Goal: Information Seeking & Learning: Learn about a topic

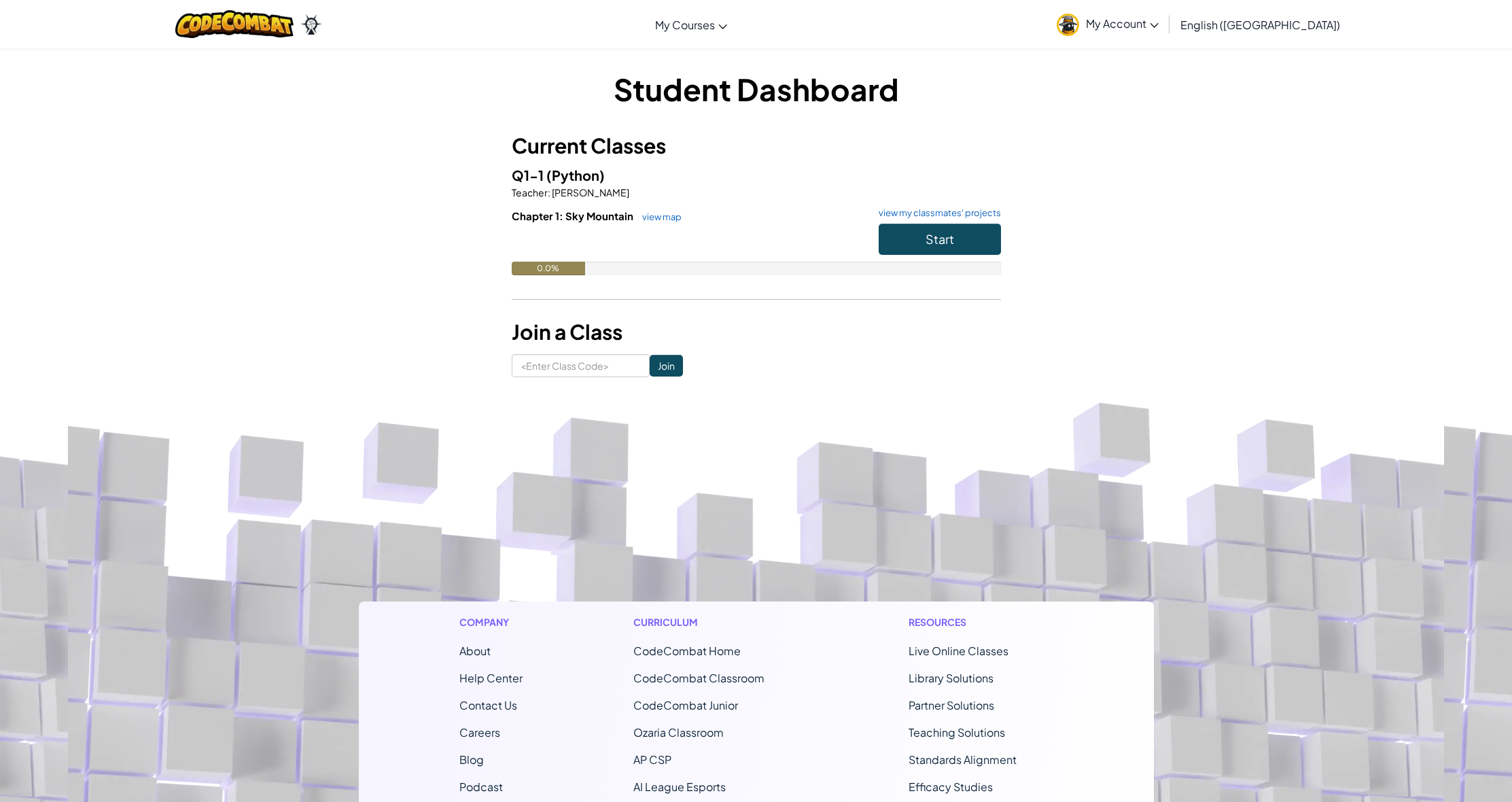
click at [929, 247] on button "Start" at bounding box center [939, 239] width 122 height 31
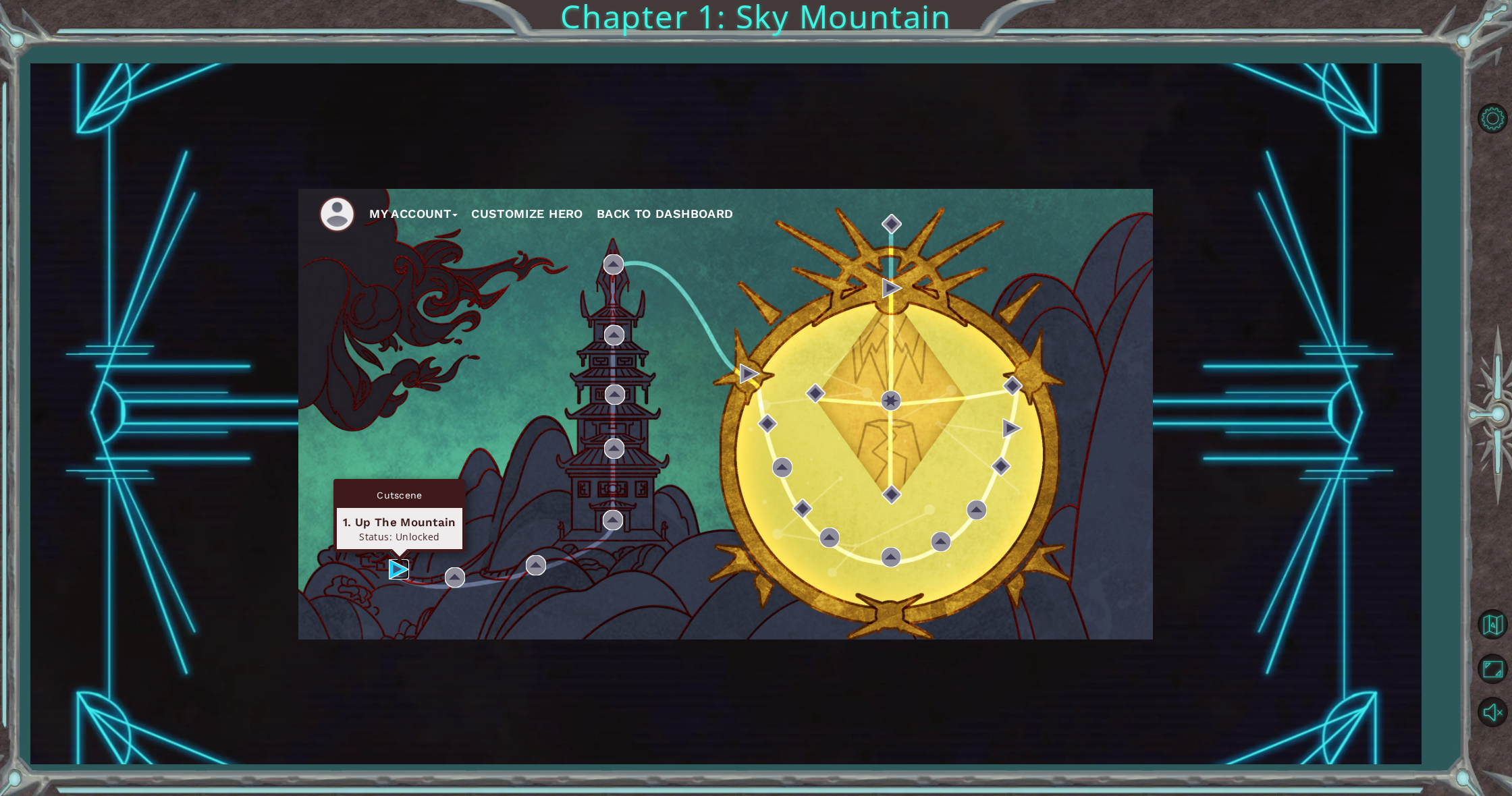
click at [397, 561] on img at bounding box center [399, 569] width 20 height 20
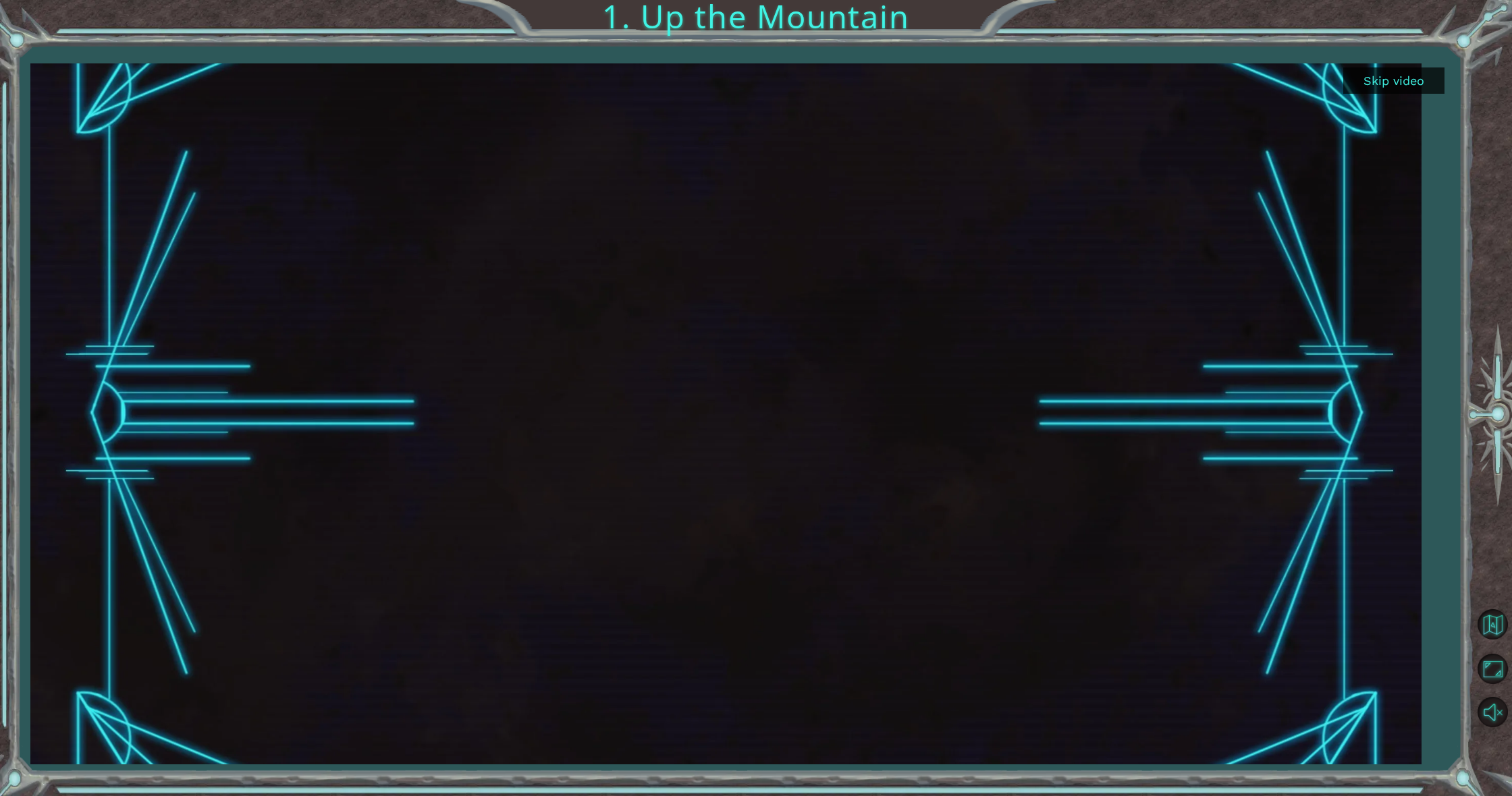
click at [1424, 86] on button "Skip video" at bounding box center [1394, 80] width 101 height 26
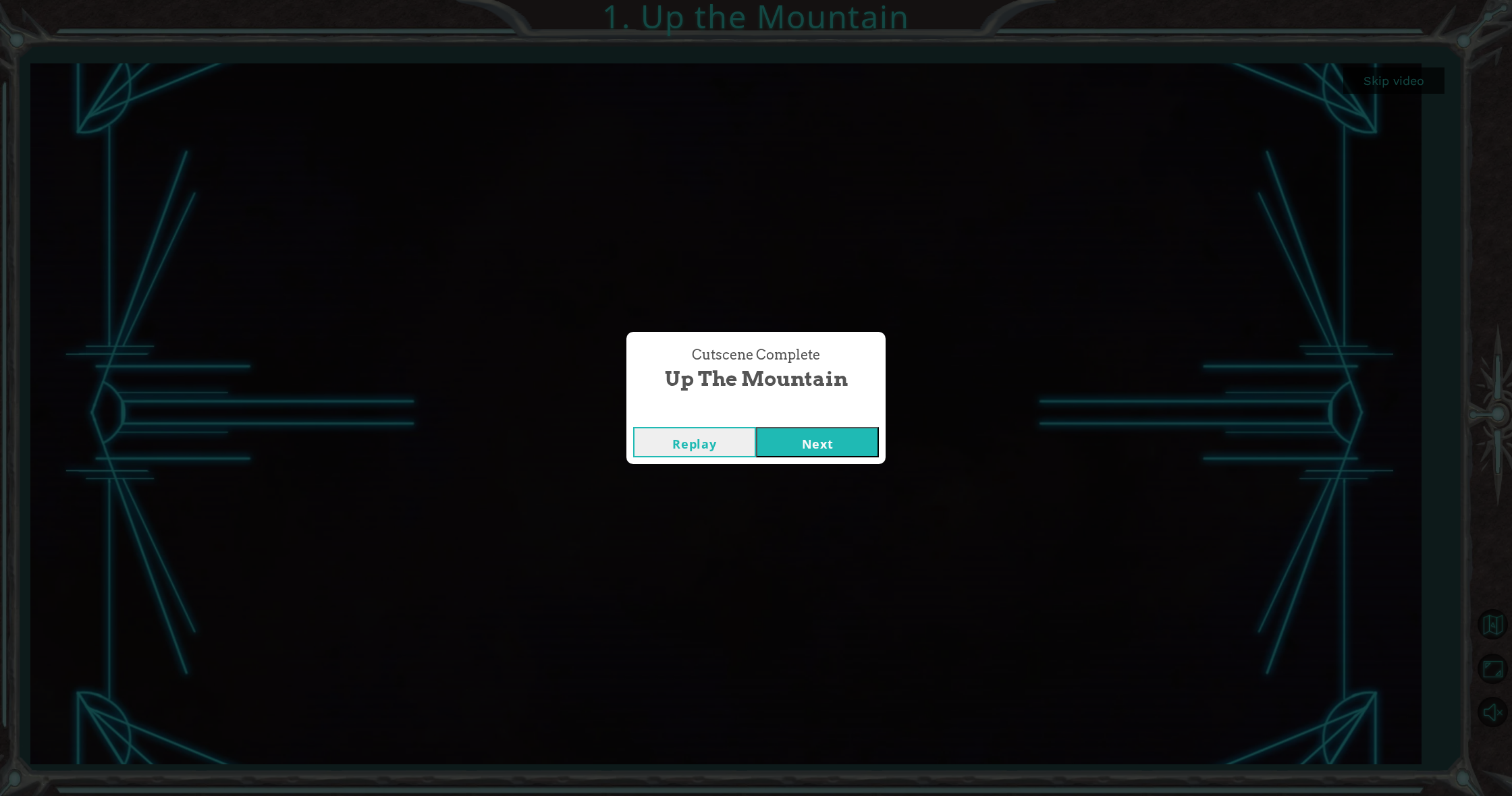
click at [866, 440] on button "Next" at bounding box center [818, 442] width 123 height 30
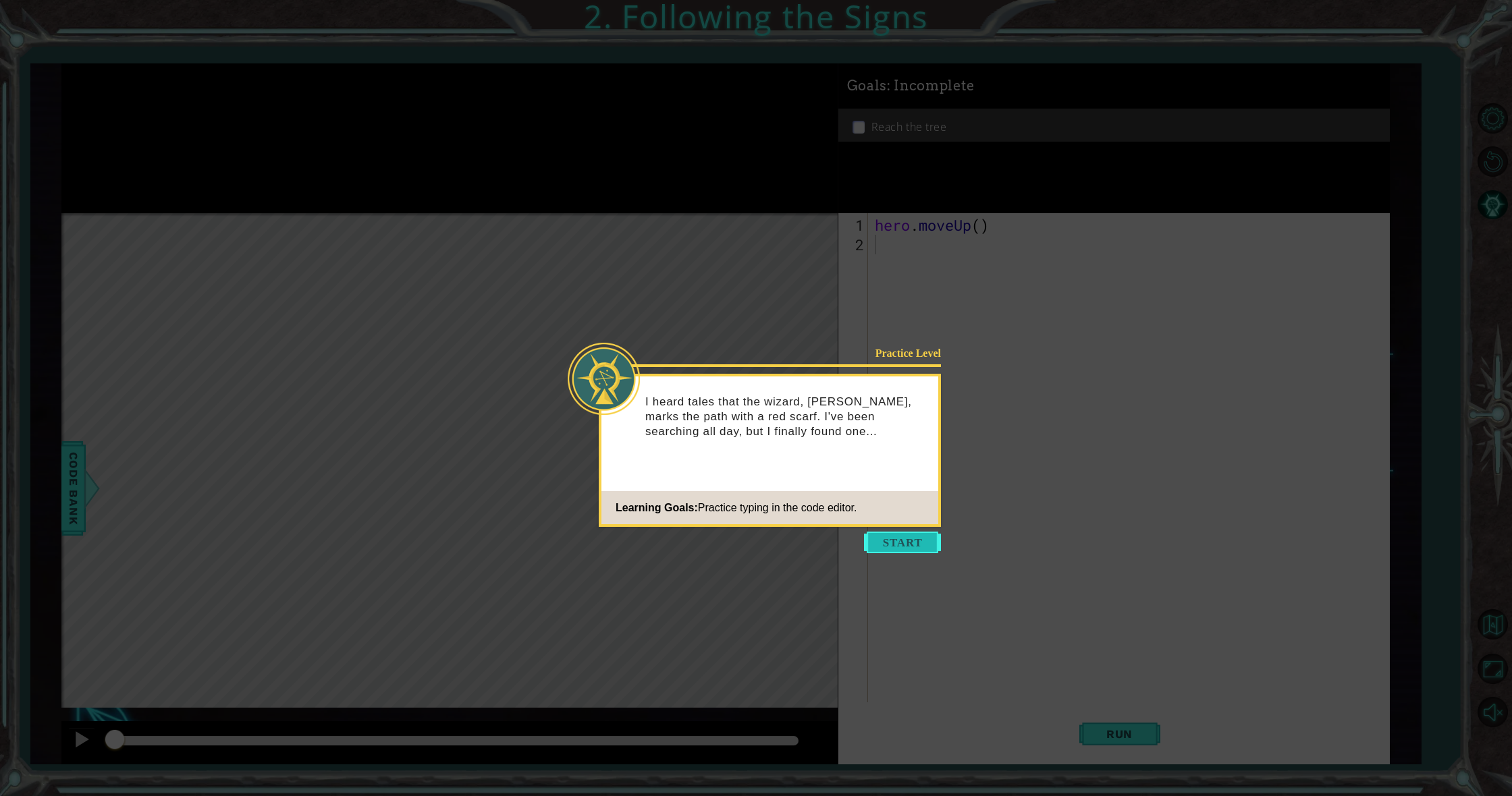
click at [927, 539] on button "Start" at bounding box center [902, 542] width 77 height 22
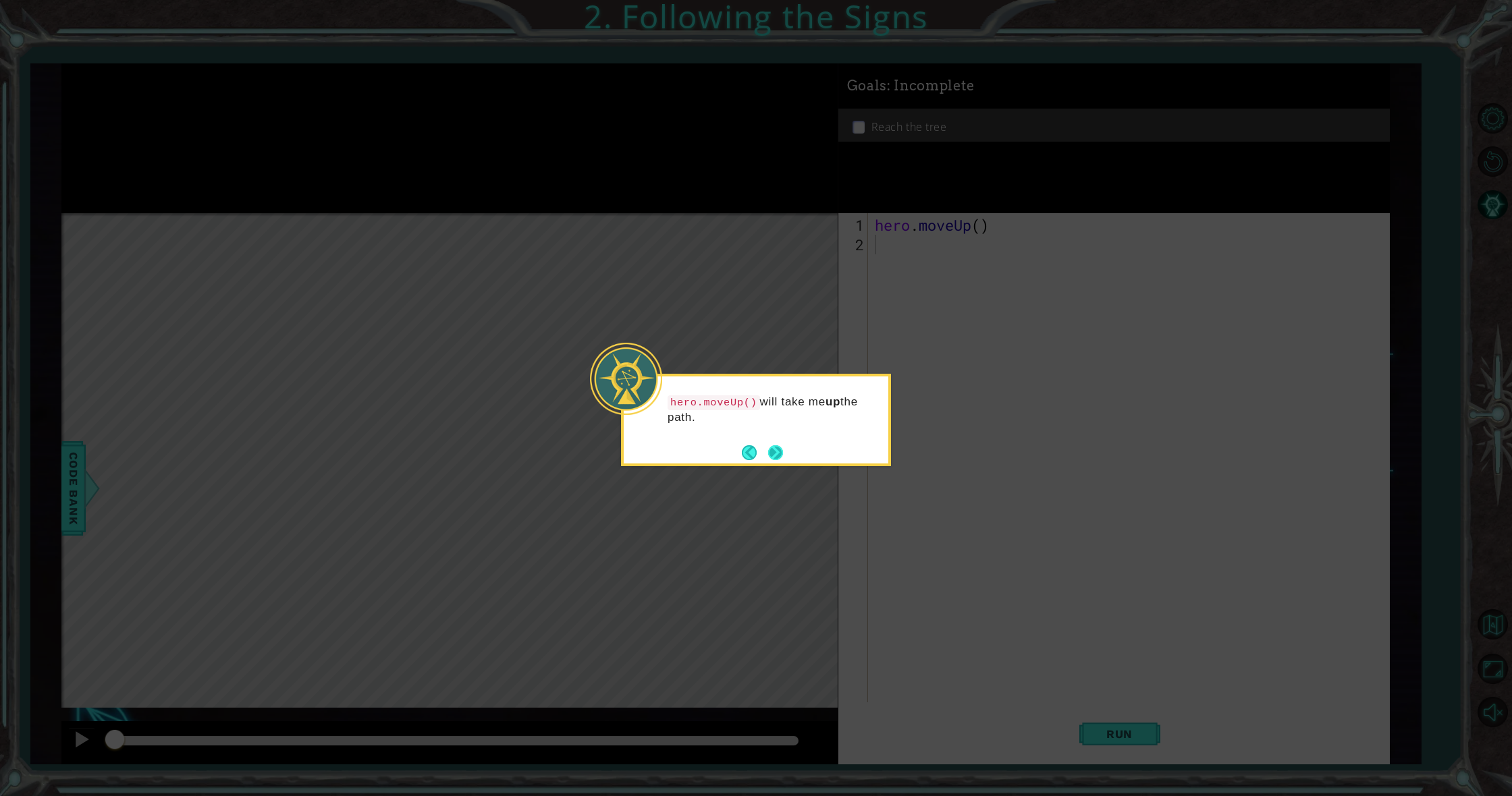
click at [777, 453] on button "Next" at bounding box center [775, 452] width 16 height 16
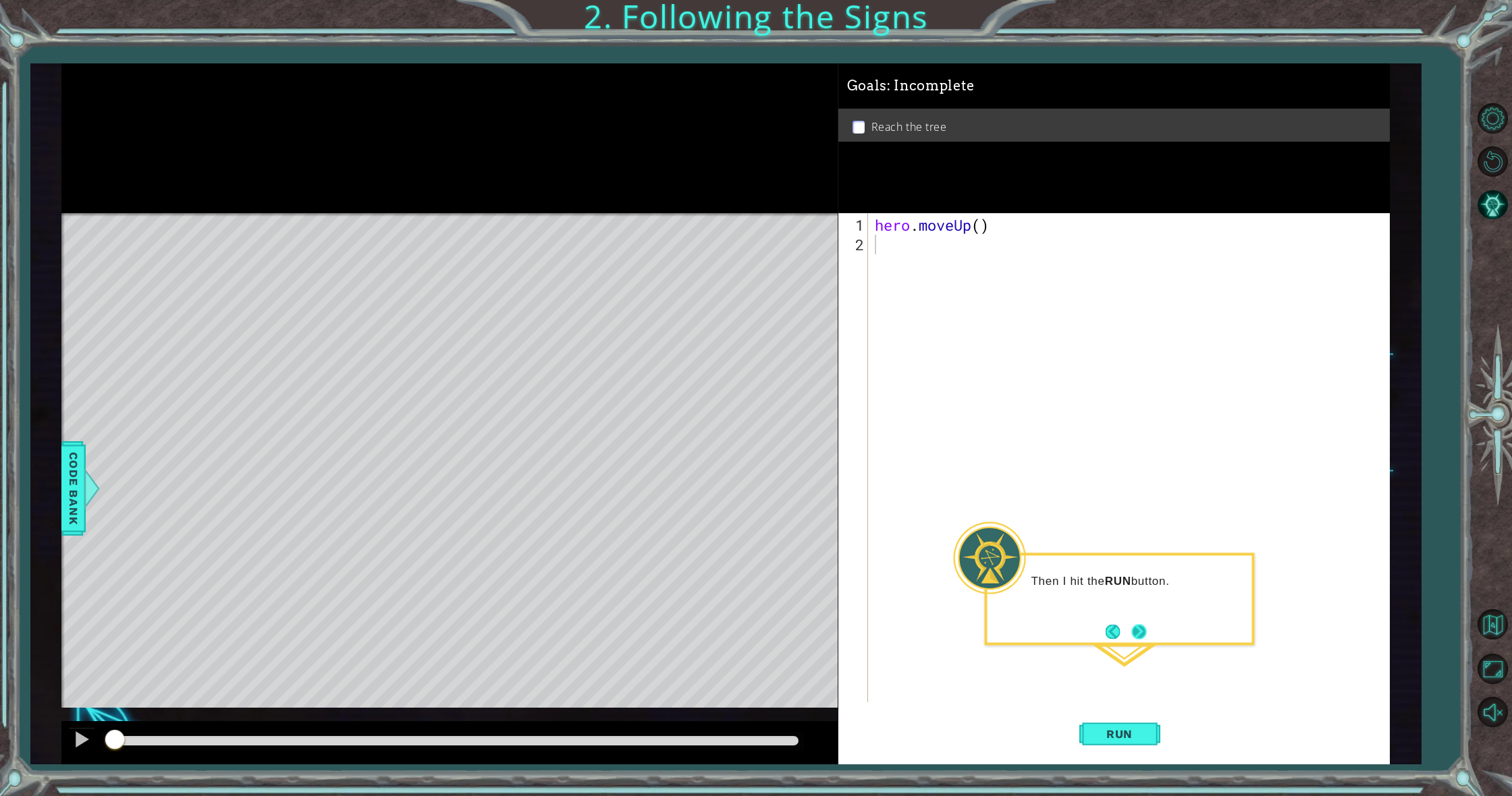
click at [1142, 632] on button "Next" at bounding box center [1139, 632] width 24 height 24
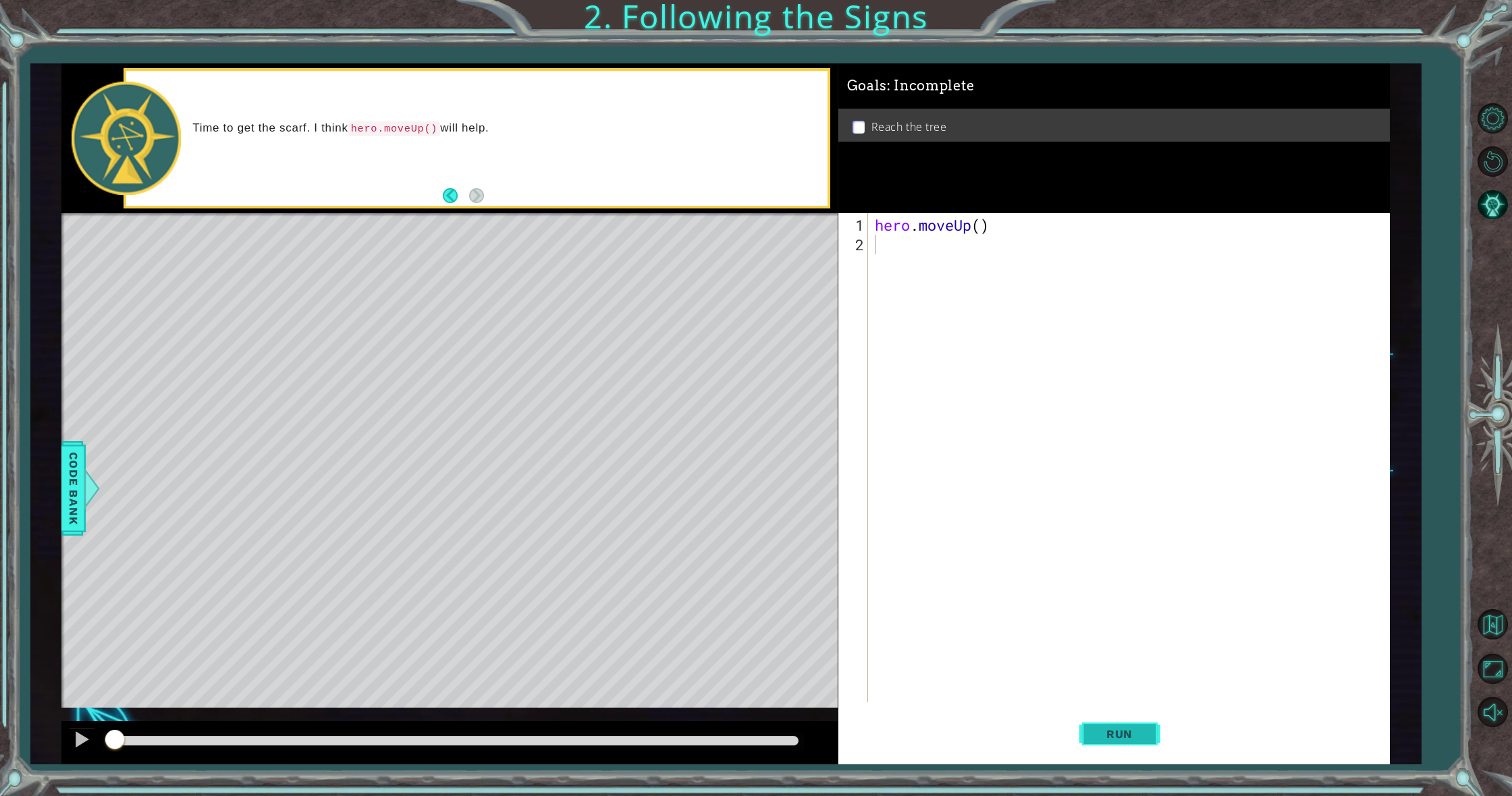
click at [1110, 734] on span "Run" at bounding box center [1119, 734] width 53 height 13
click at [1112, 727] on span "Run" at bounding box center [1119, 734] width 53 height 13
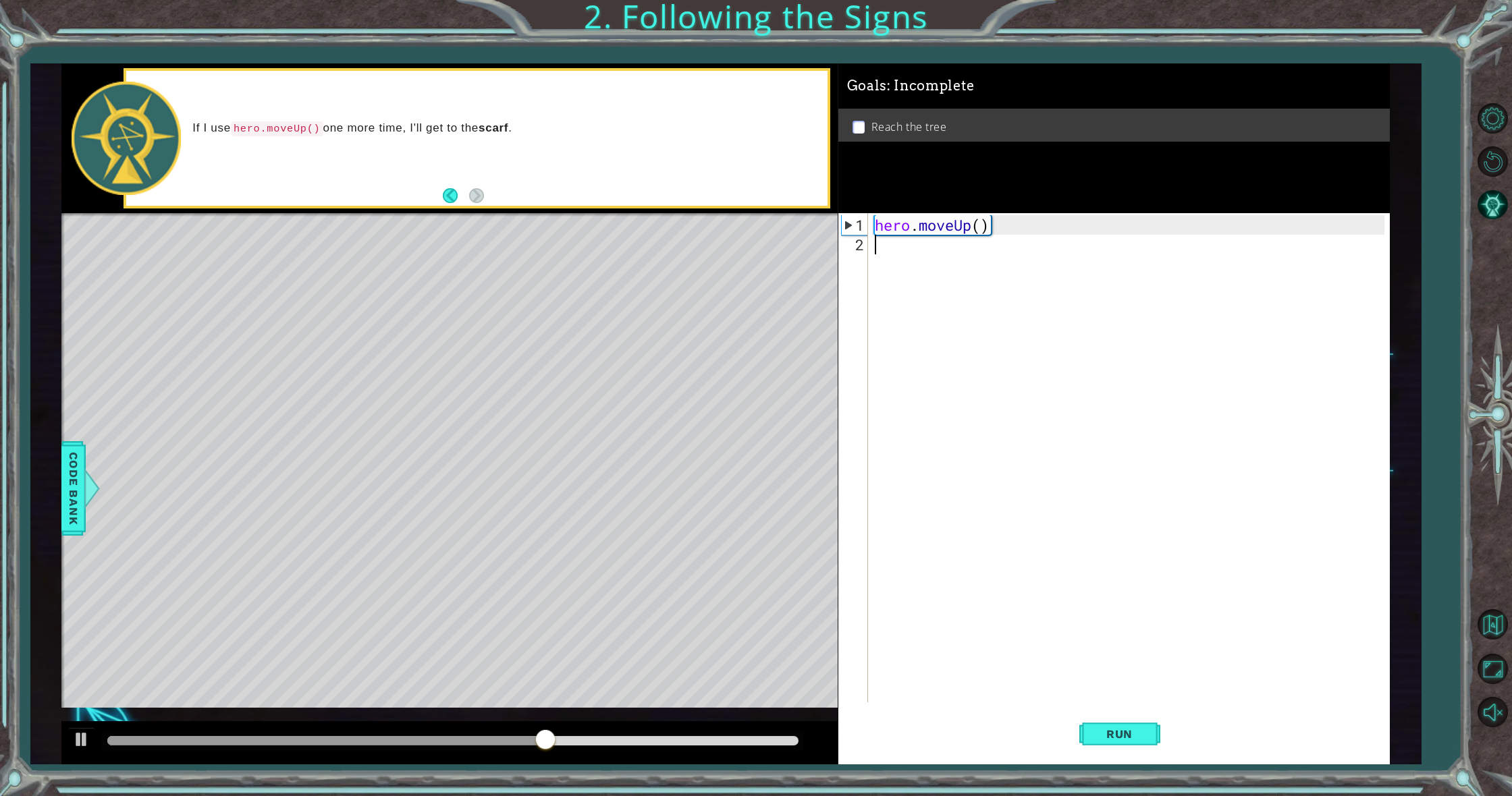
click at [953, 280] on div "hero . moveUp ( )" at bounding box center [1132, 479] width 520 height 528
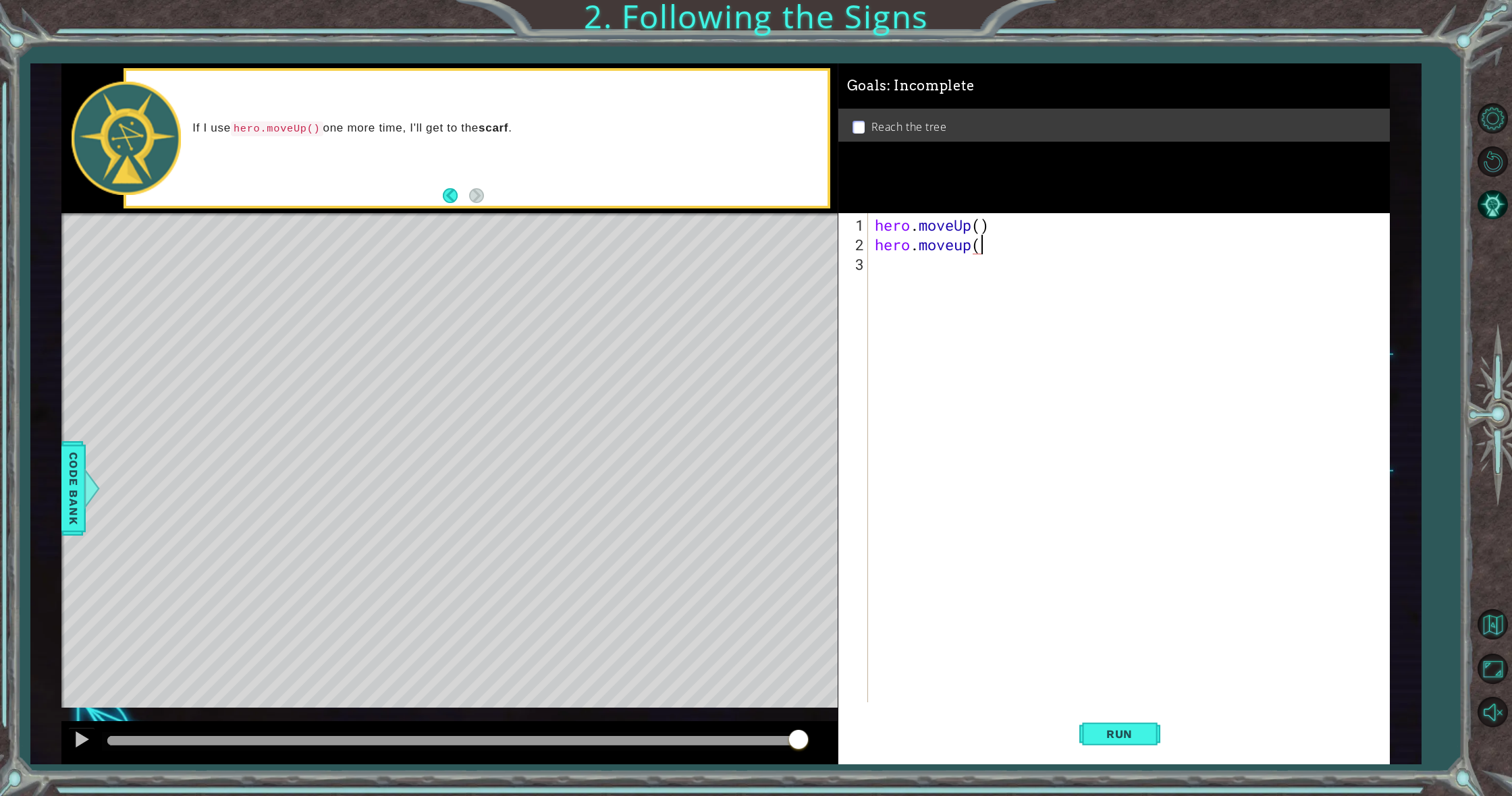
scroll to position [0, 5]
type textarea "hero.moveup()"
click at [1116, 747] on button "Run" at bounding box center [1120, 734] width 81 height 56
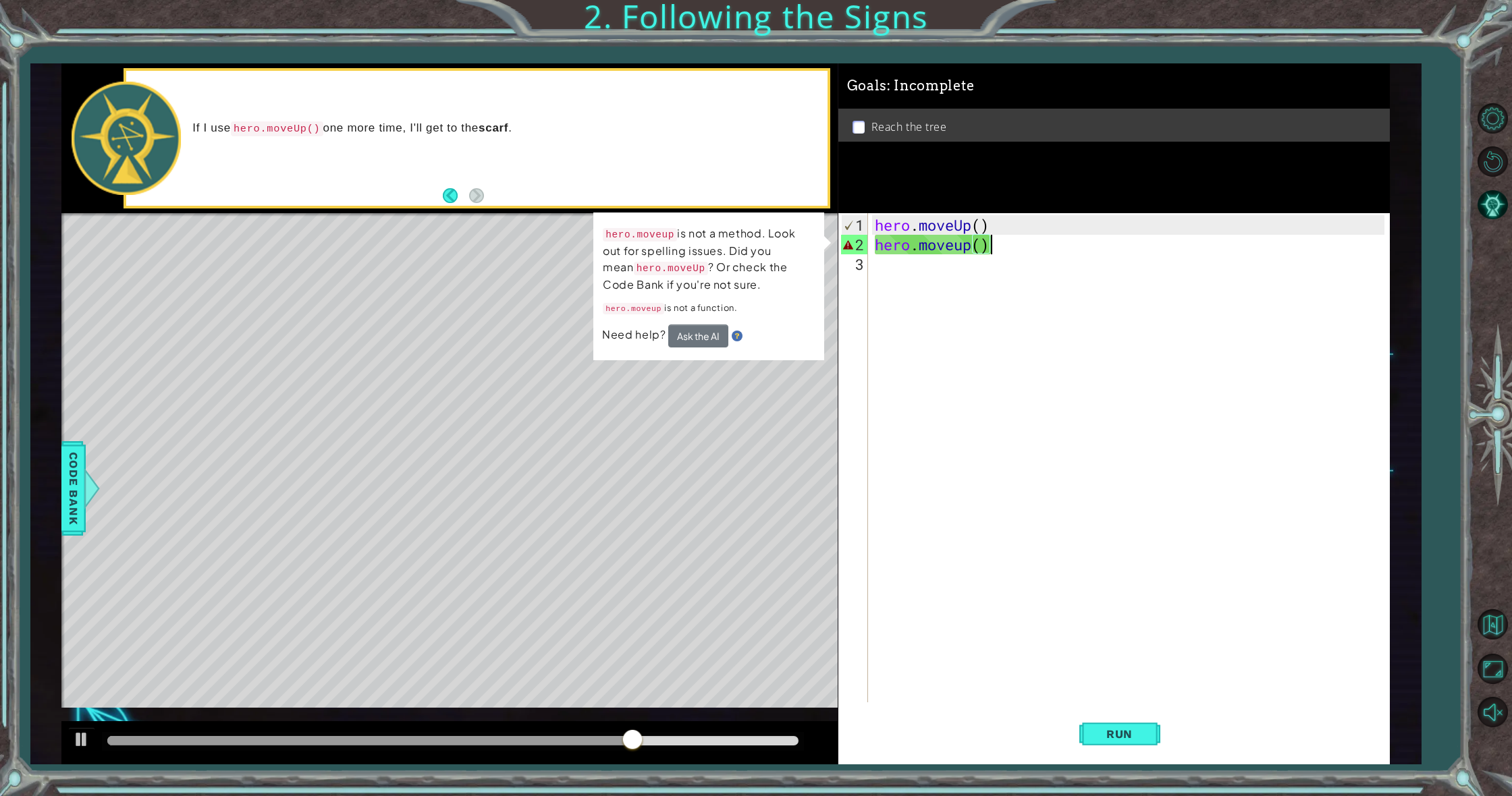
click at [999, 277] on div "hero . moveUp ( ) hero . moveup ( )" at bounding box center [1132, 479] width 520 height 528
click at [963, 245] on div "hero . moveUp ( ) hero . moveup ( )" at bounding box center [1132, 479] width 520 height 528
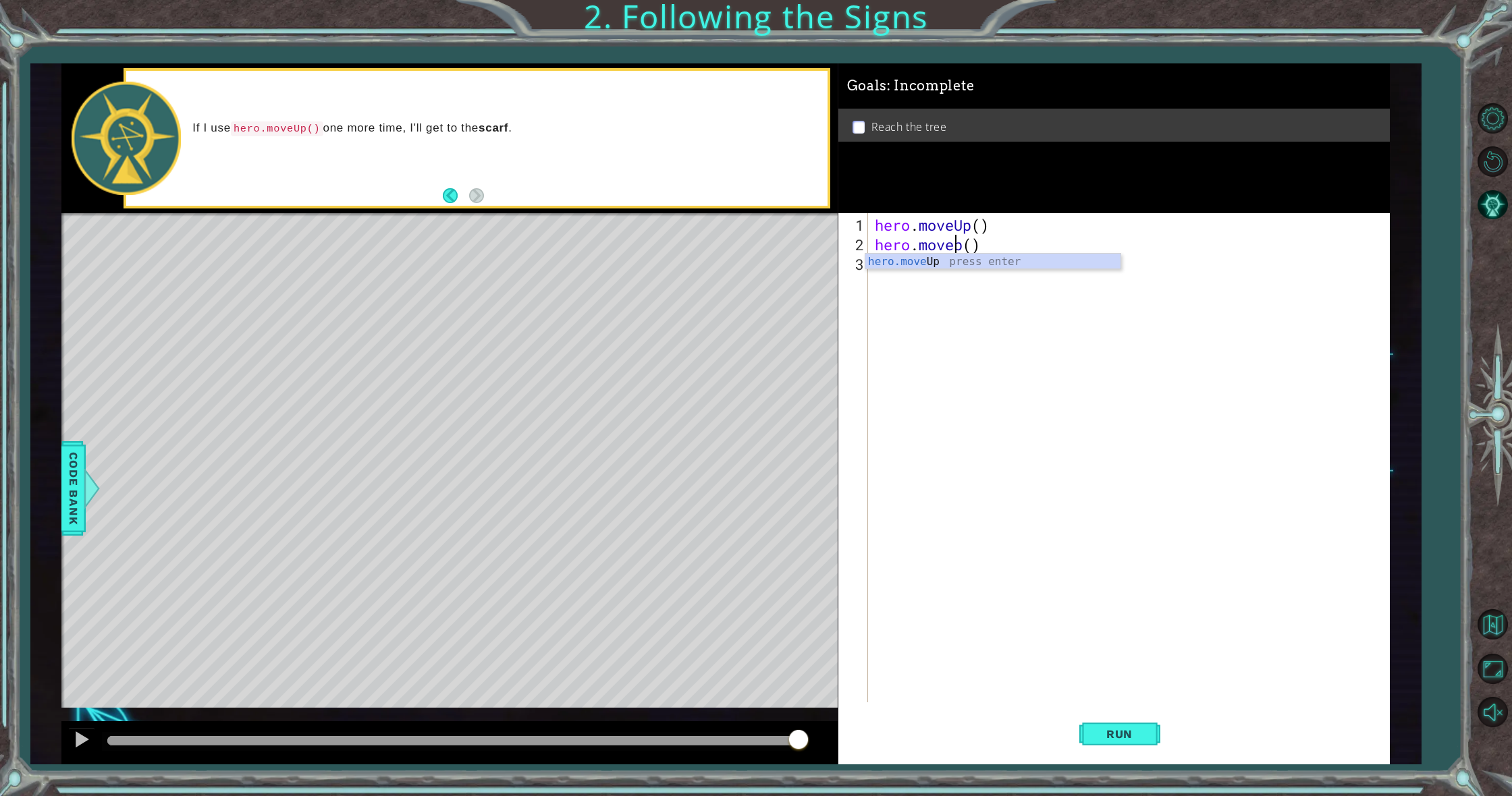
scroll to position [0, 4]
type textarea "hero.moveUp()"
click at [1101, 723] on button "Run" at bounding box center [1120, 734] width 81 height 56
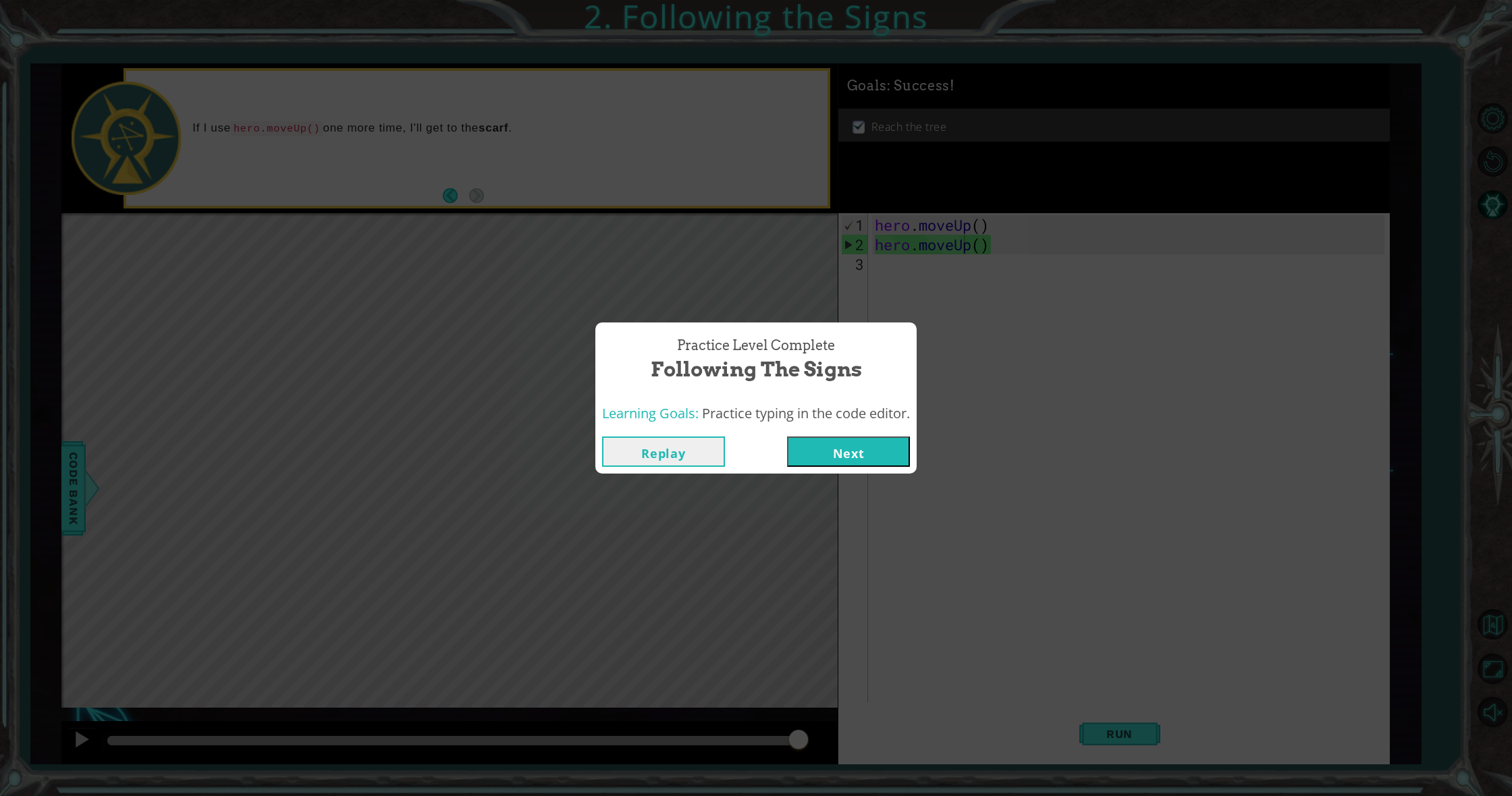
click at [829, 450] on button "Next" at bounding box center [849, 452] width 123 height 30
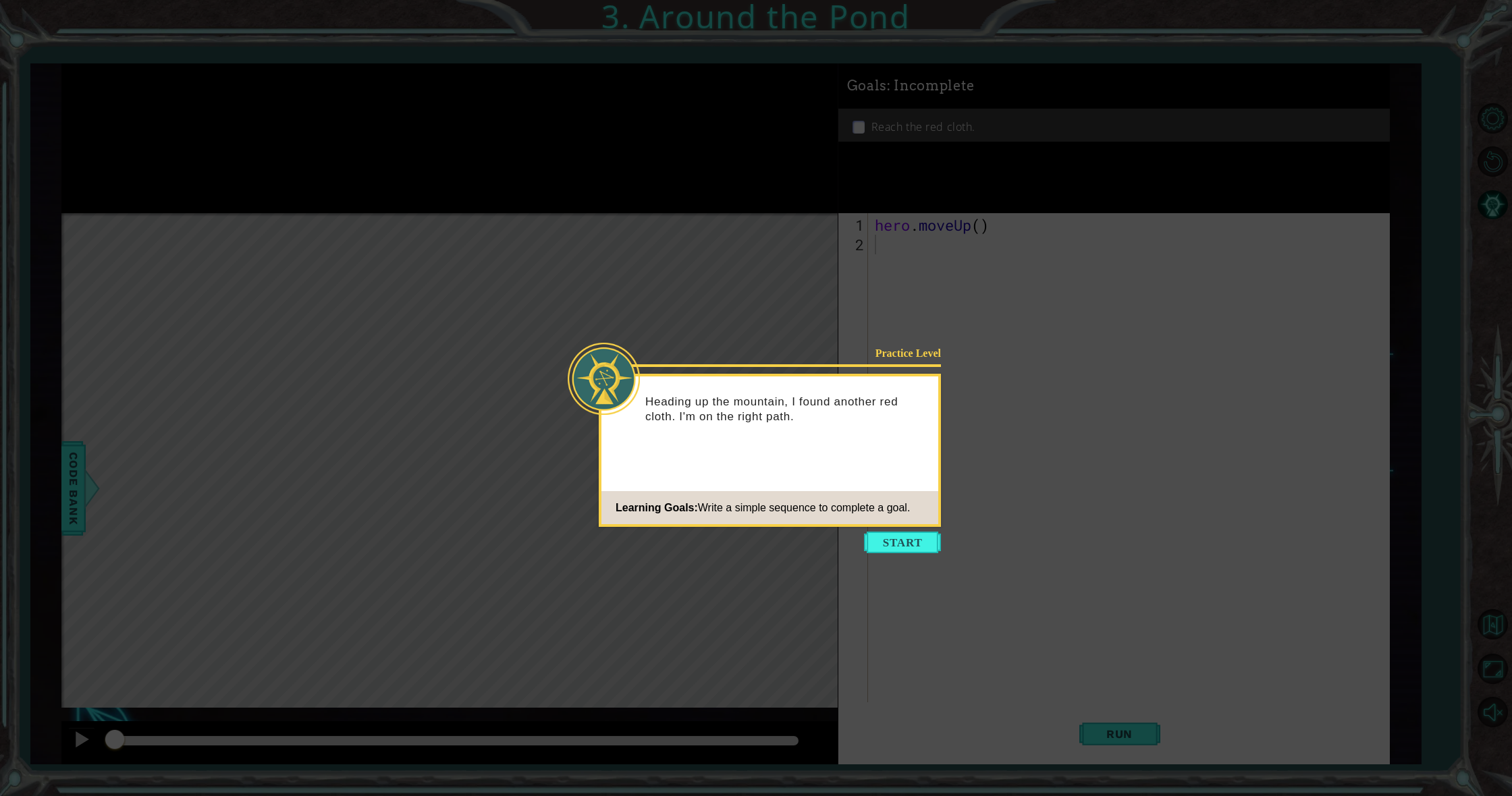
click at [894, 528] on icon at bounding box center [756, 398] width 1512 height 796
click at [904, 546] on button "Start" at bounding box center [902, 542] width 77 height 22
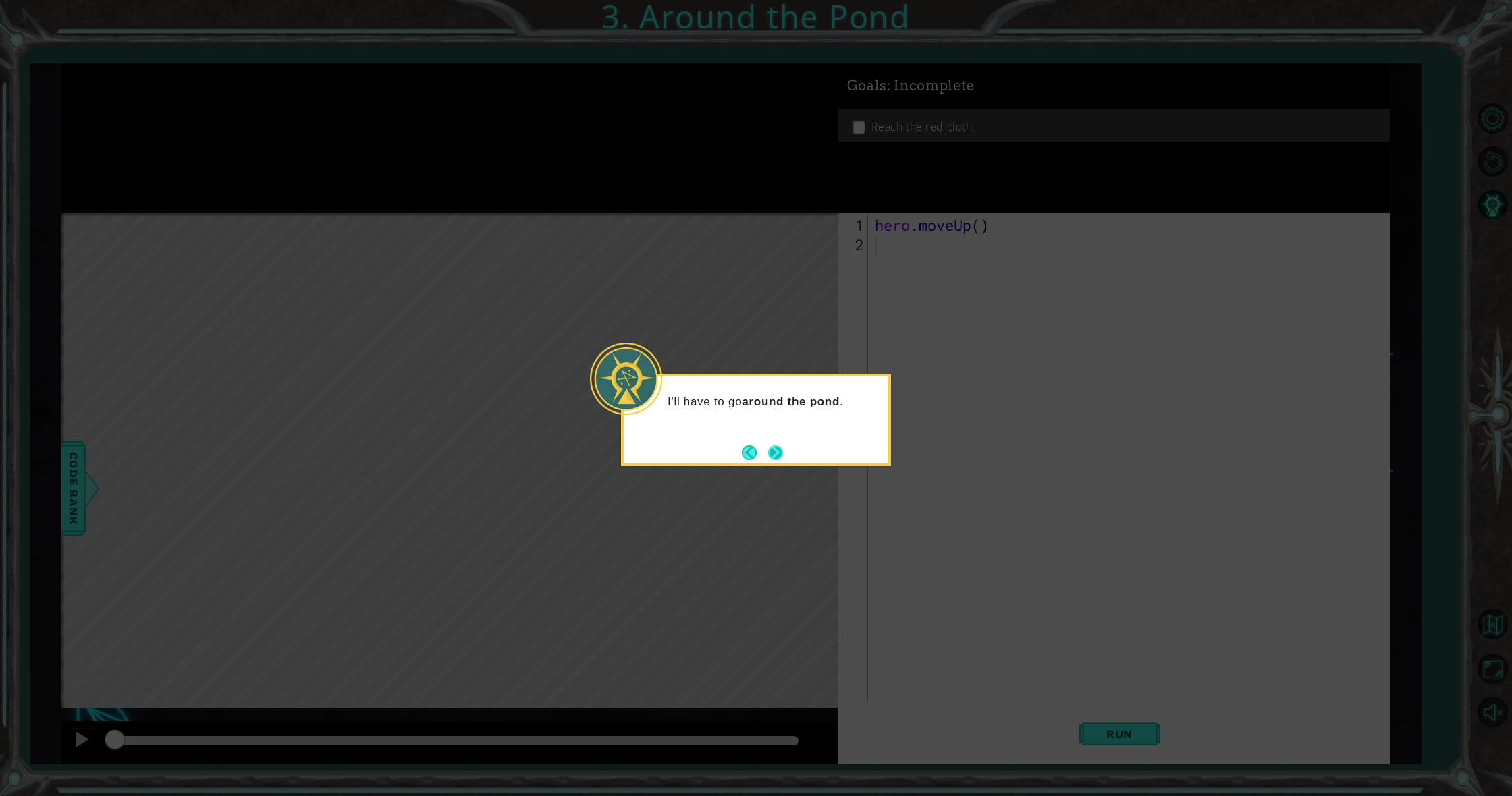
click at [771, 446] on button "Next" at bounding box center [775, 452] width 16 height 16
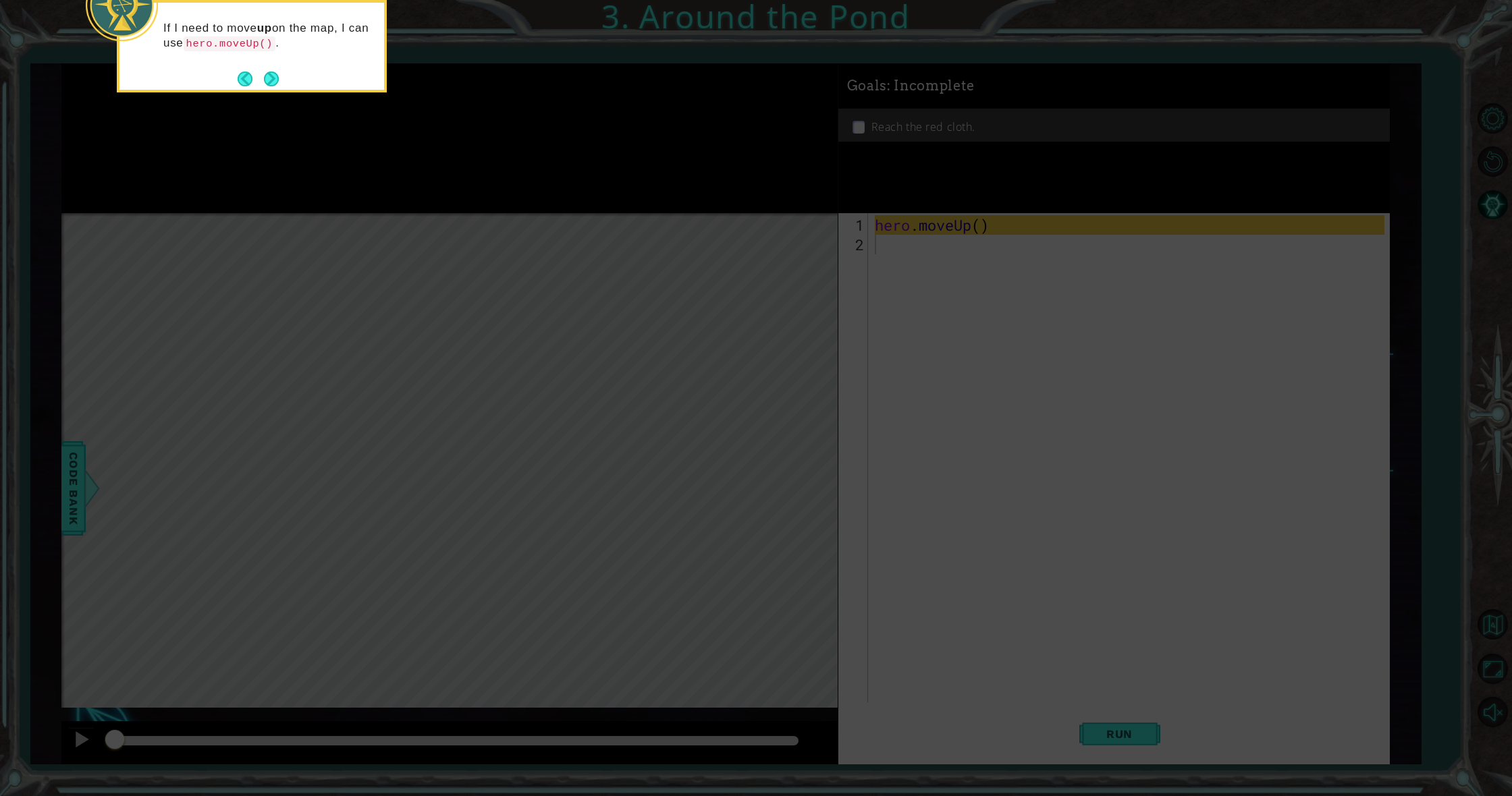
click at [282, 78] on div "If I need to move up on the map, I can use hero.moveUp() ." at bounding box center [251, 46] width 270 height 93
click at [265, 73] on button "Next" at bounding box center [271, 78] width 16 height 16
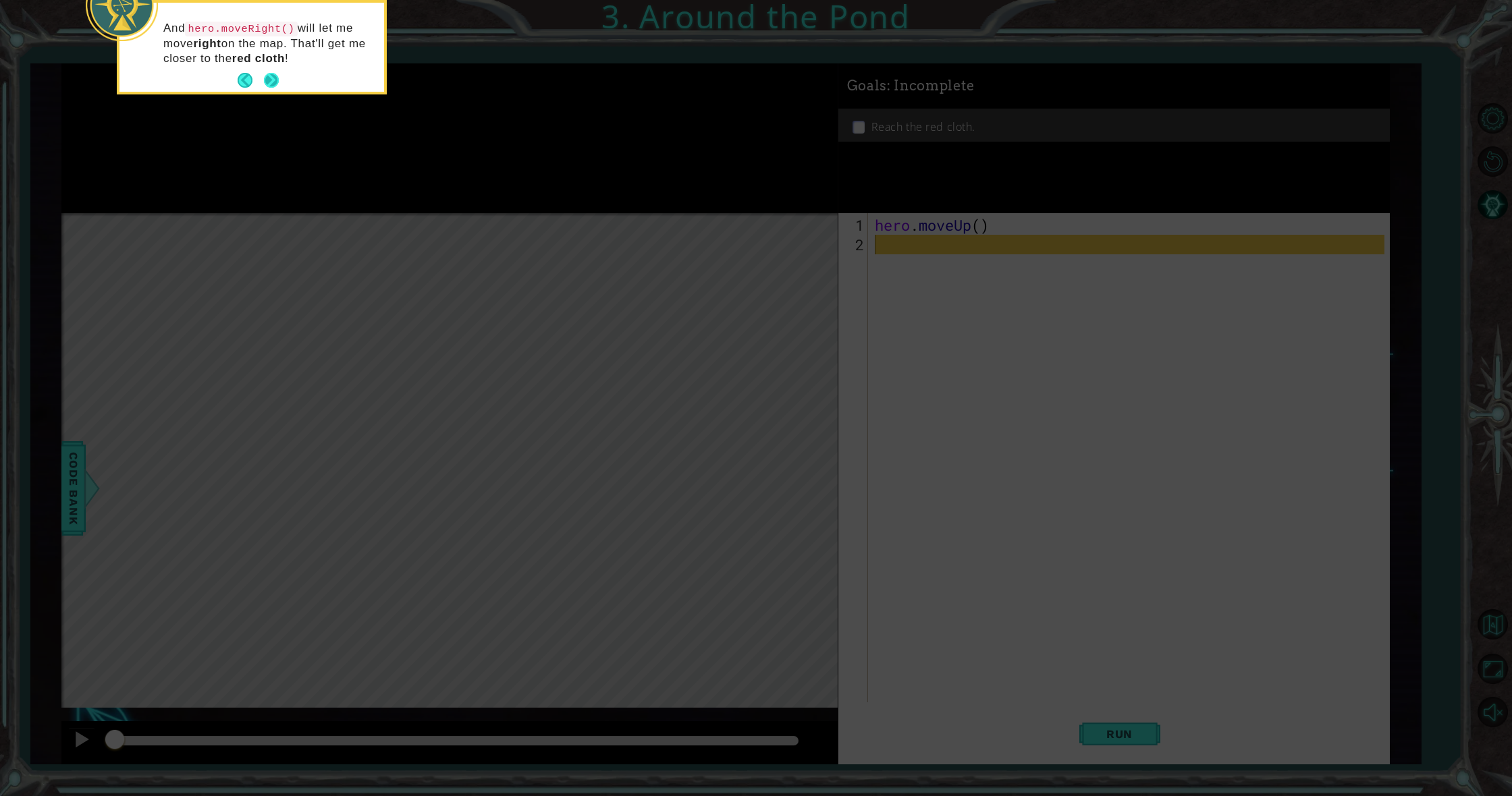
click at [272, 78] on button "Next" at bounding box center [272, 80] width 15 height 15
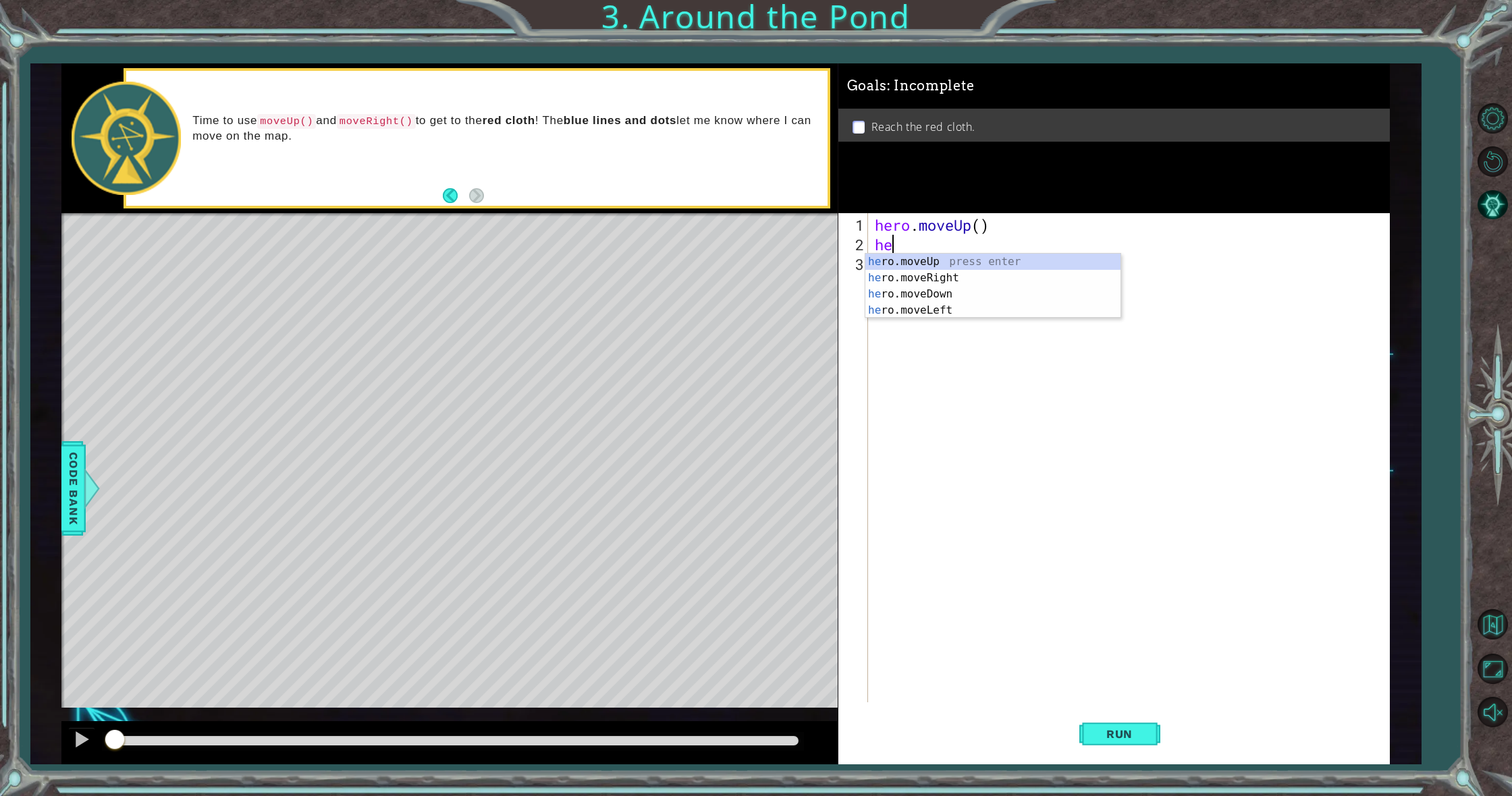
scroll to position [0, 1]
type textarea "hero"
click at [942, 279] on div "hero .moveUp press enter hero .moveRight press enter hero .moveDown press enter…" at bounding box center [993, 302] width 255 height 97
type textarea "h"
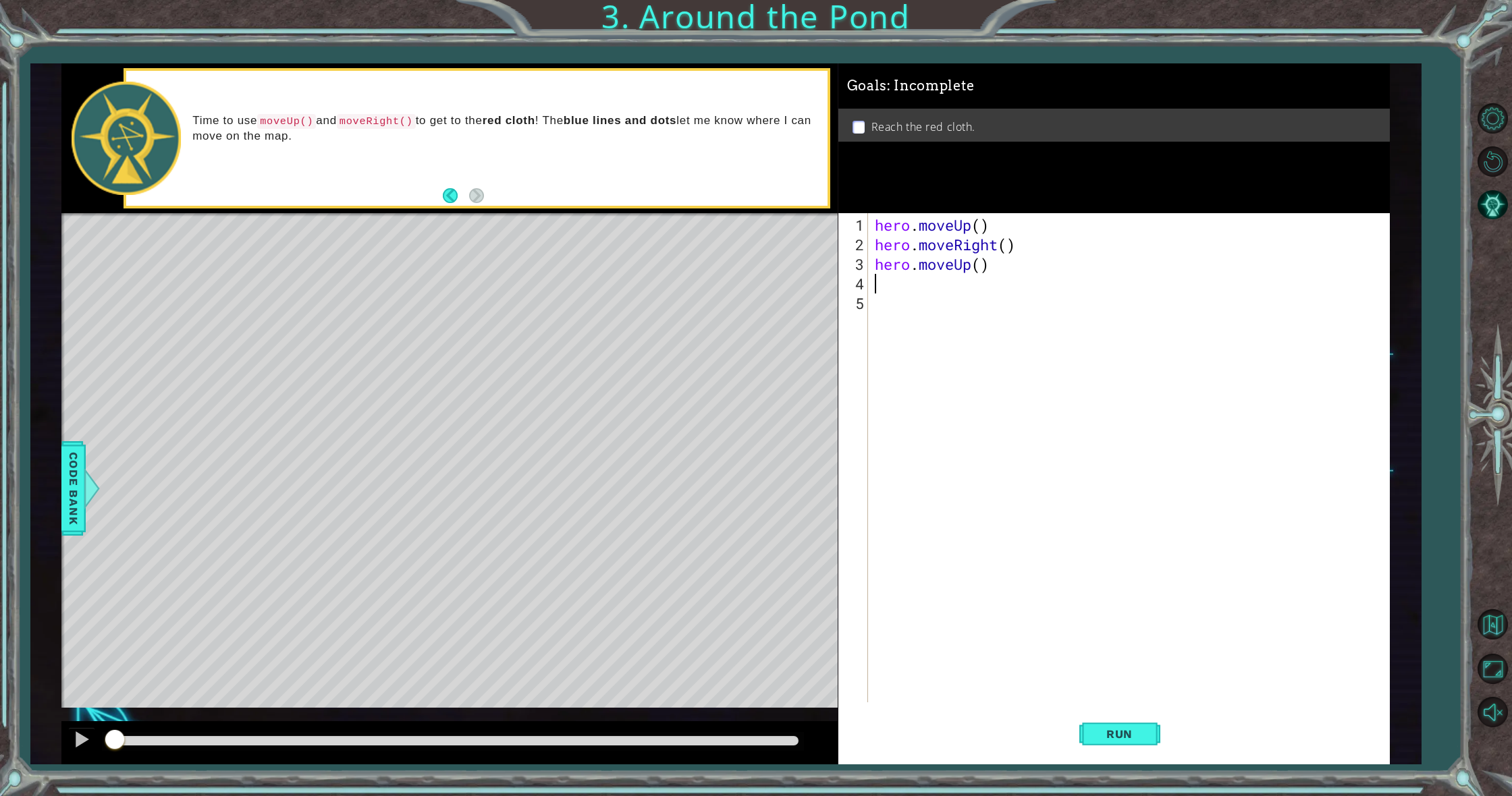
type textarea "h"
click at [1088, 726] on button "Run" at bounding box center [1120, 734] width 81 height 56
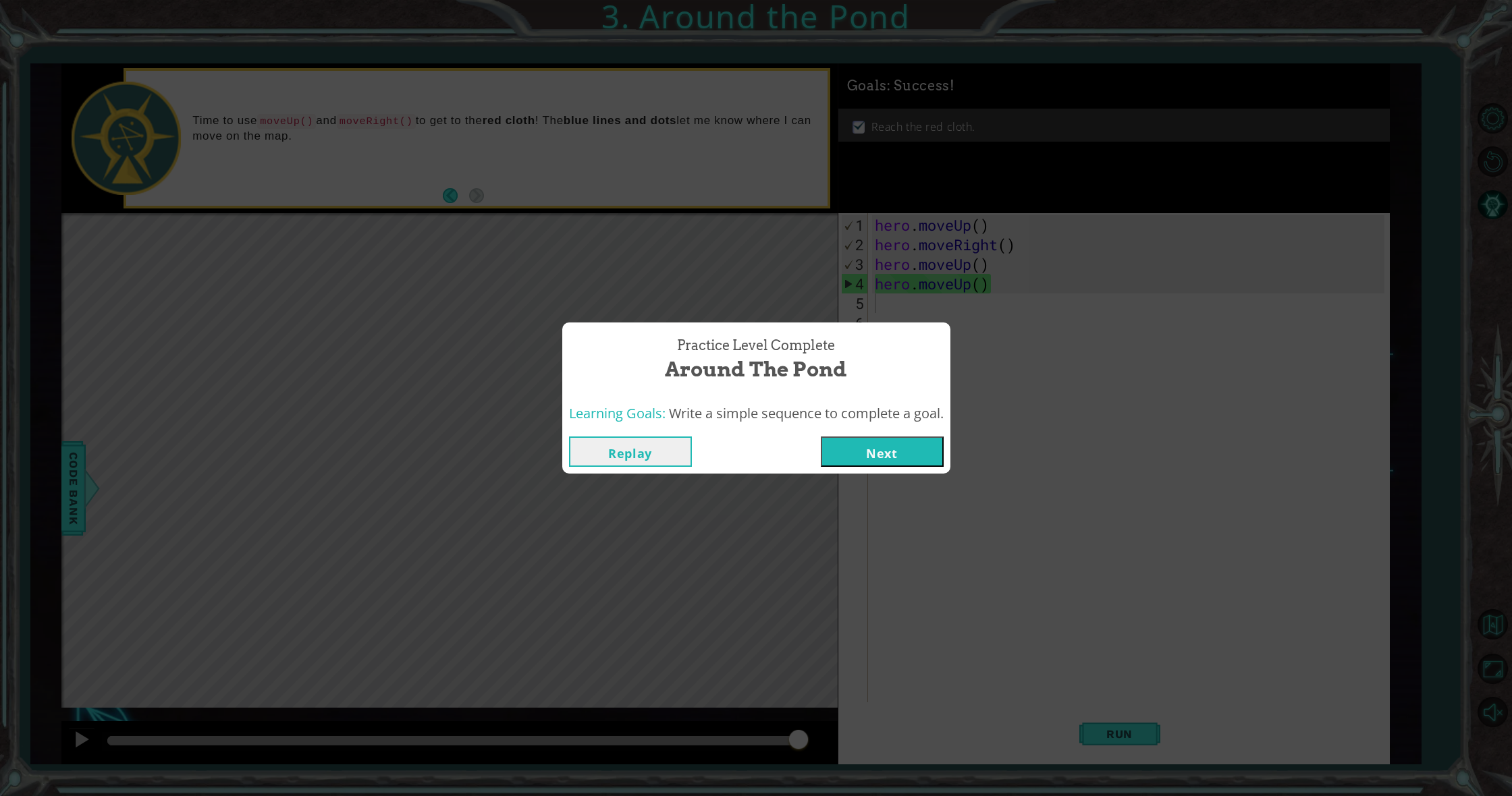
click at [898, 454] on button "Next" at bounding box center [883, 452] width 123 height 30
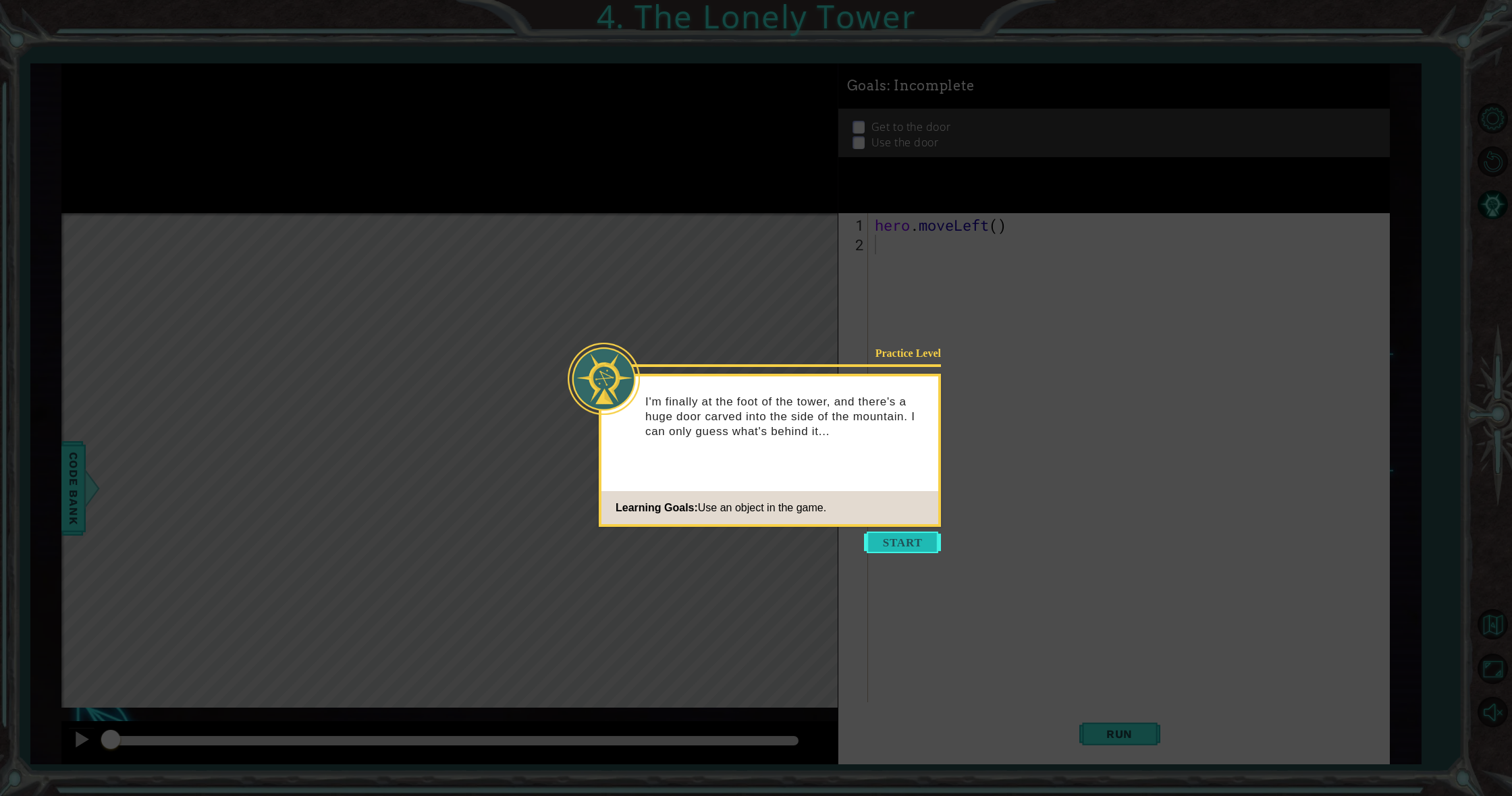
click at [902, 535] on button "Start" at bounding box center [902, 542] width 77 height 22
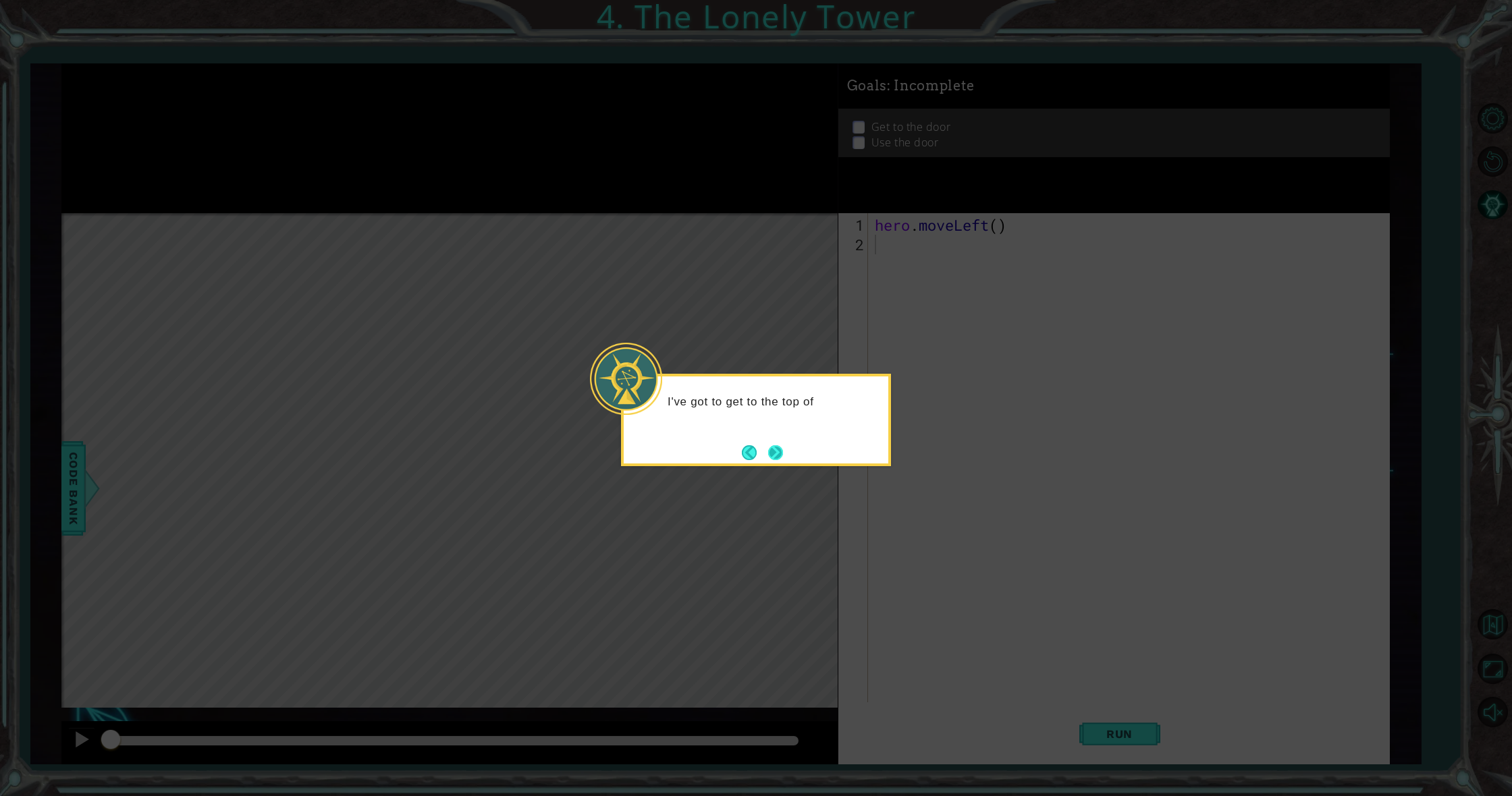
click at [775, 450] on button "Next" at bounding box center [775, 453] width 15 height 15
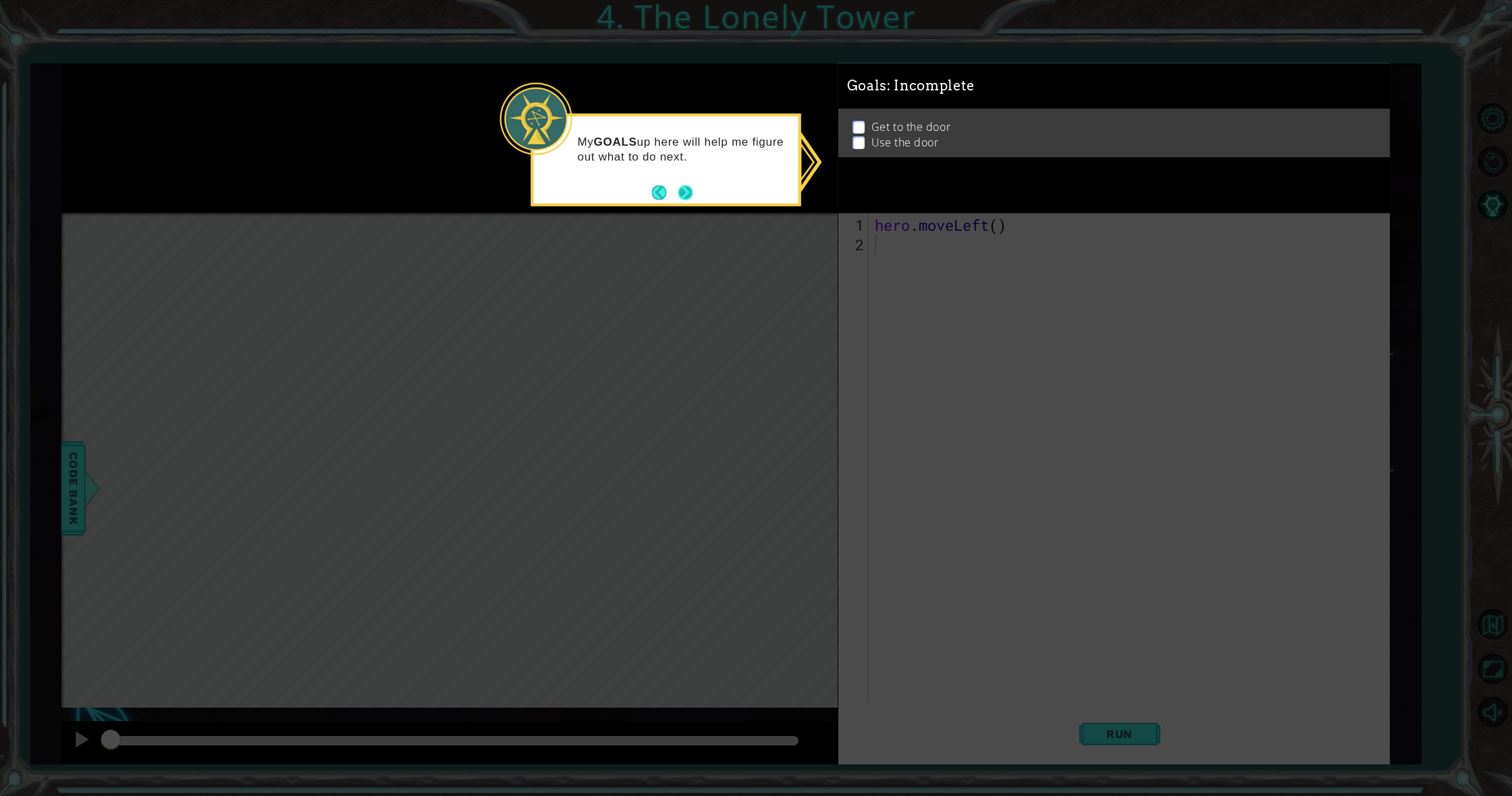
click at [687, 196] on button "Next" at bounding box center [685, 192] width 15 height 15
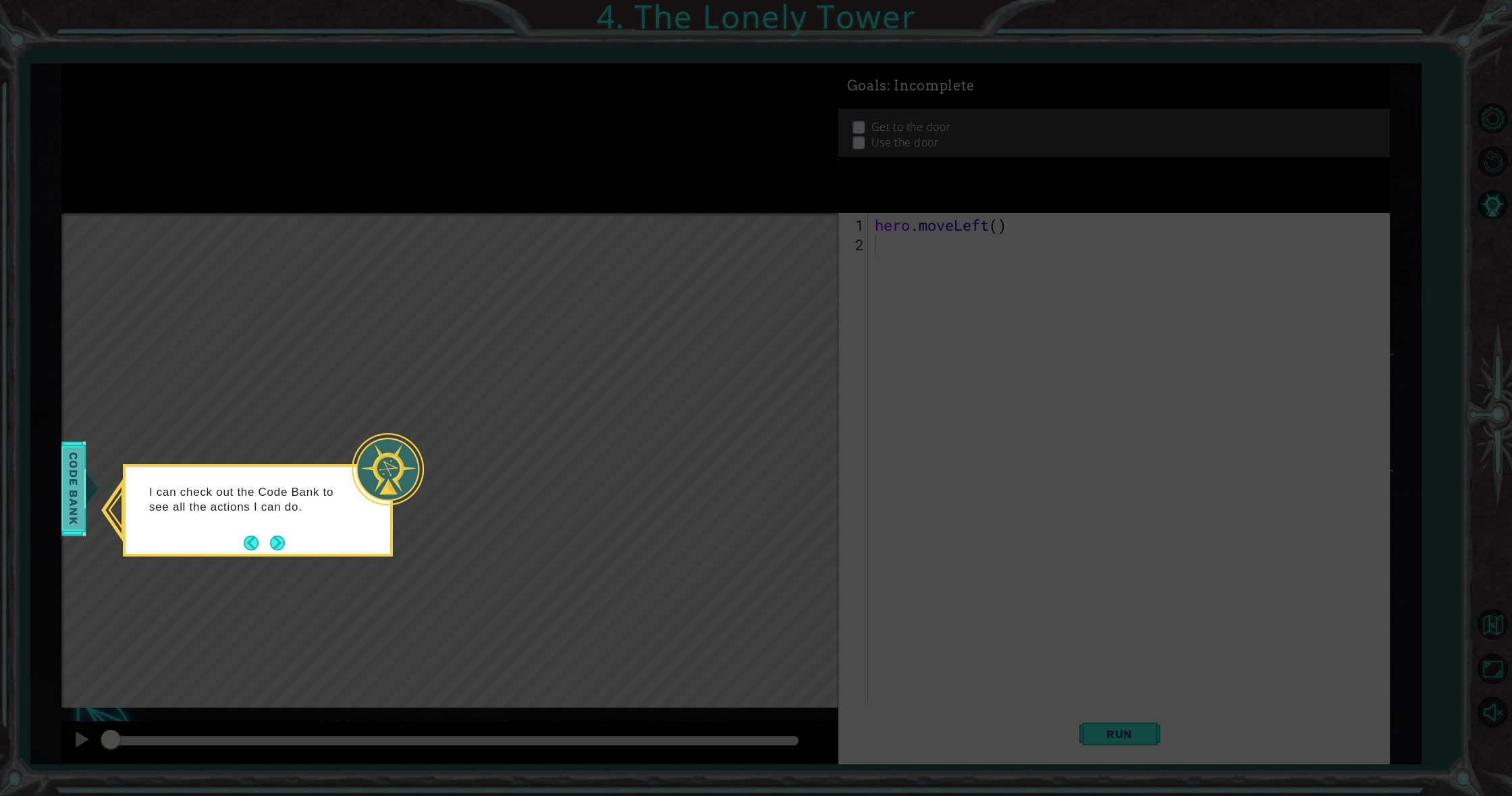
click at [79, 503] on span "Code Bank" at bounding box center [73, 488] width 22 height 83
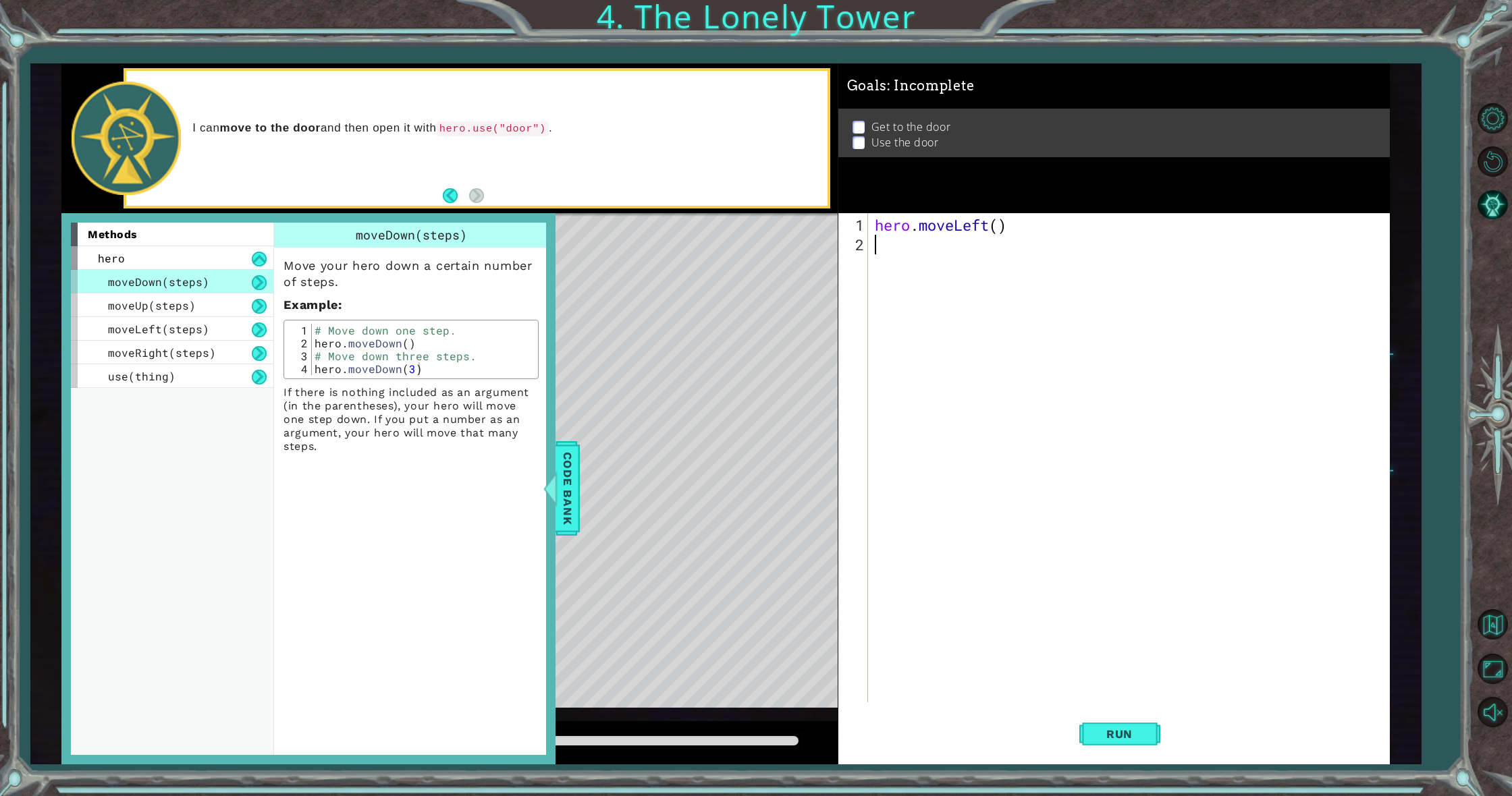
click at [608, 491] on div "Level Map" at bounding box center [373, 411] width 624 height 397
click at [570, 499] on span "Code Bank" at bounding box center [559, 488] width 22 height 83
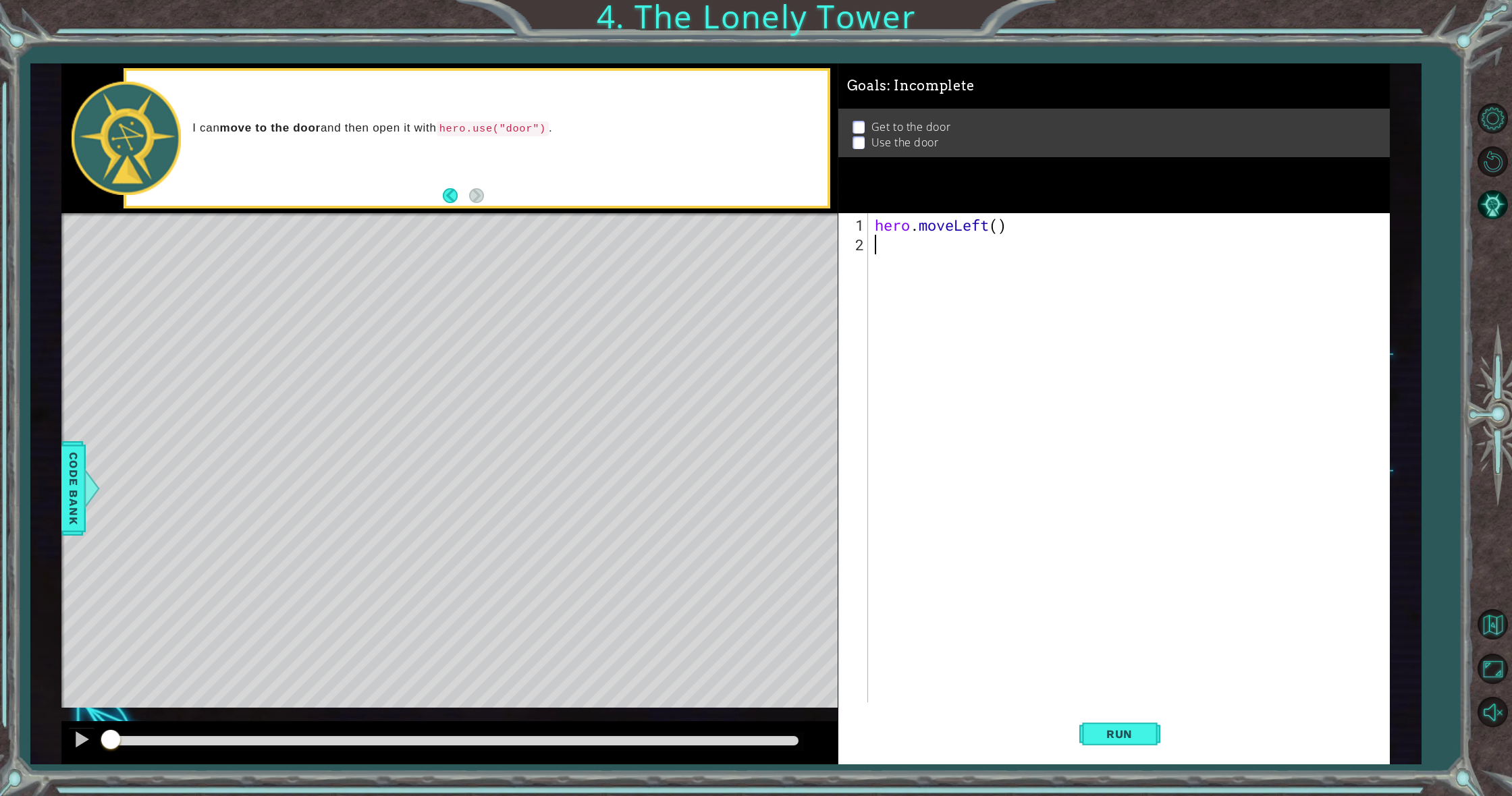
click at [945, 311] on div "hero . moveLeft ( )" at bounding box center [1132, 479] width 520 height 528
type textarea "h"
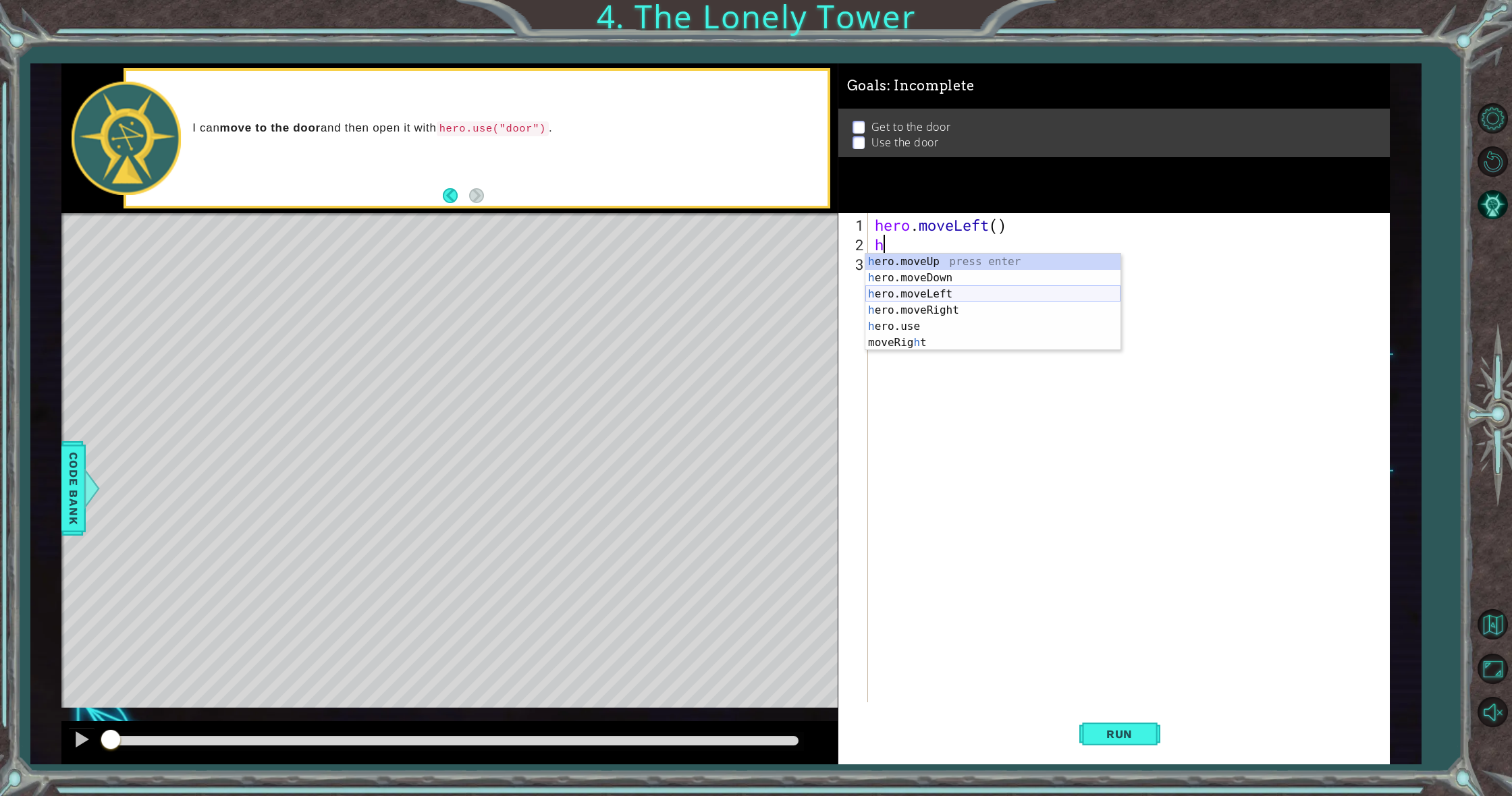
click at [948, 290] on div "h ero.moveUp press enter h ero.moveDown press enter h ero.moveLeft press enter …" at bounding box center [993, 319] width 255 height 130
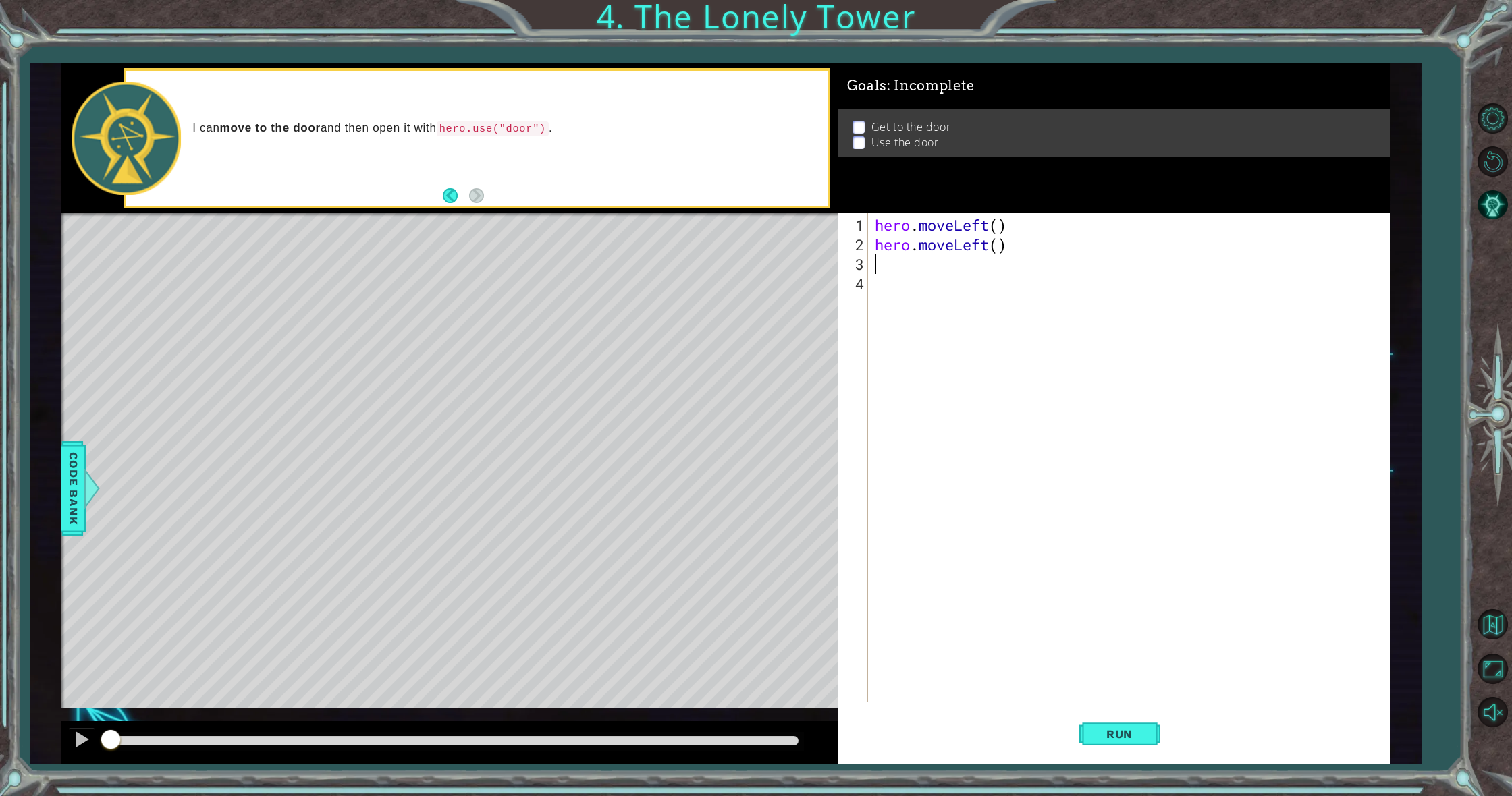
type textarea "h"
click at [987, 314] on div "hero . moveLeft ( ) hero . moveLeft ( ) hero . moveUp ( ) hero . moveUp ( ) her…" at bounding box center [1132, 479] width 520 height 528
click at [988, 309] on div "hero . moveLeft ( ) hero . moveLeft ( ) hero . moveUp ( ) hero . moveUp ( ) her…" at bounding box center [1132, 479] width 520 height 528
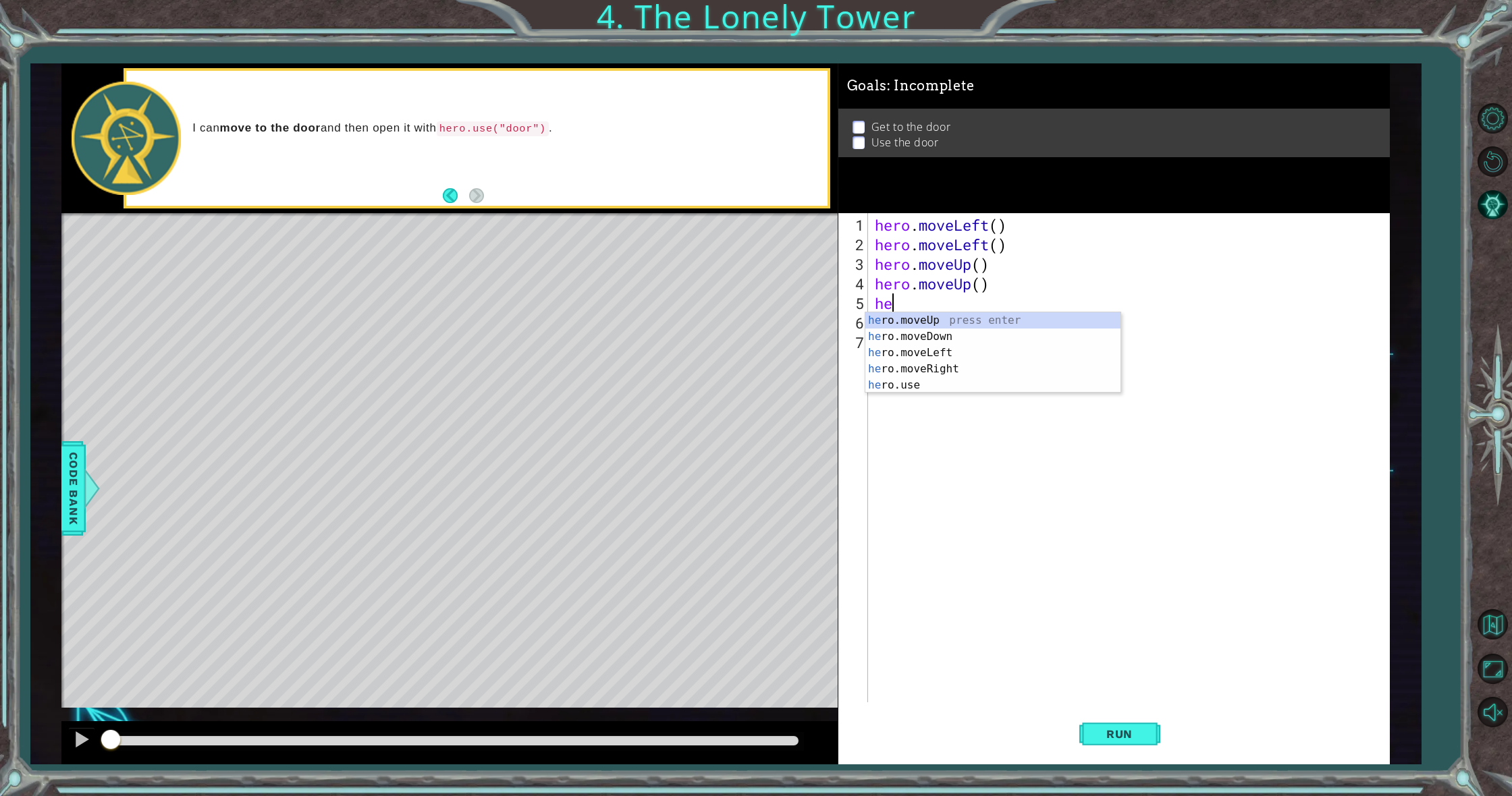
type textarea "h"
type textarea "j"
type textarea "h"
click at [926, 375] on div "h ero.moveUp press enter h ero.moveDown press enter h ero.moveLeft press enter …" at bounding box center [993, 377] width 255 height 130
type textarea "h"
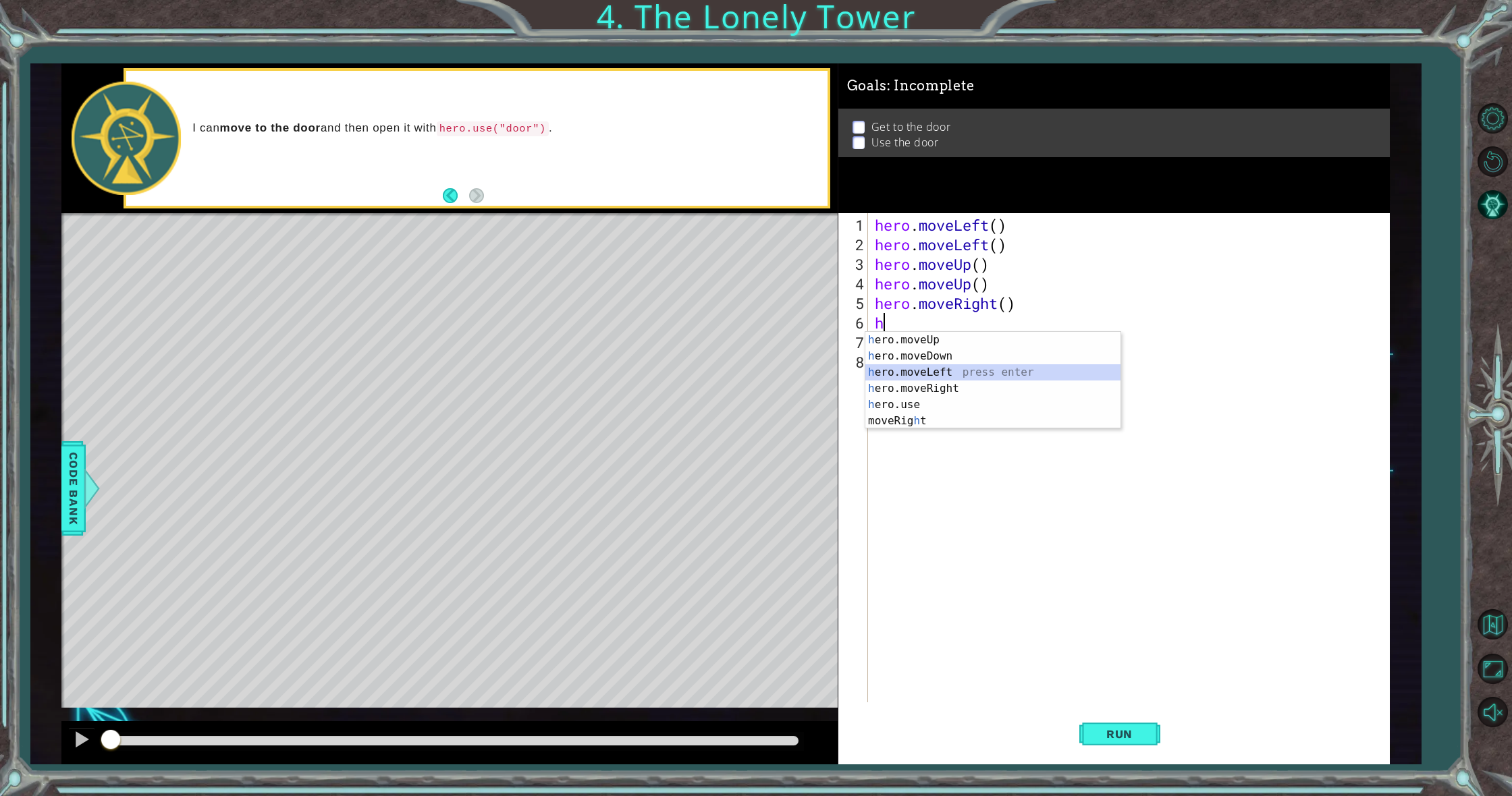
click at [926, 375] on div "h ero.moveUp press enter h ero.moveDown press enter h ero.moveLeft press enter …" at bounding box center [993, 397] width 255 height 130
click at [985, 324] on div "hero . moveLeft ( ) hero . moveLeft ( ) hero . moveUp ( ) hero . moveUp ( ) her…" at bounding box center [1132, 479] width 520 height 528
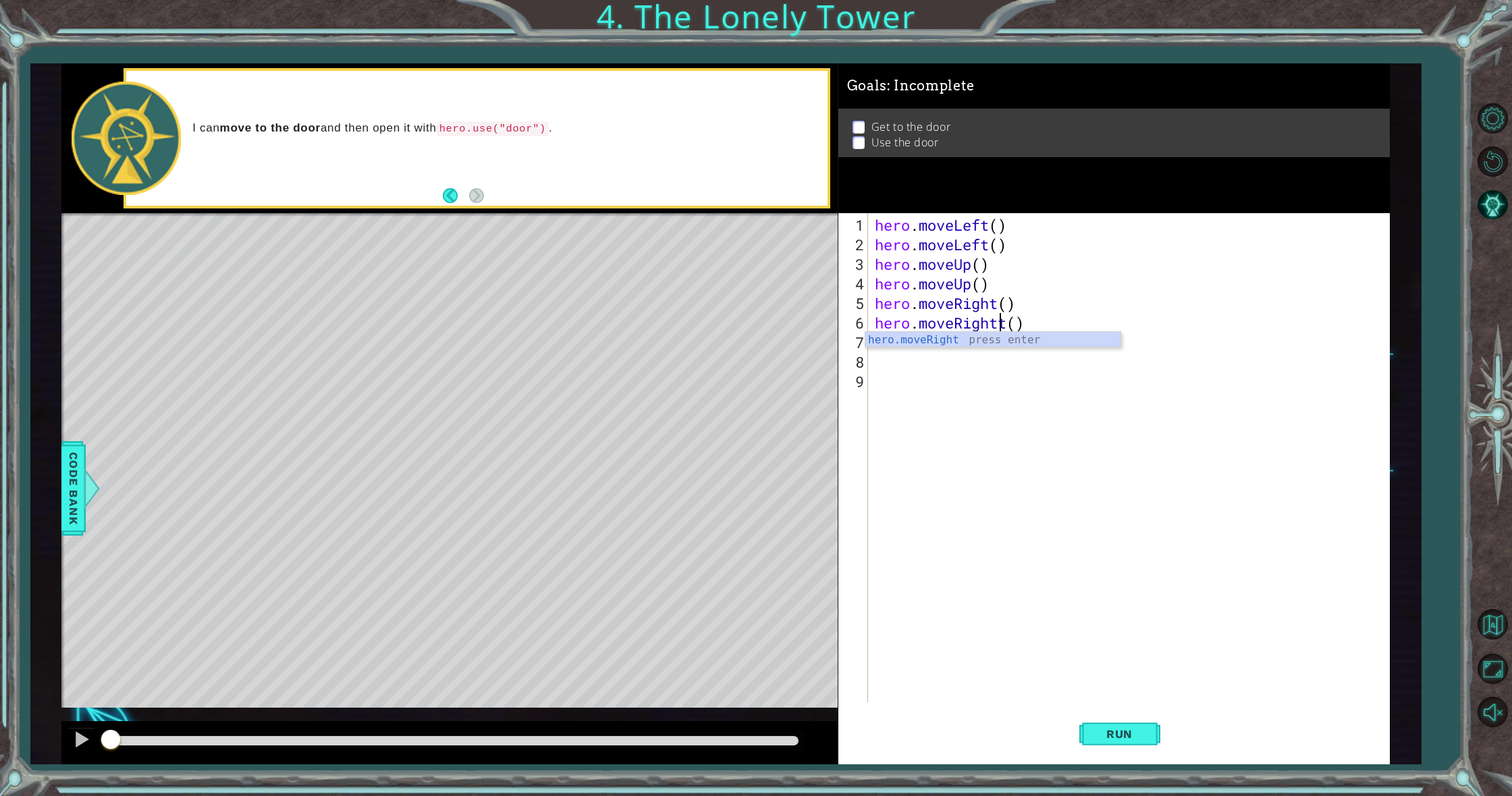
scroll to position [0, 6]
type textarea "hero.moveRight()"
click at [926, 362] on div "hero . moveLeft ( ) hero . moveLeft ( ) hero . moveUp ( ) hero . moveUp ( ) her…" at bounding box center [1132, 479] width 520 height 528
drag, startPoint x: 923, startPoint y: 325, endPoint x: 915, endPoint y: 342, distance: 18.8
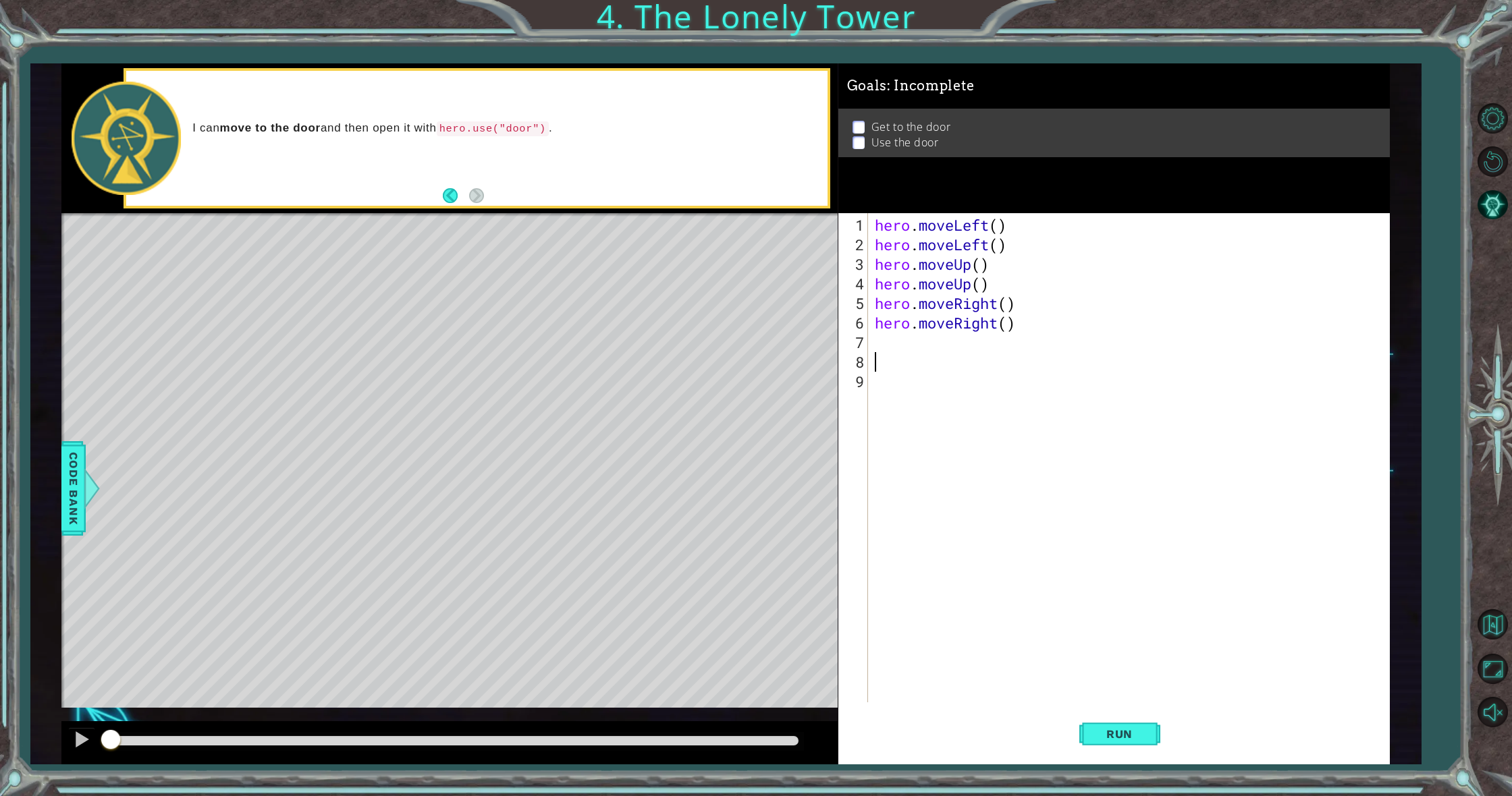
click at [917, 337] on div "hero . moveLeft ( ) hero . moveLeft ( ) hero . moveUp ( ) hero . moveUp ( ) her…" at bounding box center [1132, 479] width 520 height 528
type textarea "hero.moveRight()"
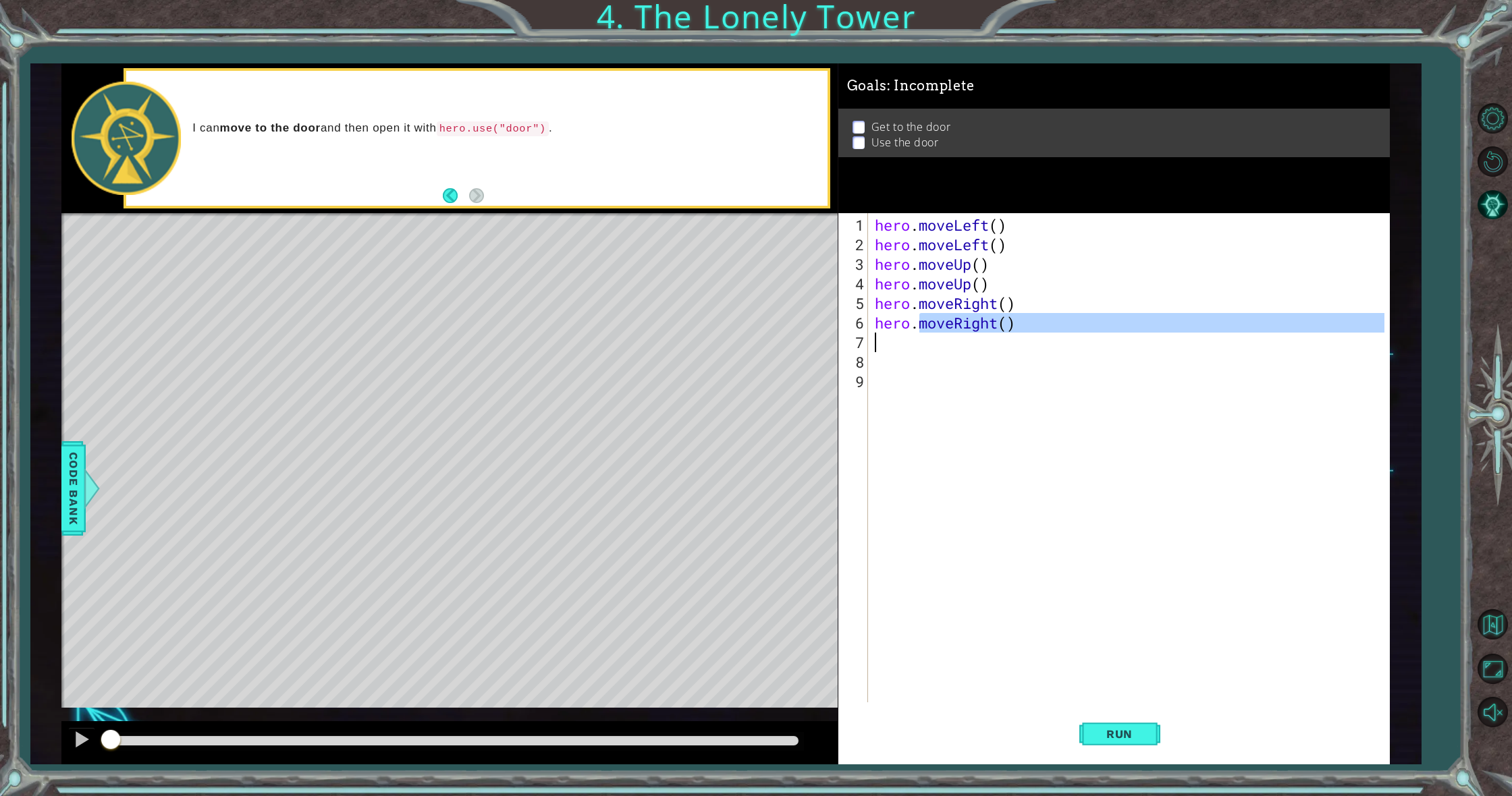
click at [915, 342] on div "hero . moveLeft ( ) hero . moveLeft ( ) hero . moveUp ( ) hero . moveUp ( ) her…" at bounding box center [1129, 458] width 513 height 489
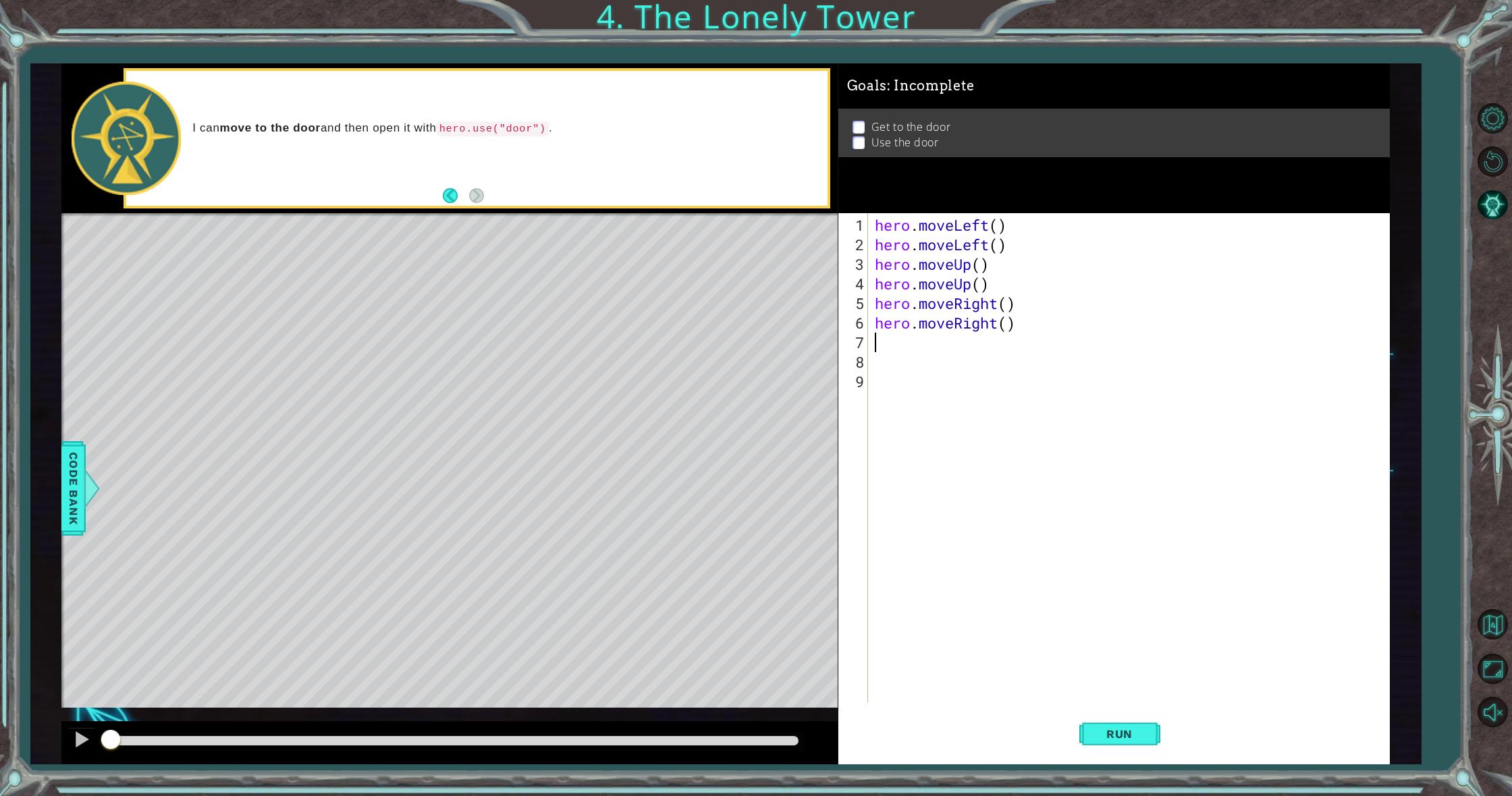
type textarea "h"
click at [911, 411] on div "h ero.moveUp press enter h ero.moveDown press enter h ero.moveLeft press enter …" at bounding box center [993, 417] width 255 height 130
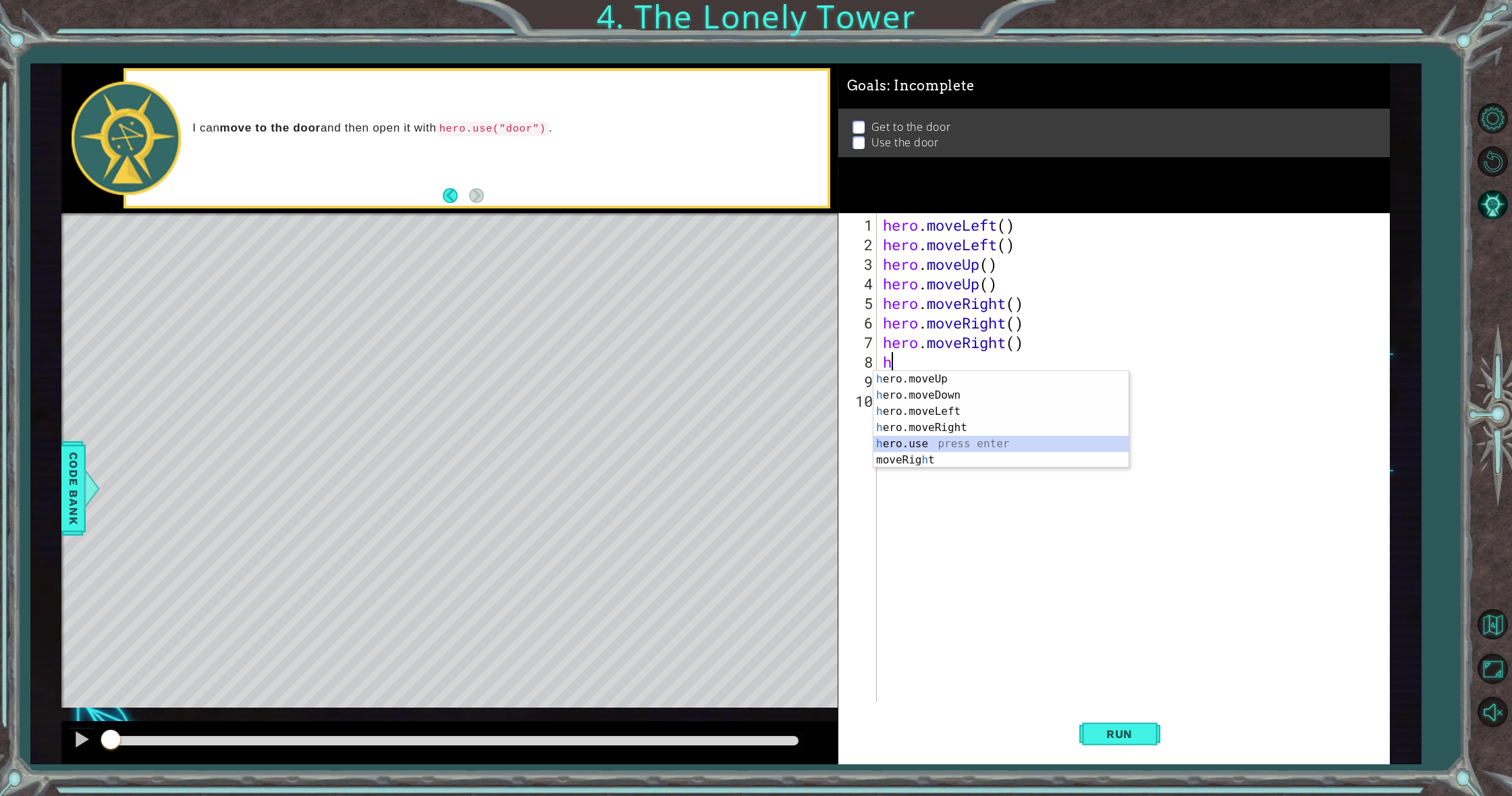
click at [948, 440] on div "h ero.moveUp press enter h ero.moveDown press enter h ero.moveLeft press enter …" at bounding box center [1001, 436] width 255 height 130
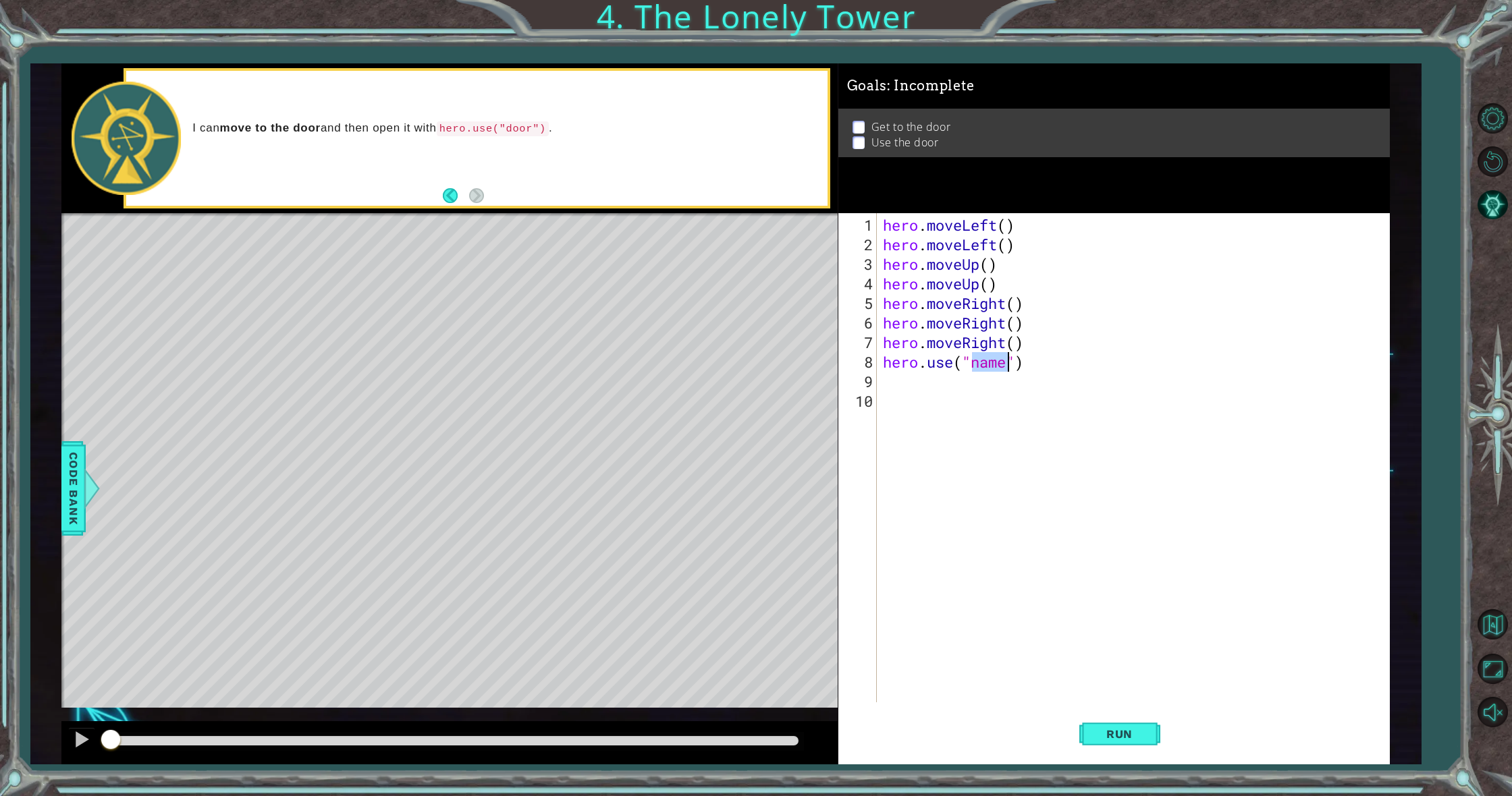
click at [999, 363] on div "hero . moveLeft ( ) hero . moveLeft ( ) hero . moveUp ( ) hero . moveUp ( ) her…" at bounding box center [1132, 458] width 505 height 489
click at [999, 363] on div "hero . moveLeft ( ) hero . moveLeft ( ) hero . moveUp ( ) hero . moveUp ( ) her…" at bounding box center [1136, 479] width 511 height 528
click at [1012, 363] on div "hero . moveLeft ( ) hero . moveLeft ( ) hero . moveUp ( ) hero . moveUp ( ) her…" at bounding box center [1136, 479] width 511 height 528
click at [1012, 361] on div "hero . moveLeft ( ) hero . moveLeft ( ) hero . moveUp ( ) hero . moveUp ( ) her…" at bounding box center [1136, 479] width 511 height 528
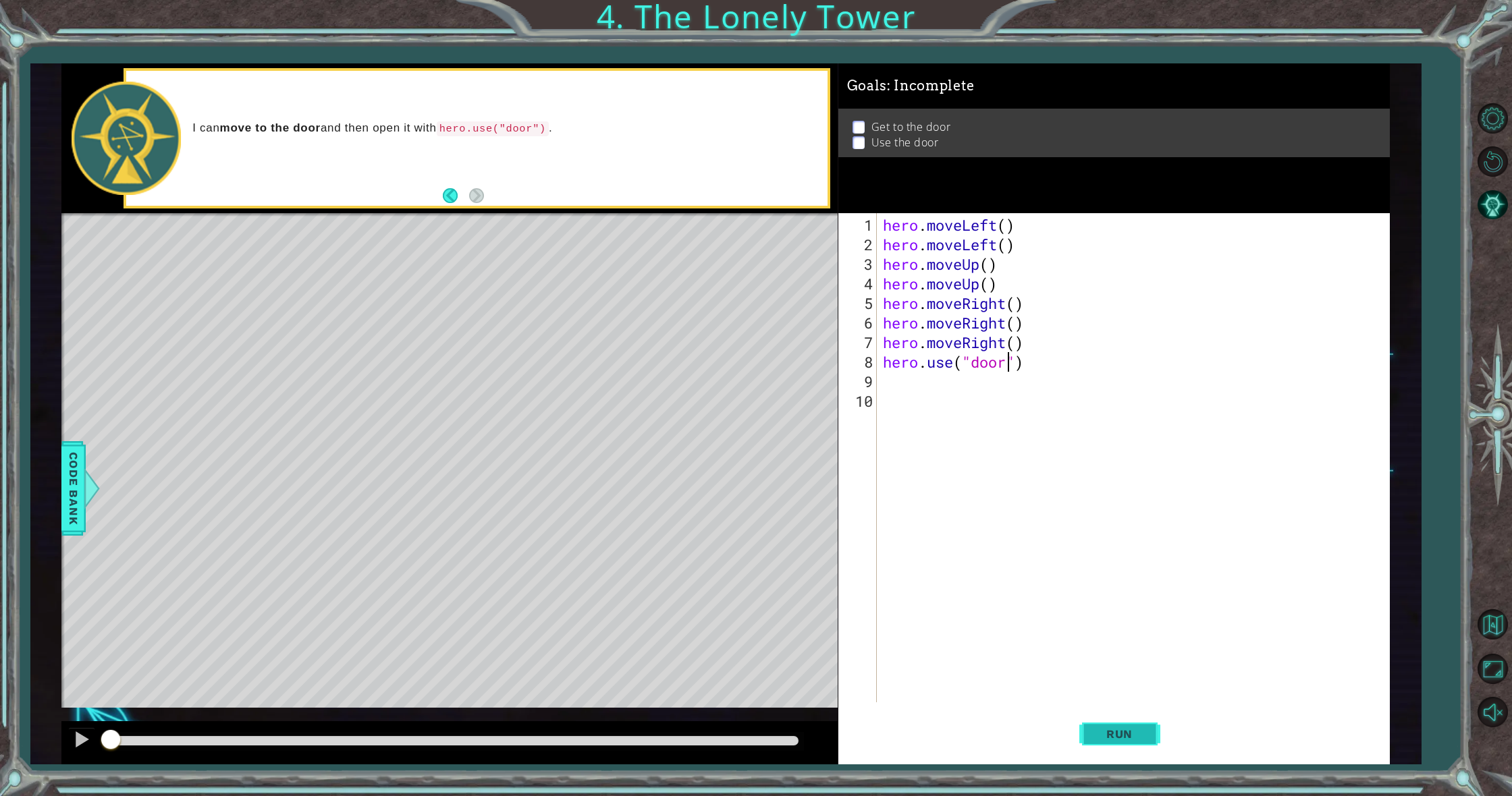
type textarea "hero.use("door")"
click at [1096, 723] on button "Run" at bounding box center [1120, 734] width 81 height 56
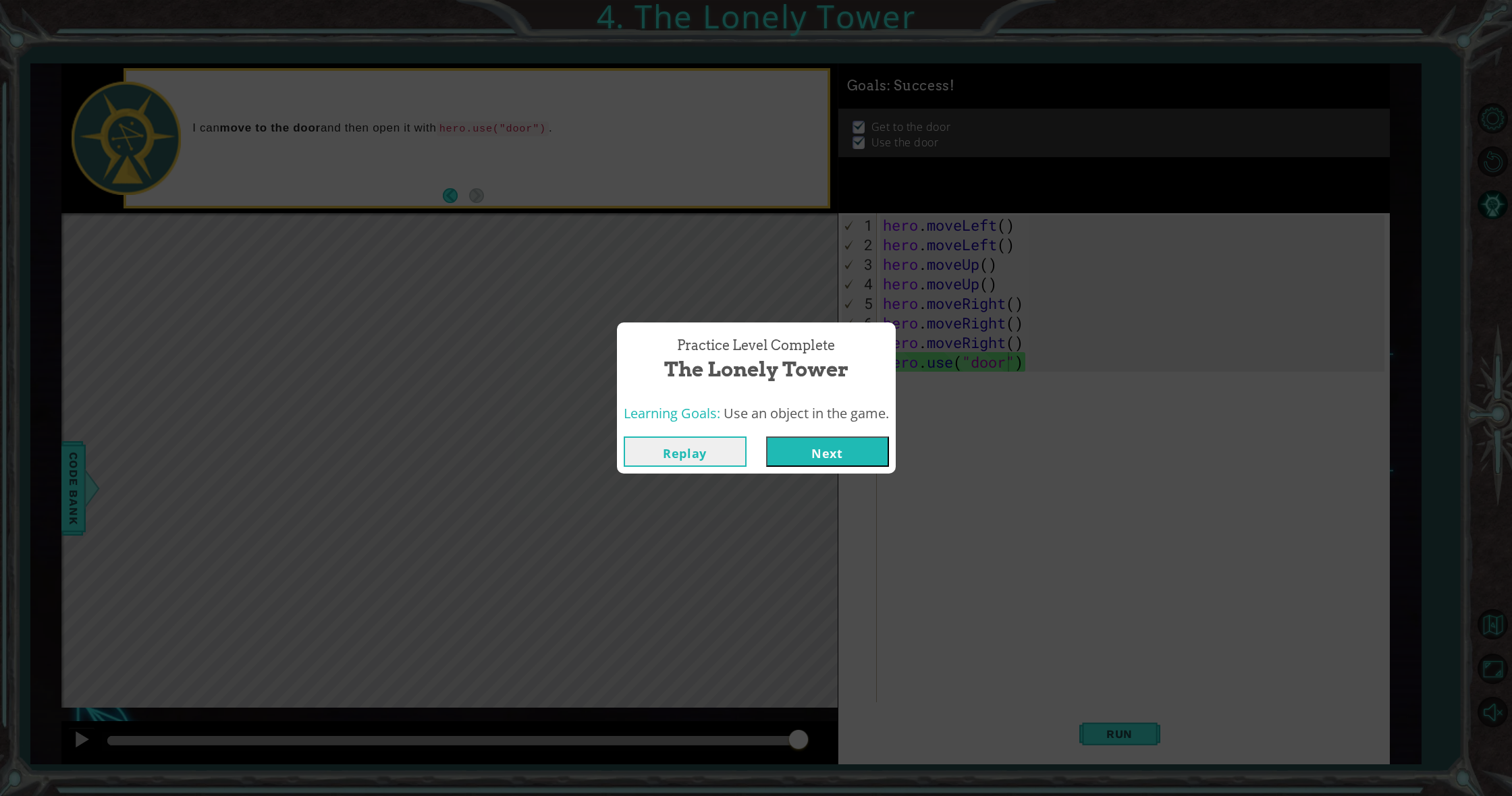
click at [842, 454] on button "Next" at bounding box center [828, 452] width 123 height 30
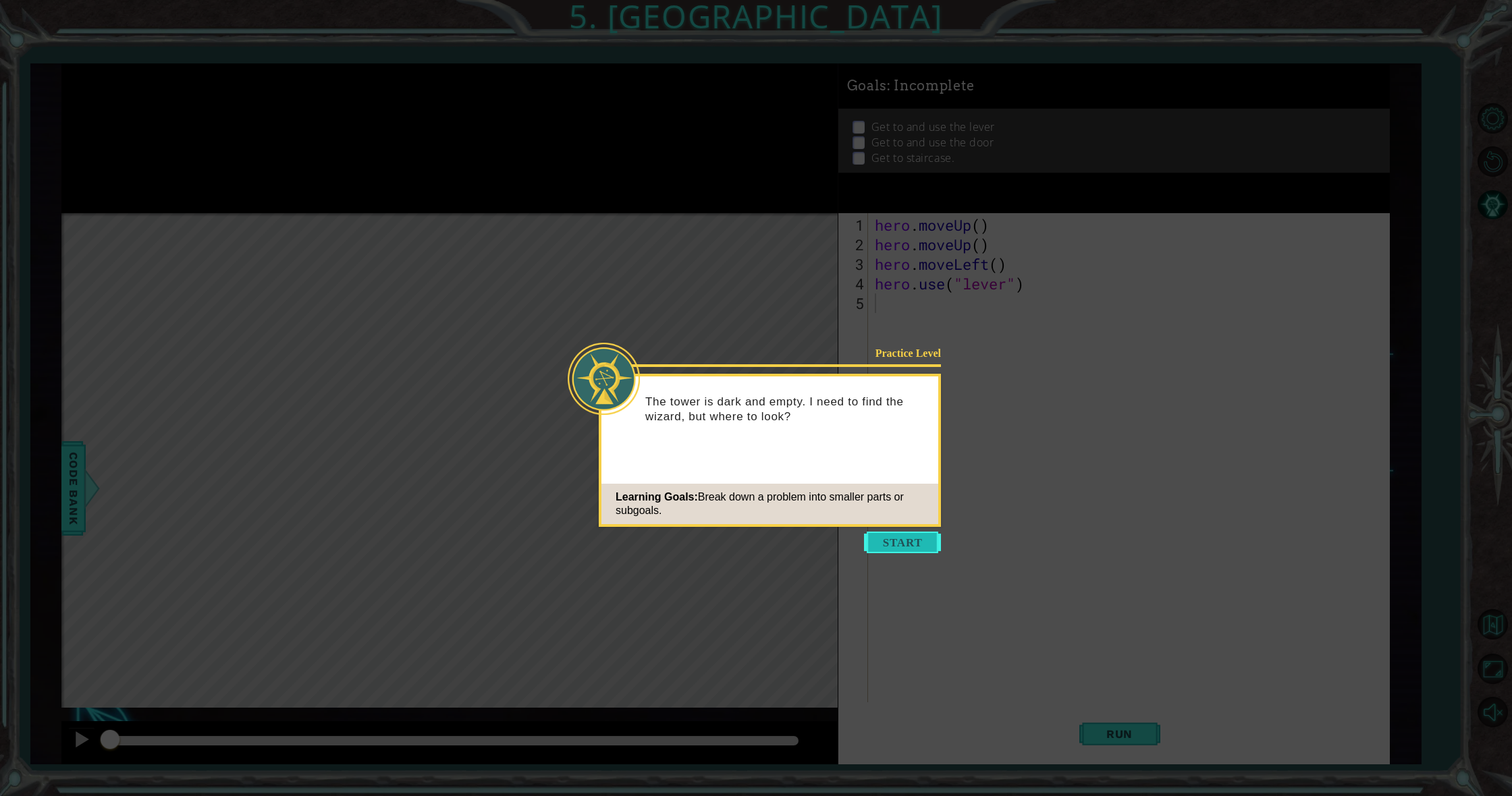
click at [879, 544] on button "Start" at bounding box center [902, 542] width 77 height 22
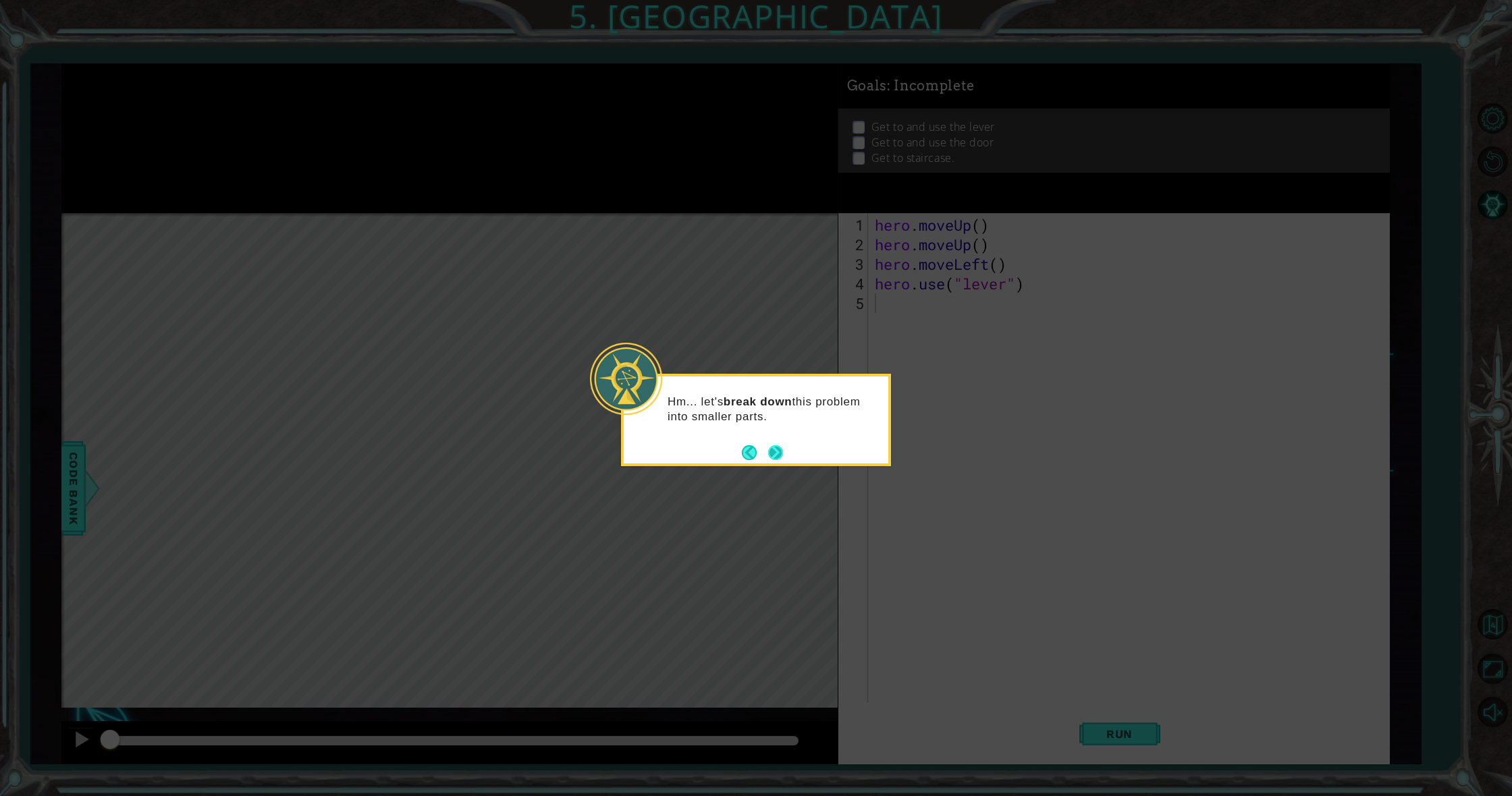
click at [775, 457] on button "Next" at bounding box center [775, 453] width 19 height 19
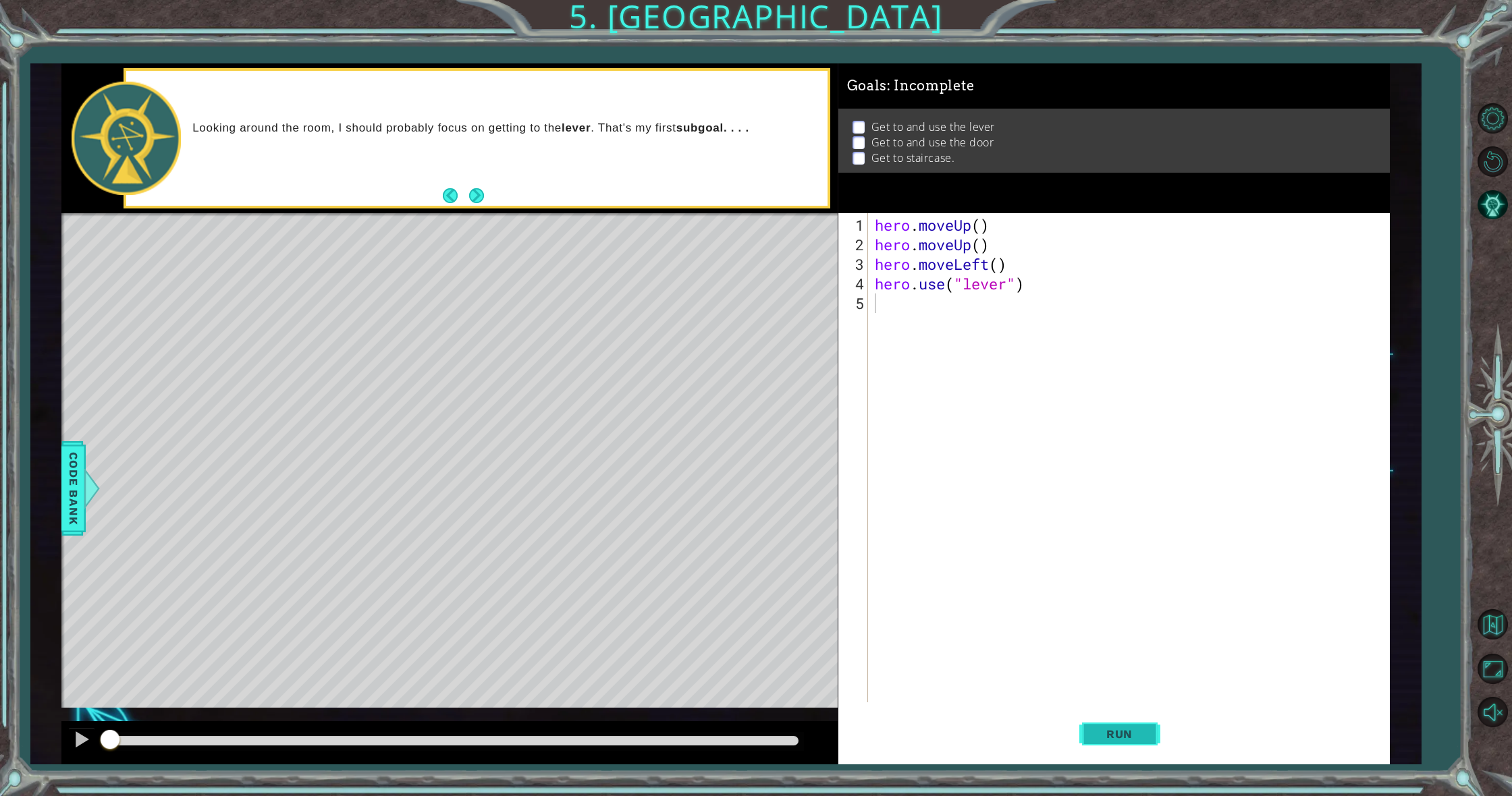
click at [1126, 732] on span "Run" at bounding box center [1119, 734] width 53 height 13
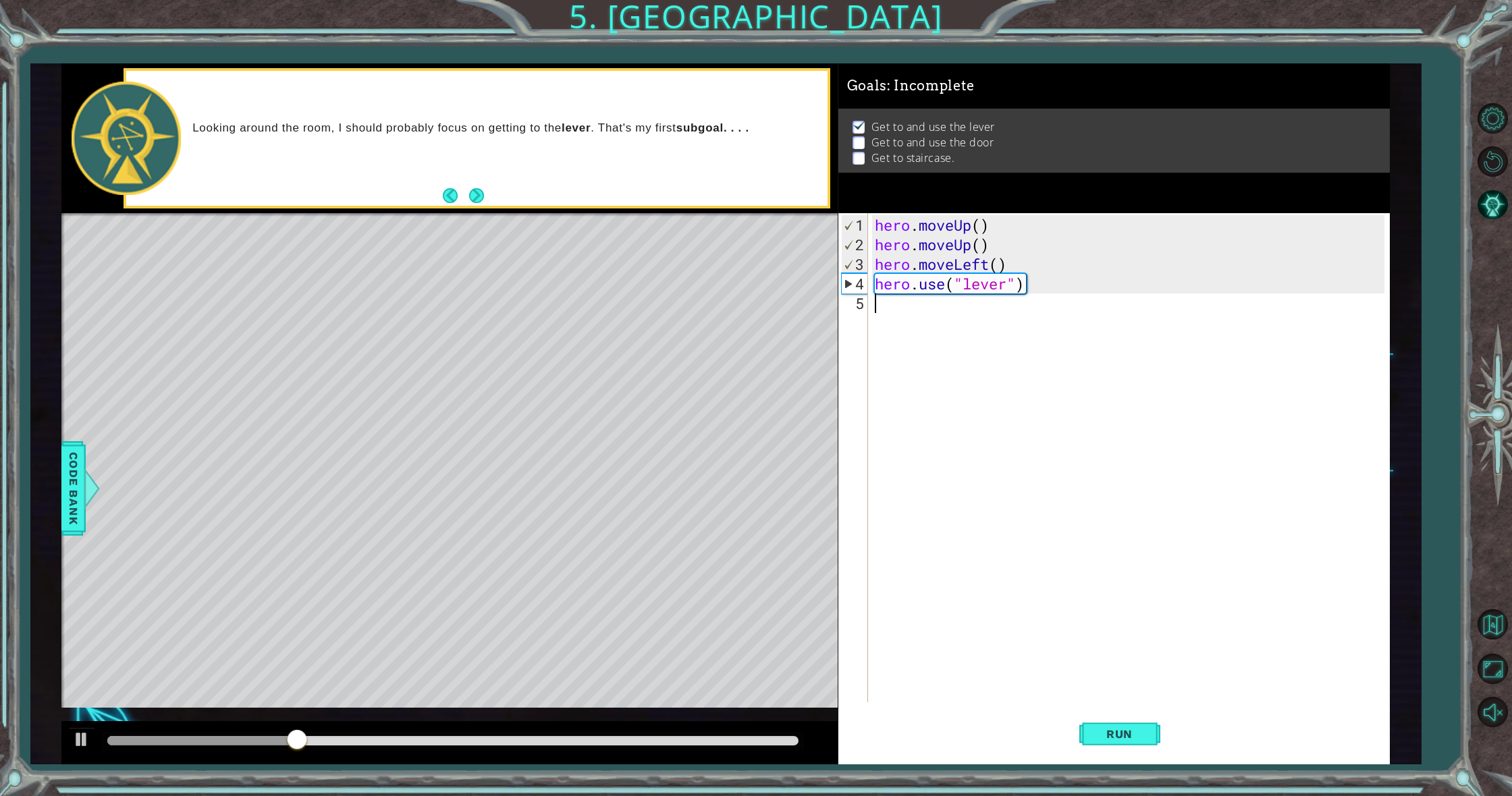
click at [925, 318] on div "hero . moveUp ( ) hero . moveUp ( ) hero . moveLeft ( ) hero . use ( "lever" )" at bounding box center [1132, 479] width 520 height 528
type textarea "h"
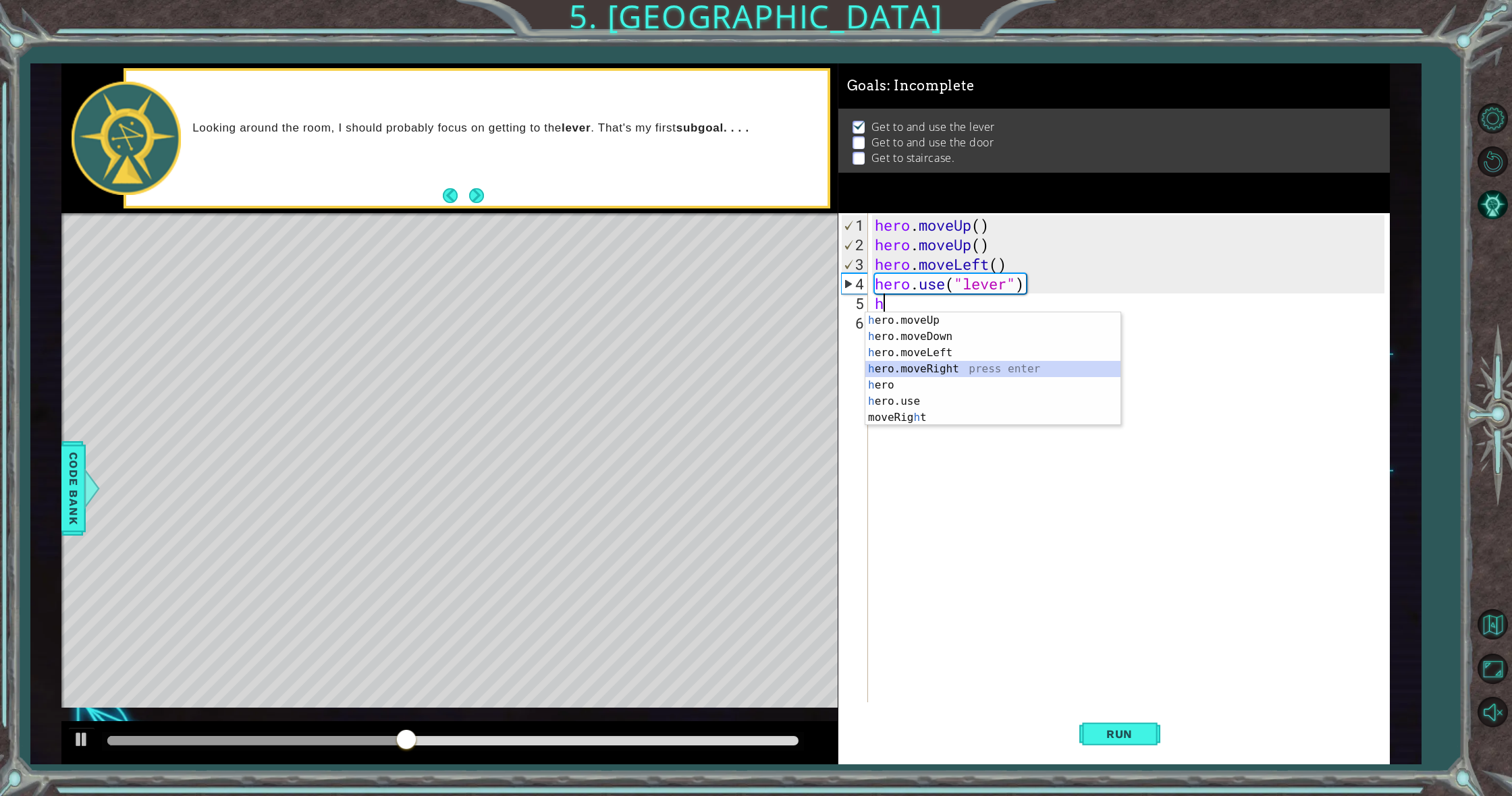
click at [946, 373] on div "h ero.moveUp press enter h ero.moveDown press enter h ero.moveLeft press enter …" at bounding box center [993, 385] width 255 height 146
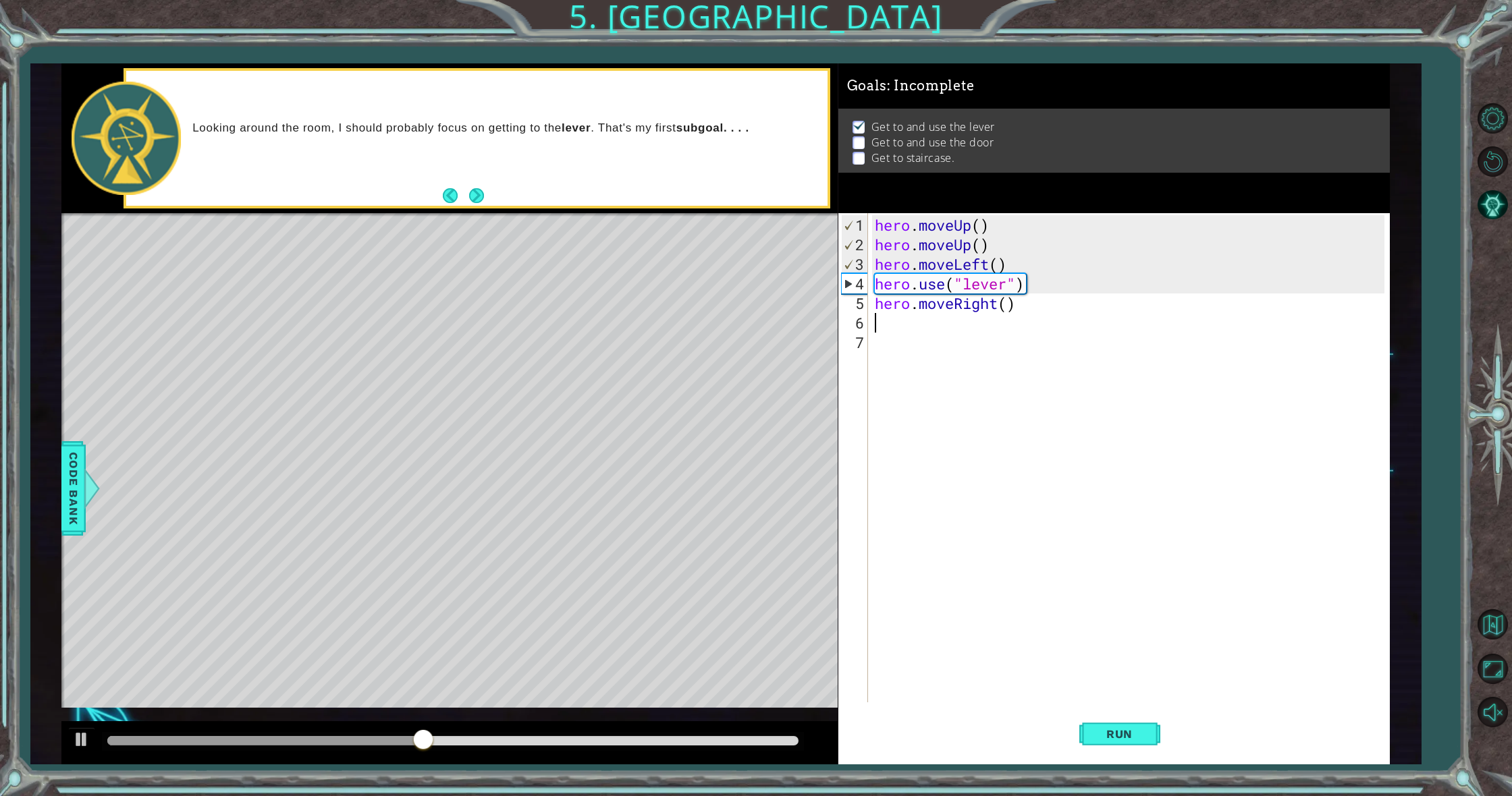
type textarea "h"
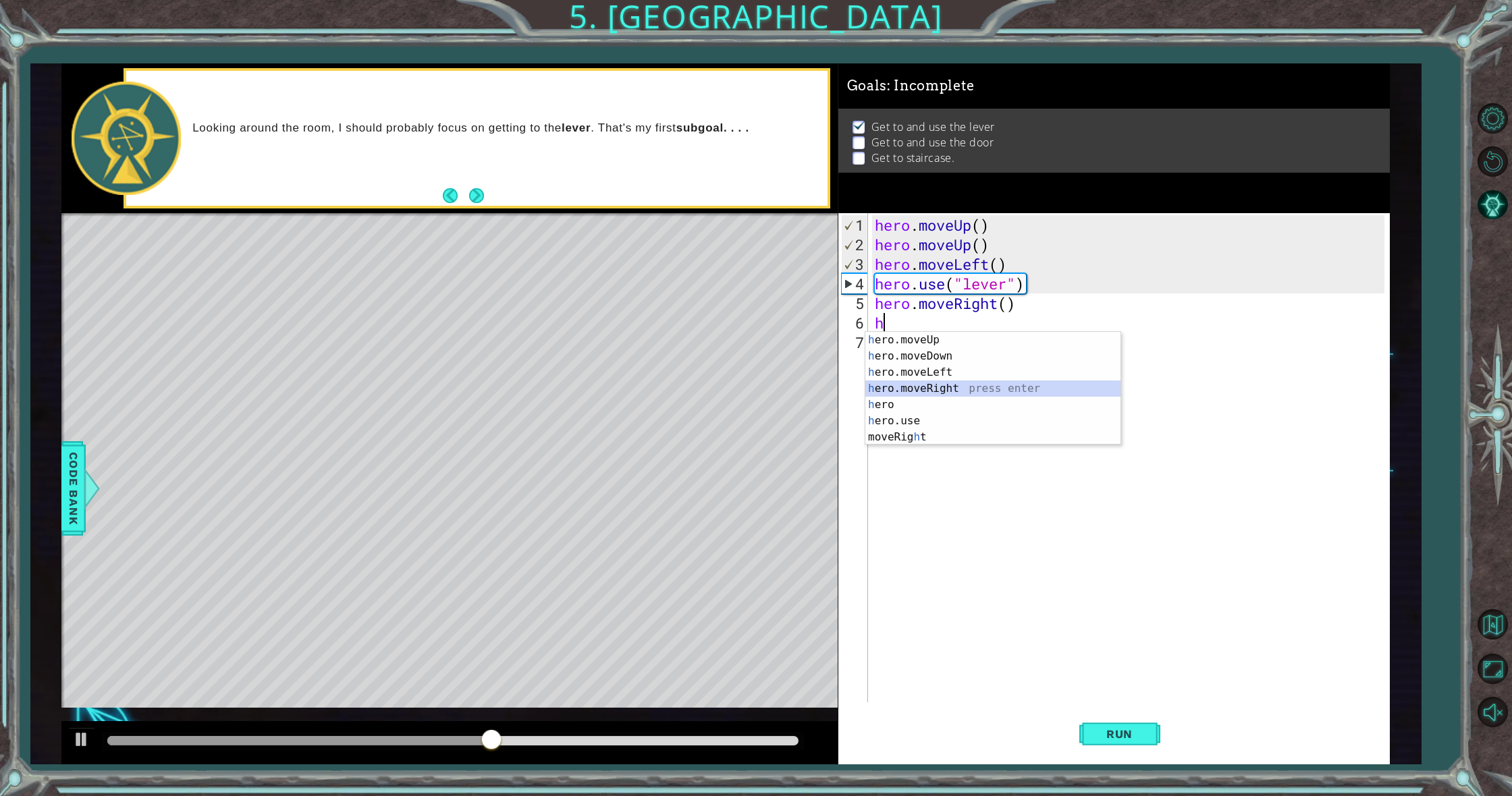
click at [938, 393] on div "h ero.moveUp press enter h ero.moveDown press enter h ero.moveLeft press enter …" at bounding box center [993, 405] width 255 height 146
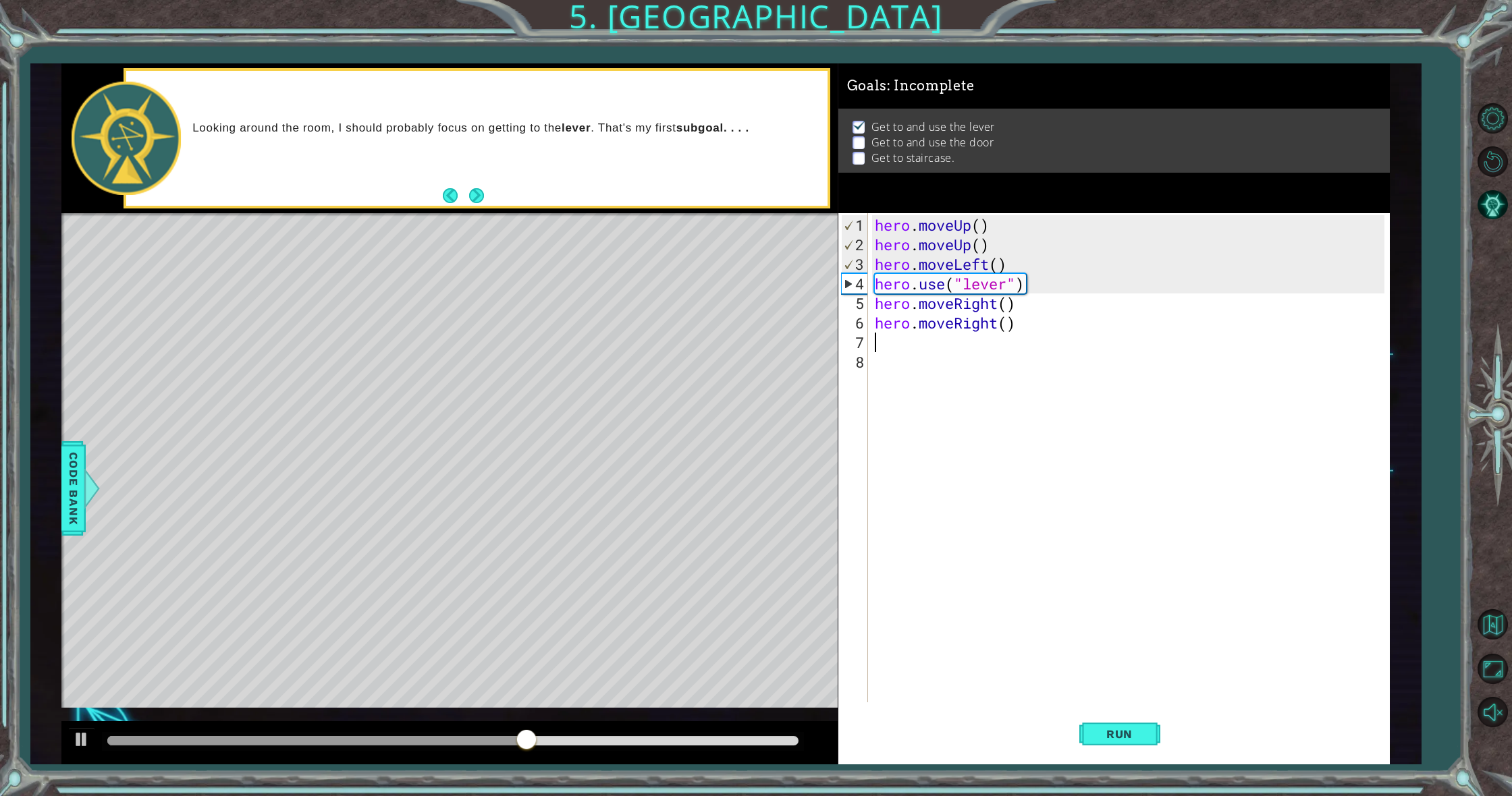
type textarea "h"
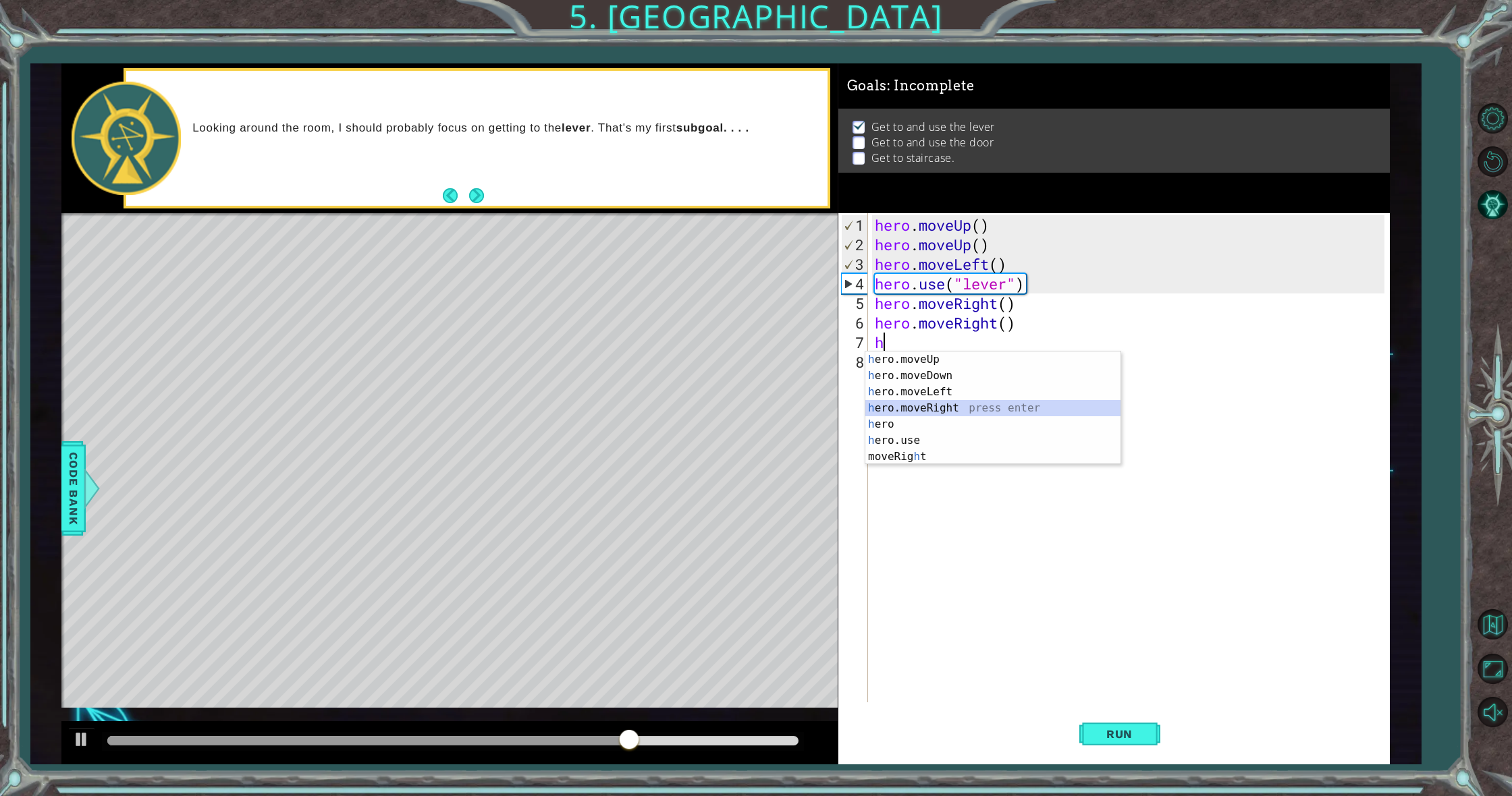
click at [937, 401] on div "h ero.moveUp press enter h ero.moveDown press enter h ero.moveLeft press enter …" at bounding box center [993, 424] width 255 height 146
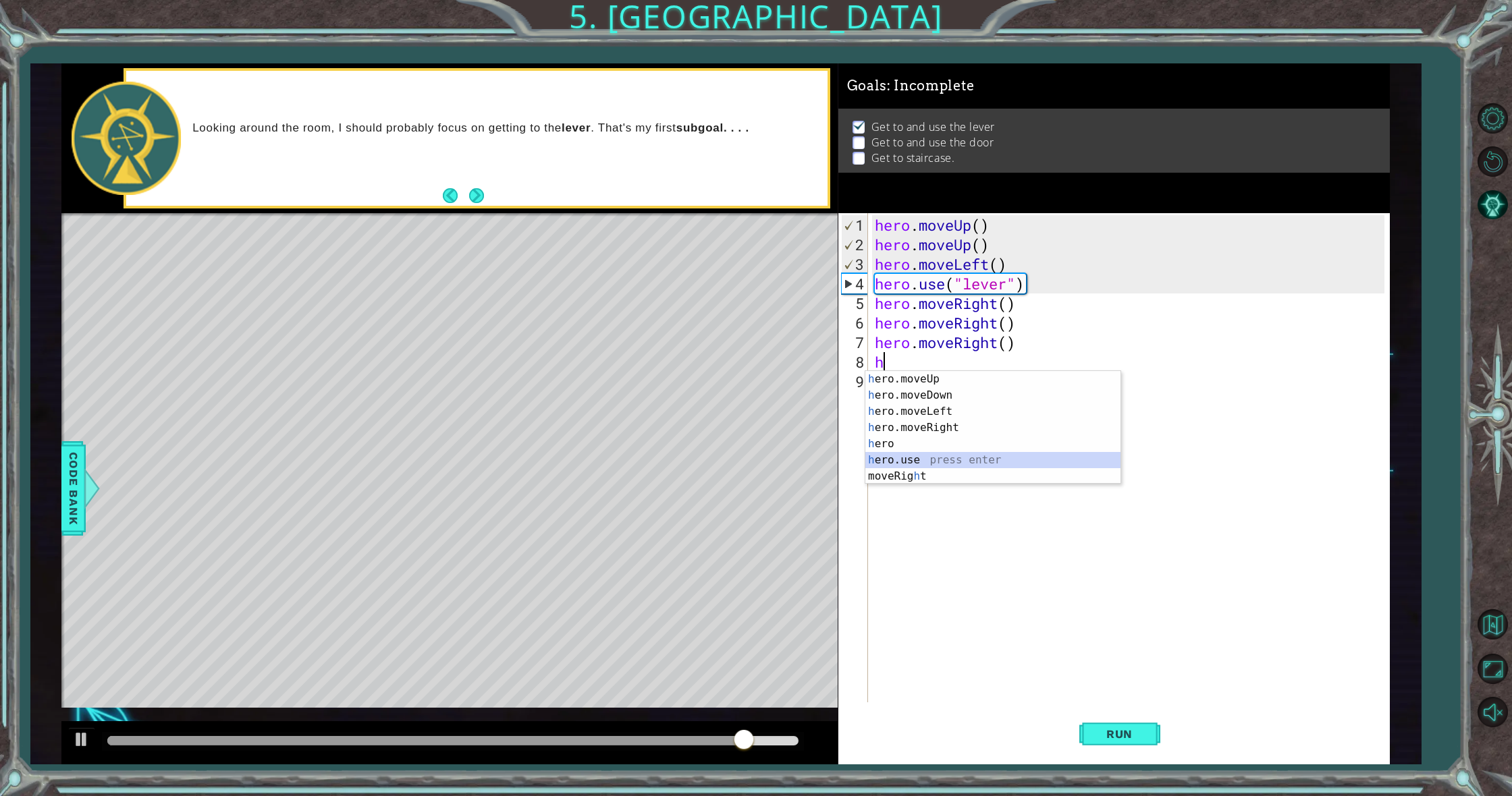
click at [966, 465] on div "h ero.moveUp press enter h ero.moveDown press enter h ero.moveLeft press enter …" at bounding box center [993, 444] width 255 height 146
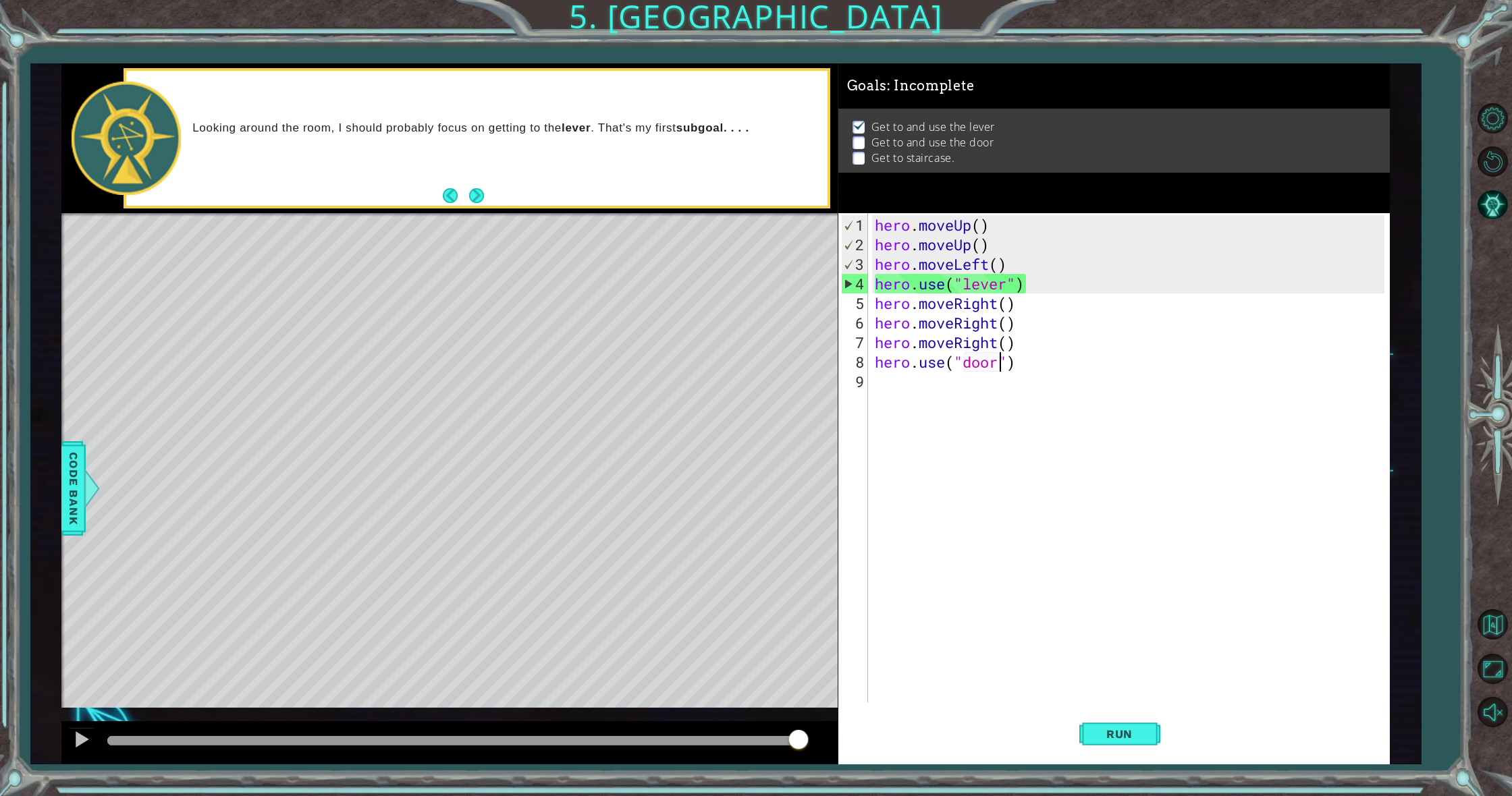
scroll to position [0, 6]
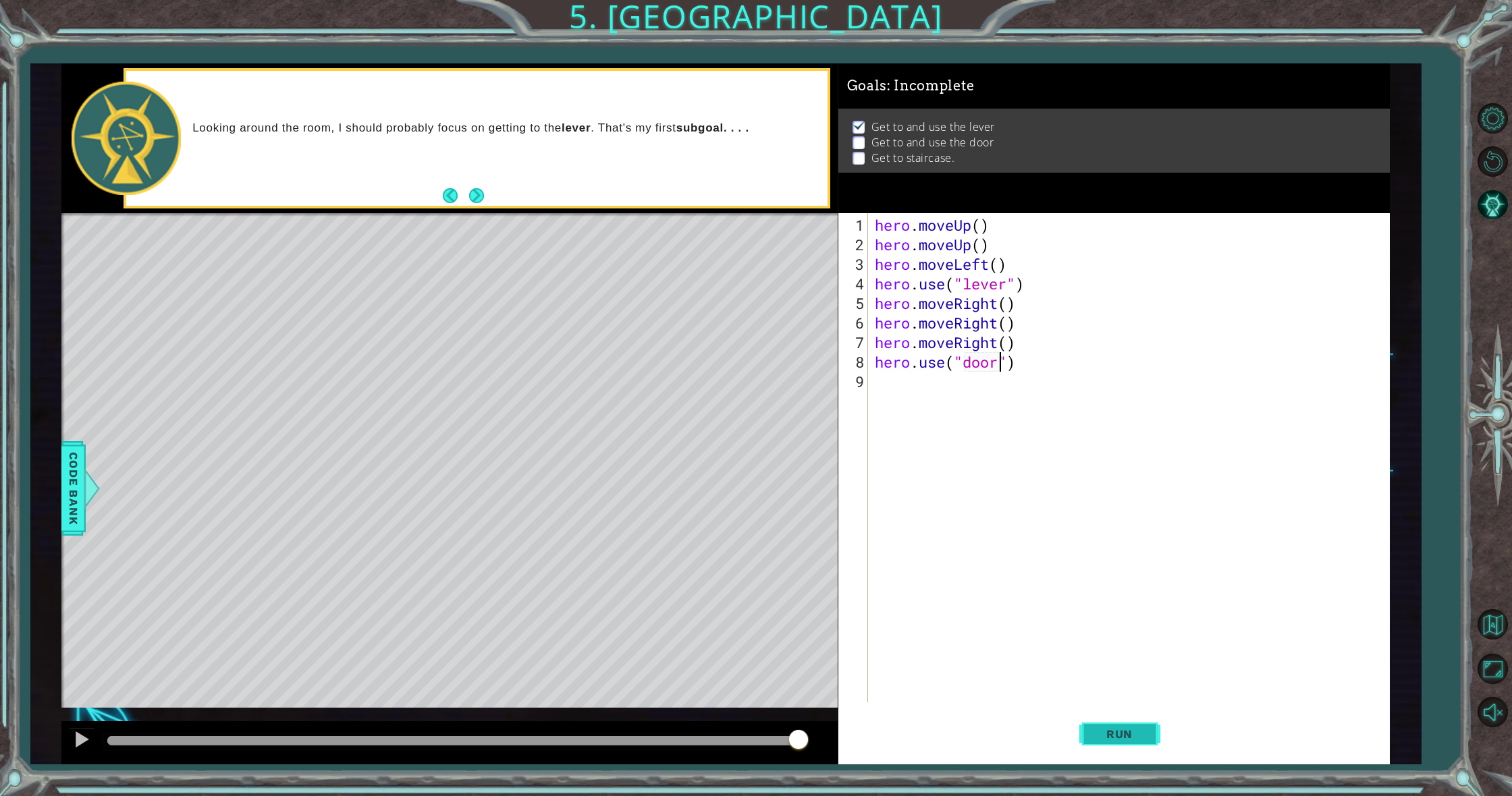
type textarea "hero.use("door")"
click at [1083, 738] on button "Run" at bounding box center [1120, 734] width 81 height 56
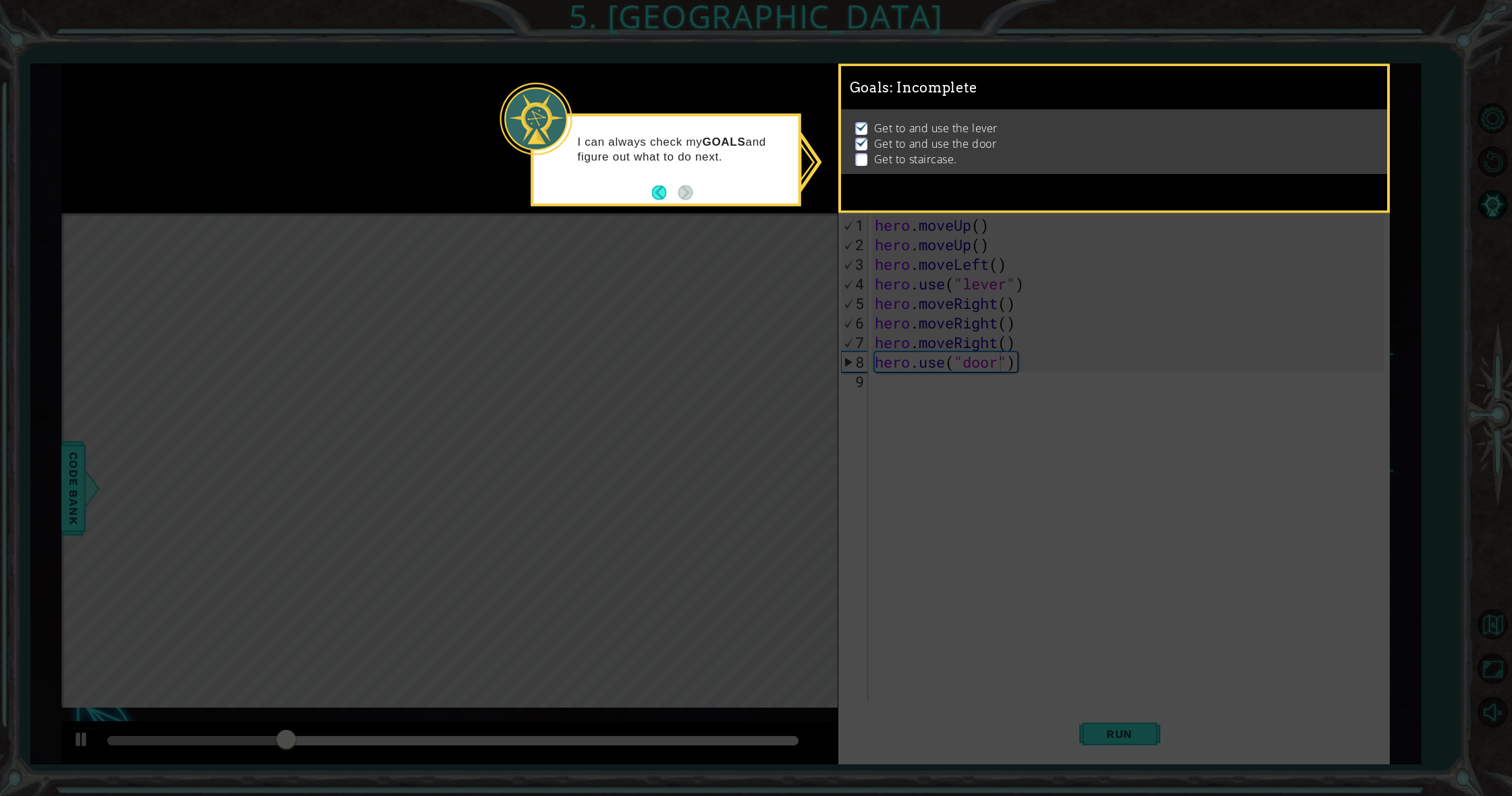
click at [748, 285] on icon at bounding box center [756, 398] width 1512 height 796
click at [865, 153] on p at bounding box center [861, 159] width 12 height 13
click at [662, 196] on button "Back" at bounding box center [665, 192] width 26 height 15
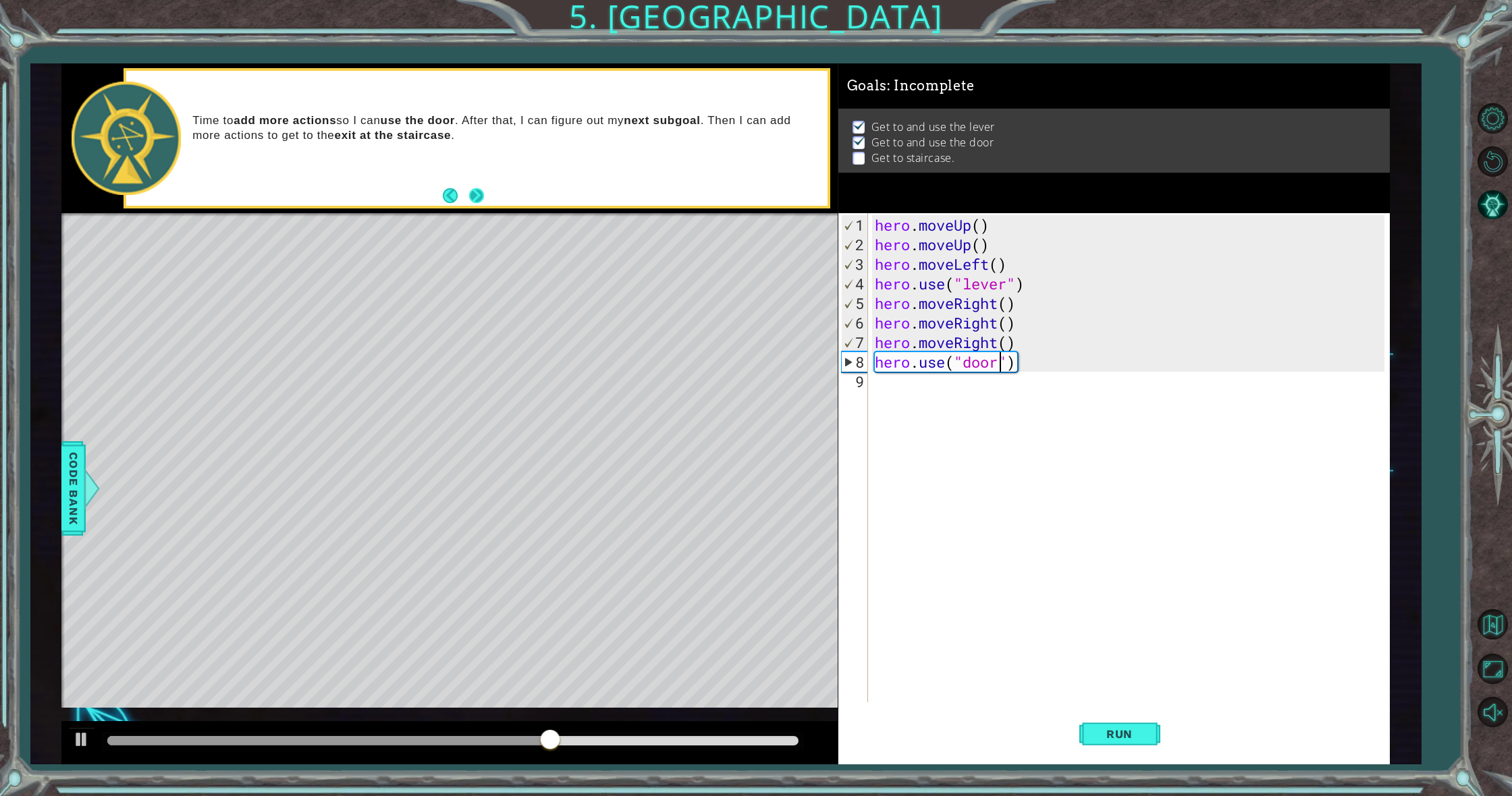
click at [483, 191] on button "Next" at bounding box center [477, 195] width 15 height 15
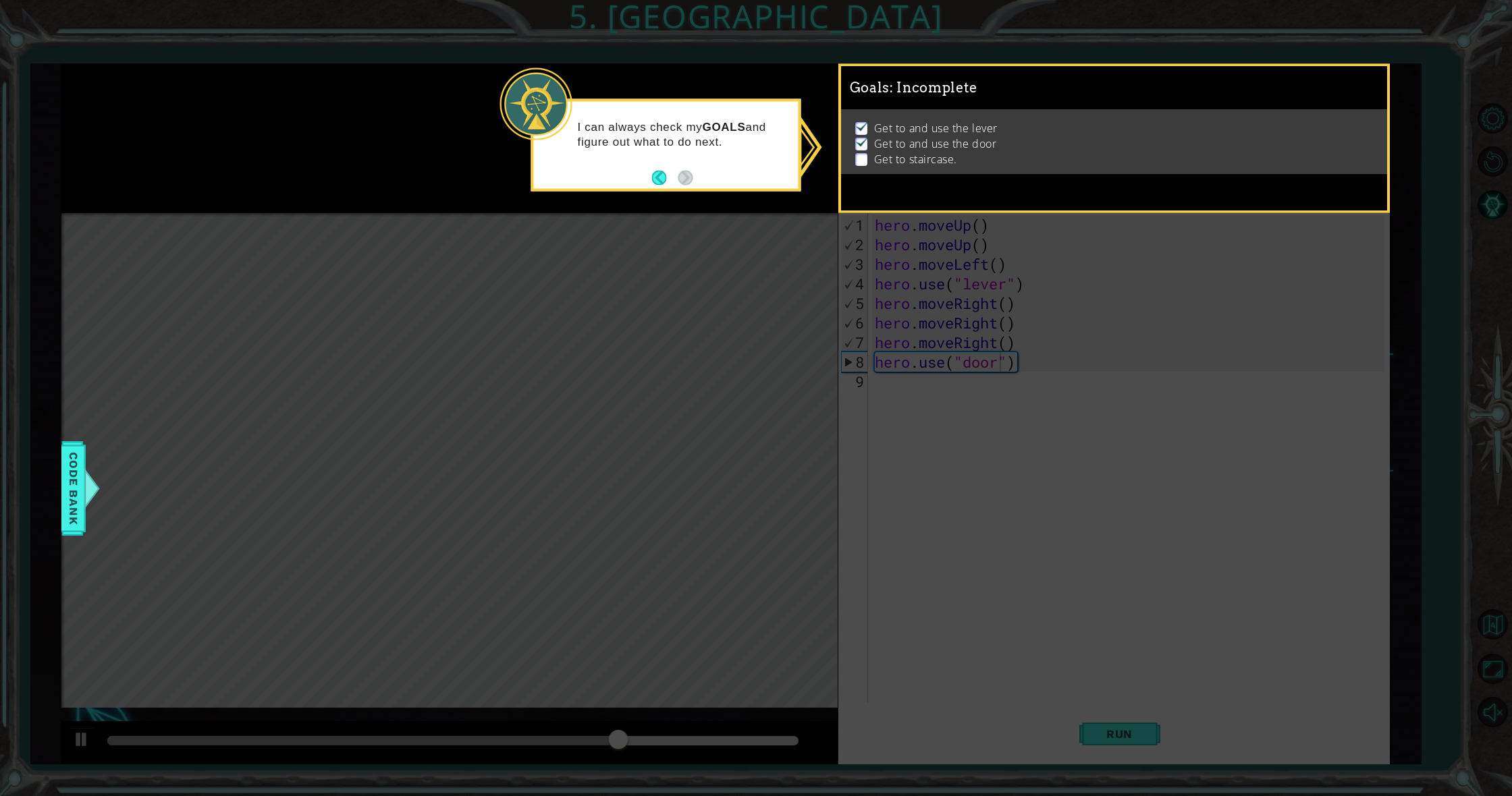
click at [859, 137] on img at bounding box center [862, 142] width 14 height 11
click at [862, 118] on div "Get to and use the lever Get to and use the door Get to staircase." at bounding box center [1115, 142] width 547 height 64
click at [852, 158] on ul "Get to and use the lever Get to and use the door Get to staircase." at bounding box center [1115, 143] width 525 height 46
click at [656, 177] on button "Back" at bounding box center [665, 178] width 26 height 15
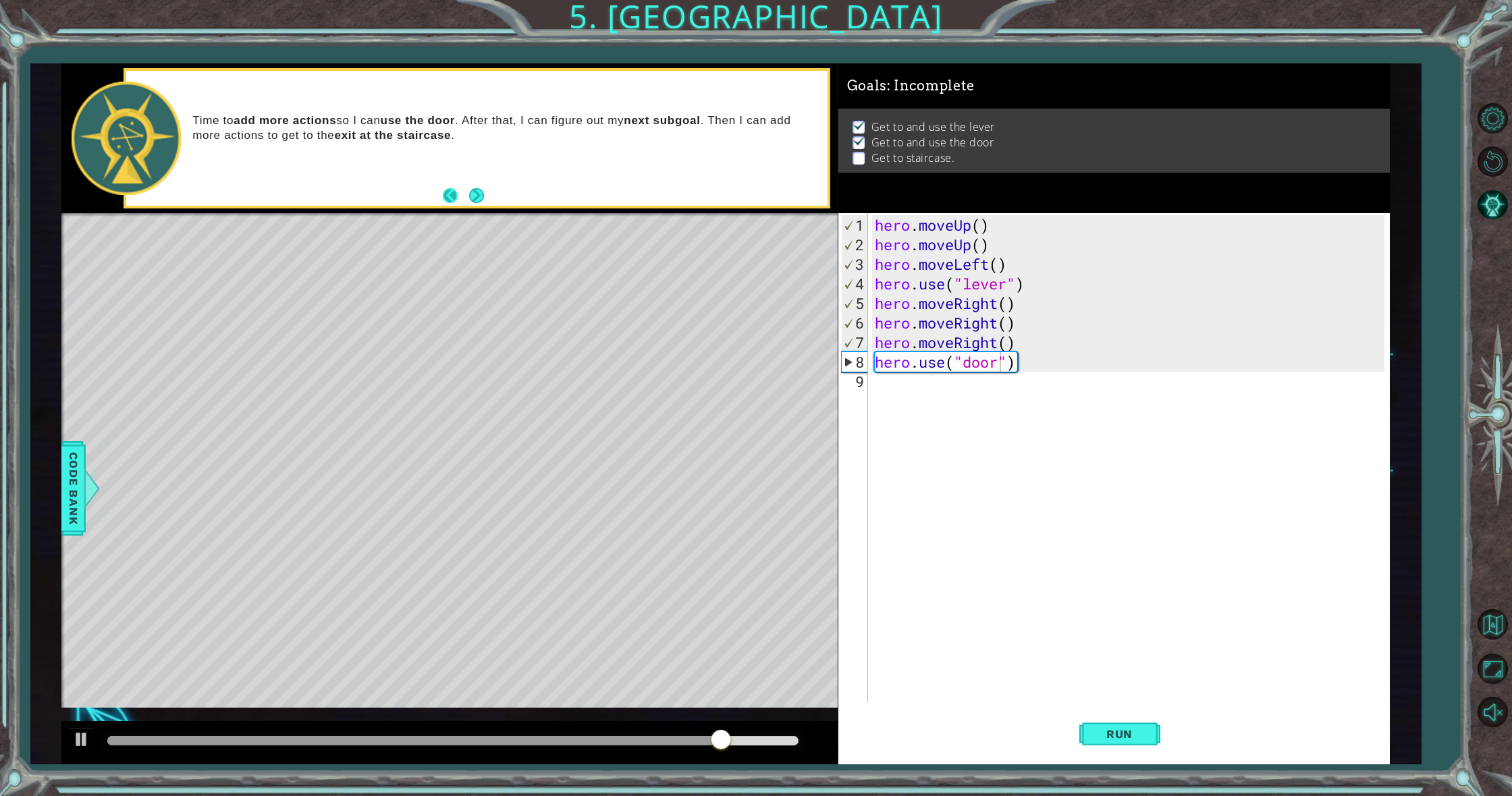
click at [446, 196] on button "Back" at bounding box center [456, 196] width 26 height 15
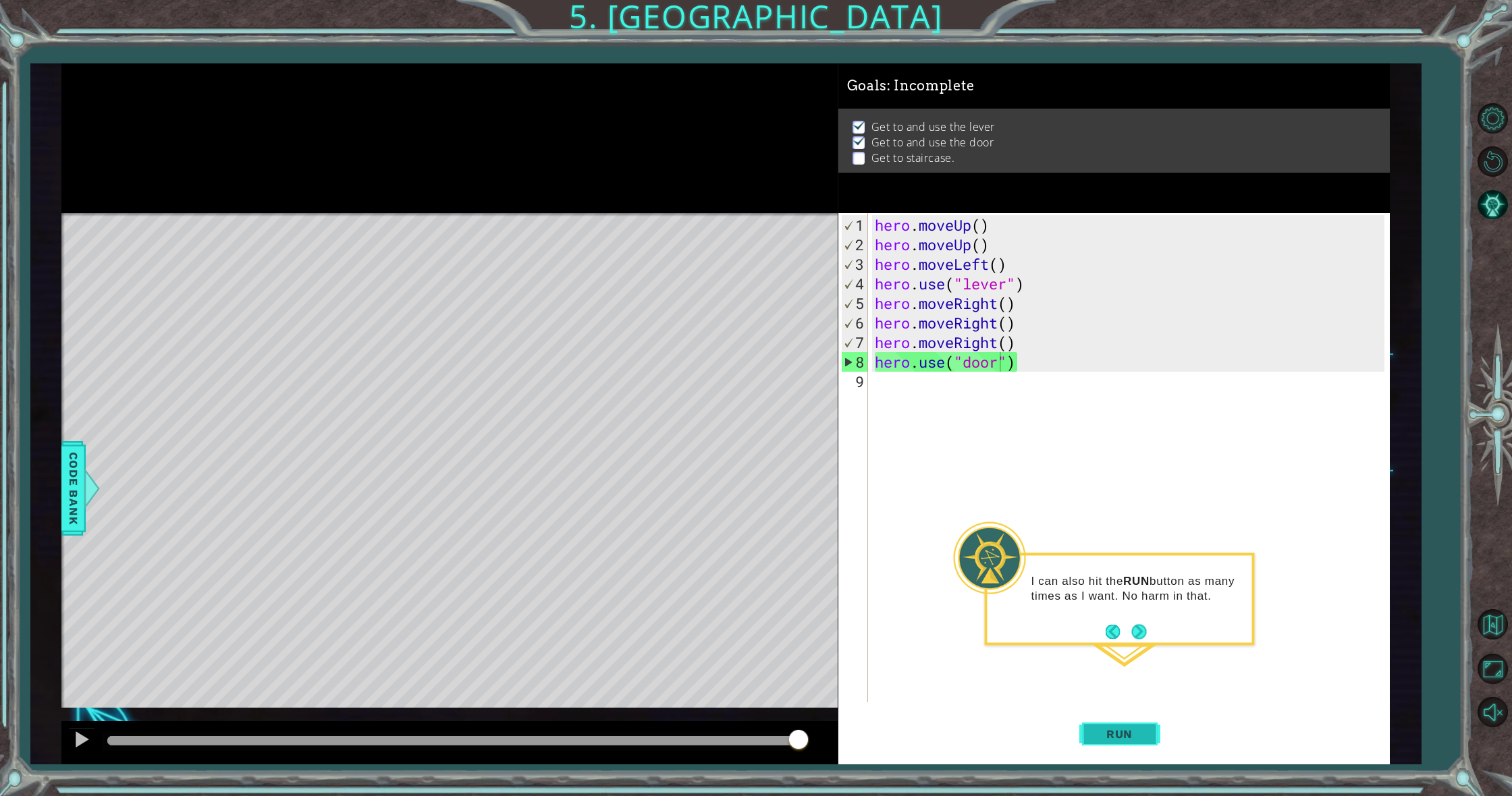
click at [1115, 729] on span "Run" at bounding box center [1119, 734] width 53 height 13
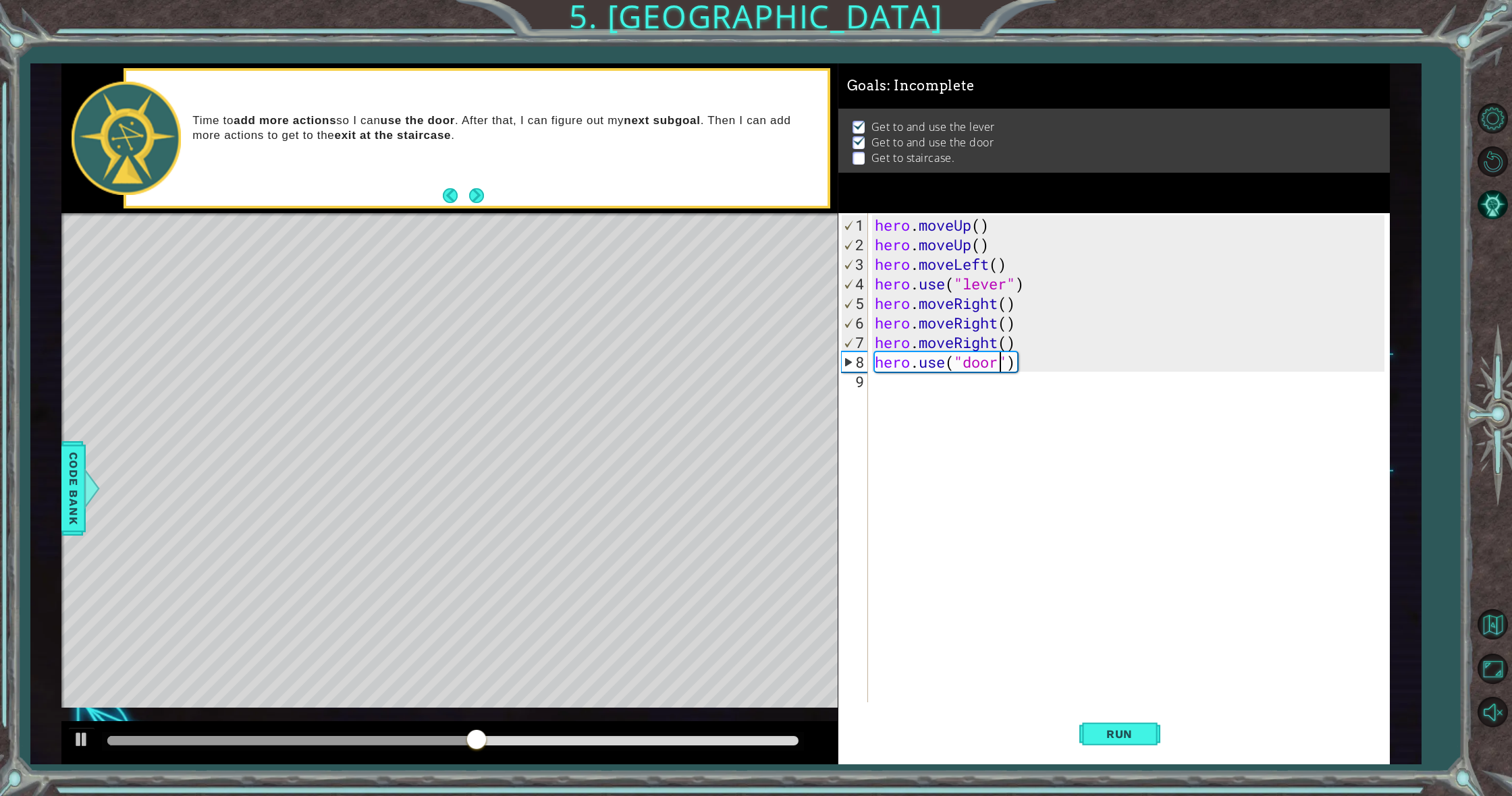
click at [888, 390] on div "hero . moveUp ( ) hero . moveUp ( ) hero . moveLeft ( ) hero . use ( "lever" ) …" at bounding box center [1132, 479] width 520 height 528
type textarea "y"
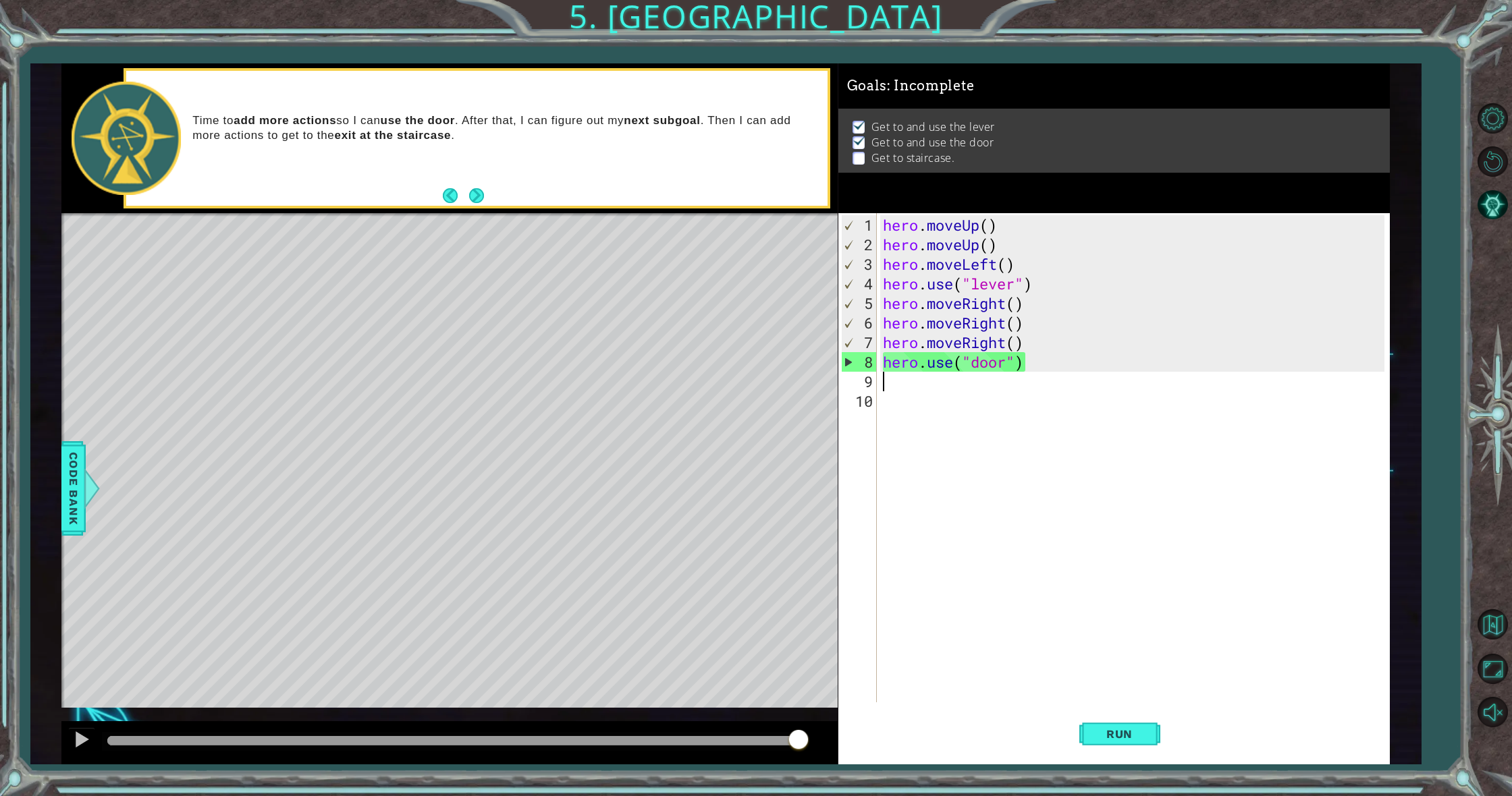
type textarea "h"
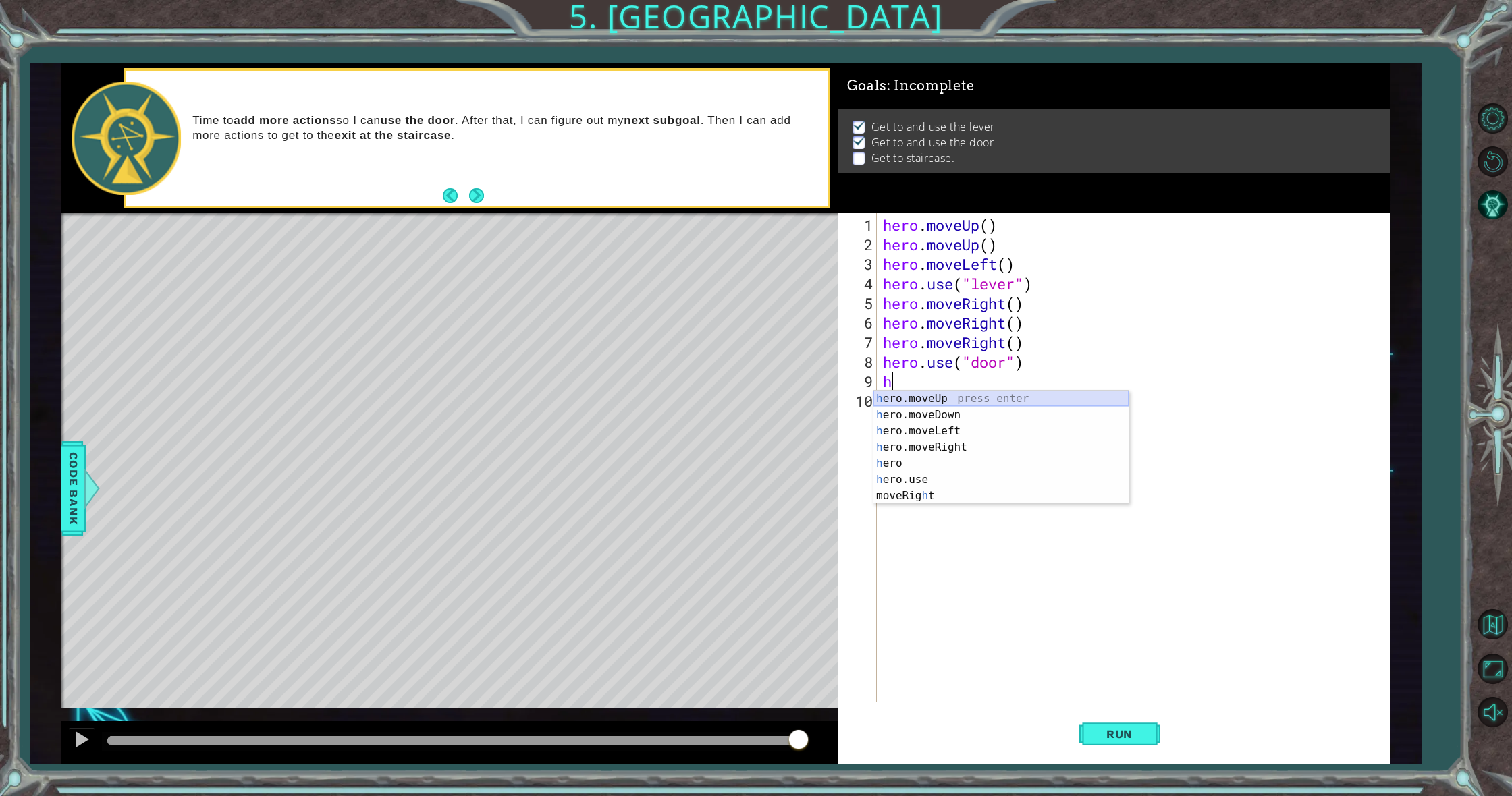
click at [918, 403] on div "h ero.moveUp press enter h ero.moveDown press enter h ero.moveLeft press enter …" at bounding box center [1001, 463] width 255 height 146
type textarea "h"
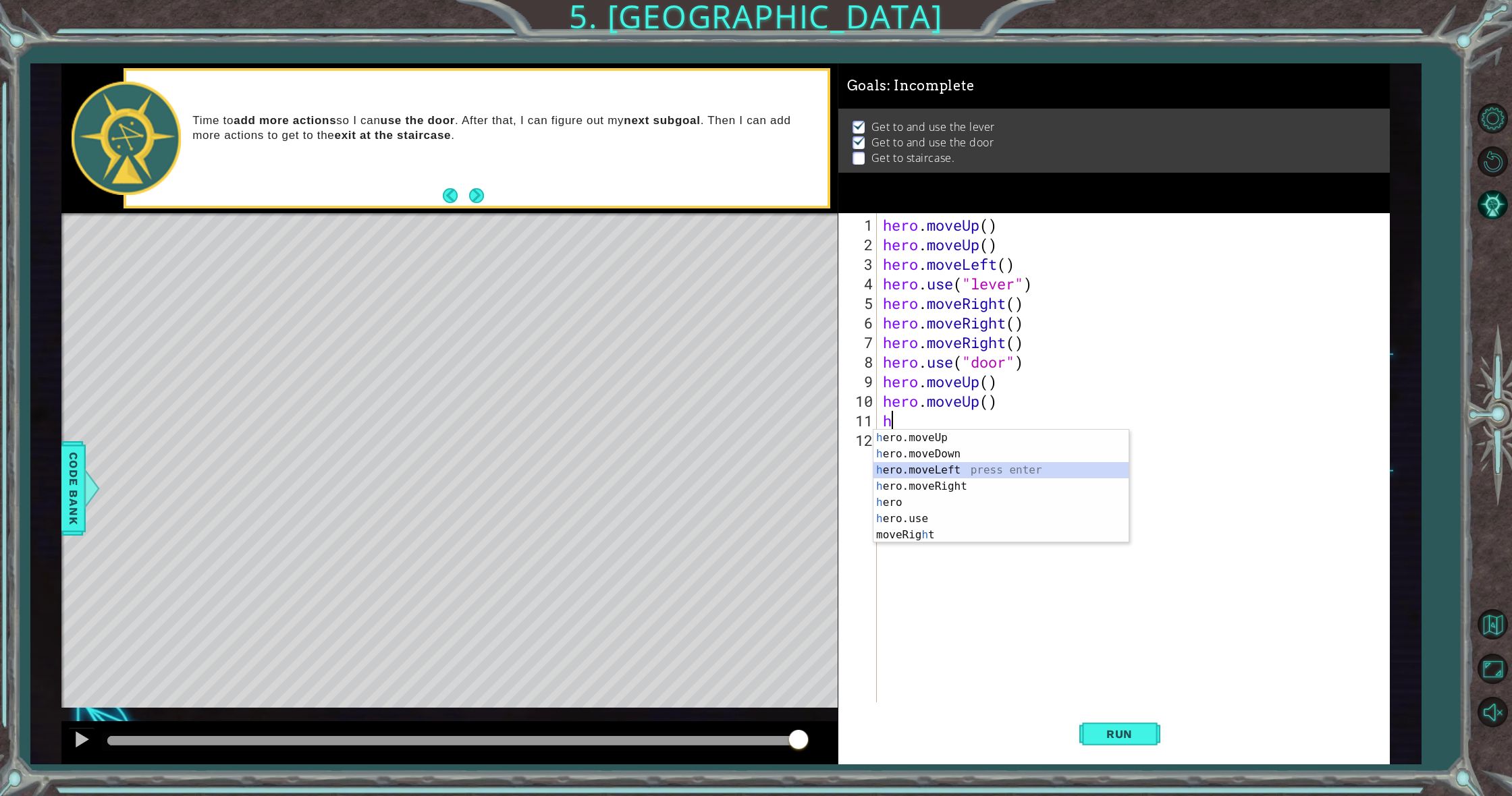
click at [954, 474] on div "h ero.moveUp press enter h ero.moveDown press enter h ero.moveLeft press enter …" at bounding box center [1001, 503] width 255 height 146
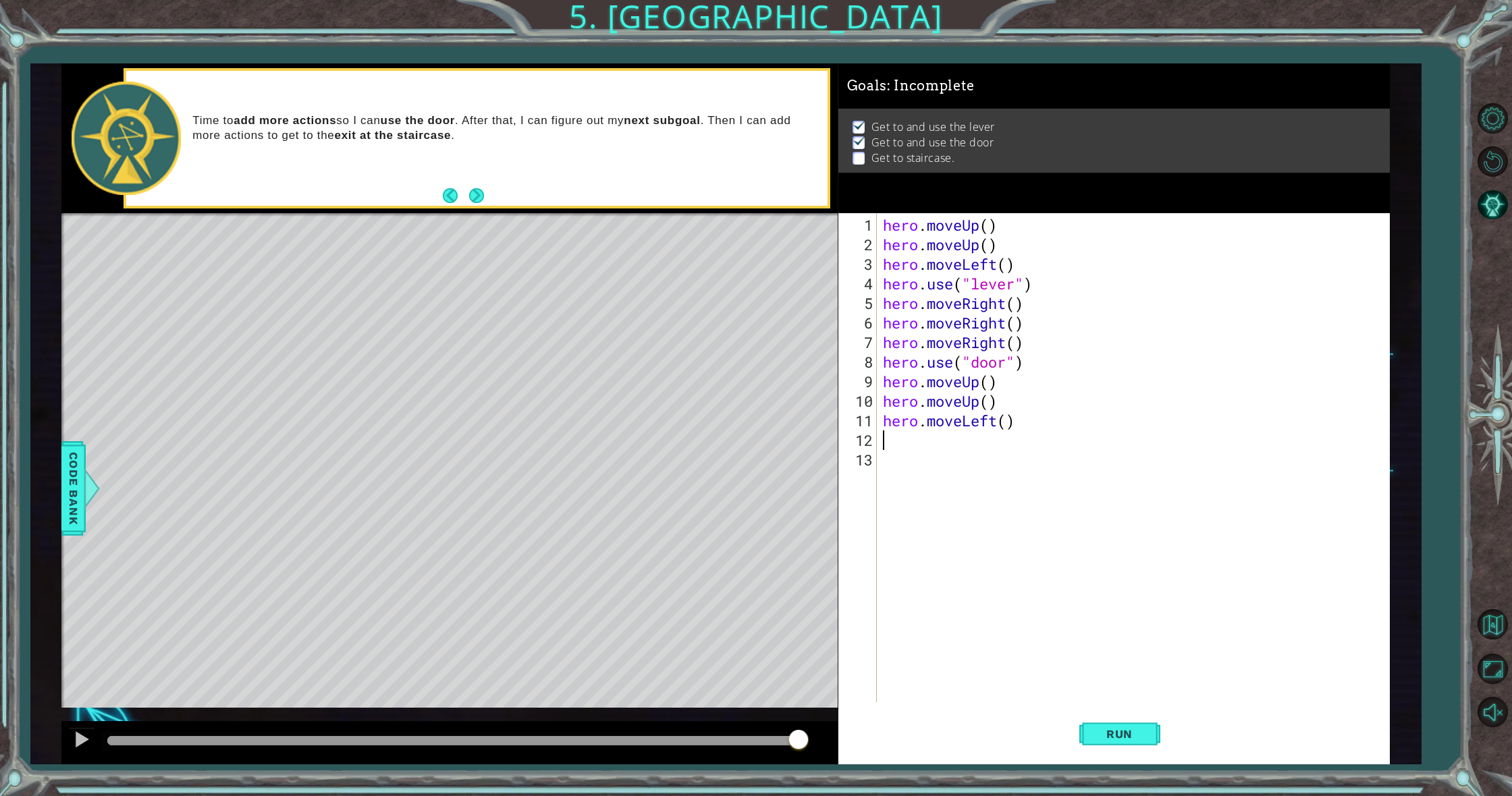
type textarea "h"
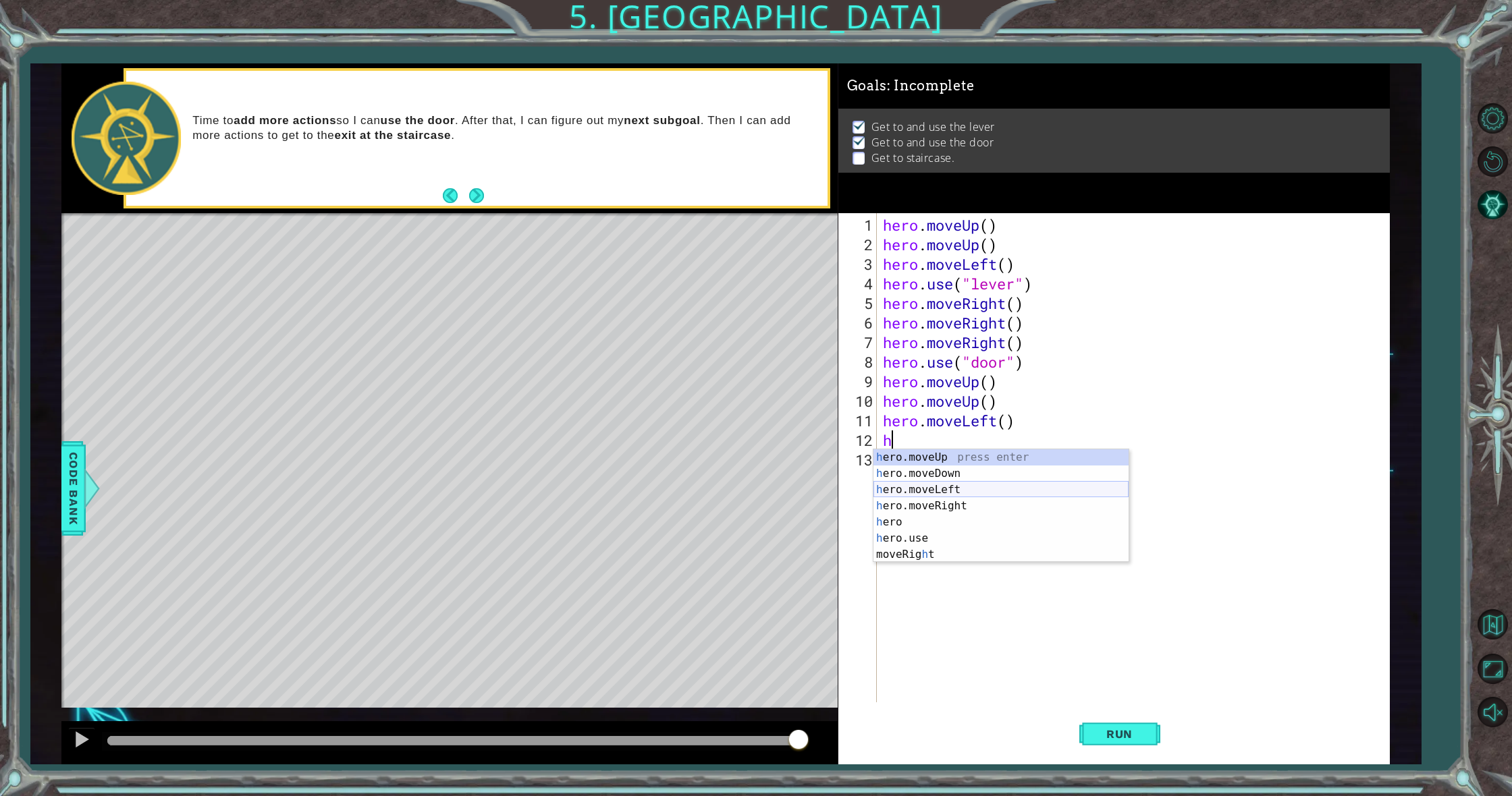
click at [928, 491] on div "h ero.moveUp press enter h ero.moveDown press enter h ero.moveLeft press enter …" at bounding box center [1001, 522] width 255 height 146
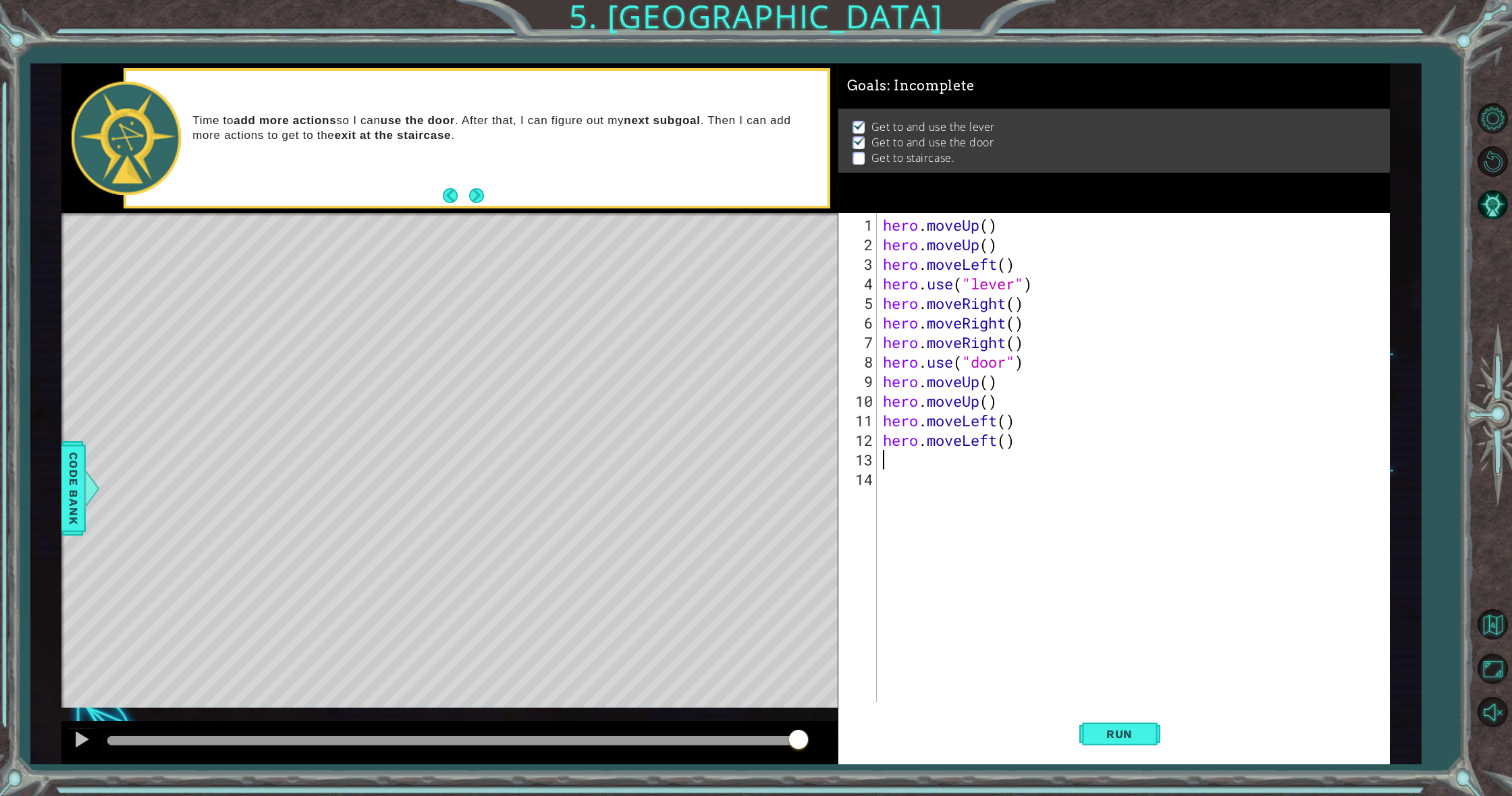
type textarea "h"
click at [932, 508] on div "h ero.moveUp press enter h ero.moveDown press enter h ero.moveLeft press enter …" at bounding box center [1001, 541] width 255 height 146
click at [1132, 744] on button "Run" at bounding box center [1120, 734] width 81 height 56
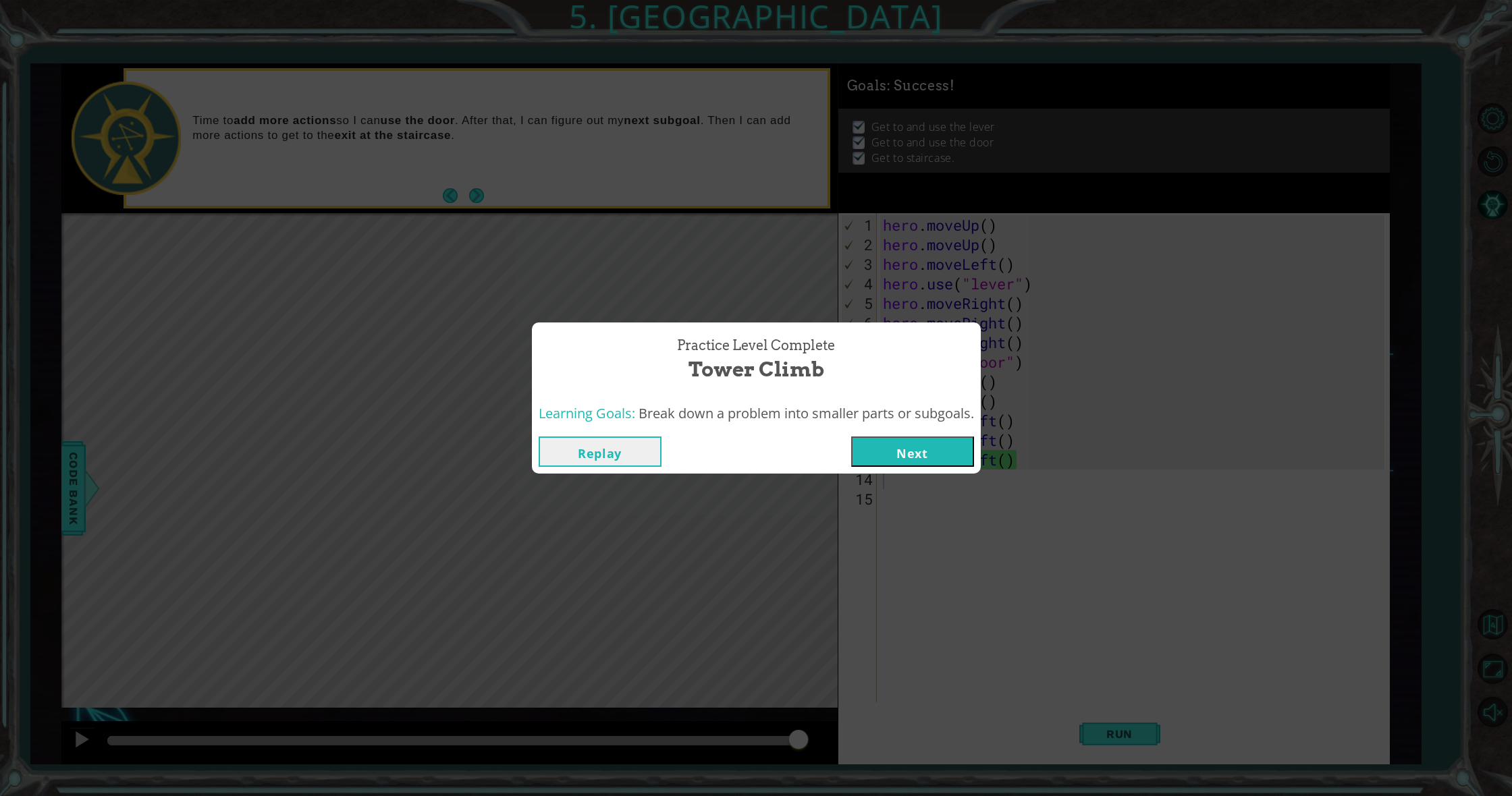
click at [918, 452] on button "Next" at bounding box center [913, 452] width 123 height 30
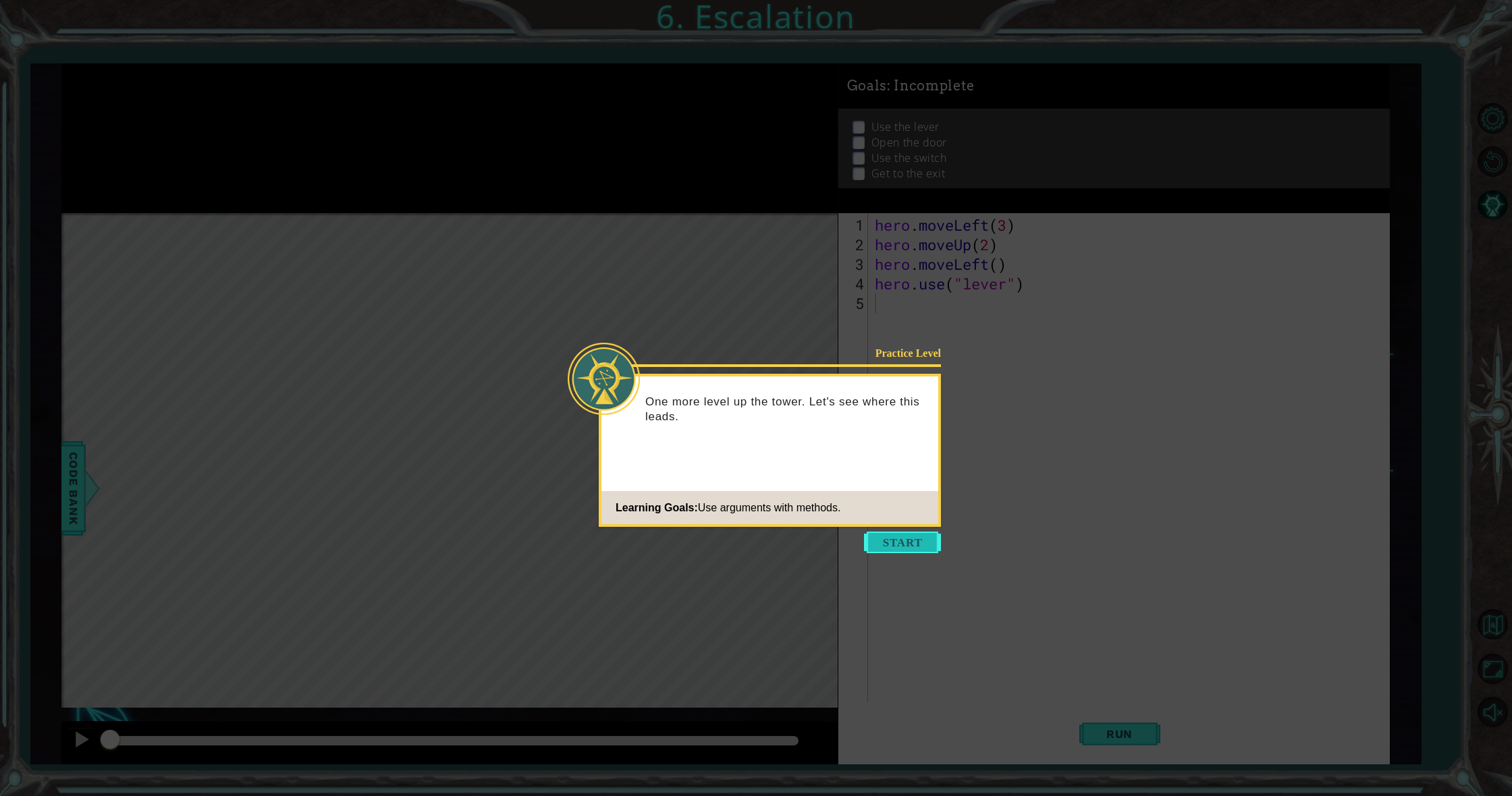
click at [919, 541] on button "Start" at bounding box center [902, 542] width 77 height 22
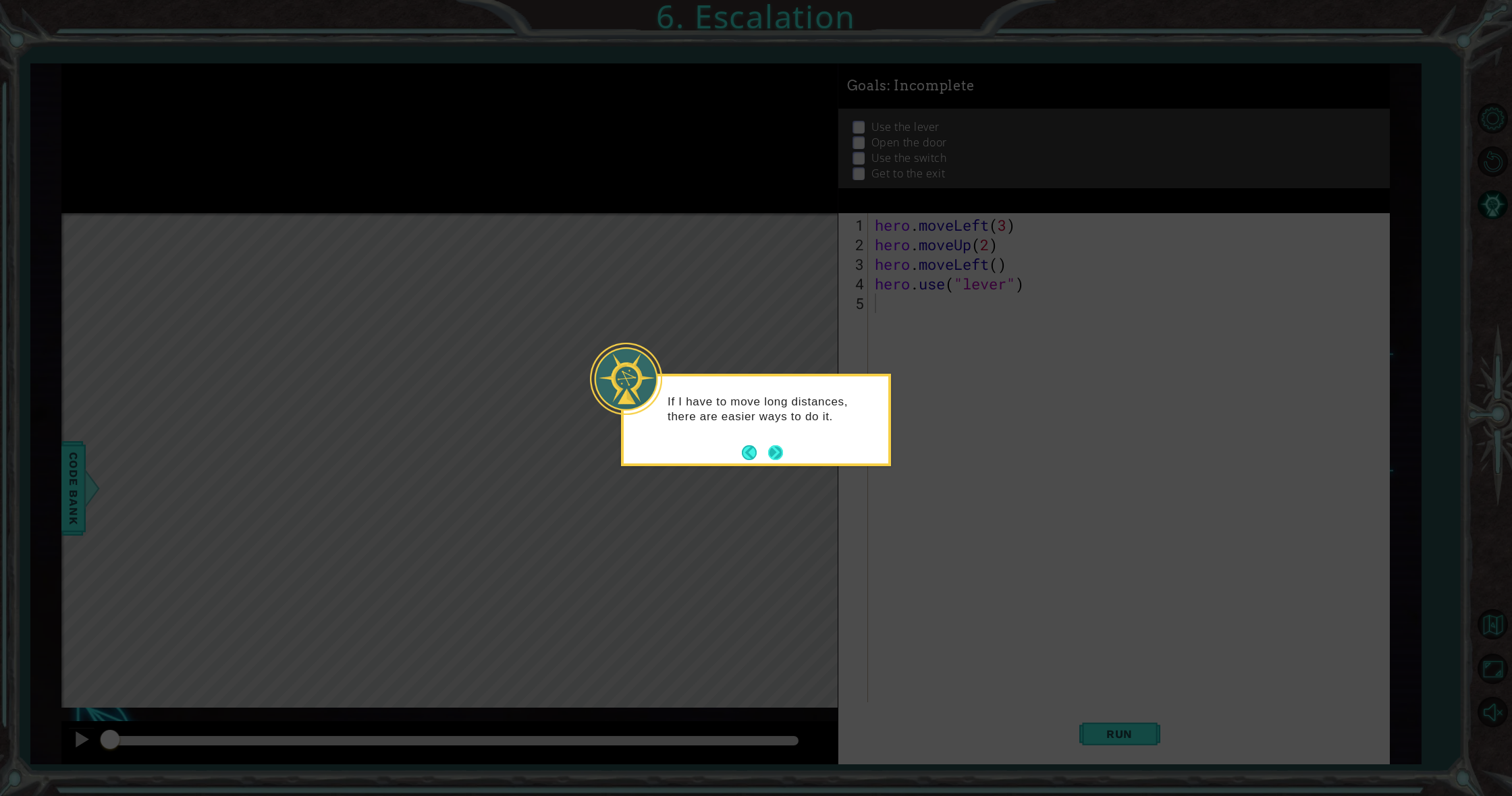
click at [773, 450] on button "Next" at bounding box center [775, 452] width 15 height 15
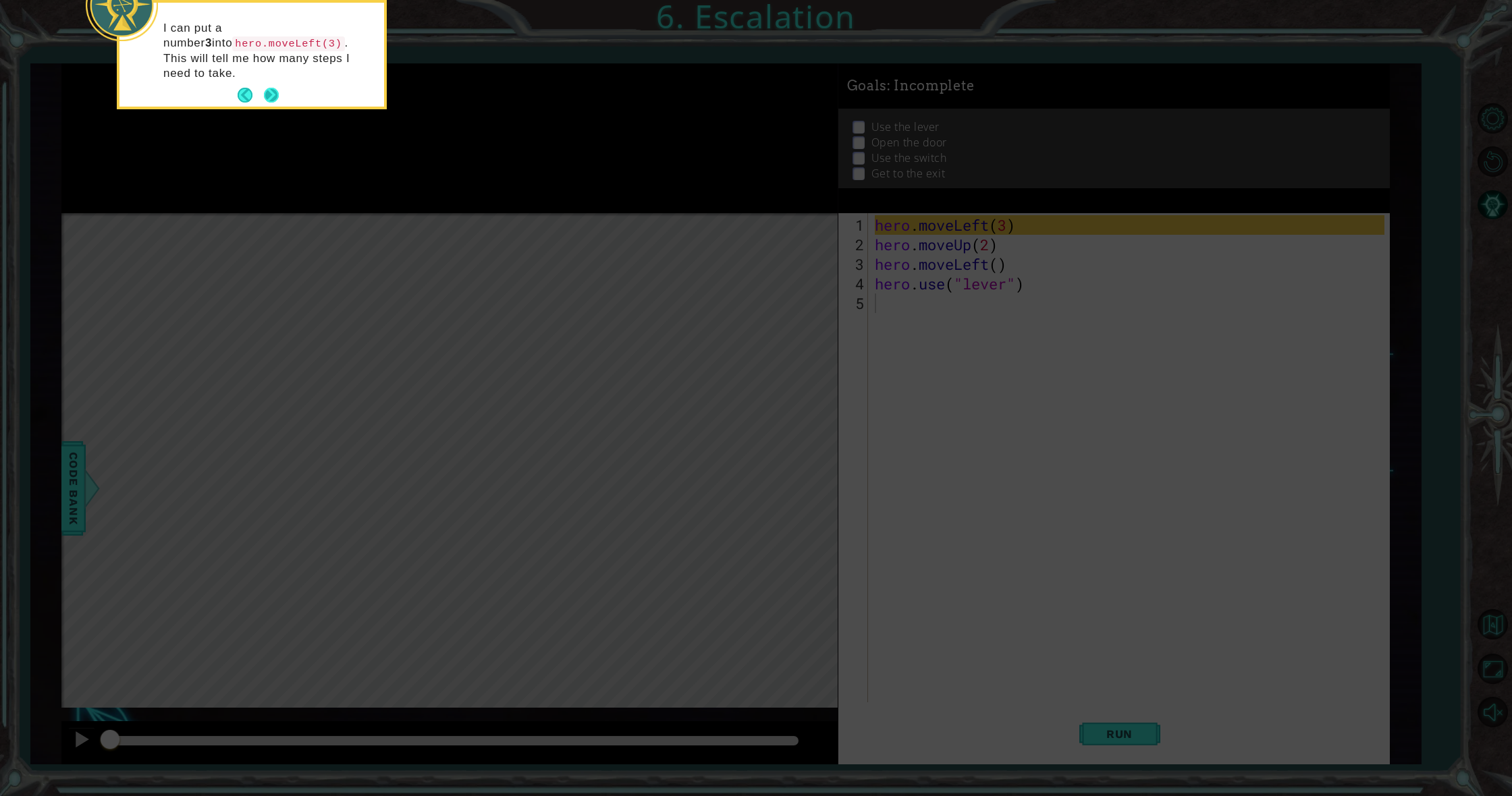
click at [271, 87] on button "Next" at bounding box center [271, 95] width 17 height 17
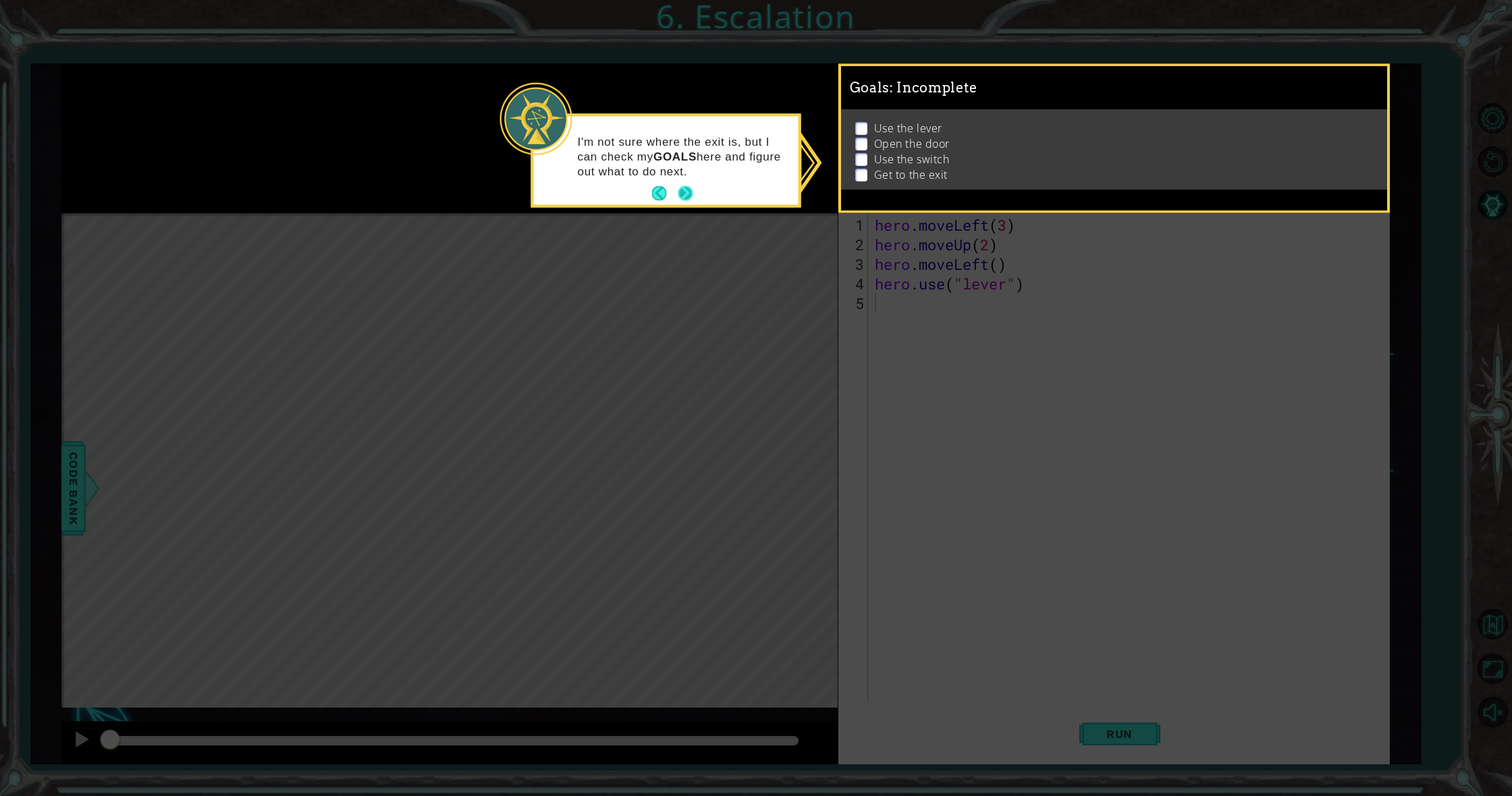
click at [682, 193] on button "Next" at bounding box center [685, 193] width 15 height 15
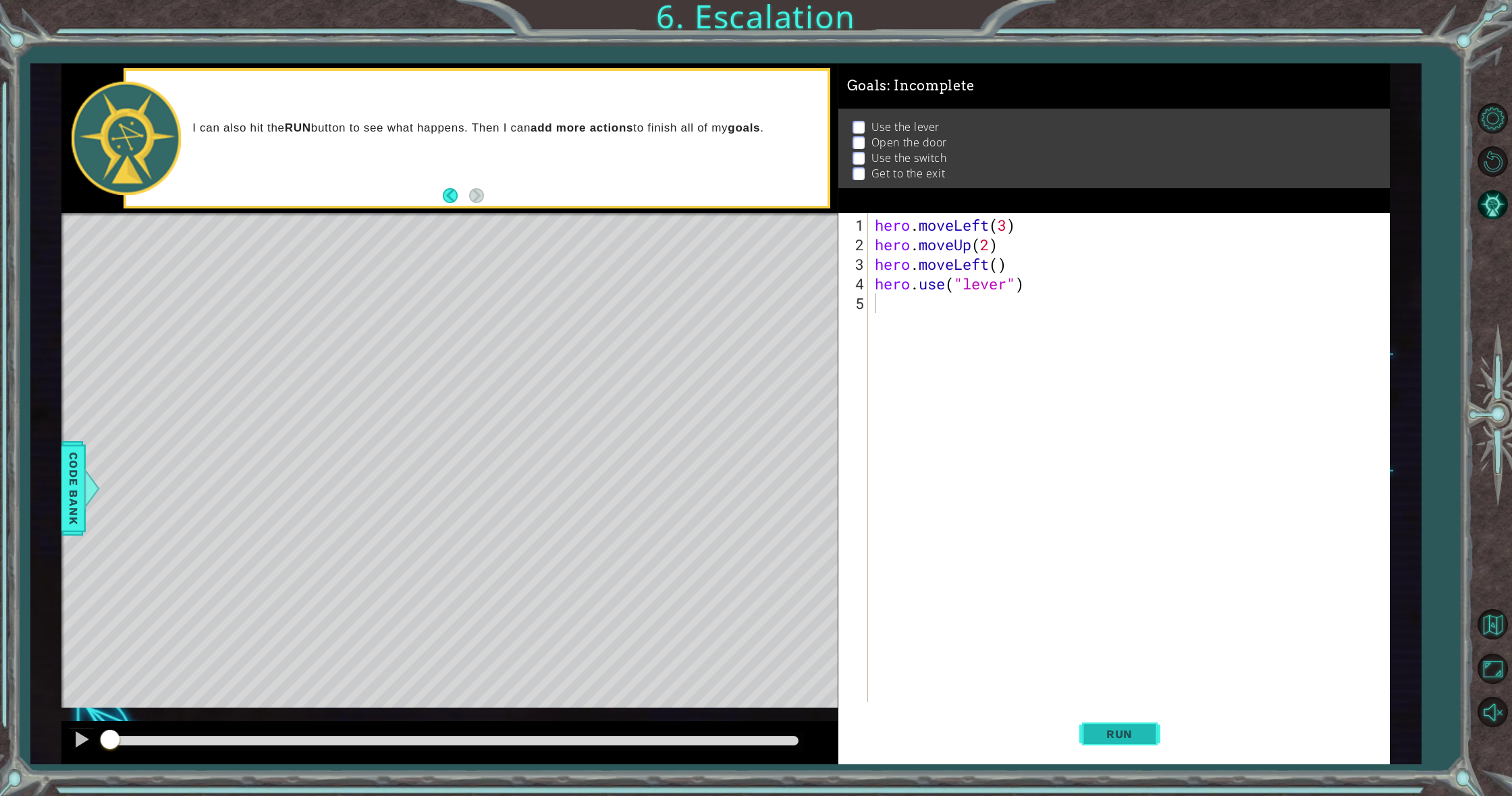
click at [1127, 730] on span "Run" at bounding box center [1119, 734] width 53 height 13
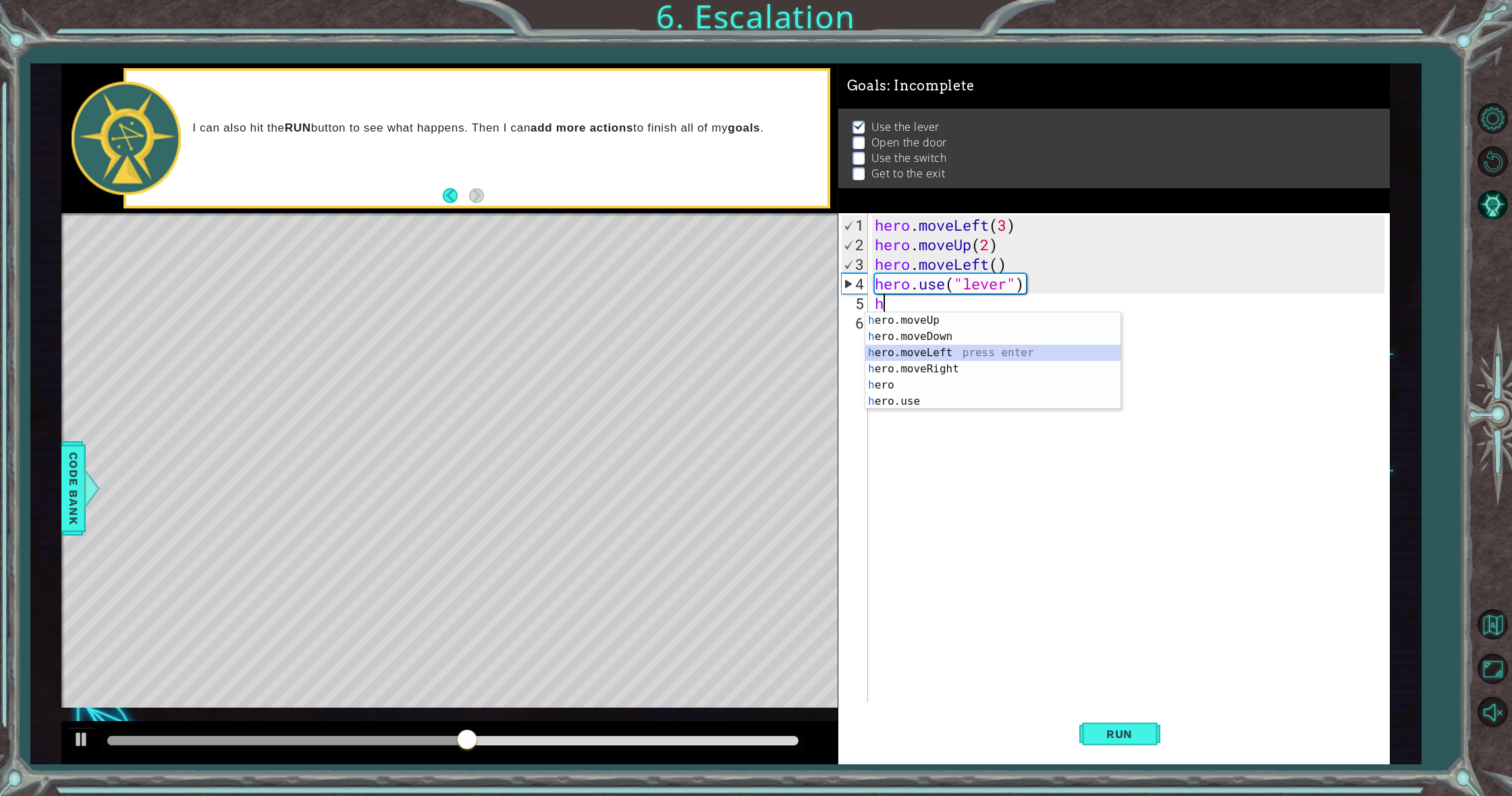
click at [929, 353] on div "h ero.moveUp press enter h ero.moveDown press enter h ero.moveLeft press enter …" at bounding box center [993, 377] width 255 height 130
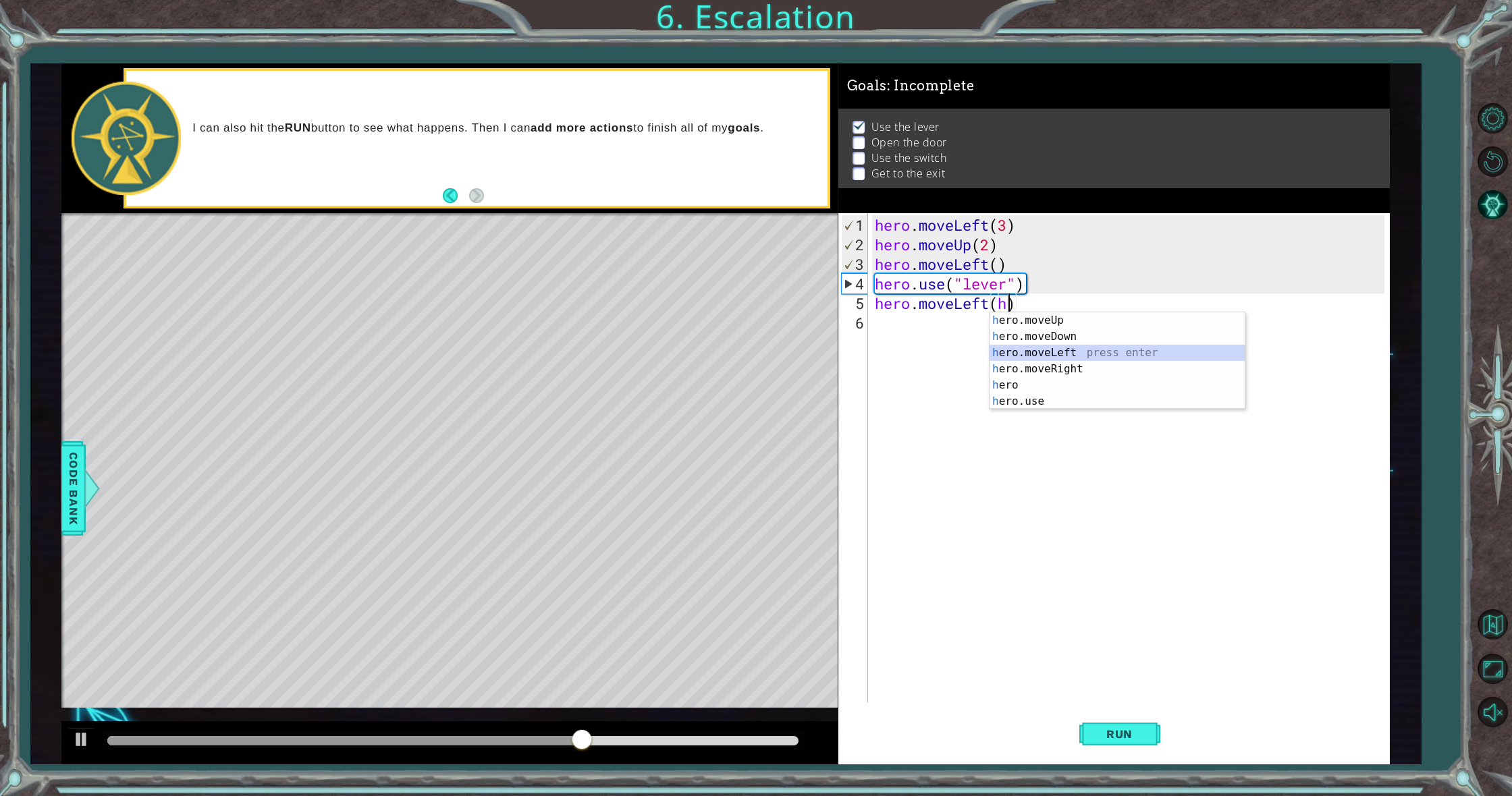
click at [1033, 355] on div "h ero.moveUp press enter h ero.moveDown press enter h ero.moveLeft press enter …" at bounding box center [1117, 377] width 255 height 130
type textarea "hero.moveLeft(1)"
click at [1033, 355] on div "hero . moveLeft ( 3 ) hero . moveUp ( 2 ) hero . moveLeft ( ) hero . use ( "lev…" at bounding box center [1132, 479] width 520 height 528
click at [1003, 305] on div "hero . moveLeft ( 3 ) hero . moveUp ( 2 ) hero . moveLeft ( ) hero . use ( "lev…" at bounding box center [1132, 479] width 520 height 528
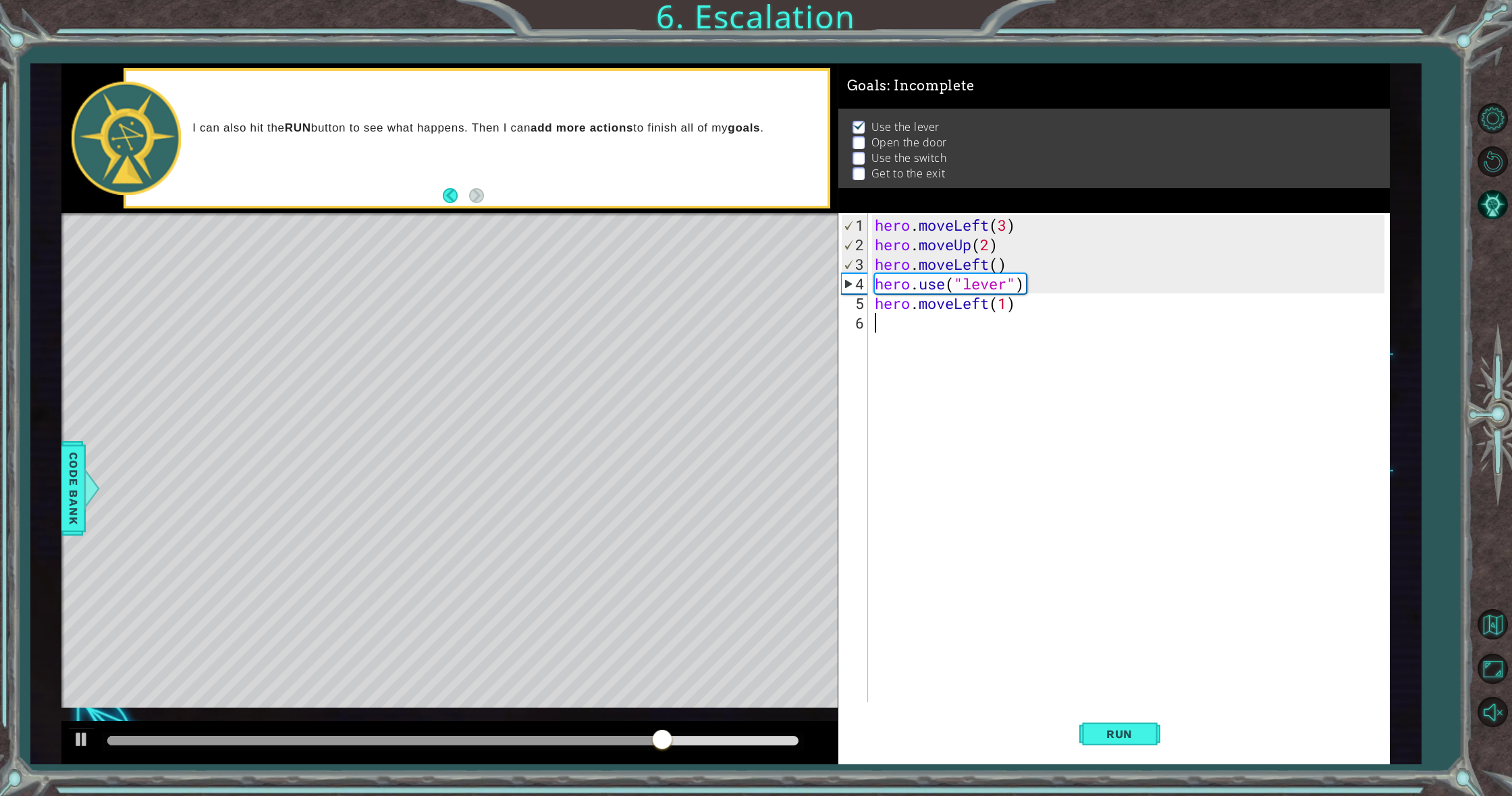
type textarea "hero.moveLeft(1)"
click at [1012, 311] on div "hero . moveLeft ( 3 ) hero . moveUp ( 2 ) hero . moveLeft ( ) hero . use ( "lev…" at bounding box center [1132, 479] width 520 height 528
click at [1003, 304] on div "hero . moveLeft ( 3 ) hero . moveUp ( 2 ) hero . moveLeft ( ) hero . use ( "lev…" at bounding box center [1132, 479] width 520 height 528
type textarea "hero.moveLeft(1)"
click at [1003, 304] on div "hero . moveLeft ( 3 ) hero . moveUp ( 2 ) hero . moveLeft ( ) hero . use ( "lev…" at bounding box center [1132, 479] width 520 height 528
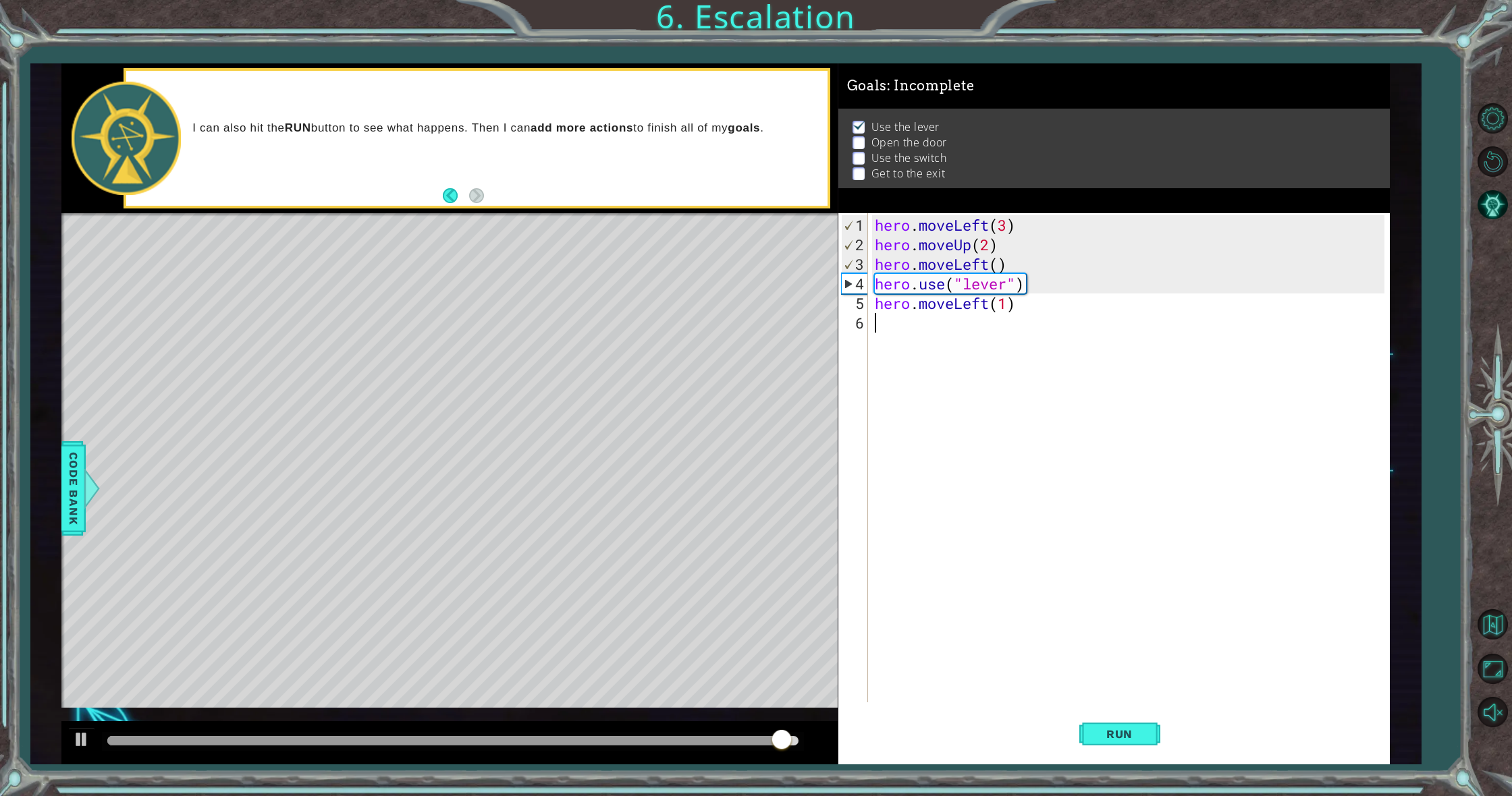
click at [1007, 312] on div "hero . moveLeft ( 3 ) hero . moveUp ( 2 ) hero . moveLeft ( ) hero . use ( "lev…" at bounding box center [1132, 479] width 520 height 528
click at [1010, 302] on div "hero . moveLeft ( 3 ) hero . moveUp ( 2 ) hero . moveLeft ( ) hero . use ( "lev…" at bounding box center [1132, 479] width 520 height 528
type textarea "hero.moveLeft()"
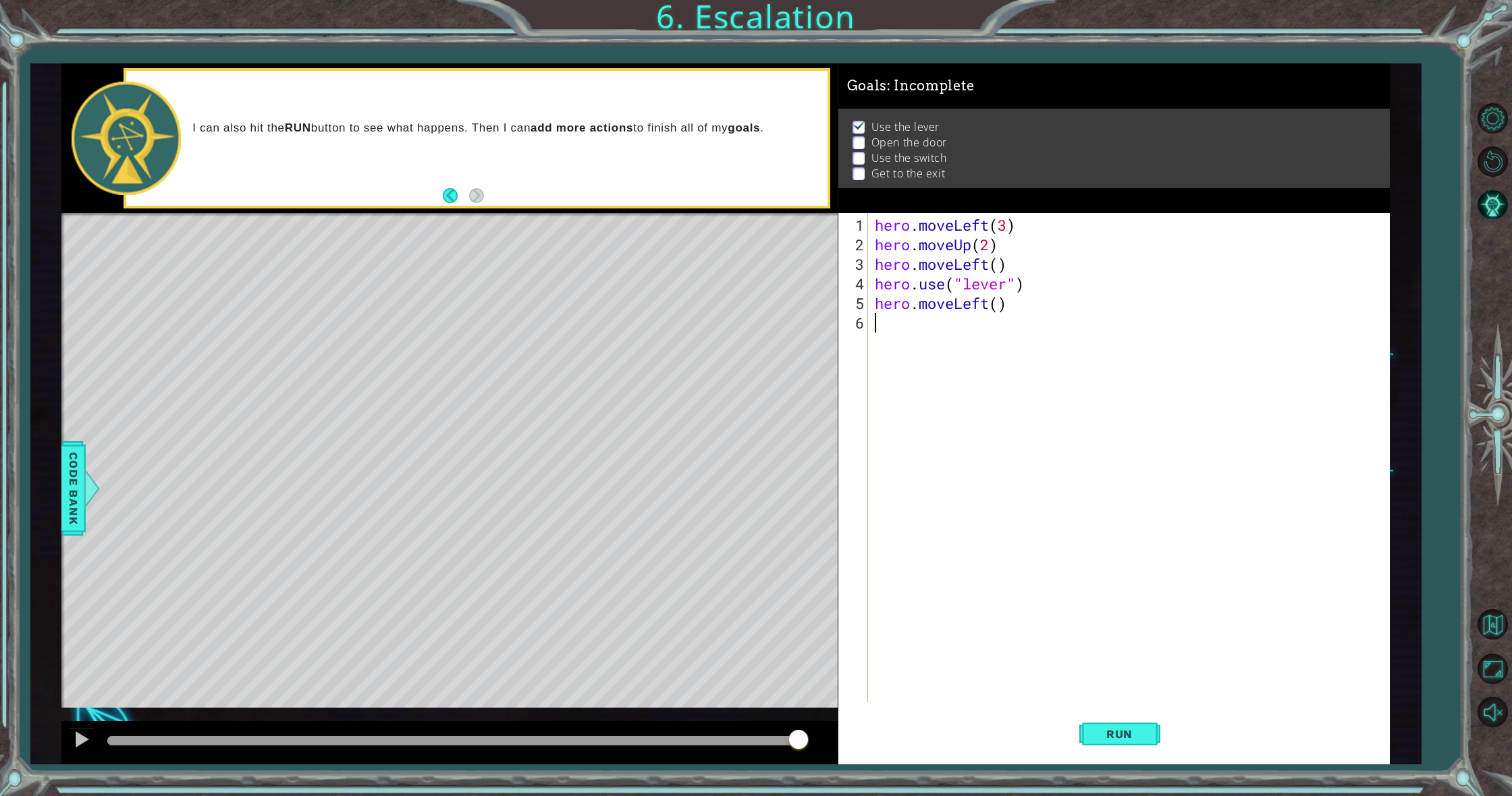
click at [899, 320] on div "hero . moveLeft ( 3 ) hero . moveUp ( 2 ) hero . moveLeft ( ) hero . use ( "lev…" at bounding box center [1132, 479] width 520 height 528
click at [937, 417] on div "h ero.moveUp press enter h ero.moveDown press enter h ero.moveLeft press enter …" at bounding box center [993, 397] width 255 height 130
type textarea "hero.use("door")"
click at [1137, 734] on span "Run" at bounding box center [1119, 734] width 53 height 13
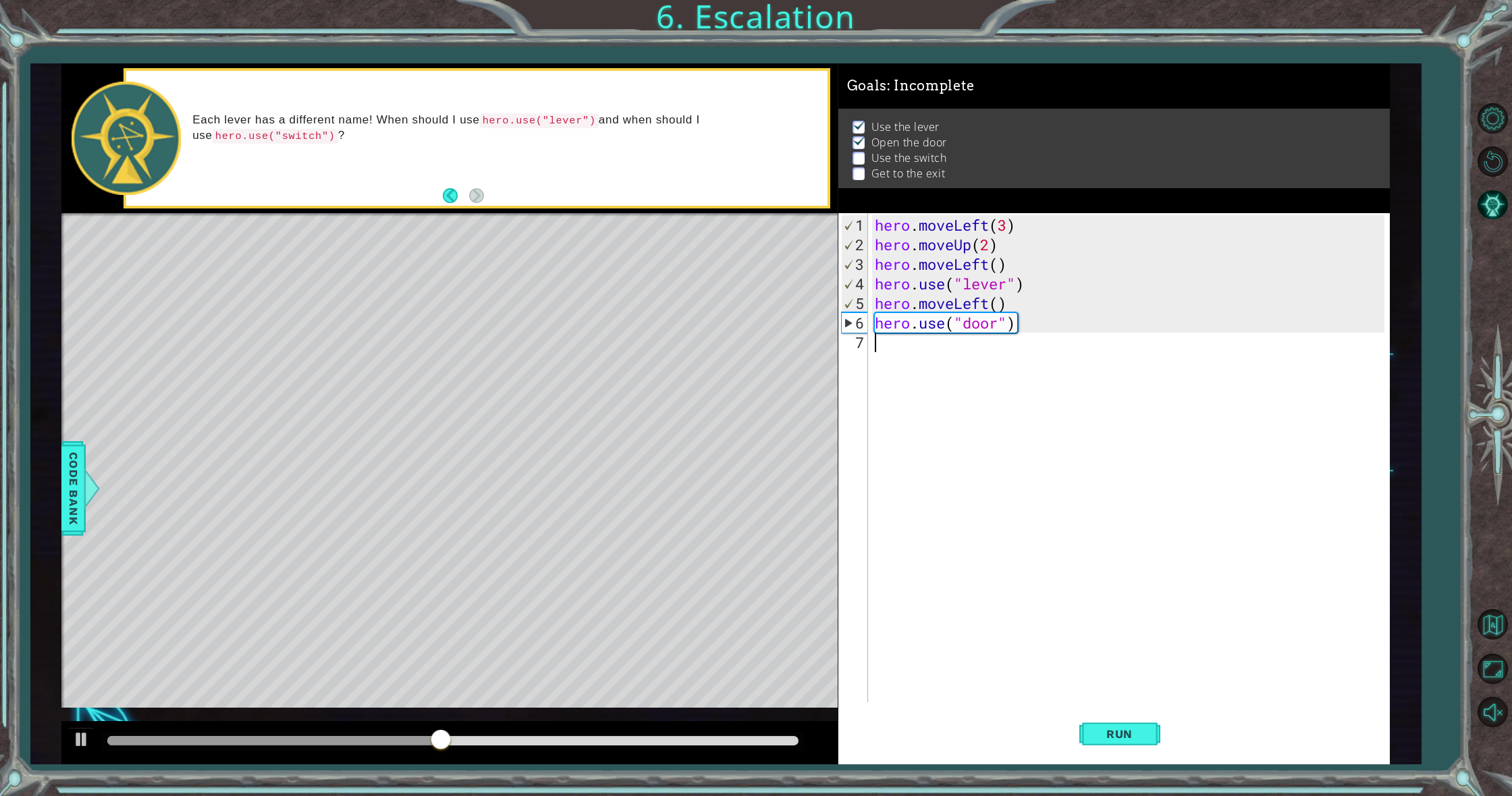
click at [905, 360] on div "hero . moveLeft ( 3 ) hero . moveUp ( 2 ) hero . moveLeft ( ) hero . use ( "lev…" at bounding box center [1132, 479] width 520 height 528
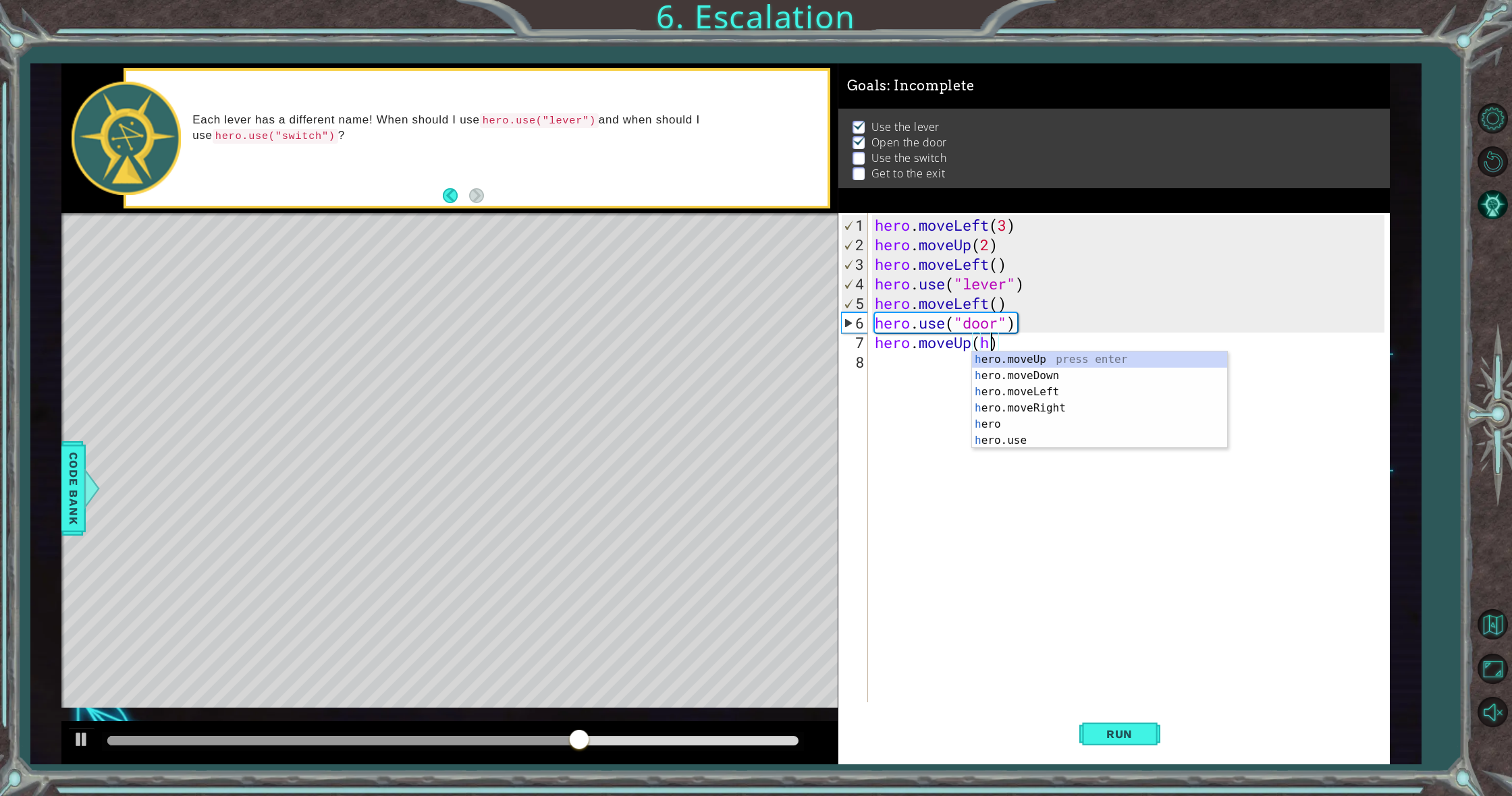
type textarea "hero.moveUp(1)"
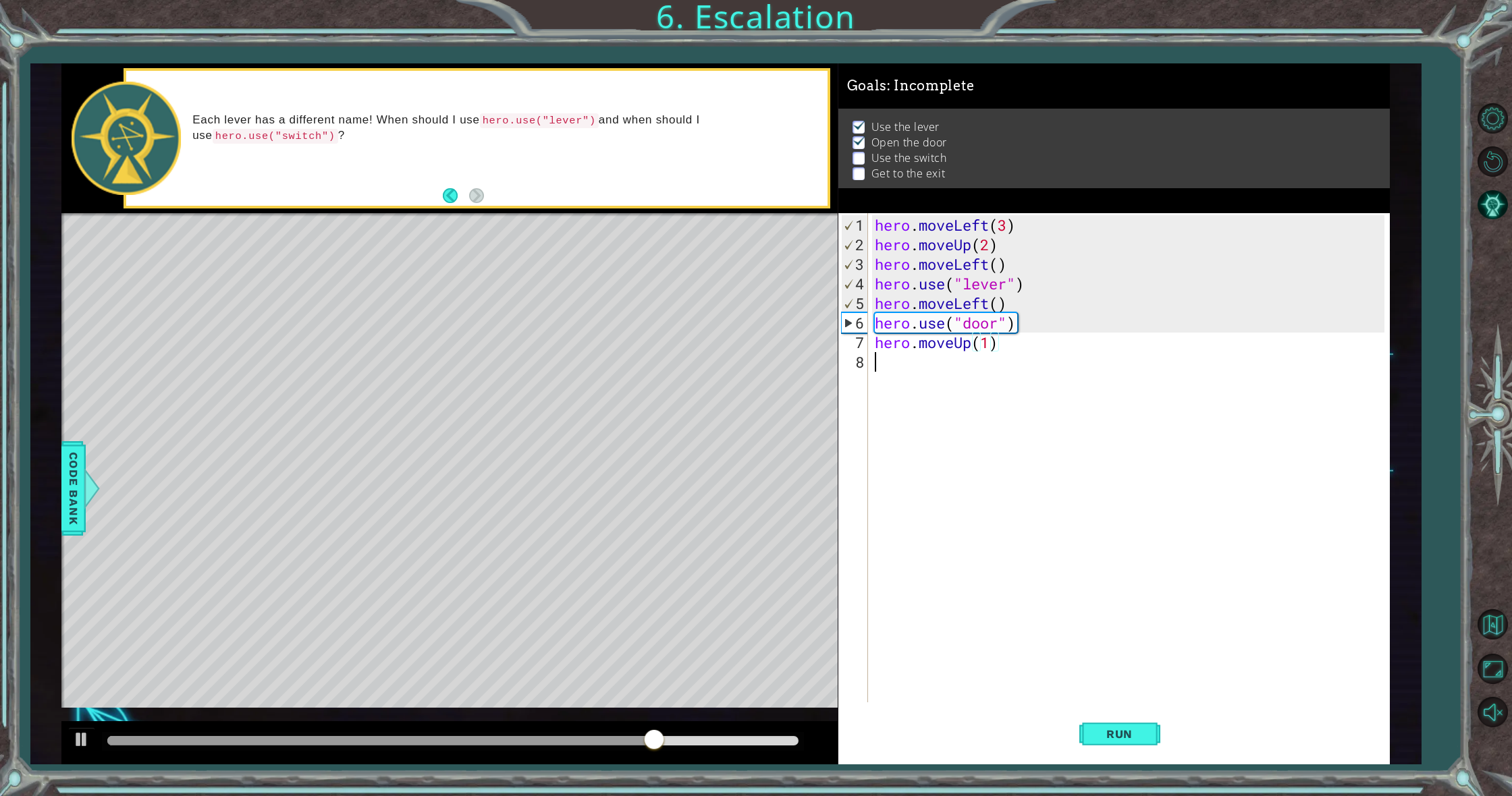
click at [878, 372] on div "hero . moveLeft ( 3 ) hero . moveUp ( 2 ) hero . moveLeft ( ) hero . use ( "lev…" at bounding box center [1132, 479] width 520 height 528
type textarea "hero.moveUp(1)"
click at [899, 373] on div "hero . moveLeft ( 3 ) hero . moveUp ( 2 ) hero . moveLeft ( ) hero . use ( "lev…" at bounding box center [1132, 479] width 520 height 528
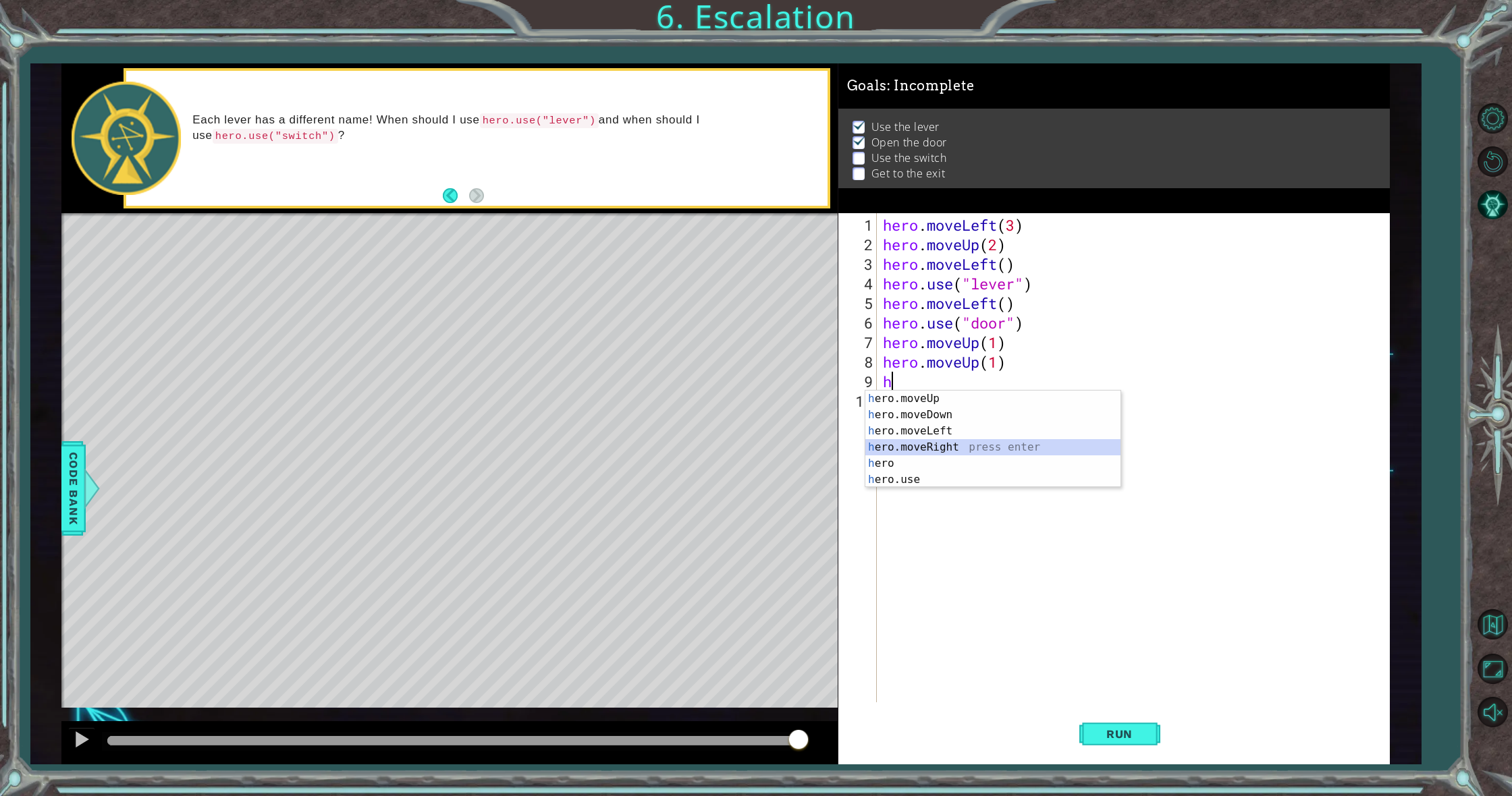
click at [917, 446] on div "h ero.moveUp press enter h ero.moveDown press enter h ero.moveLeft press enter …" at bounding box center [993, 455] width 255 height 130
type textarea "hero.moveRight(h)"
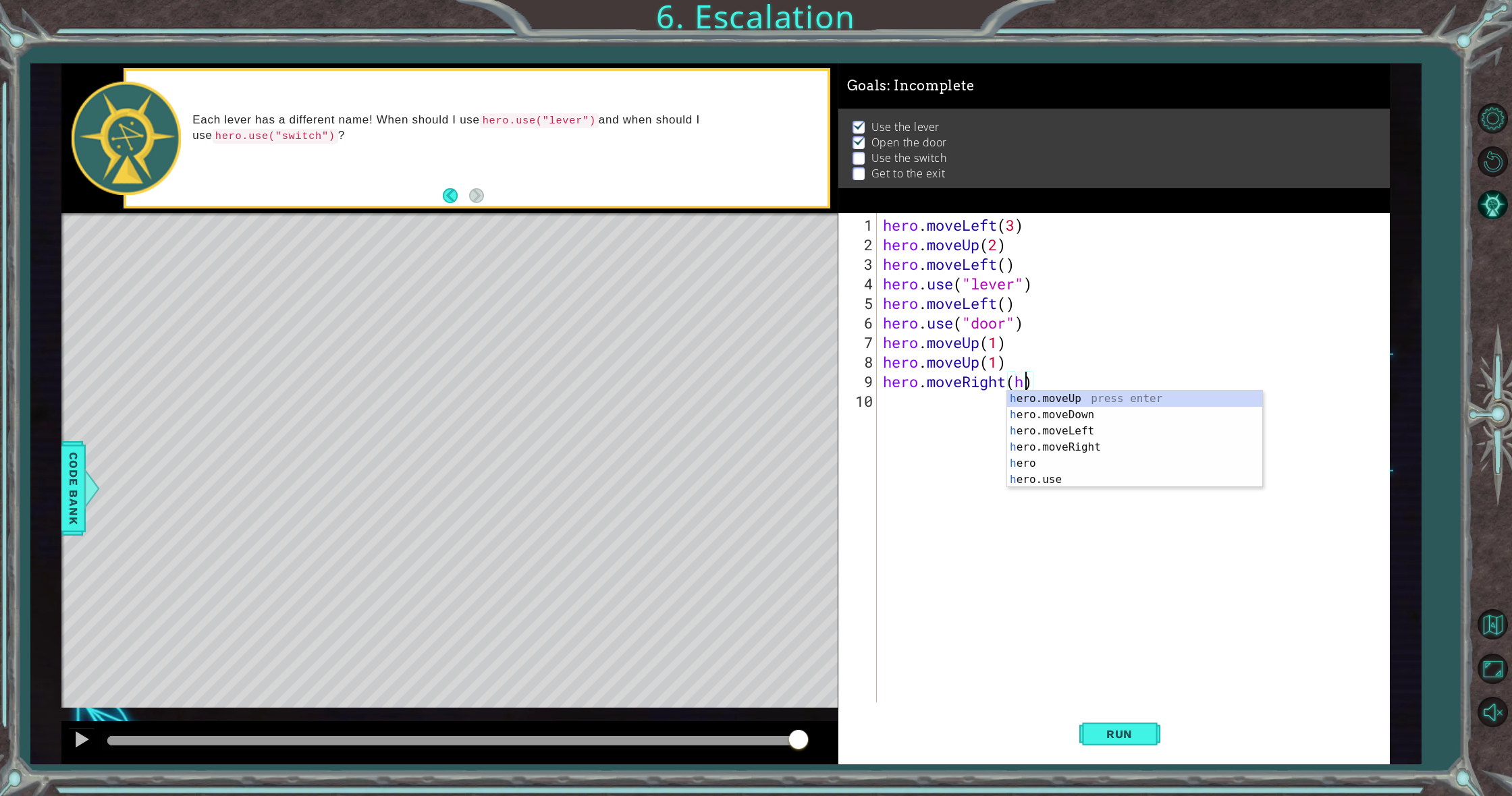
scroll to position [0, 6]
click at [966, 440] on div "hero . moveLeft ( 3 ) hero . moveUp ( 2 ) hero . moveLeft ( ) hero . use ( "lev…" at bounding box center [1136, 479] width 511 height 528
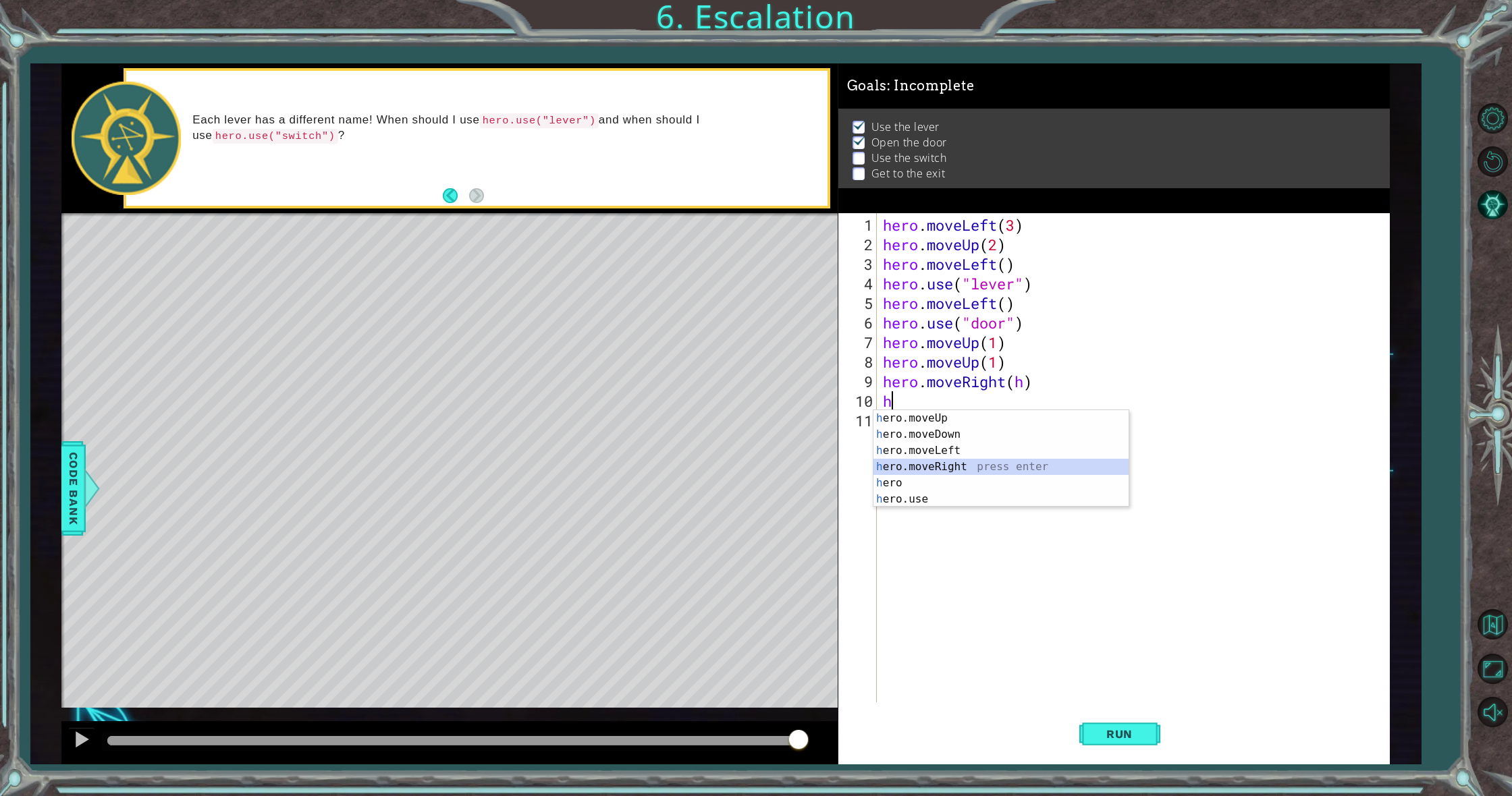
click at [984, 472] on div "h ero.moveUp press enter h ero.moveDown press enter h ero.moveLeft press enter …" at bounding box center [1001, 475] width 255 height 130
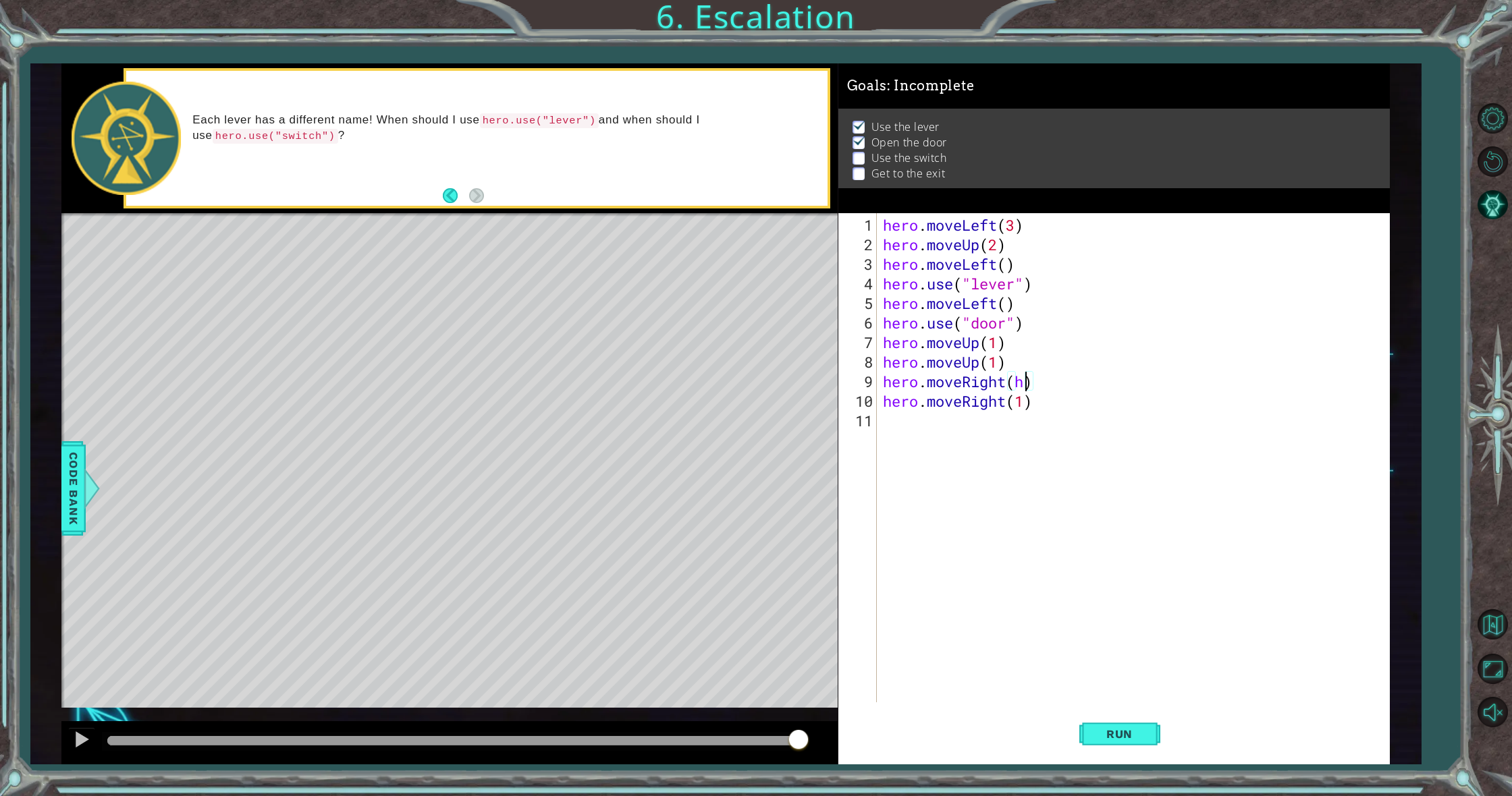
click at [1022, 380] on div "hero . moveLeft ( 3 ) hero . moveUp ( 2 ) hero . moveLeft ( ) hero . use ( "lev…" at bounding box center [1136, 479] width 511 height 528
type textarea "hero.moveRight(1)"
click at [1003, 446] on div "hero . moveLeft ( 3 ) hero . moveUp ( 2 ) hero . moveLeft ( ) hero . use ( "lev…" at bounding box center [1136, 479] width 511 height 528
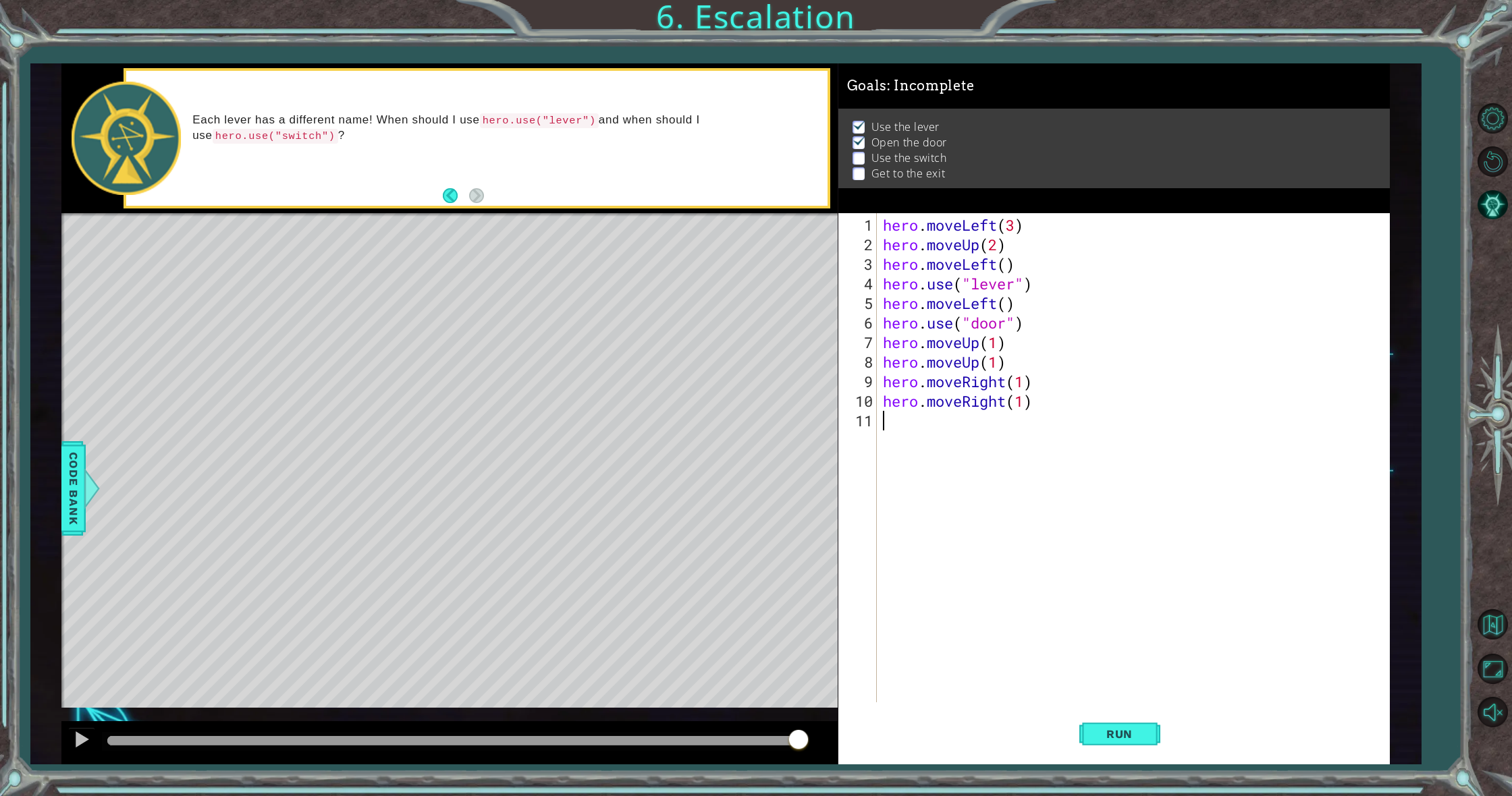
click at [1048, 416] on div "hero . moveLeft ( 3 ) hero . moveUp ( 2 ) hero . moveLeft ( ) hero . use ( "lev…" at bounding box center [1136, 479] width 511 height 528
click at [1023, 385] on div "hero . moveLeft ( 3 ) hero . moveUp ( 2 ) hero . moveLeft ( ) hero . use ( "lev…" at bounding box center [1136, 479] width 511 height 528
type textarea "hero.moveRight(2)"
click at [1052, 418] on div "hero . moveLeft ( 3 ) hero . moveUp ( 2 ) hero . moveLeft ( ) hero . use ( "lev…" at bounding box center [1136, 479] width 511 height 528
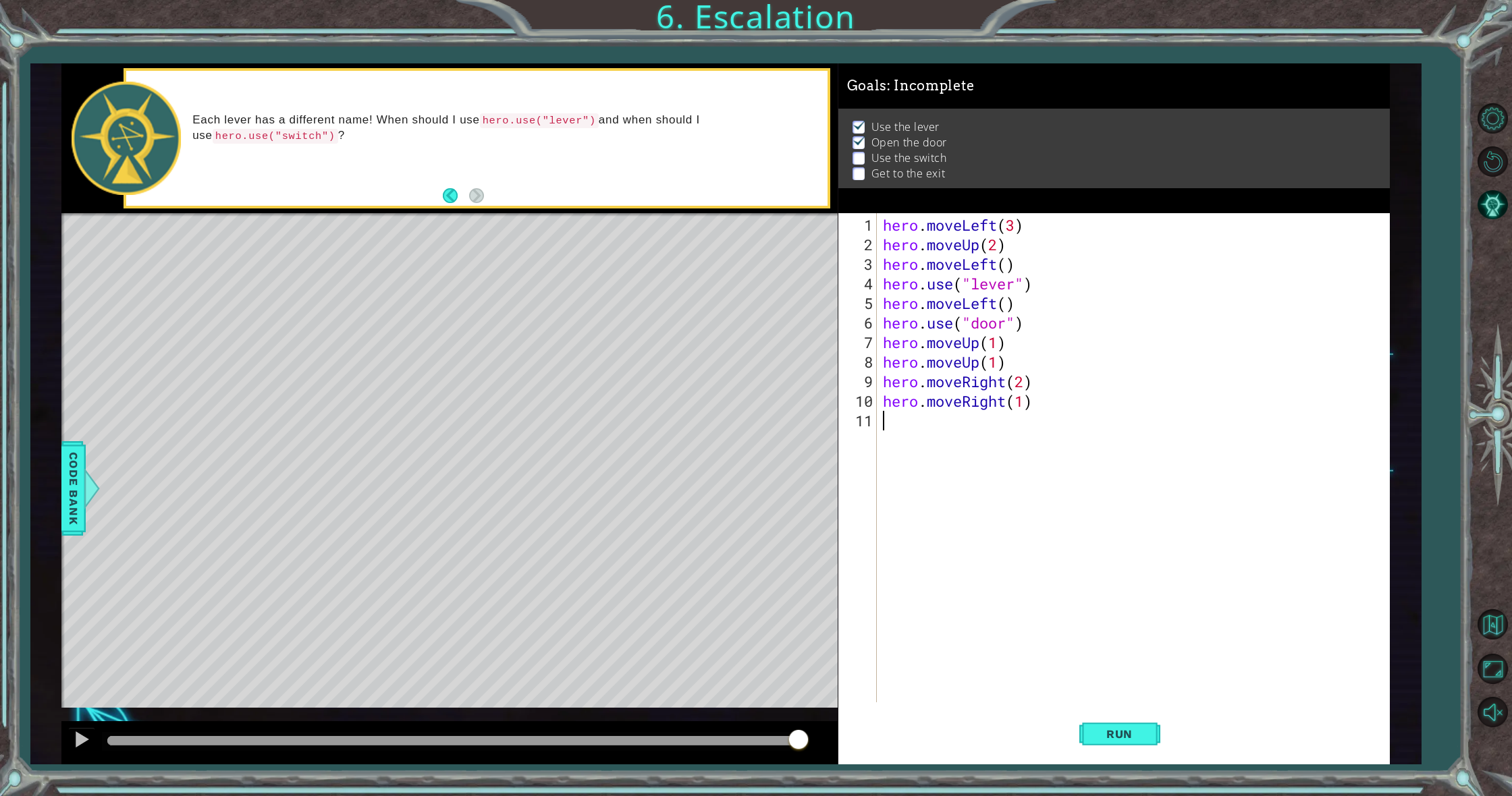
scroll to position [0, 0]
click at [1032, 402] on div "hero . moveLeft ( 3 ) hero . moveUp ( 2 ) hero . moveLeft ( ) hero . use ( "lev…" at bounding box center [1136, 479] width 511 height 528
type textarea "h"
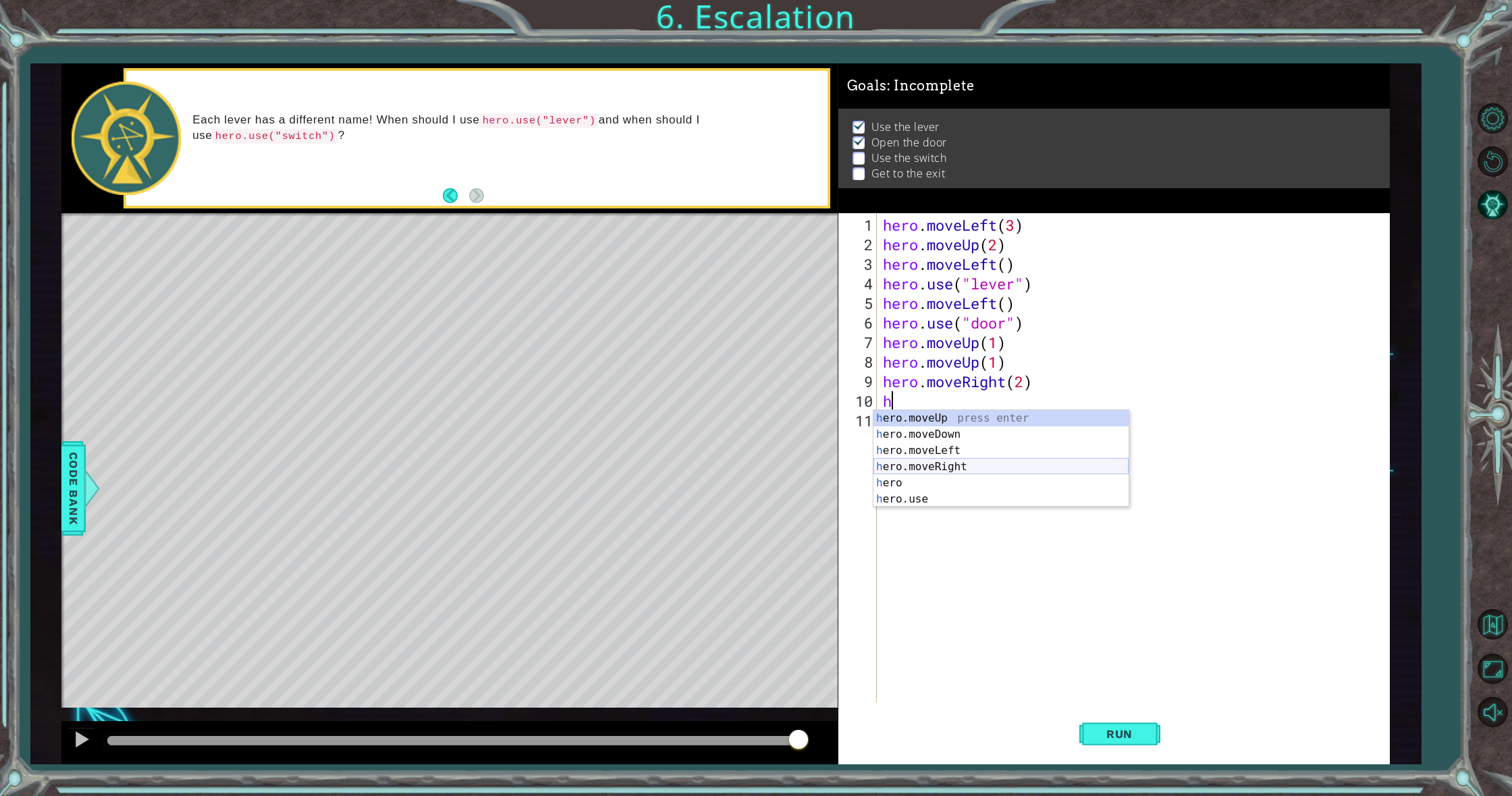
drag, startPoint x: 1041, startPoint y: 474, endPoint x: 1042, endPoint y: 484, distance: 10.0
click at [1042, 483] on div "h ero.moveUp press enter h ero.moveDown press enter h ero.moveLeft press enter …" at bounding box center [1001, 475] width 255 height 130
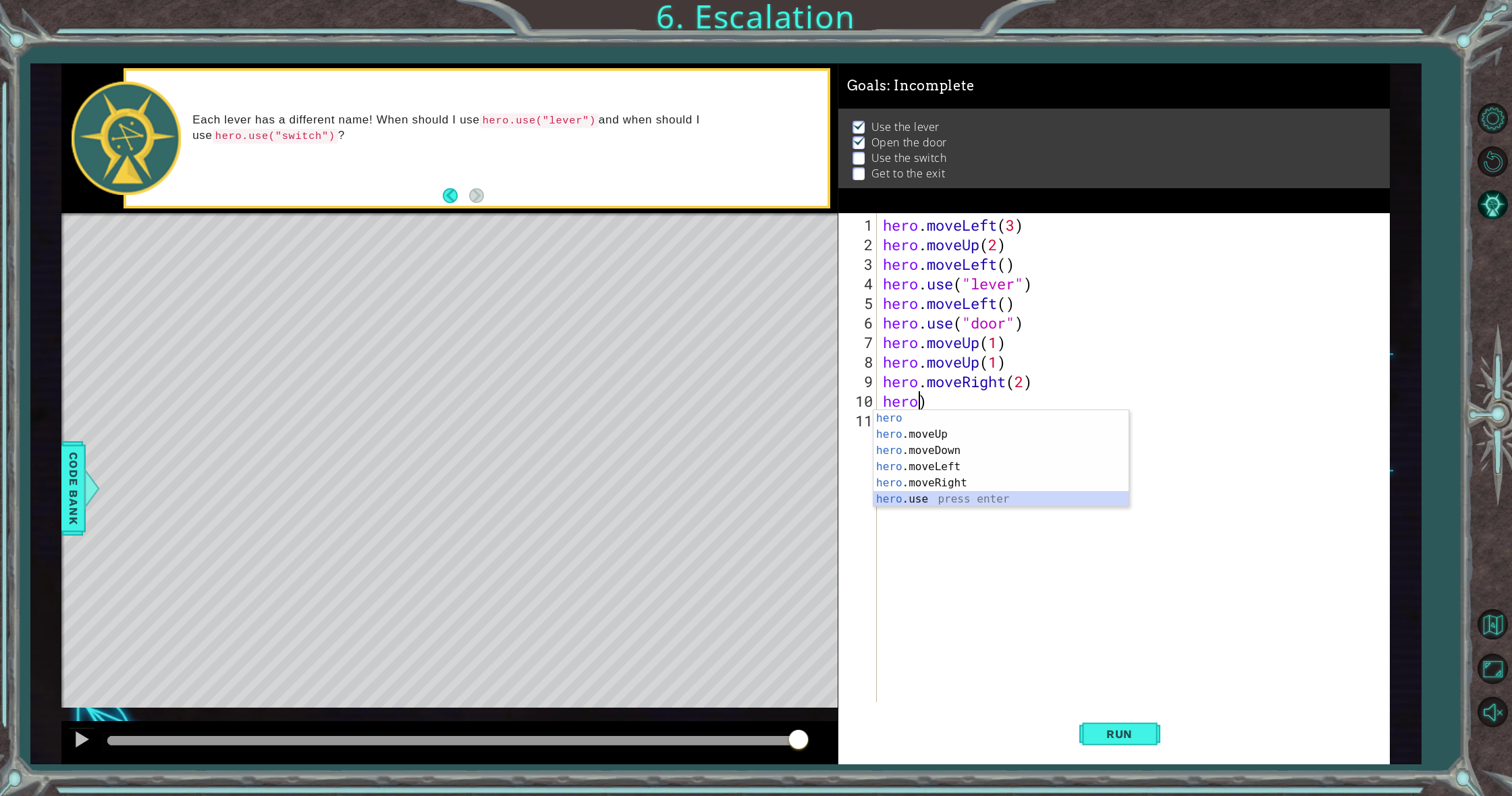
click at [998, 501] on div "hero press enter hero .moveUp press enter hero .moveDown press enter hero .move…" at bounding box center [1001, 475] width 255 height 130
type textarea "hero.use("switch")"
click at [898, 432] on div "hero . moveLeft ( 3 ) hero . moveUp ( 2 ) hero . moveLeft ( ) hero . use ( "lev…" at bounding box center [1136, 479] width 511 height 528
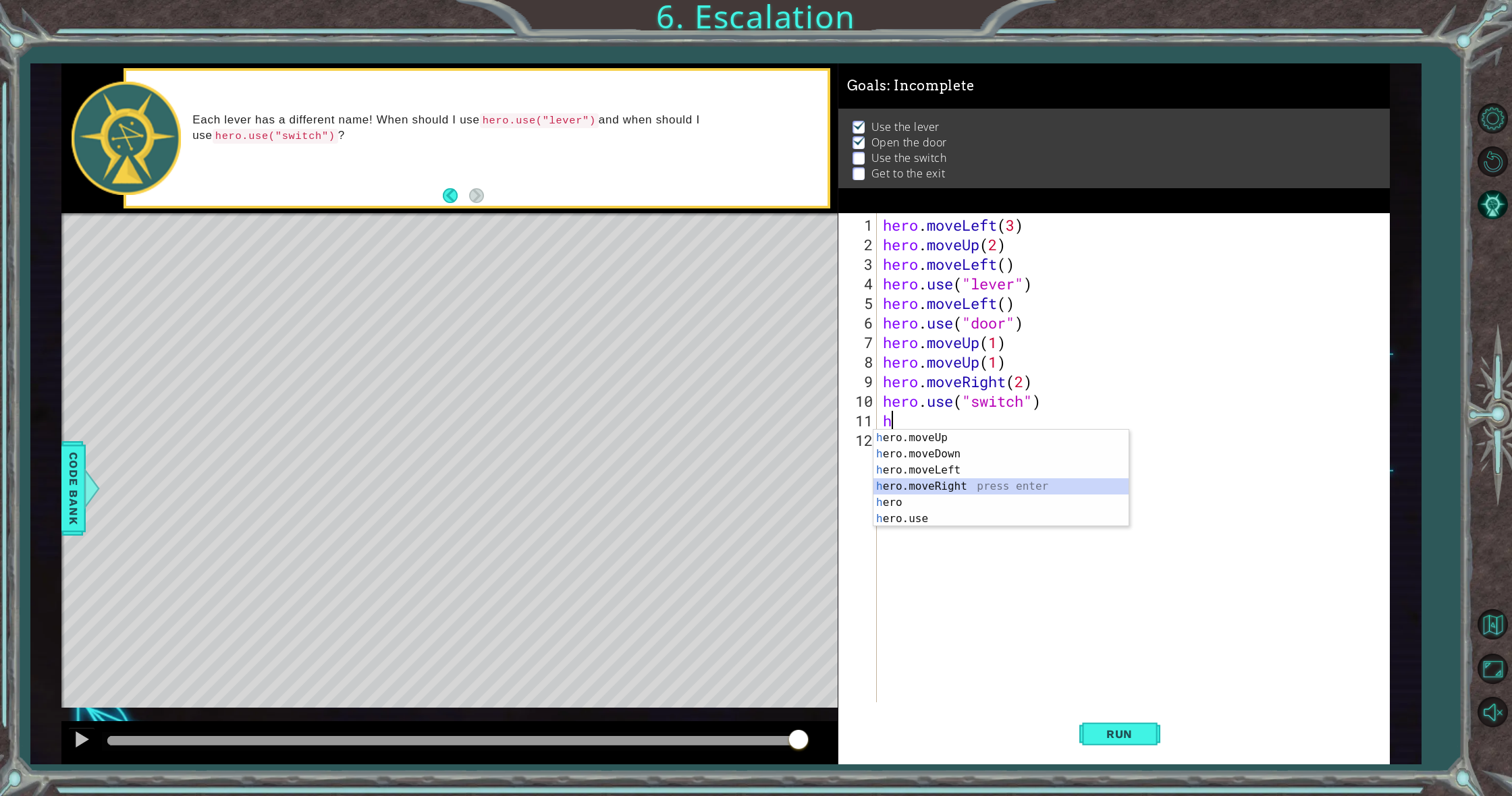
click at [887, 487] on div "h ero.moveUp press enter h ero.moveDown press enter h ero.moveLeft press enter …" at bounding box center [1001, 495] width 255 height 130
type textarea "hero.moveRight(1)"
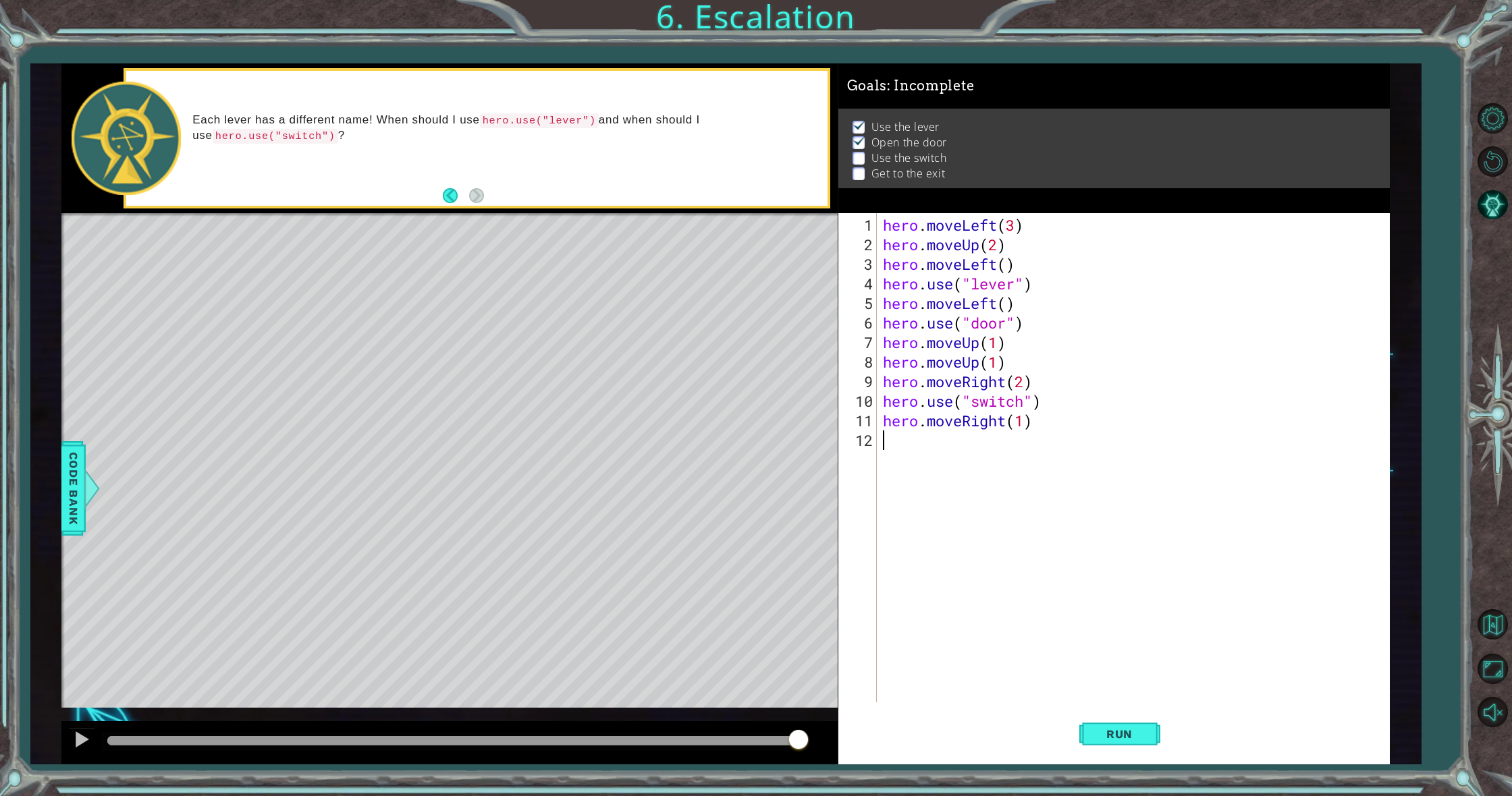
click at [889, 449] on div "hero . moveLeft ( 3 ) hero . moveUp ( 2 ) hero . moveLeft ( ) hero . use ( "lev…" at bounding box center [1136, 479] width 511 height 528
click at [887, 456] on div "h ero.moveUp press enter h ero.moveDown press enter h ero.moveLeft press enter …" at bounding box center [1001, 514] width 255 height 130
type textarea "hero.moveUp(1)"
click at [1110, 732] on span "Run" at bounding box center [1119, 734] width 53 height 13
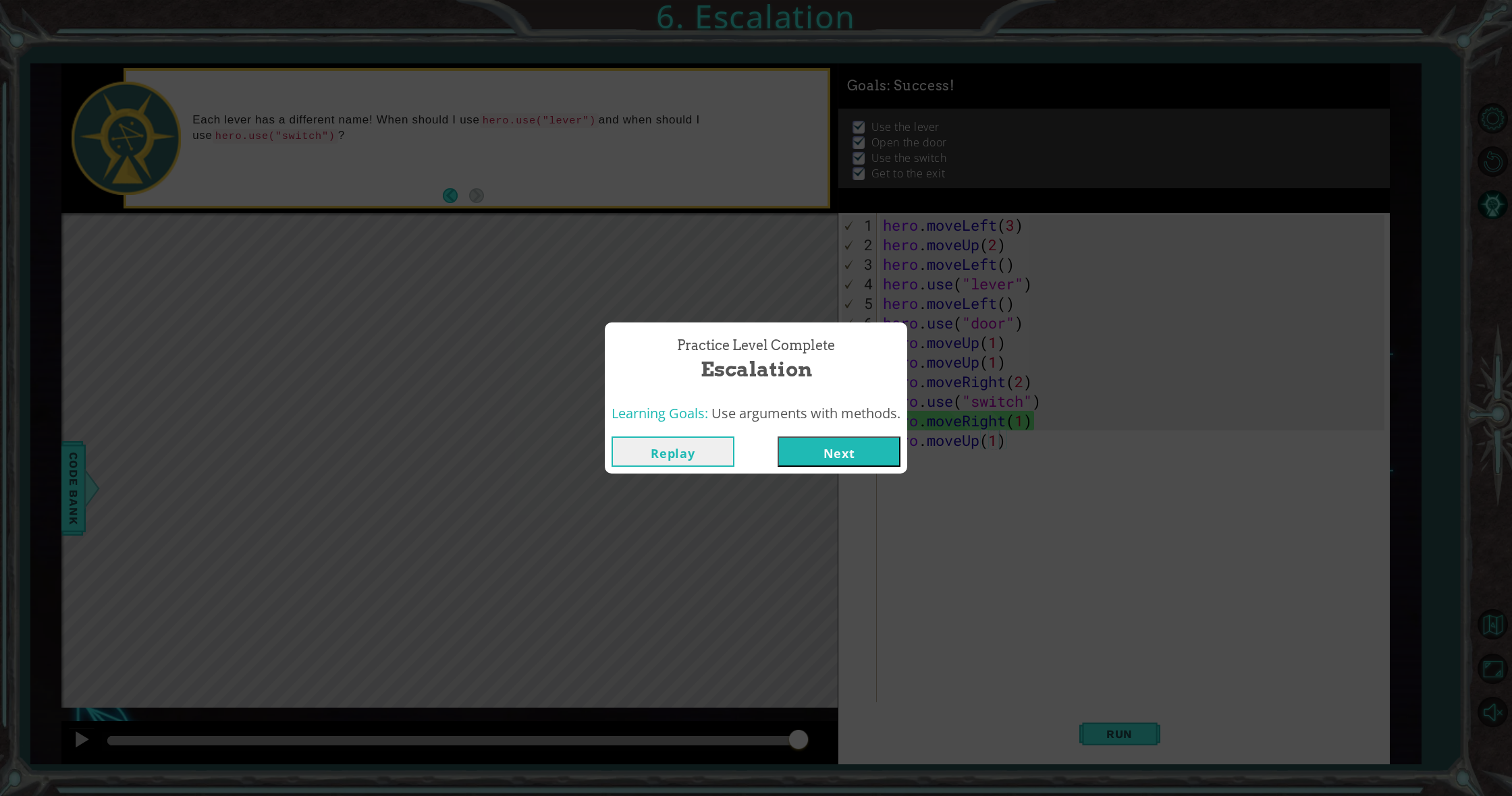
click at [855, 442] on button "Next" at bounding box center [840, 452] width 123 height 30
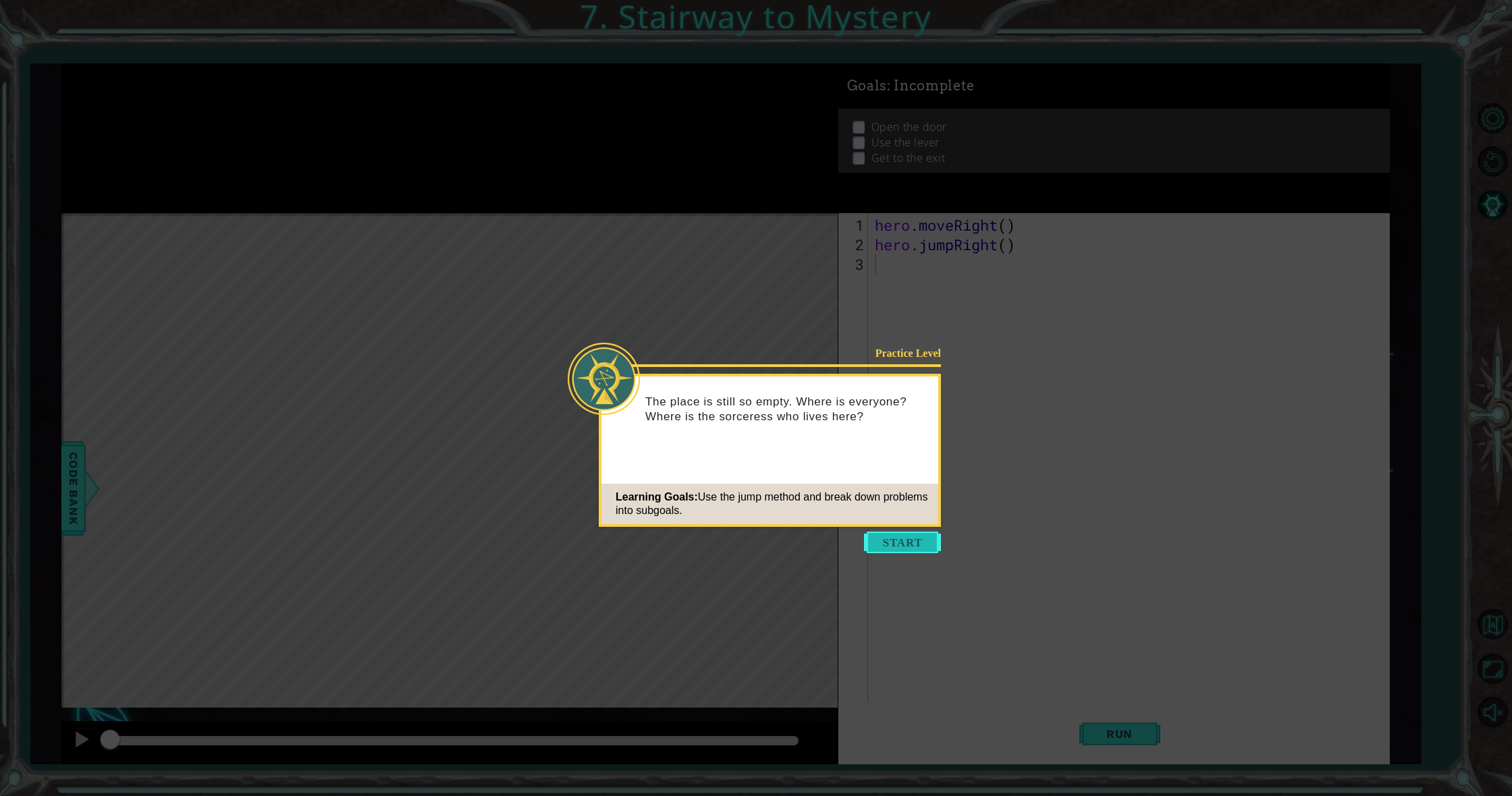
click at [872, 540] on button "Start" at bounding box center [902, 542] width 77 height 22
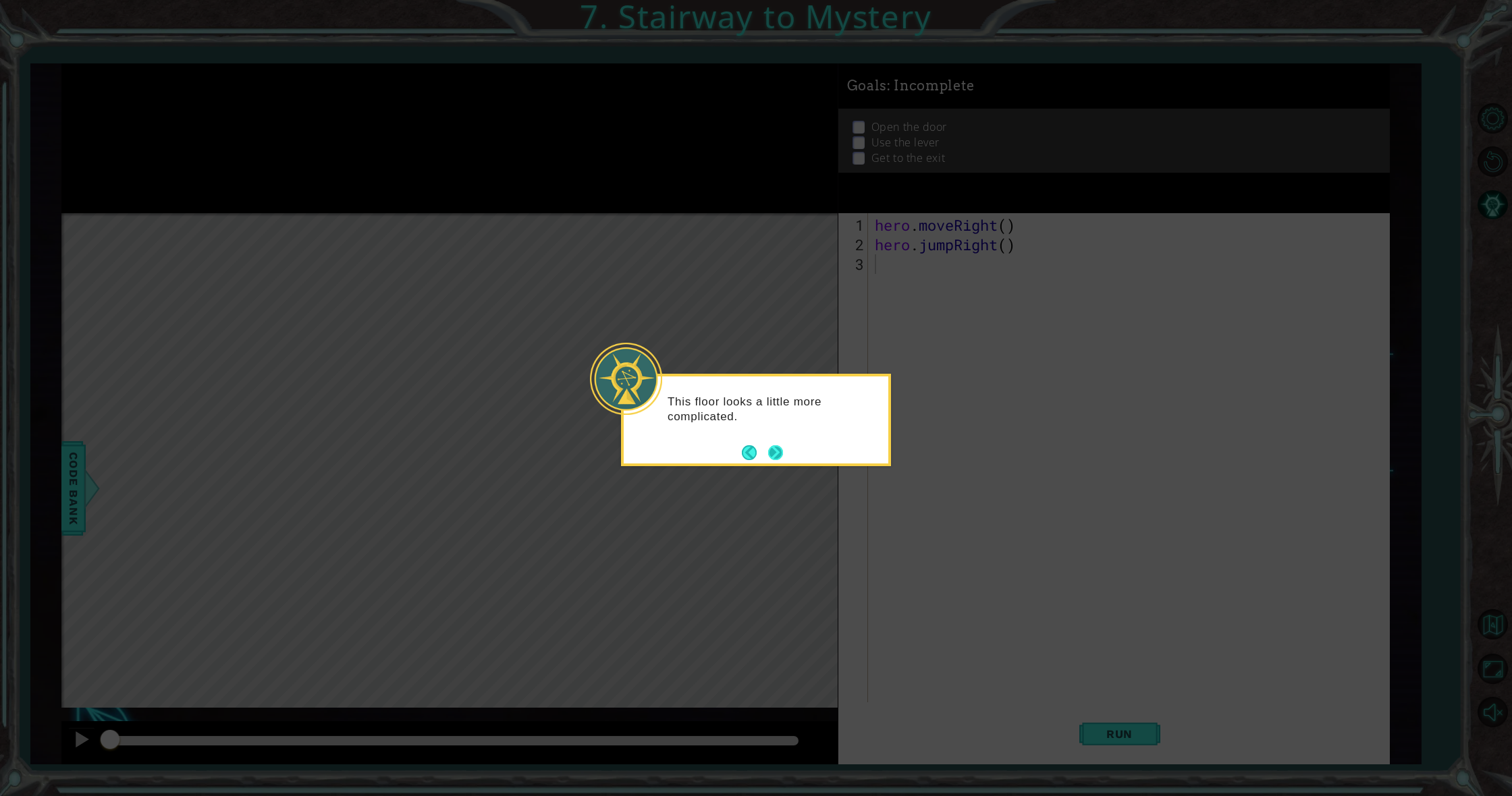
click at [773, 454] on button "Next" at bounding box center [775, 453] width 15 height 15
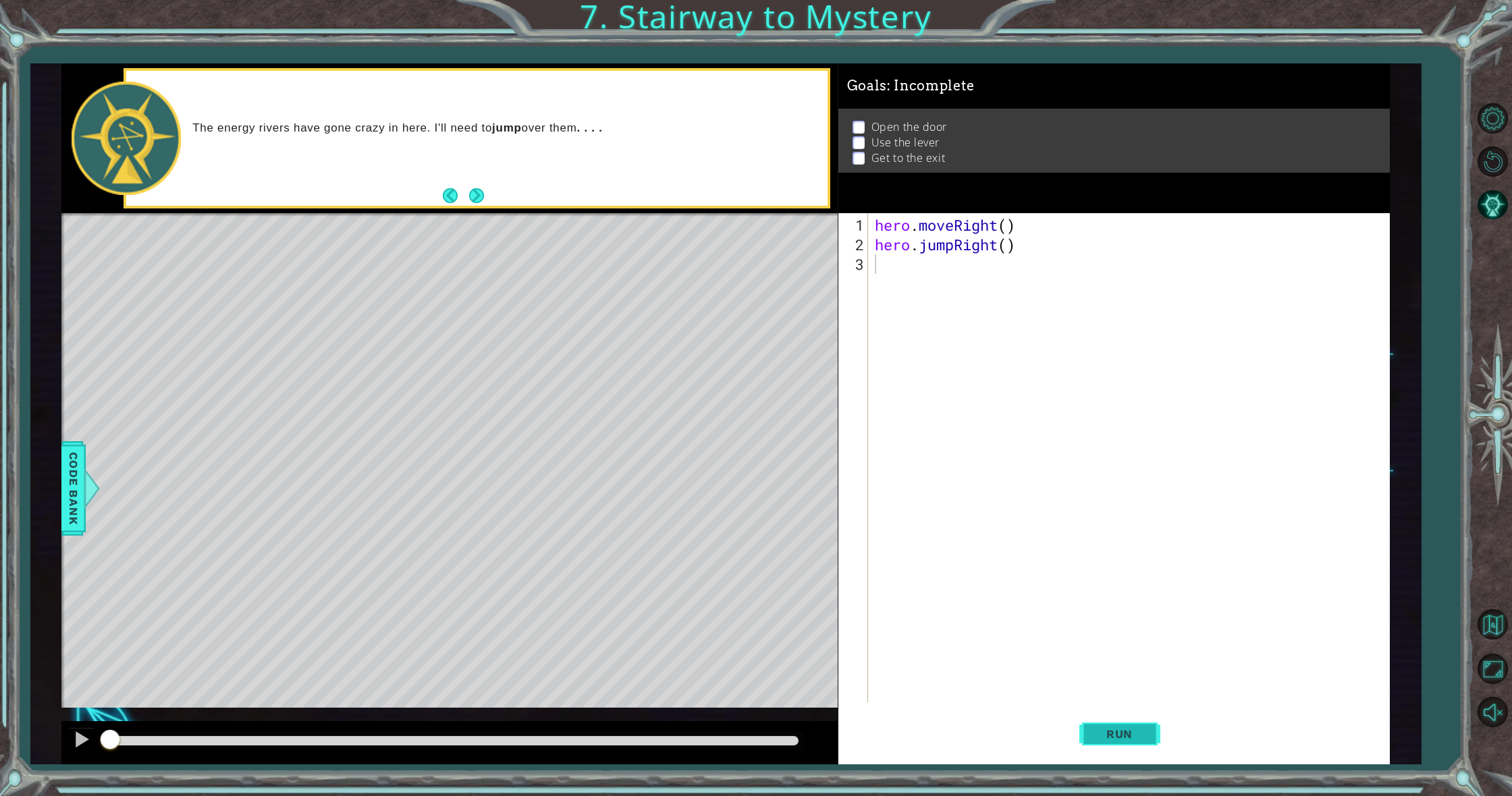
click at [1116, 725] on button "Run" at bounding box center [1120, 734] width 81 height 56
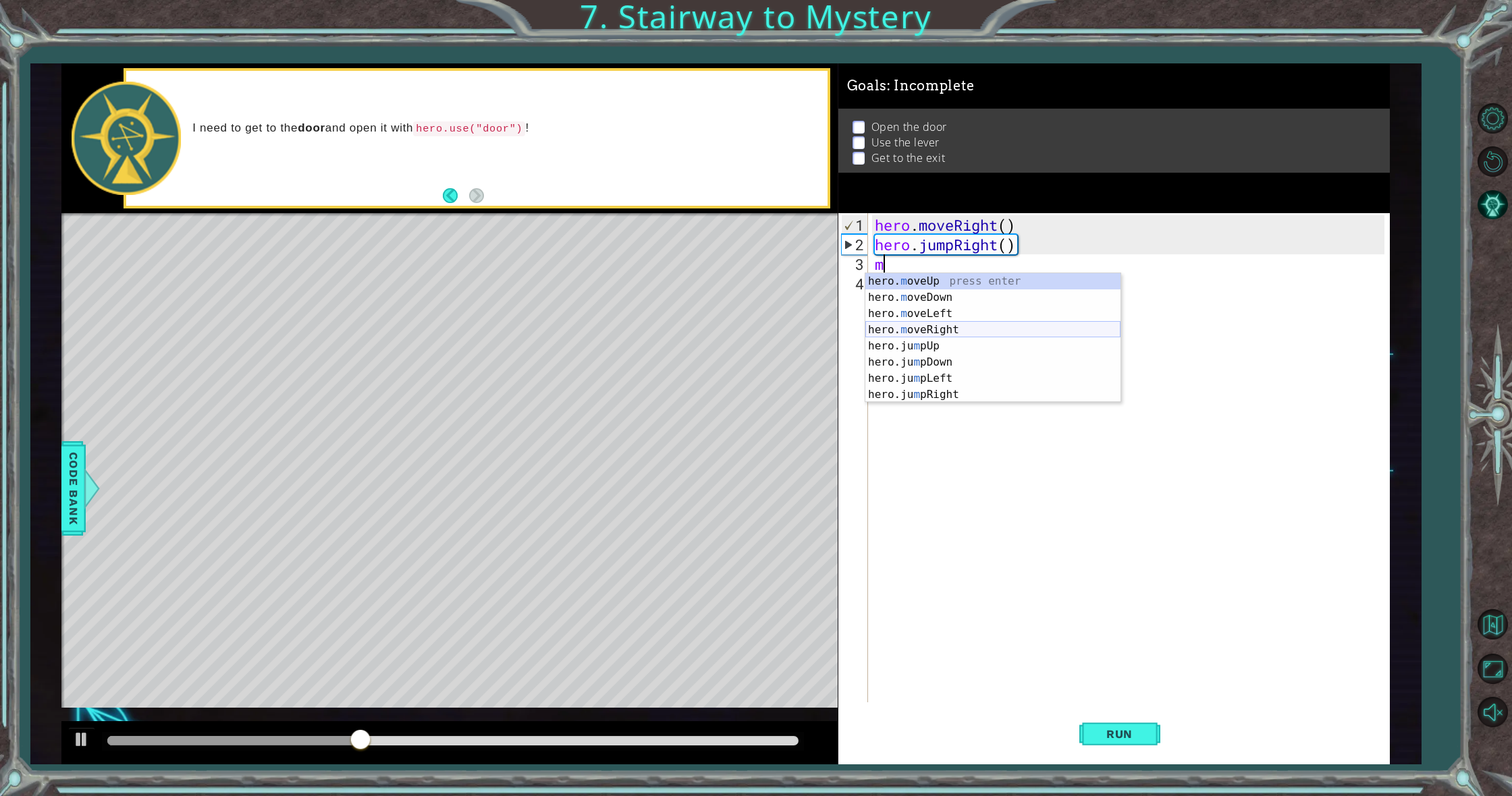
click at [980, 332] on div "hero. m oveUp press enter hero. m oveDown press enter hero. m oveLeft press ent…" at bounding box center [993, 354] width 255 height 162
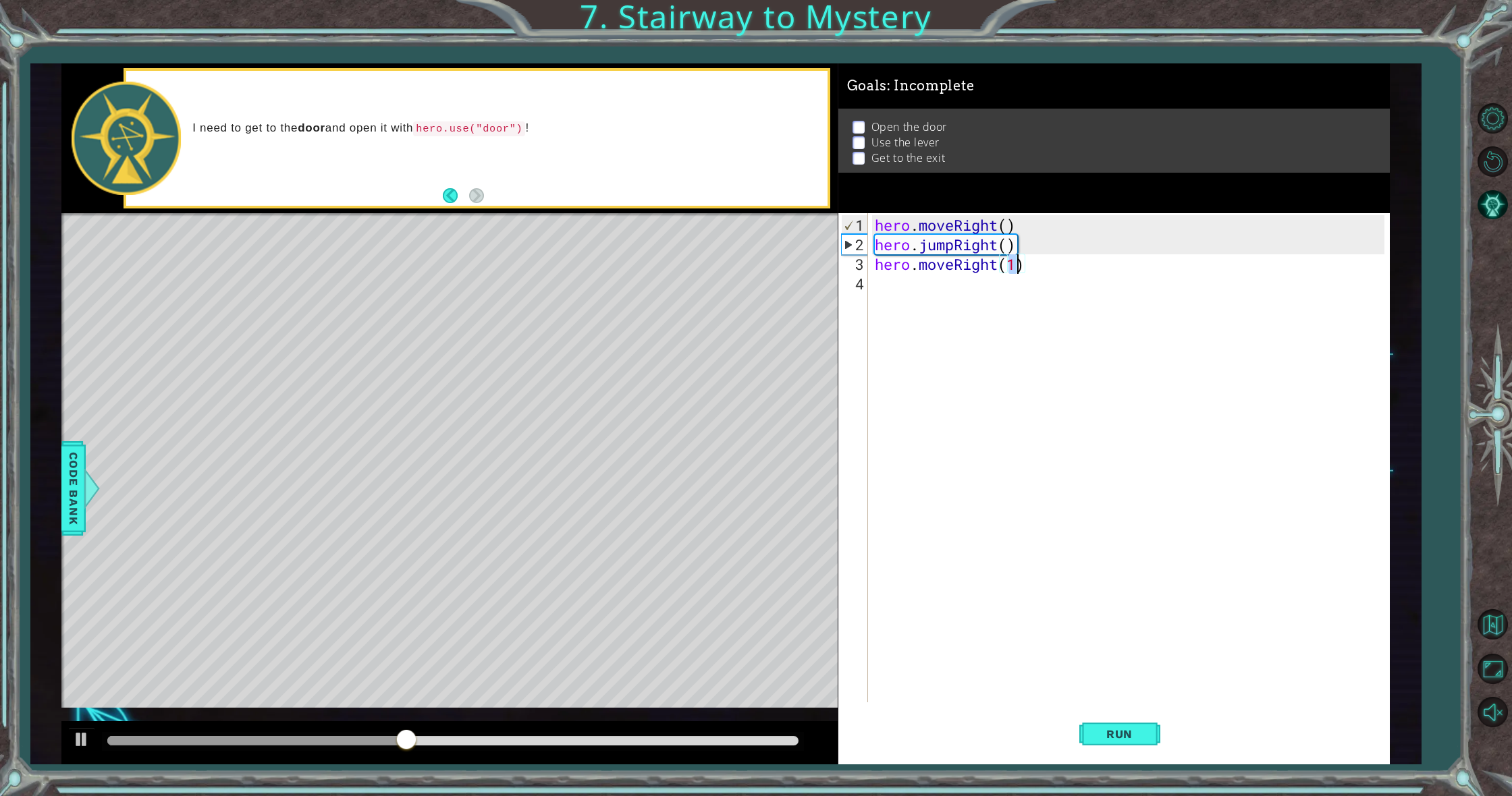
type textarea "hero.moveRight(2)"
click at [944, 288] on div "hero . moveRight ( ) hero . jumpRight ( ) hero . moveRight ( 2 )" at bounding box center [1132, 479] width 520 height 528
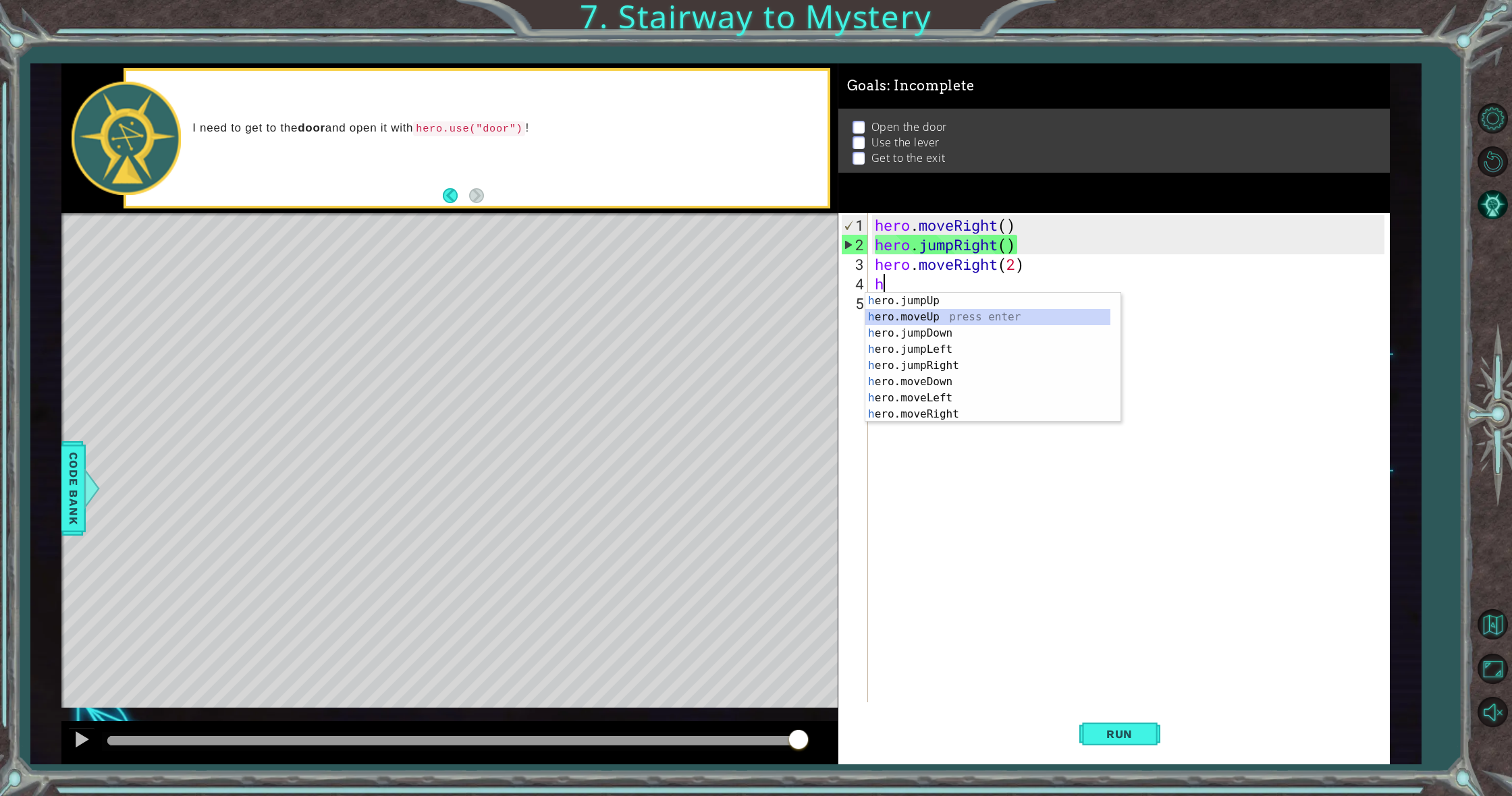
click at [880, 314] on div "h ero.jumpUp press enter h ero.moveUp press enter h ero.jumpDown press enter h …" at bounding box center [988, 374] width 245 height 162
type textarea "hero.moveUp(1)"
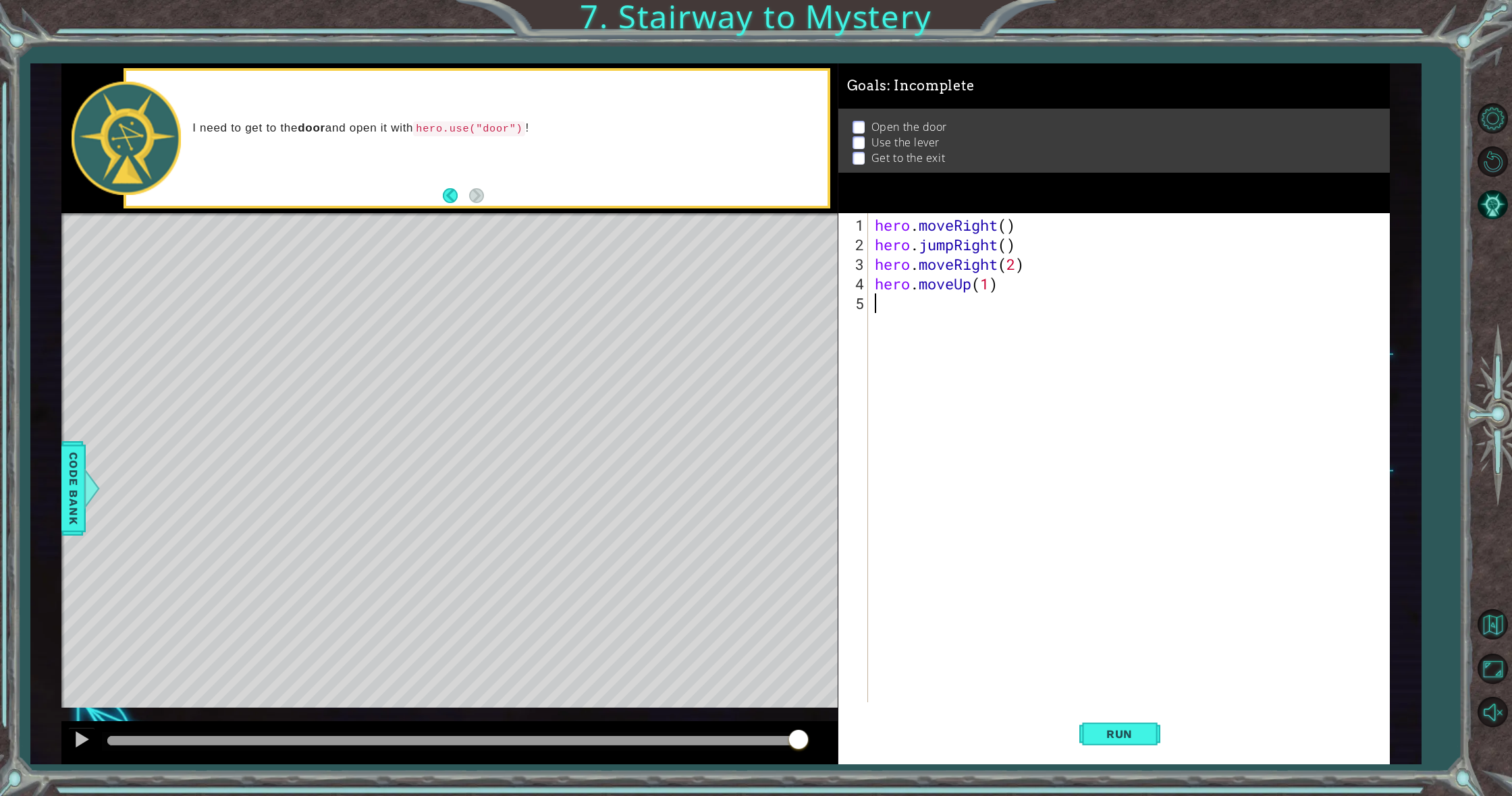
click at [880, 314] on div "hero . moveRight ( ) hero . jumpRight ( ) hero . moveRight ( 2 ) hero . moveUp …" at bounding box center [1132, 479] width 520 height 528
type textarea "h"
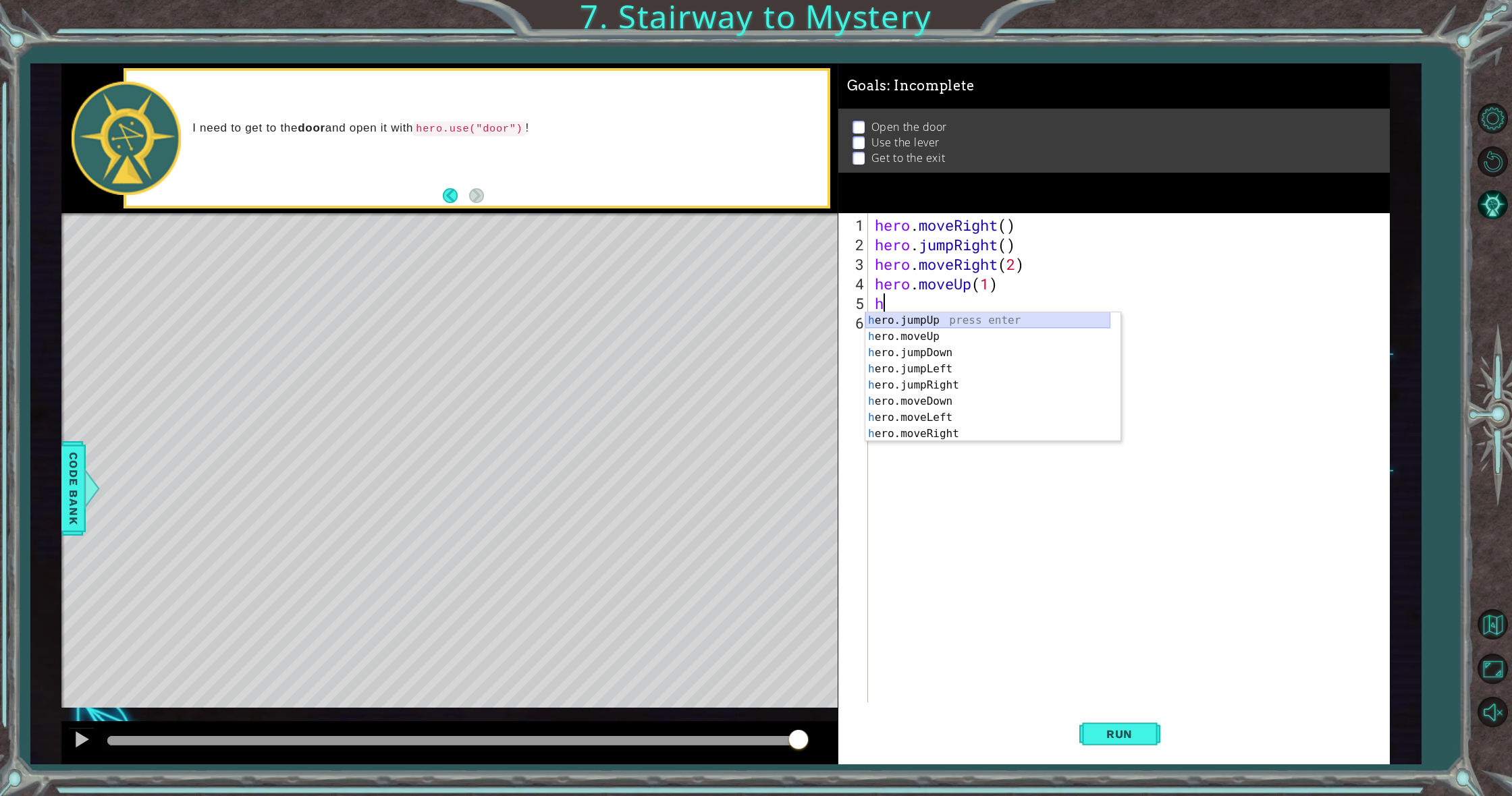
click at [904, 325] on div "h ero.jumpUp press enter h ero.moveUp press enter h ero.jumpDown press enter h …" at bounding box center [988, 393] width 245 height 162
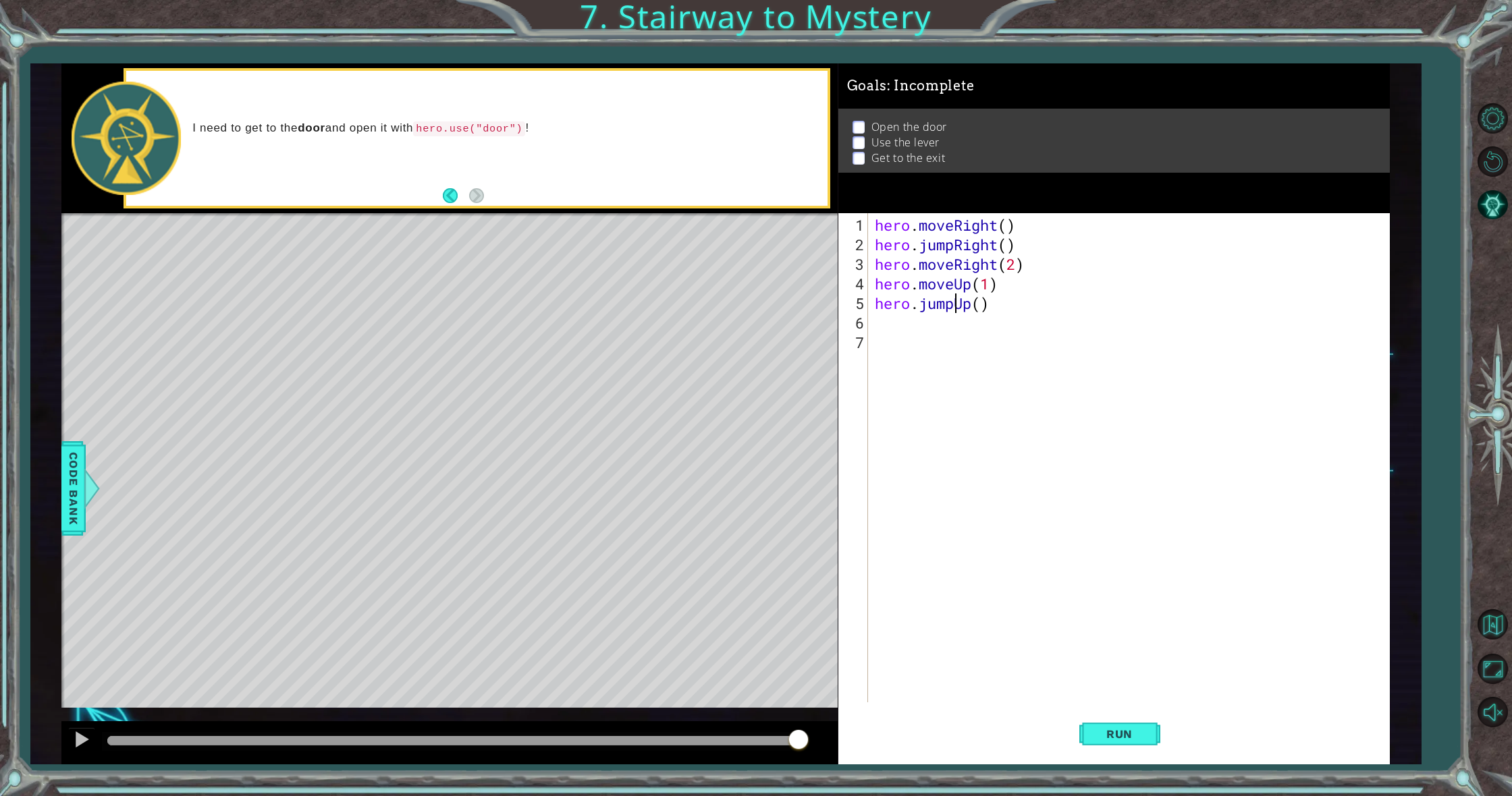
click at [954, 304] on div "hero . moveRight ( ) hero . jumpRight ( ) hero . moveRight ( 2 ) hero . moveUp …" at bounding box center [1132, 479] width 520 height 528
click at [911, 320] on div "hero.move Up press enter hero.move Down press enter hero.move Left press enter …" at bounding box center [993, 360] width 255 height 97
type textarea "hero.moveUp(1)"
click at [914, 324] on div "hero . moveRight ( ) hero . jumpRight ( ) hero . moveRight ( 2 ) hero . moveUp …" at bounding box center [1132, 479] width 520 height 528
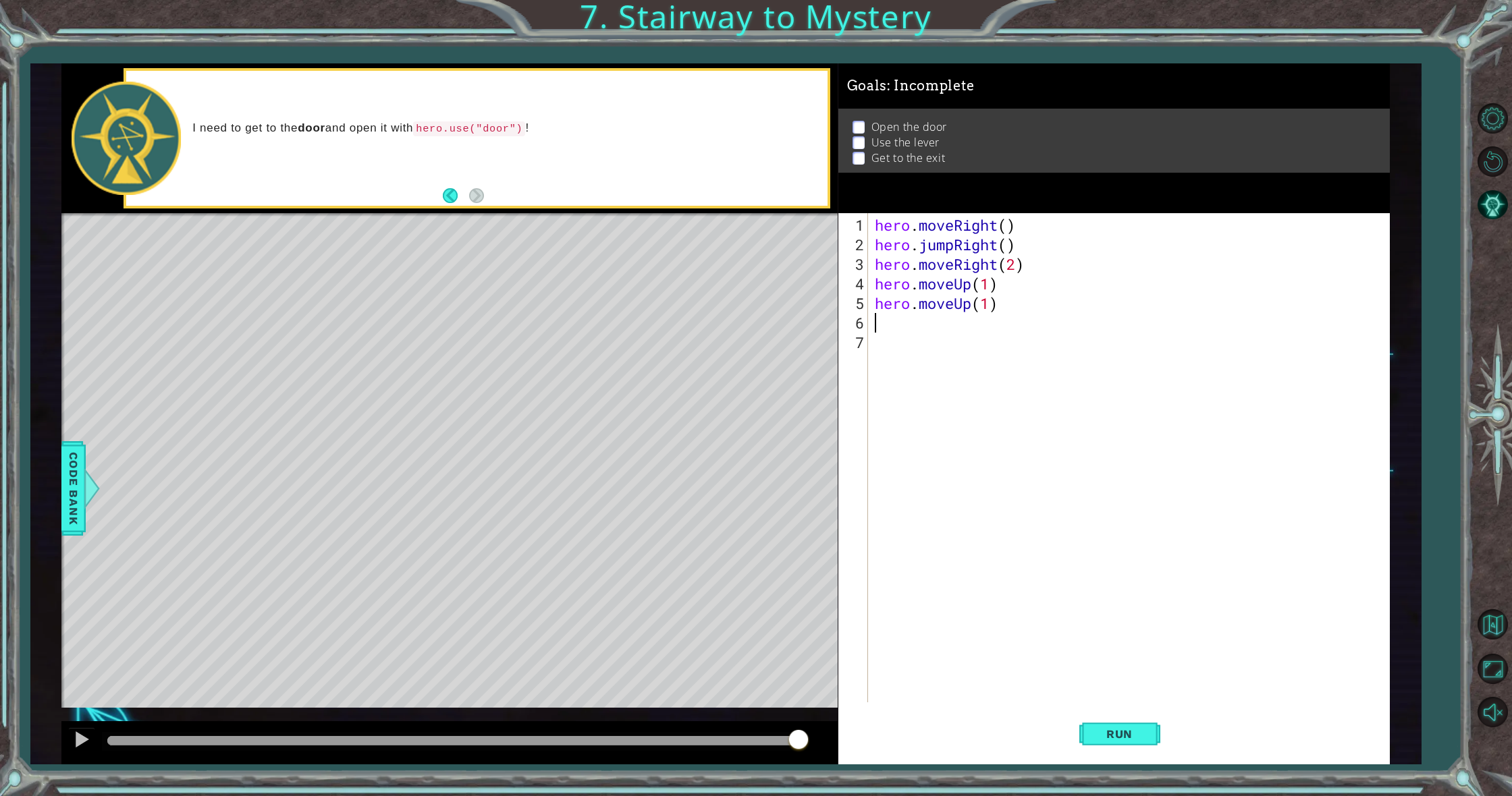
scroll to position [0, 0]
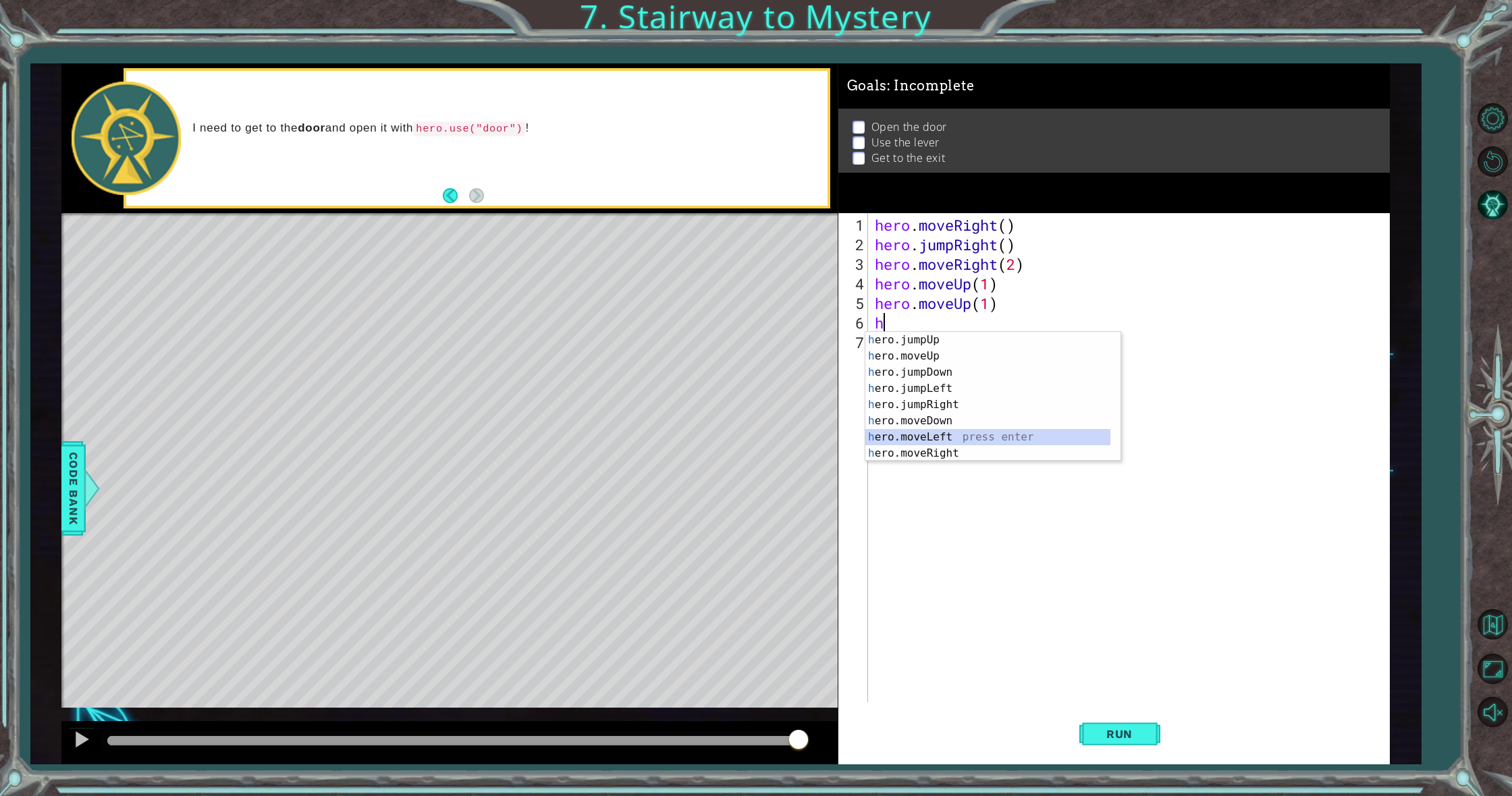
click at [951, 439] on div "h ero.jumpUp press enter h ero.moveUp press enter h ero.jumpDown press enter h …" at bounding box center [988, 413] width 245 height 162
type textarea "hero.moveLeft(1)"
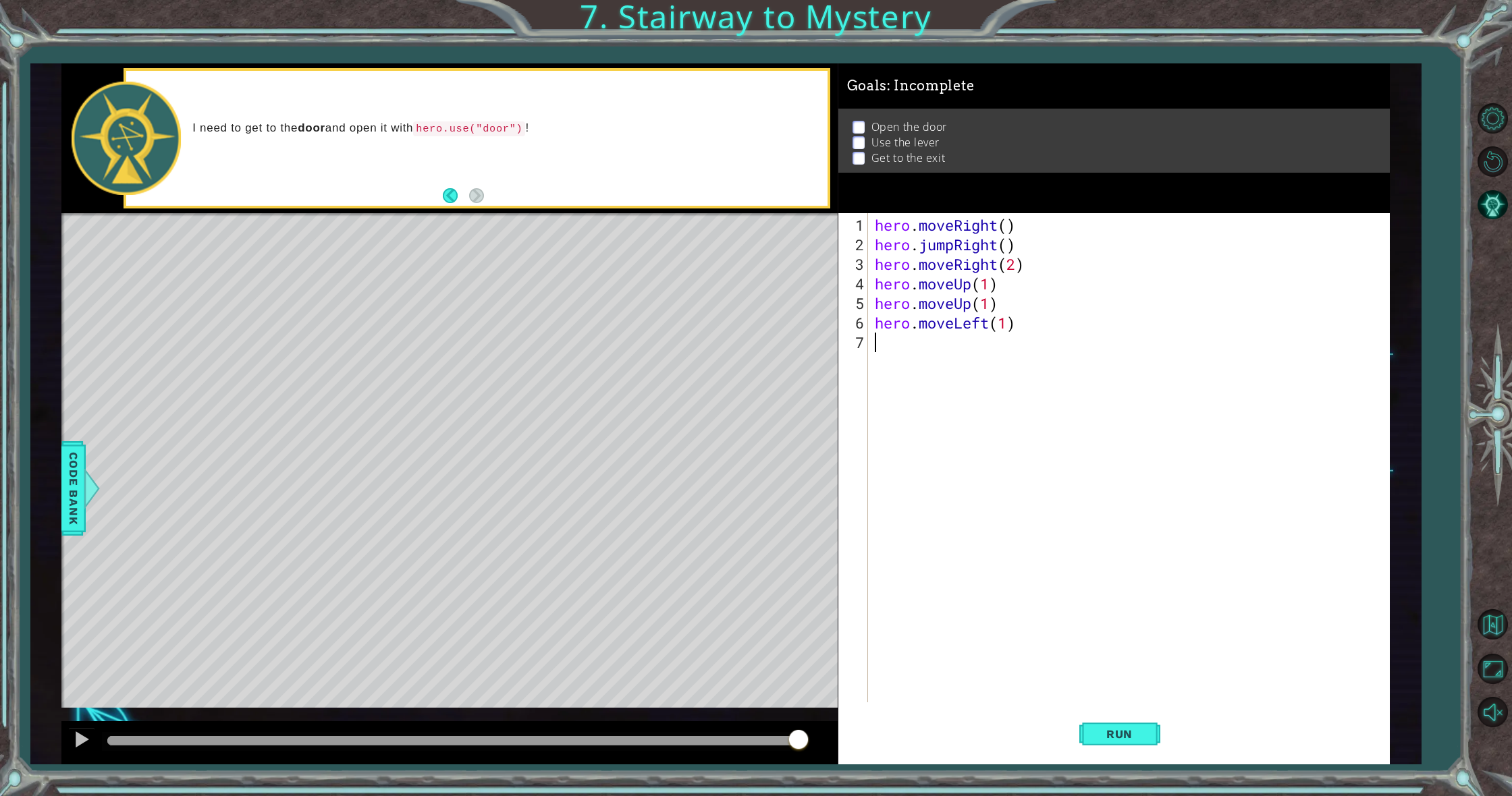
click at [899, 347] on div "hero . moveRight ( ) hero . jumpRight ( ) hero . moveRight ( 2 ) hero . moveUp …" at bounding box center [1132, 479] width 520 height 528
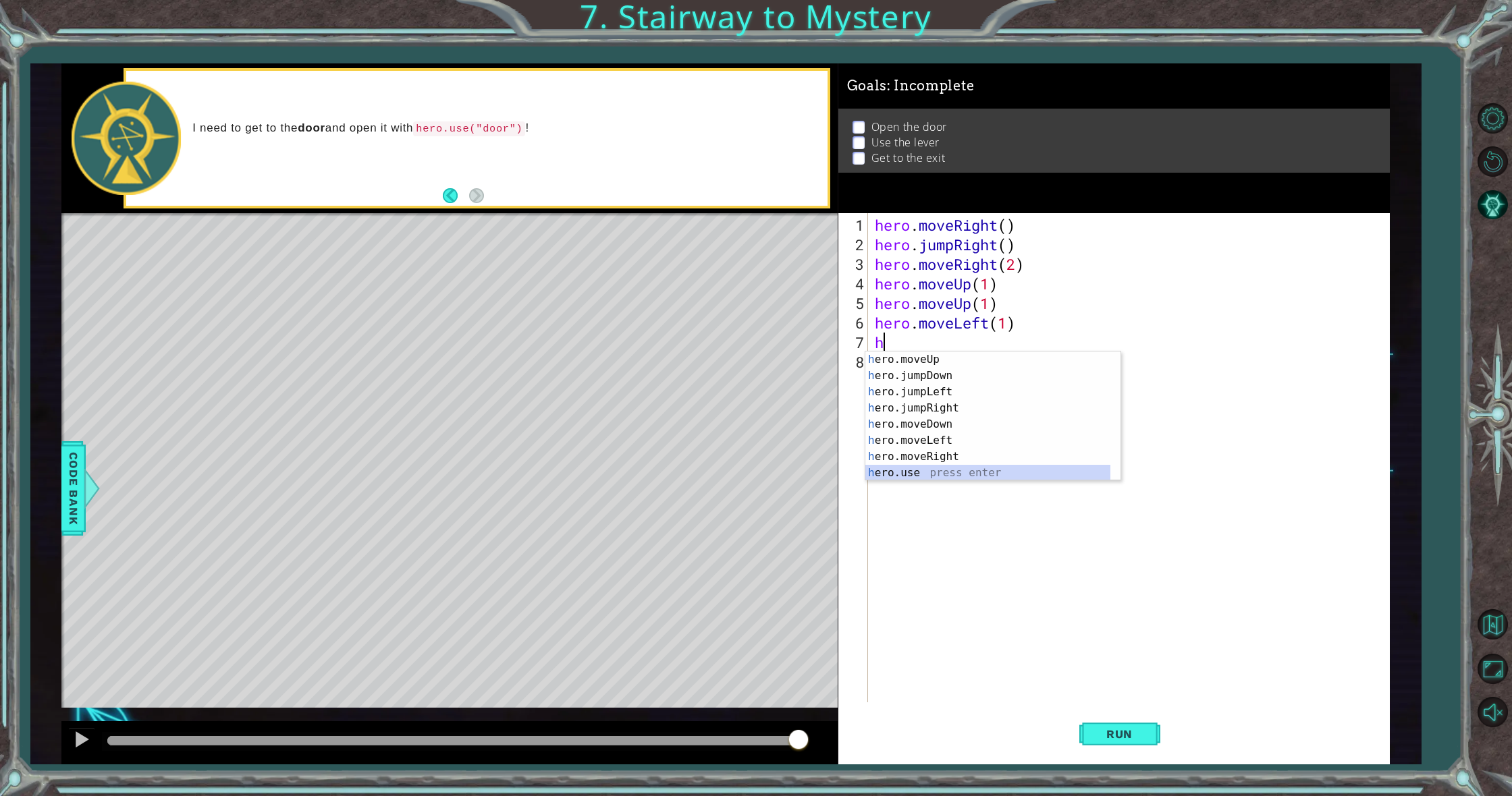
click at [1015, 477] on div "h ero.moveUp press enter h ero.jumpDown press enter h ero.jumpLeft press enter …" at bounding box center [988, 433] width 245 height 162
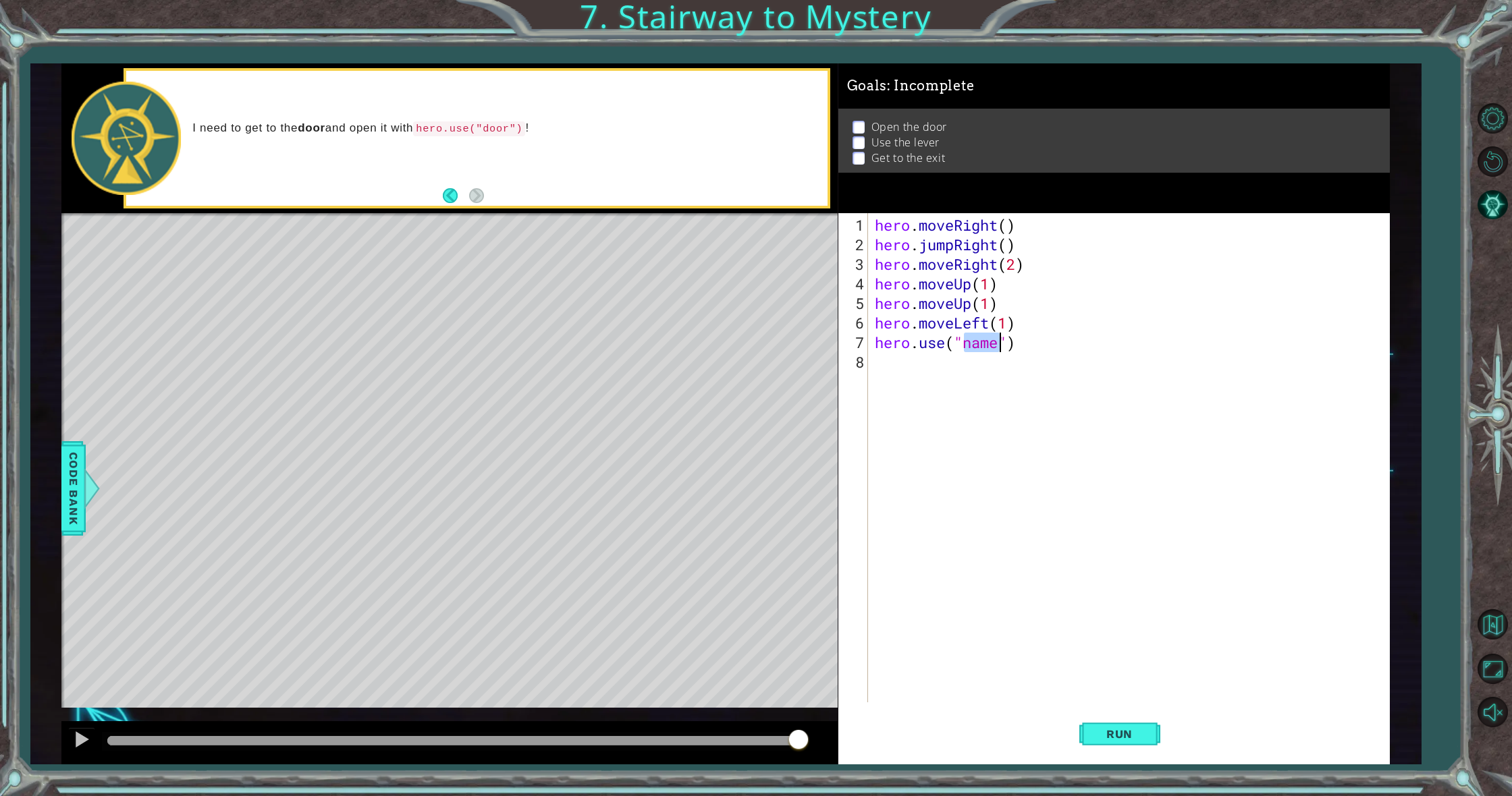
scroll to position [0, 5]
type textarea "hero.use("door")"
click at [899, 362] on div "hero . moveRight ( ) hero . jumpRight ( ) hero . moveRight ( 2 ) hero . moveUp …" at bounding box center [1132, 479] width 520 height 528
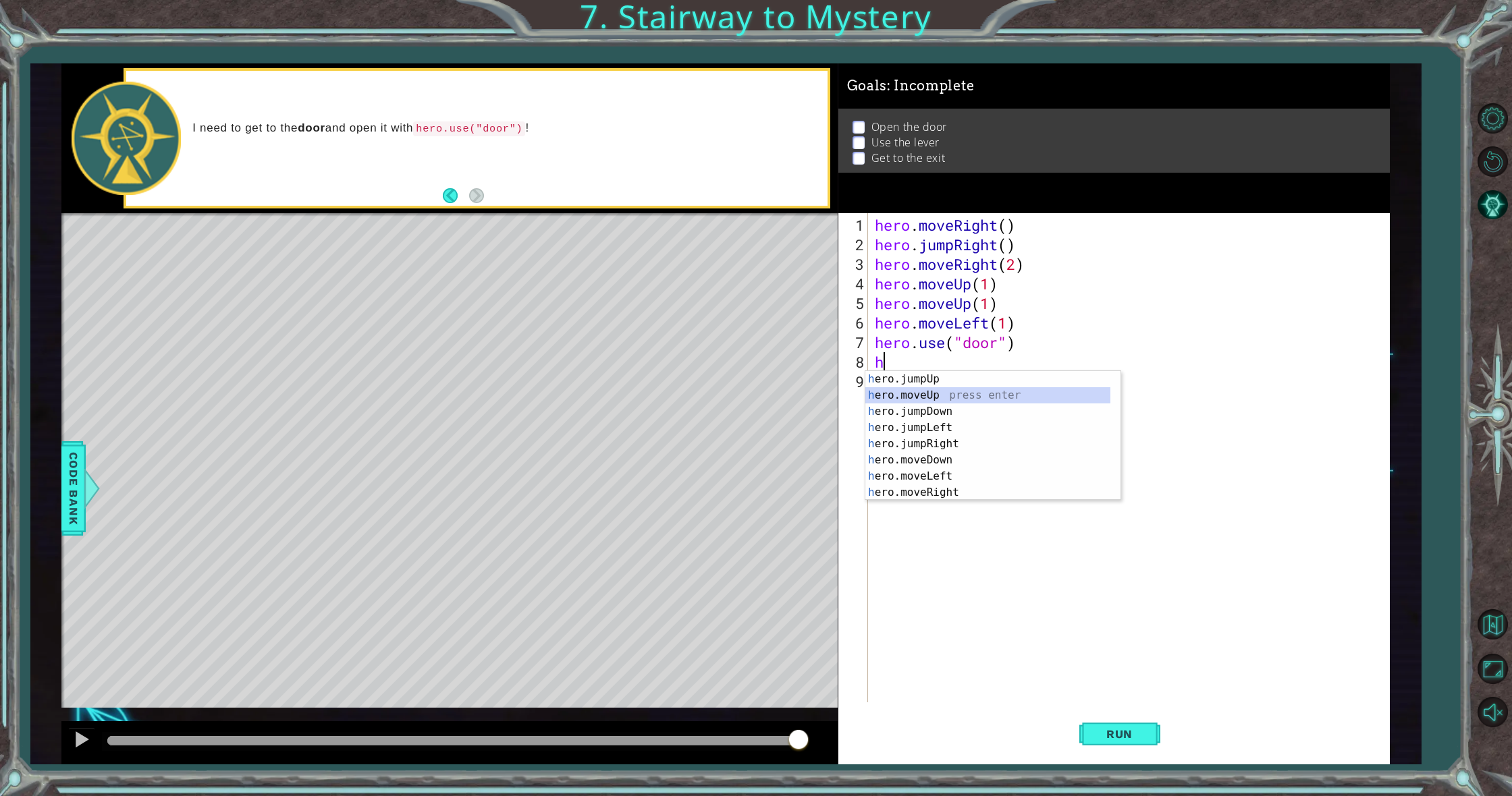
click at [910, 396] on div "h ero.jumpUp press enter h ero.moveUp press enter h ero.jumpDown press enter h …" at bounding box center [988, 452] width 245 height 162
type textarea "hero.moveUp(1)"
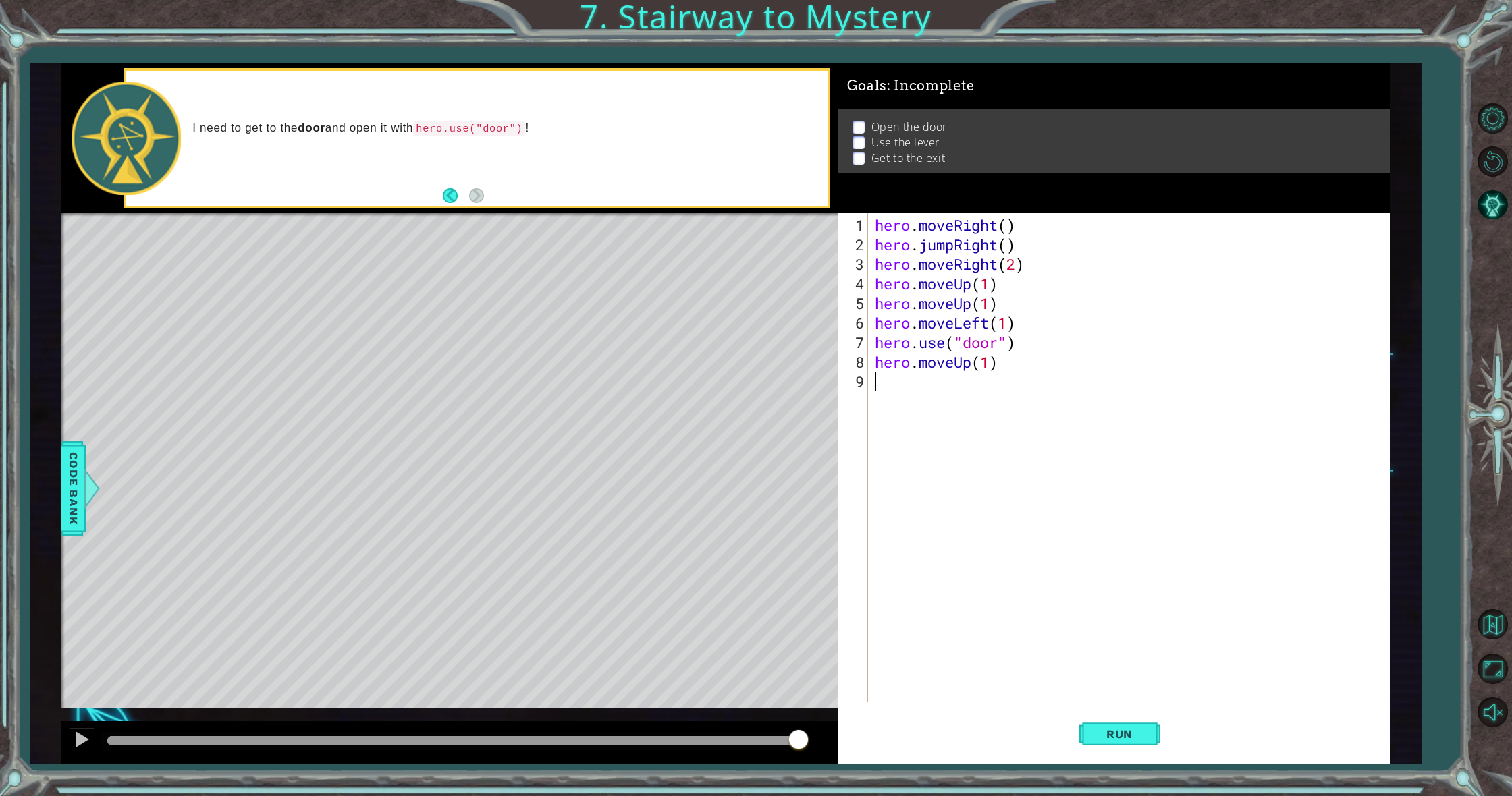
click at [929, 395] on div "hero . moveRight ( ) hero . jumpRight ( ) hero . moveRight ( 2 ) hero . moveUp …" at bounding box center [1132, 479] width 520 height 528
click at [985, 363] on div "hero . moveRight ( ) hero . jumpRight ( ) hero . moveRight ( 2 ) hero . moveUp …" at bounding box center [1132, 479] width 520 height 528
click at [985, 364] on div "hero . moveRight ( ) hero . jumpRight ( ) hero . moveRight ( 2 ) hero . moveUp …" at bounding box center [1132, 479] width 520 height 528
click at [990, 363] on div "hero . moveRight ( ) hero . jumpRight ( ) hero . moveRight ( 2 ) hero . moveUp …" at bounding box center [1132, 479] width 520 height 528
type textarea "hero.moveUp(2)"
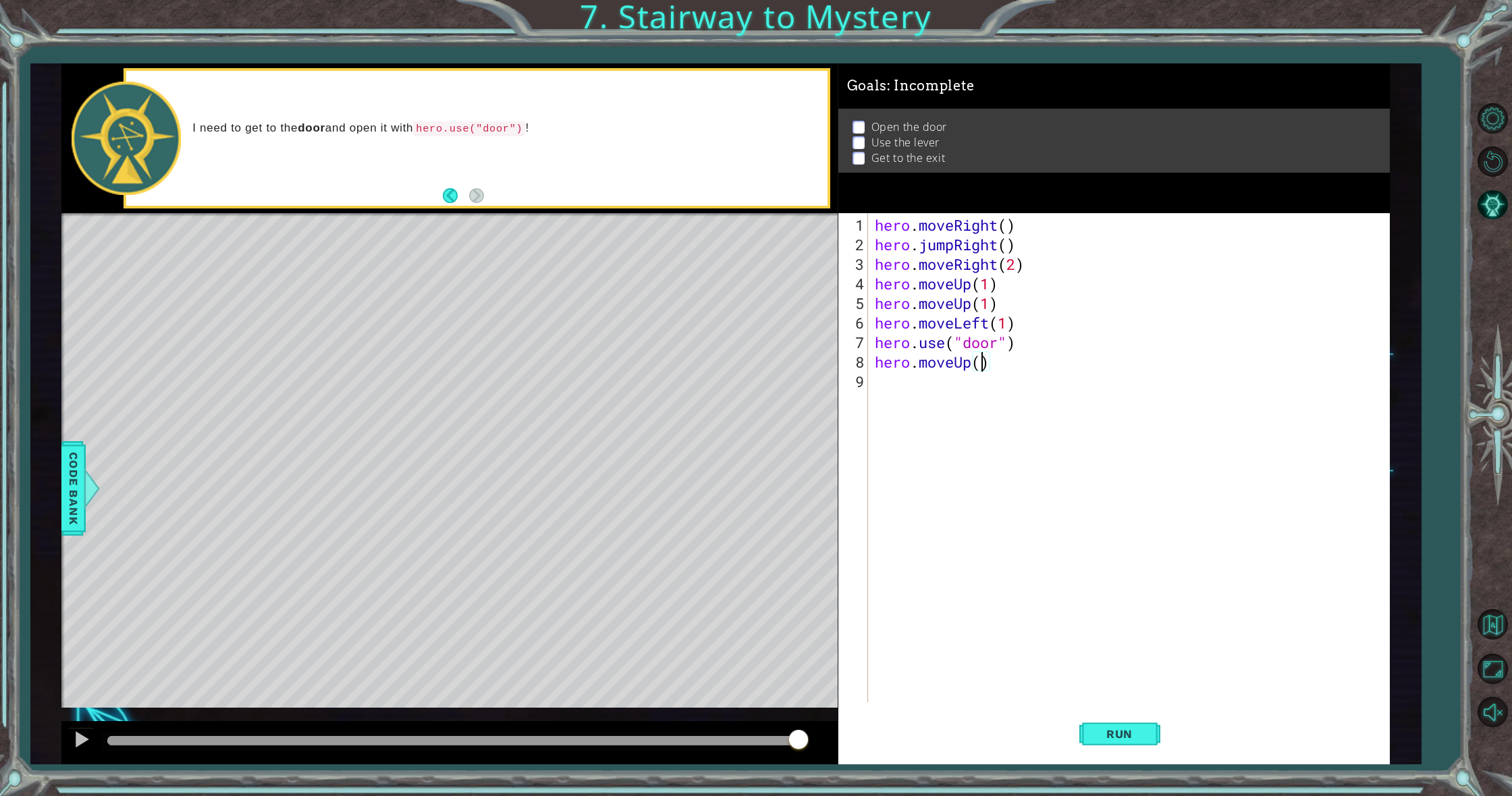
scroll to position [0, 5]
click at [876, 380] on div "hero . moveRight ( ) hero . jumpRight ( ) hero . moveRight ( 2 ) hero . moveUp …" at bounding box center [1132, 479] width 520 height 528
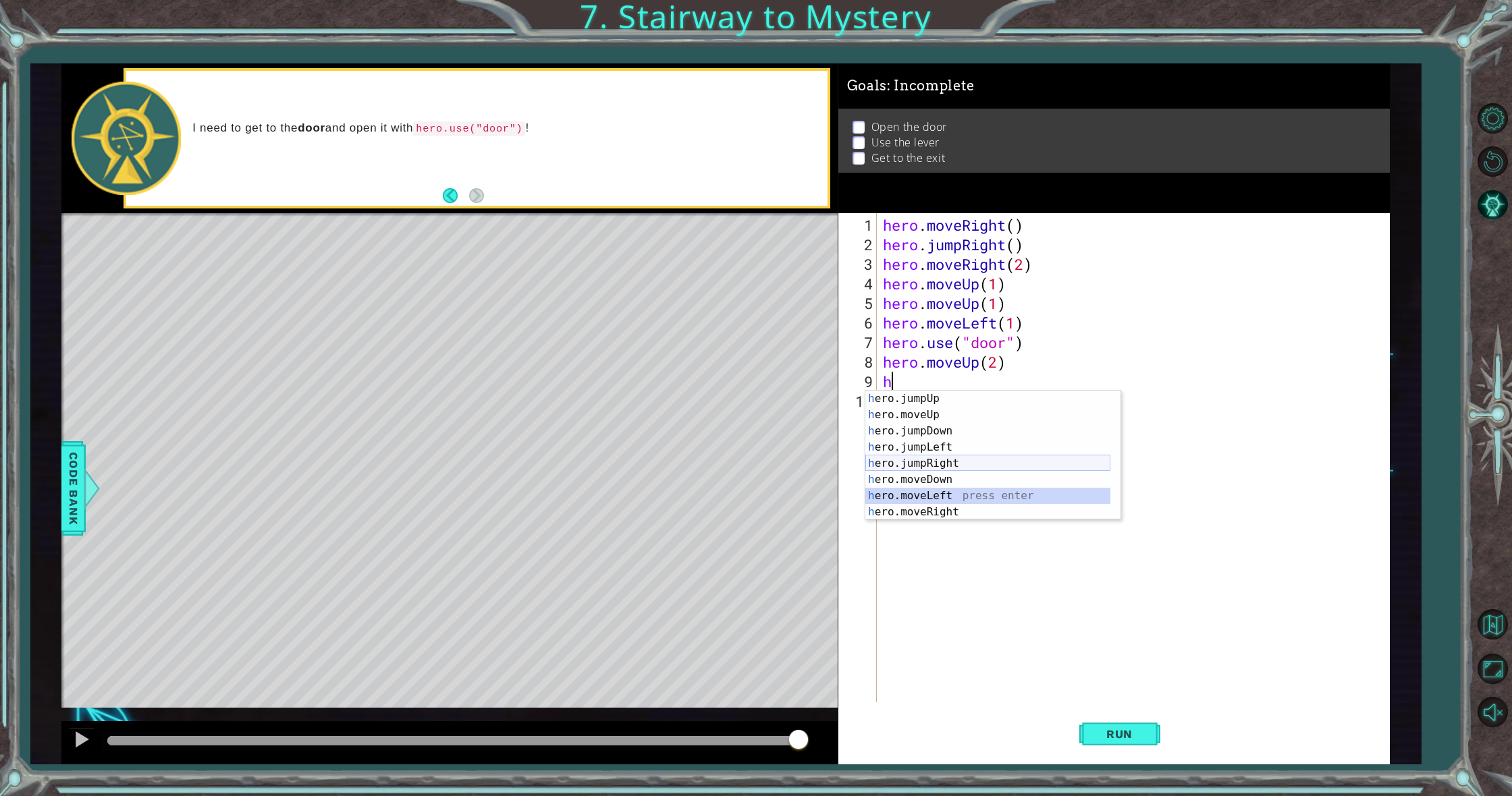
click at [937, 463] on div "h ero.jumpUp press enter h ero.moveUp press enter h ero.jumpDown press enter h …" at bounding box center [988, 471] width 245 height 162
type textarea "hero.moveLeft(1)"
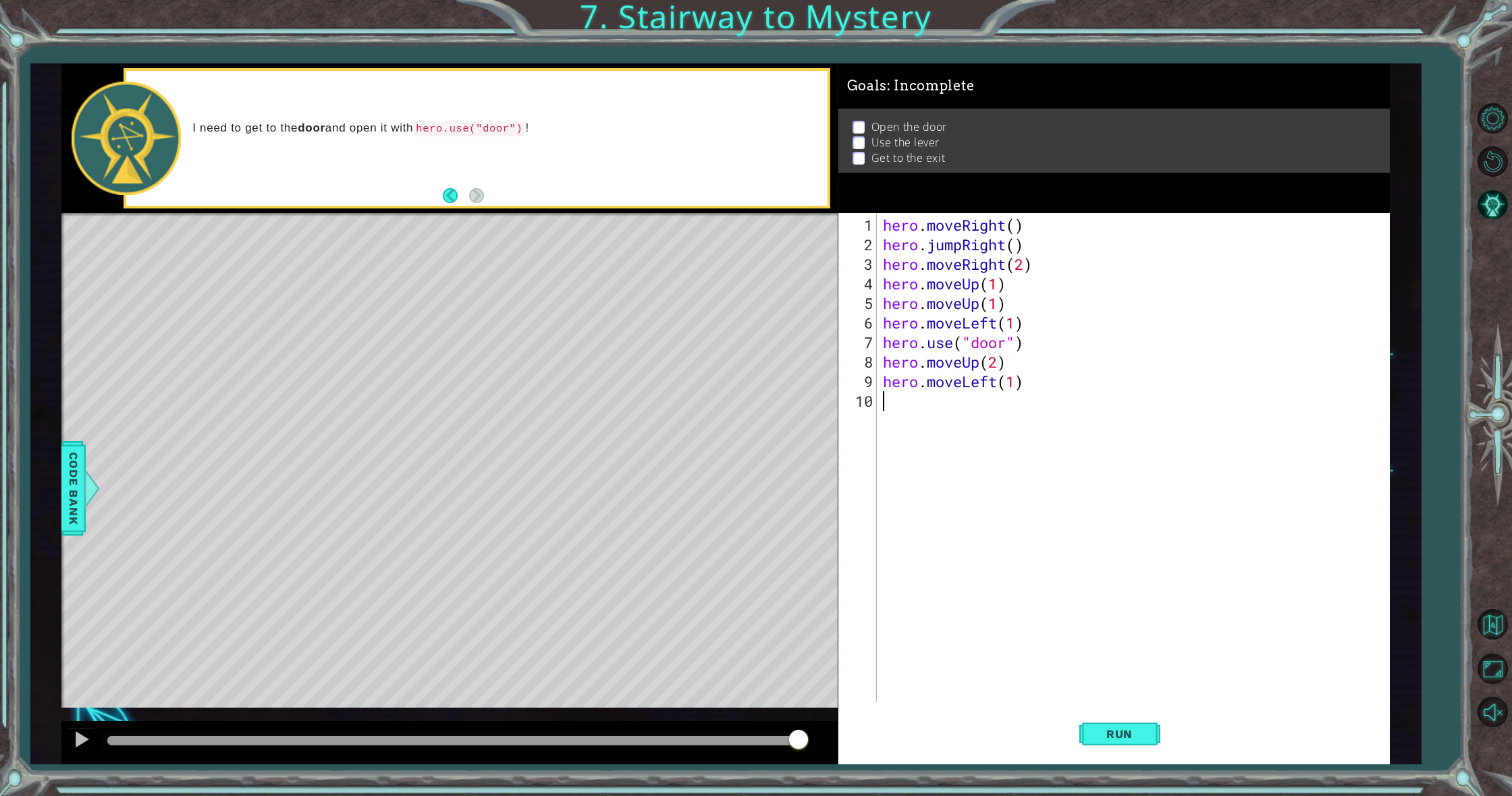
click at [913, 413] on div "hero . moveRight ( ) hero . jumpRight ( ) hero . moveRight ( 2 ) hero . moveUp …" at bounding box center [1136, 479] width 511 height 528
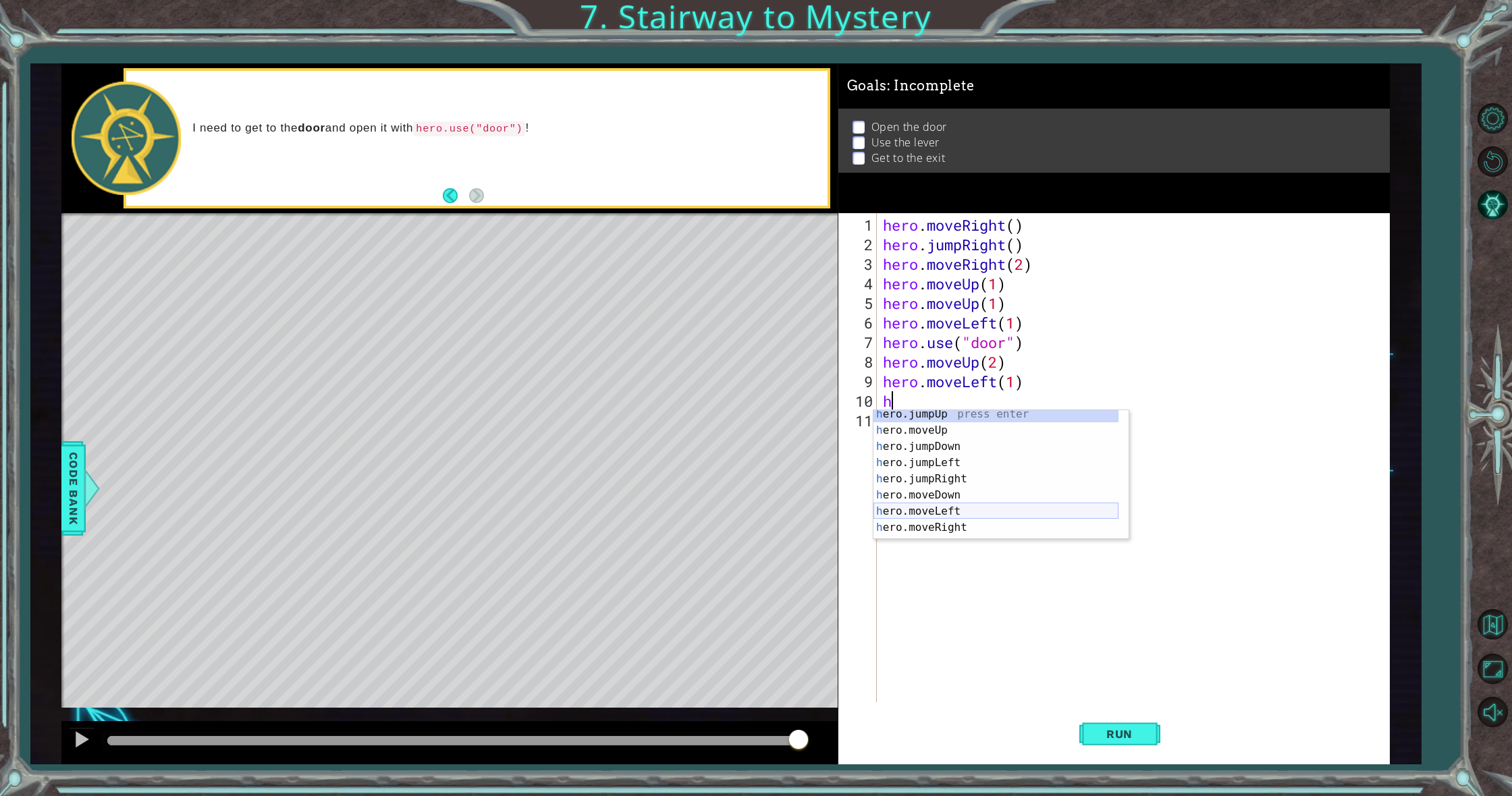
scroll to position [16, 0]
click at [975, 525] on div "h ero.moveUp press enter h ero.jumpDown press enter h ero.jumpLeft press enter …" at bounding box center [996, 491] width 245 height 162
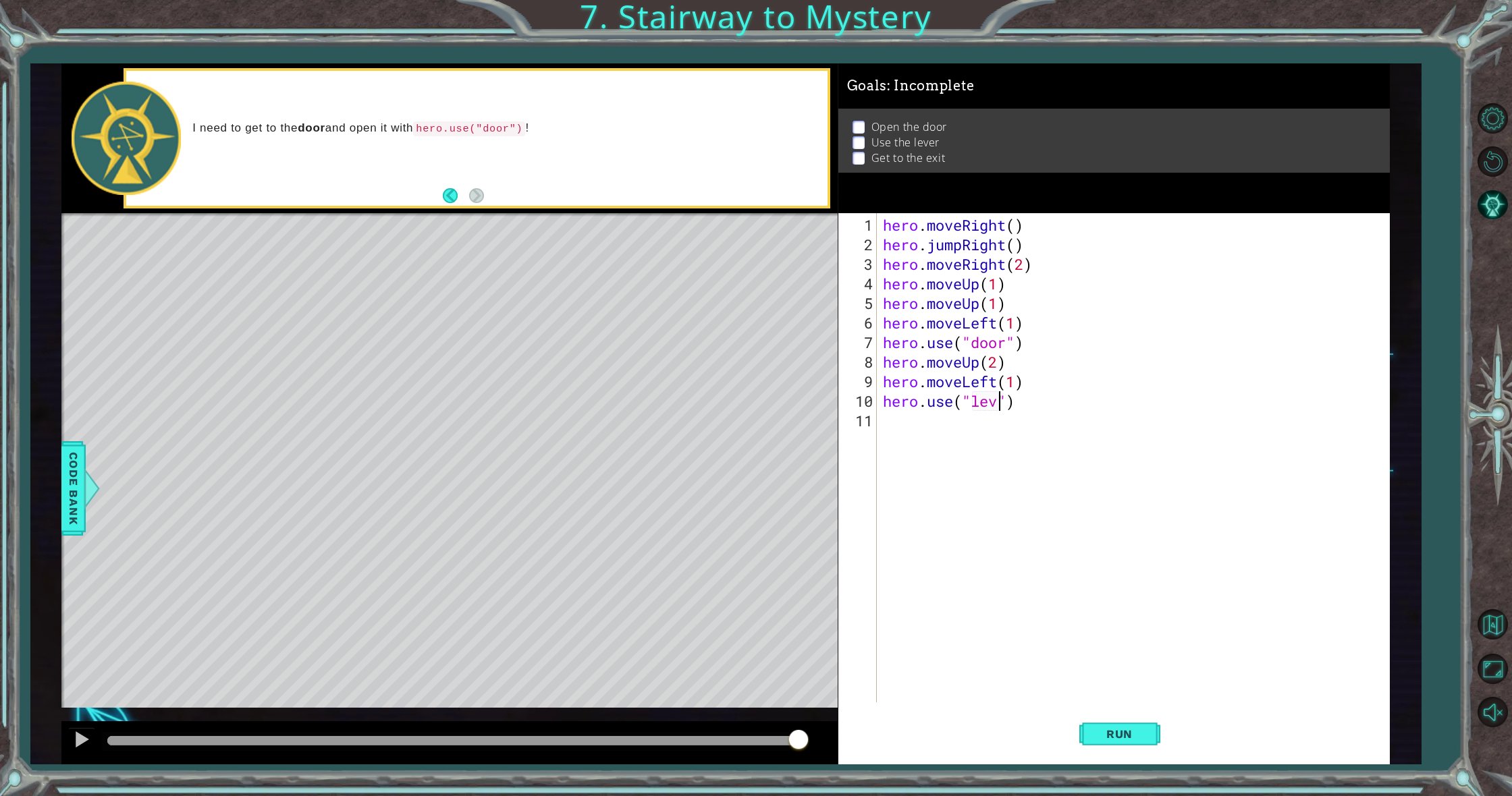
scroll to position [0, 6]
click at [1011, 384] on div "hero . moveRight ( ) hero . jumpRight ( ) hero . moveRight ( 2 ) hero . moveUp …" at bounding box center [1136, 479] width 511 height 528
click at [1017, 386] on div "hero . moveRight ( ) hero . jumpRight ( ) hero . moveRight ( 2 ) hero . moveUp …" at bounding box center [1136, 479] width 511 height 528
type textarea "hero.moveLeft(2)"
click at [918, 432] on div "hero . moveRight ( ) hero . jumpRight ( ) hero . moveRight ( 2 ) hero . moveUp …" at bounding box center [1136, 479] width 511 height 528
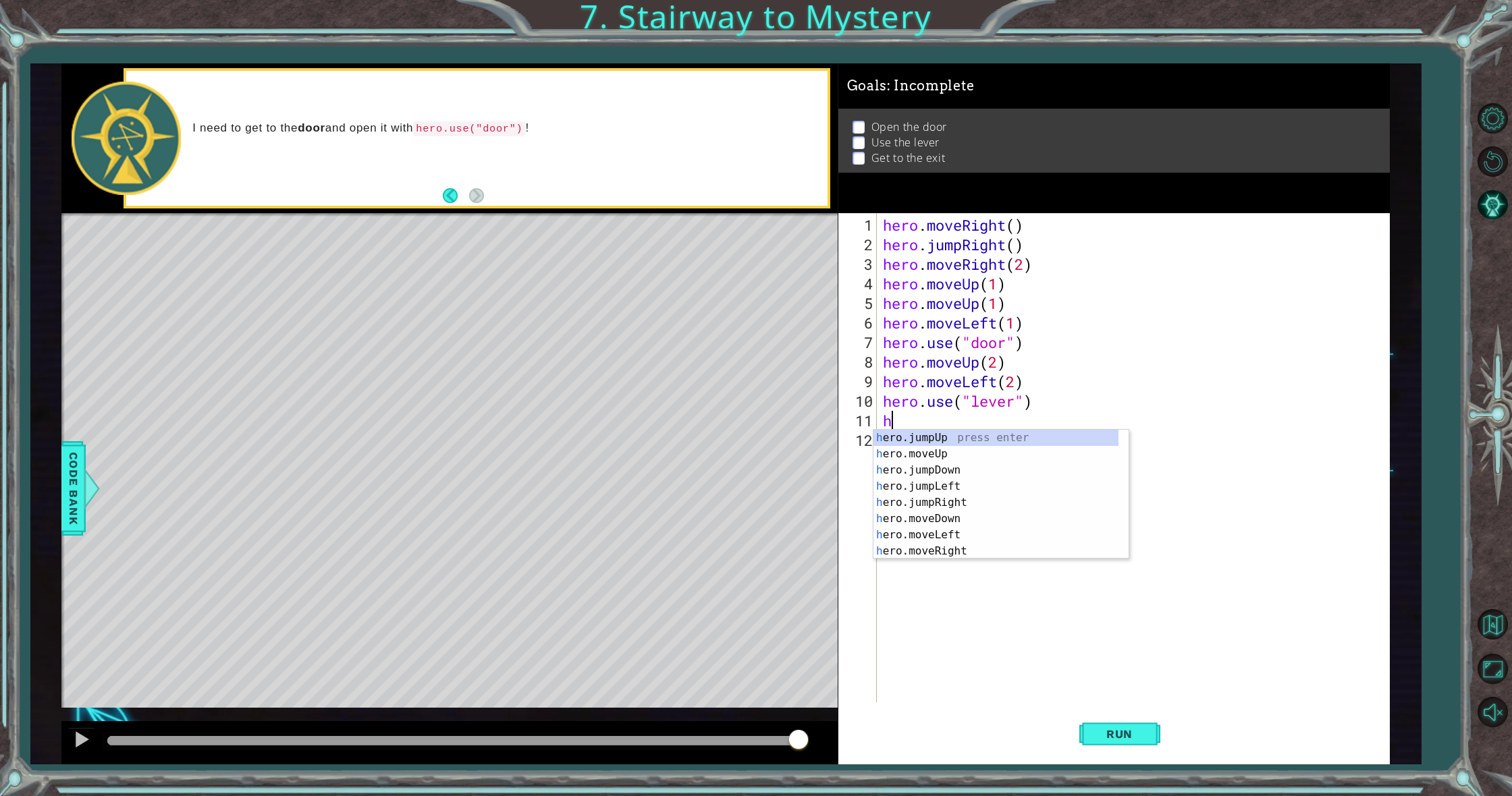
scroll to position [0, 0]
click at [925, 539] on div "h ero.jumpUp press enter h ero.moveUp press enter h ero.jumpDown press enter h …" at bounding box center [996, 511] width 245 height 162
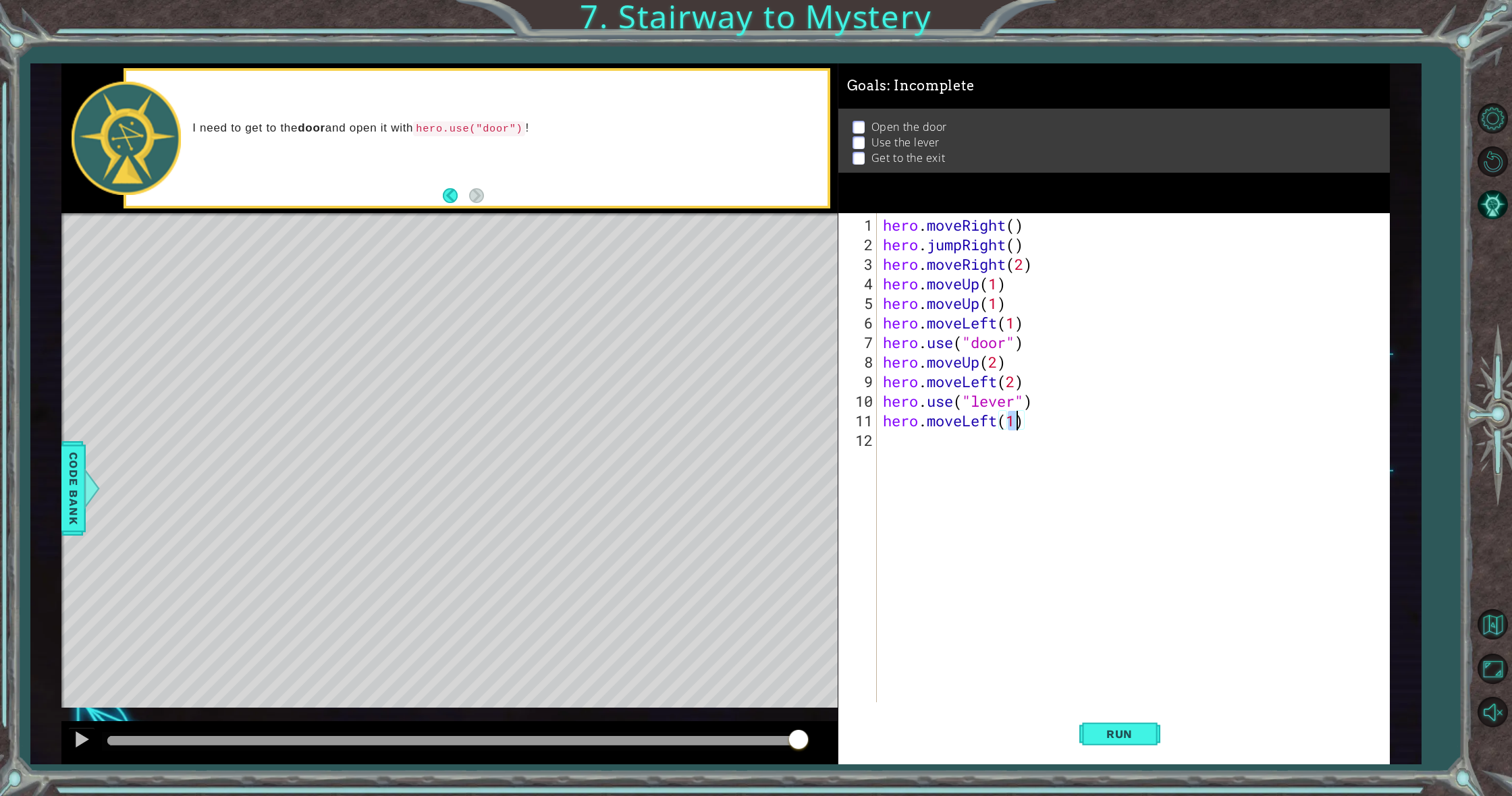
type textarea "hero.moveLeft(2)"
click at [904, 456] on div "hero . moveRight ( ) hero . jumpRight ( ) hero . moveRight ( 2 ) hero . moveUp …" at bounding box center [1136, 479] width 511 height 528
type textarea "h"
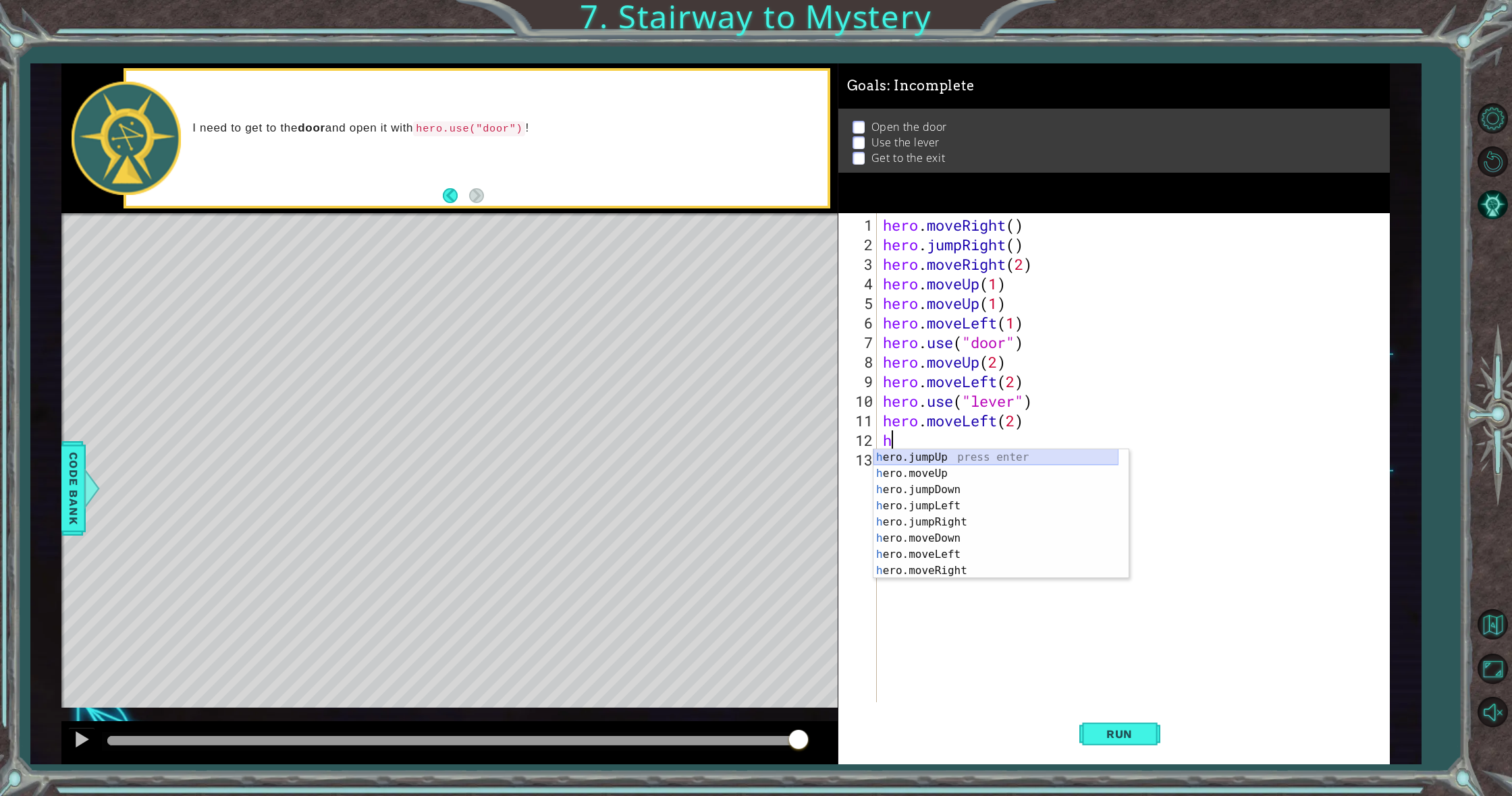
click at [953, 454] on div "h ero.jumpUp press enter h ero.moveUp press enter h ero.jumpDown press enter h …" at bounding box center [996, 530] width 245 height 162
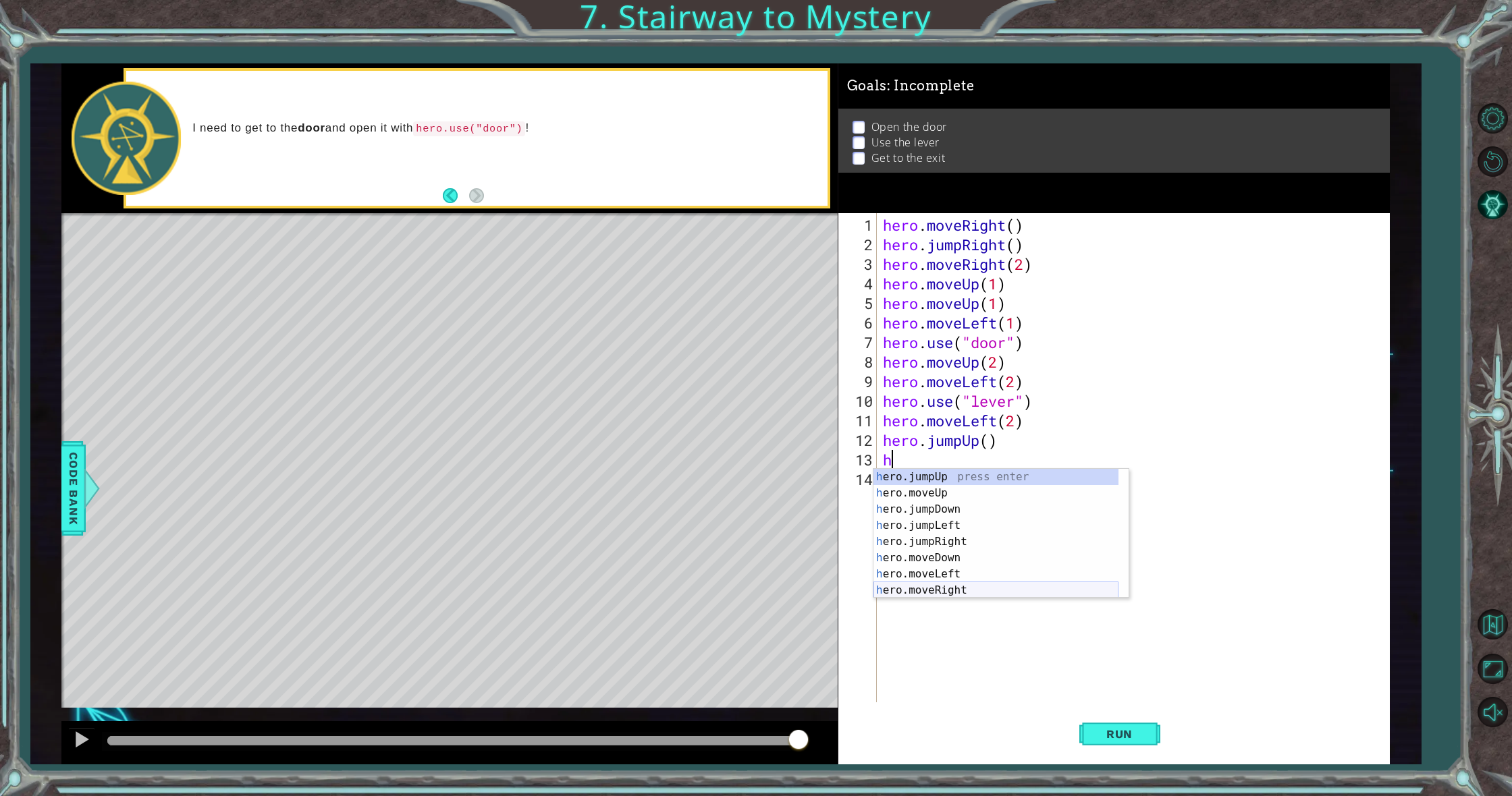
click at [1002, 595] on div "h ero.jumpUp press enter h ero.moveUp press enter h ero.jumpDown press enter h …" at bounding box center [996, 550] width 245 height 162
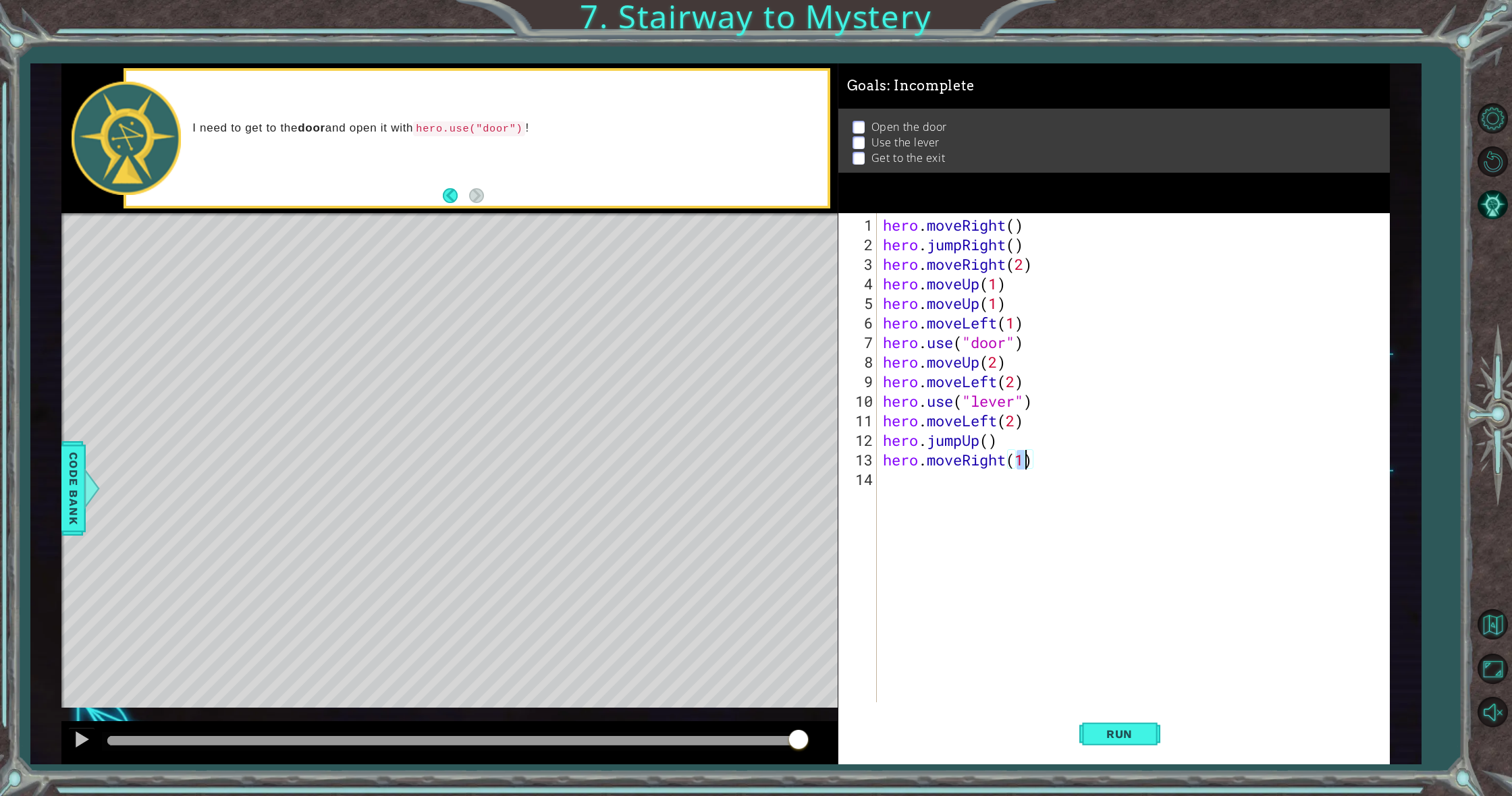
scroll to position [0, 6]
click at [1104, 727] on span "Run" at bounding box center [1119, 734] width 53 height 13
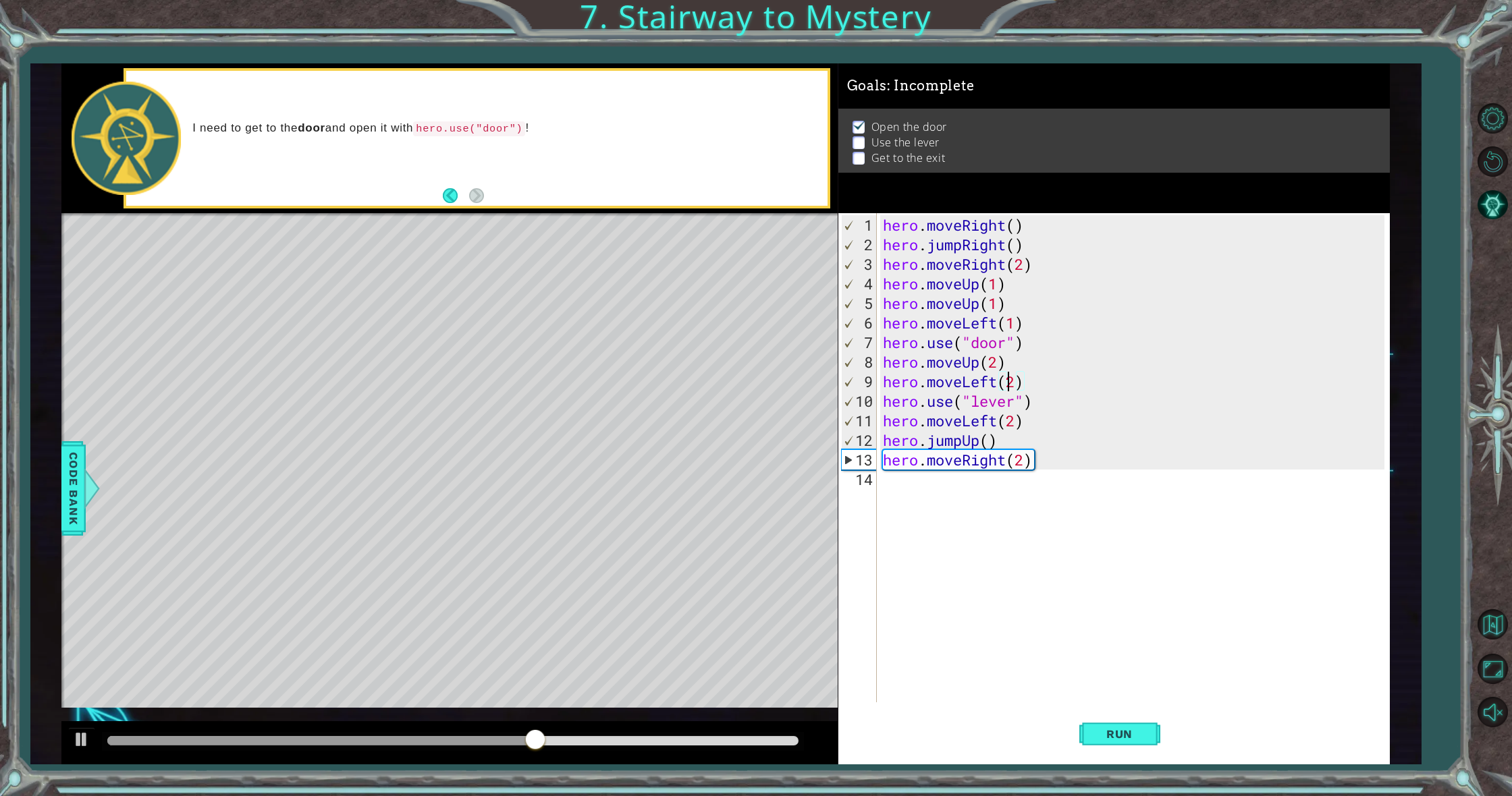
click at [1012, 382] on div "hero . moveRight ( ) hero . jumpRight ( ) hero . moveRight ( 2 ) hero . moveUp …" at bounding box center [1136, 479] width 511 height 528
click at [1016, 379] on div "hero . moveRight ( ) hero . jumpRight ( ) hero . moveRight ( 2 ) hero . moveUp …" at bounding box center [1136, 479] width 511 height 528
type textarea "hero.moveLeft(1)"
click at [1132, 728] on span "Run" at bounding box center [1119, 734] width 53 height 13
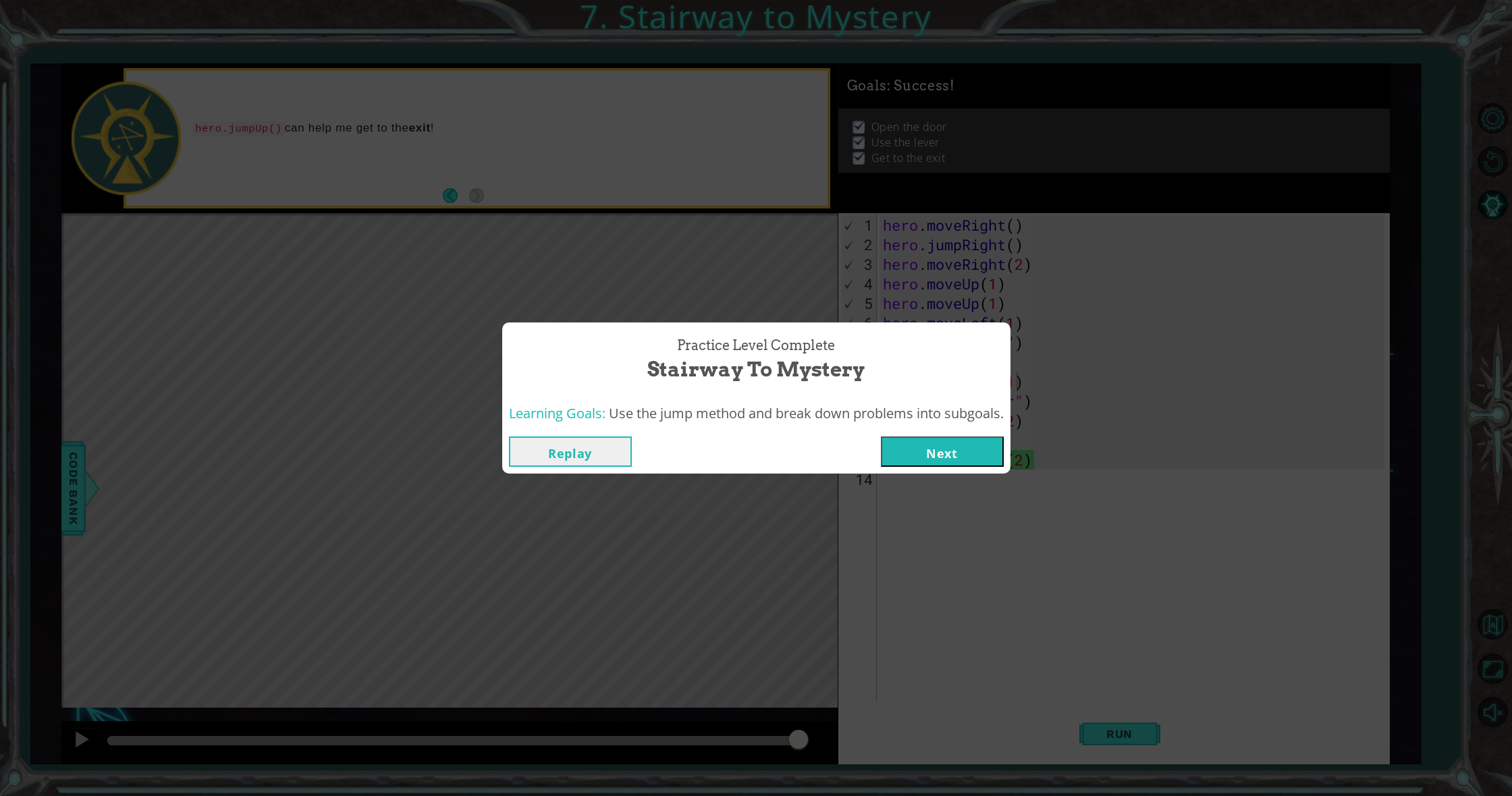
click at [918, 462] on button "Next" at bounding box center [942, 452] width 123 height 30
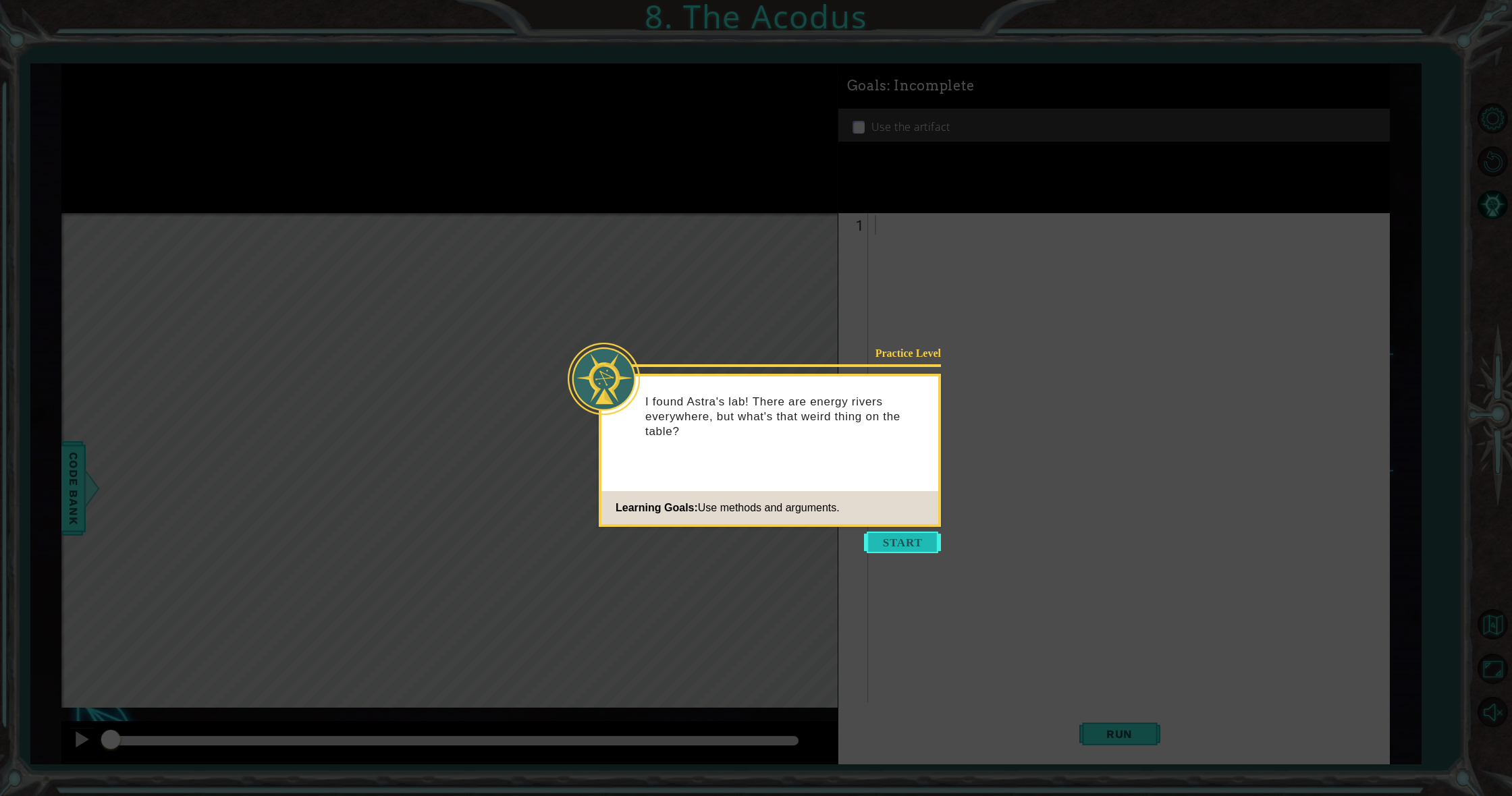
click at [919, 542] on button "Start" at bounding box center [902, 542] width 77 height 22
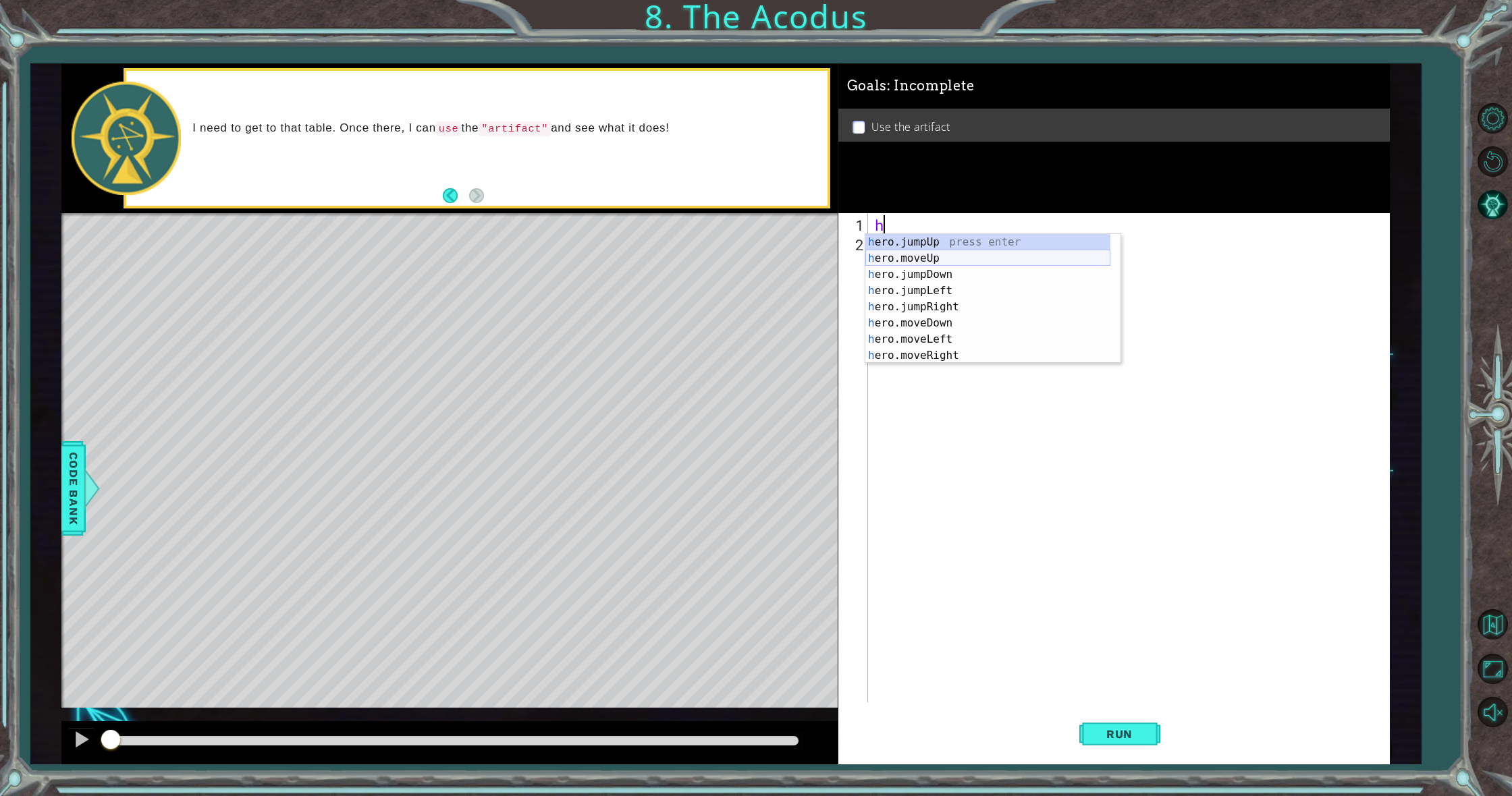
click at [899, 256] on div "h ero.jumpUp press enter h ero.moveUp press enter h ero.jumpDown press enter h …" at bounding box center [988, 315] width 245 height 162
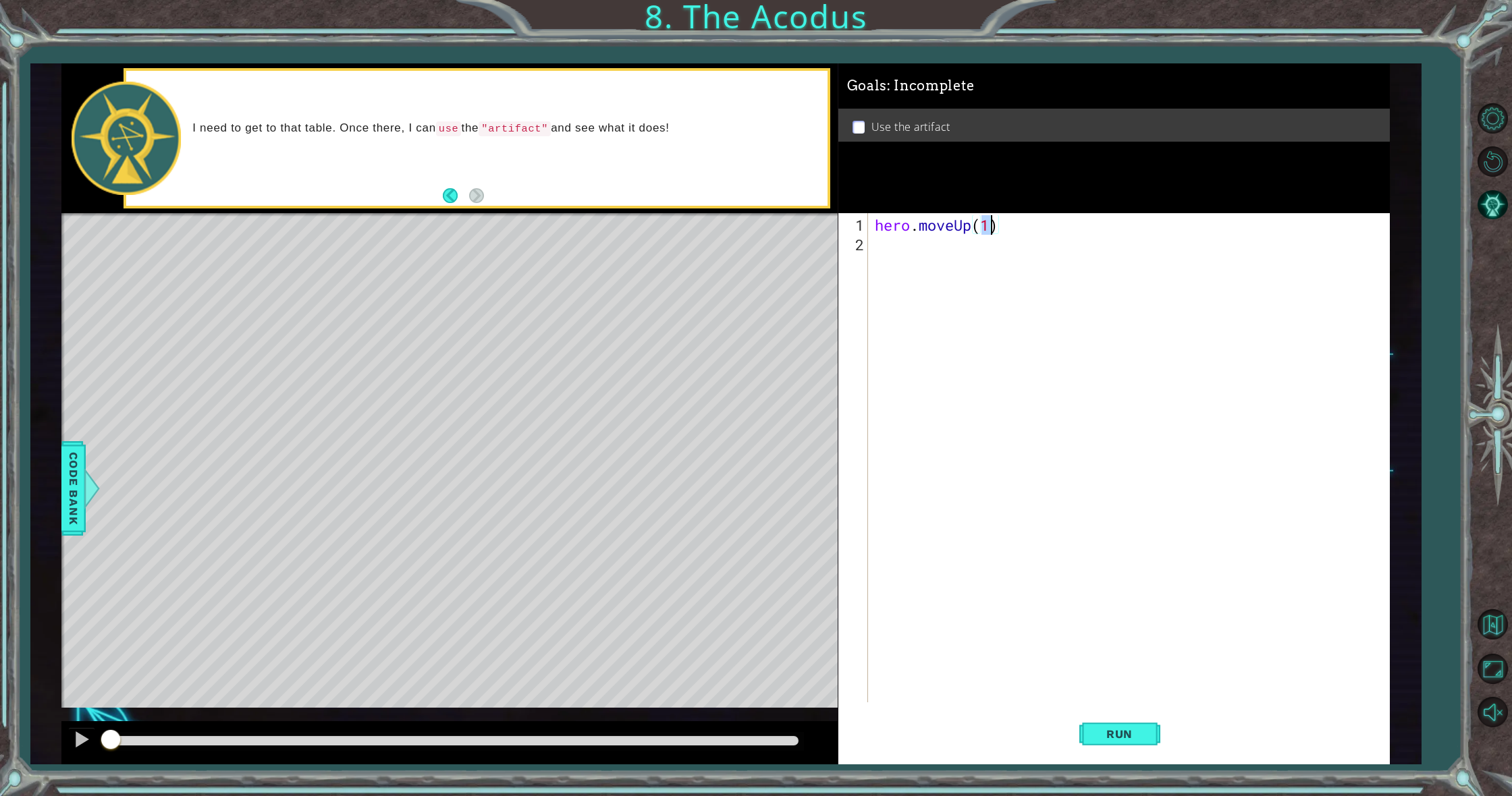
type textarea "hero.moveUp(2)"
click at [897, 266] on div "hero . moveUp ( 2 )" at bounding box center [1132, 479] width 520 height 528
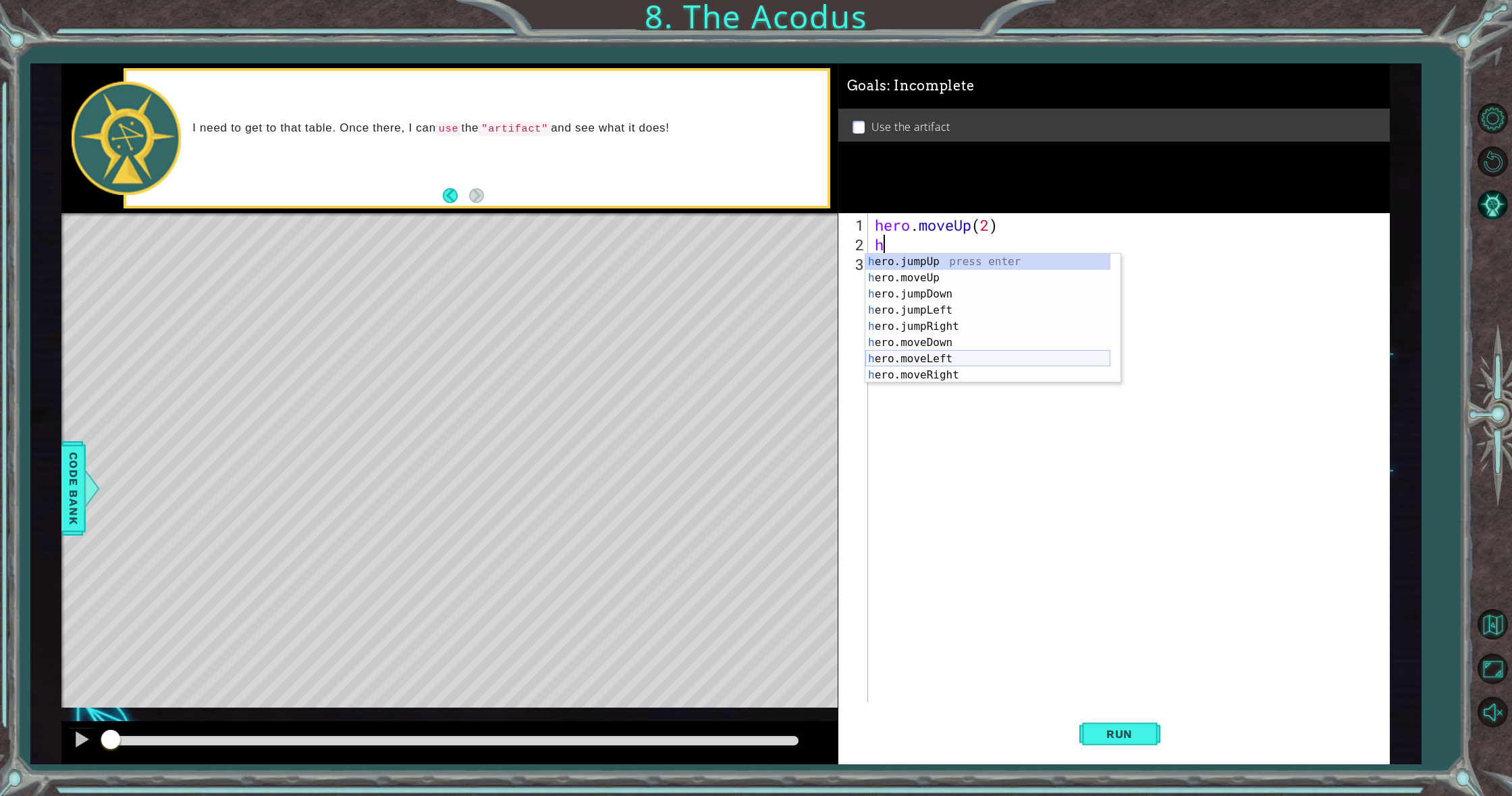
click at [929, 355] on div "h ero.jumpUp press enter h ero.moveUp press enter h ero.jumpDown press enter h …" at bounding box center [988, 335] width 245 height 162
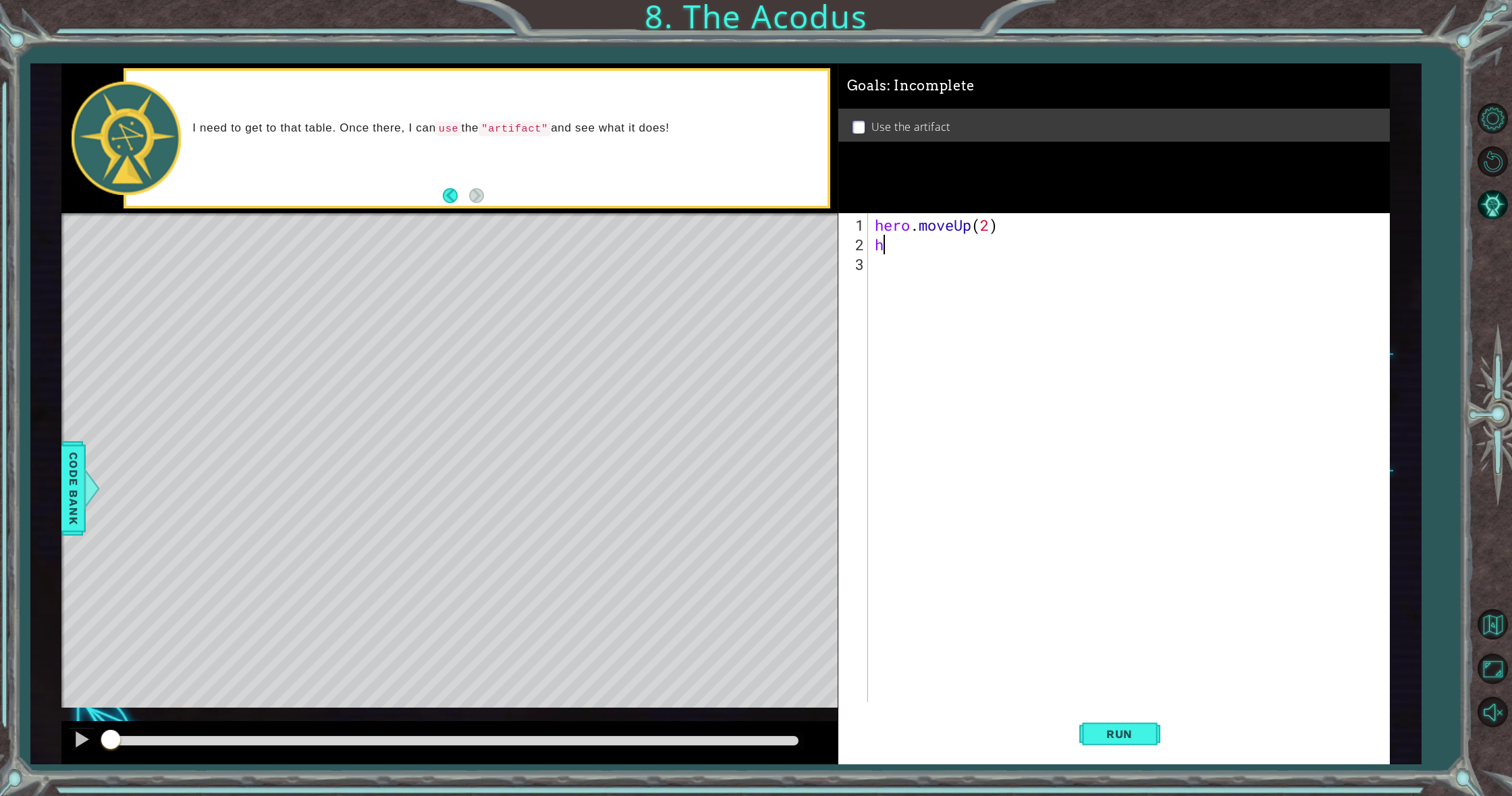
type textarea "hero.moveLeft(1)"
click at [903, 274] on div "hero . moveUp ( 2 ) hero . moveLeft ( 1 )" at bounding box center [1132, 479] width 520 height 528
type textarea "h"
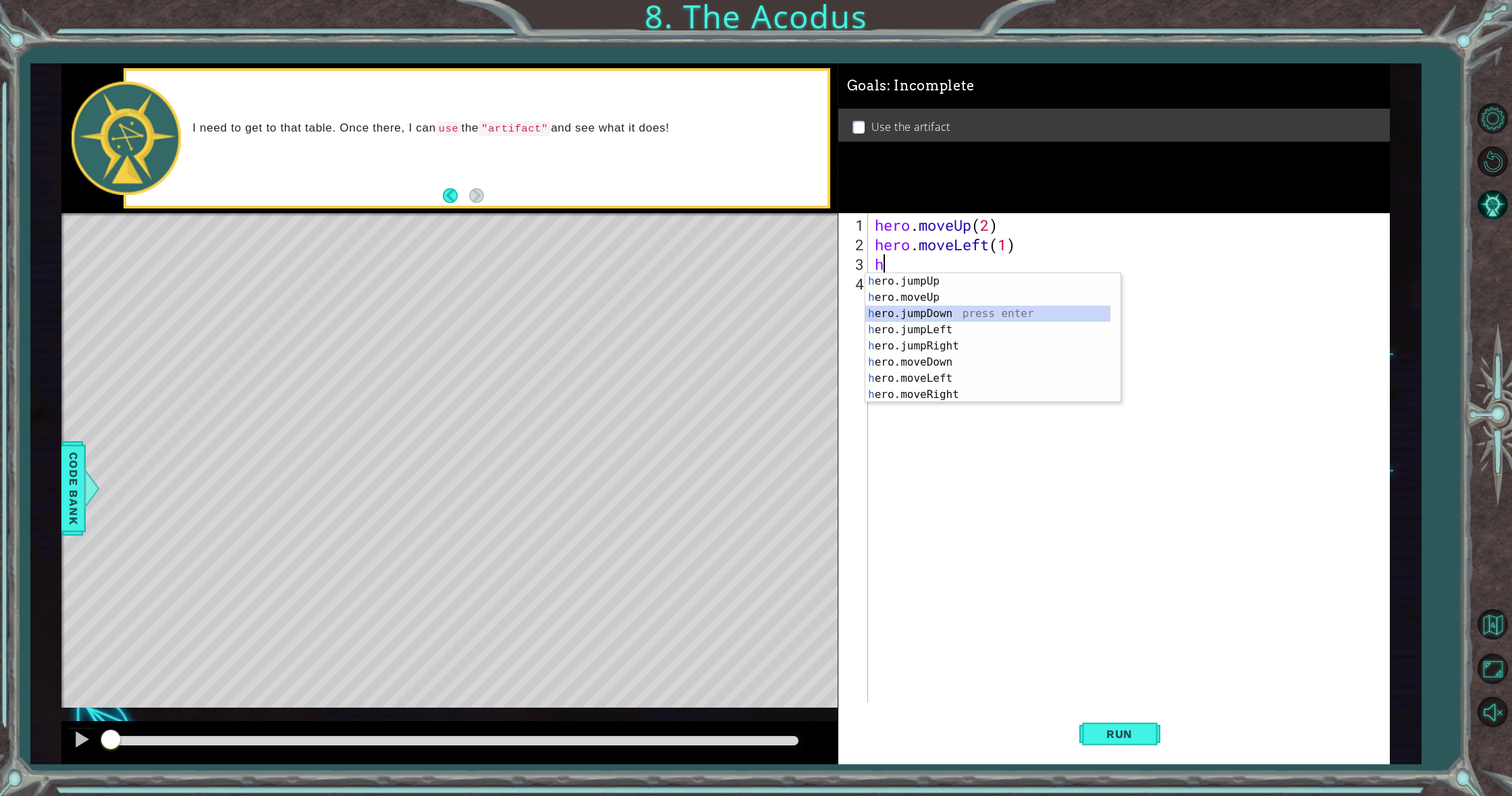
click at [929, 319] on div "h ero.jumpUp press enter h ero.moveUp press enter h ero.jumpDown press enter h …" at bounding box center [988, 354] width 245 height 162
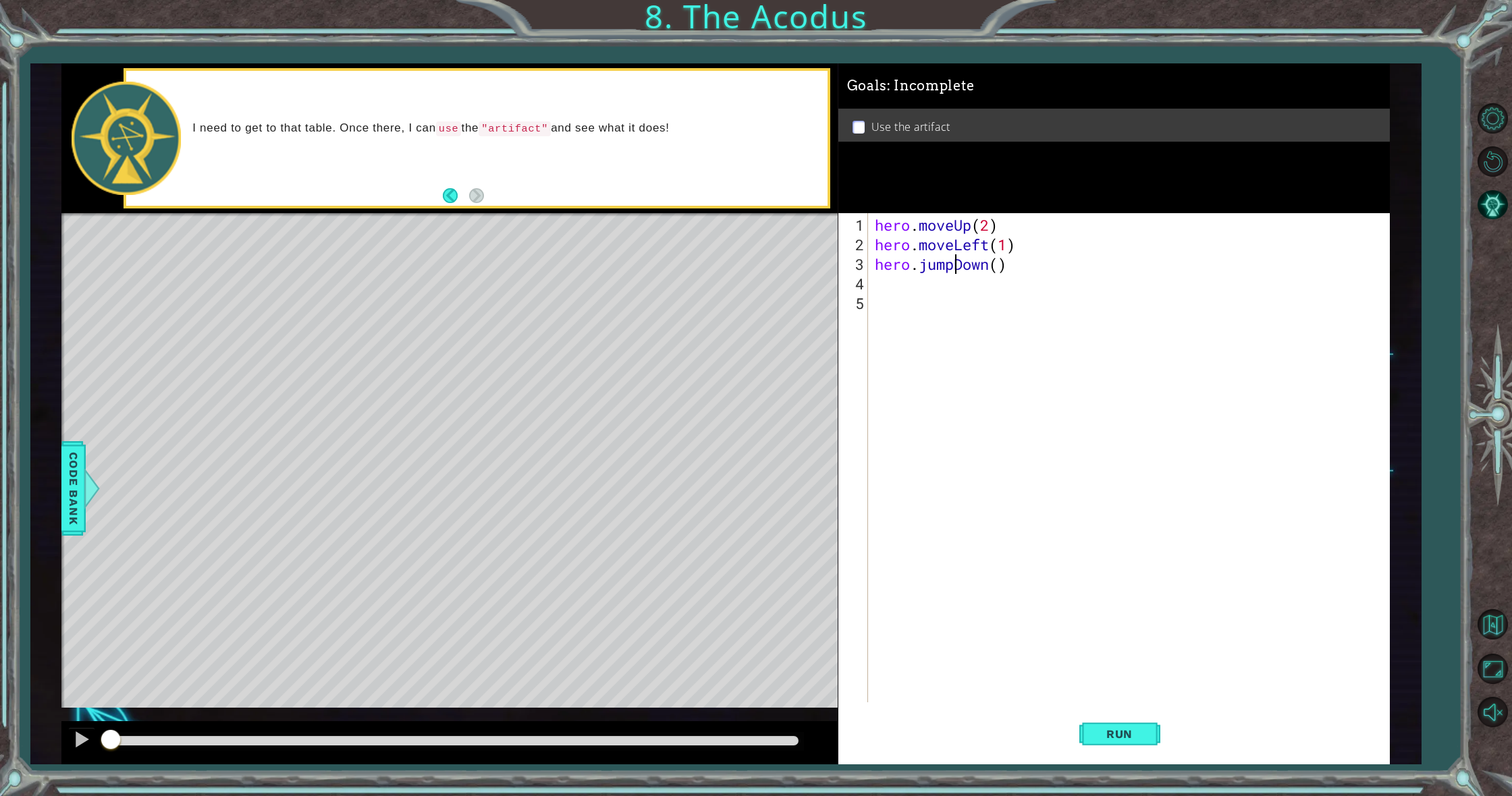
click at [951, 267] on div "hero . moveUp ( 2 ) hero . moveLeft ( 1 ) hero . jumpDown ( )" at bounding box center [1132, 479] width 520 height 528
click at [997, 265] on div "hero . moveUp ( 2 ) hero . moveLeft ( 1 ) hero . moveDown ( )" at bounding box center [1132, 479] width 520 height 528
type textarea "hero.moveDown(2)"
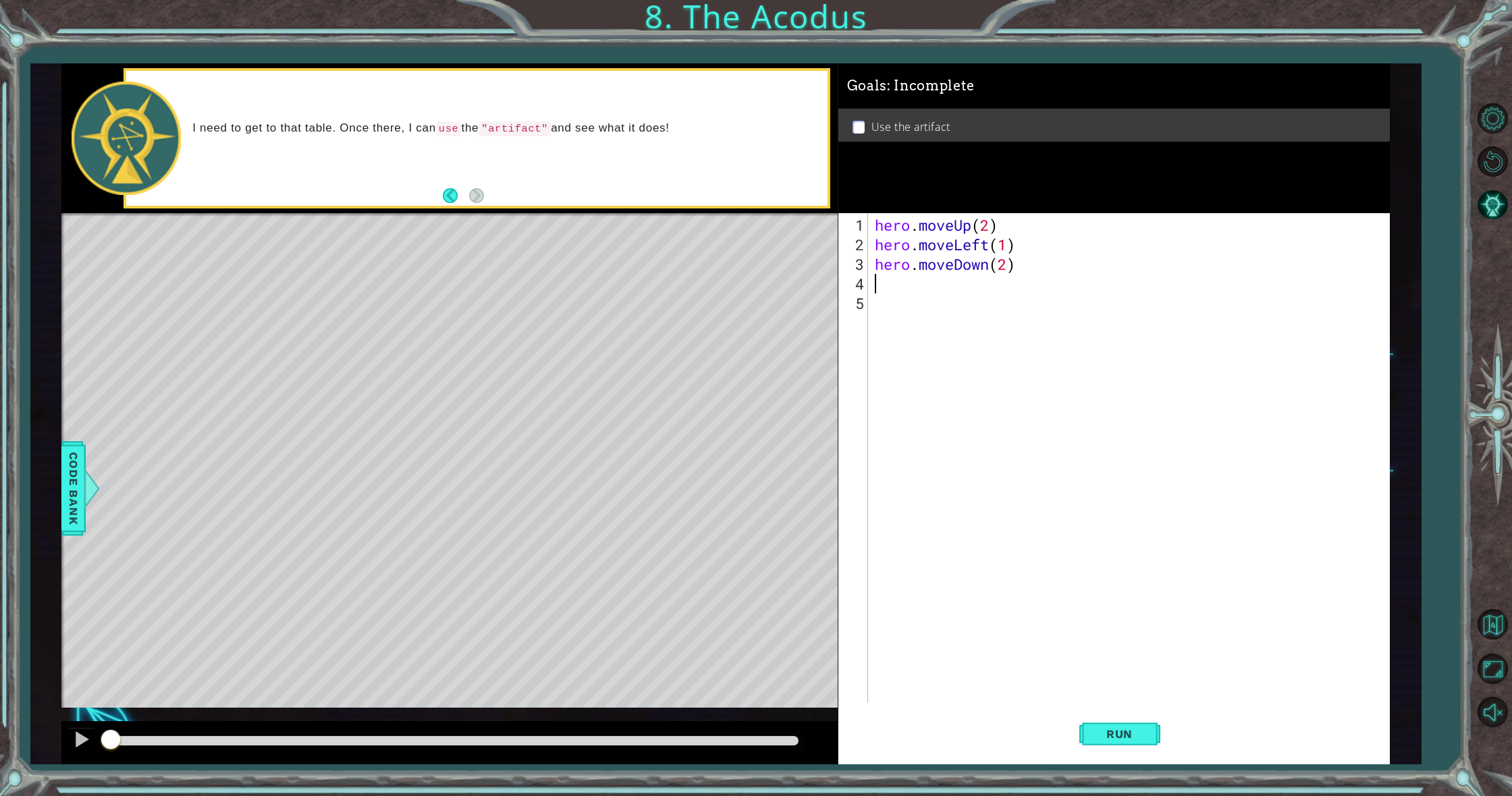
click at [943, 282] on div "hero . moveUp ( 2 ) hero . moveLeft ( 1 ) hero . moveDown ( 2 )" at bounding box center [1132, 479] width 520 height 528
type textarea "h"
click at [948, 355] on div "h ero.jumpUp press enter h ero.moveUp press enter h ero.jumpDown press enter h …" at bounding box center [988, 374] width 245 height 162
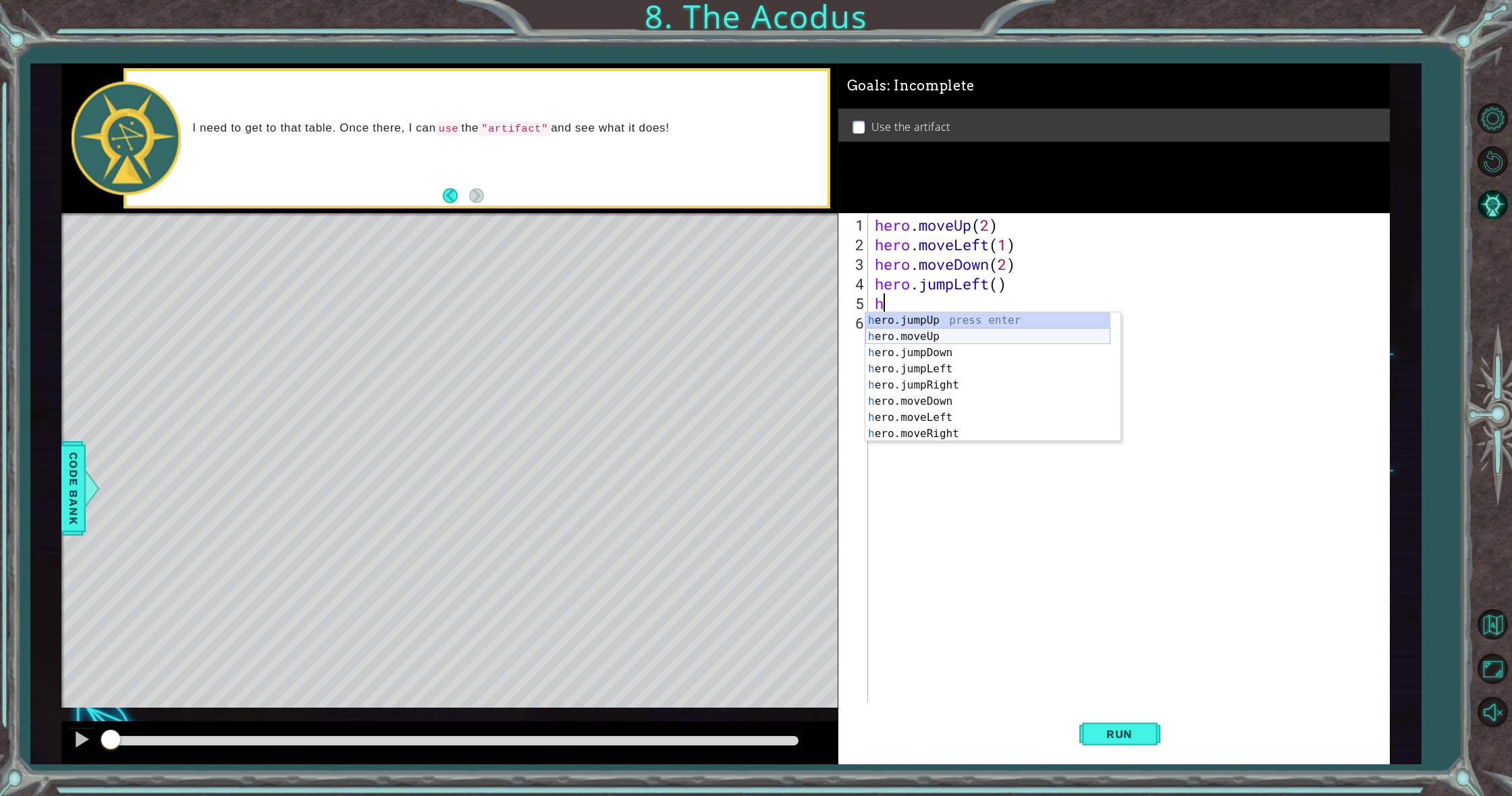
click at [950, 332] on div "h ero.jumpUp press enter h ero.moveUp press enter h ero.jumpDown press enter h …" at bounding box center [988, 393] width 245 height 162
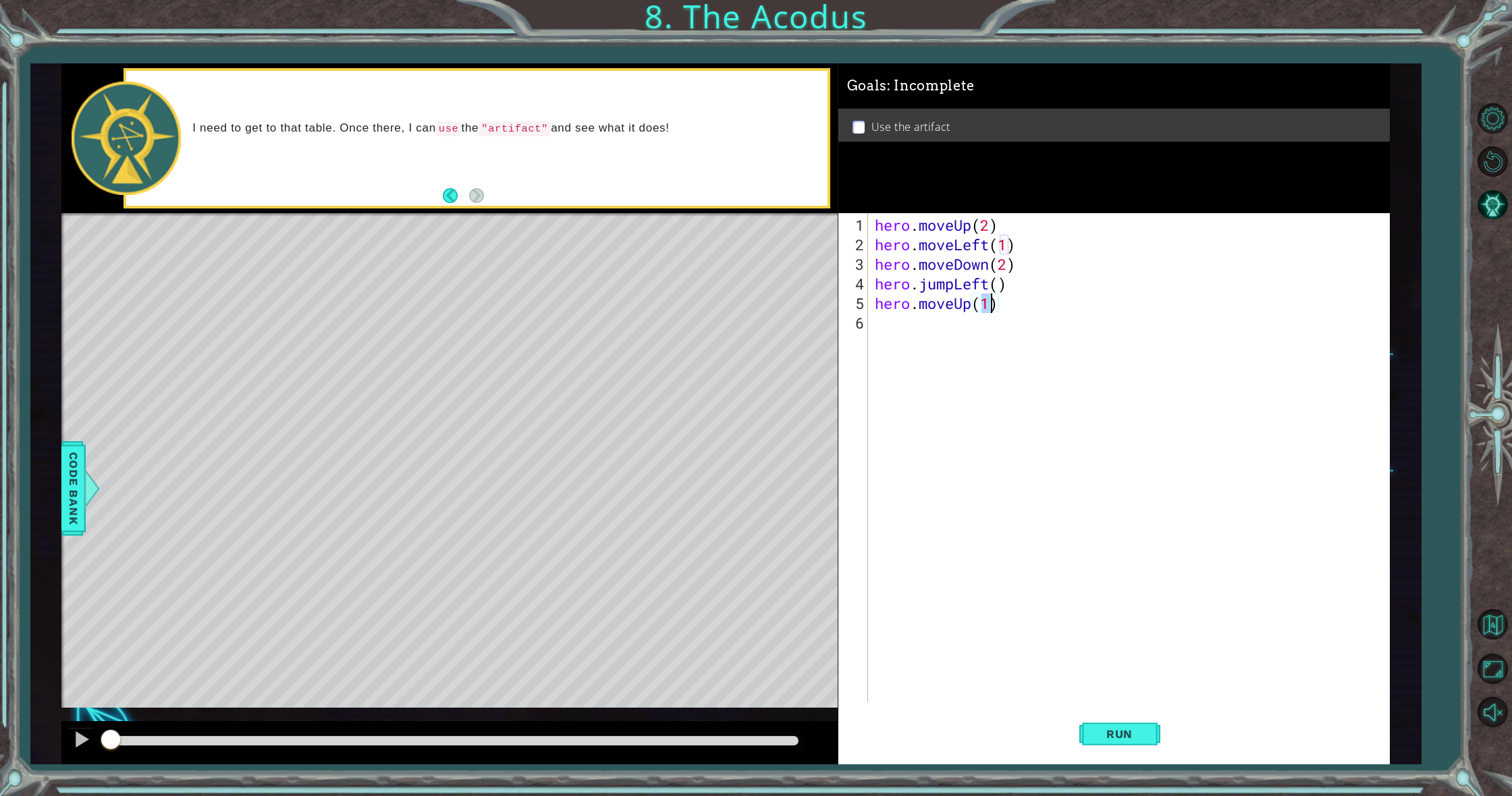
type textarea "hero.moveUp(2)"
click at [944, 336] on div "hero . moveUp ( 2 ) hero . moveLeft ( 1 ) hero . moveDown ( 2 ) hero . jumpLeft…" at bounding box center [1132, 479] width 520 height 528
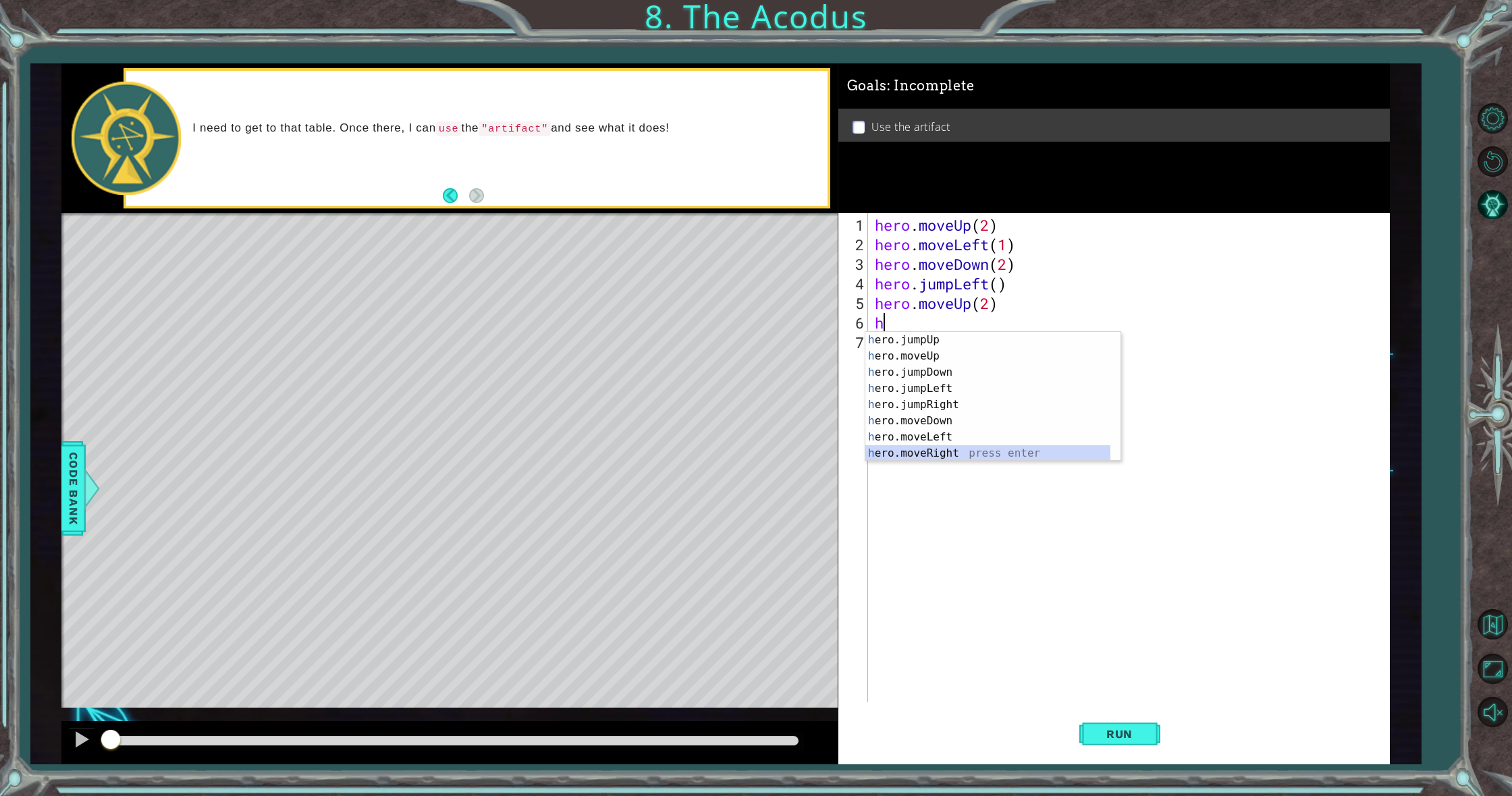
click at [980, 457] on div "h ero.jumpUp press enter h ero.moveUp press enter h ero.jumpDown press enter h …" at bounding box center [988, 413] width 245 height 162
type textarea "hero.moveRight(1)"
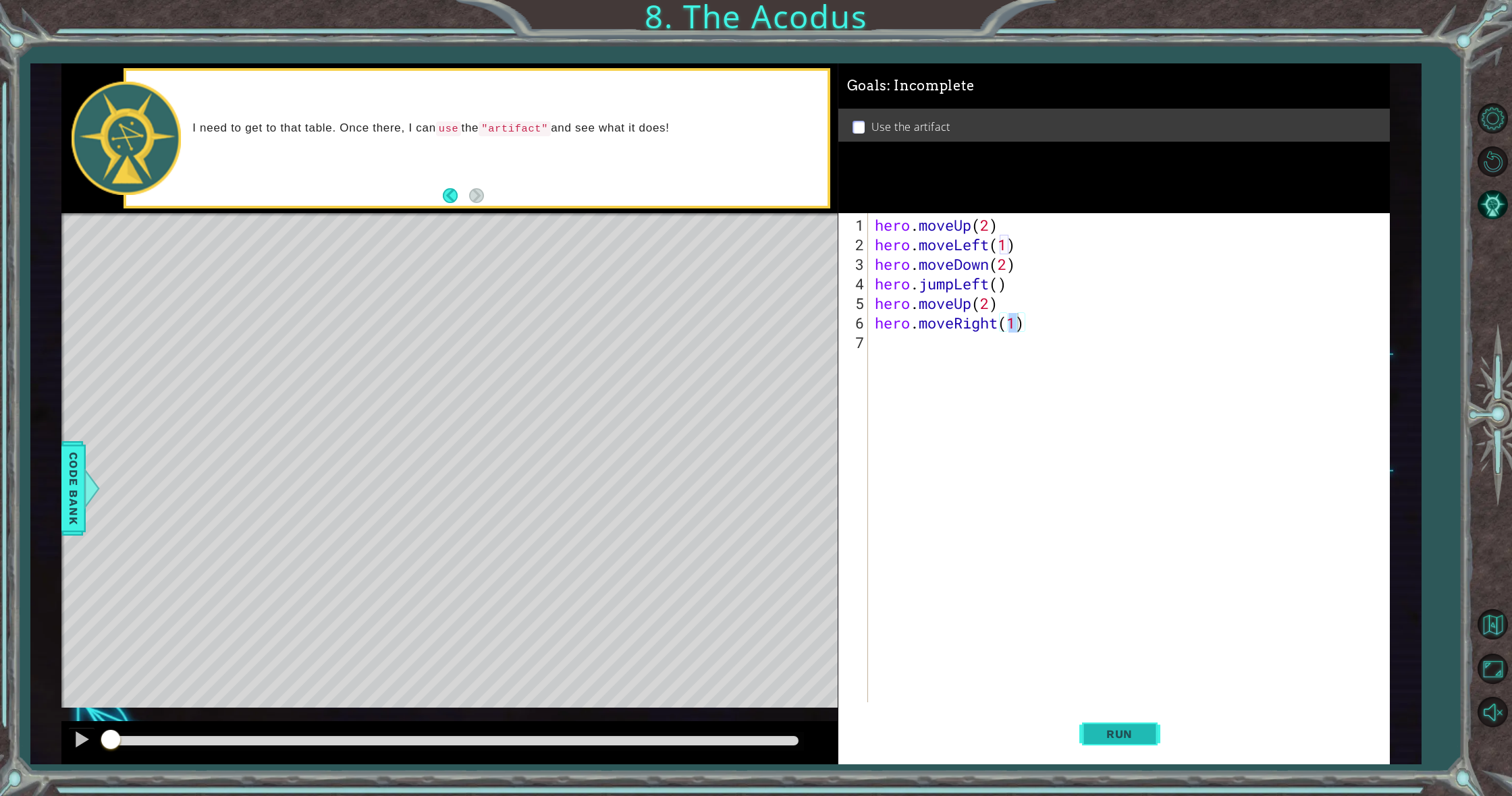
drag, startPoint x: 1133, startPoint y: 730, endPoint x: 1116, endPoint y: 707, distance: 28.6
click at [1133, 729] on span "Run" at bounding box center [1119, 734] width 53 height 13
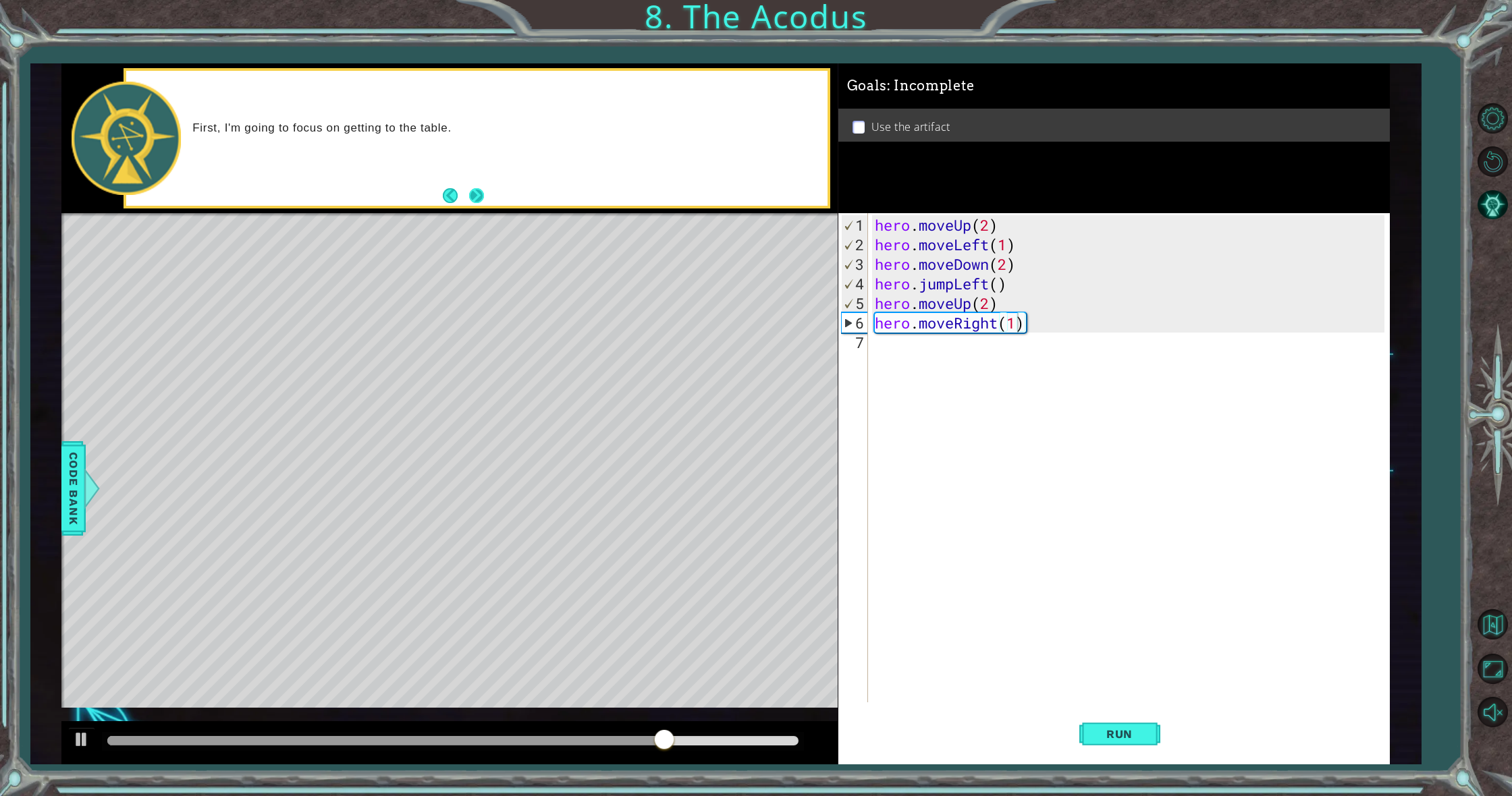
click at [469, 196] on button "Next" at bounding box center [477, 195] width 15 height 15
click at [881, 347] on div "hero . moveUp ( 2 ) hero . moveLeft ( 1 ) hero . moveDown ( 2 ) hero . jumpLeft…" at bounding box center [1132, 479] width 520 height 528
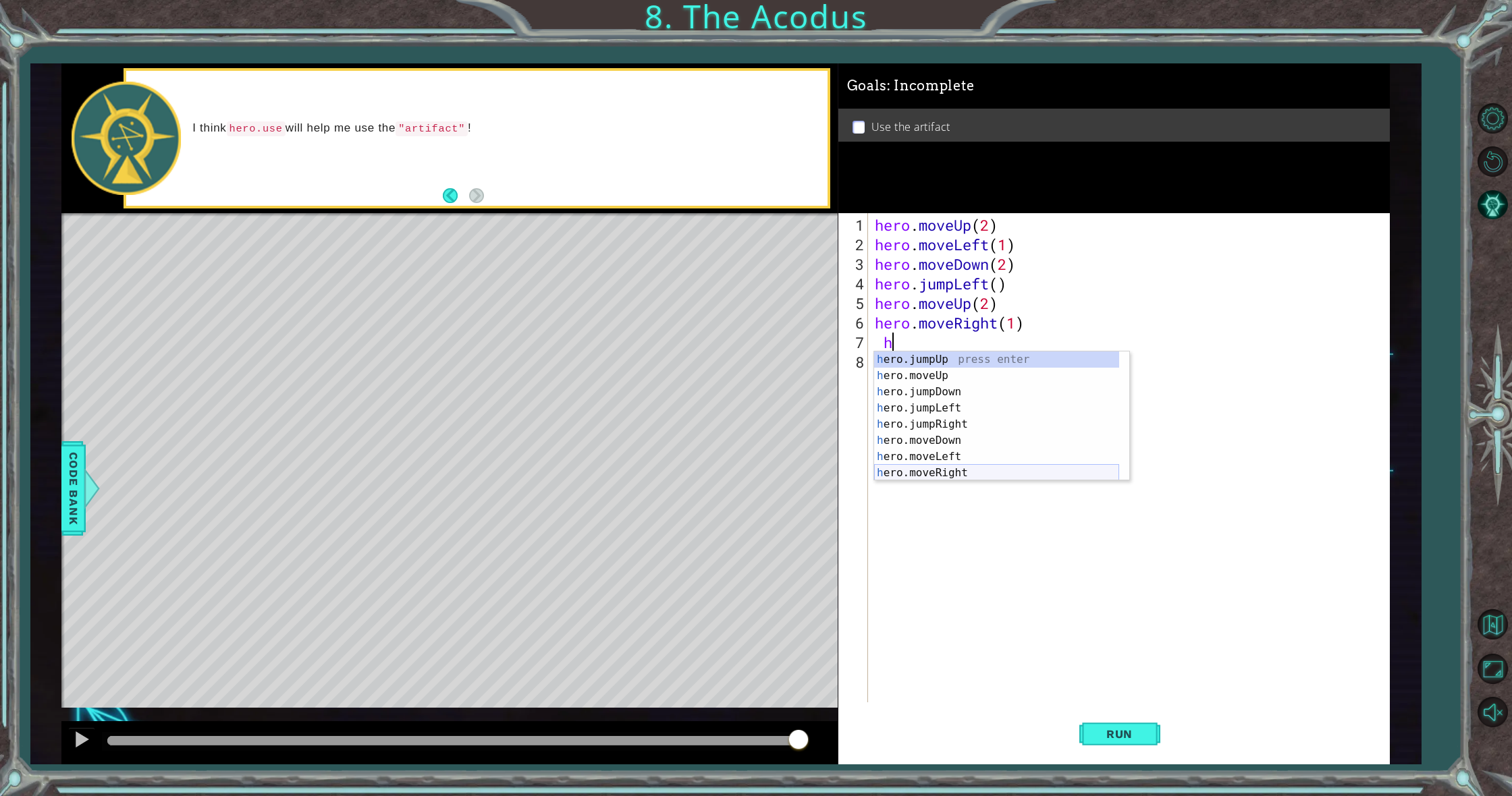
scroll to position [16, 0]
click at [958, 468] on div "h ero.moveUp press enter h ero.jumpDown press enter h ero.jumpLeft press enter …" at bounding box center [996, 433] width 245 height 162
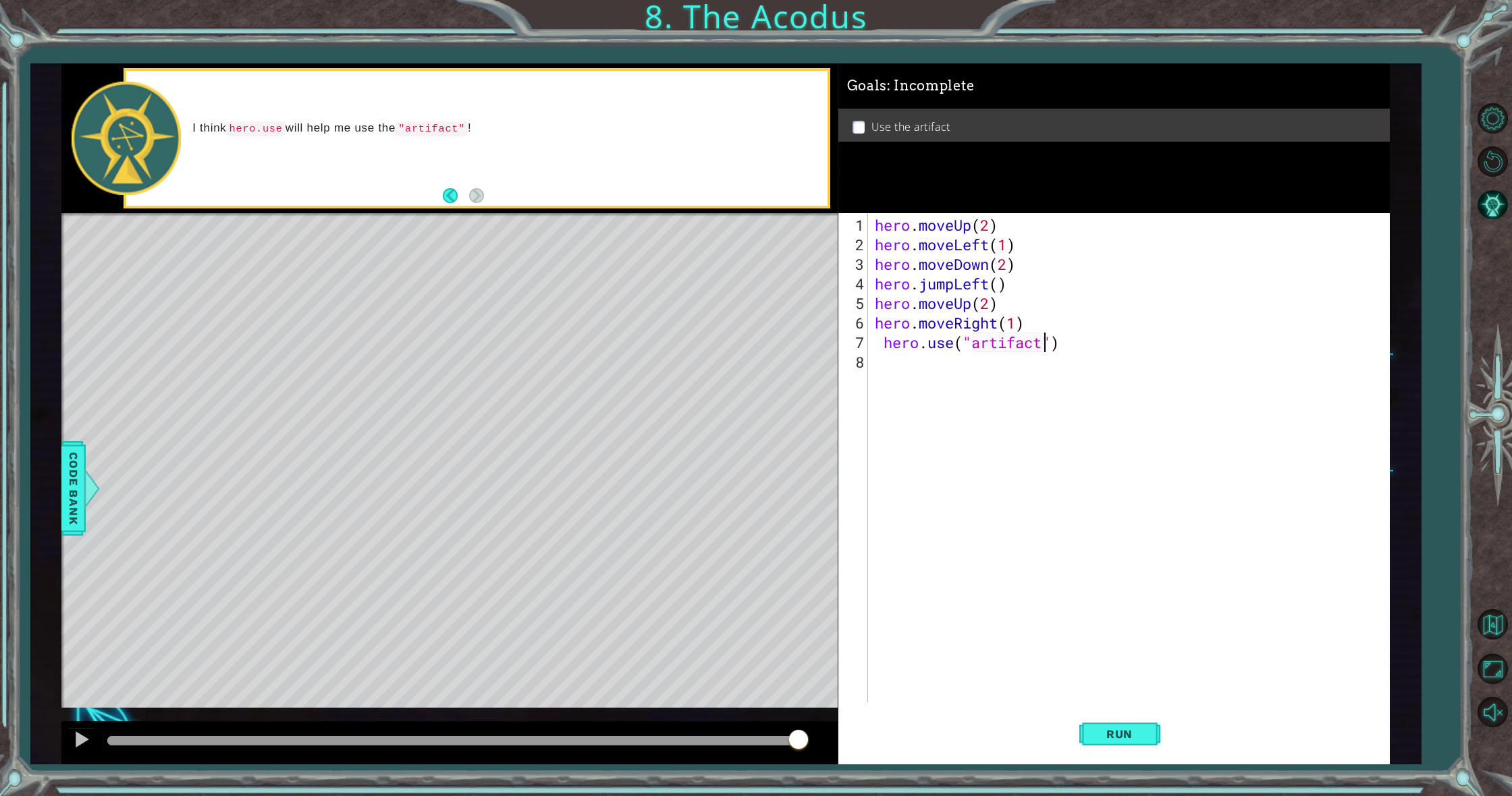
scroll to position [0, 8]
type textarea "hero.use("artifact")"
click at [1137, 723] on button "Run" at bounding box center [1120, 734] width 81 height 56
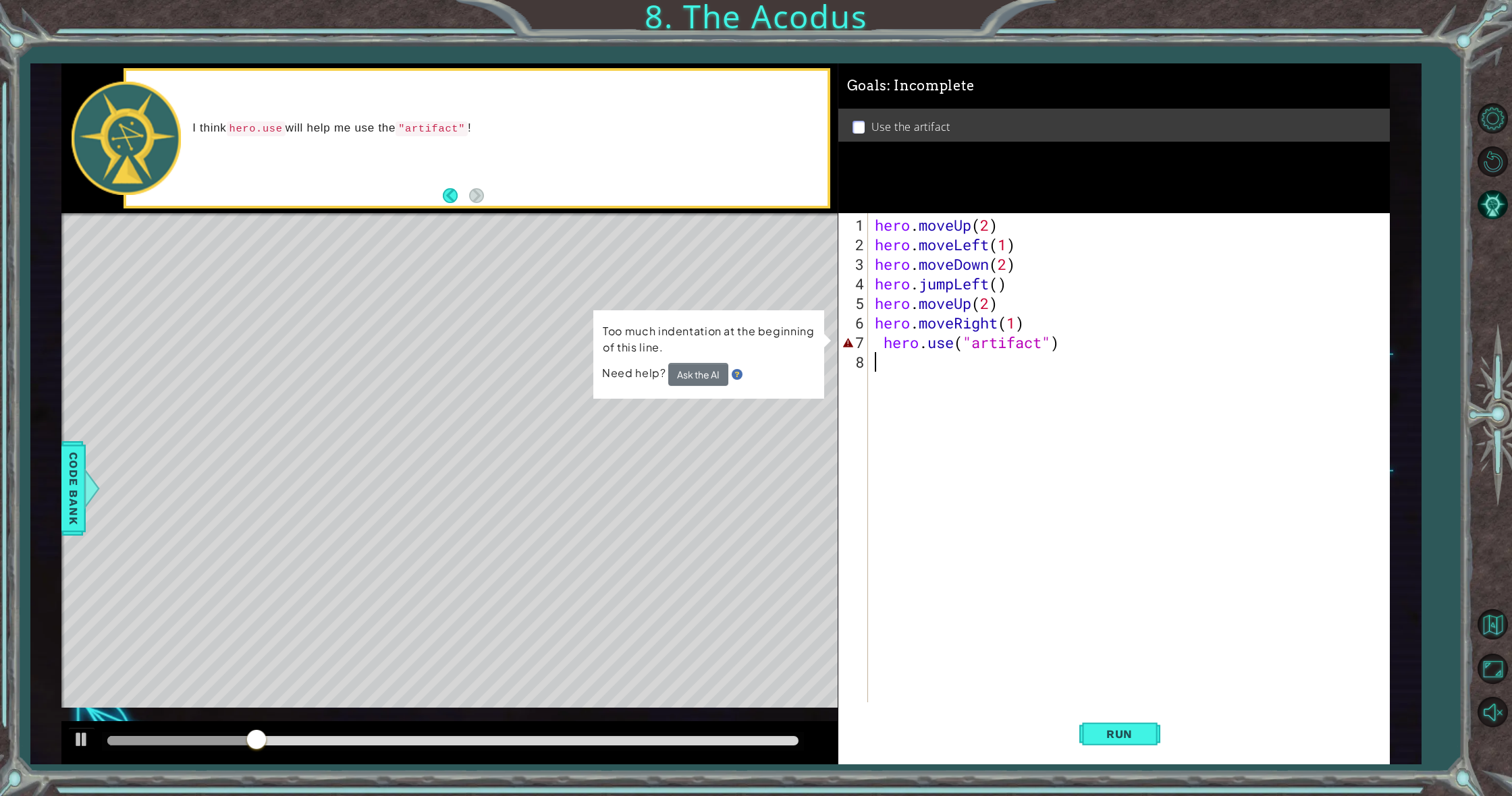
click at [1083, 372] on div "hero . moveUp ( 2 ) hero . moveLeft ( 1 ) hero . moveDown ( 2 ) hero . jumpLeft…" at bounding box center [1132, 479] width 520 height 528
click at [1023, 342] on div "hero . moveUp ( 2 ) hero . moveLeft ( 1 ) hero . moveDown ( 2 ) hero . jumpLeft…" at bounding box center [1132, 479] width 520 height 528
click at [1043, 346] on div "hero . moveUp ( 2 ) hero . moveLeft ( 1 ) hero . moveDown ( 2 ) hero . jumpLeft…" at bounding box center [1132, 479] width 520 height 528
click at [714, 374] on button "Ask the AI" at bounding box center [698, 374] width 60 height 23
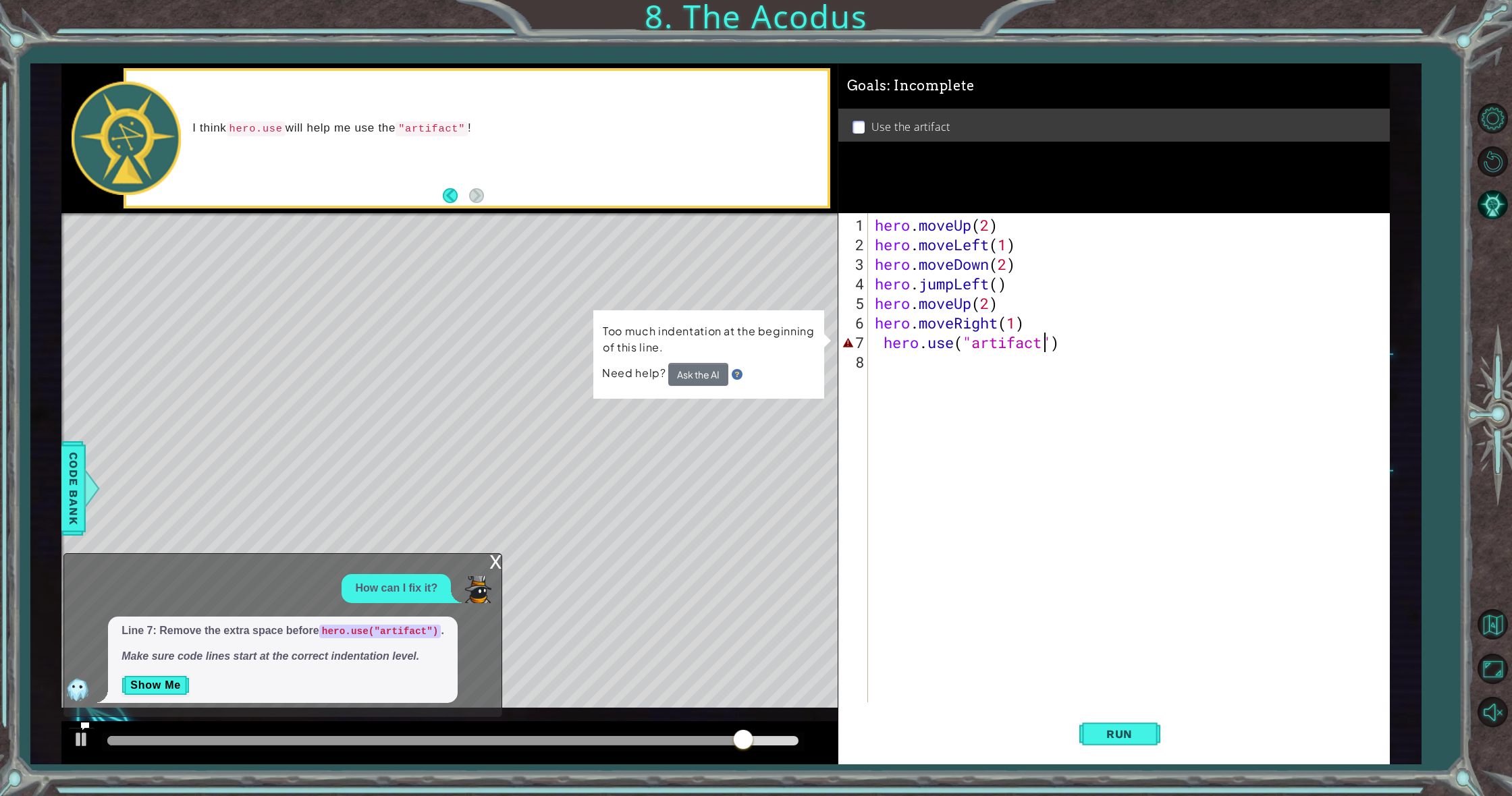
click at [964, 345] on div "hero . moveUp ( 2 ) hero . moveLeft ( 1 ) hero . moveDown ( 2 ) hero . jumpLeft…" at bounding box center [1132, 479] width 520 height 528
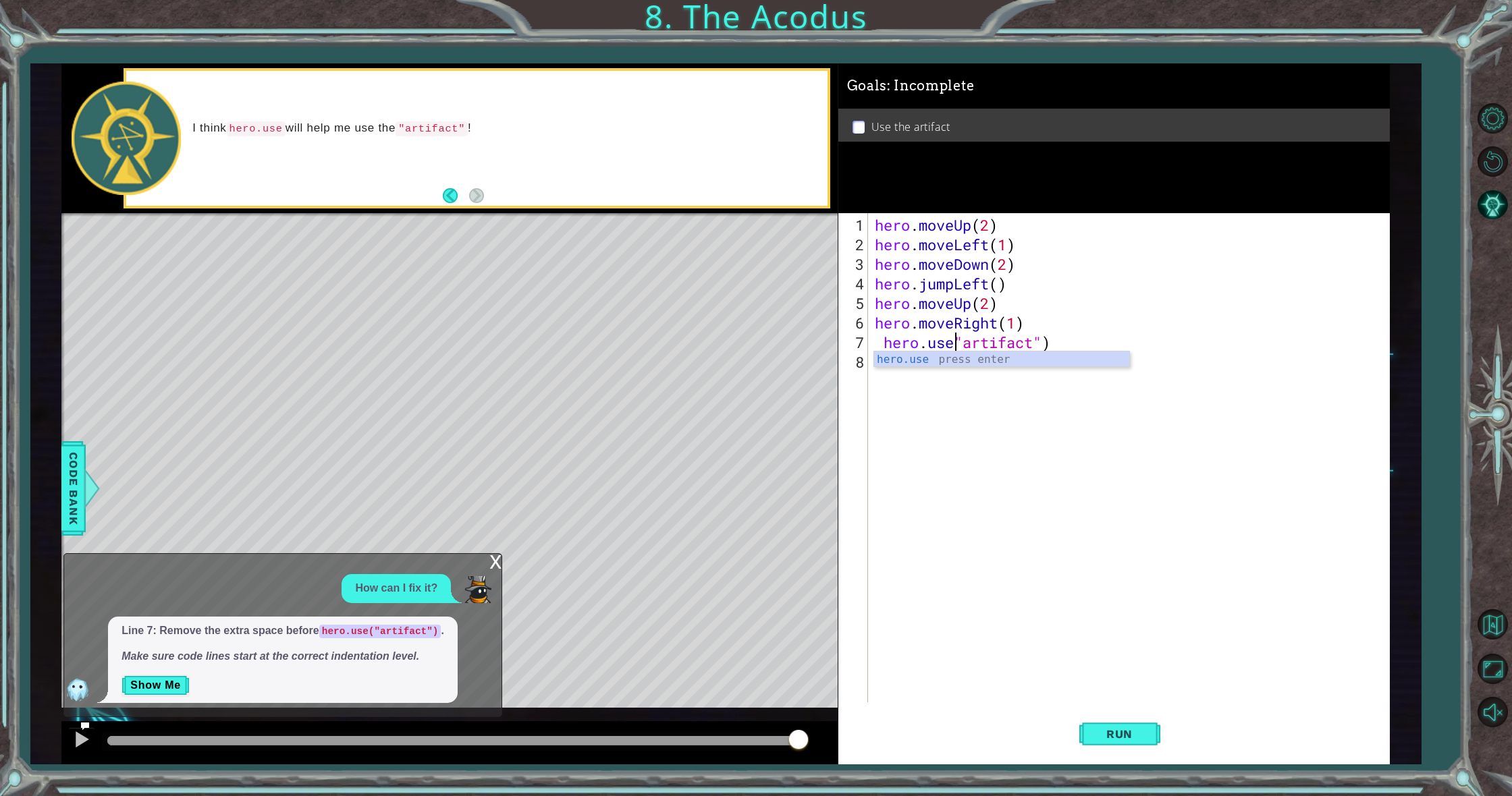
scroll to position [0, 4]
click at [882, 349] on div "hero . moveUp ( 2 ) hero . moveLeft ( 1 ) hero . moveDown ( 2 ) hero . jumpLeft…" at bounding box center [1132, 479] width 520 height 528
type textarea "hero.use("artifact")"
click at [1143, 725] on button "Run" at bounding box center [1120, 734] width 81 height 56
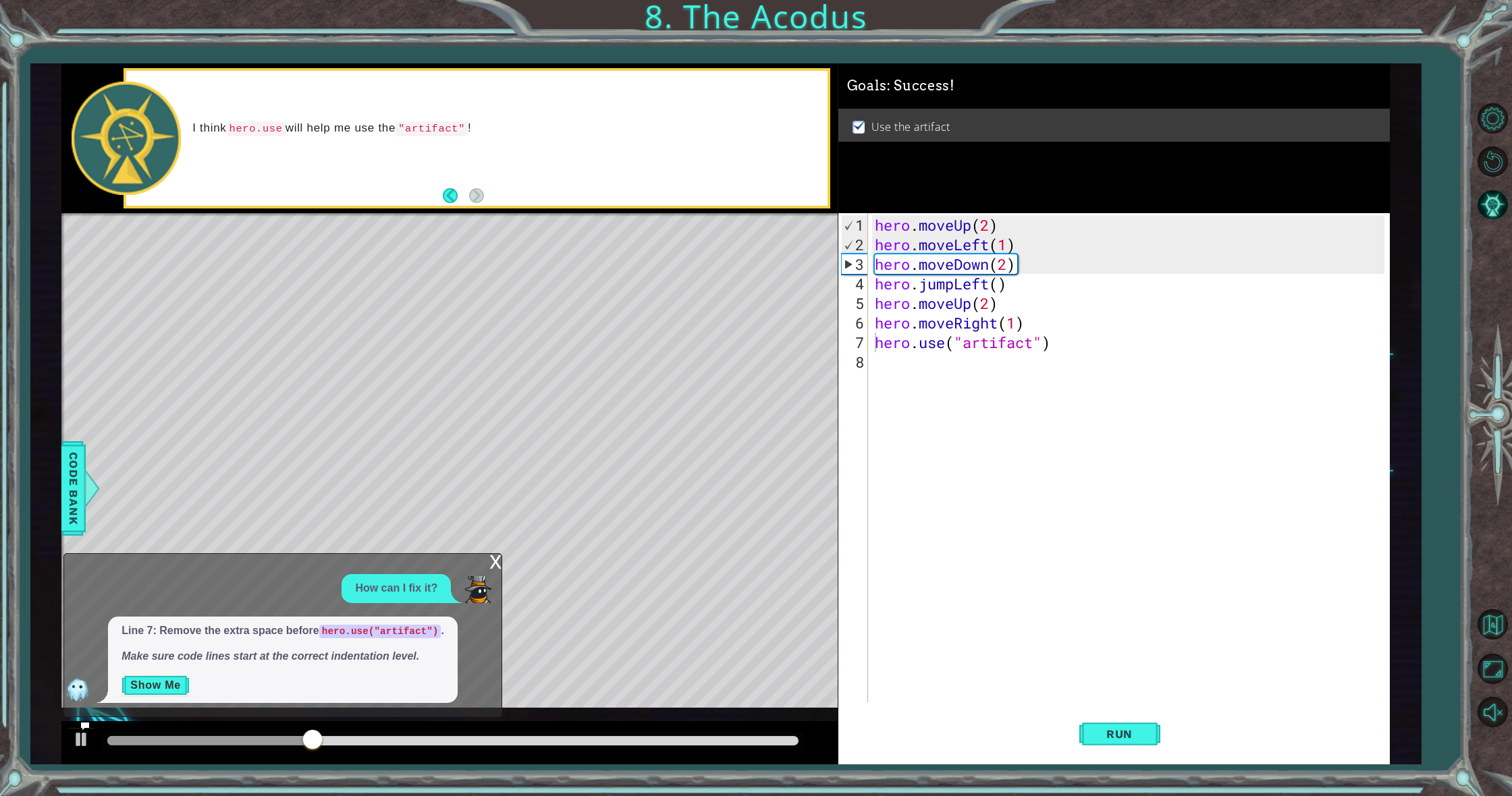
click at [154, 682] on button "Show Me" at bounding box center [155, 686] width 68 height 22
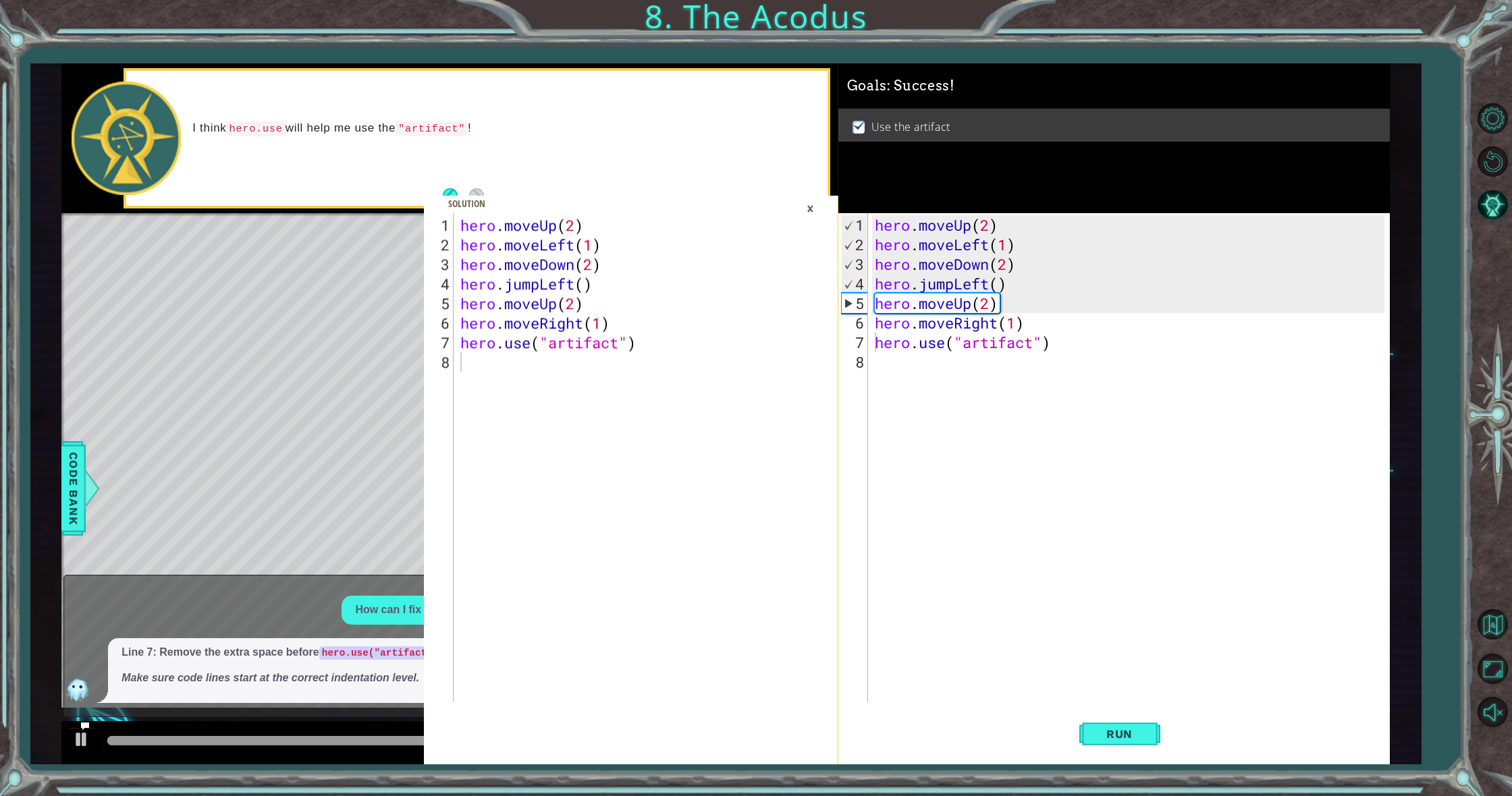
click at [808, 207] on div "×" at bounding box center [810, 208] width 21 height 23
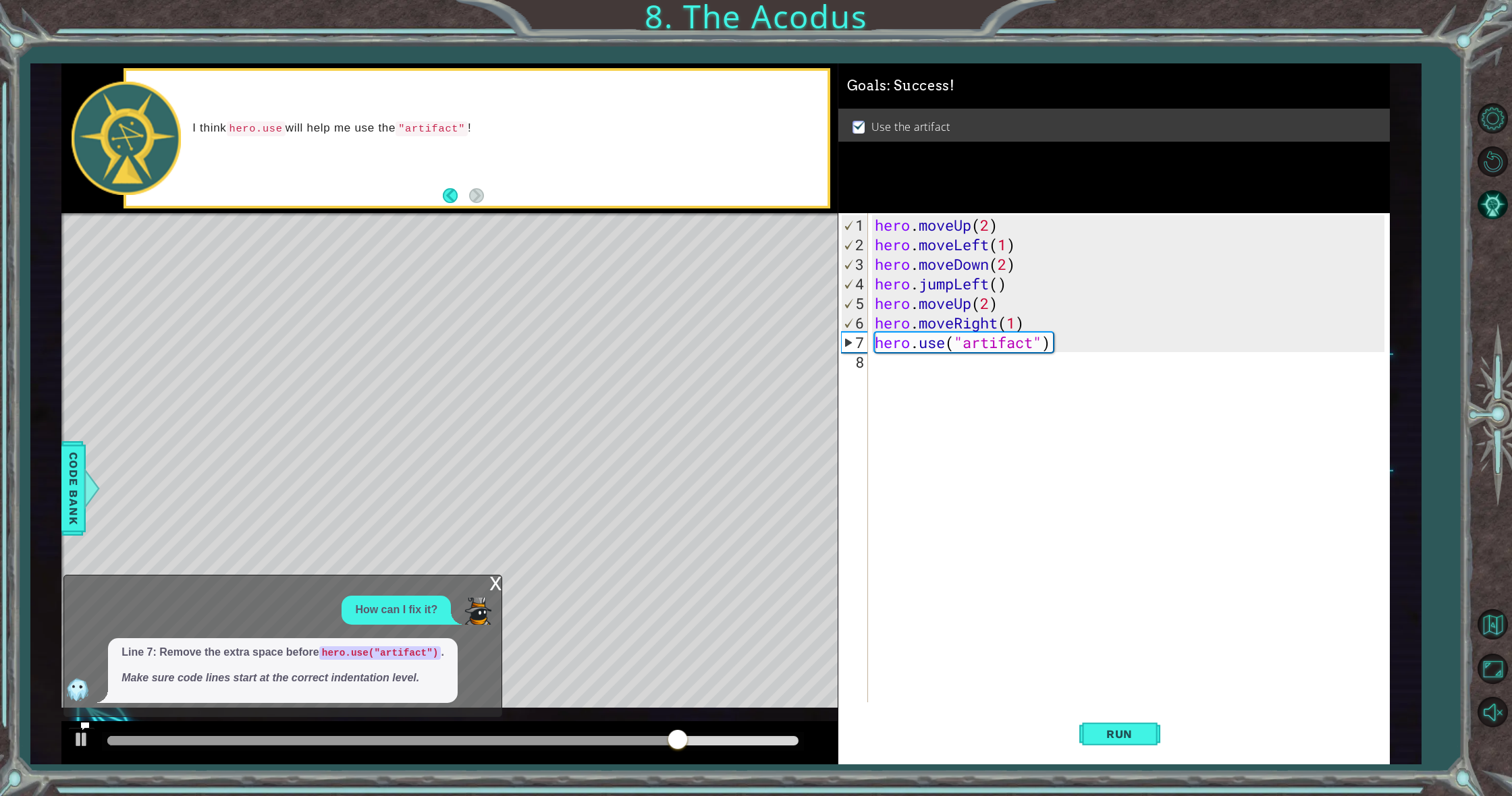
click at [494, 583] on div "x" at bounding box center [495, 582] width 12 height 13
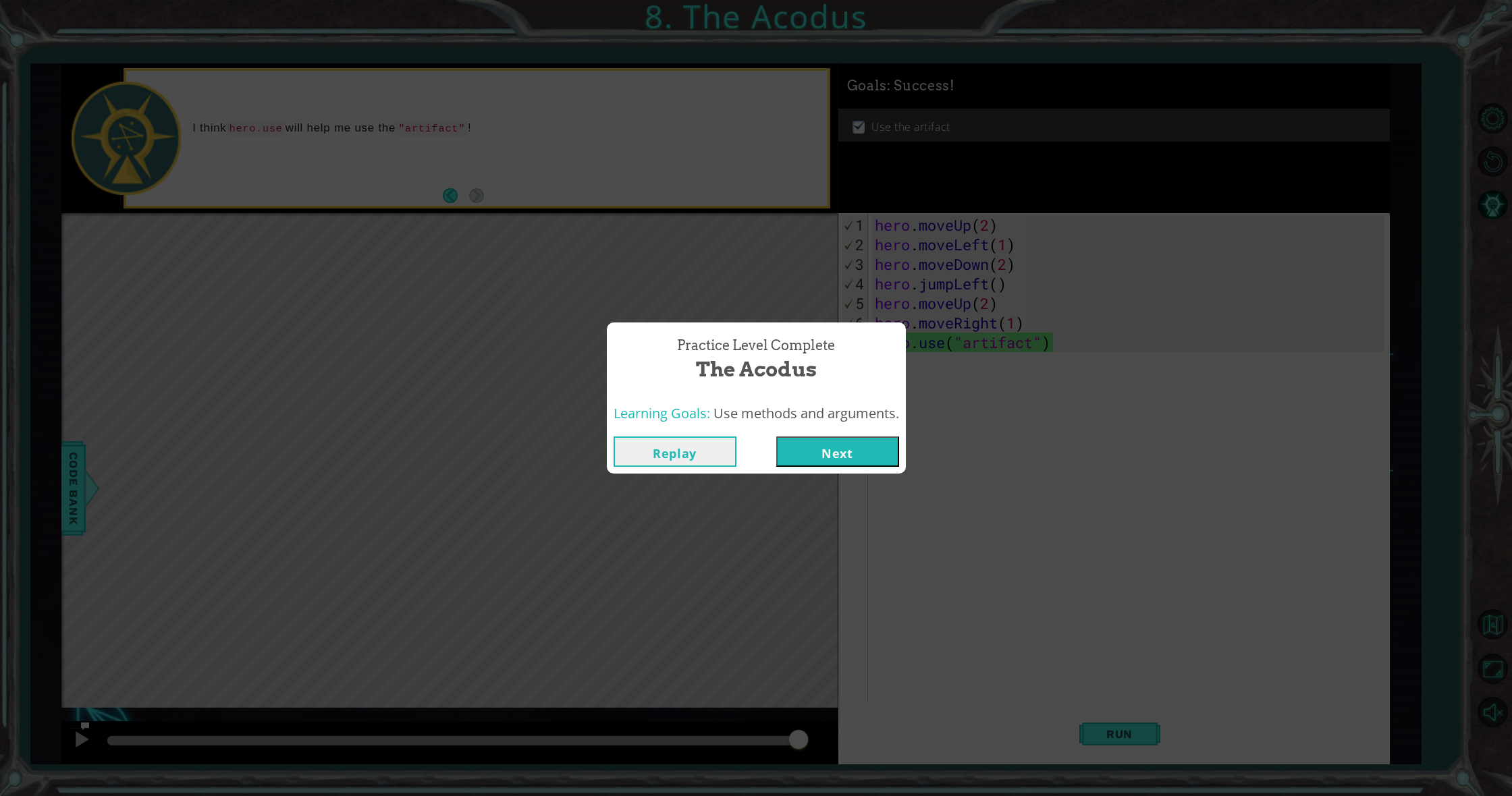
click at [863, 451] on button "Next" at bounding box center [838, 452] width 123 height 30
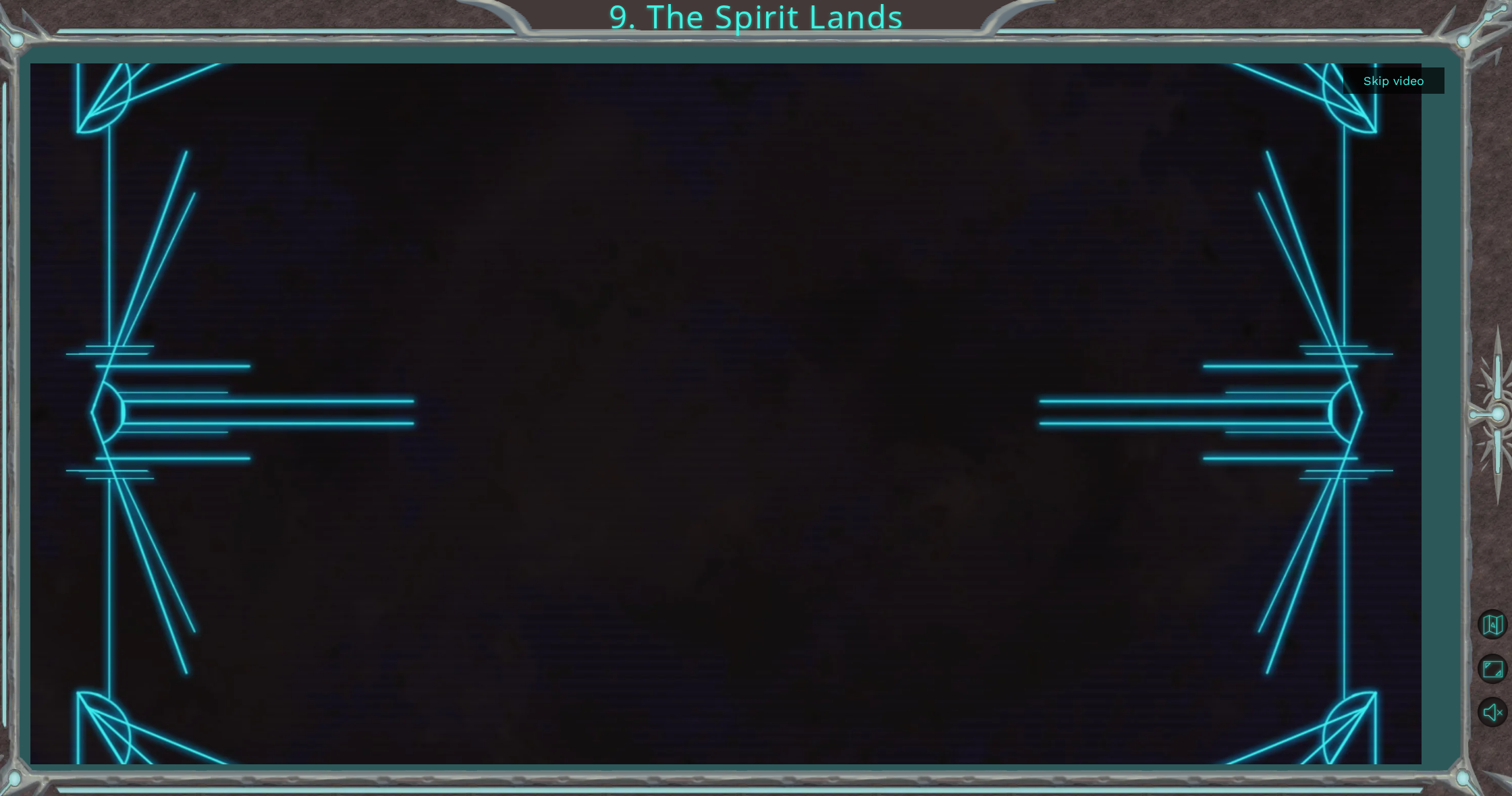
click at [1431, 79] on button "Skip video" at bounding box center [1394, 80] width 101 height 26
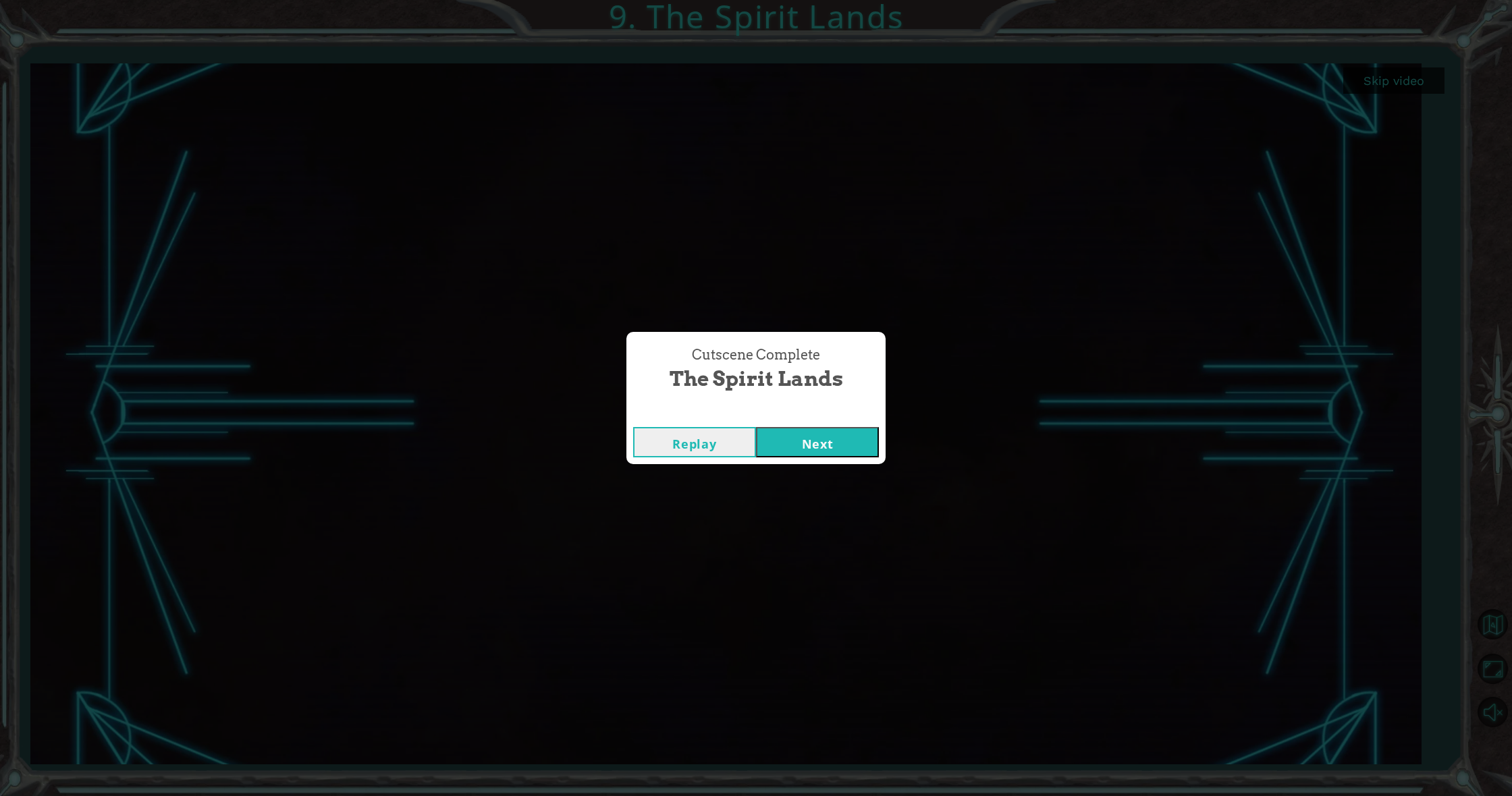
click at [837, 448] on button "Next" at bounding box center [818, 442] width 123 height 30
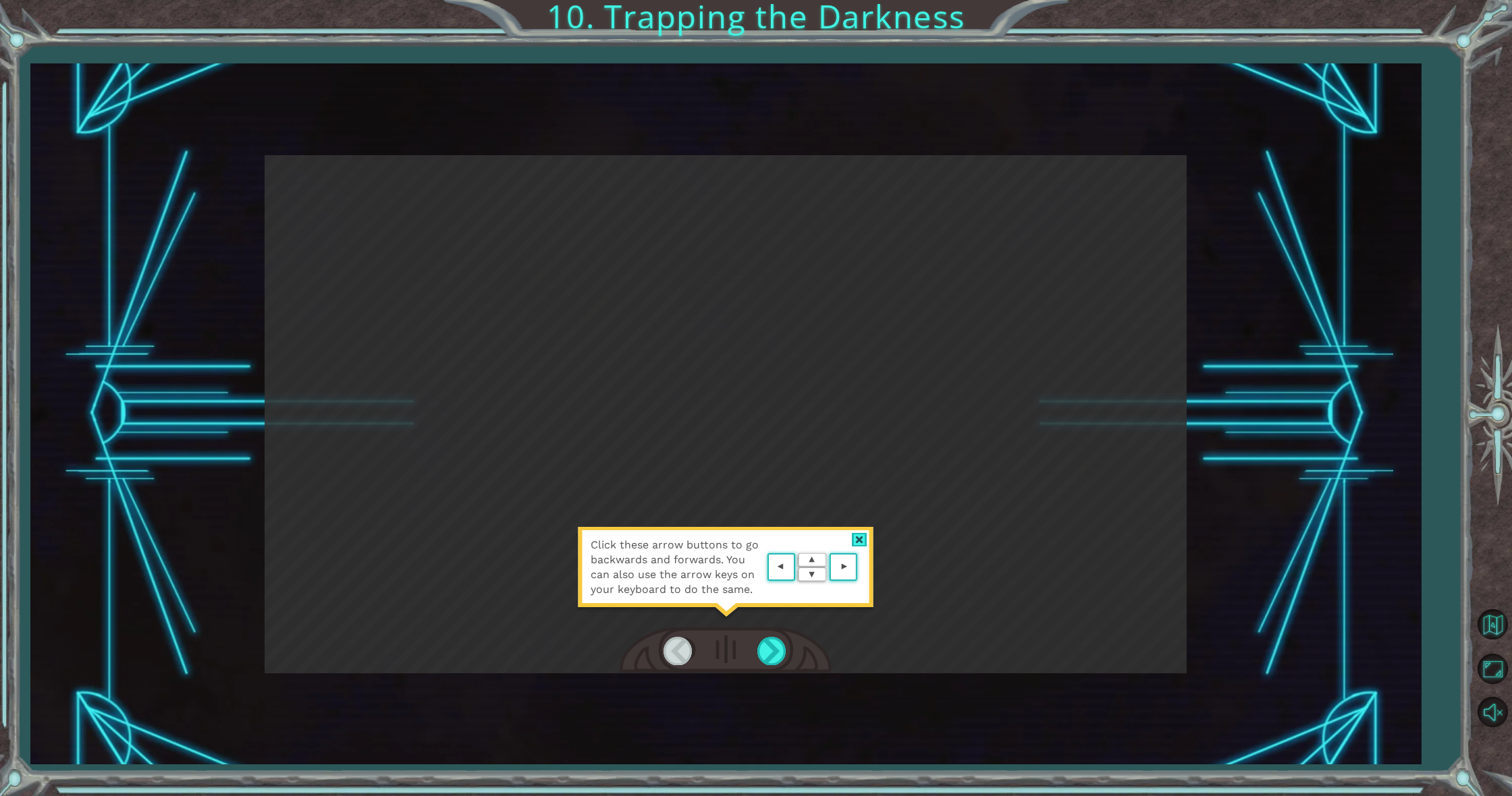
click at [852, 541] on div at bounding box center [860, 540] width 15 height 14
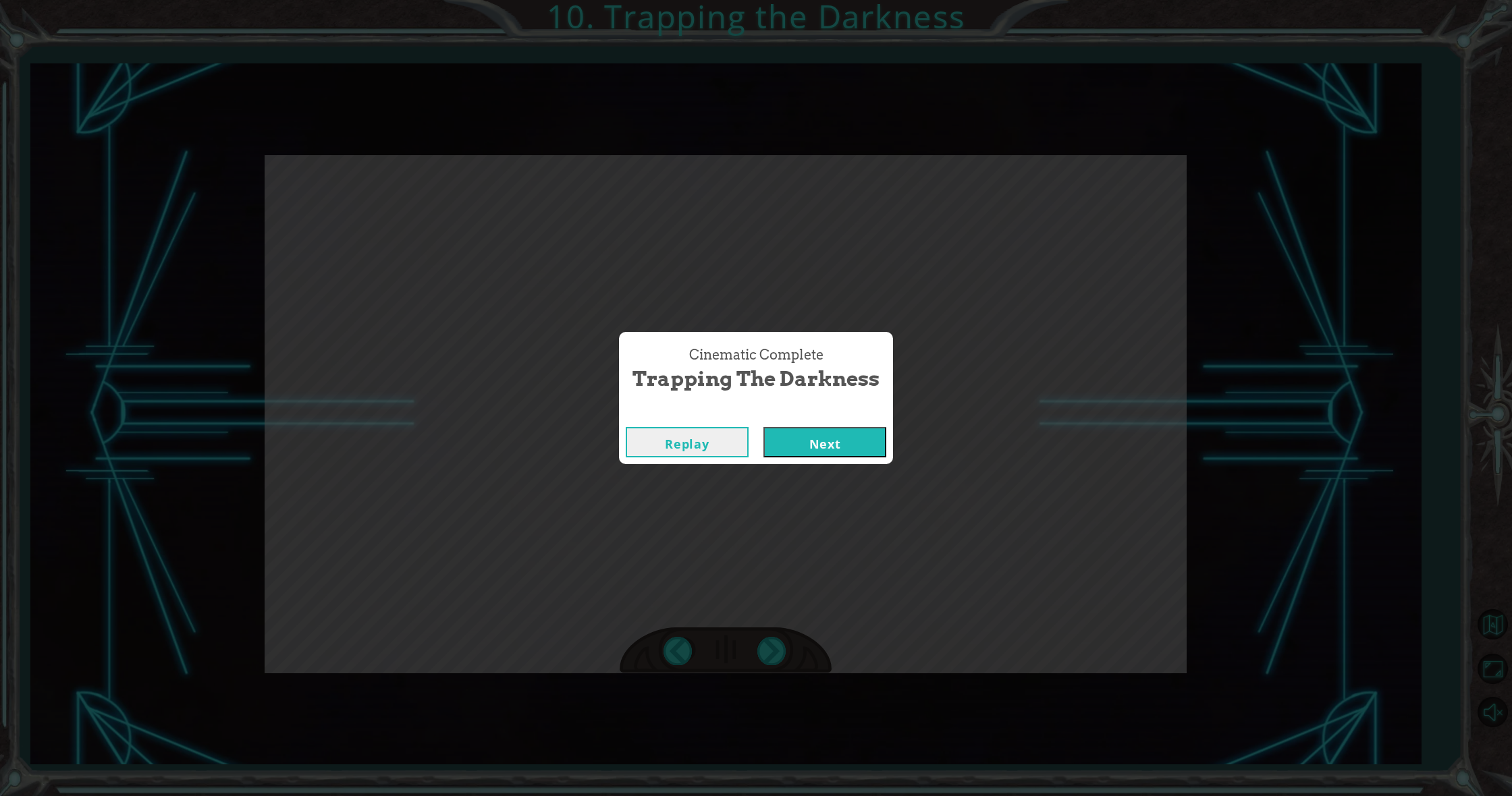
click at [813, 447] on button "Next" at bounding box center [825, 442] width 123 height 30
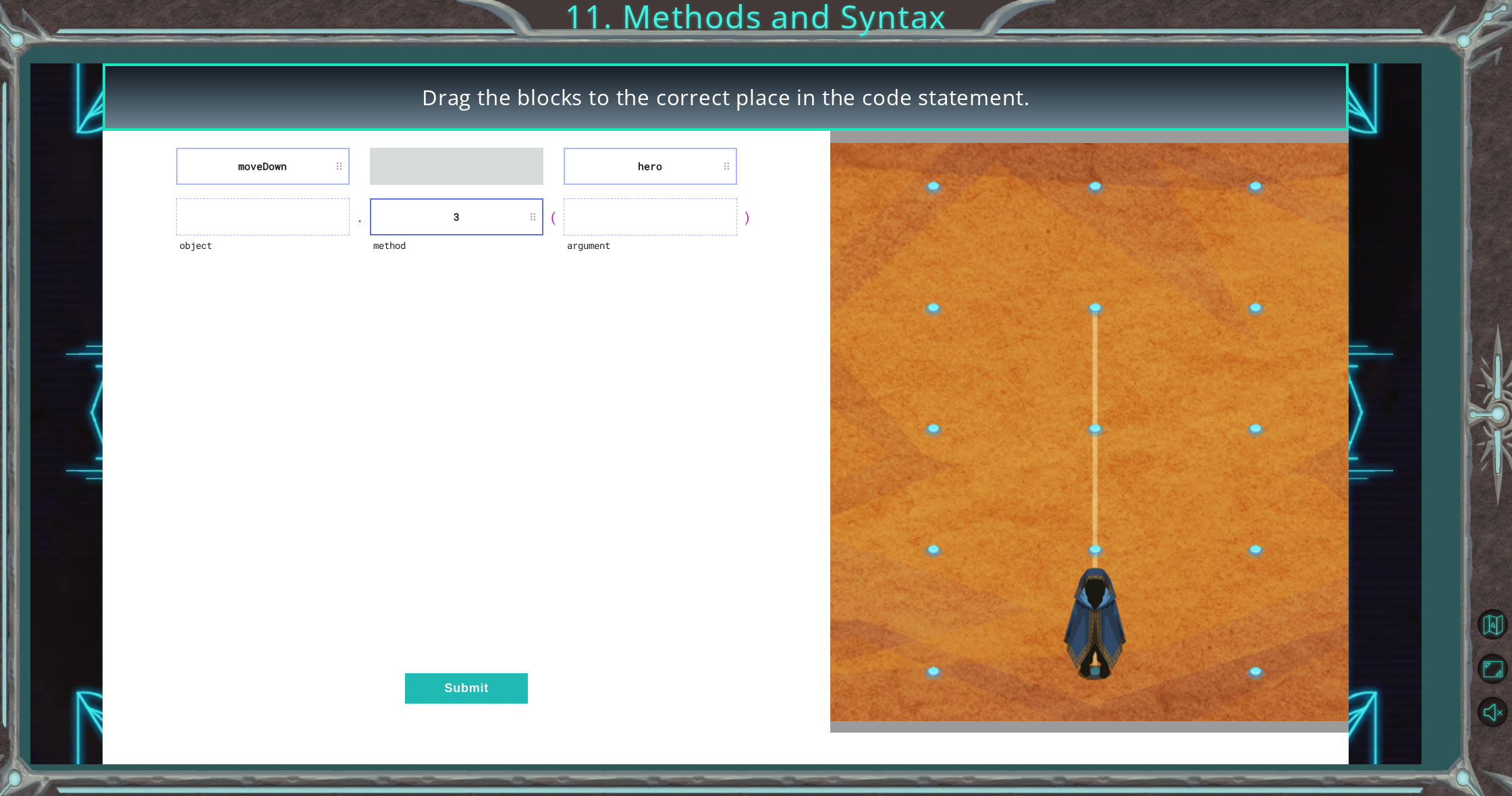
click at [489, 175] on ul at bounding box center [456, 166] width 174 height 37
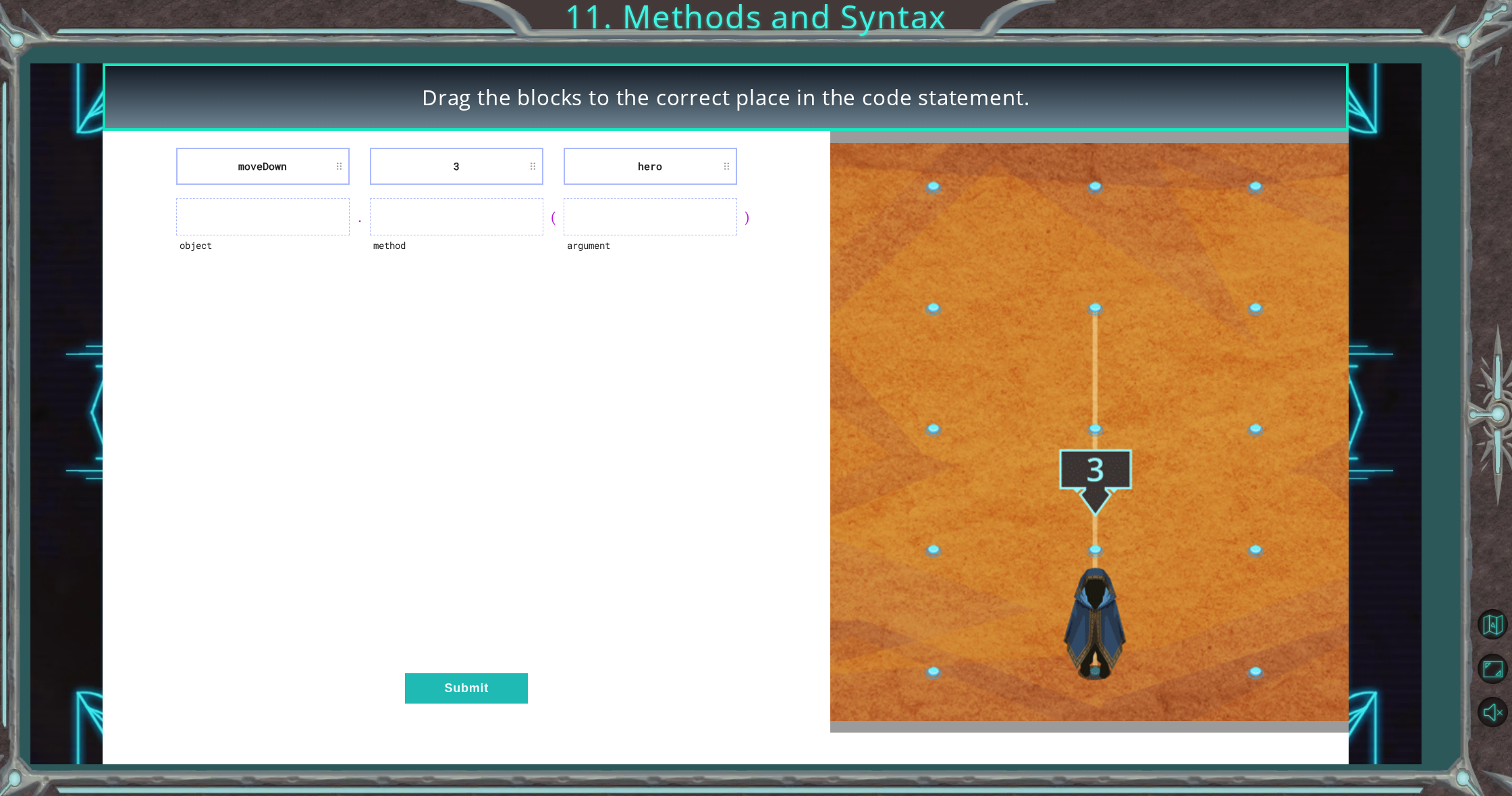
click at [408, 224] on ul at bounding box center [456, 217] width 174 height 37
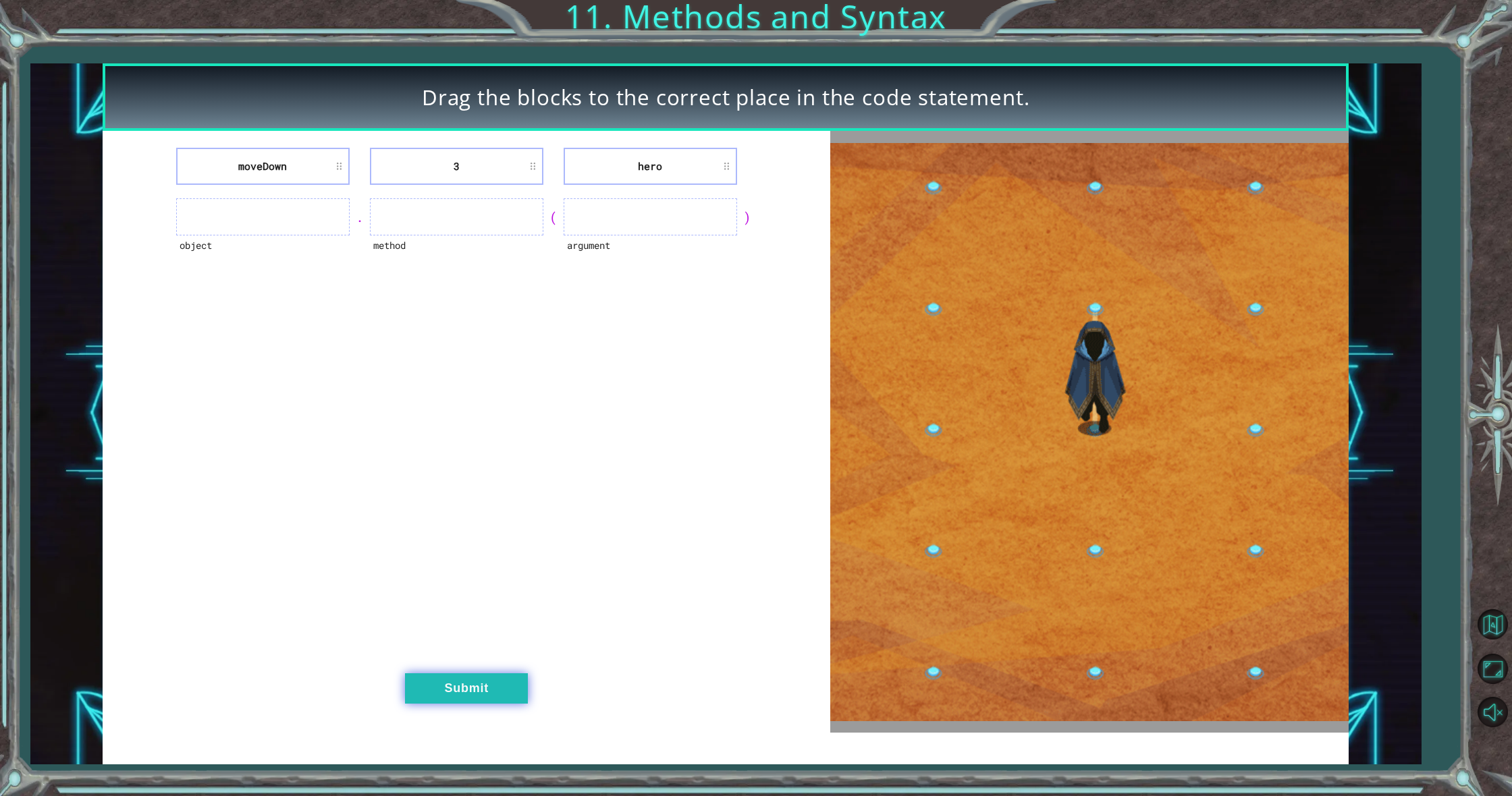
click at [499, 686] on button "Submit" at bounding box center [467, 688] width 123 height 30
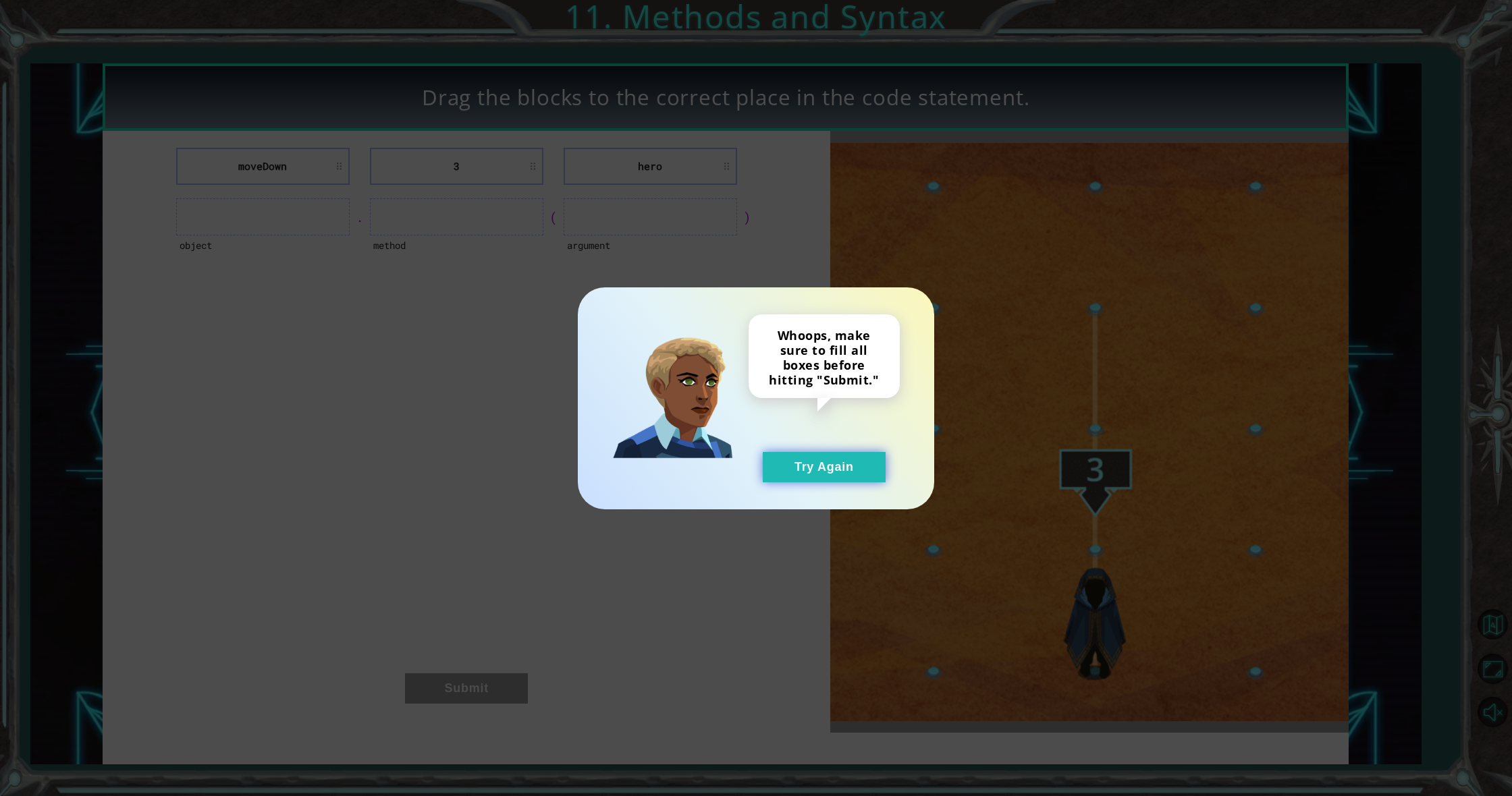
click at [820, 467] on button "Try Again" at bounding box center [824, 467] width 123 height 30
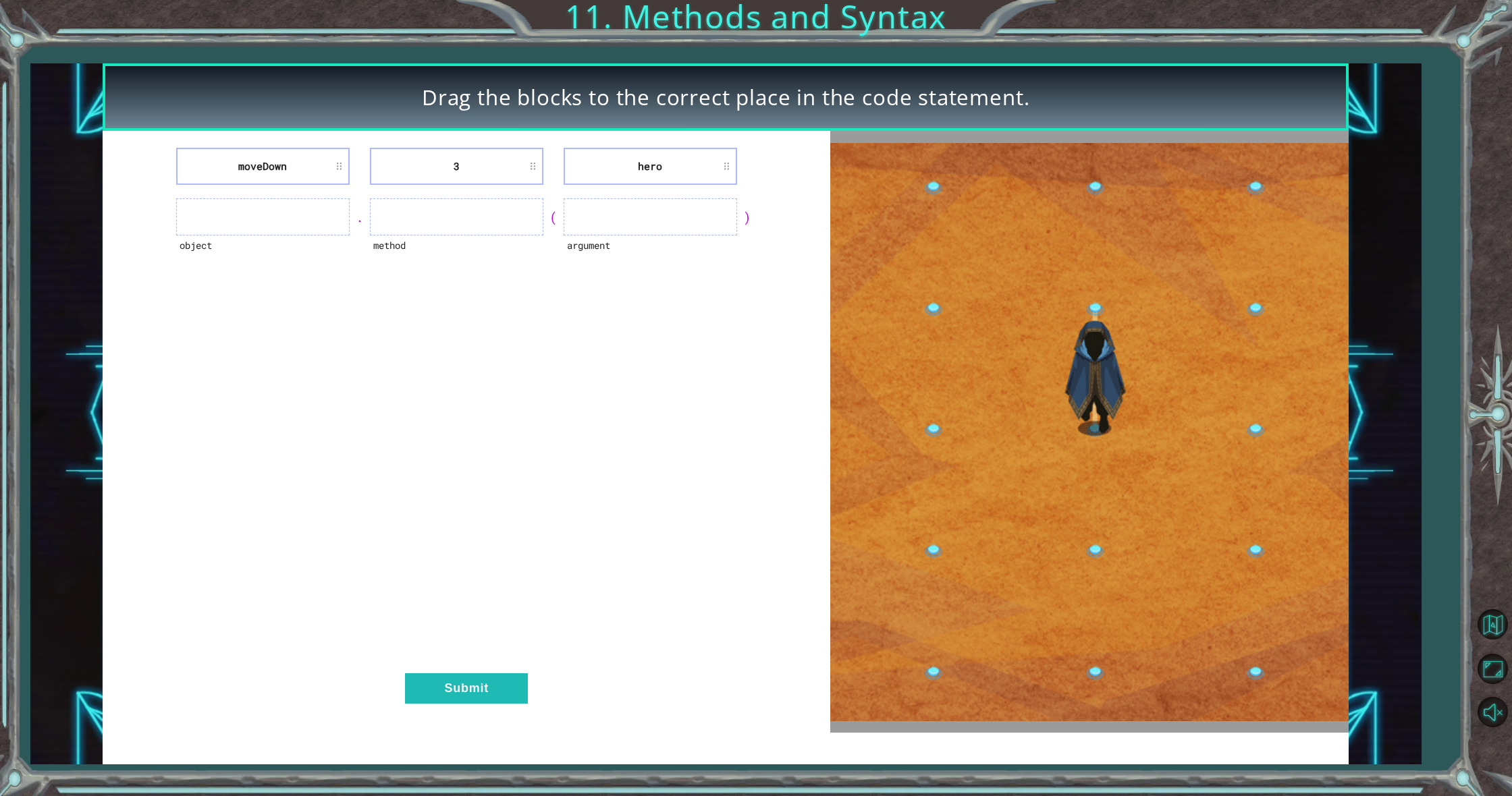
click at [471, 220] on ul at bounding box center [456, 217] width 174 height 37
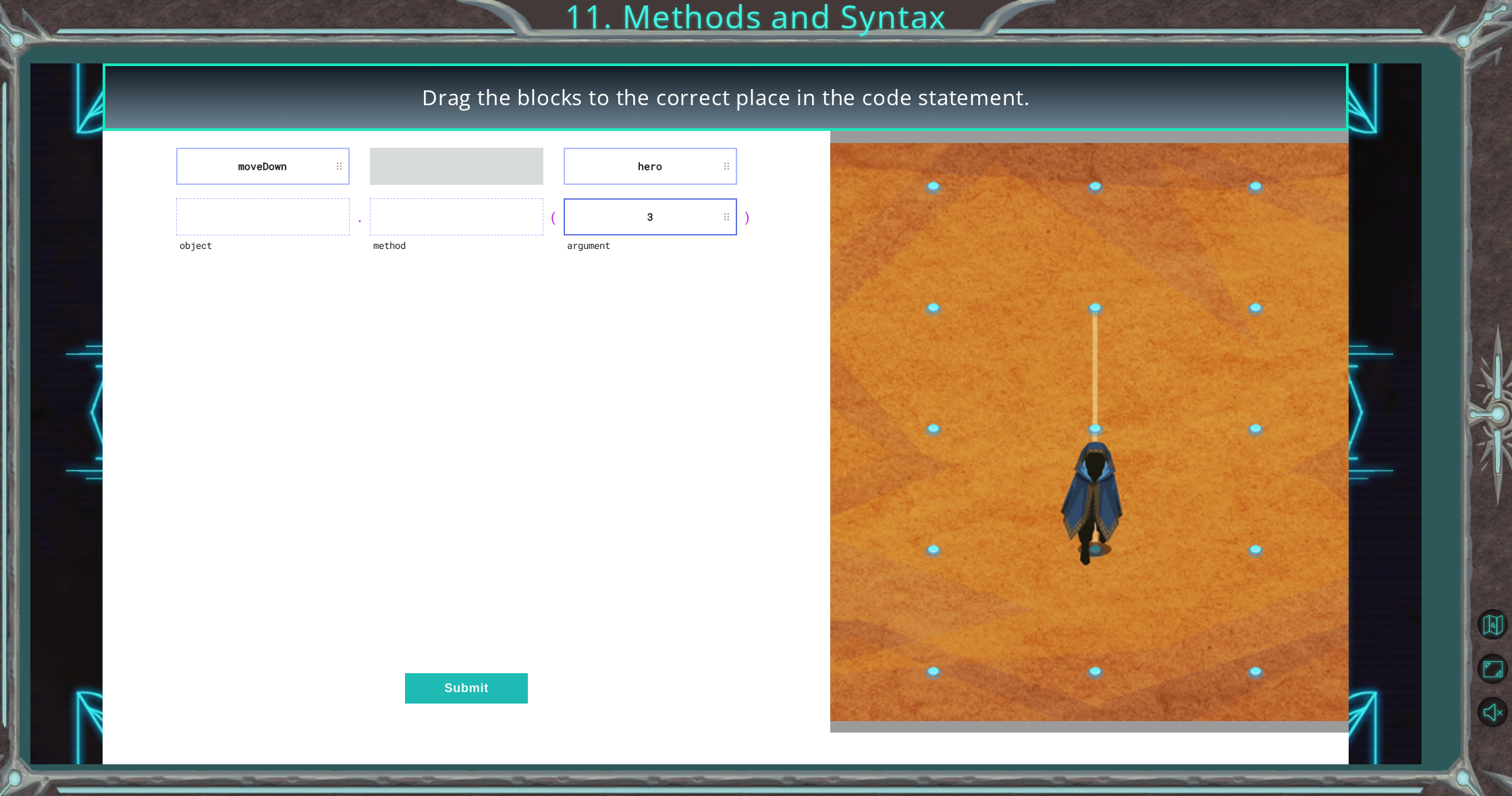
drag, startPoint x: 662, startPoint y: 170, endPoint x: 255, endPoint y: 191, distance: 407.5
click at [255, 191] on div "moveDown hero object . method ( argument 3 ) Submit" at bounding box center [467, 432] width 727 height 602
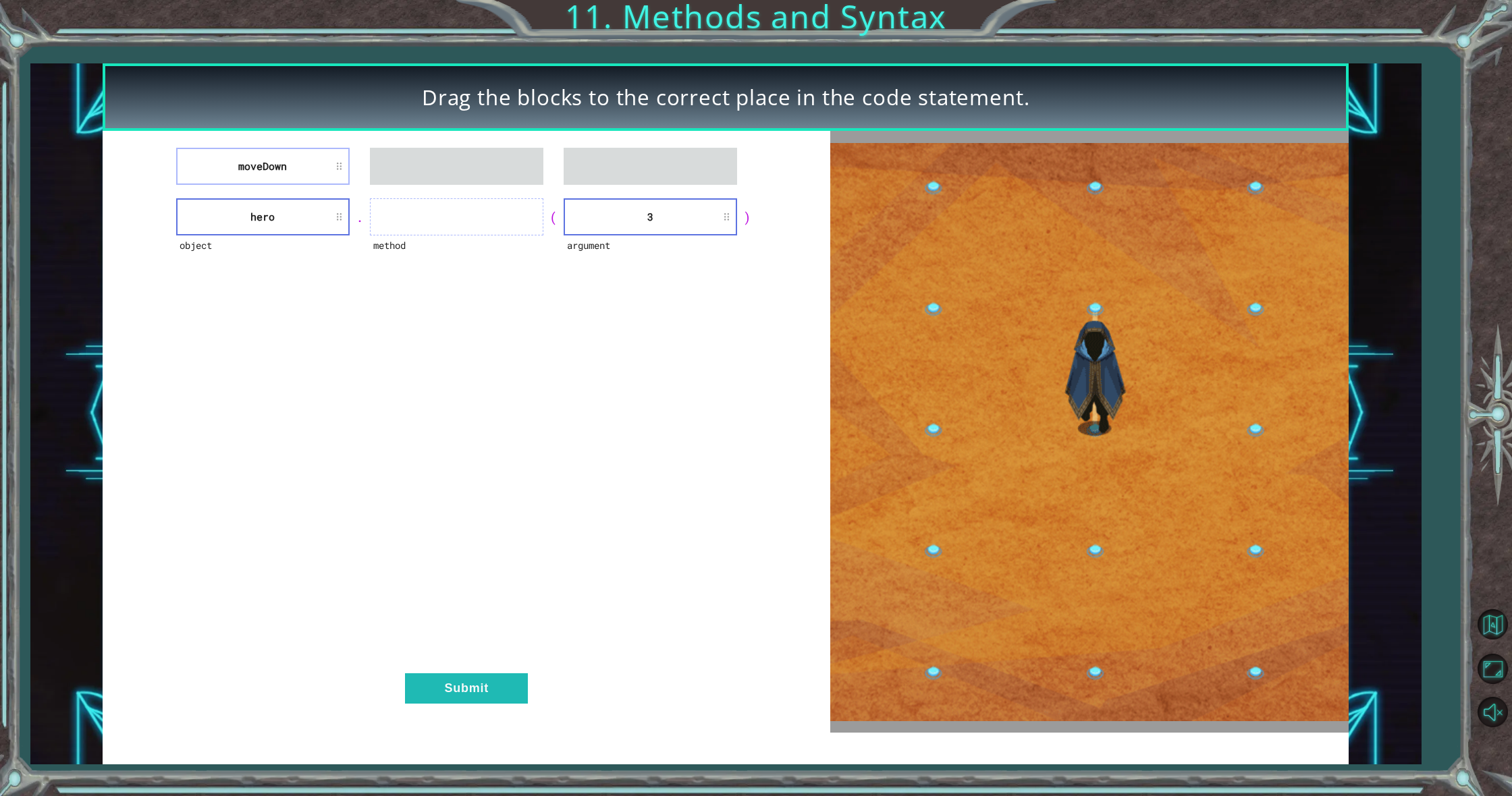
drag, startPoint x: 269, startPoint y: 160, endPoint x: 472, endPoint y: 239, distance: 217.8
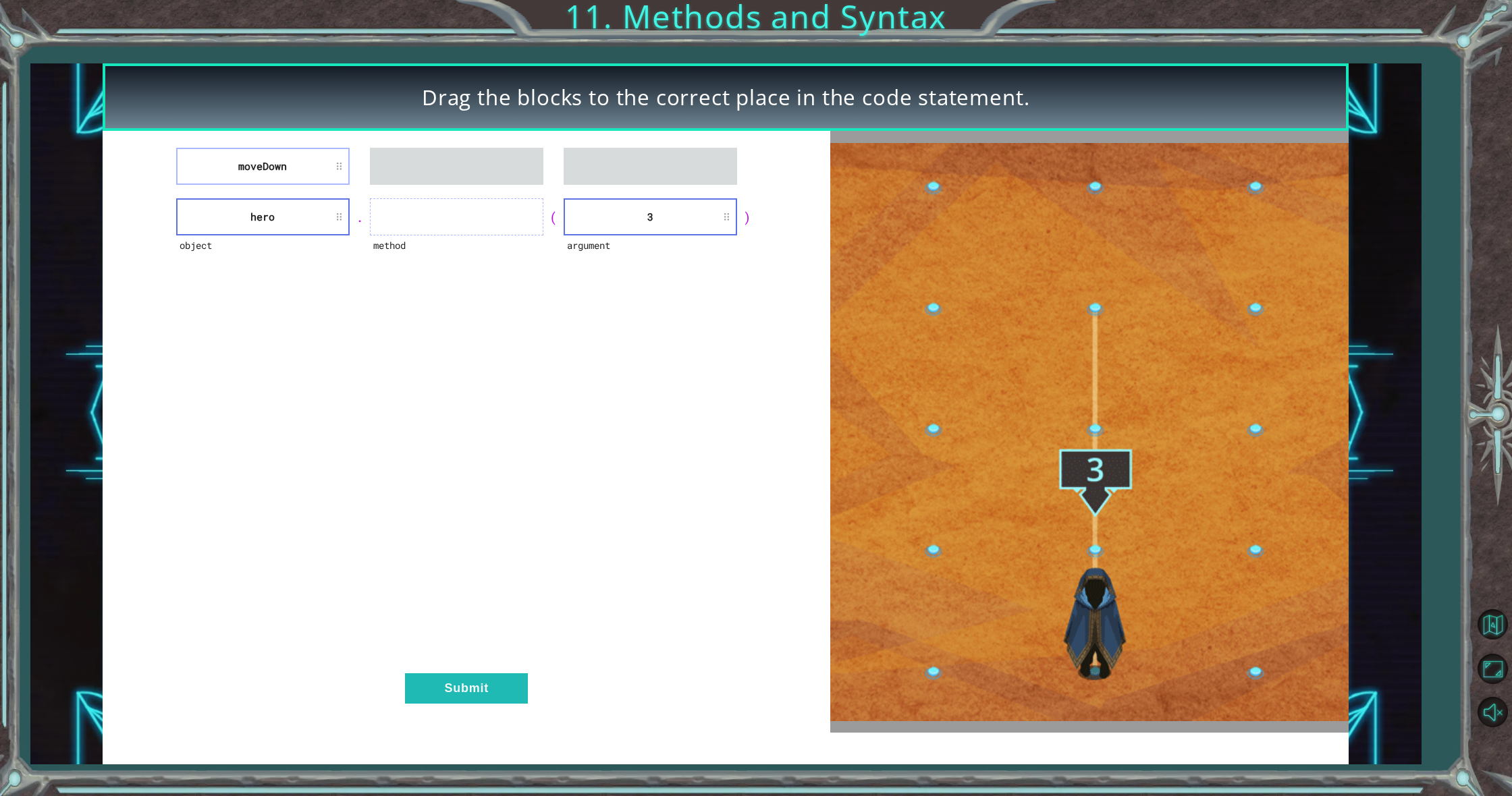
click at [472, 239] on div "moveDown object hero . method ( argument 3 ) Submit" at bounding box center [467, 432] width 727 height 602
click at [376, 293] on div "moveDown object hero . method ( argument 3 ) Submit" at bounding box center [467, 432] width 727 height 602
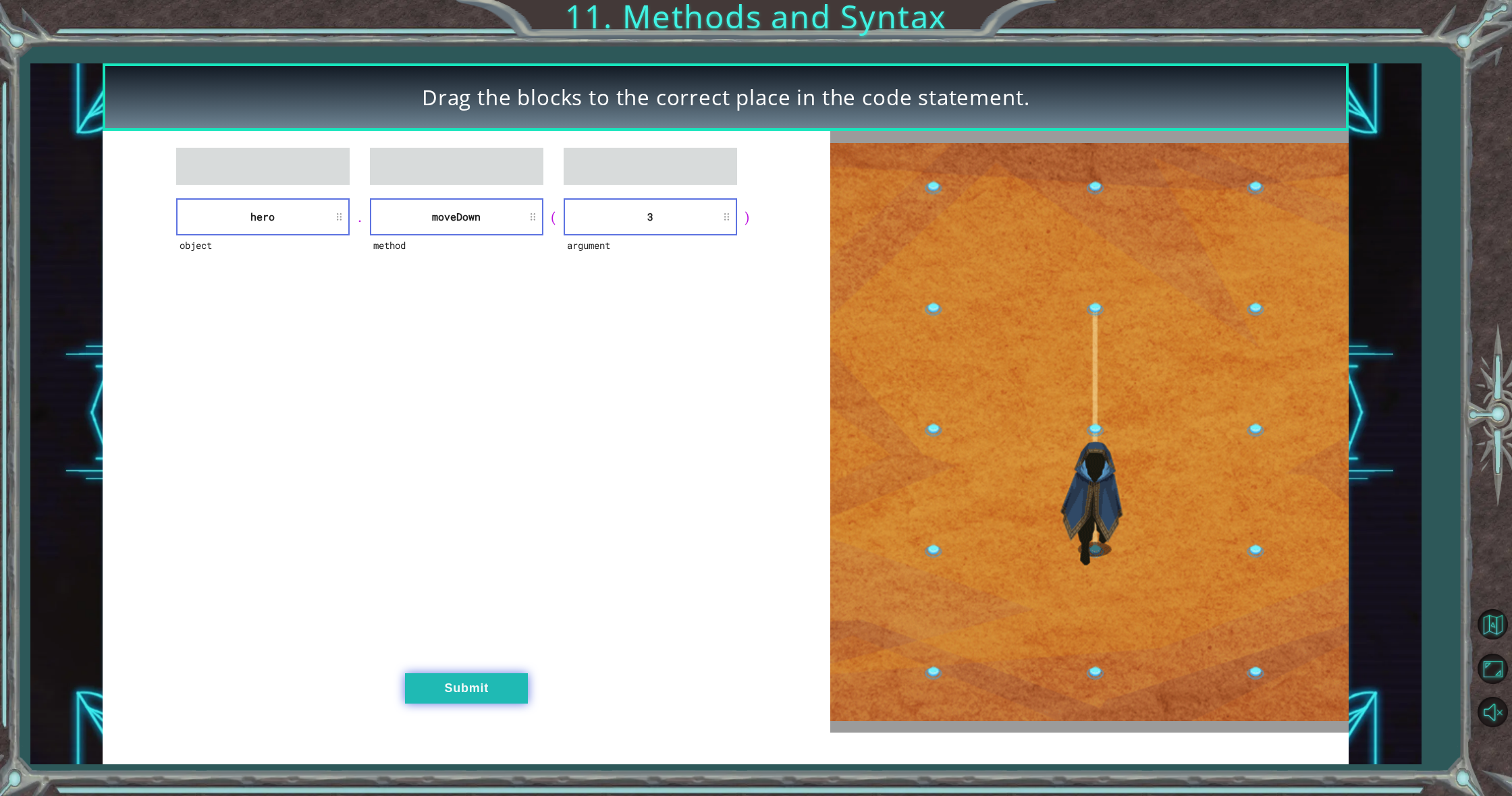
click at [498, 675] on button "Submit" at bounding box center [467, 688] width 123 height 30
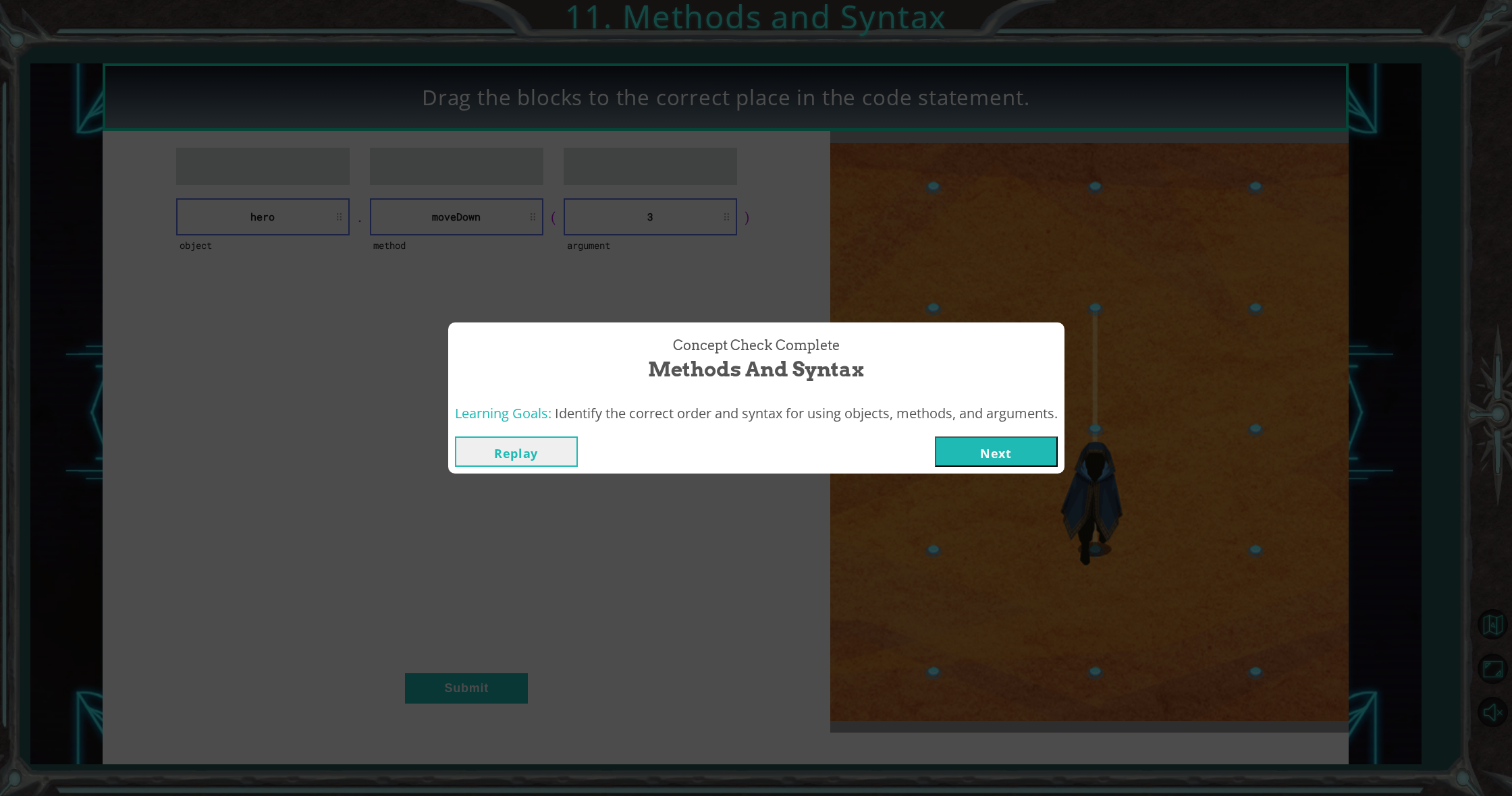
click at [977, 444] on button "Next" at bounding box center [996, 452] width 123 height 30
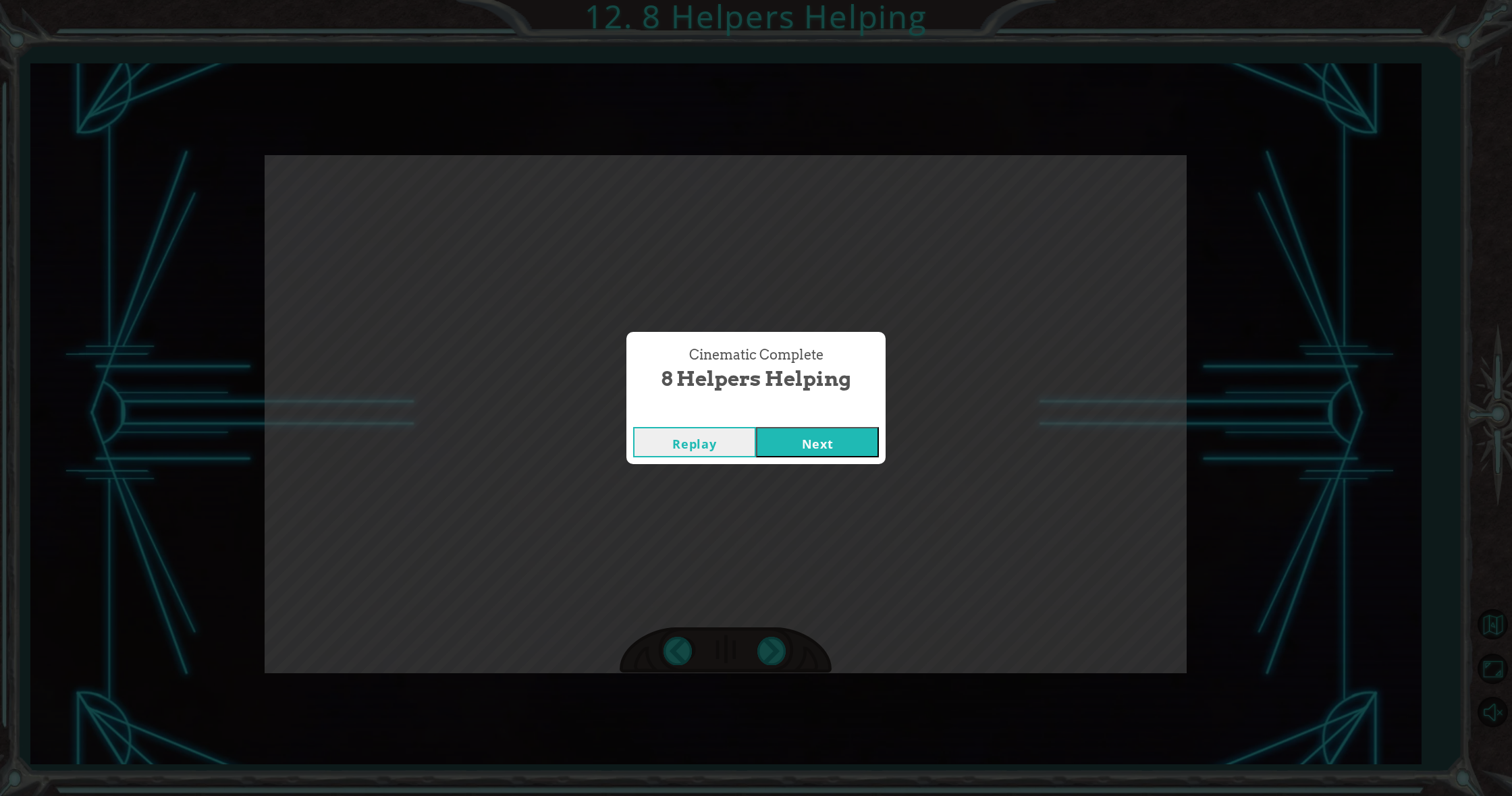
click at [798, 445] on button "Next" at bounding box center [818, 442] width 123 height 30
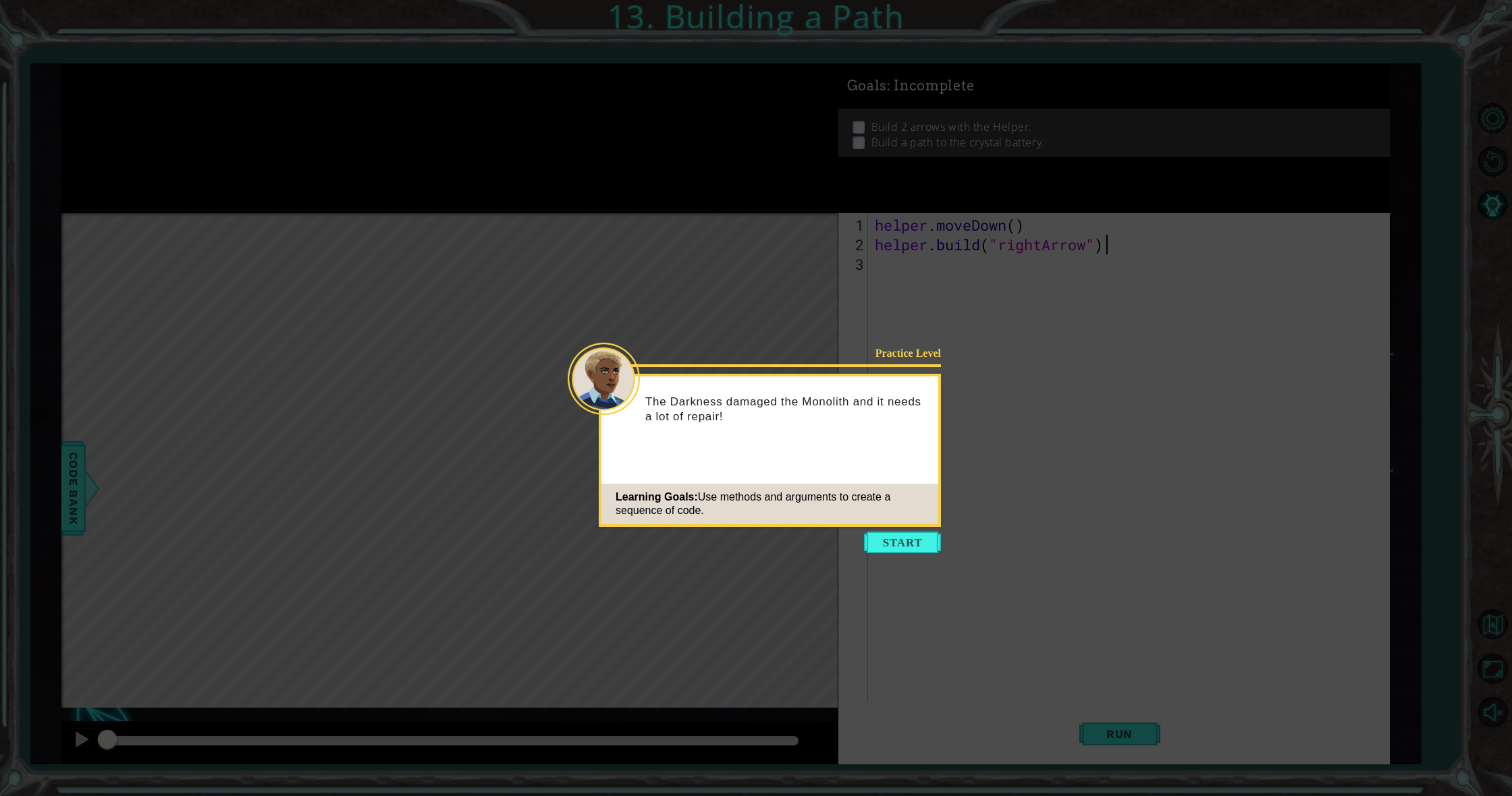
drag, startPoint x: 898, startPoint y: 545, endPoint x: 862, endPoint y: 526, distance: 40.7
click at [876, 532] on button "Start" at bounding box center [902, 542] width 77 height 22
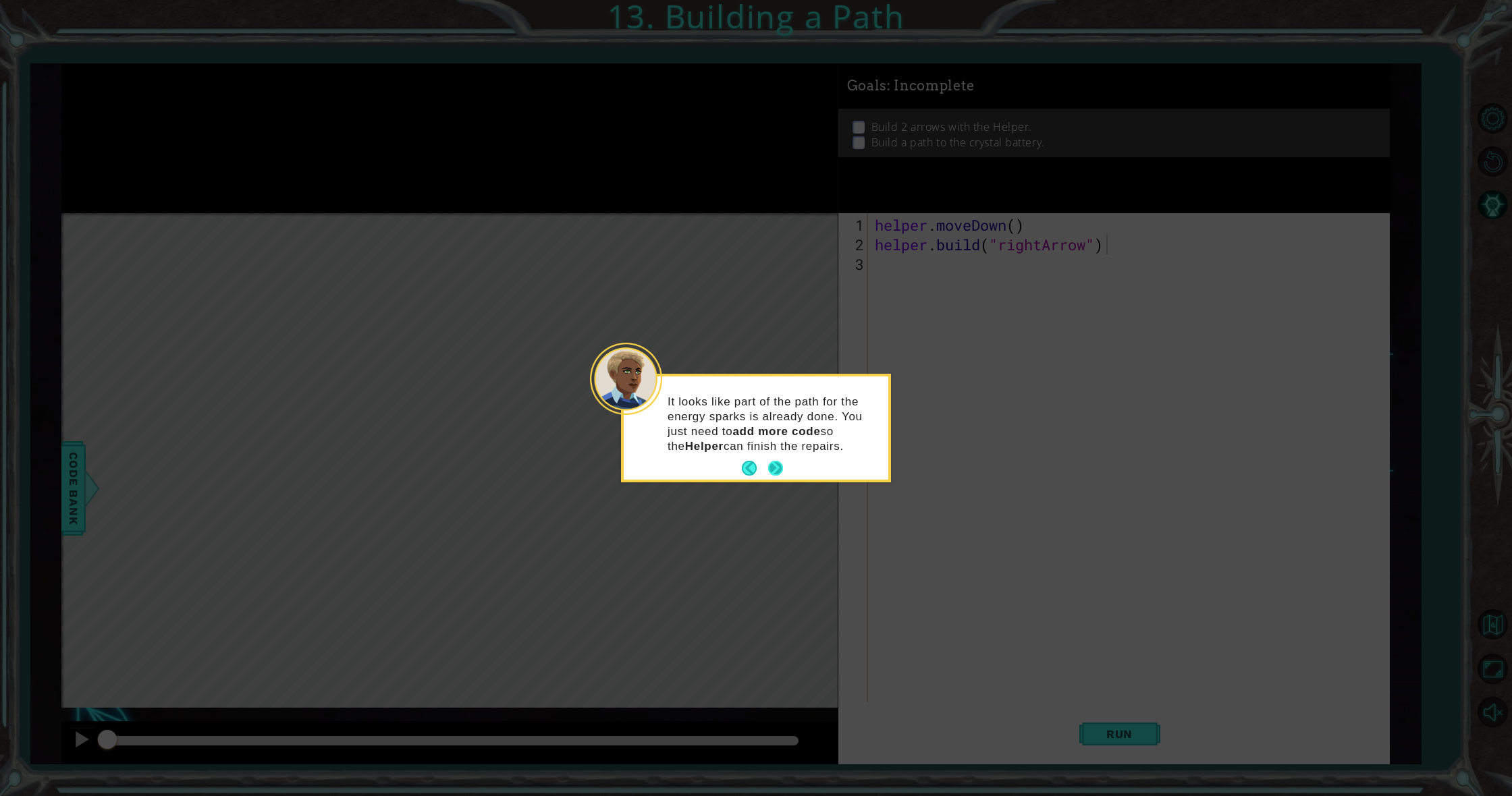
click at [771, 467] on button "Next" at bounding box center [775, 468] width 15 height 15
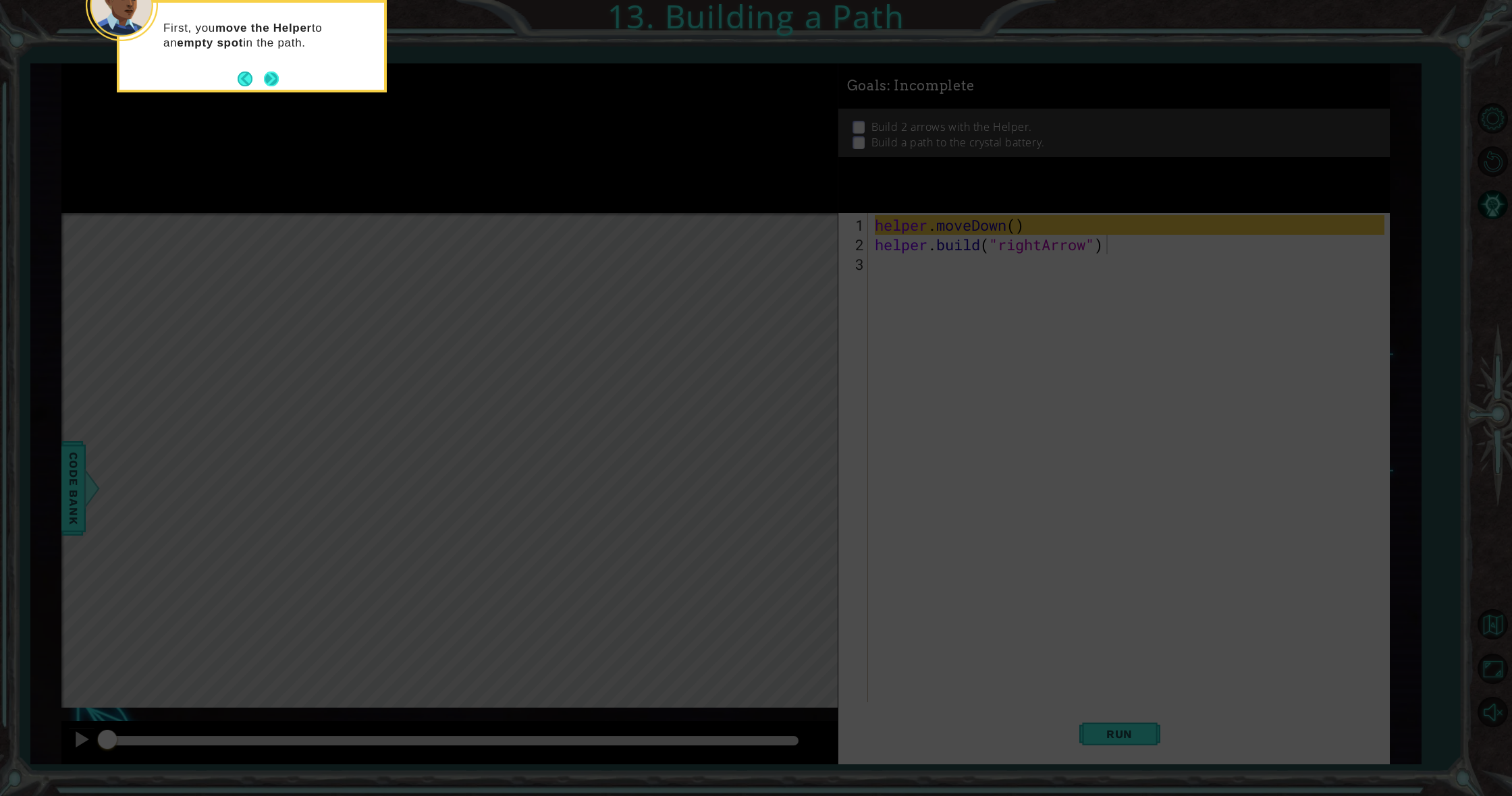
click at [274, 83] on button "Next" at bounding box center [272, 78] width 15 height 15
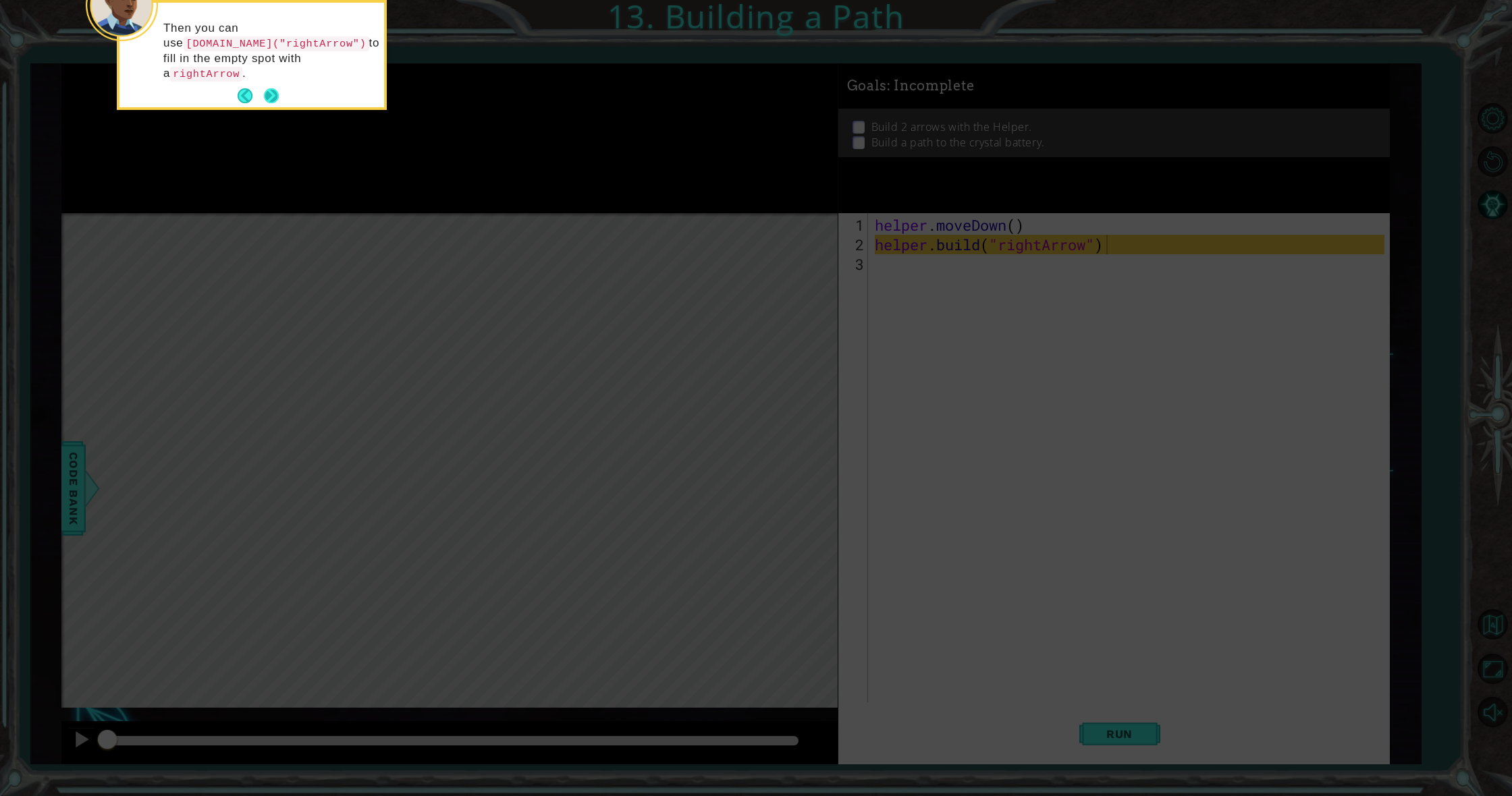
click at [281, 100] on div "Then you can use [DOMAIN_NAME]("rightArrow") to fill in the empty spot with a r…" at bounding box center [252, 55] width 265 height 105
click at [265, 92] on button "Next" at bounding box center [272, 96] width 15 height 15
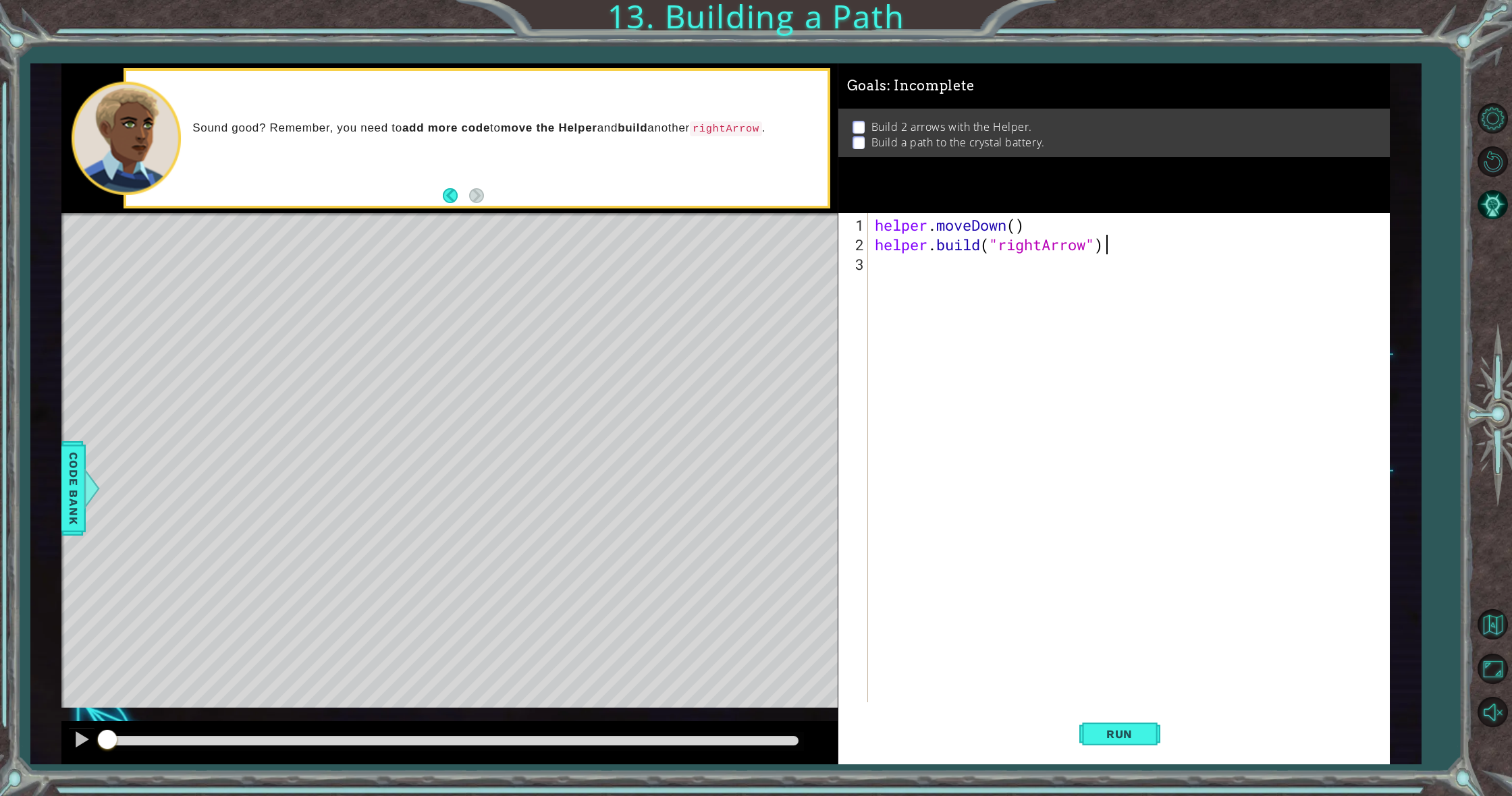
click at [856, 258] on div "3" at bounding box center [855, 264] width 27 height 19
click at [1148, 736] on button "Run" at bounding box center [1120, 734] width 81 height 56
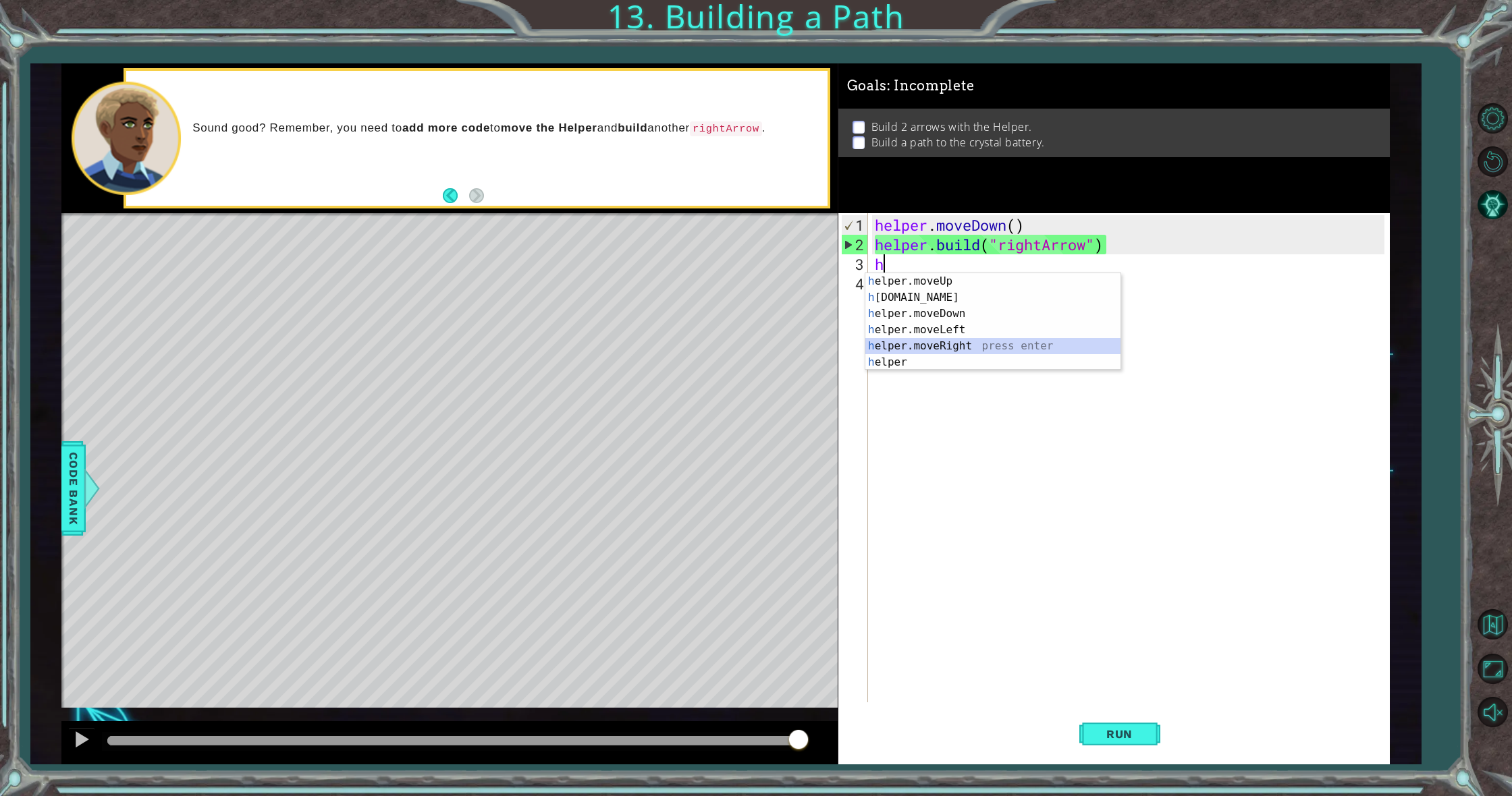
click at [985, 340] on div "h elper.moveUp press enter h [DOMAIN_NAME] press enter h elper.moveDown press e…" at bounding box center [993, 338] width 255 height 130
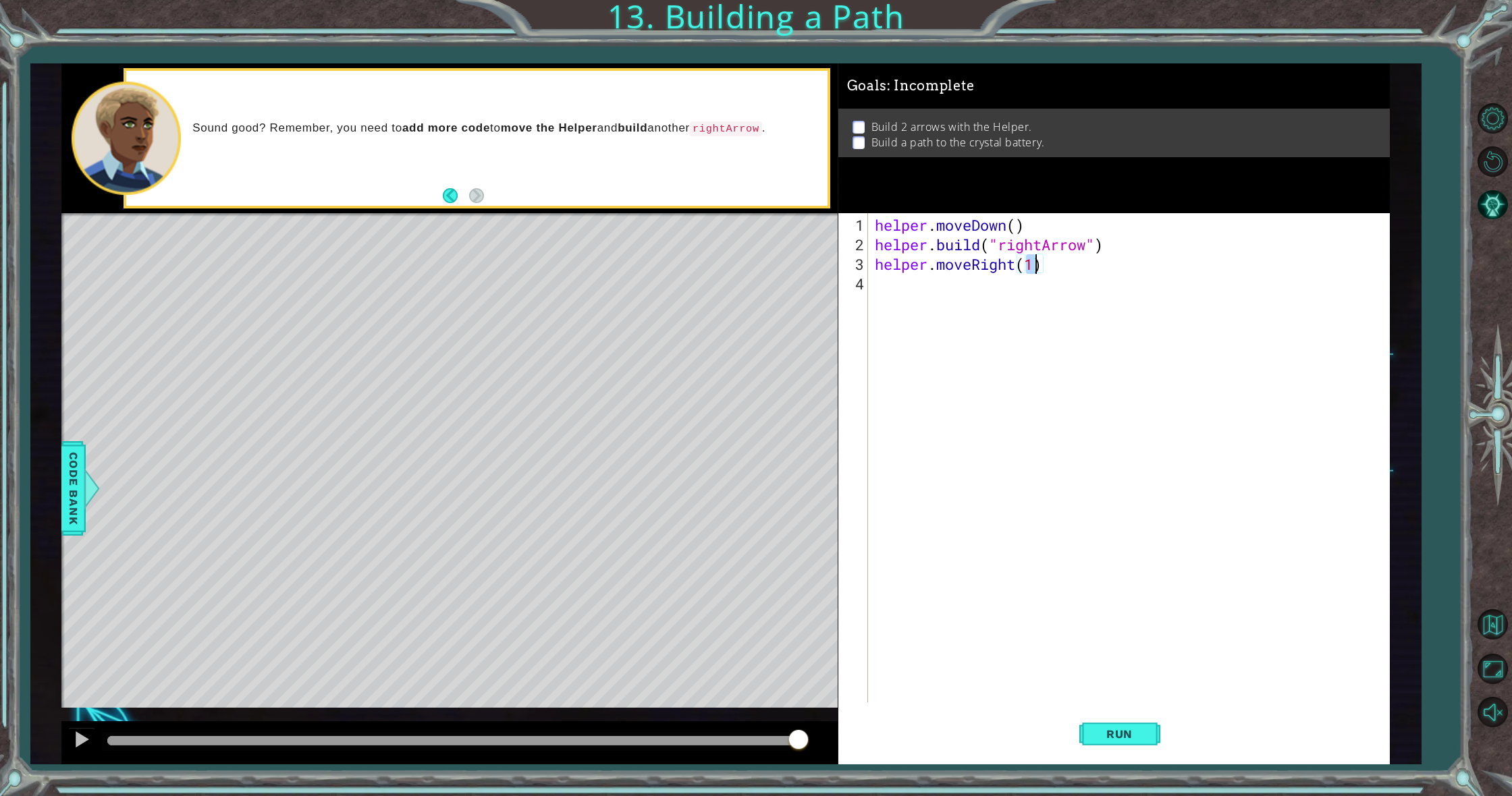
type textarea "helper.moveRight(3)"
click at [927, 282] on div "helper . moveDown ( ) helper . build ( "rightArrow" ) helper . moveRight ( 3 )" at bounding box center [1132, 479] width 520 height 528
click at [953, 311] on div "h elper.moveUp press enter h [DOMAIN_NAME] press enter h elper.moveDown press e…" at bounding box center [993, 358] width 255 height 130
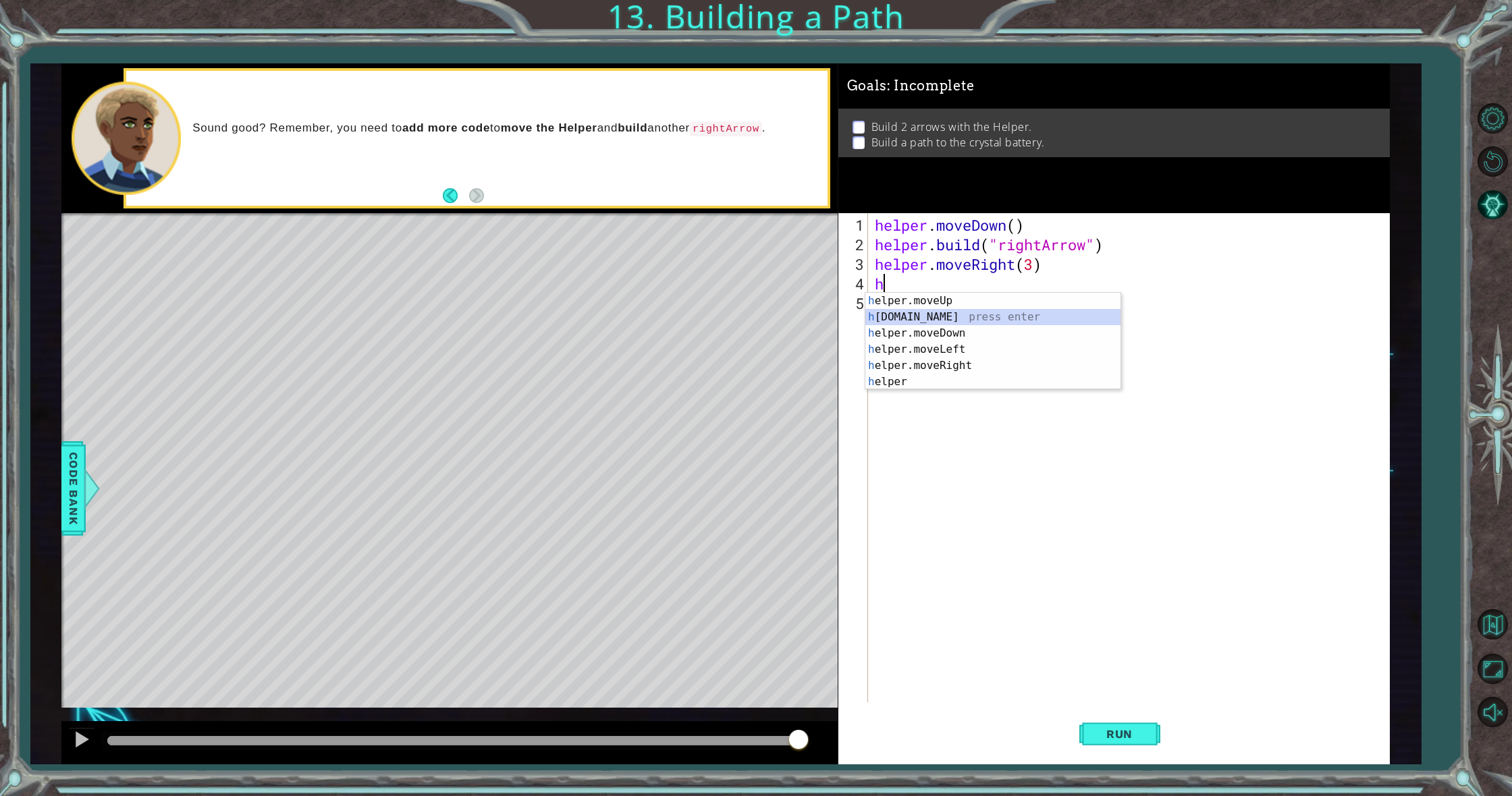
type textarea "[DOMAIN_NAME]("rightArrow")"
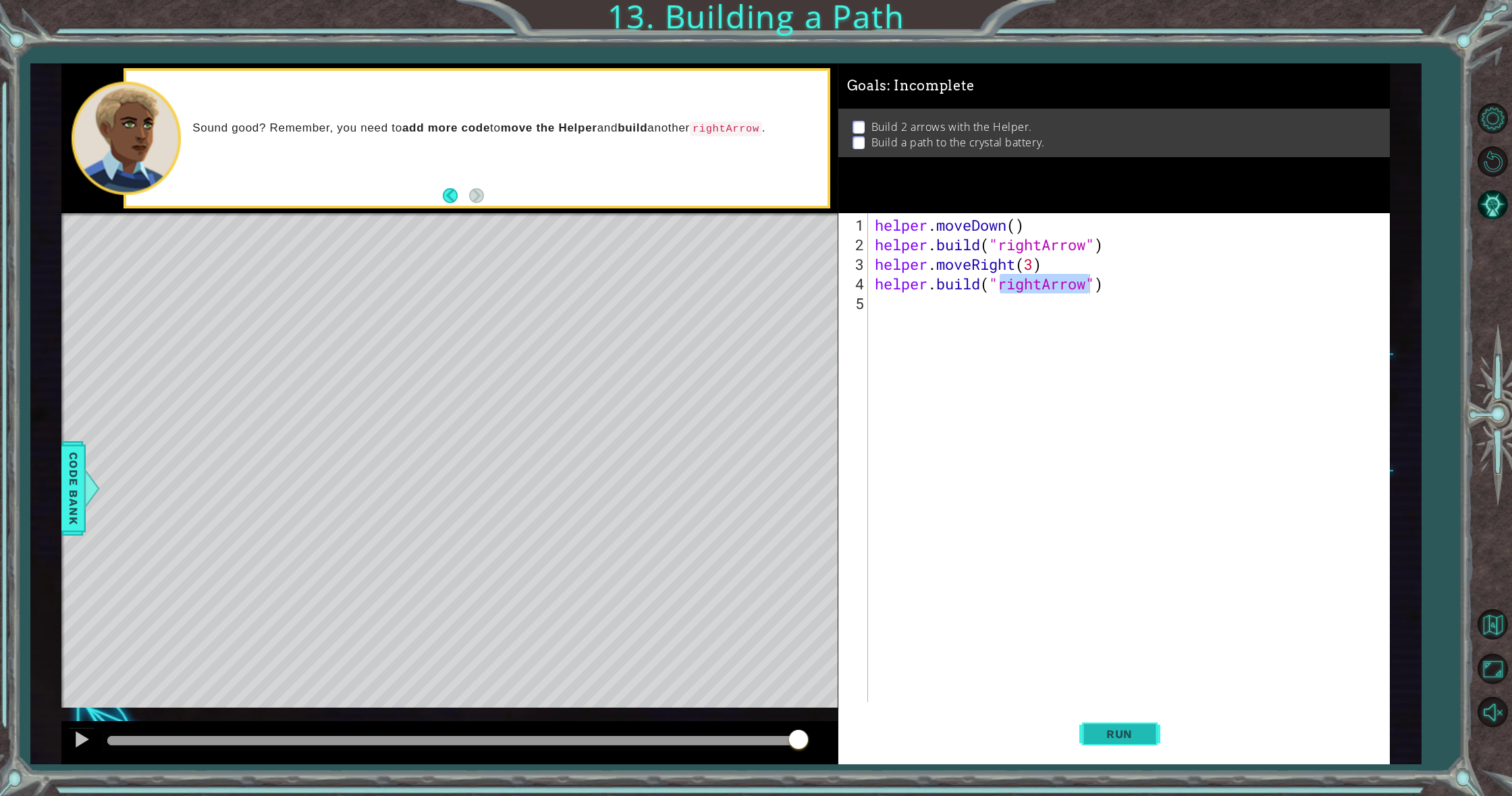
click at [1123, 723] on button "Run" at bounding box center [1120, 734] width 81 height 56
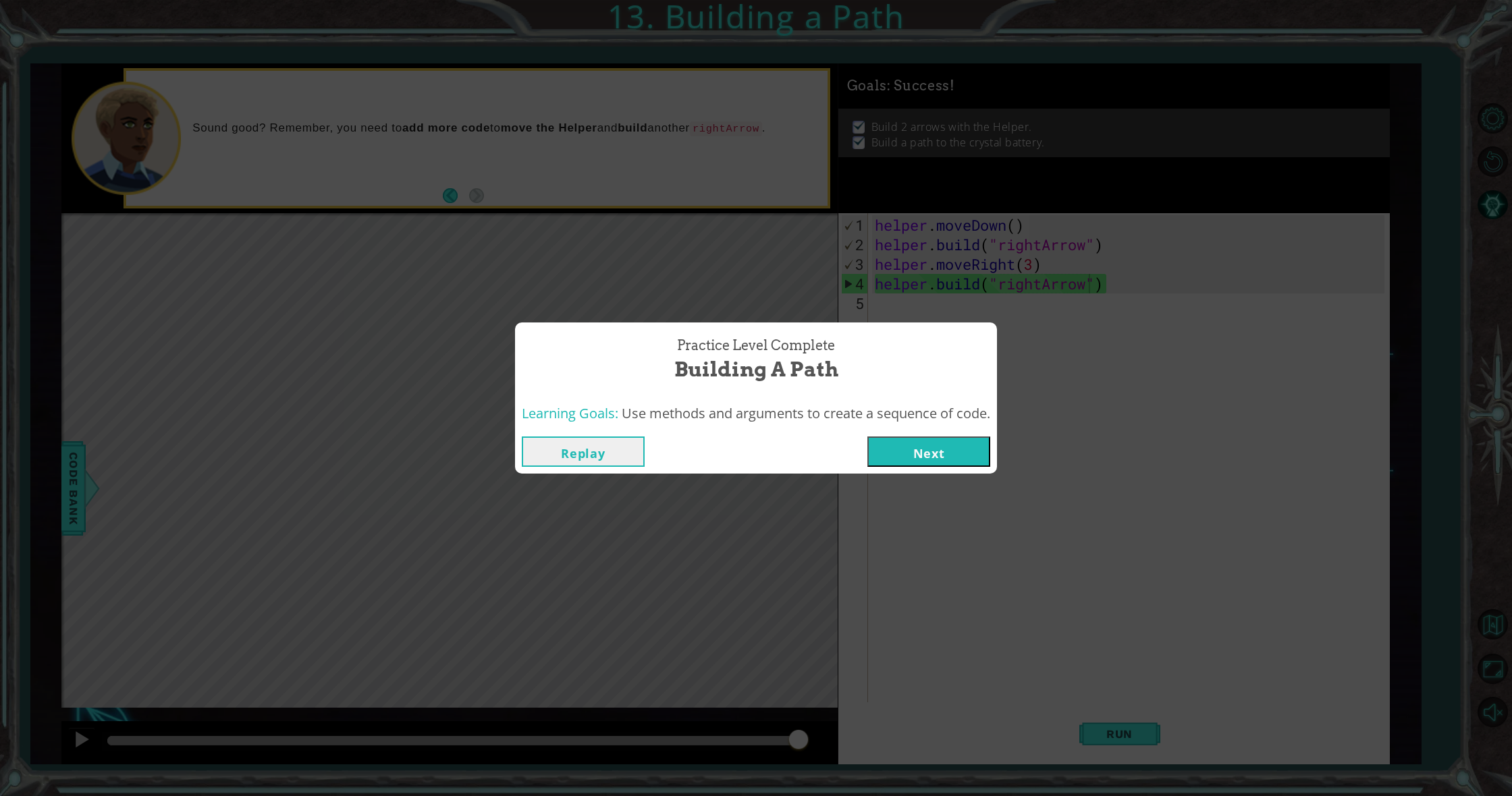
click at [900, 454] on button "Next" at bounding box center [929, 452] width 123 height 30
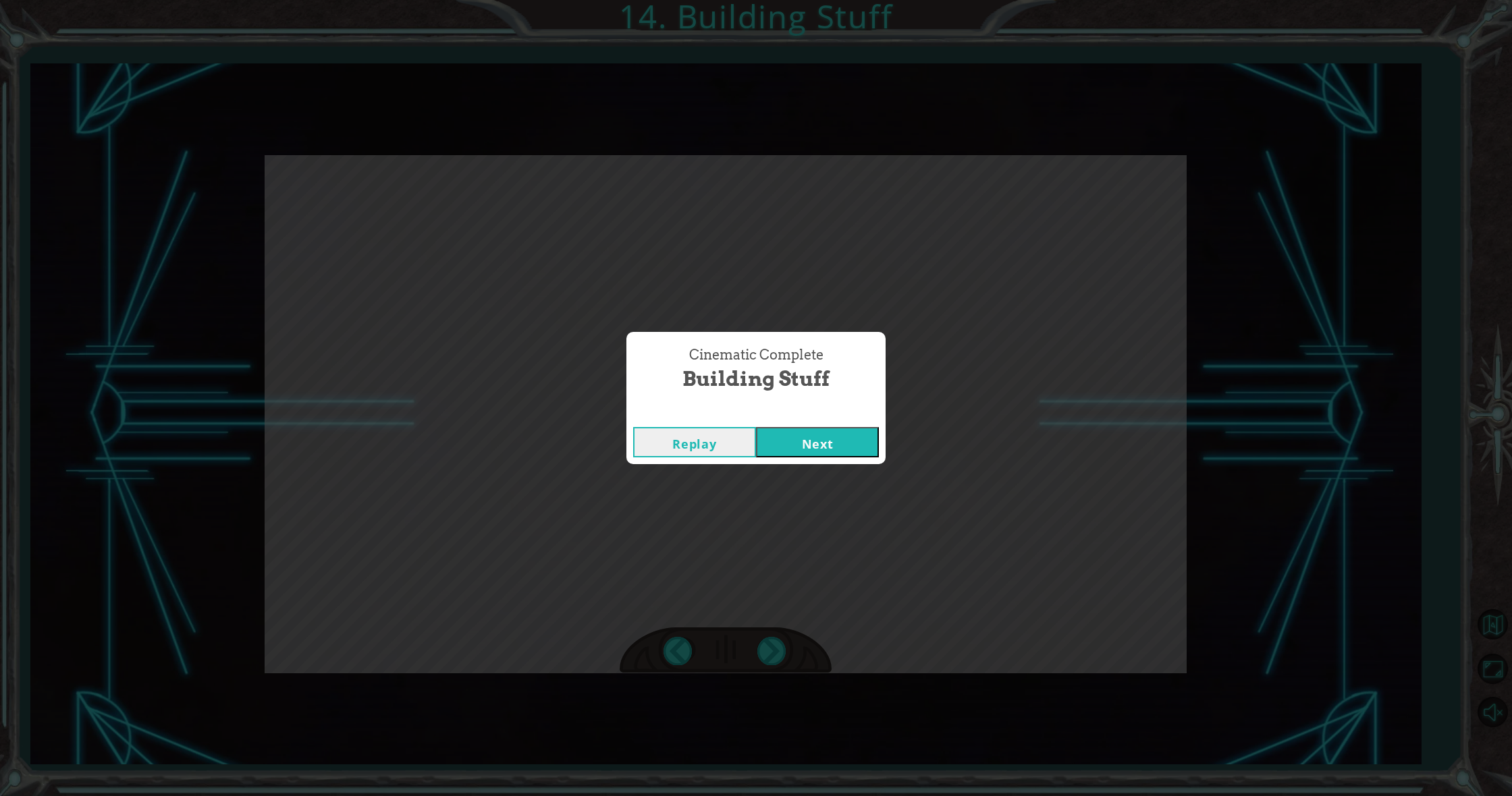
click at [862, 449] on button "Next" at bounding box center [818, 442] width 123 height 30
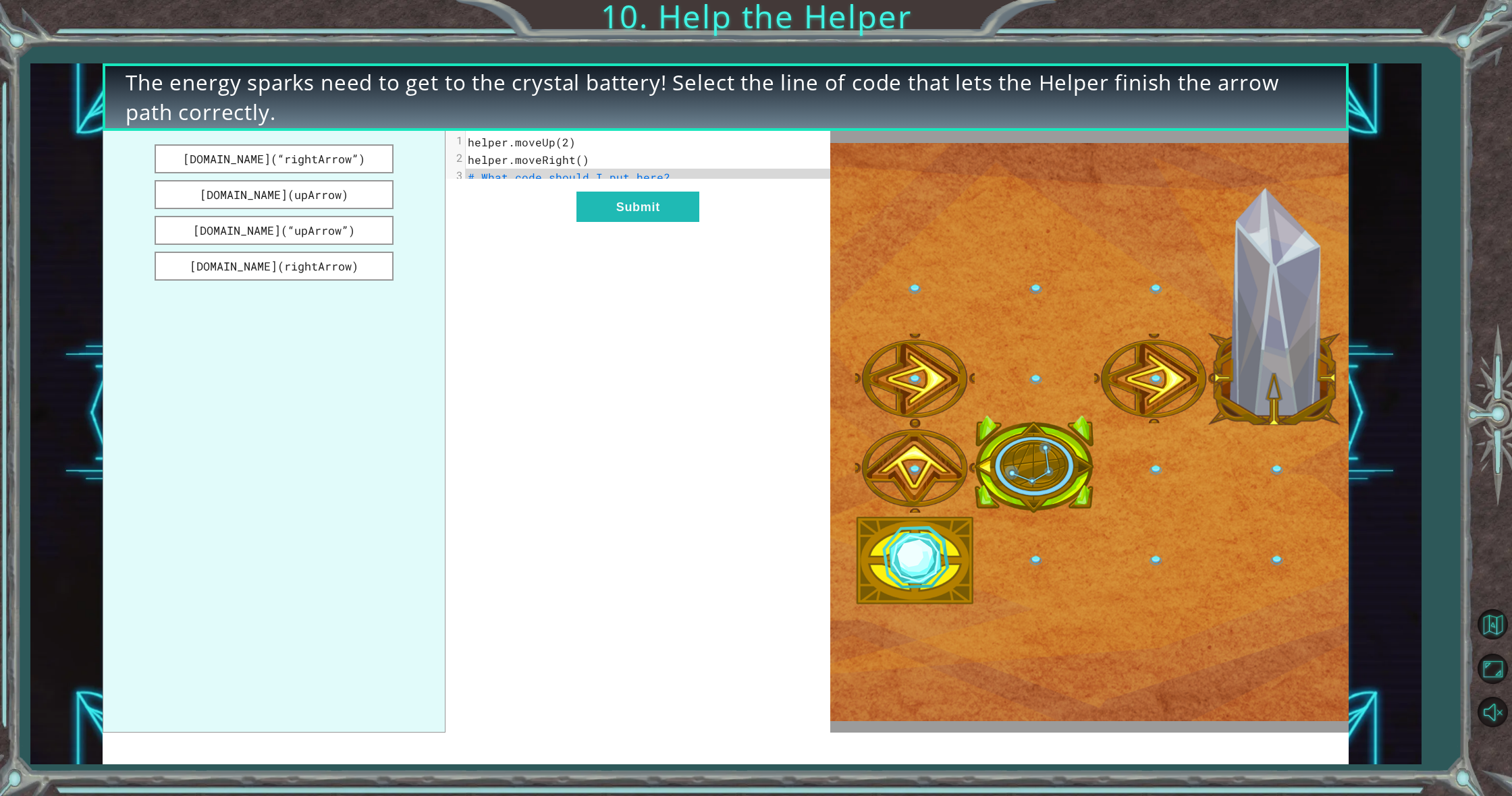
drag, startPoint x: 327, startPoint y: 198, endPoint x: 559, endPoint y: 272, distance: 243.5
click at [381, 190] on button "[DOMAIN_NAME](upArrow)" at bounding box center [273, 195] width 239 height 29
click at [329, 158] on button "[DOMAIN_NAME](“rightArrow”)" at bounding box center [273, 159] width 239 height 29
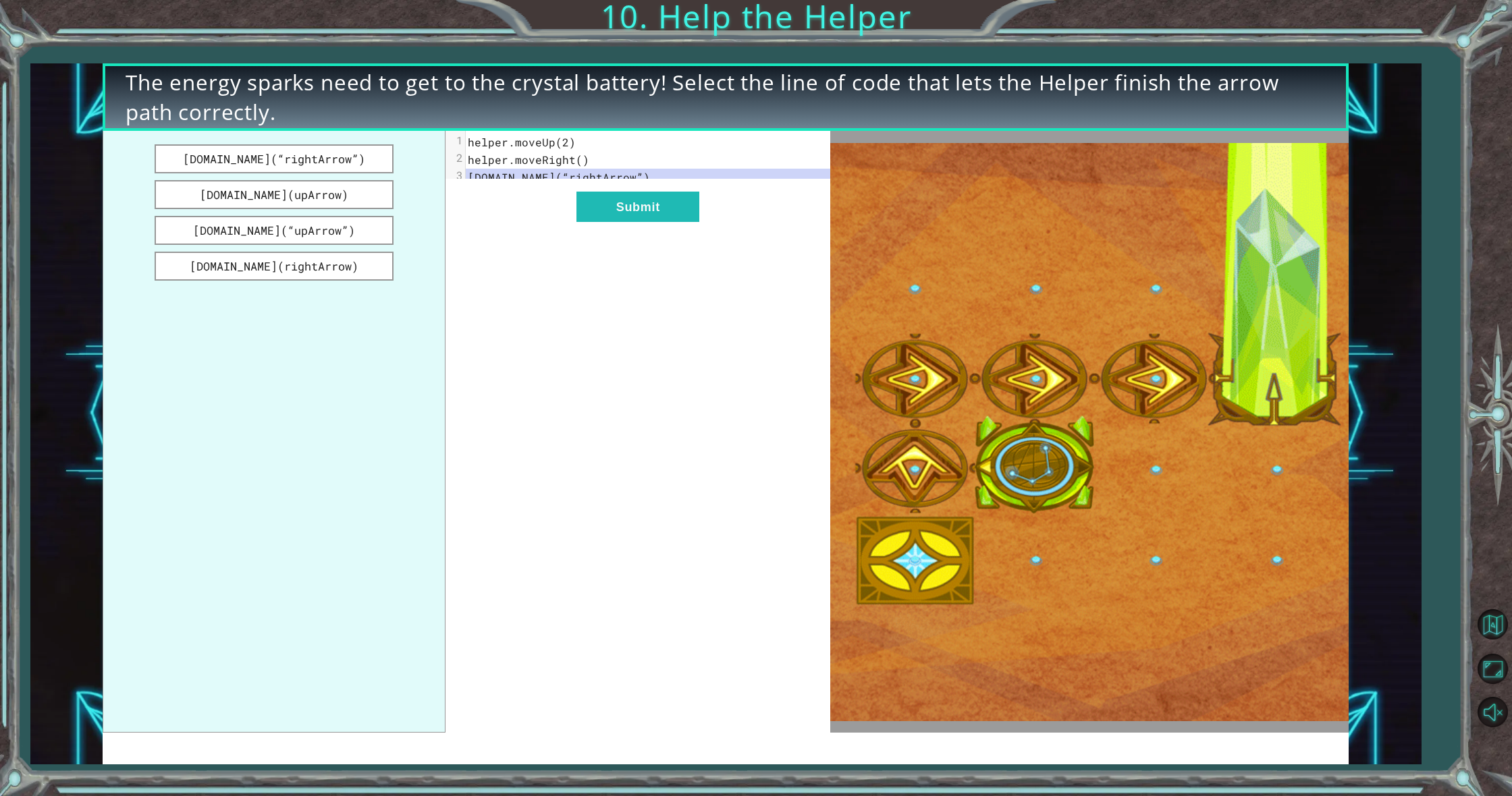
click at [651, 197] on div "xxxxxxxxxx 3 1 helper.moveUp(2) 2 helper.moveRight() 3 [DOMAIN_NAME](“rightArro…" at bounding box center [638, 432] width 385 height 602
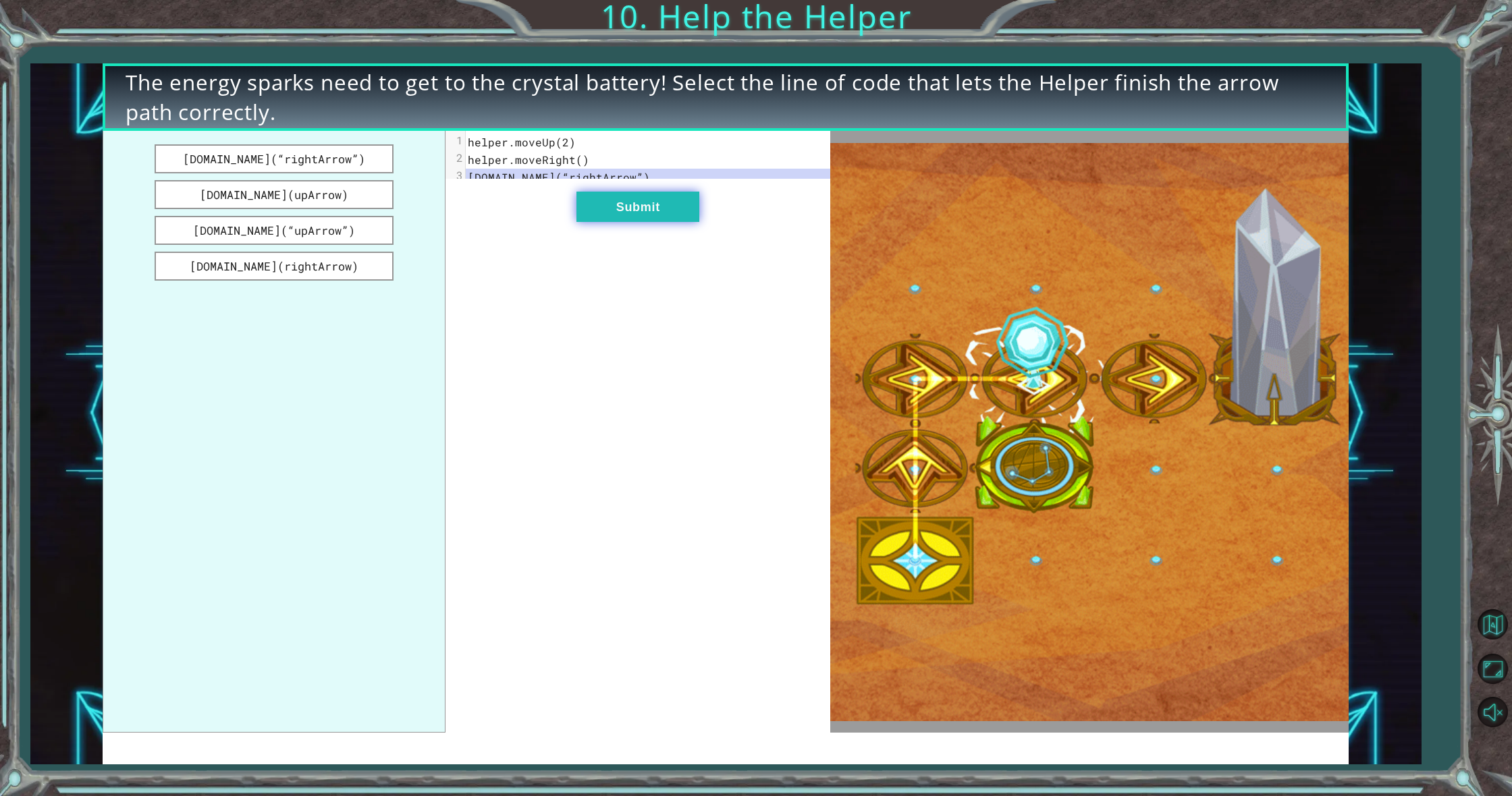
click at [615, 207] on button "Submit" at bounding box center [638, 207] width 123 height 30
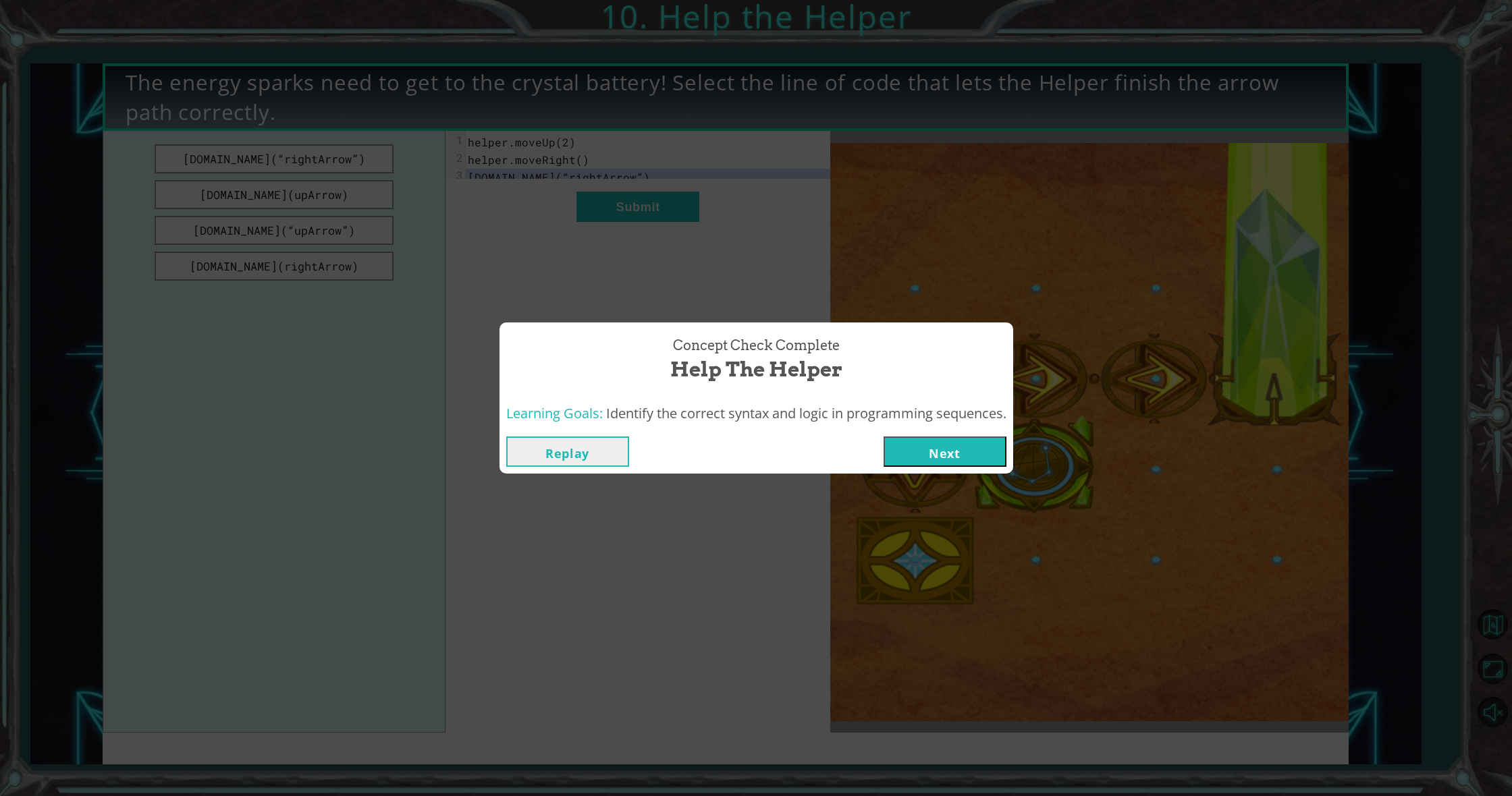
click at [907, 462] on button "Next" at bounding box center [945, 452] width 123 height 30
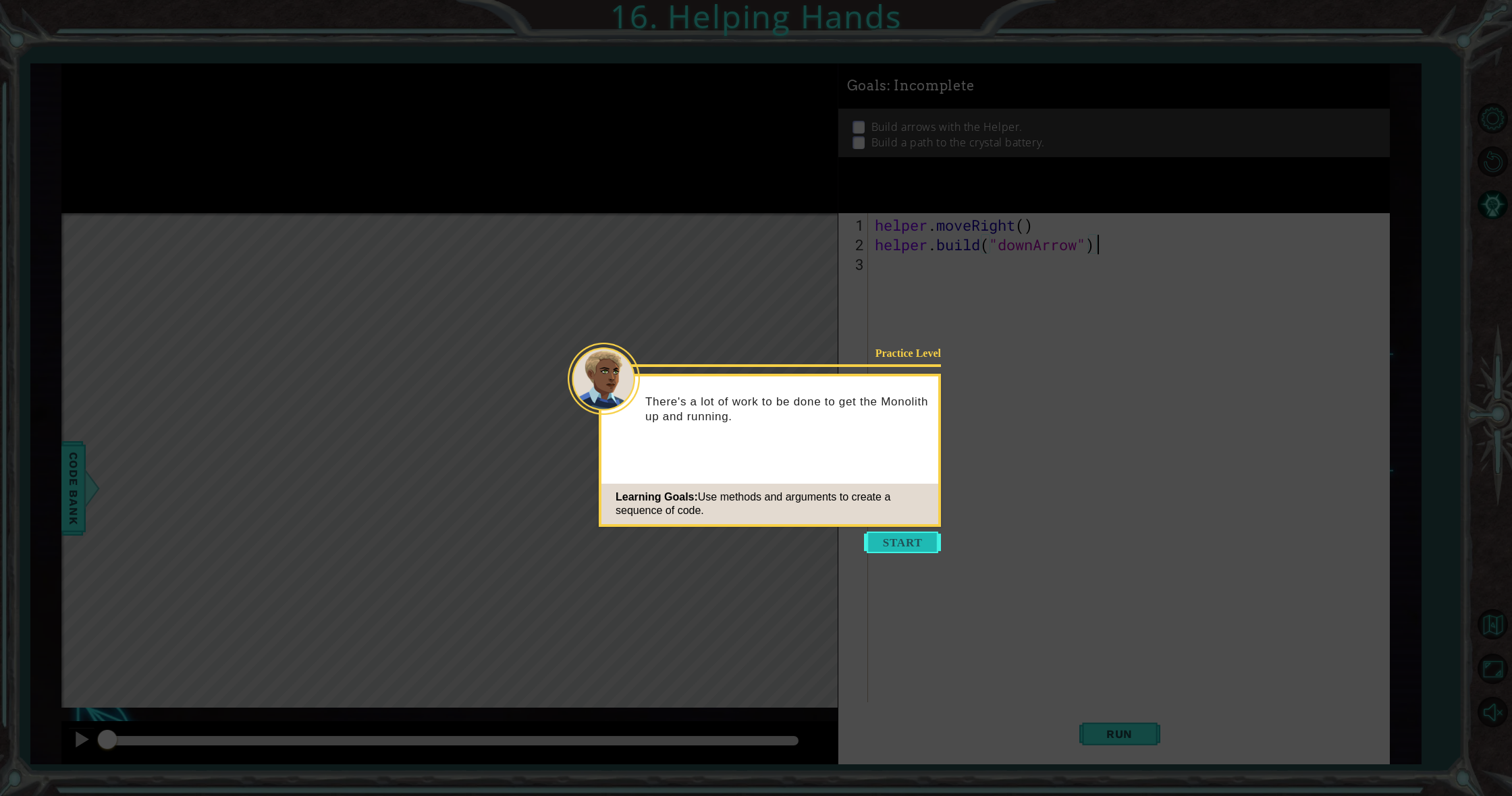
click at [937, 532] on button "Start" at bounding box center [902, 542] width 77 height 22
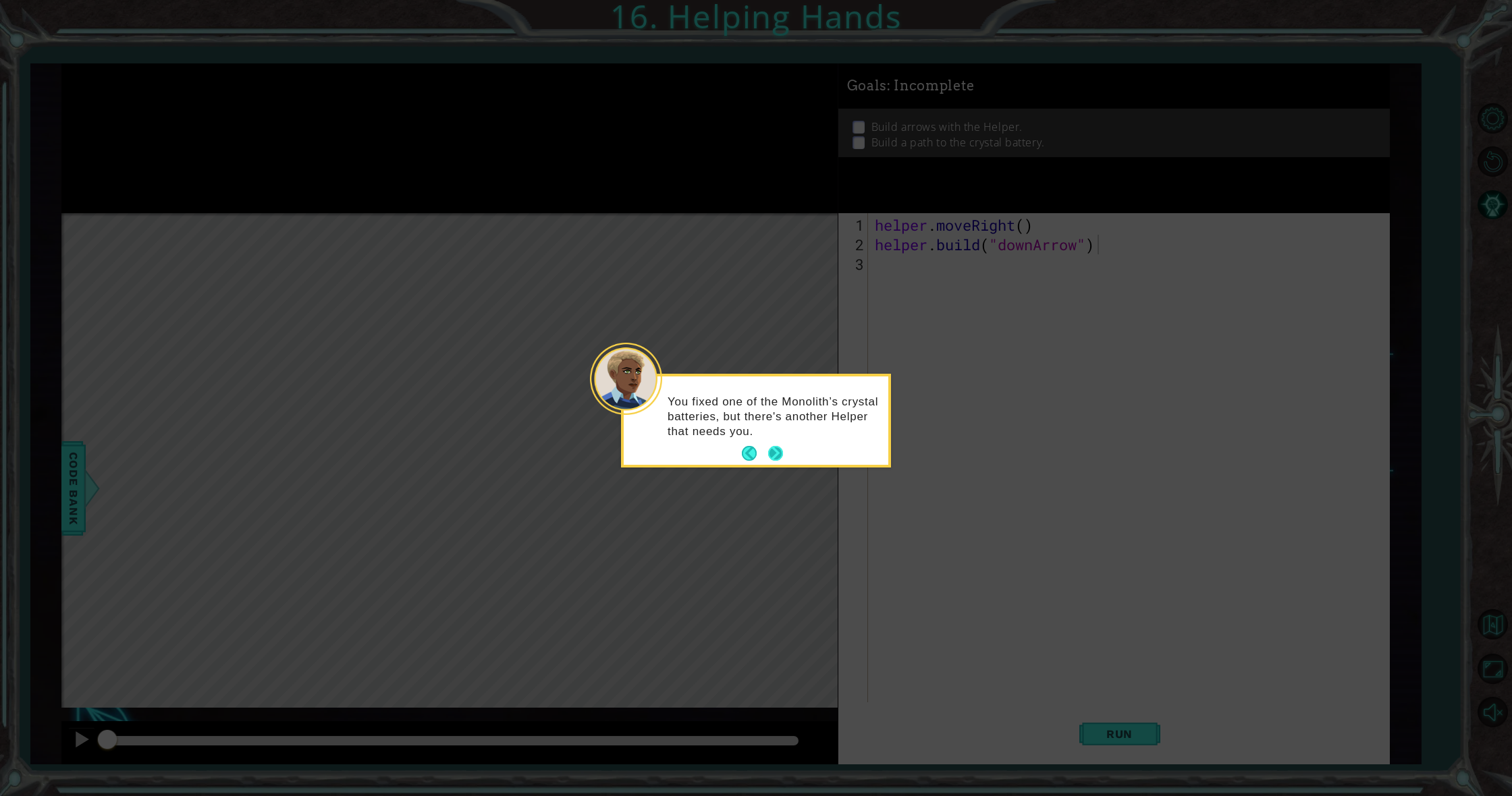
click at [775, 446] on button "Next" at bounding box center [775, 454] width 15 height 15
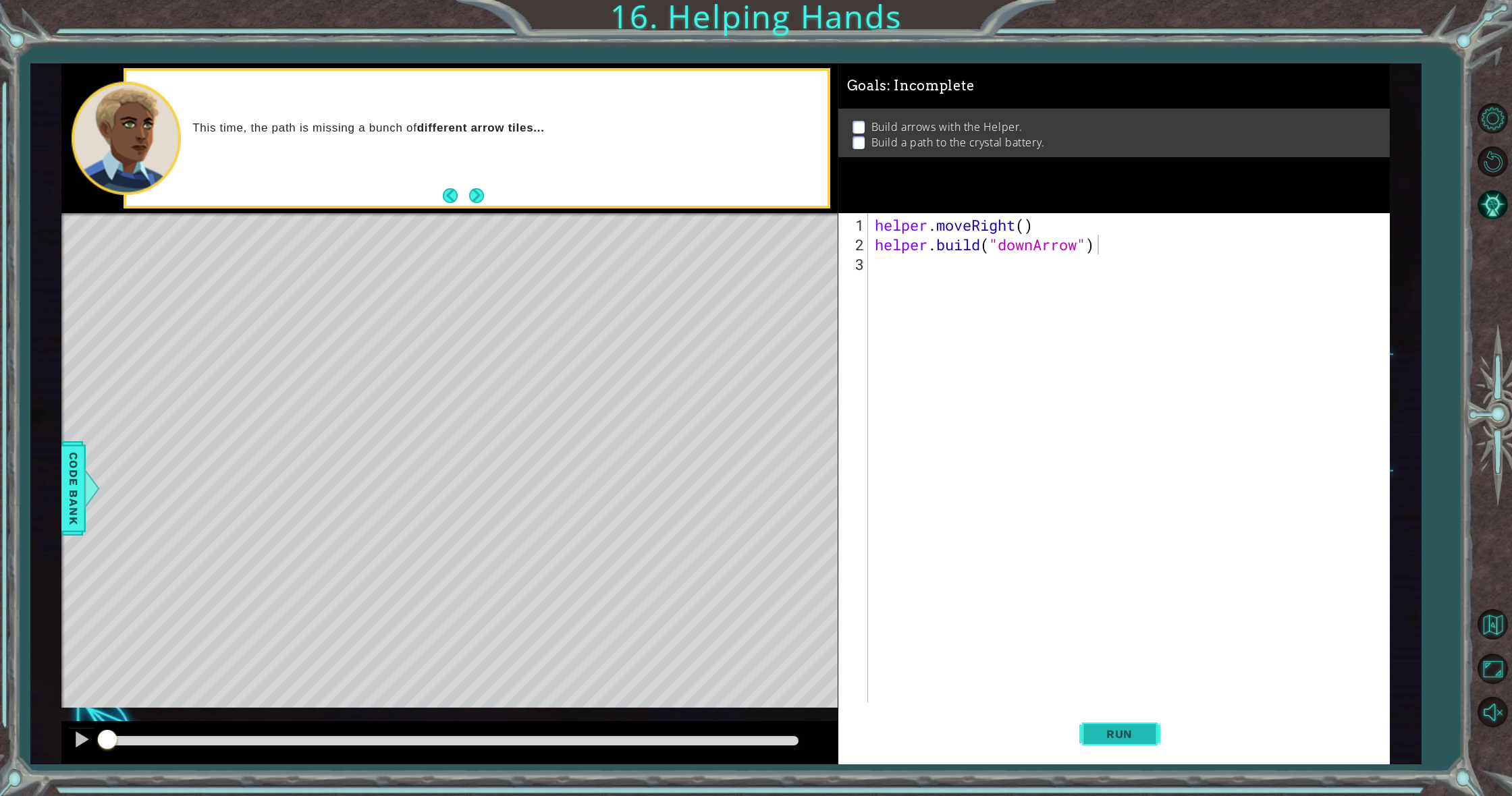
click at [1096, 720] on button "Run" at bounding box center [1120, 734] width 81 height 56
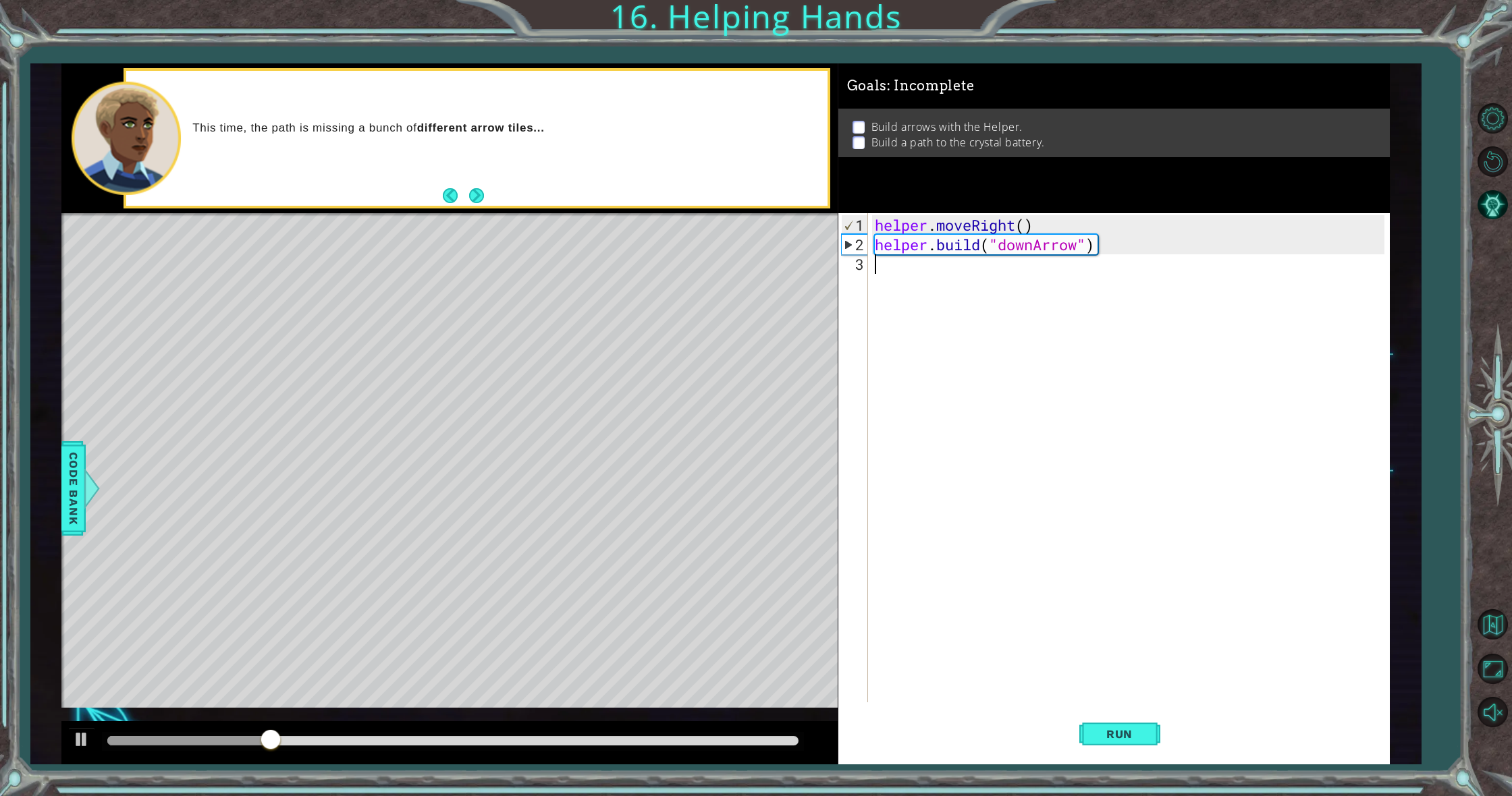
click at [894, 277] on div "helper . moveRight ( ) helper . build ( "downArrow" )" at bounding box center [1132, 479] width 520 height 528
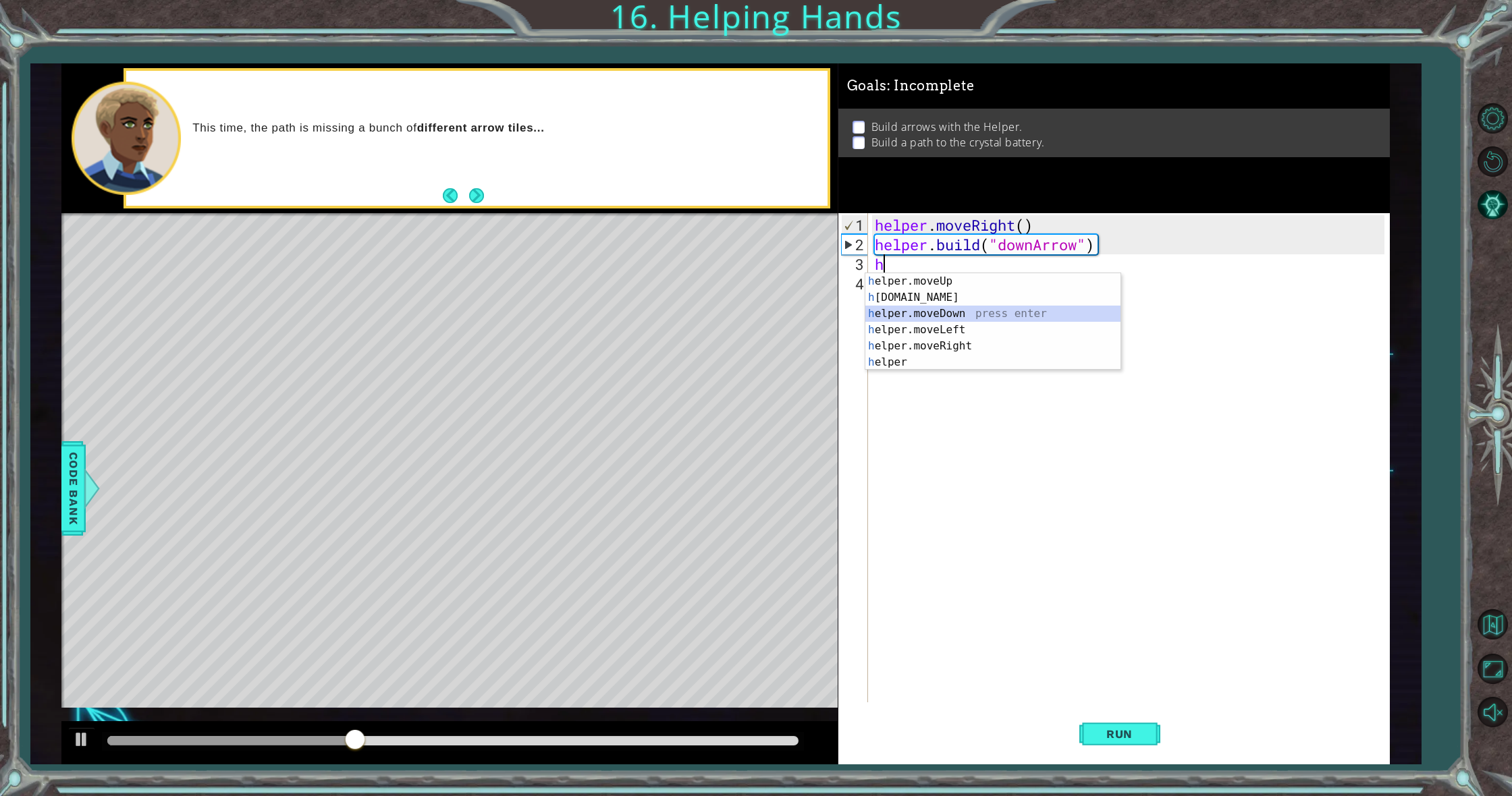
click at [911, 312] on div "h elper.moveUp press enter h [DOMAIN_NAME] press enter h elper.moveDown press e…" at bounding box center [993, 338] width 255 height 130
type textarea "helper.moveDown(1)"
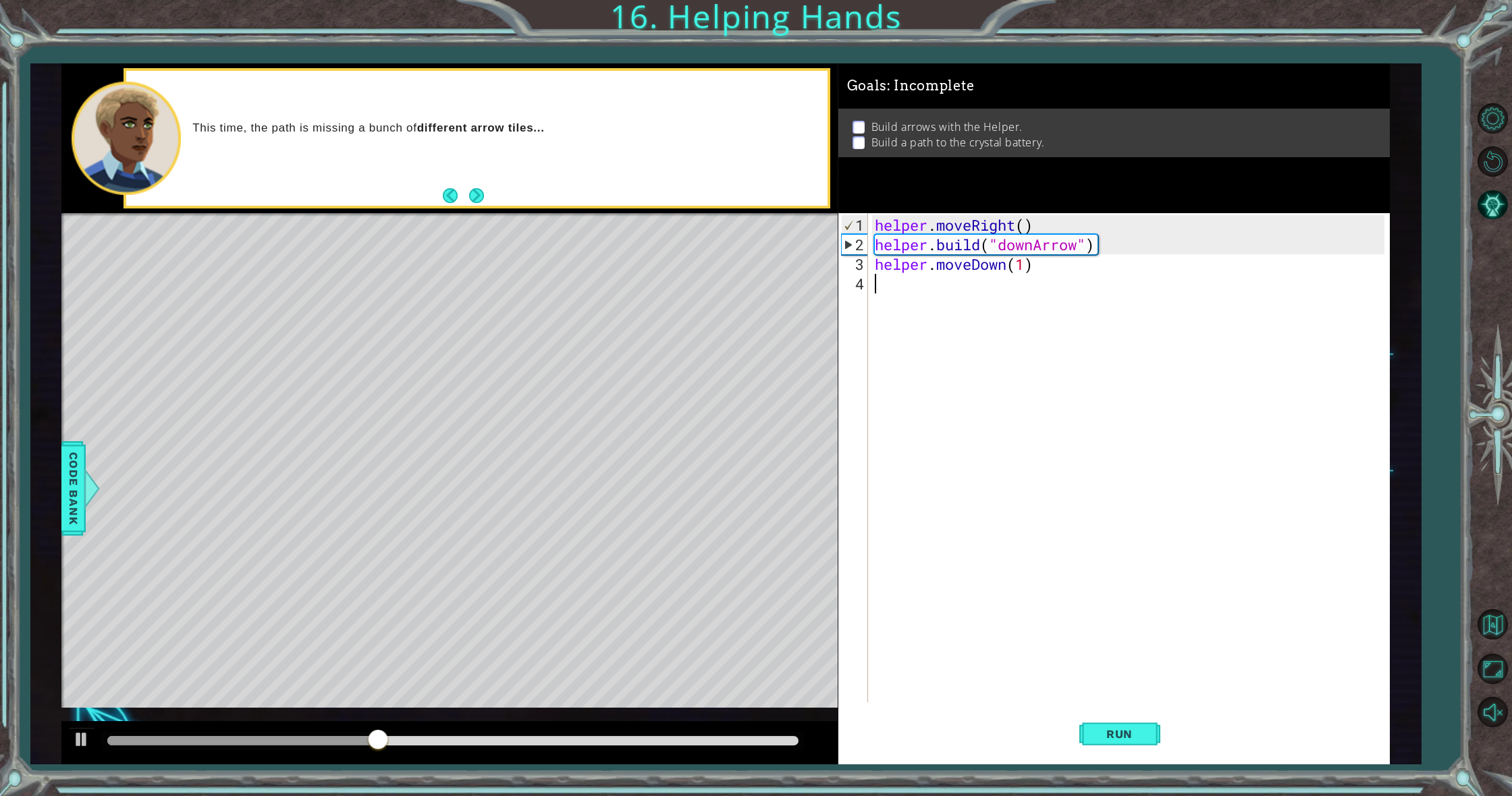
click at [893, 289] on div "helper . moveRight ( ) helper . build ( "downArrow" ) helper . moveDown ( 1 )" at bounding box center [1132, 479] width 520 height 528
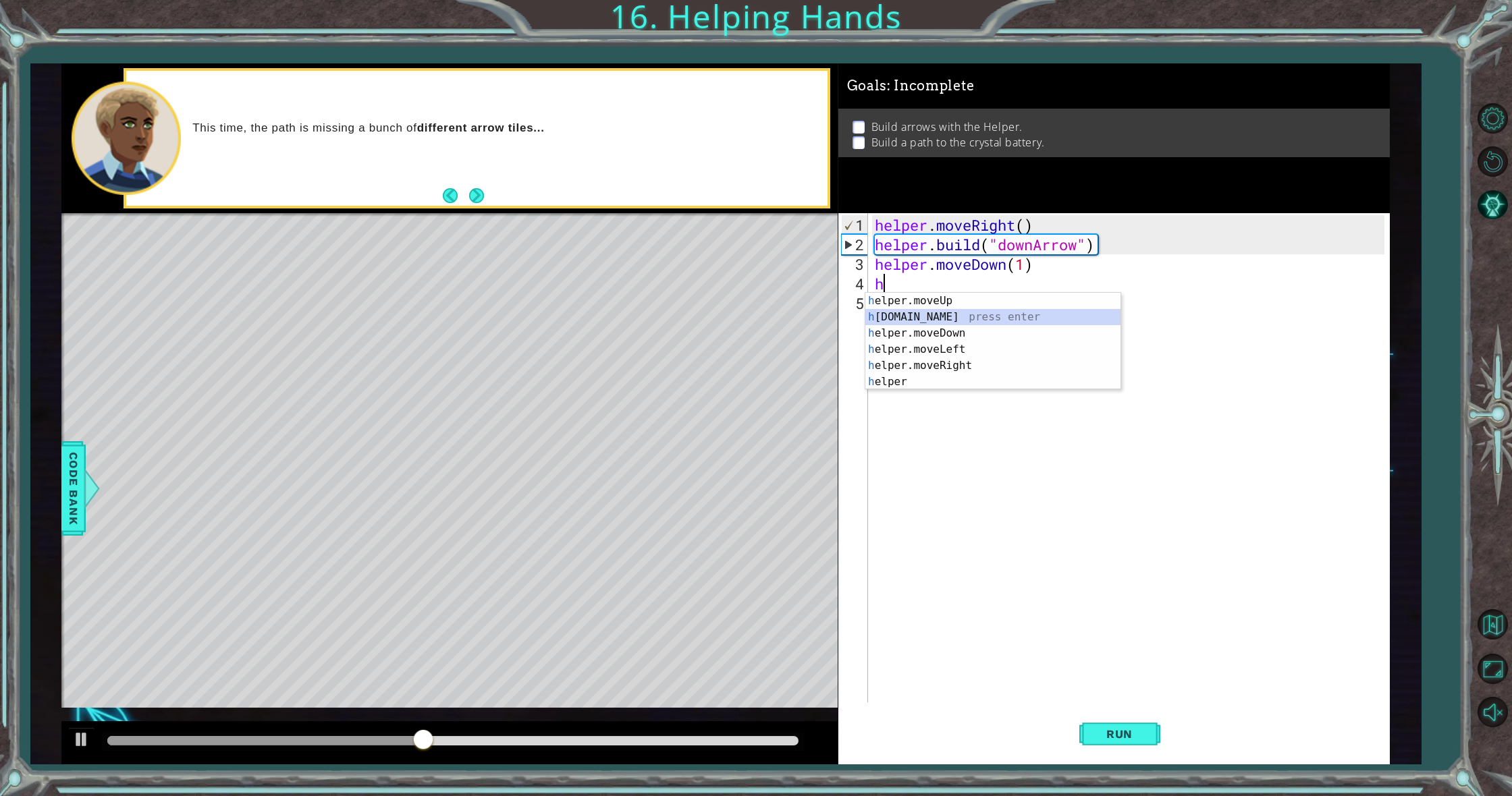
click at [925, 319] on div "h elper.moveUp press enter h [DOMAIN_NAME] press enter h elper.moveDown press e…" at bounding box center [993, 358] width 255 height 130
type textarea "[DOMAIN_NAME]("rightArrow")"
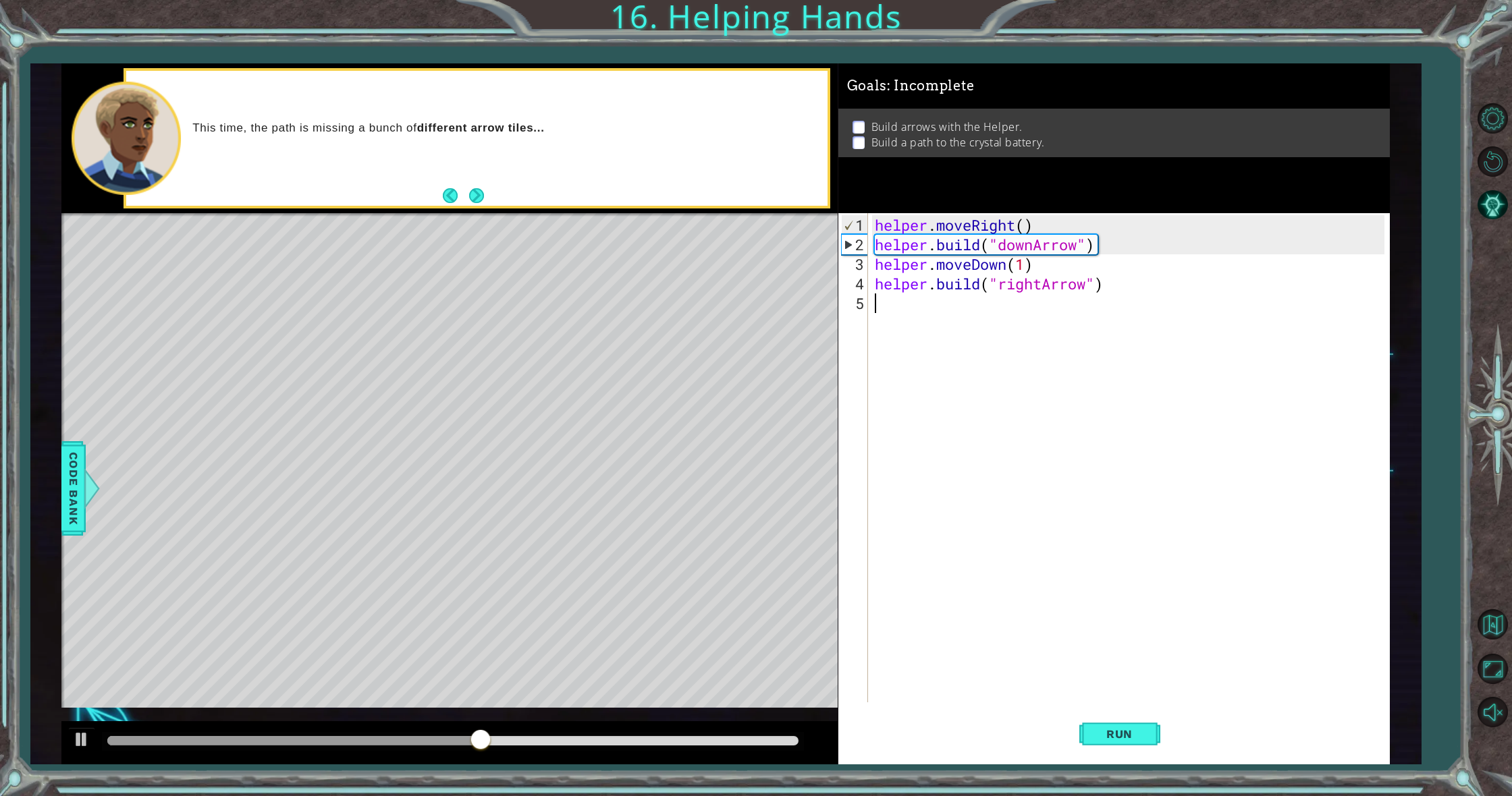
click at [1011, 324] on div "helper . moveRight ( ) helper . build ( "downArrow" ) helper . moveDown ( 1 ) h…" at bounding box center [1132, 479] width 520 height 528
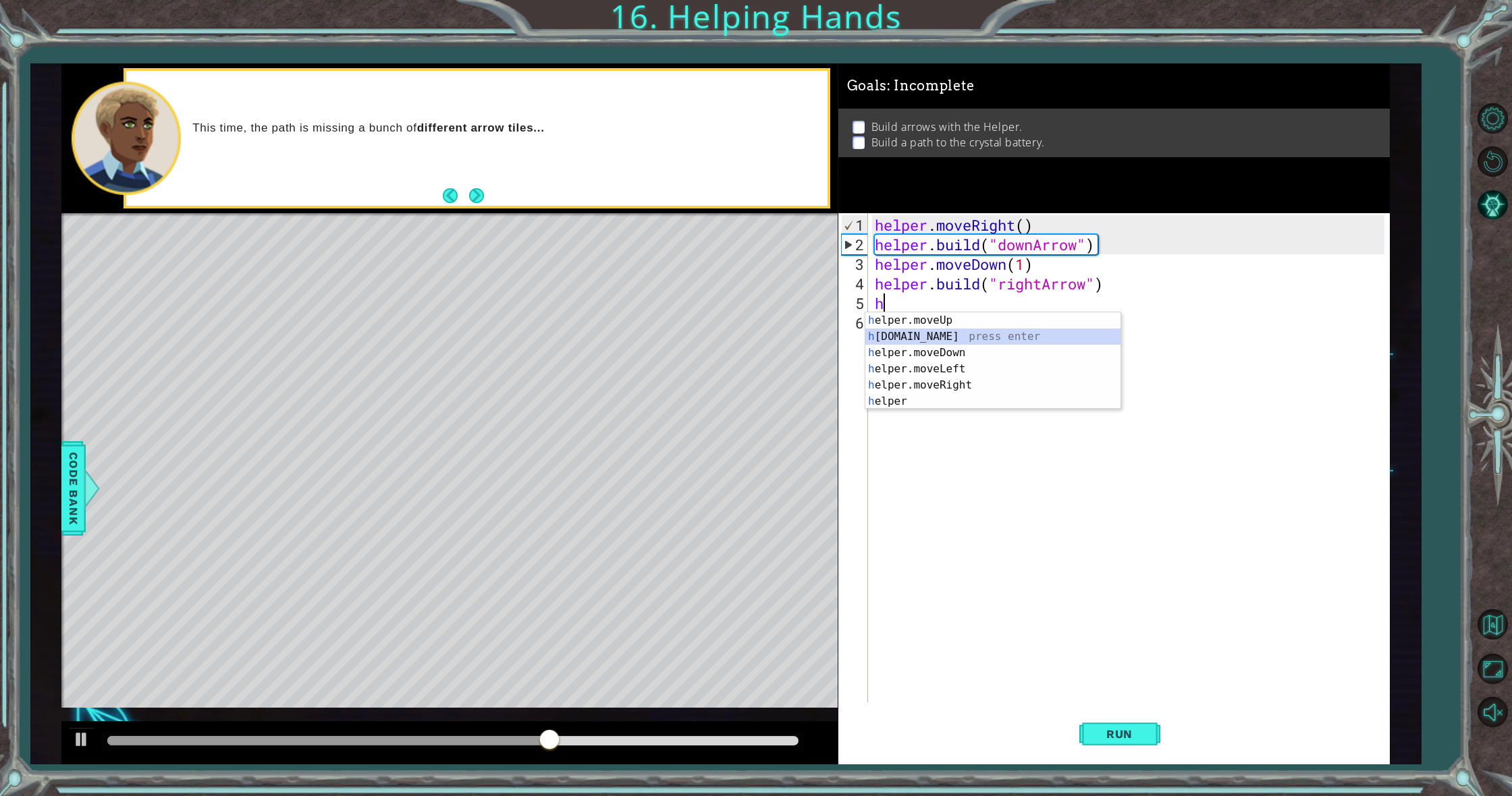
click at [960, 331] on div "h elper.moveUp press enter h [DOMAIN_NAME] press enter h elper.moveDown press e…" at bounding box center [993, 377] width 255 height 130
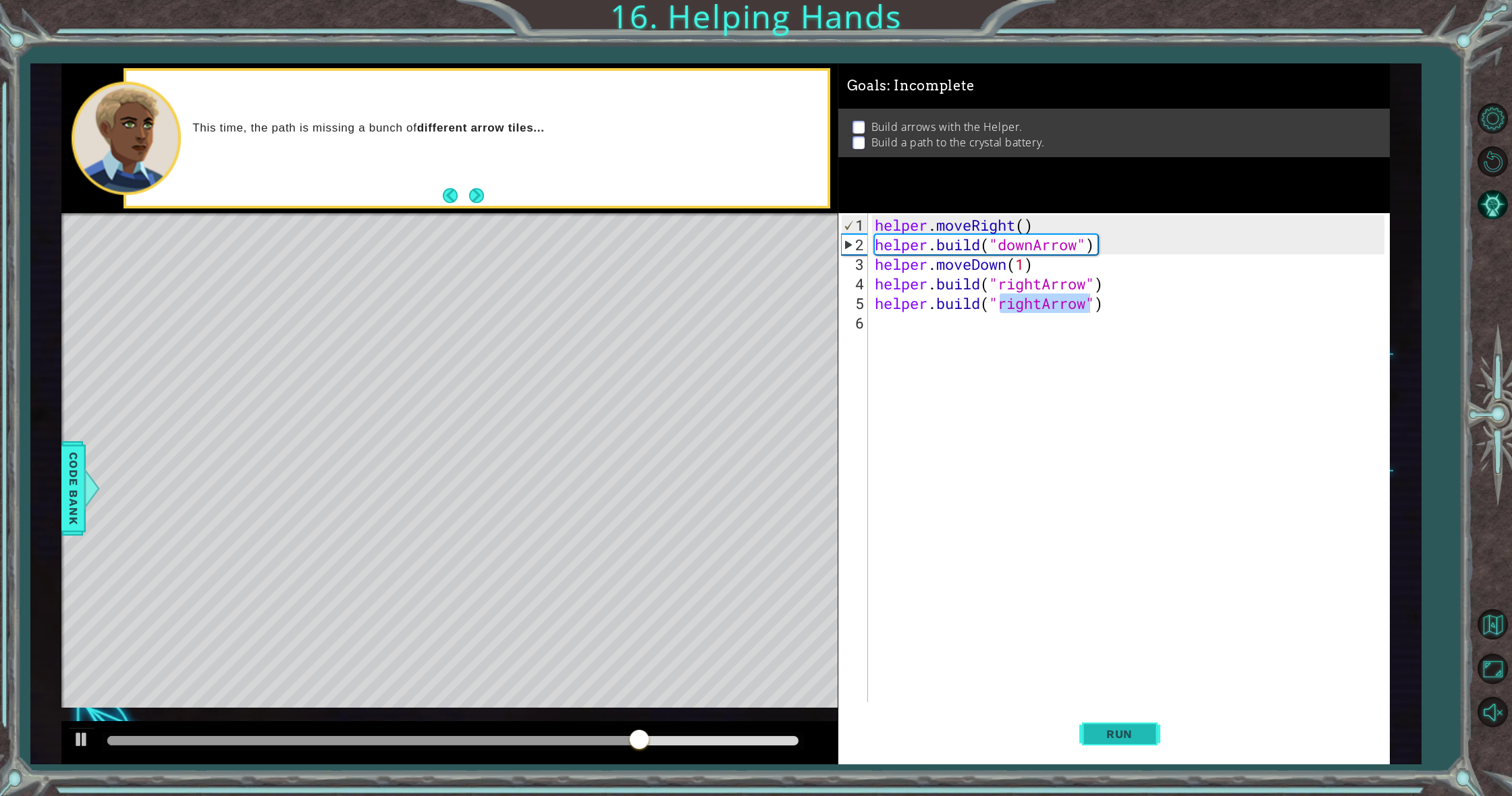
click at [1135, 740] on span "Run" at bounding box center [1119, 734] width 53 height 13
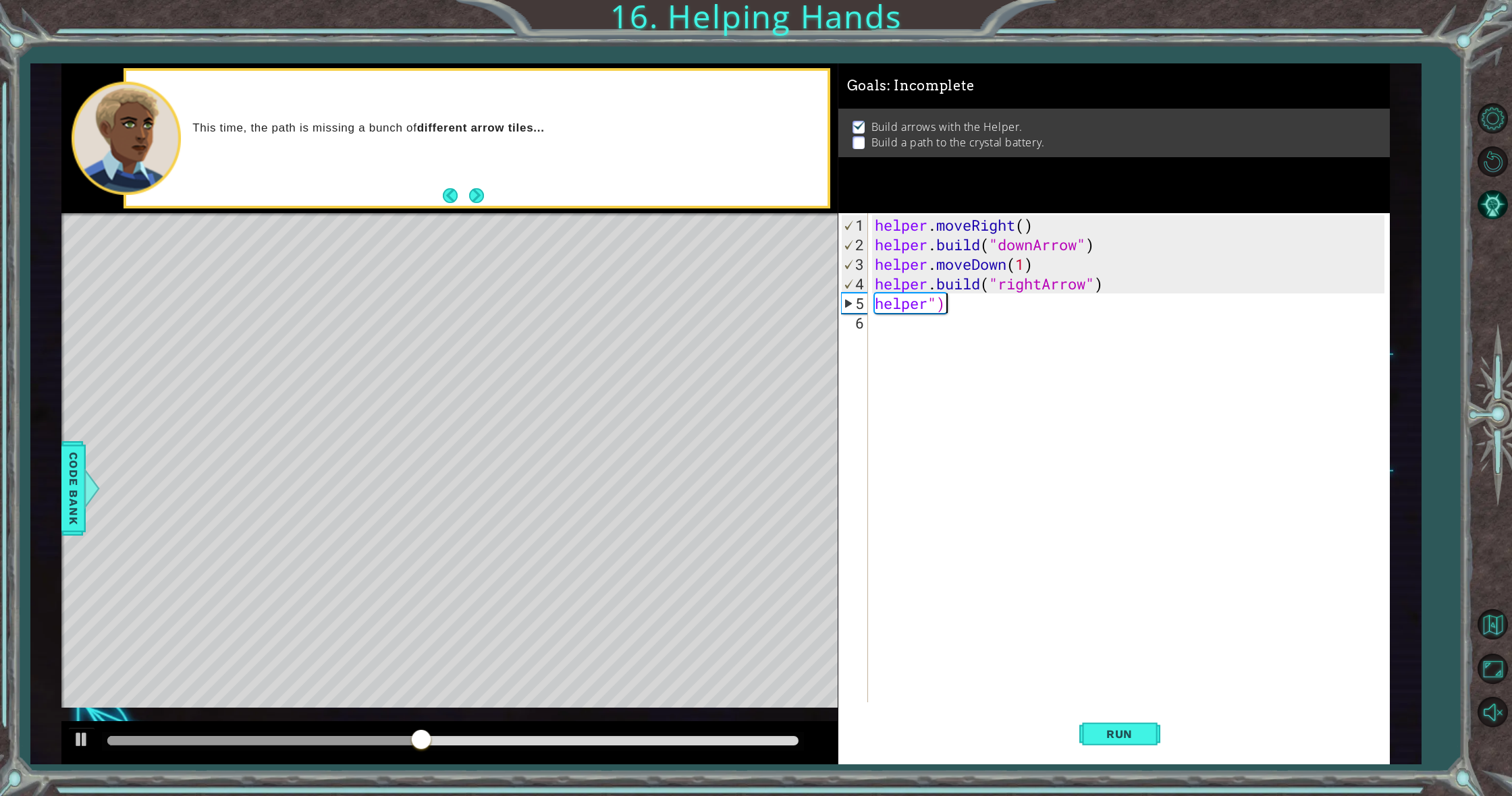
click at [981, 301] on div "helper . moveRight ( ) helper . build ( "downArrow" ) helper . moveDown ( 1 ) h…" at bounding box center [1132, 479] width 520 height 528
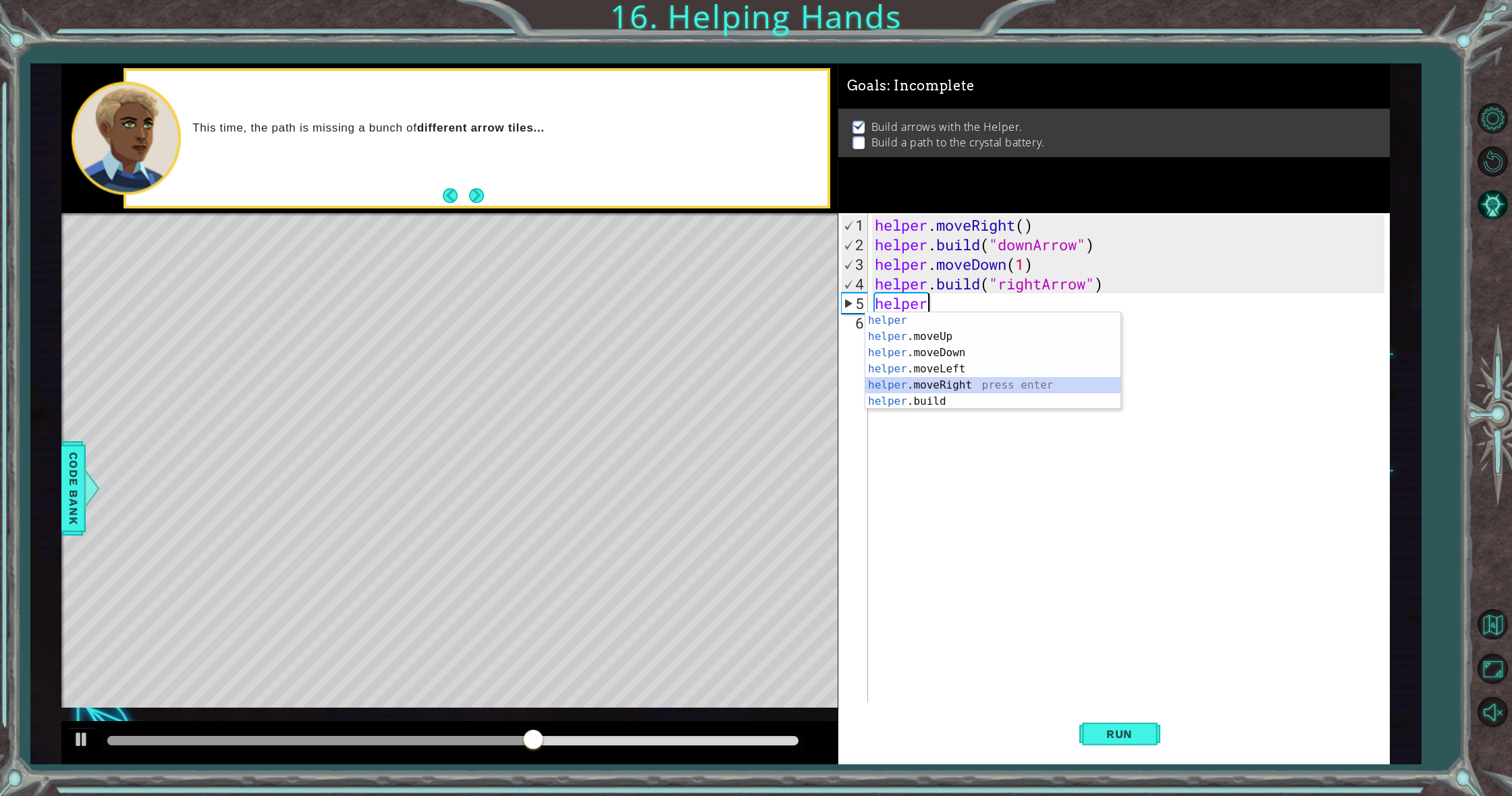
click at [978, 385] on div "helper press enter helper .moveUp press enter helper .moveDown press enter help…" at bounding box center [993, 377] width 255 height 130
type textarea "helper.moveRight(1)"
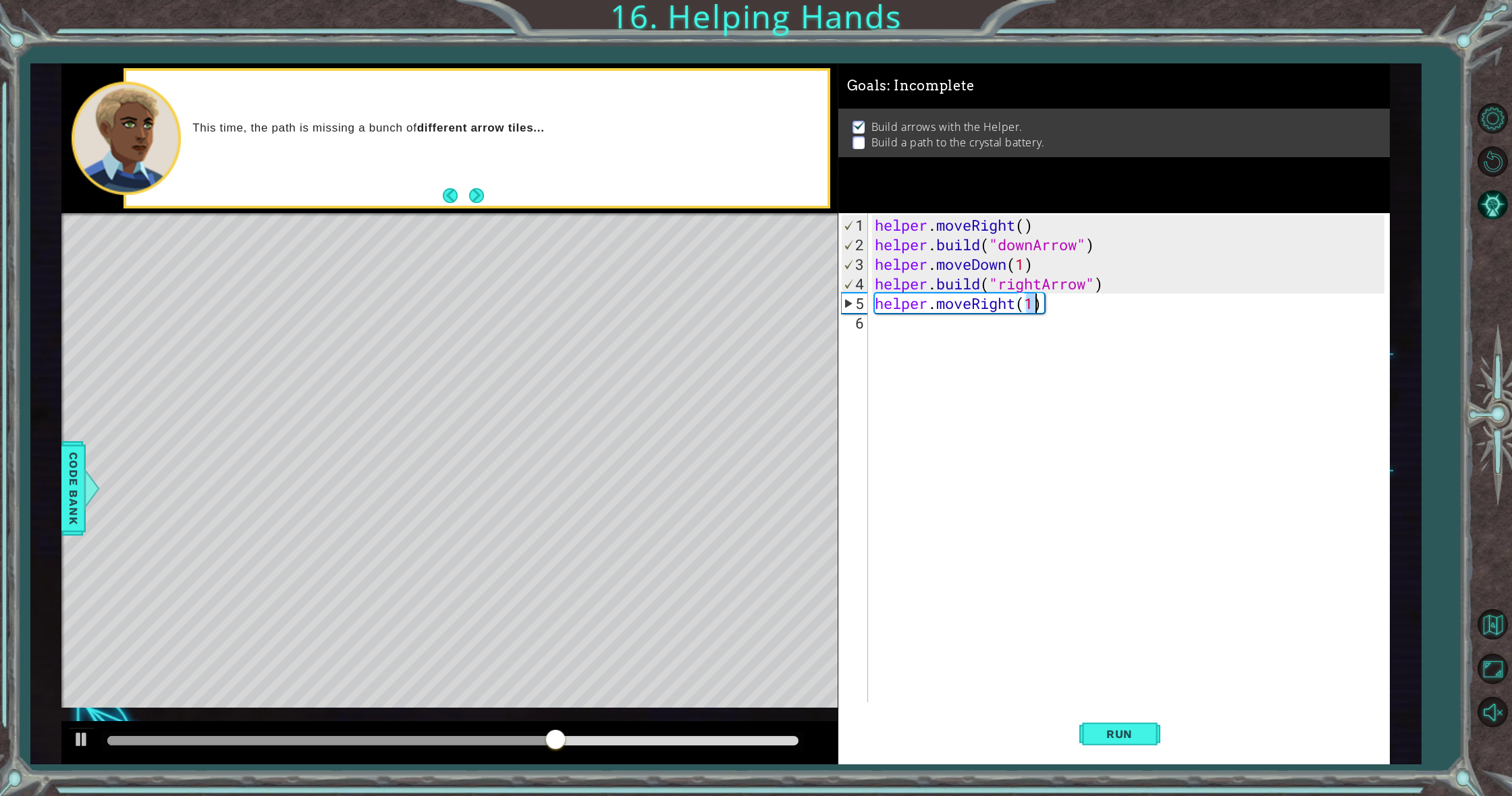
click at [927, 335] on div "helper . moveRight ( ) helper . build ( "downArrow" ) helper . moveDown ( 1 ) h…" at bounding box center [1132, 479] width 520 height 528
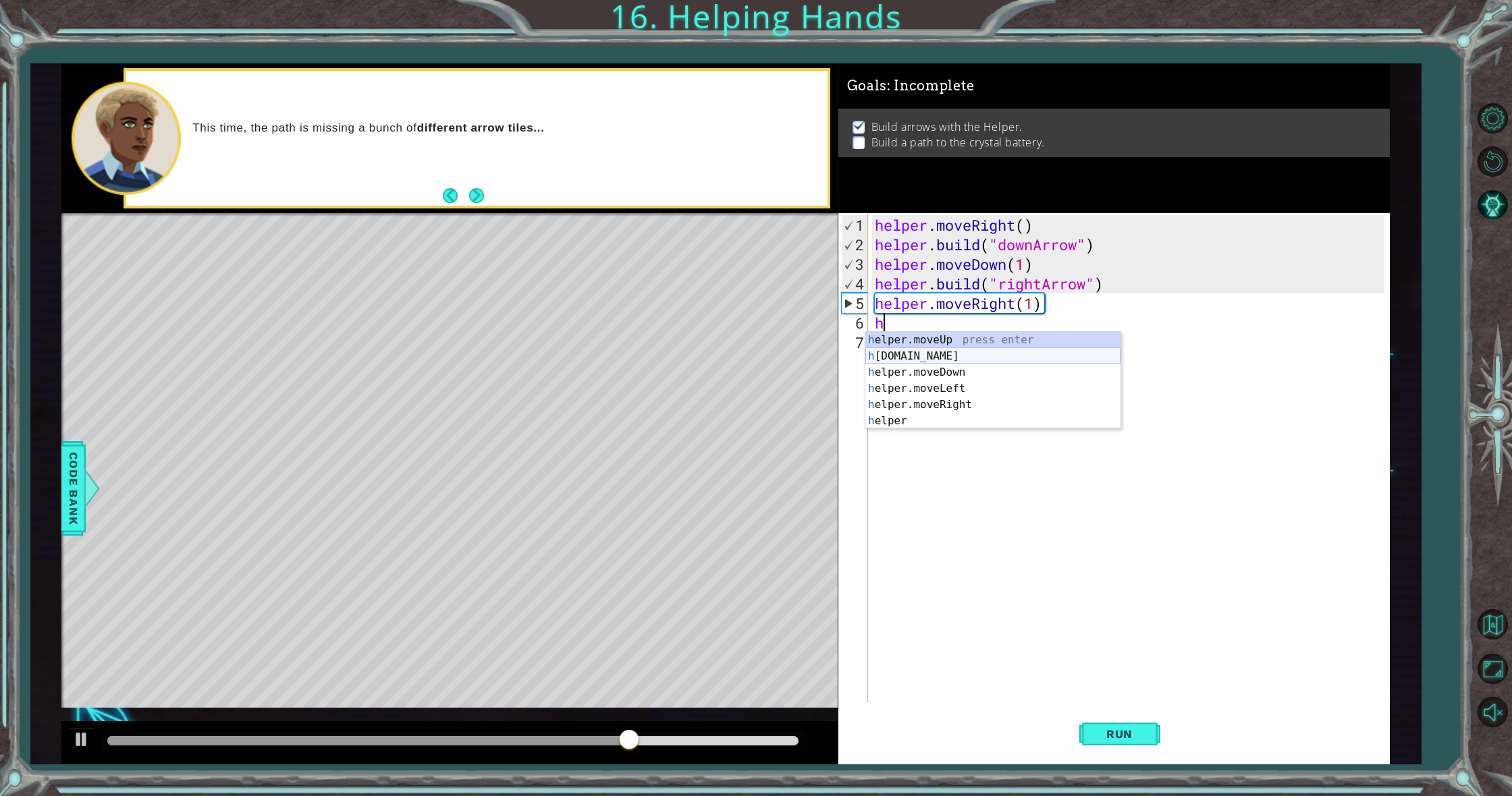
click at [937, 360] on div "h elper.moveUp press enter h [DOMAIN_NAME] press enter h elper.moveDown press e…" at bounding box center [993, 397] width 255 height 130
type textarea "[DOMAIN_NAME]("rightArrow")"
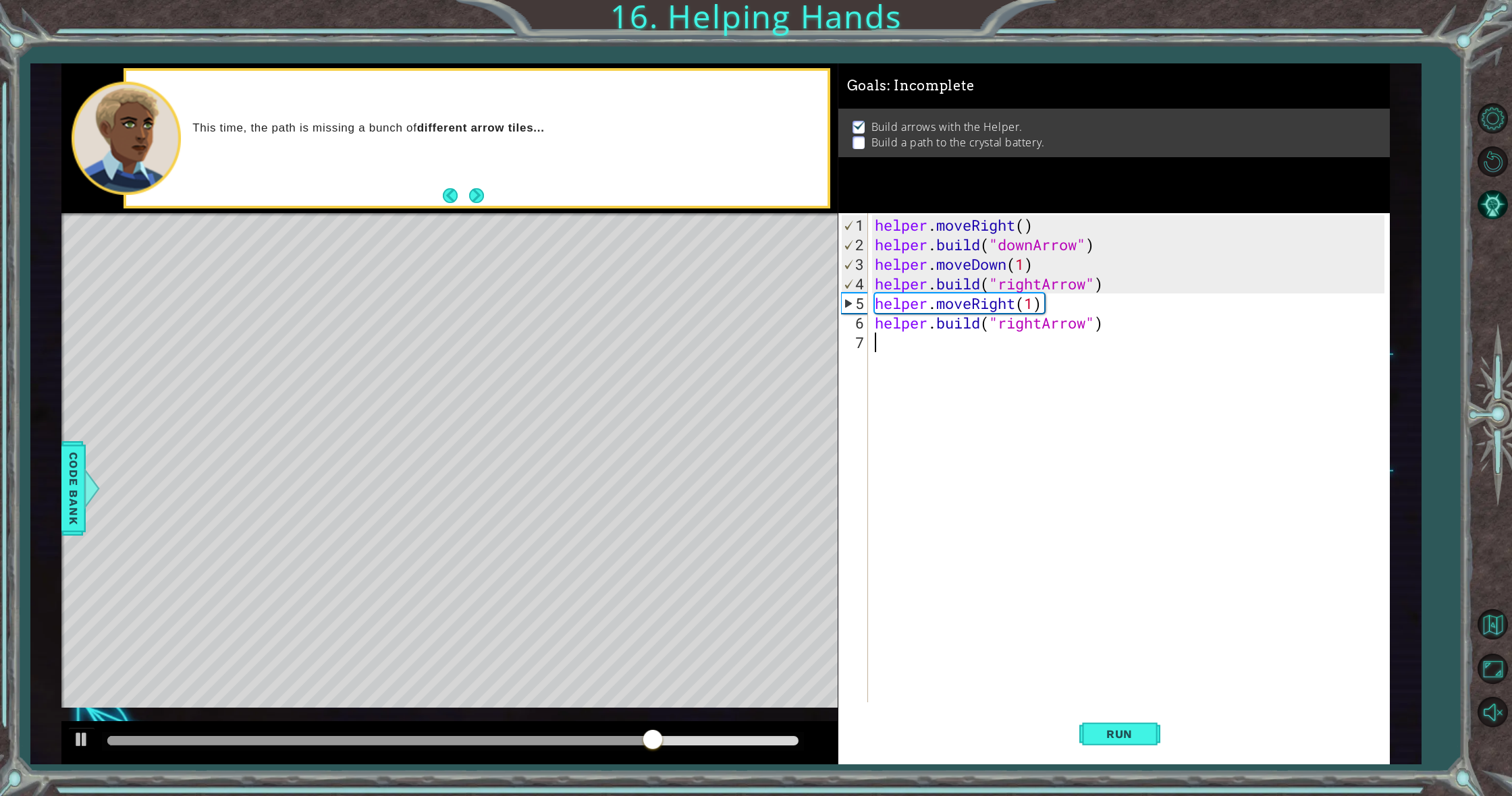
click at [937, 360] on div "helper . moveRight ( ) helper . build ( "downArrow" ) helper . moveDown ( 1 ) h…" at bounding box center [1132, 479] width 520 height 528
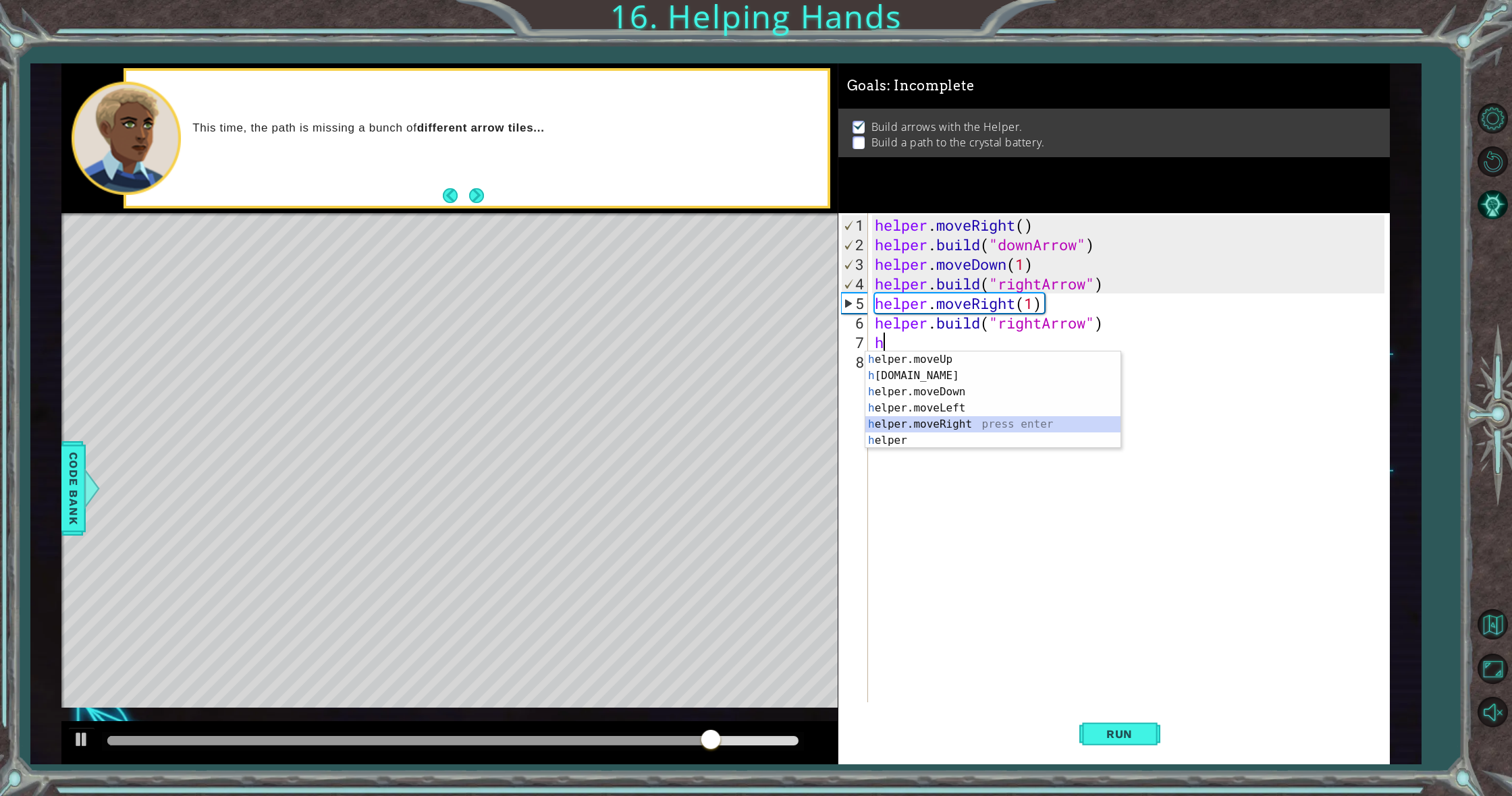
click at [975, 418] on div "h elper.moveUp press enter h [DOMAIN_NAME] press enter h elper.moveDown press e…" at bounding box center [993, 417] width 255 height 130
type textarea "helper.moveRight(1)"
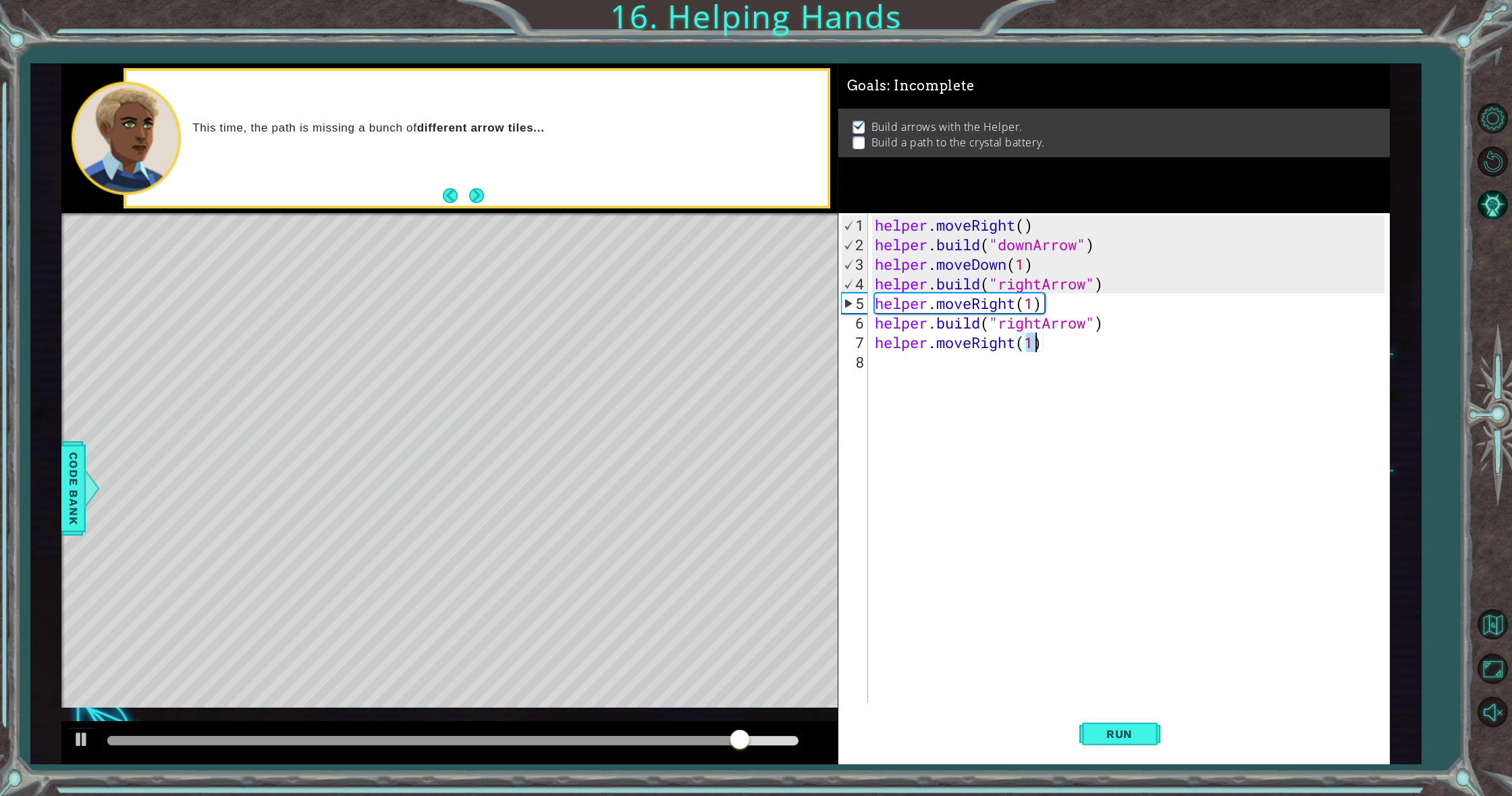
click at [927, 359] on div "helper . moveRight ( ) helper . build ( "downArrow" ) helper . moveDown ( 1 ) h…" at bounding box center [1132, 479] width 520 height 528
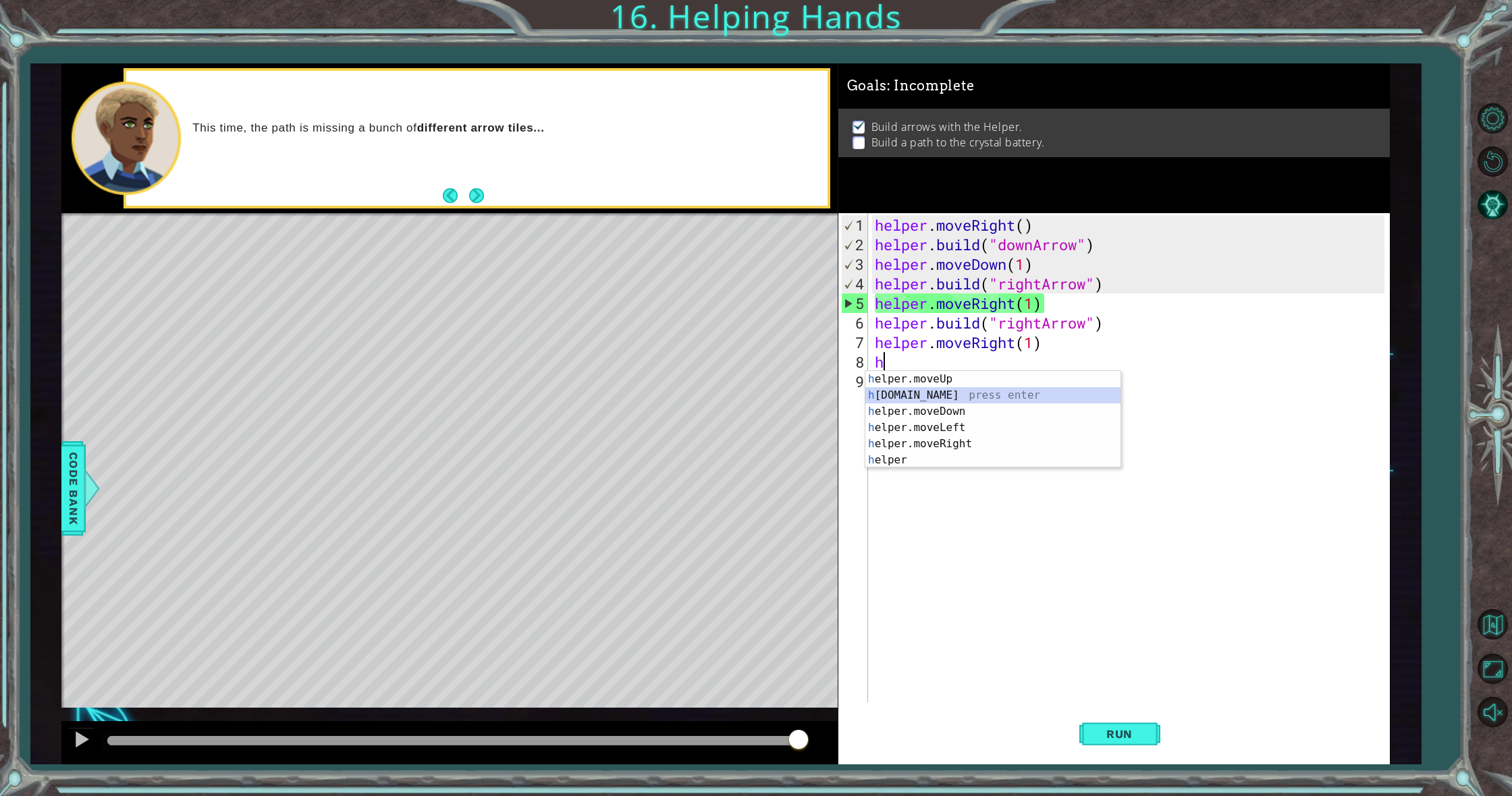
click at [947, 395] on div "h elper.moveUp press enter h [DOMAIN_NAME] press enter h elper.moveDown press e…" at bounding box center [993, 436] width 255 height 130
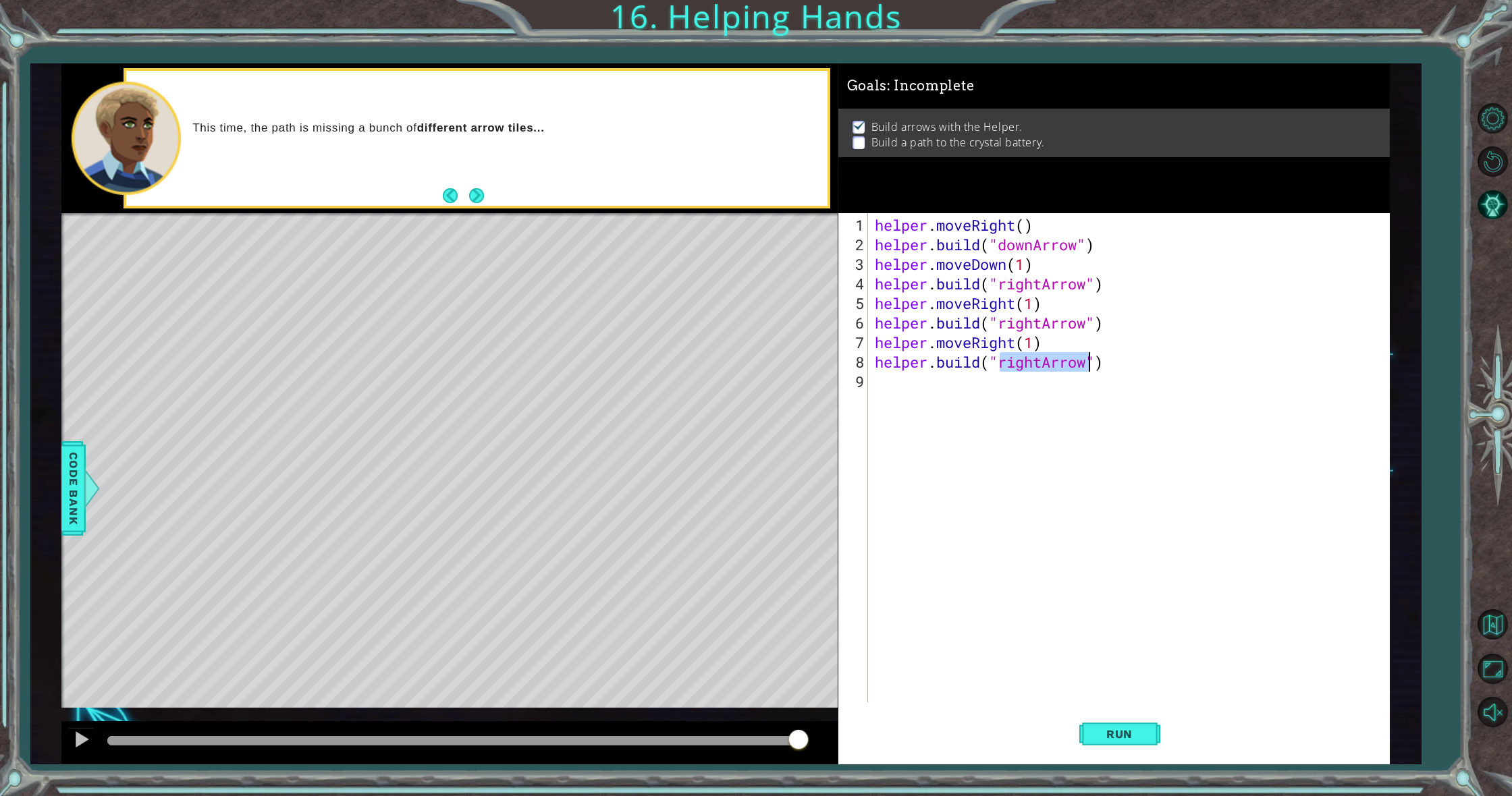
click at [1044, 360] on div "helper . moveRight ( ) helper . build ( "downArrow" ) helper . moveDown ( 1 ) h…" at bounding box center [1129, 458] width 513 height 489
type textarea "[DOMAIN_NAME]("upArrow")"
click at [1106, 748] on button "Run" at bounding box center [1120, 734] width 81 height 56
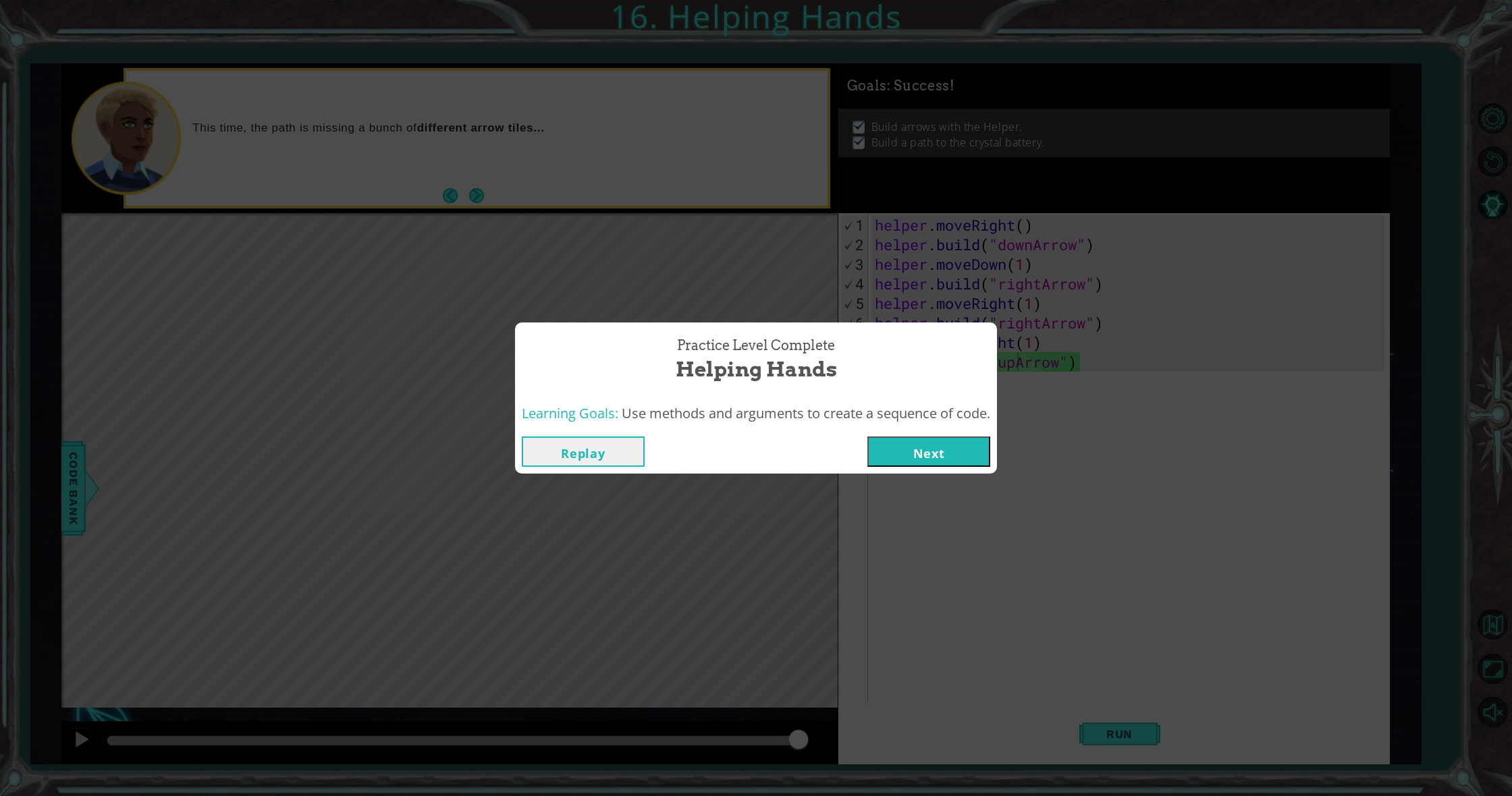
click at [961, 453] on button "Next" at bounding box center [929, 452] width 123 height 30
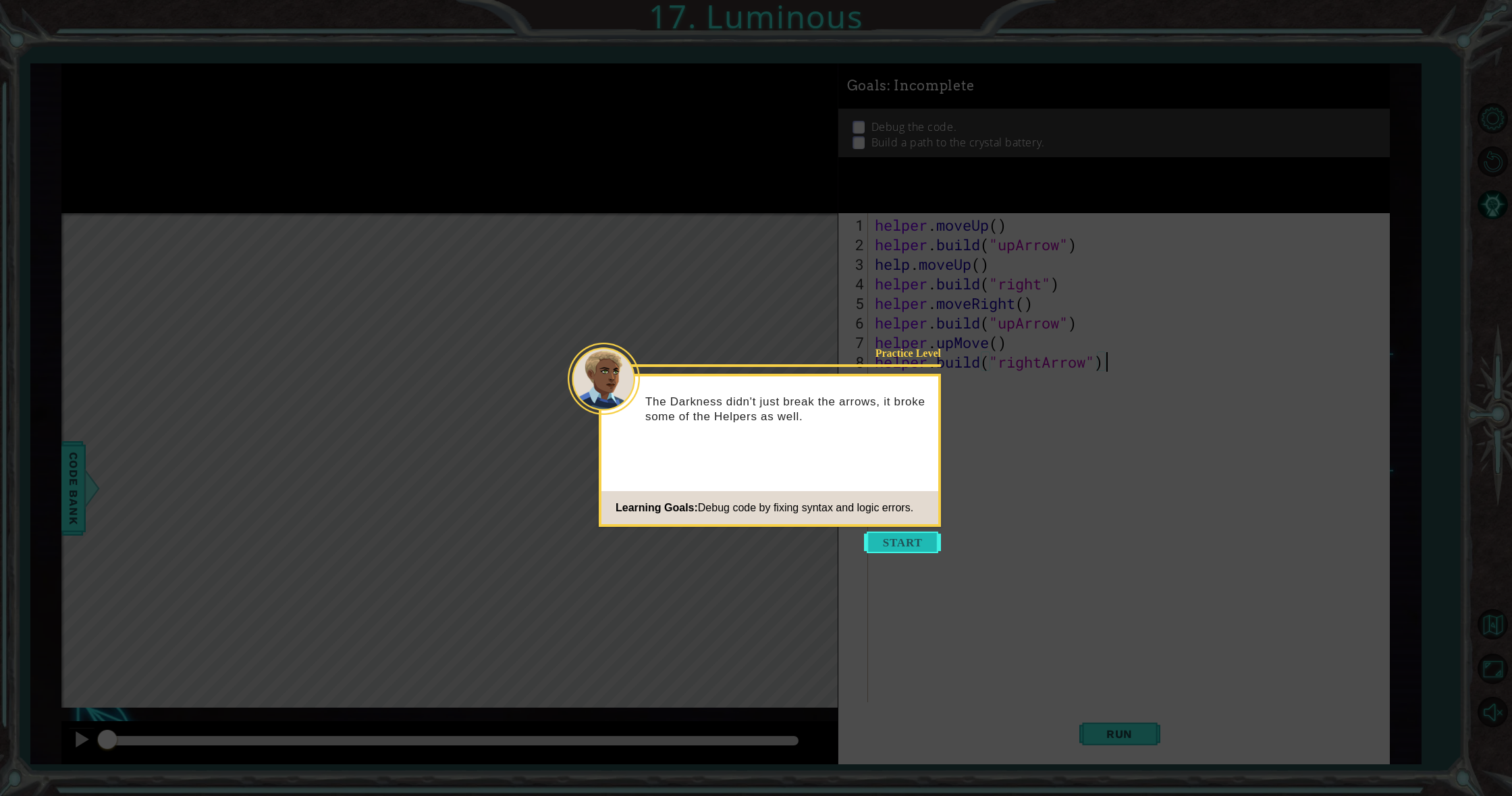
click at [891, 541] on button "Start" at bounding box center [902, 542] width 77 height 22
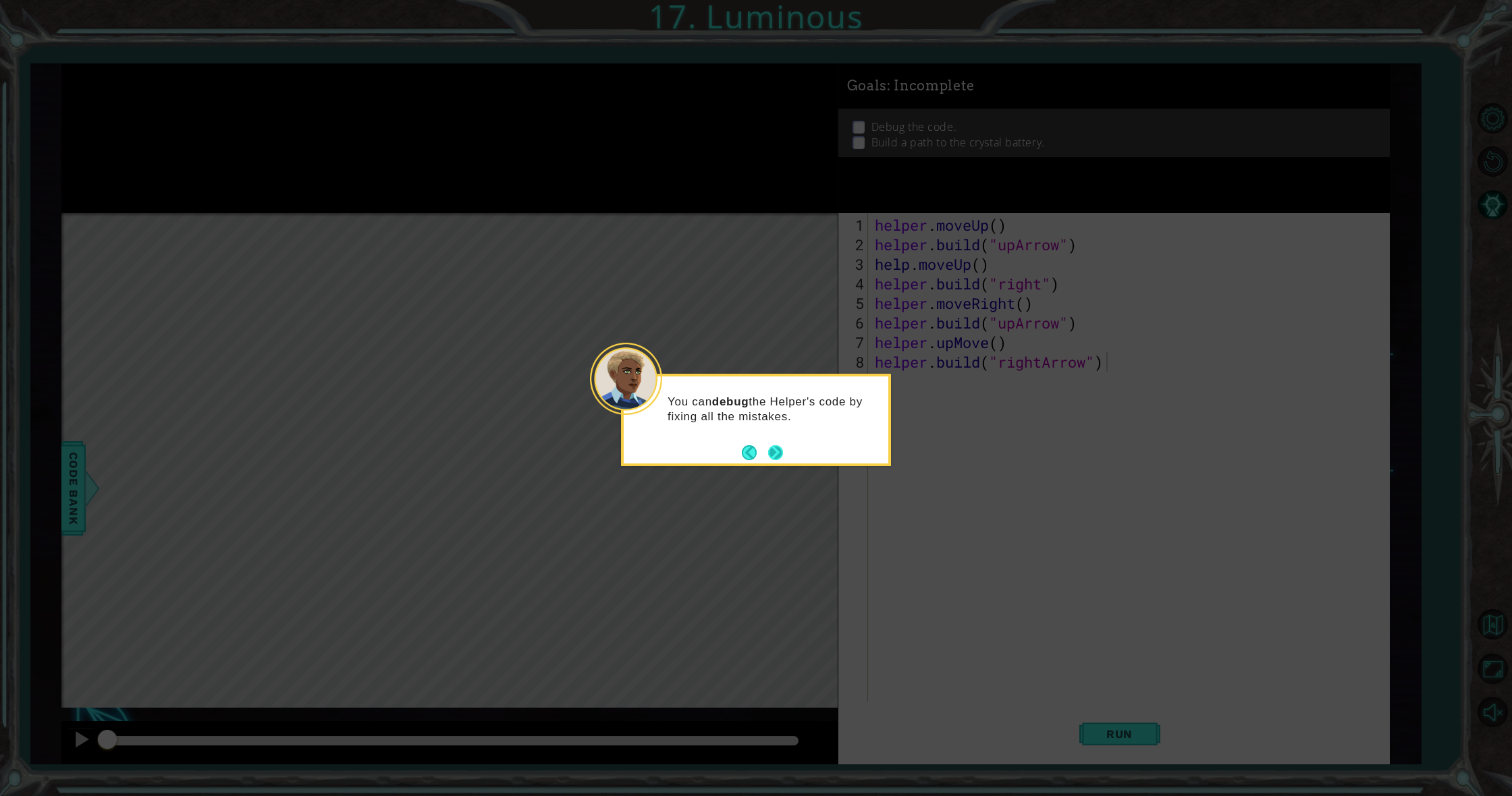
click at [778, 454] on button "Next" at bounding box center [775, 452] width 15 height 15
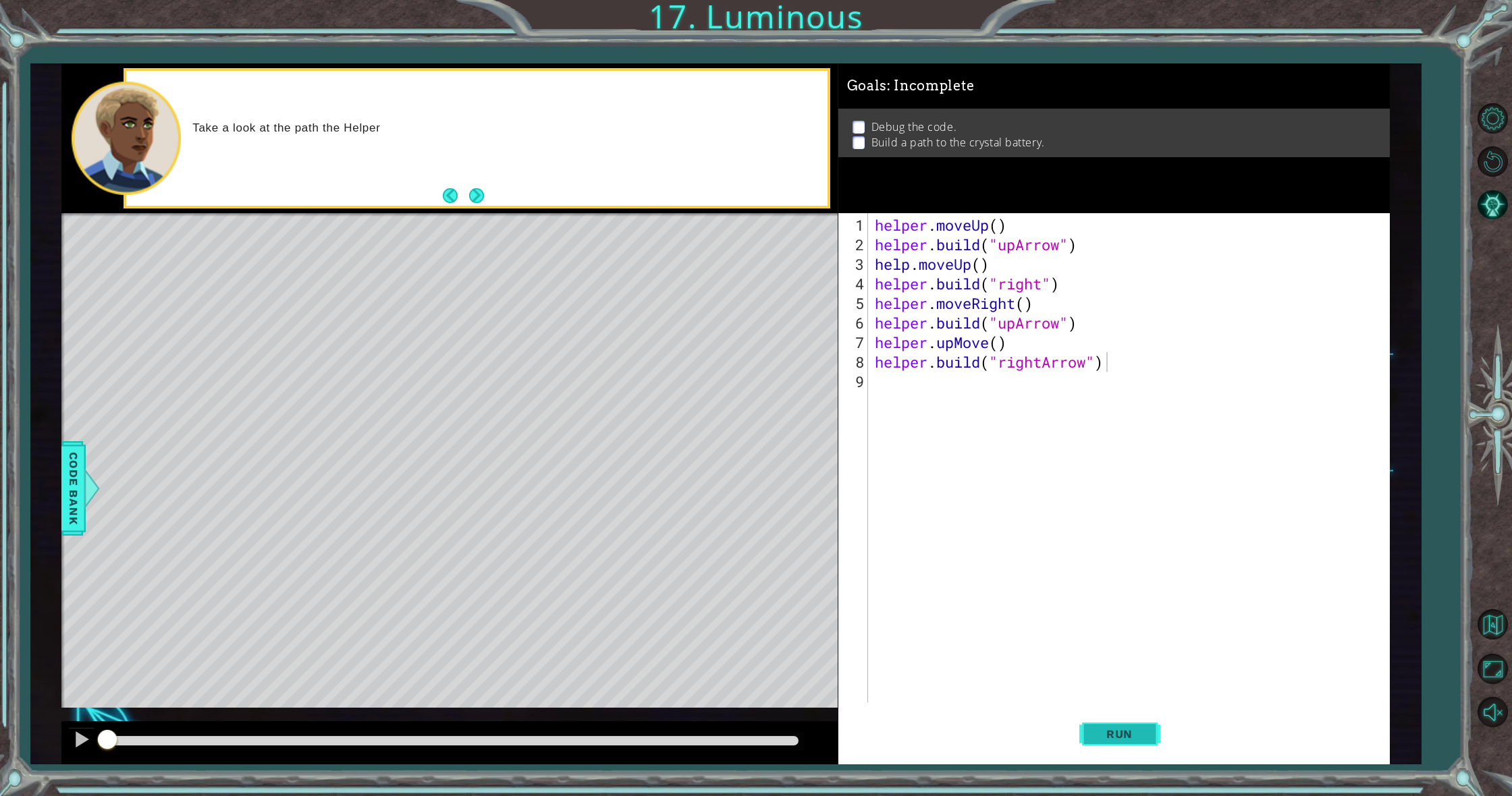
click at [1149, 747] on button "Run" at bounding box center [1120, 734] width 81 height 56
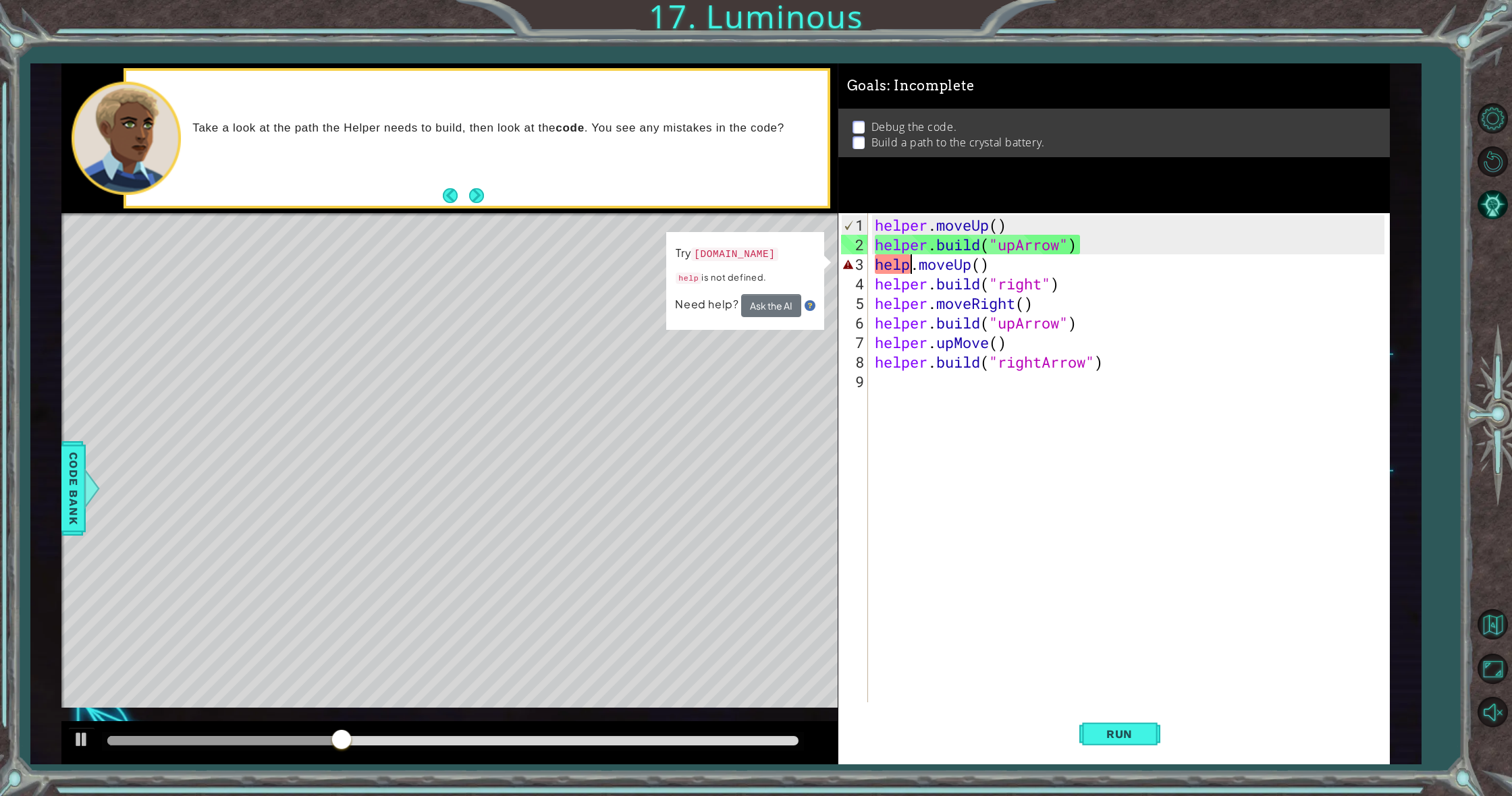
click at [914, 262] on div "helper . moveUp ( ) helper . build ( "upArrow" ) help . moveUp ( ) helper . bui…" at bounding box center [1132, 479] width 520 height 528
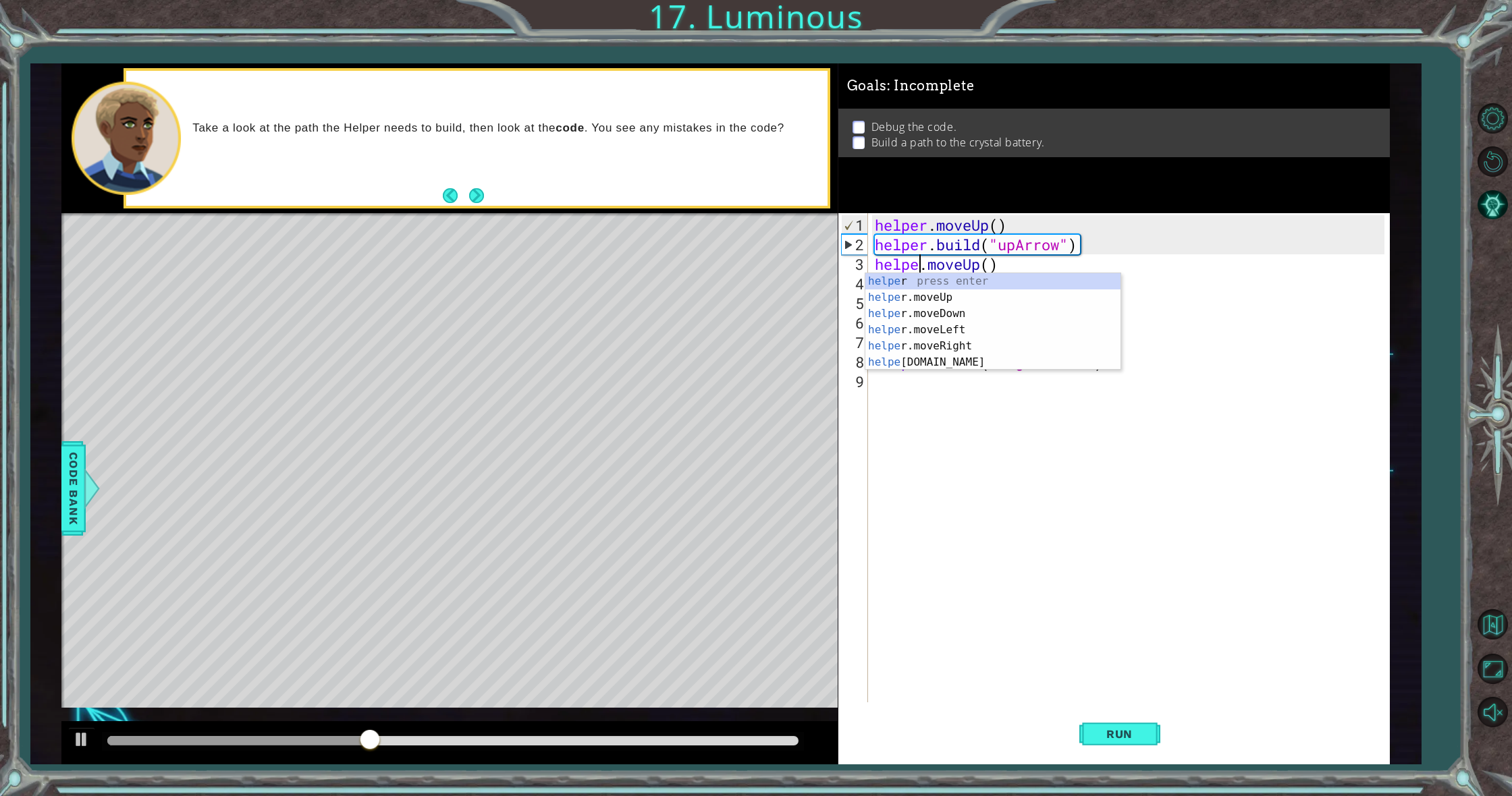
type textarea "helper.moveUp()"
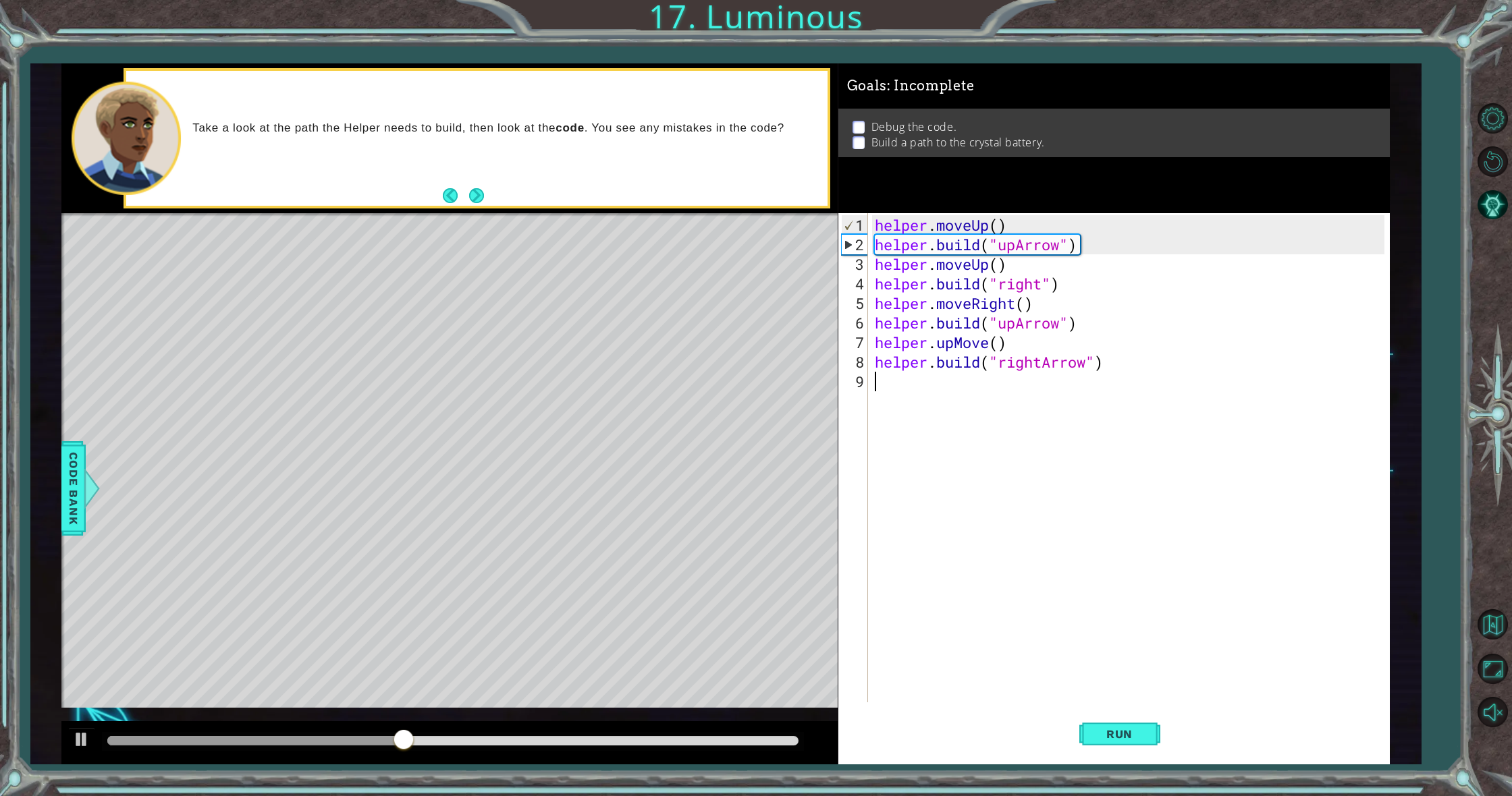
click at [894, 505] on div "helper . moveUp ( ) helper . build ( "upArrow" ) helper . moveUp ( ) helper . b…" at bounding box center [1132, 479] width 520 height 528
click at [1123, 744] on button "Run" at bounding box center [1120, 734] width 81 height 56
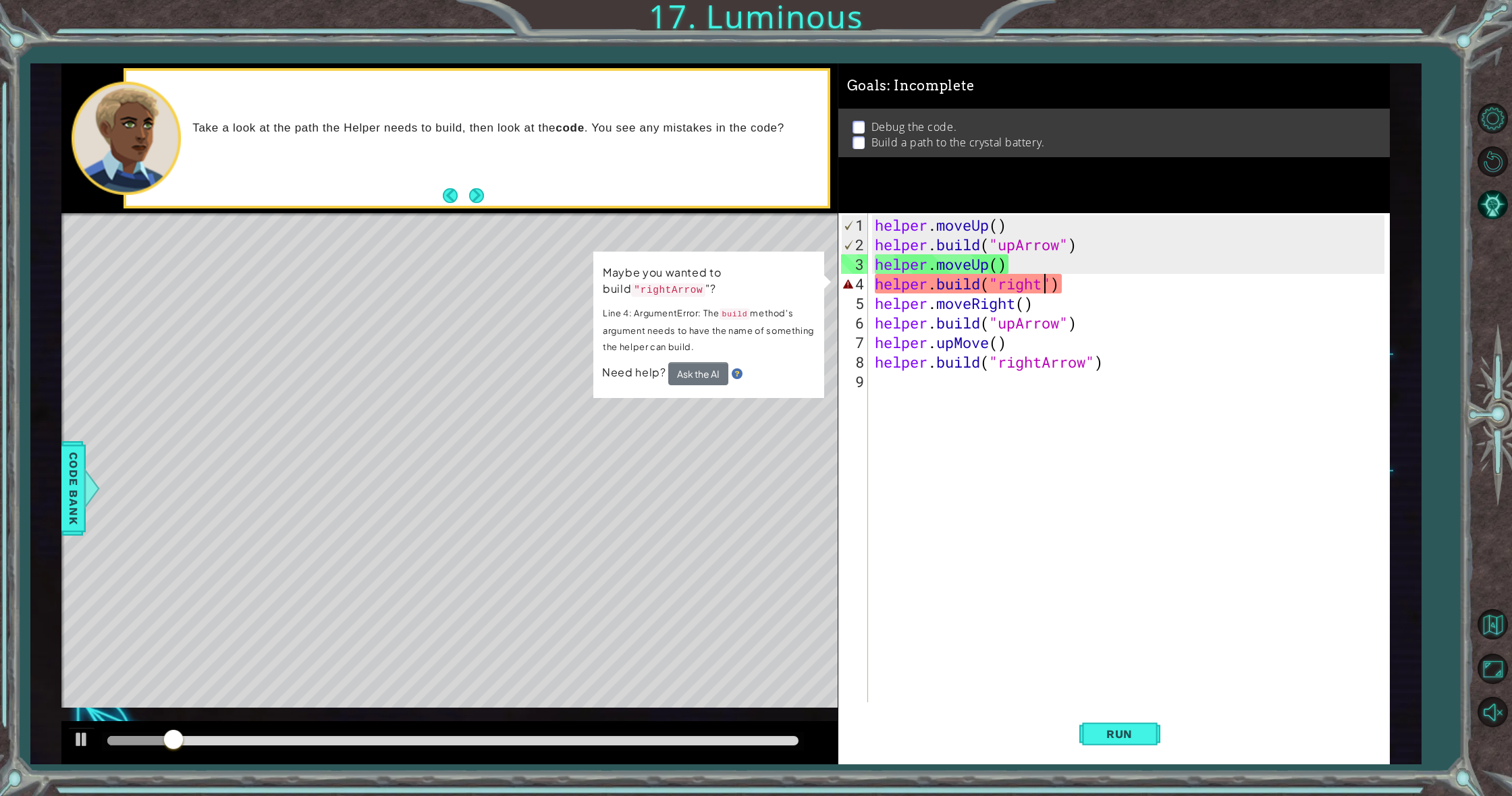
click at [1046, 284] on div "helper . moveUp ( ) helper . build ( "upArrow" ) helper . moveUp ( ) helper . b…" at bounding box center [1132, 479] width 520 height 528
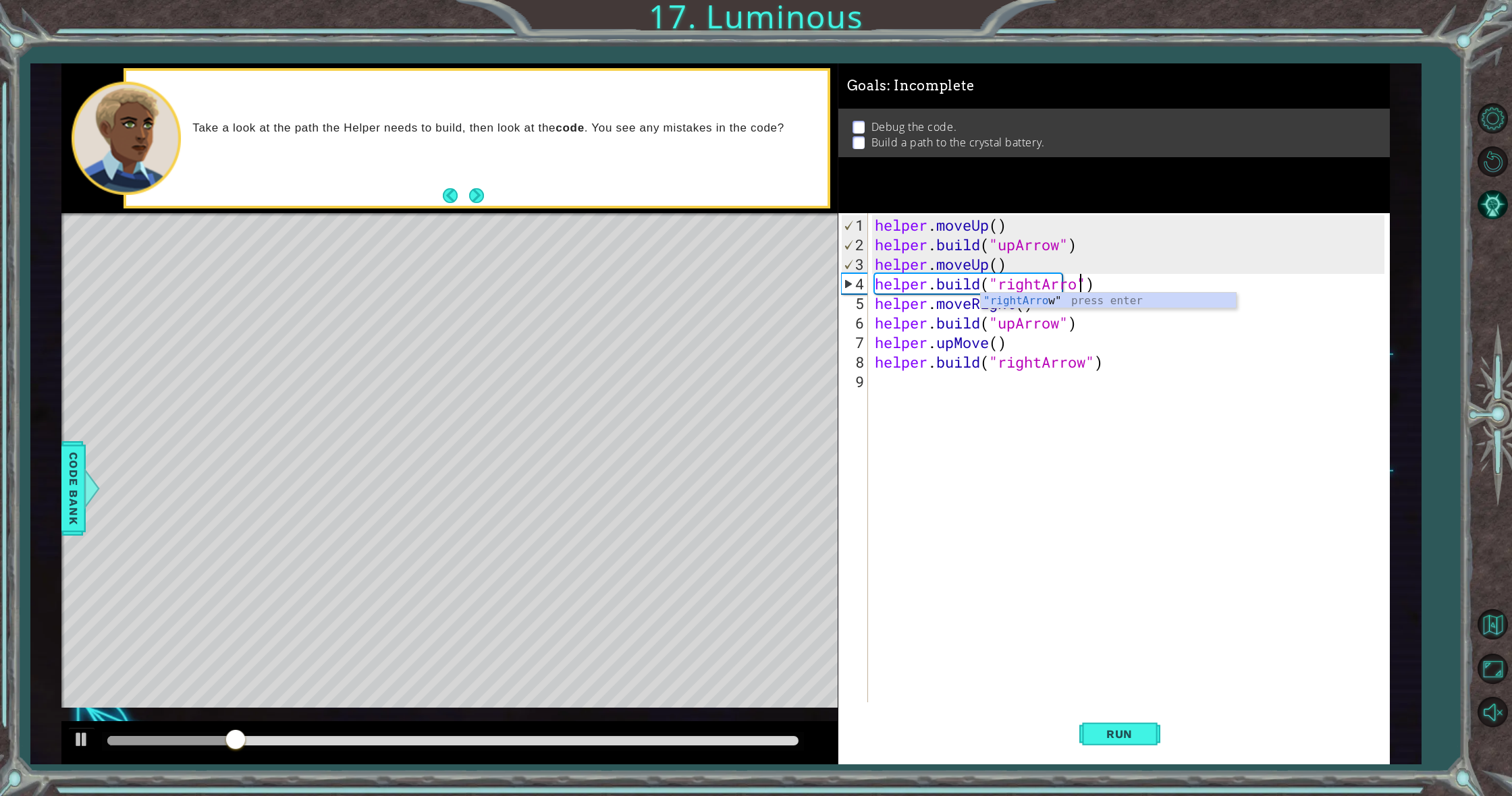
scroll to position [0, 10]
click at [1110, 730] on span "Run" at bounding box center [1119, 734] width 53 height 13
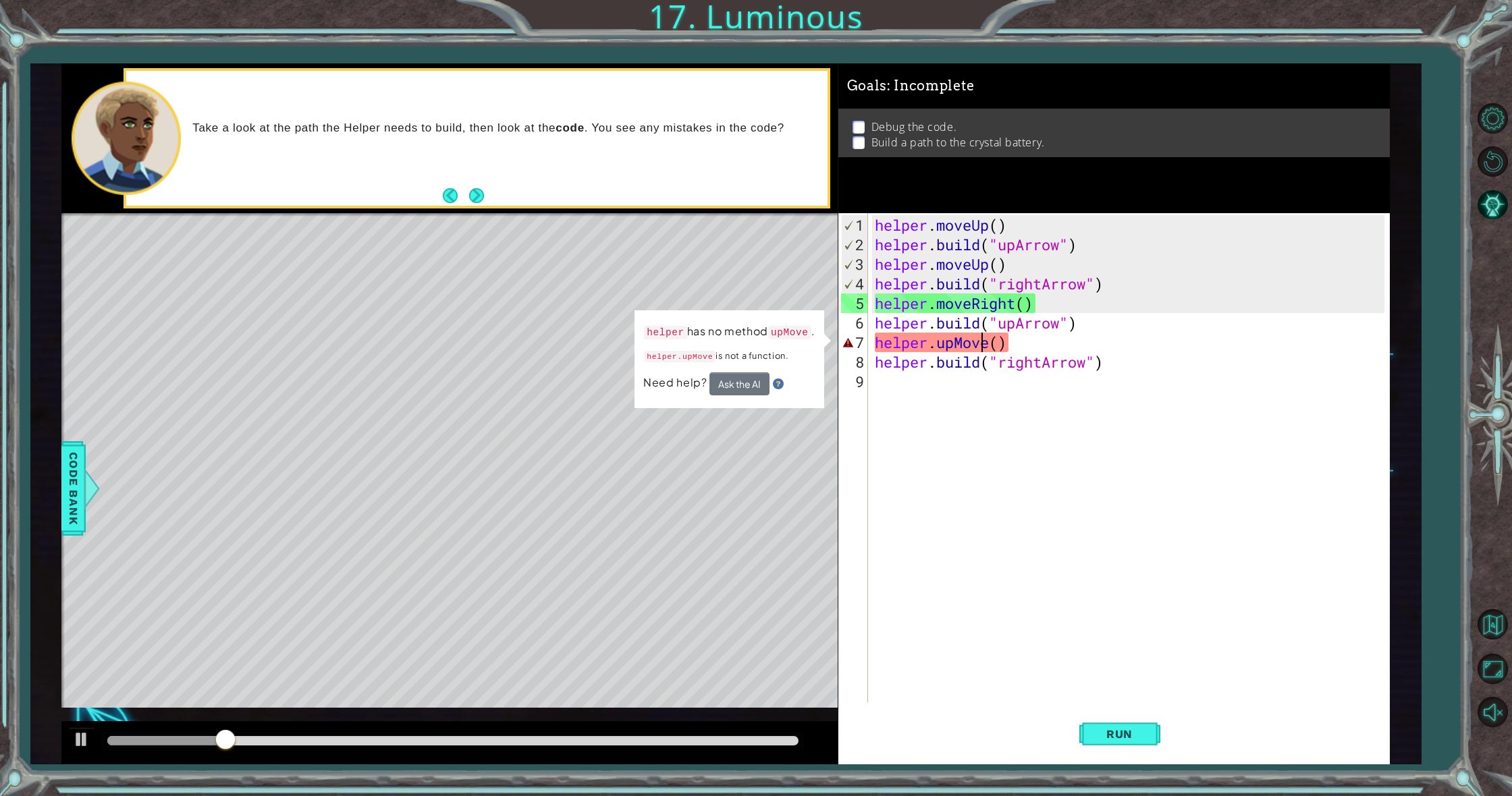
click at [982, 342] on div "helper . moveUp ( ) helper . build ( "upArrow" ) helper . moveUp ( ) helper . b…" at bounding box center [1132, 479] width 520 height 528
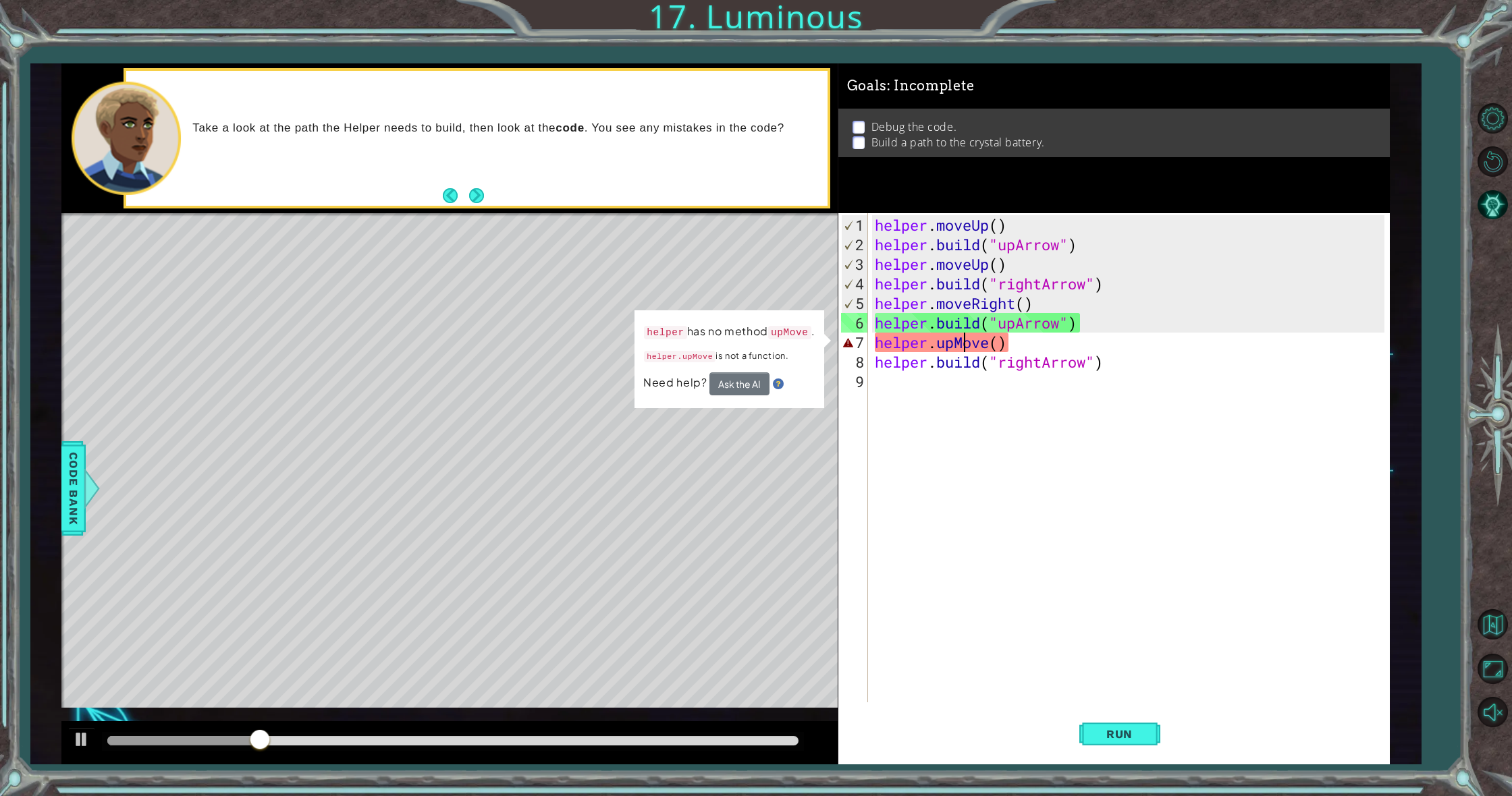
click at [965, 341] on div "helper . moveUp ( ) helper . build ( "upArrow" ) helper . moveUp ( ) helper . b…" at bounding box center [1132, 479] width 520 height 528
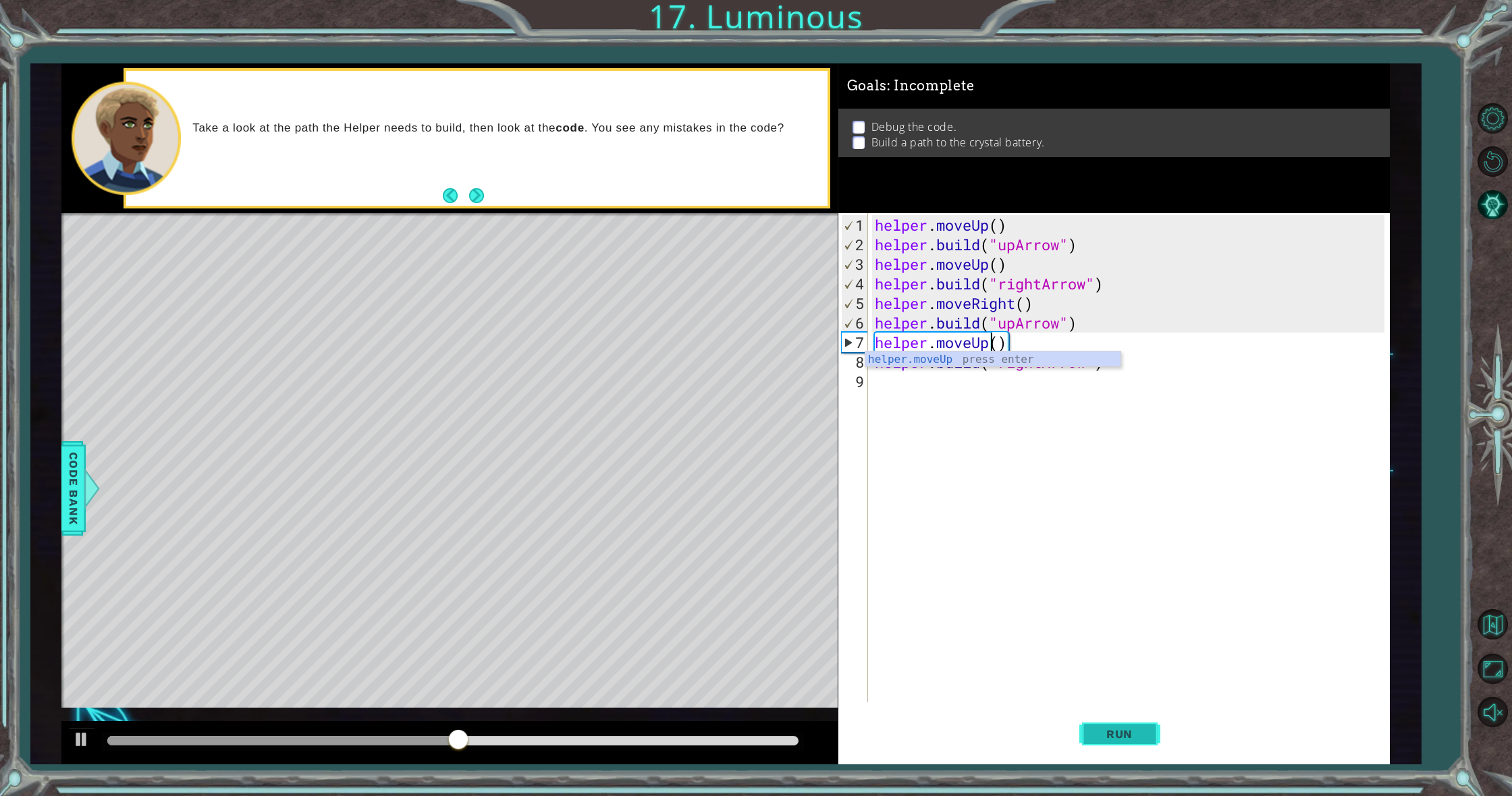
type textarea "helper.moveUp()"
click at [1131, 739] on span "Run" at bounding box center [1119, 734] width 53 height 13
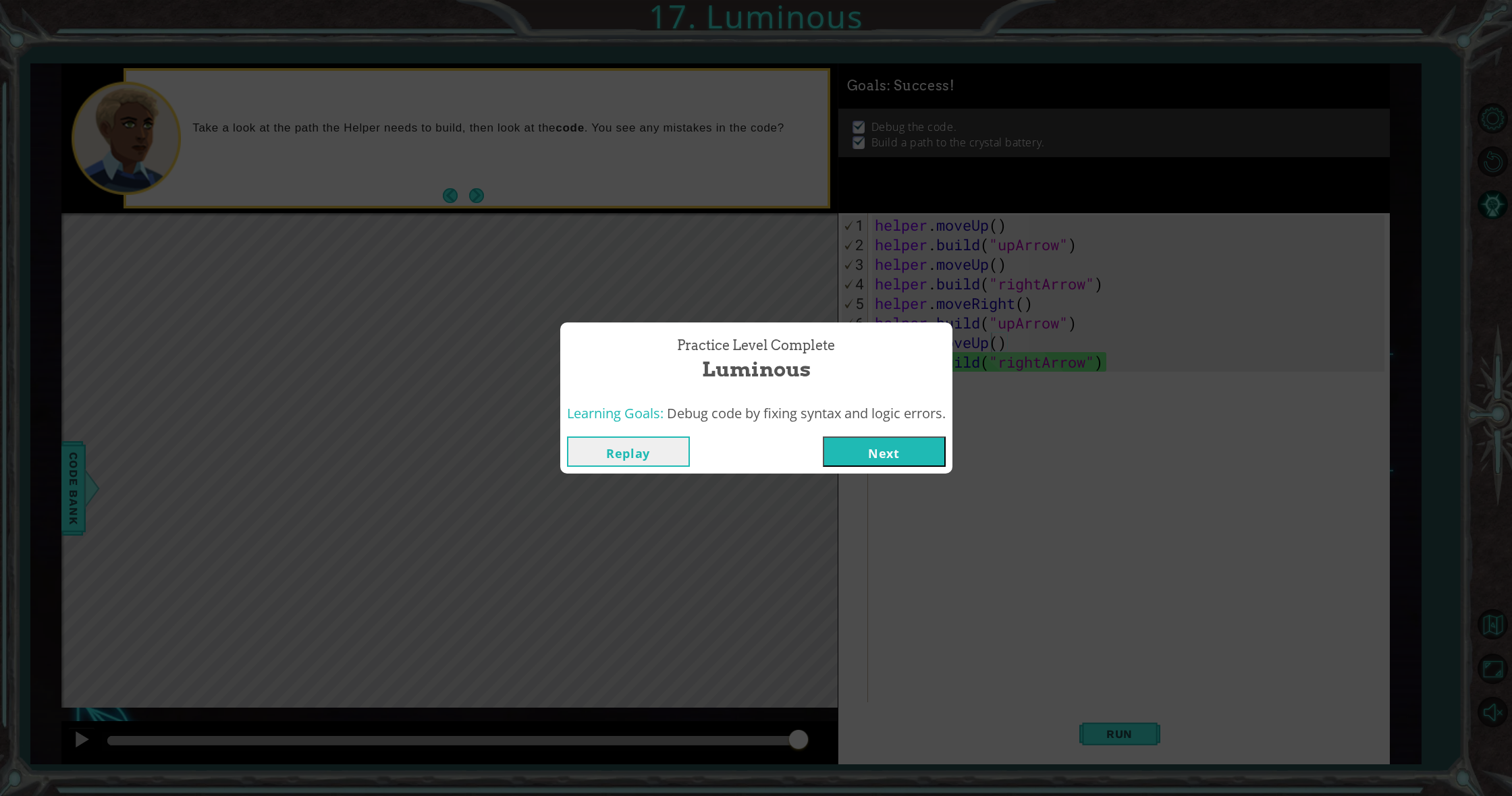
click at [892, 454] on button "Next" at bounding box center [884, 452] width 123 height 30
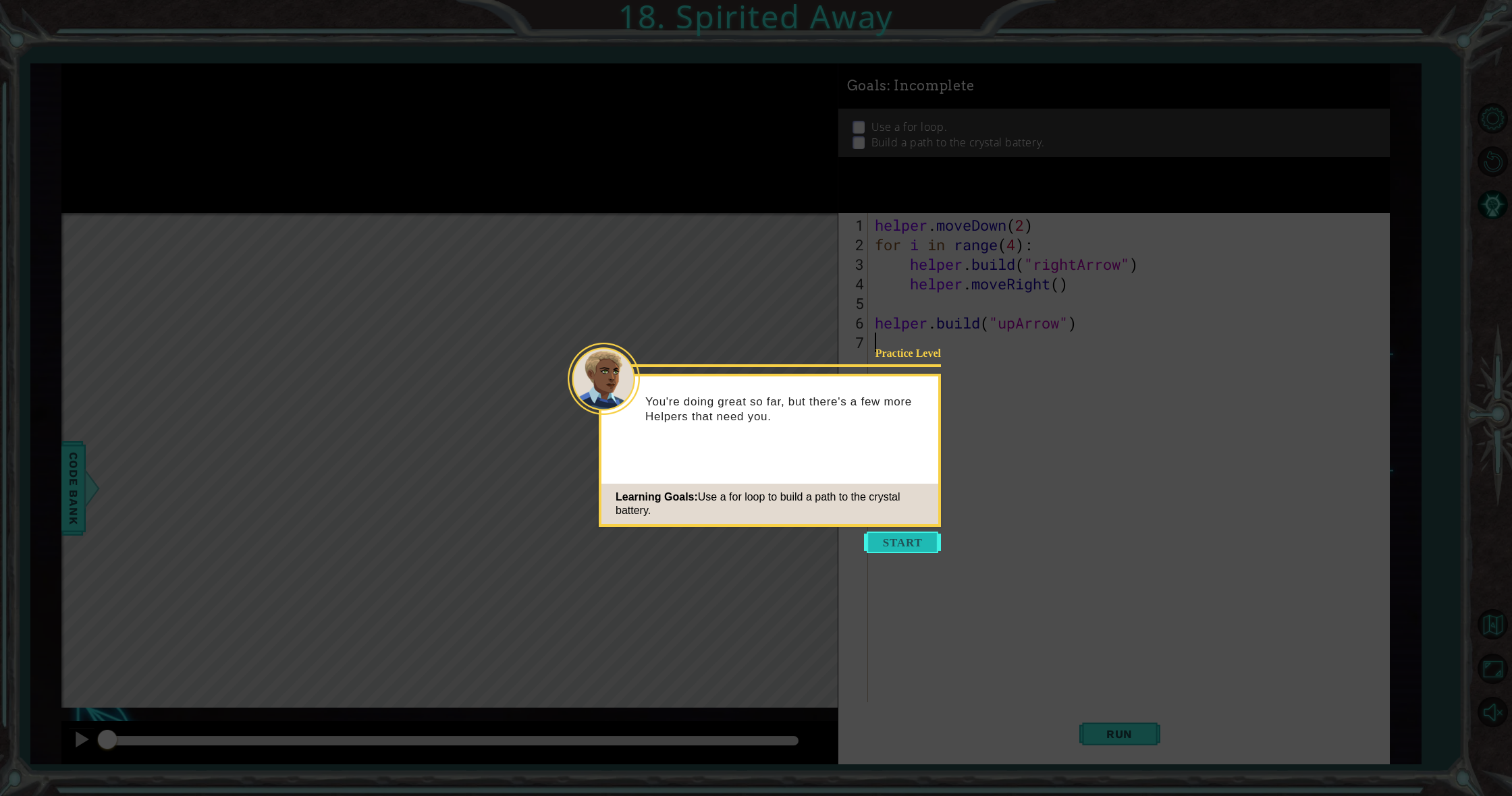
click at [895, 546] on button "Start" at bounding box center [902, 542] width 77 height 22
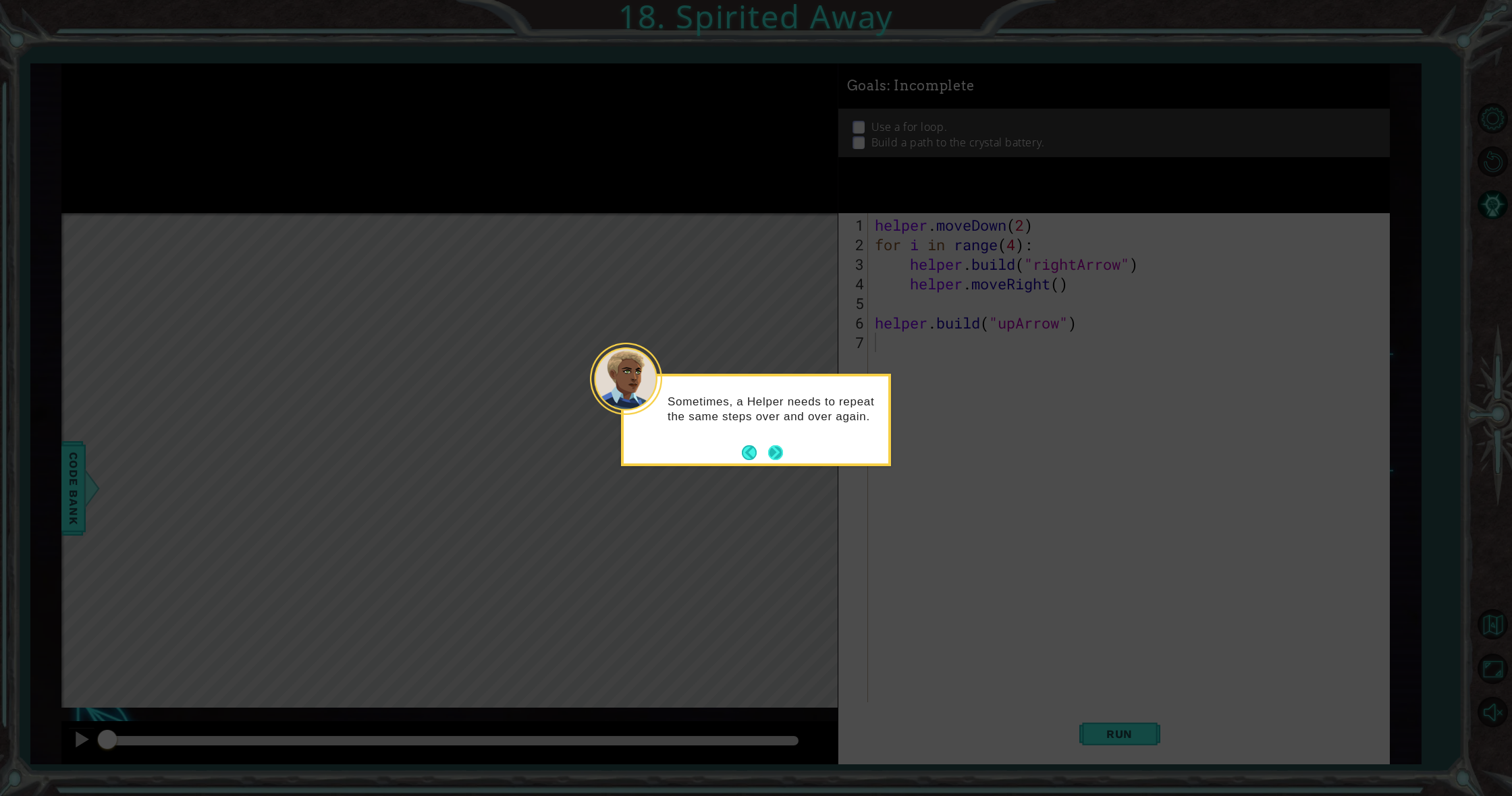
click at [768, 448] on button "Next" at bounding box center [775, 453] width 19 height 19
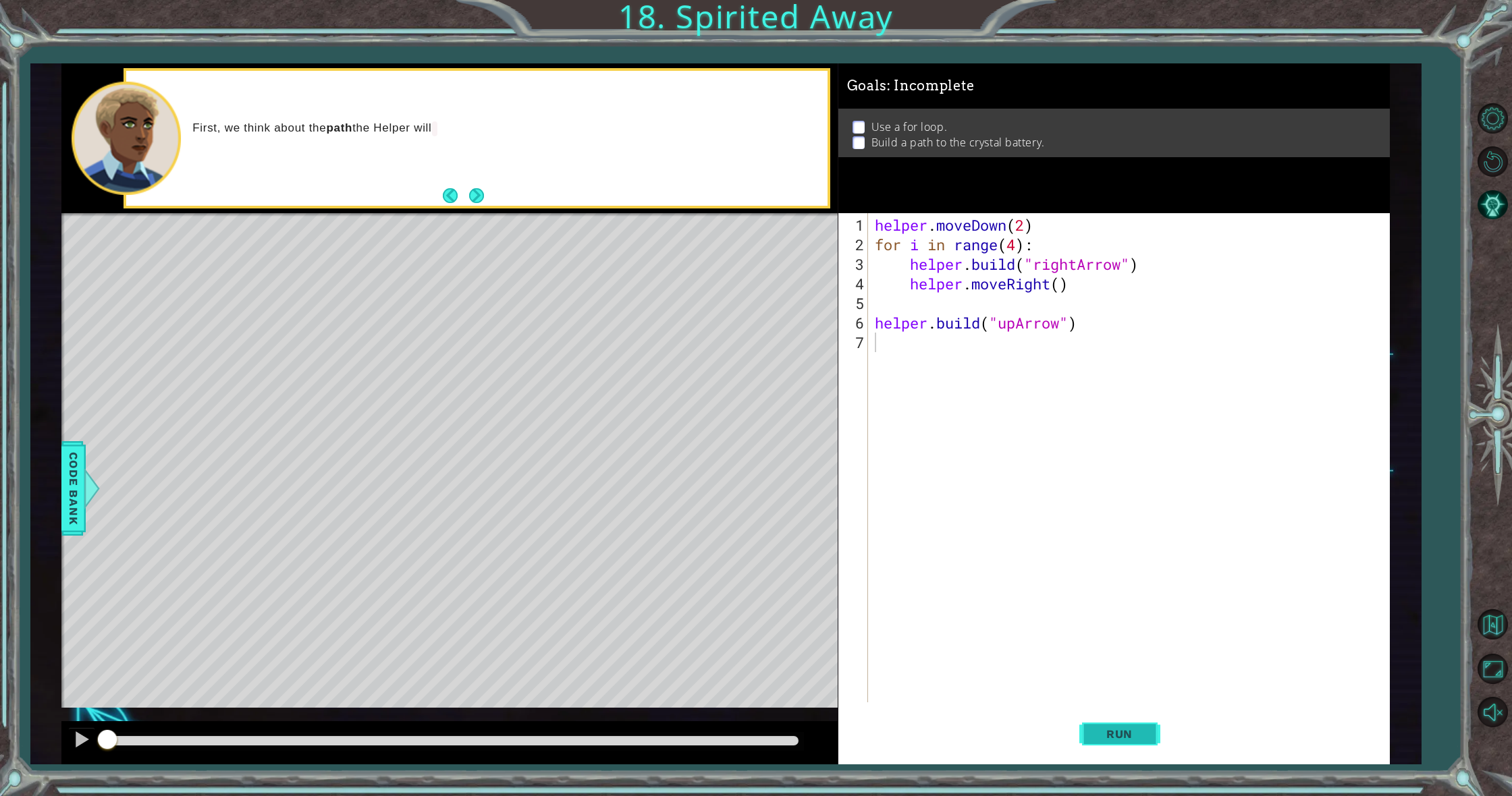
click at [1089, 725] on button "Run" at bounding box center [1120, 734] width 81 height 56
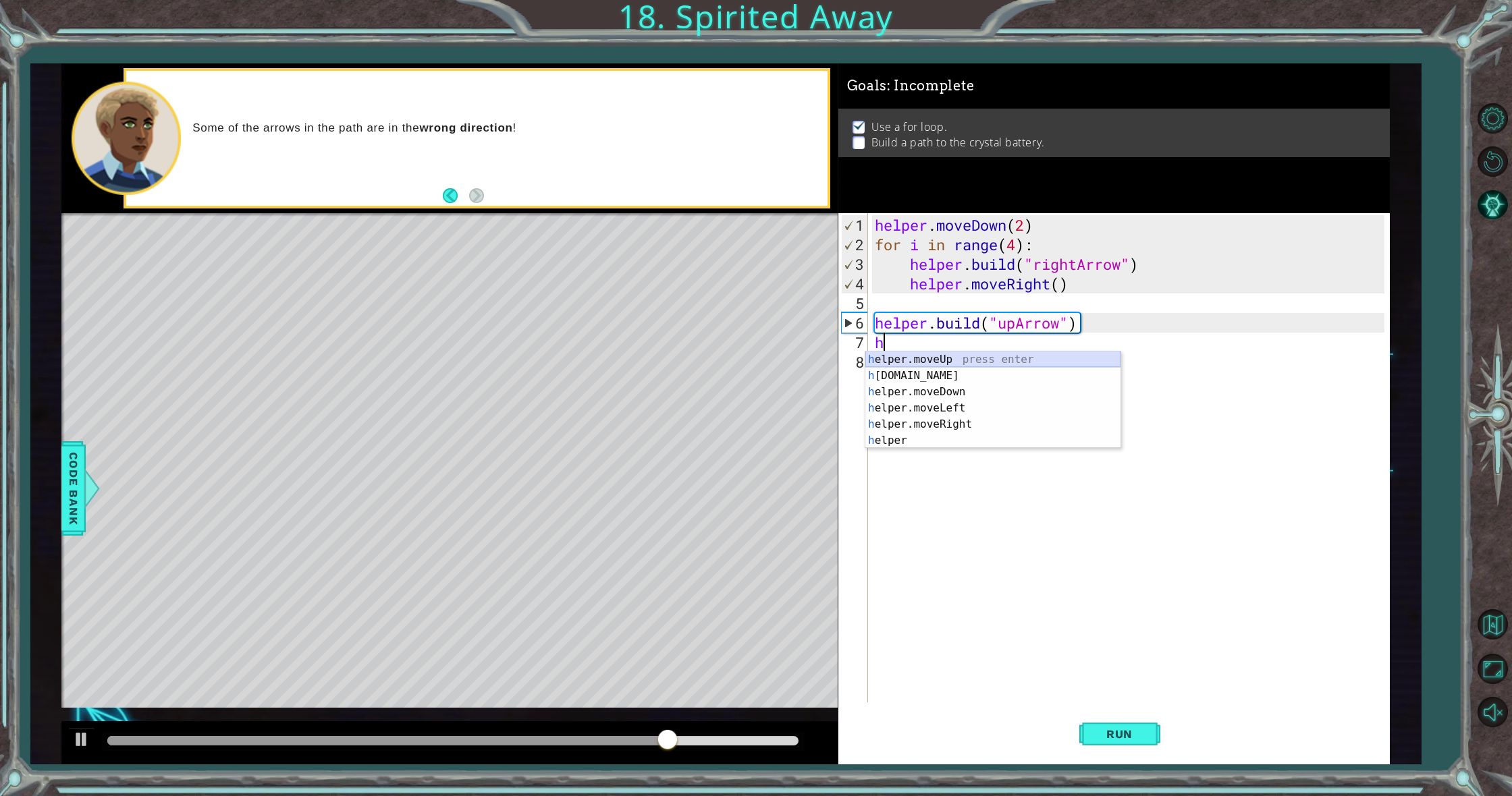
click at [971, 364] on div "h elper.moveUp press enter h [DOMAIN_NAME] press enter h elper.moveDown press e…" at bounding box center [993, 417] width 255 height 130
type textarea "helper.moveUp(1)"
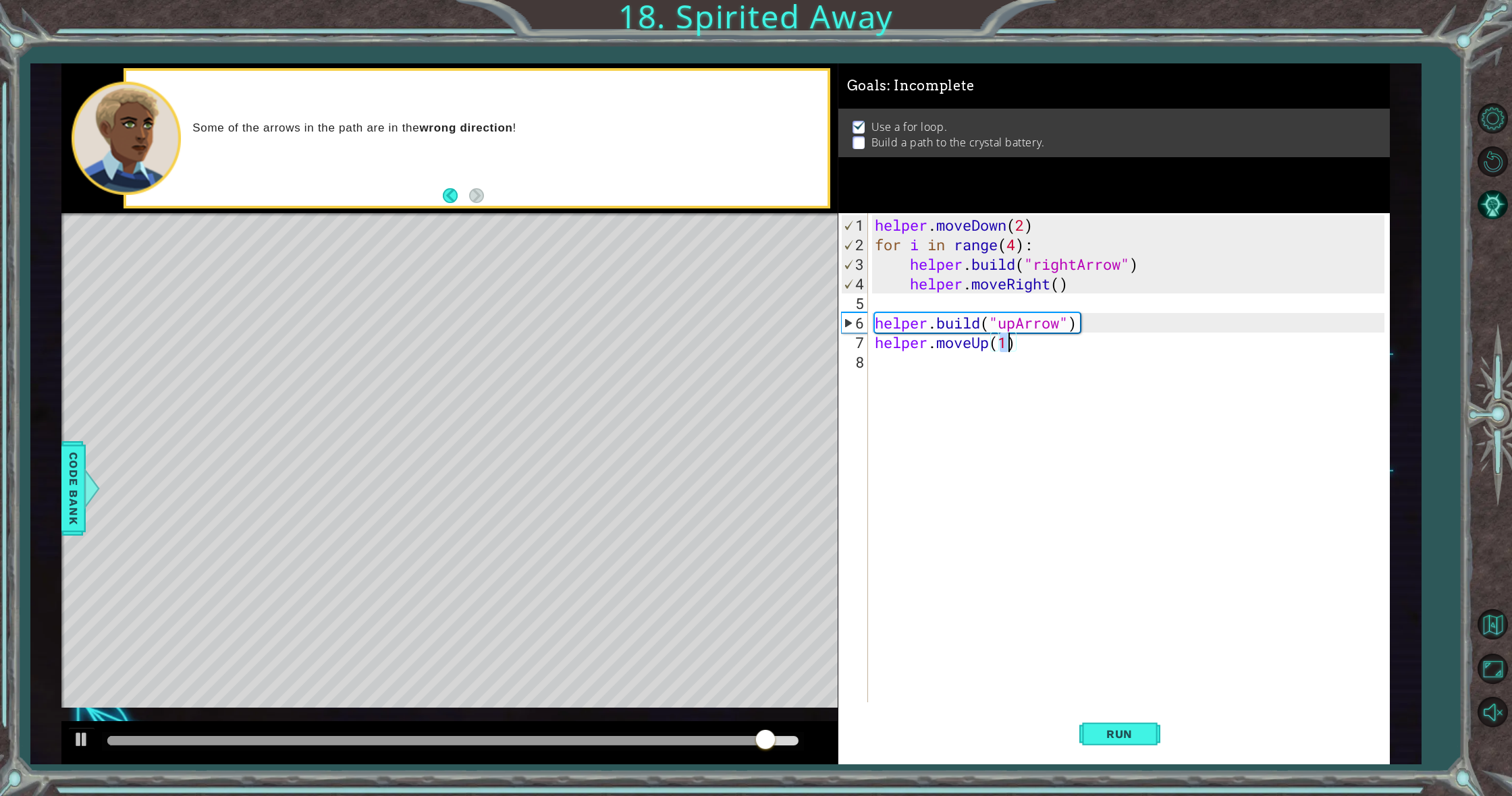
click at [955, 353] on div "helper . moveDown ( 2 ) for i in range ( 4 ) : helper . build ( "rightArrow" ) …" at bounding box center [1132, 479] width 520 height 528
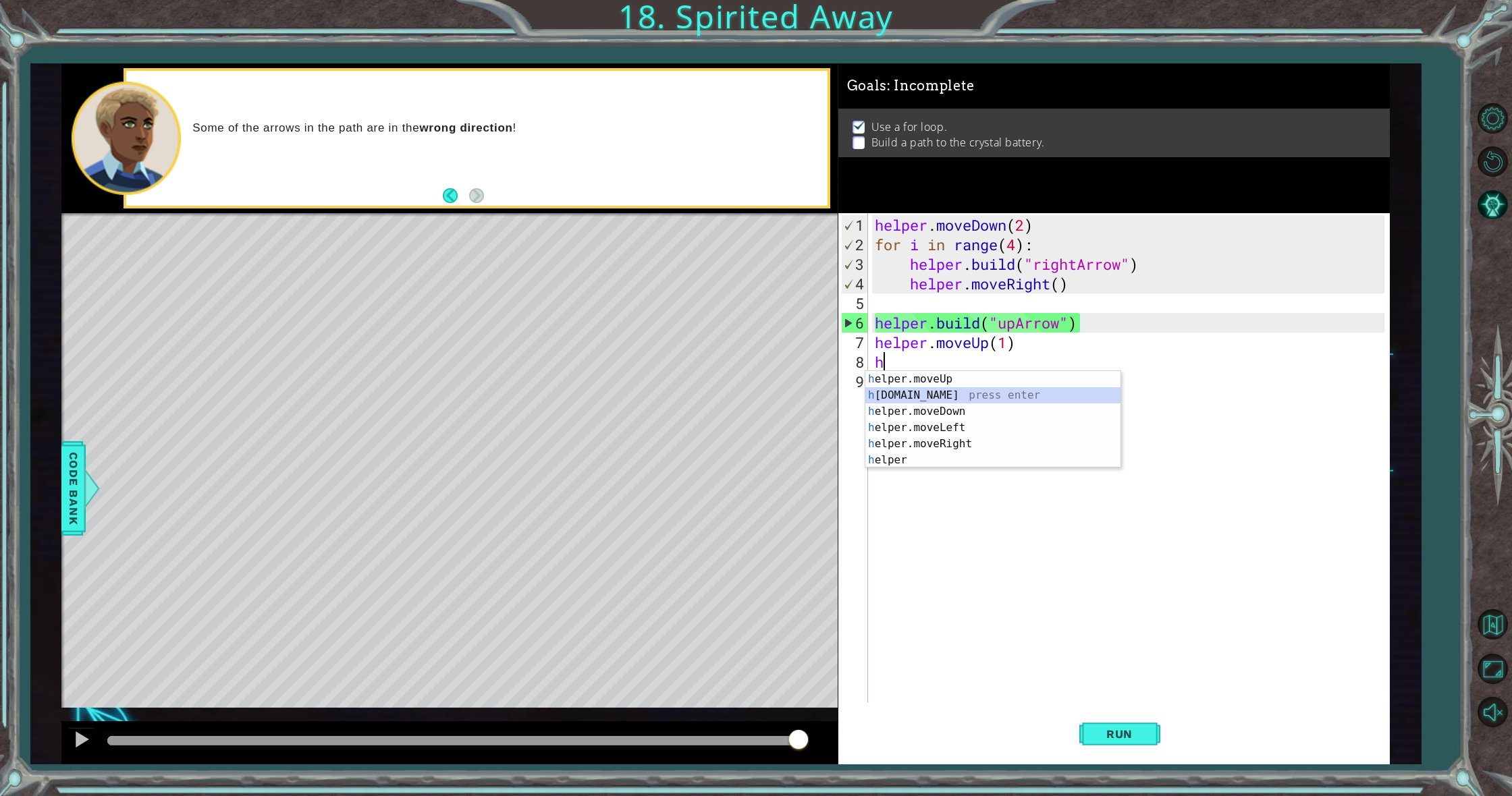
click at [954, 395] on div "h elper.moveUp press enter h [DOMAIN_NAME] press enter h elper.moveDown press e…" at bounding box center [993, 436] width 255 height 130
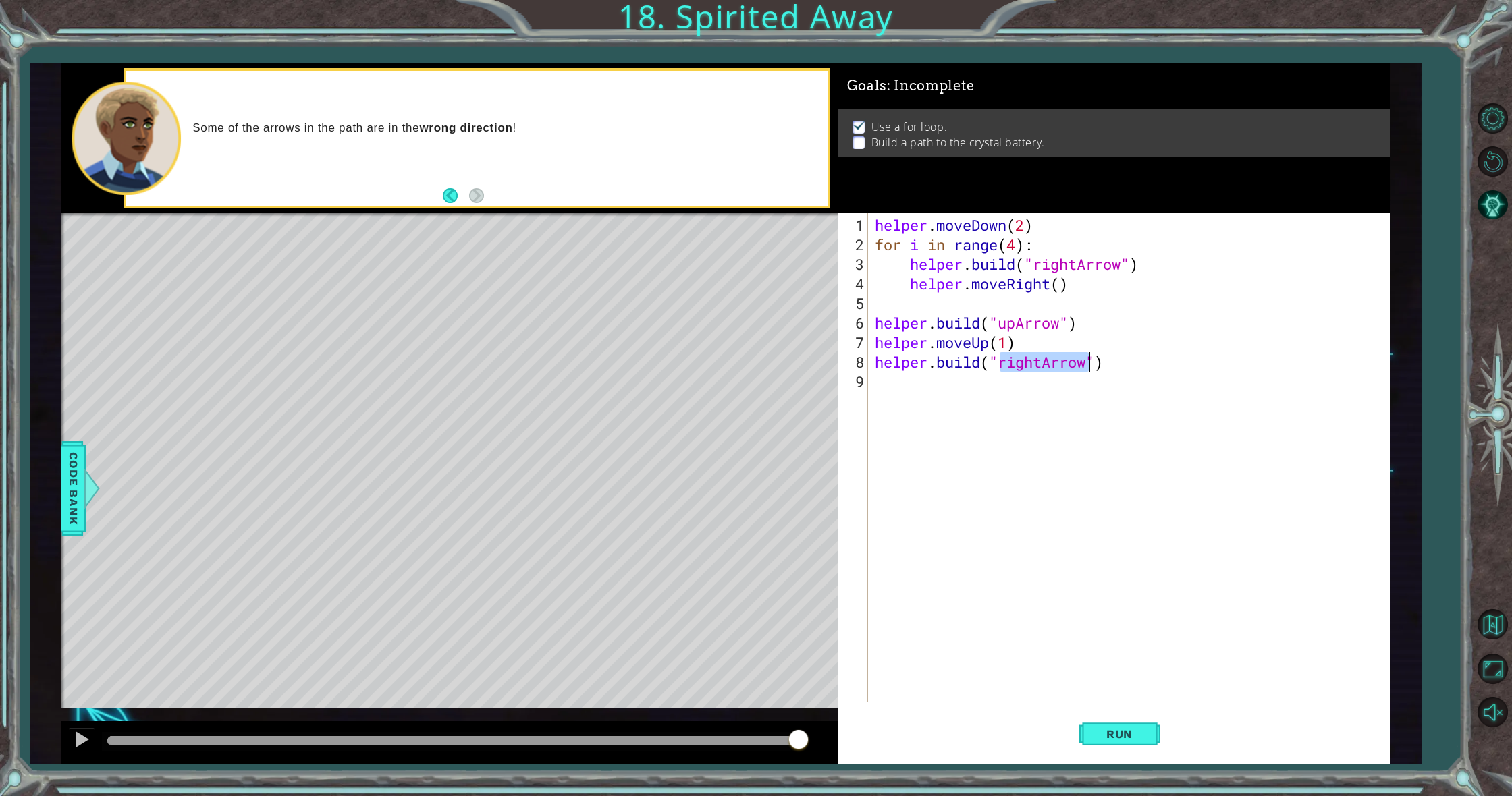
click at [1044, 359] on div "helper . moveDown ( 2 ) for i in range ( 4 ) : helper . build ( "rightArrow" ) …" at bounding box center [1129, 458] width 513 height 489
type textarea "[DOMAIN_NAME]("upArrow")"
click at [1137, 734] on span "Run" at bounding box center [1119, 734] width 53 height 13
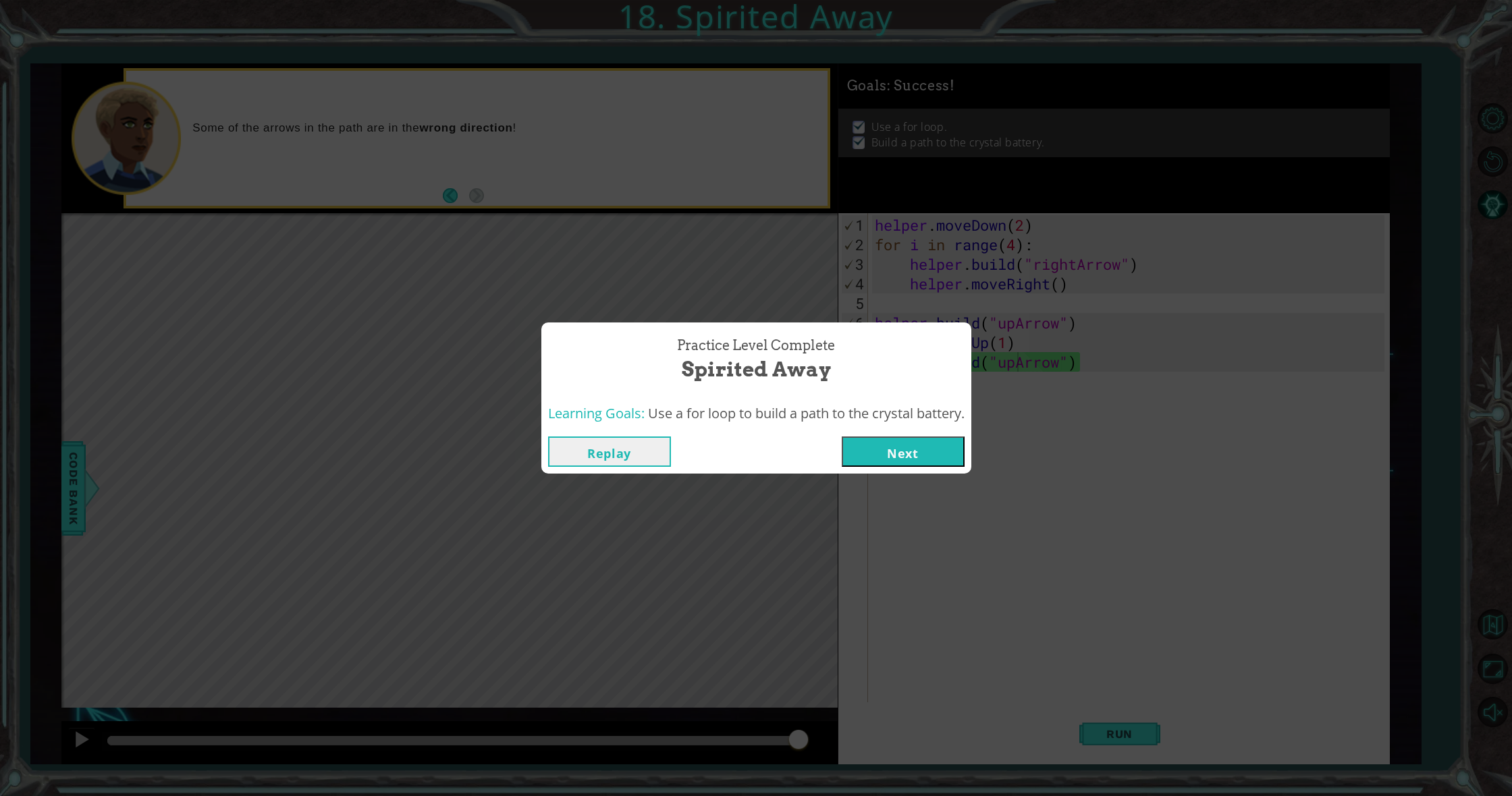
click at [931, 440] on button "Next" at bounding box center [904, 452] width 123 height 30
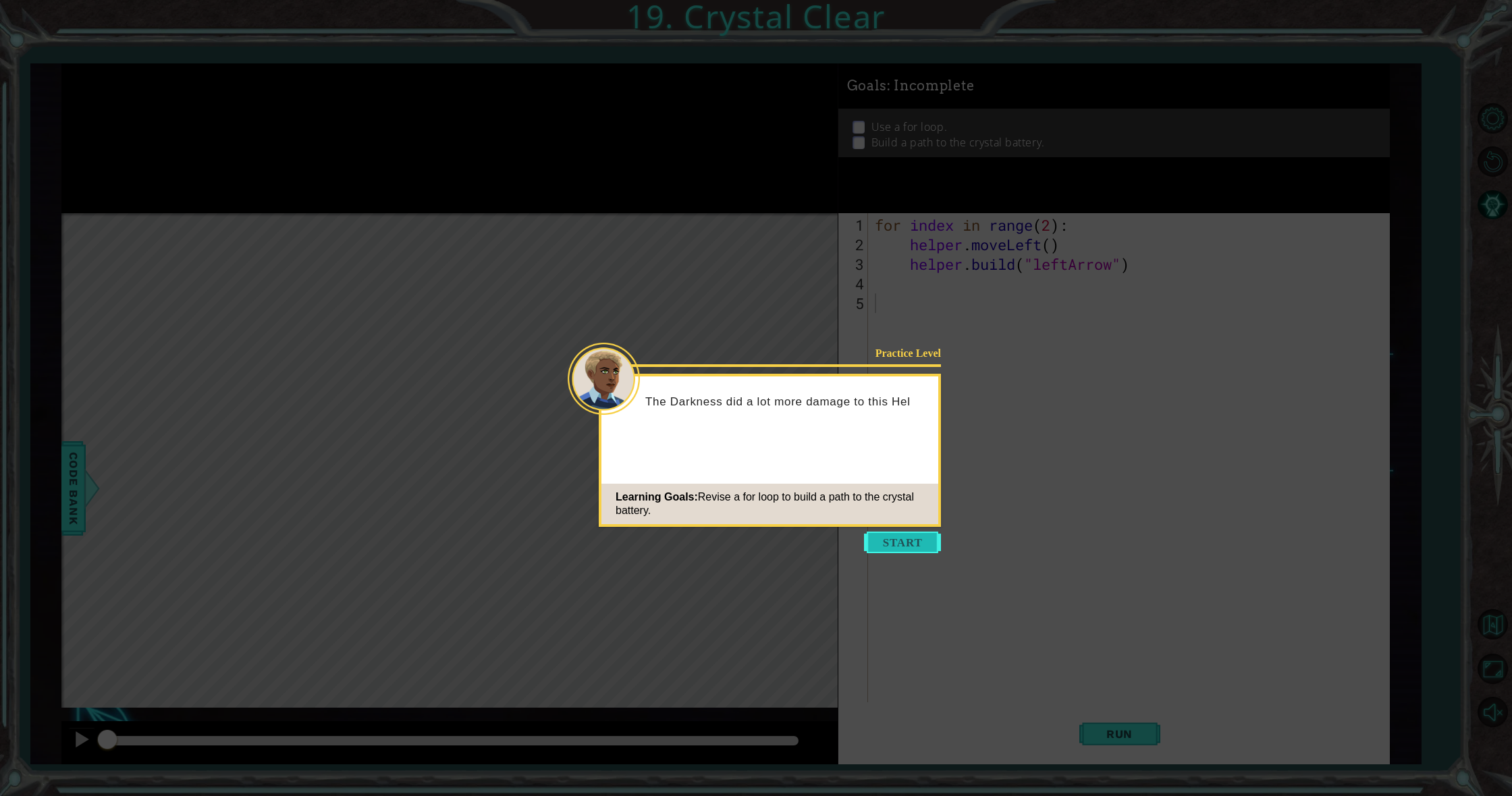
click at [903, 551] on button "Start" at bounding box center [902, 542] width 77 height 22
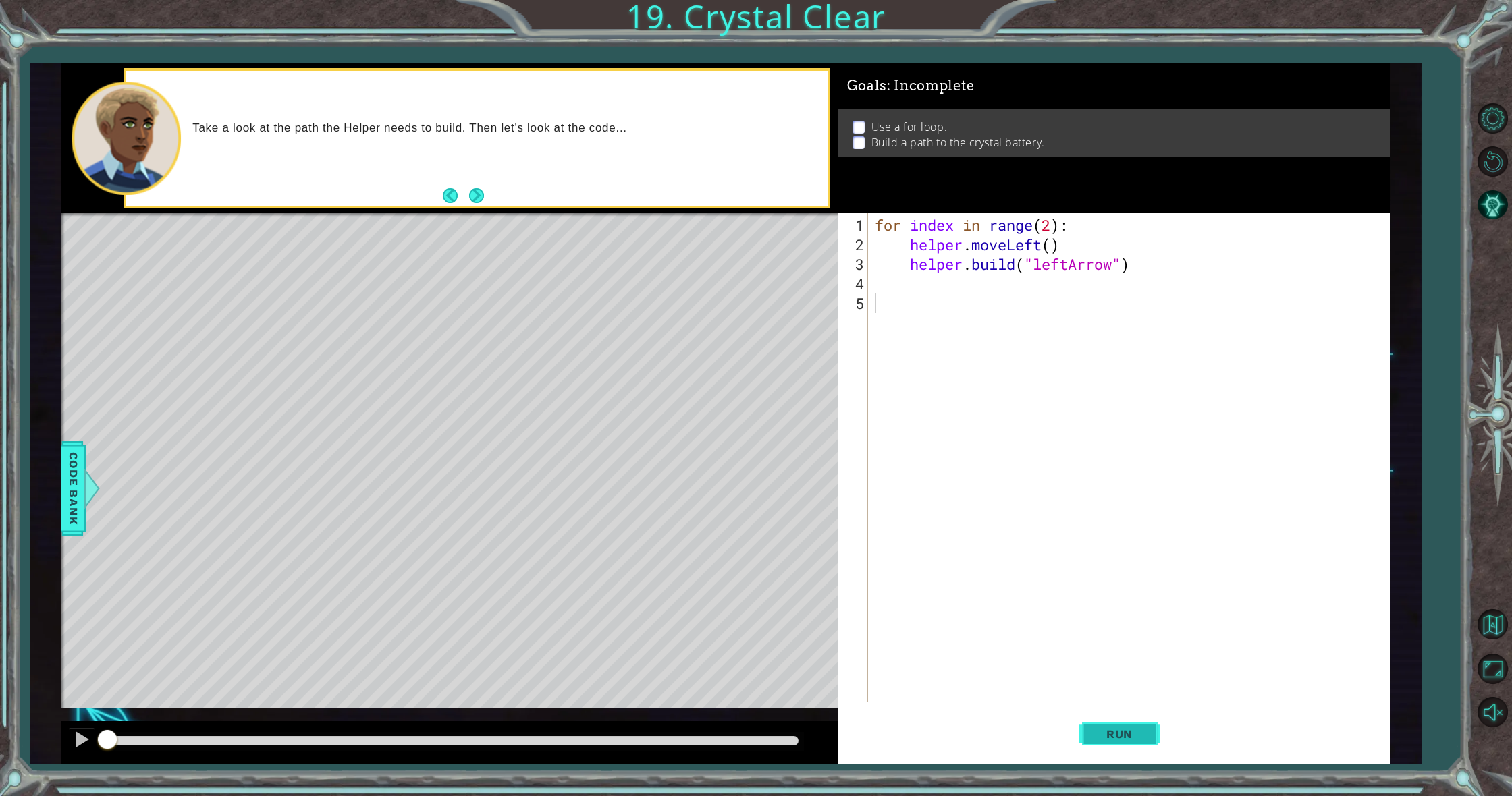
click at [1112, 737] on span "Run" at bounding box center [1119, 734] width 53 height 13
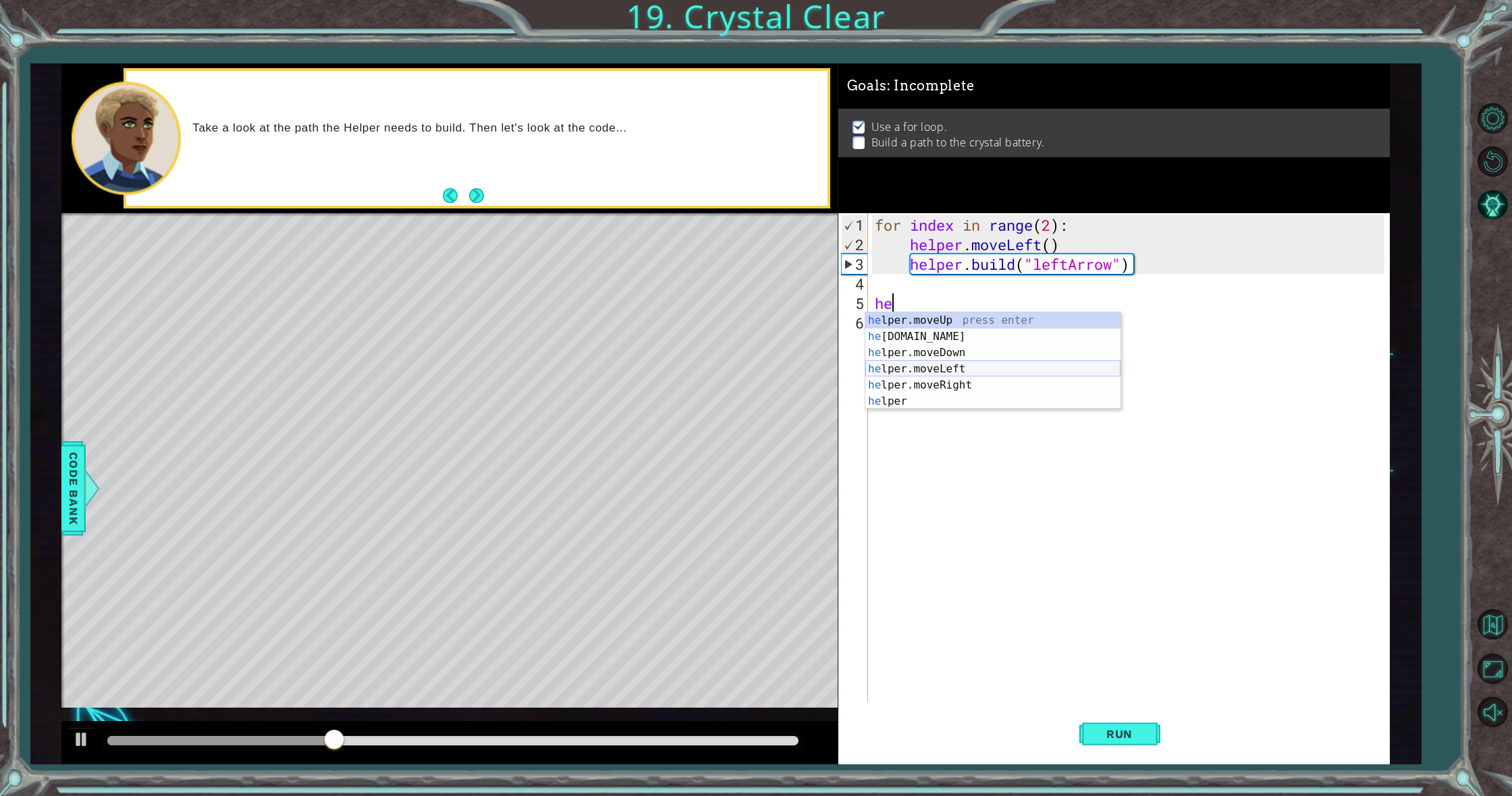
click at [971, 366] on div "he lper.moveUp press enter he [DOMAIN_NAME] press enter he lper.moveDown press …" at bounding box center [993, 377] width 255 height 130
type textarea "helper.moveLeft(1)"
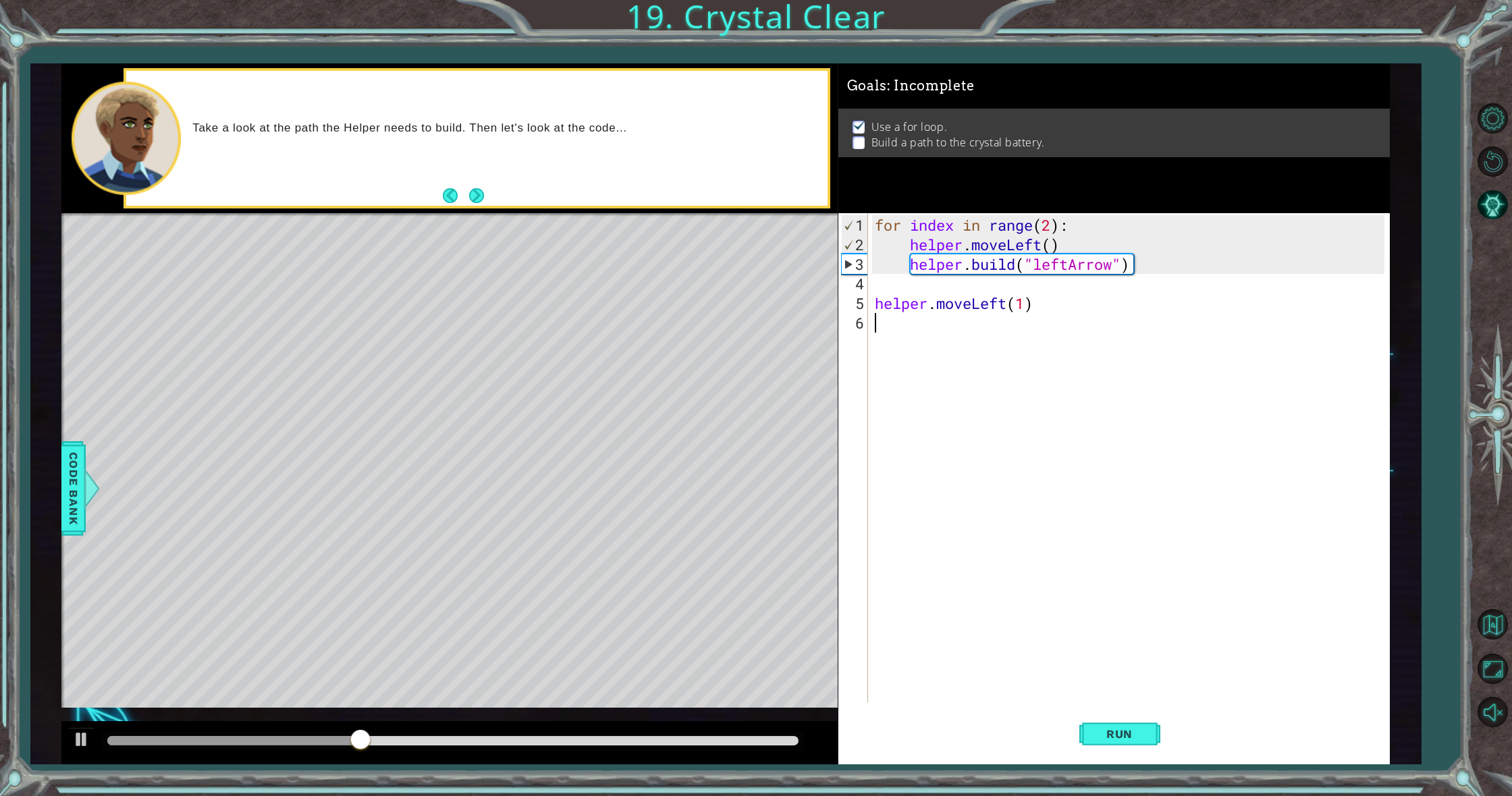
click at [941, 348] on div "for index in range ( 2 ) : helper . moveLeft ( ) helper . build ( "leftArrow" )…" at bounding box center [1132, 479] width 520 height 528
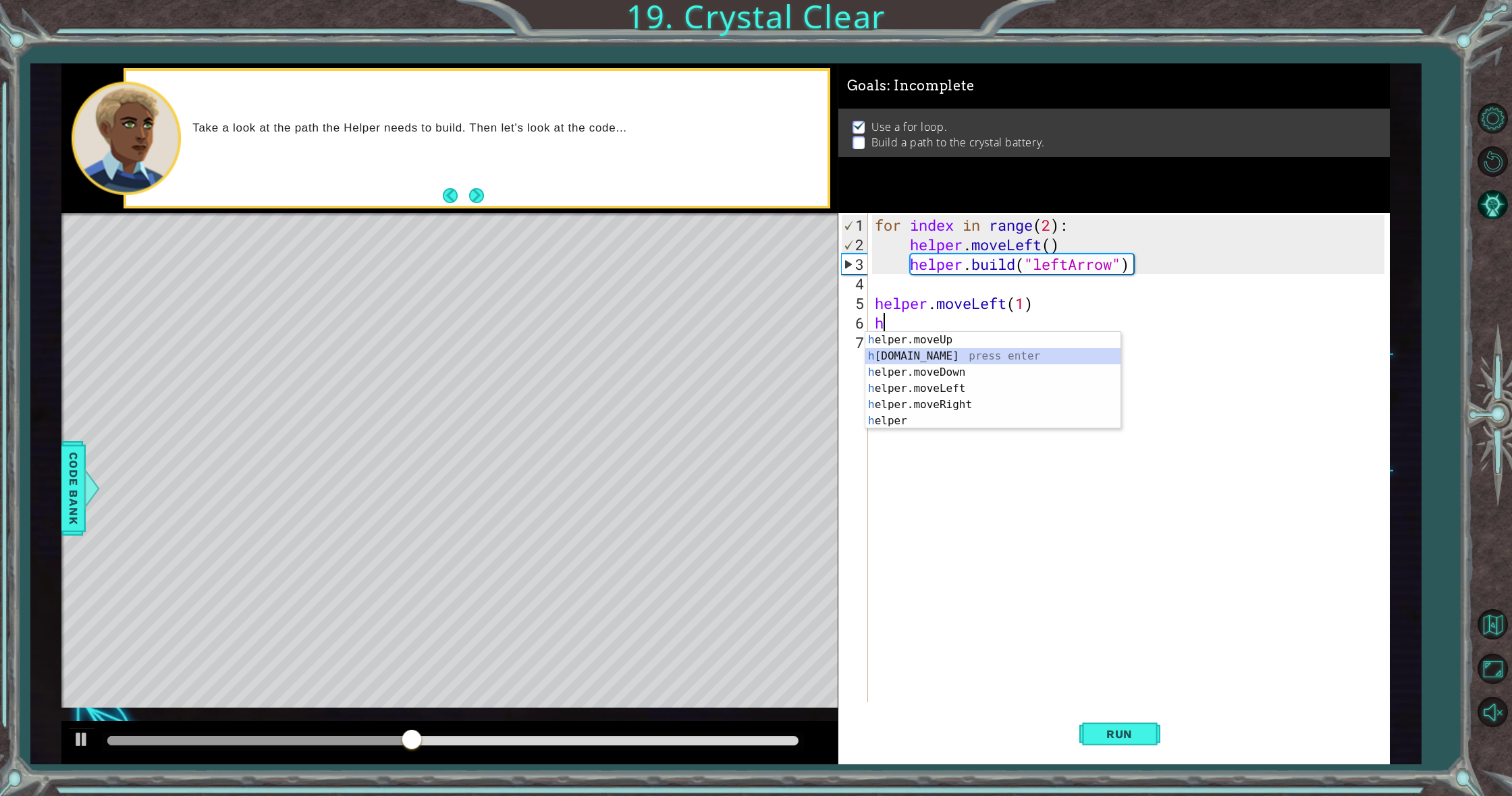
click at [953, 358] on div "h elper.moveUp press enter h [DOMAIN_NAME] press enter h elper.moveDown press e…" at bounding box center [993, 397] width 255 height 130
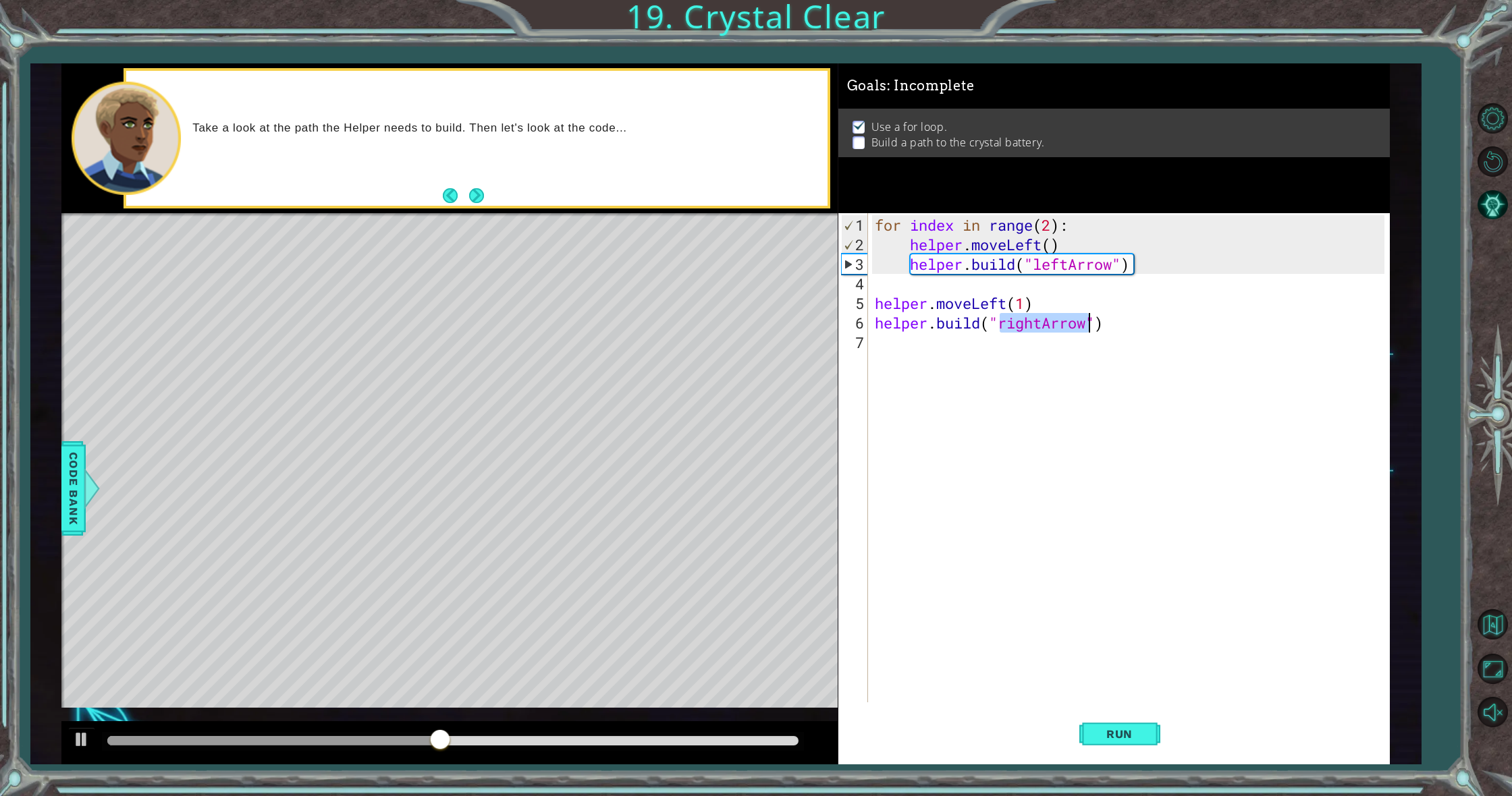
click at [1035, 329] on div "for index in range ( 2 ) : helper . moveLeft ( ) helper . build ( "leftArrow" )…" at bounding box center [1129, 458] width 513 height 489
click at [1045, 329] on div "for index in range ( 2 ) : helper . moveLeft ( ) helper . build ( "leftArrow" )…" at bounding box center [1132, 479] width 520 height 528
type textarea "[DOMAIN_NAME]("leftArrow")"
click at [926, 346] on div "for index in range ( 2 ) : helper . moveLeft ( ) helper . build ( "leftArrow" )…" at bounding box center [1132, 479] width 520 height 528
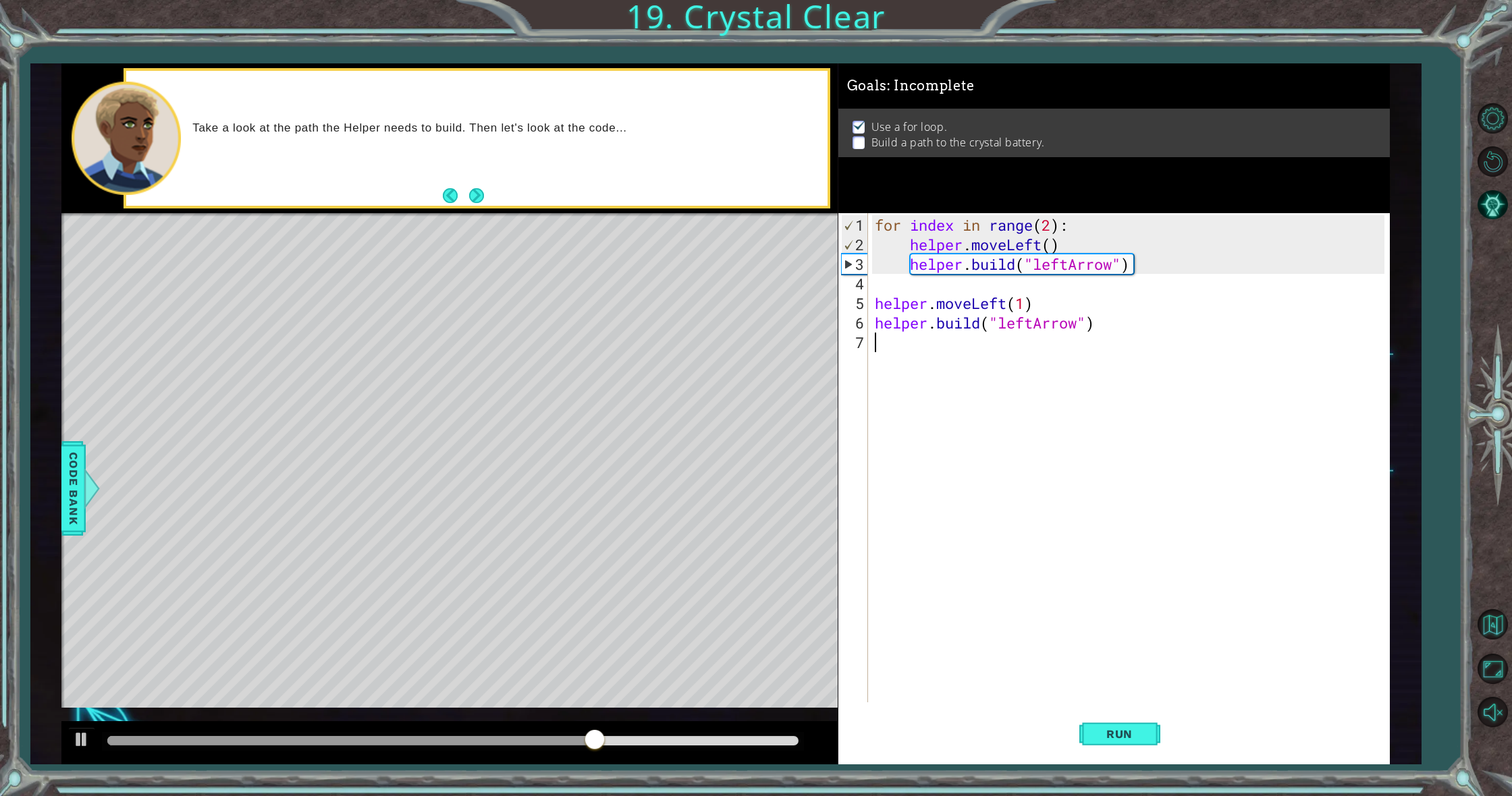
scroll to position [0, 0]
click at [1087, 336] on div "for index in range ( 2 ) : helper . moveLeft ( ) helper . build ( "leftArrow" )…" at bounding box center [1132, 479] width 520 height 528
click at [1099, 331] on div "for index in range ( 2 ) : helper . moveLeft ( ) helper . build ( "leftArrow" )…" at bounding box center [1132, 479] width 520 height 528
click at [1101, 322] on div "for index in range ( 2 ) : helper . moveLeft ( ) helper . build ( "leftArrow" )…" at bounding box center [1132, 479] width 520 height 528
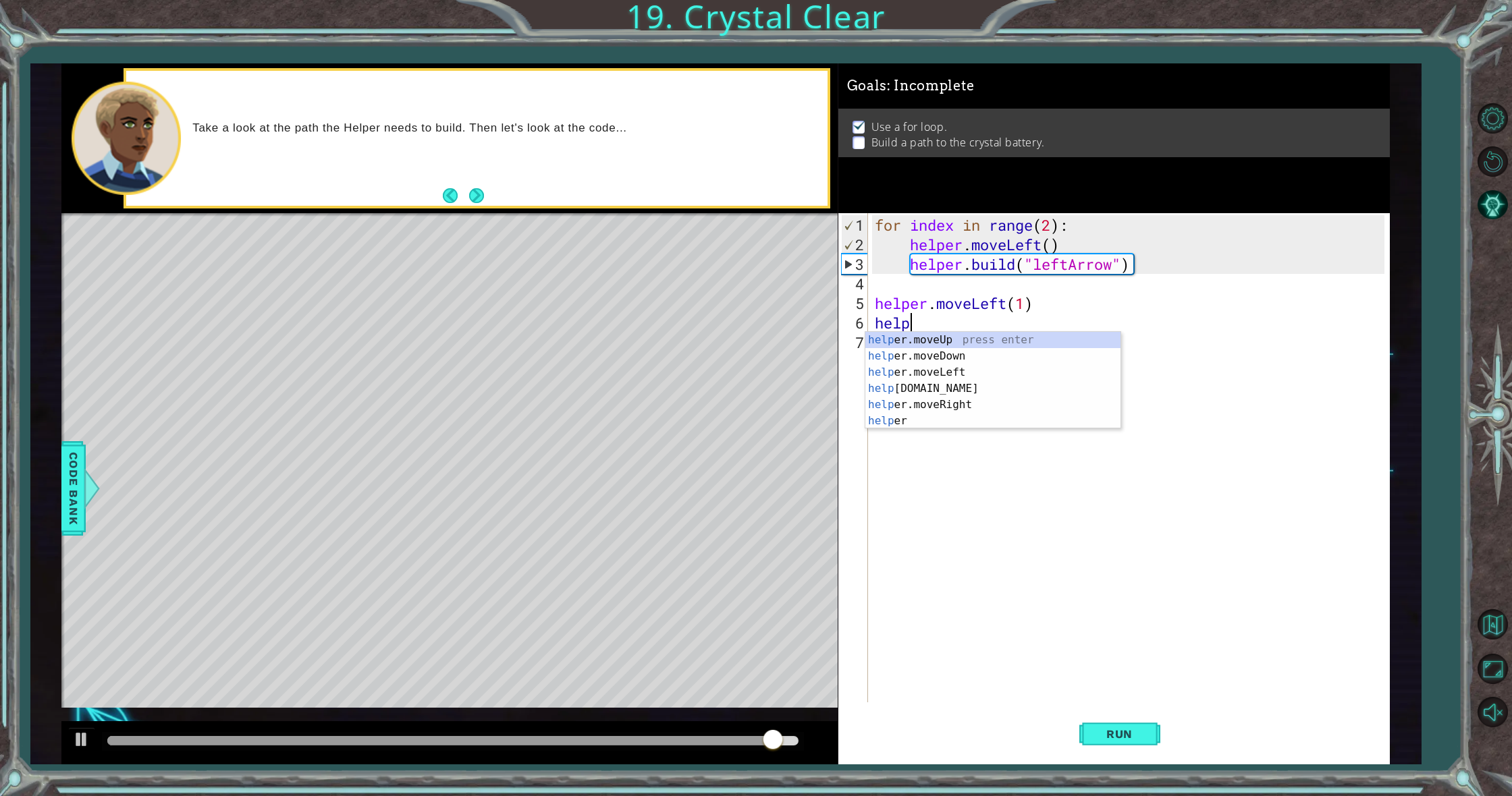
type textarea "h"
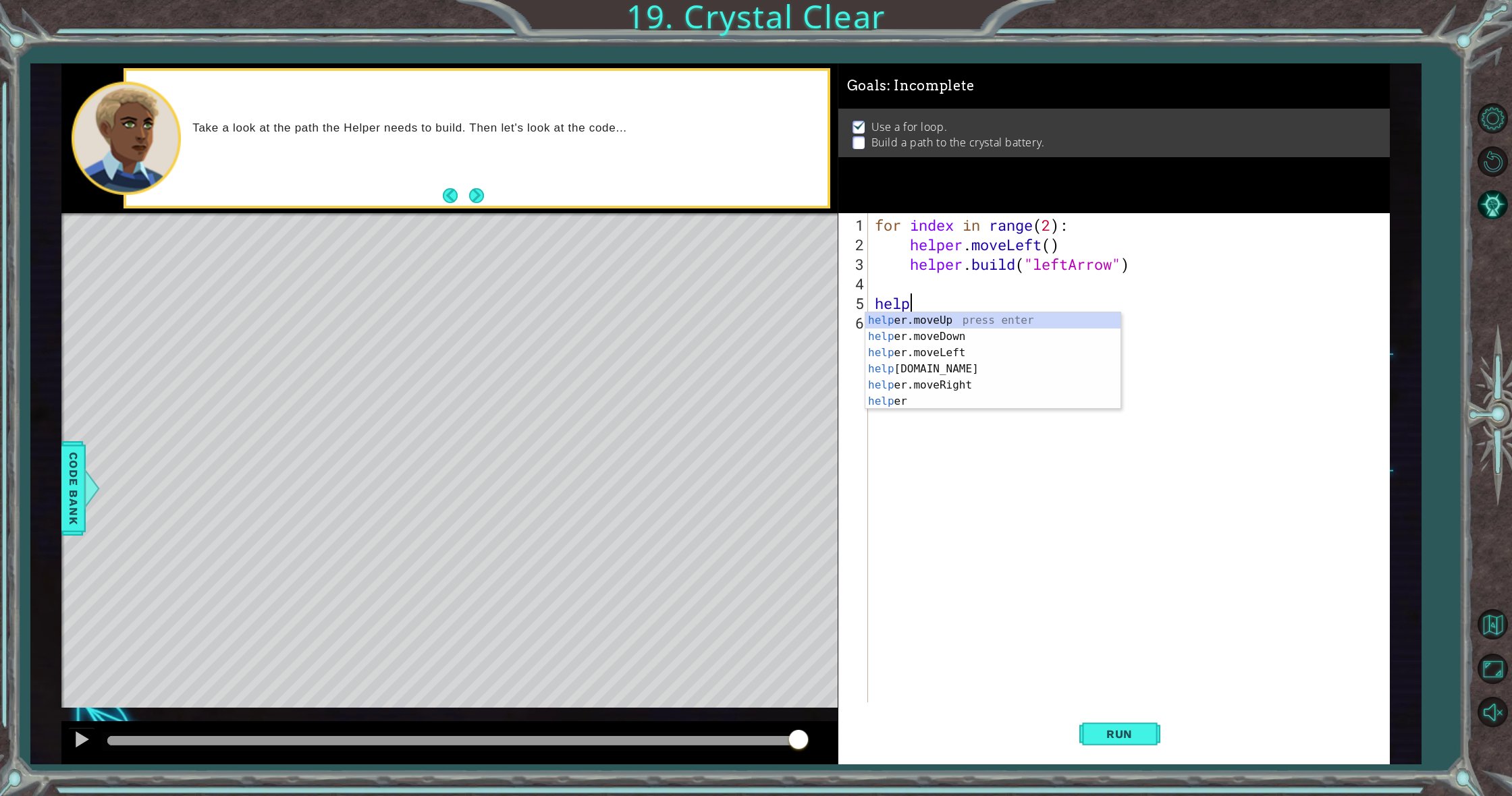
type textarea "h"
click at [90, 738] on div at bounding box center [81, 739] width 18 height 18
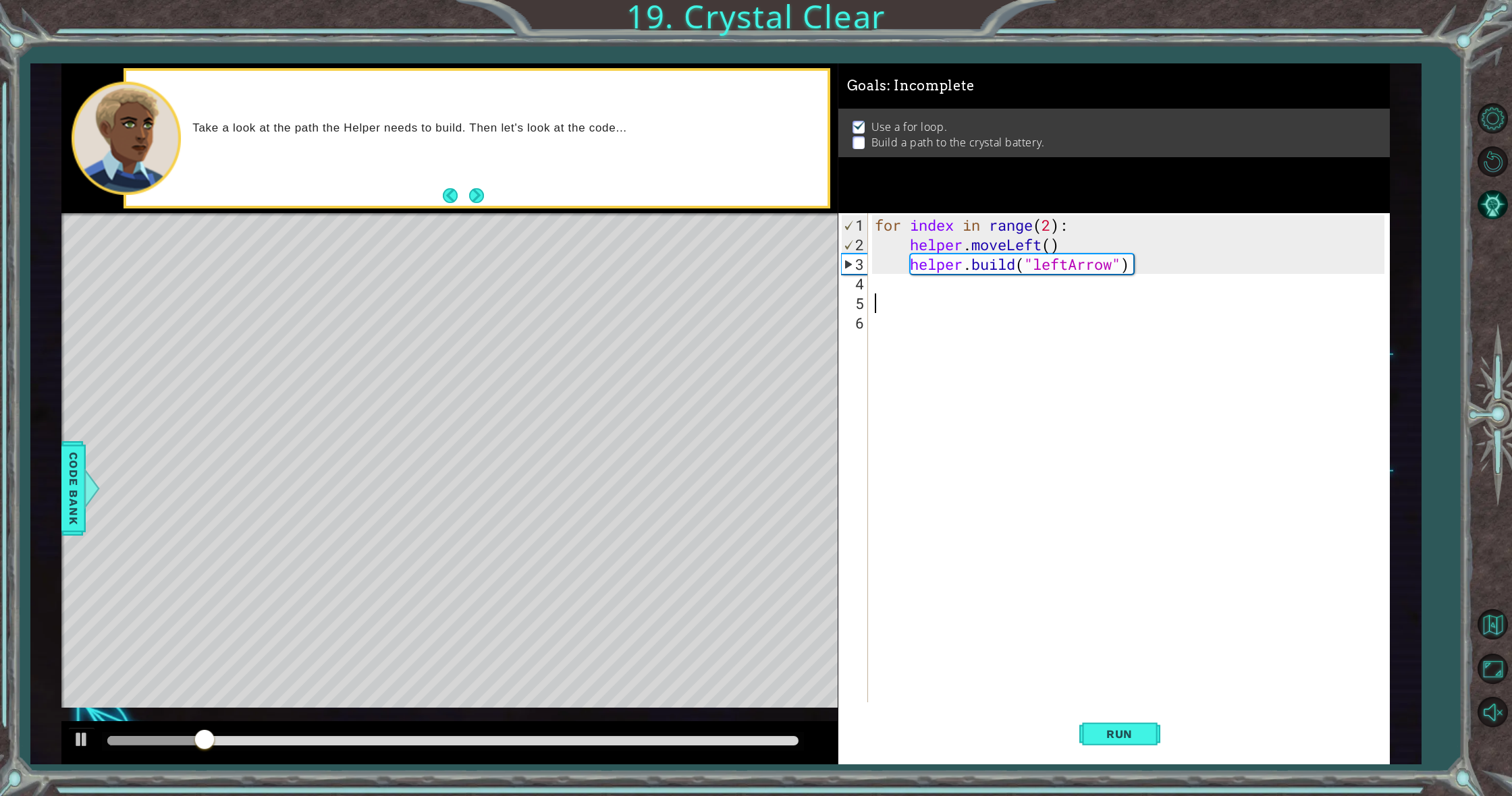
click at [1047, 234] on div "for index in range ( 2 ) : helper . moveLeft ( ) helper . build ( "leftArrow" )" at bounding box center [1132, 479] width 520 height 528
click at [1049, 223] on div "for index in range ( 2 ) : helper . moveLeft ( ) helper . build ( "leftArrow" )" at bounding box center [1132, 479] width 520 height 528
type textarea "for index in range(4):"
click at [1114, 730] on span "Run" at bounding box center [1119, 734] width 53 height 13
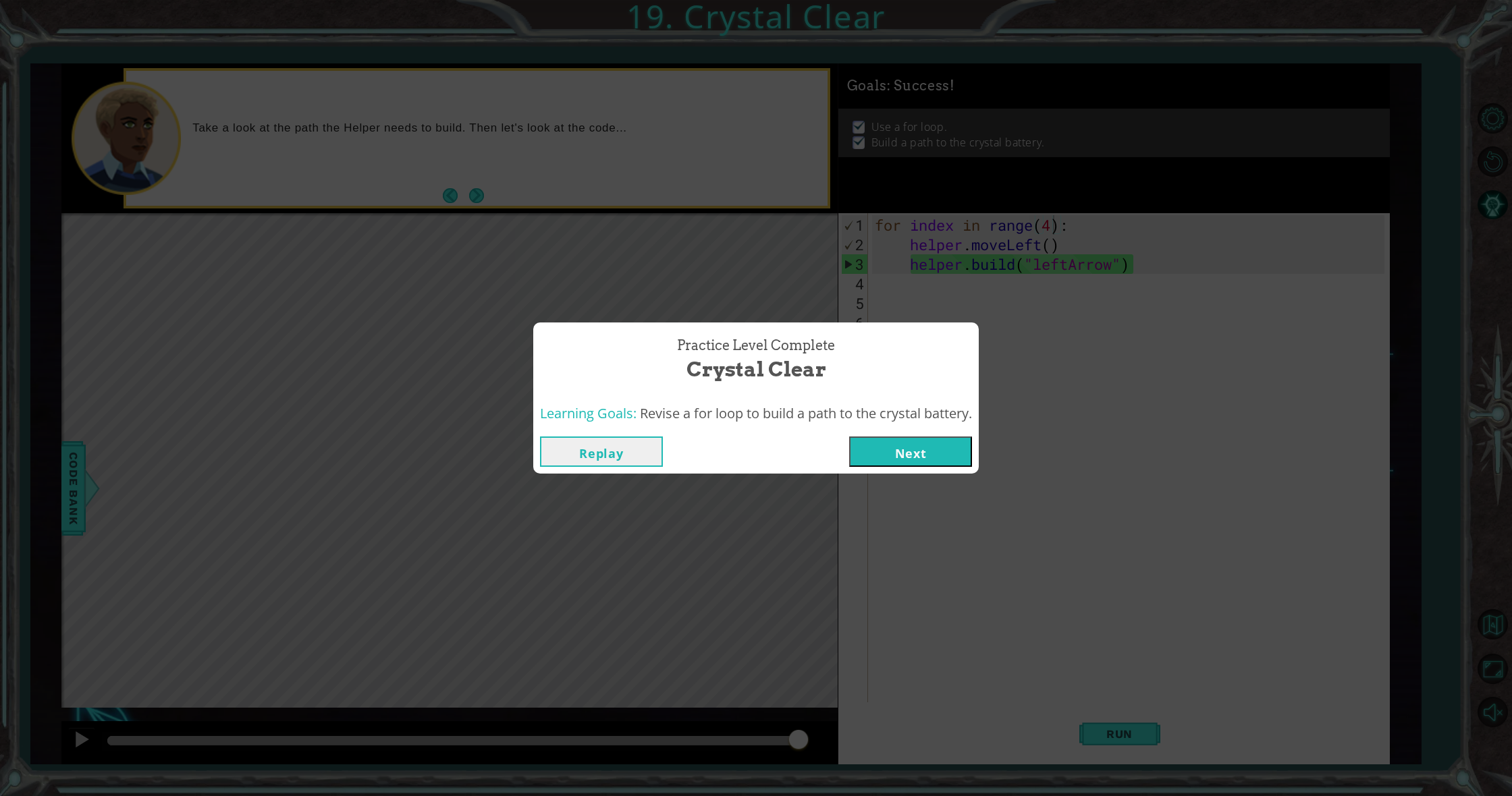
click at [881, 453] on button "Next" at bounding box center [910, 452] width 123 height 30
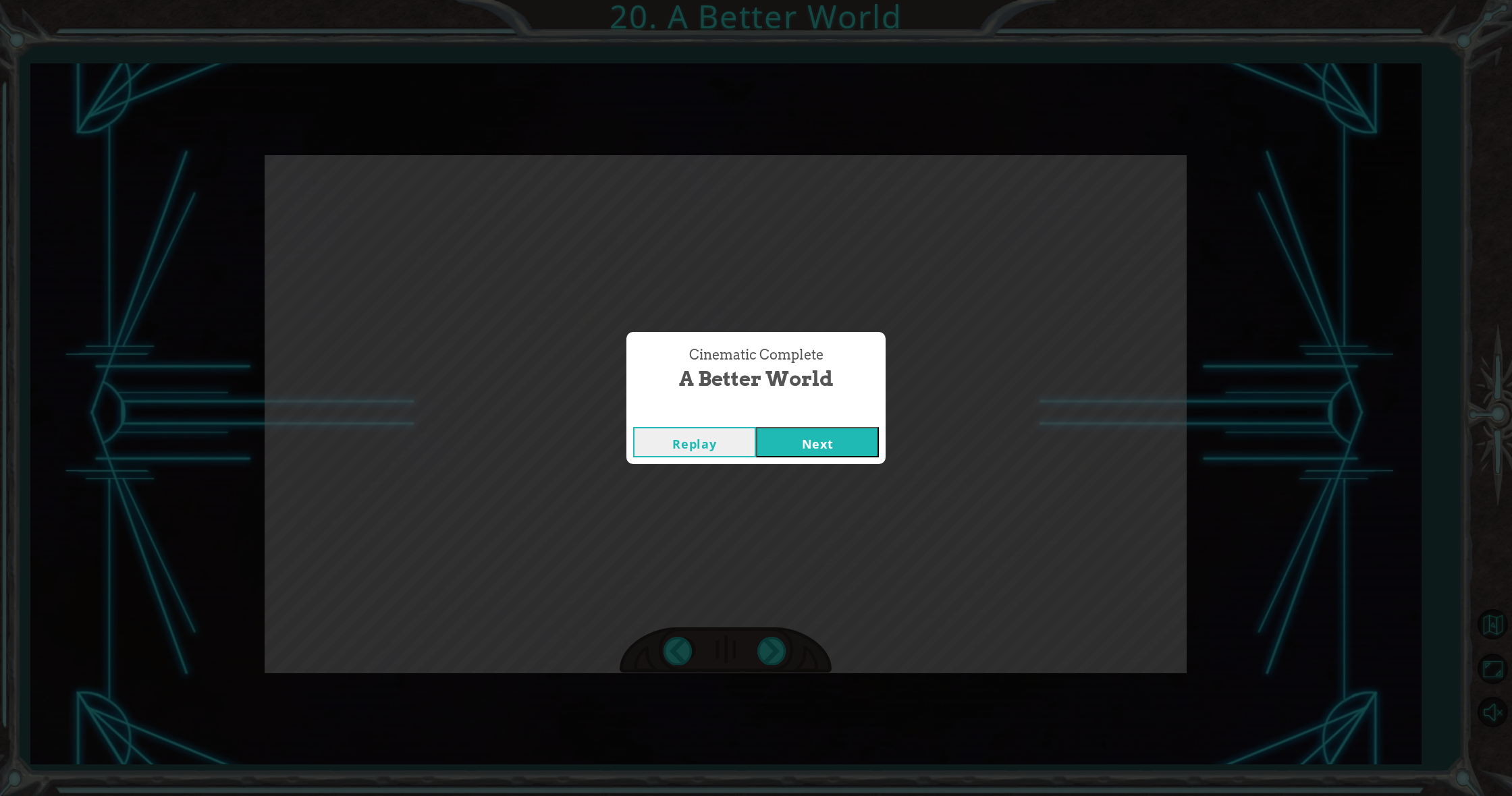
click at [860, 445] on button "Next" at bounding box center [818, 442] width 123 height 30
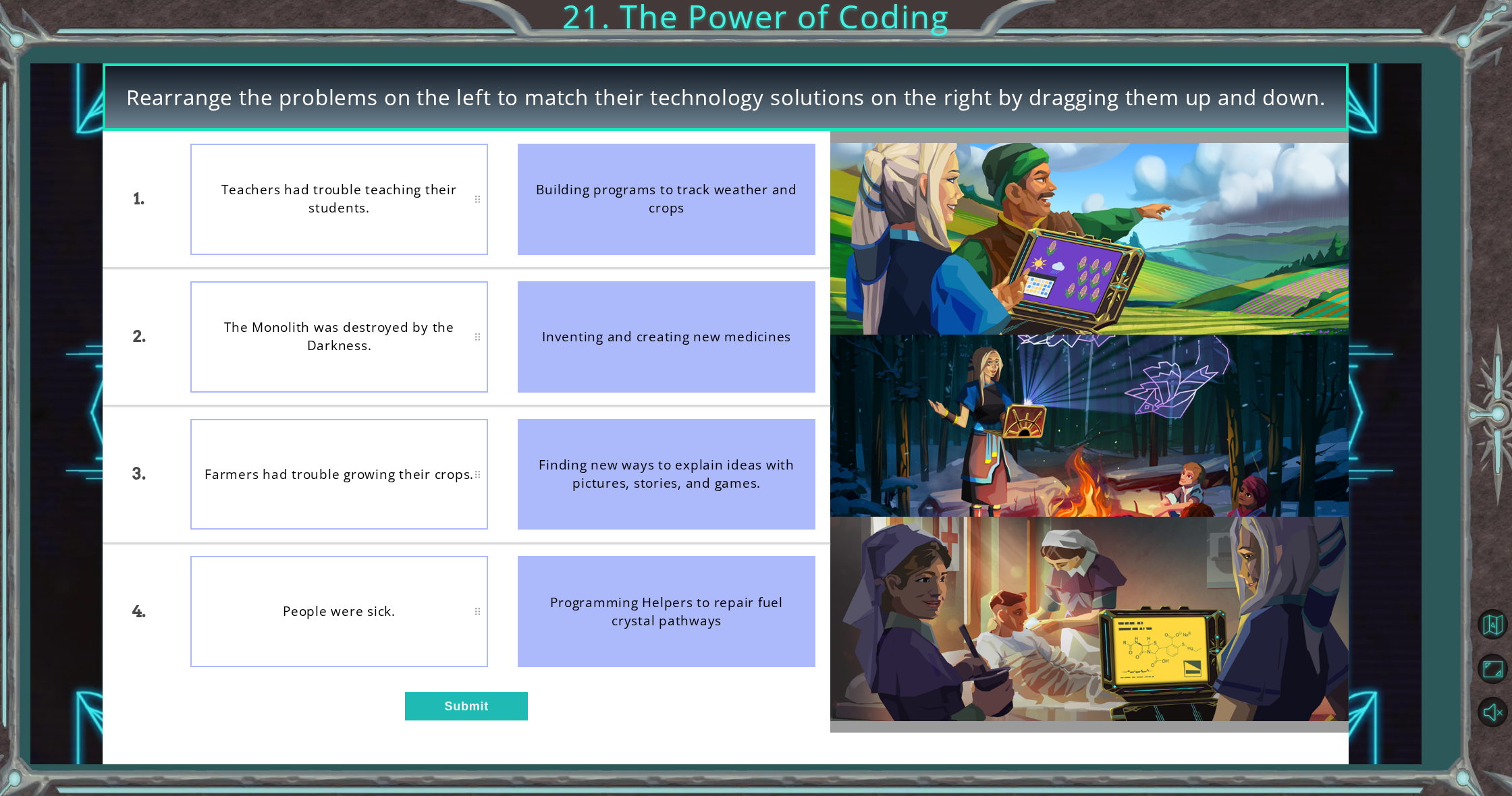
drag, startPoint x: 617, startPoint y: 231, endPoint x: 613, endPoint y: 319, distance: 88.1
click at [613, 318] on ul "Building programs to track weather and crops Inventing and creating new medicin…" at bounding box center [667, 405] width 327 height 548
drag, startPoint x: 580, startPoint y: 336, endPoint x: 683, endPoint y: 457, distance: 158.9
click at [682, 450] on ul "Building programs to track weather and crops Inventing and creating new medicin…" at bounding box center [667, 405] width 327 height 548
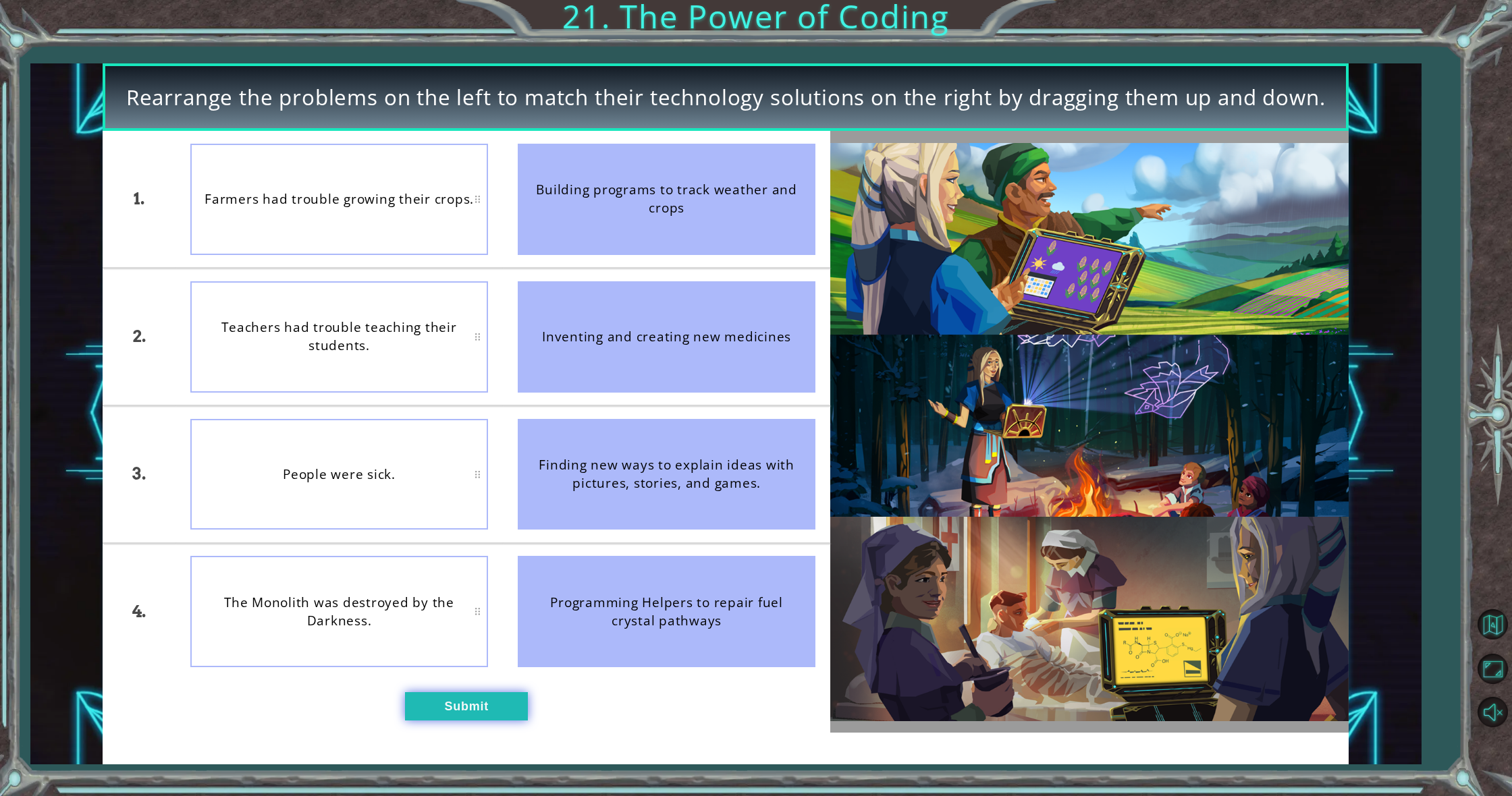
click at [467, 696] on button "Submit" at bounding box center [467, 706] width 123 height 28
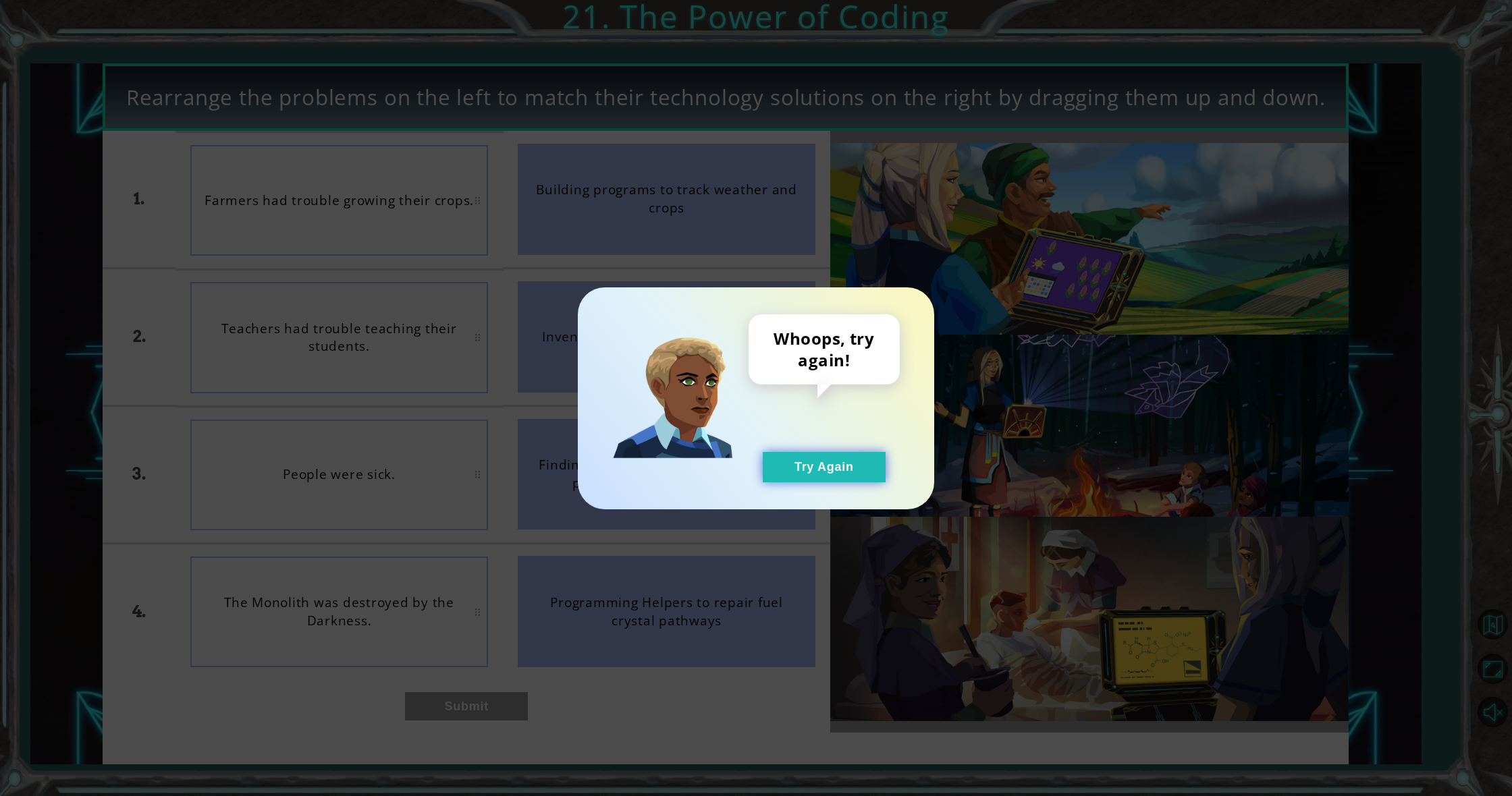
click at [801, 476] on button "Try Again" at bounding box center [824, 467] width 123 height 30
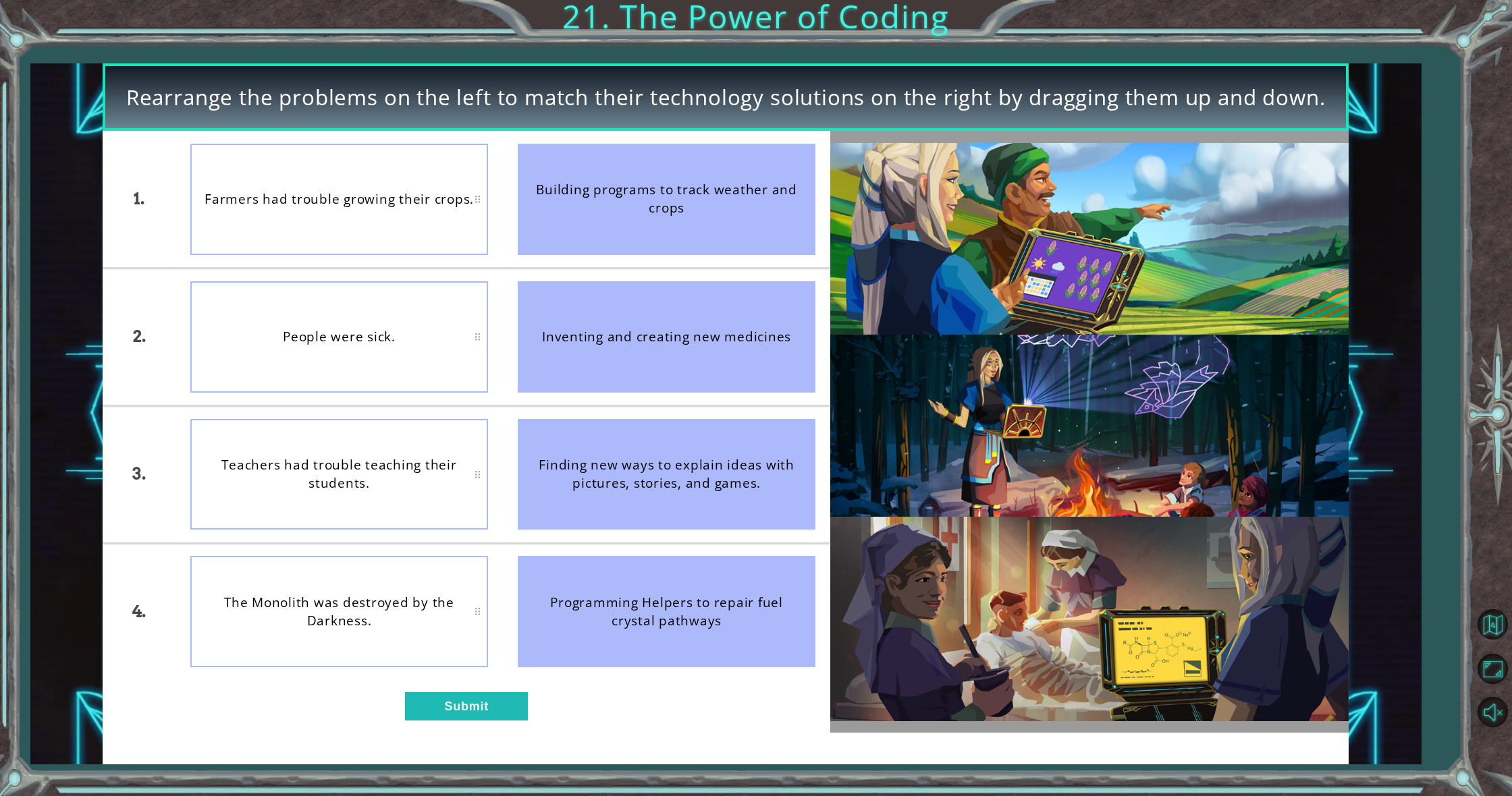
click at [485, 686] on div "1. 2. 3. 4. Farmers had trouble growing their crops. People were sick. Teachers…" at bounding box center [467, 432] width 727 height 602
click at [491, 703] on button "Submit" at bounding box center [467, 706] width 123 height 28
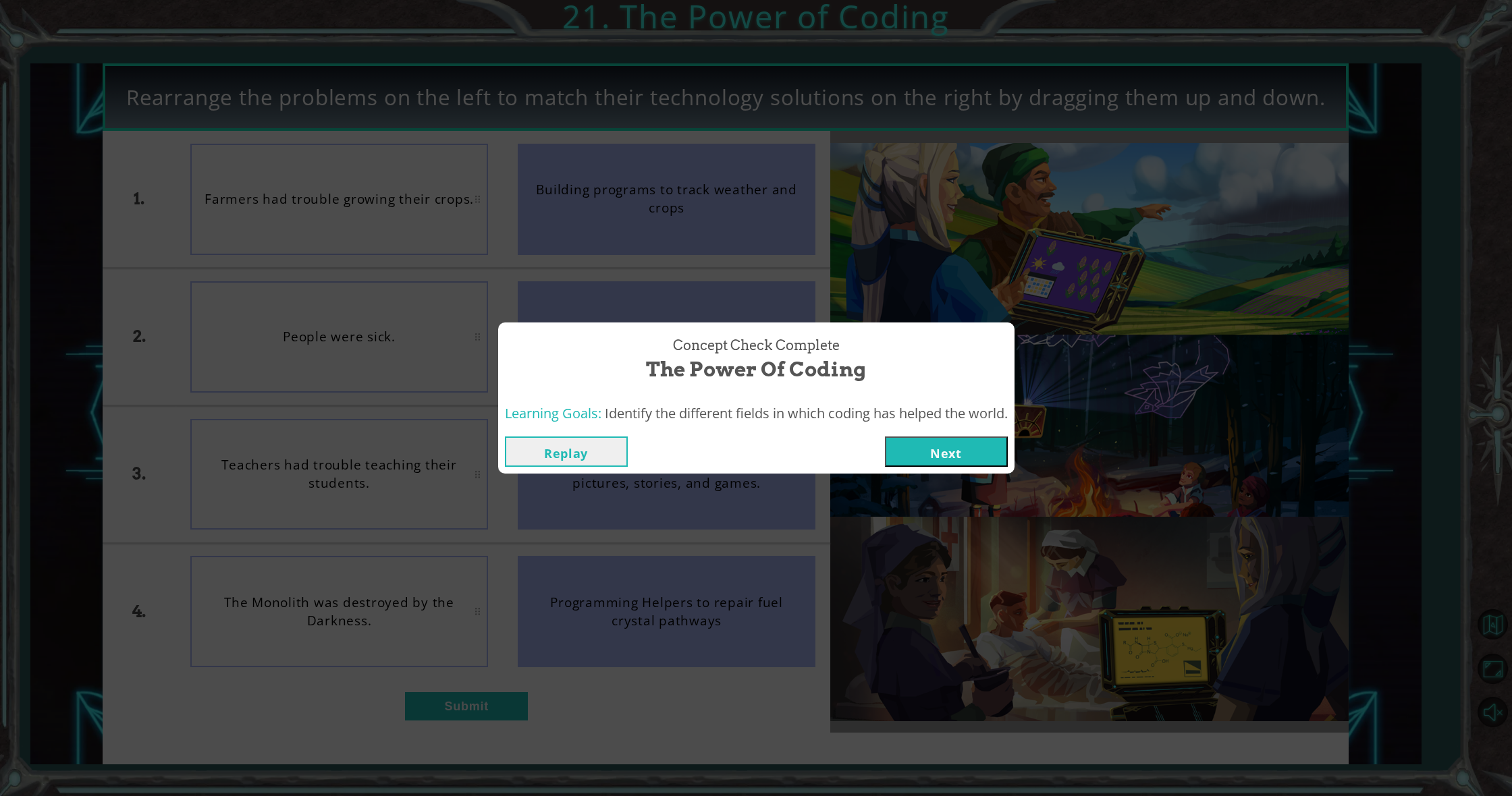
click at [975, 460] on button "Next" at bounding box center [947, 452] width 123 height 30
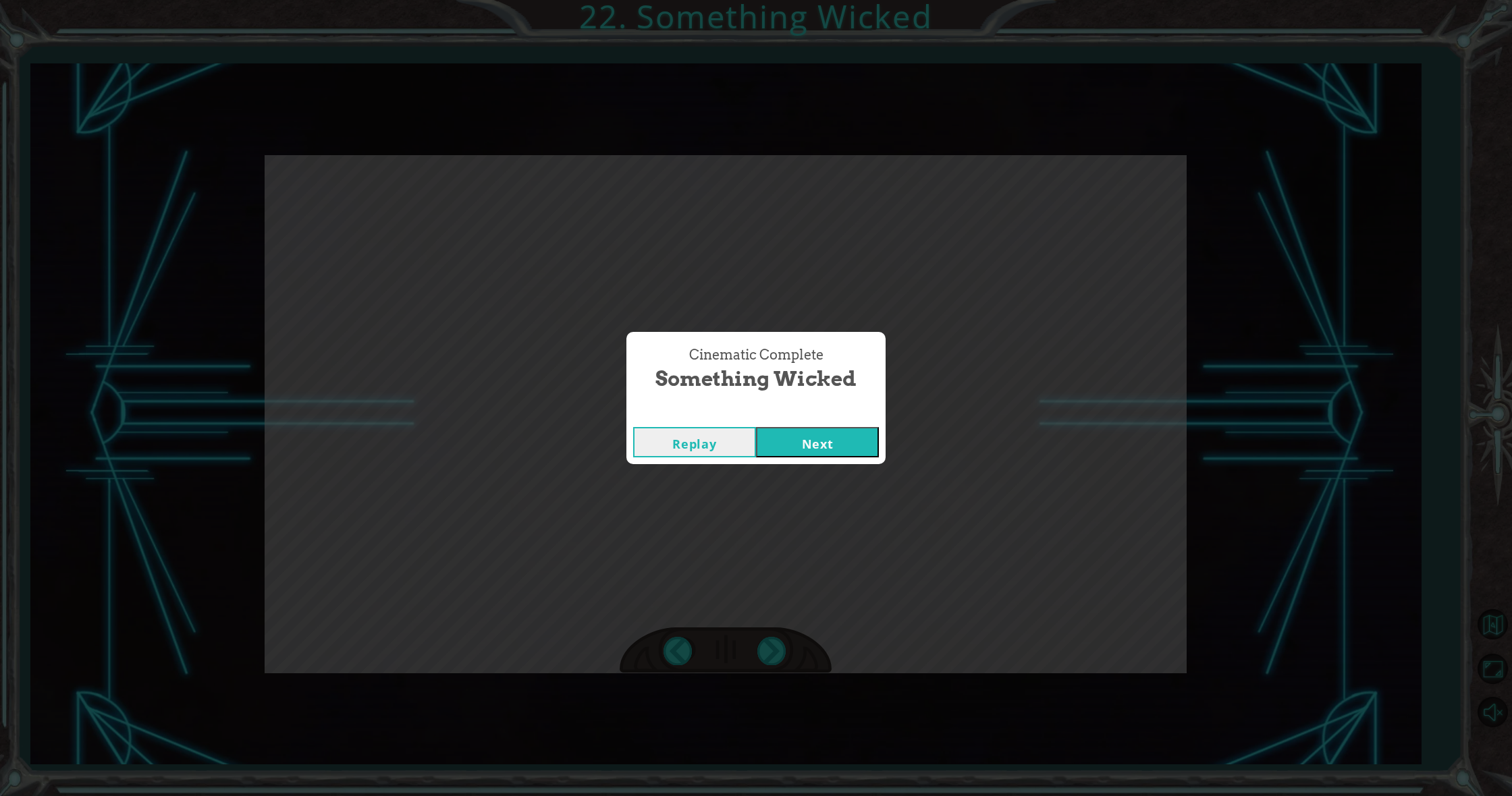
click at [790, 447] on button "Next" at bounding box center [818, 442] width 123 height 30
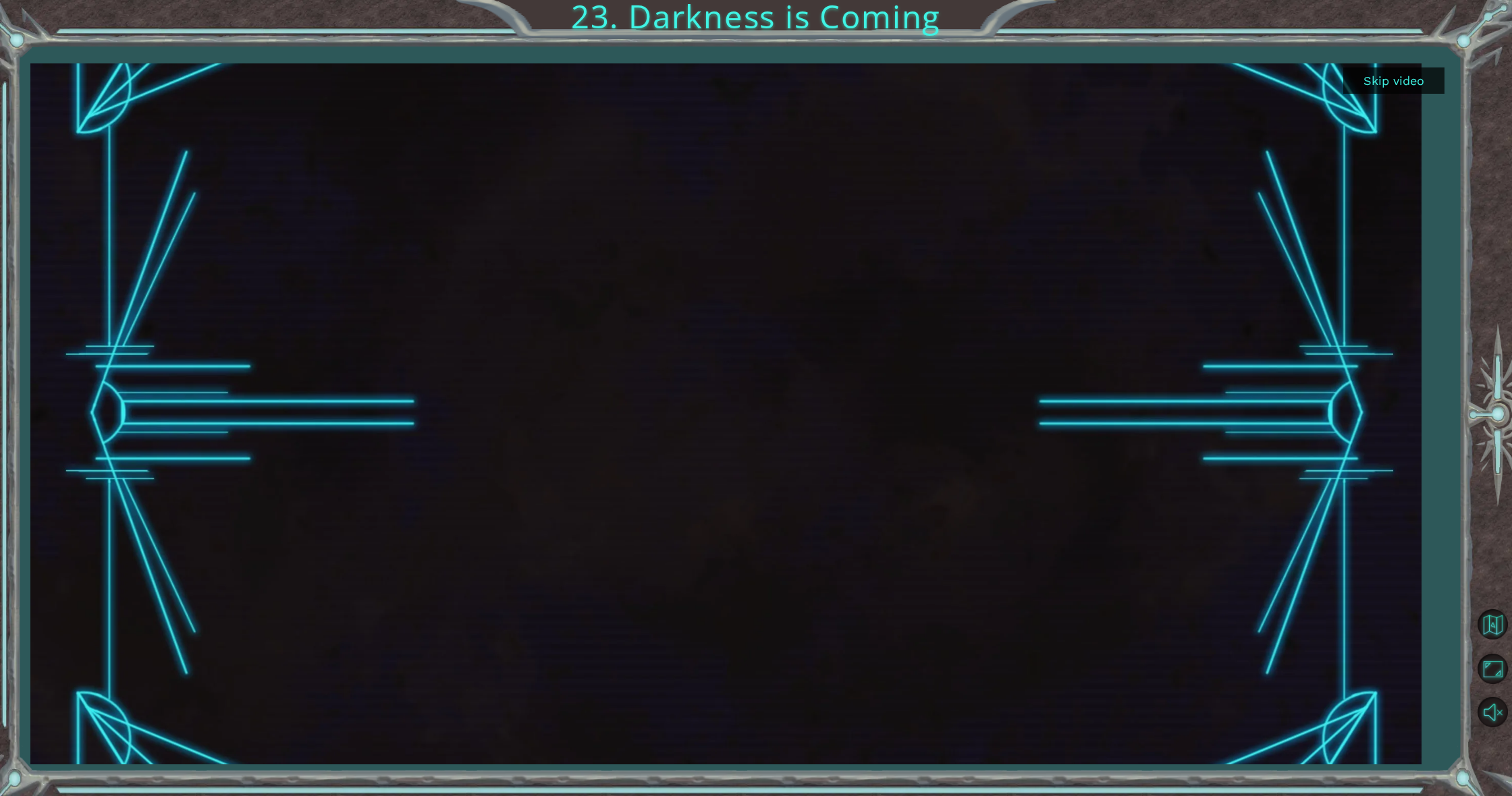
click at [1402, 83] on button "Skip video" at bounding box center [1394, 80] width 101 height 26
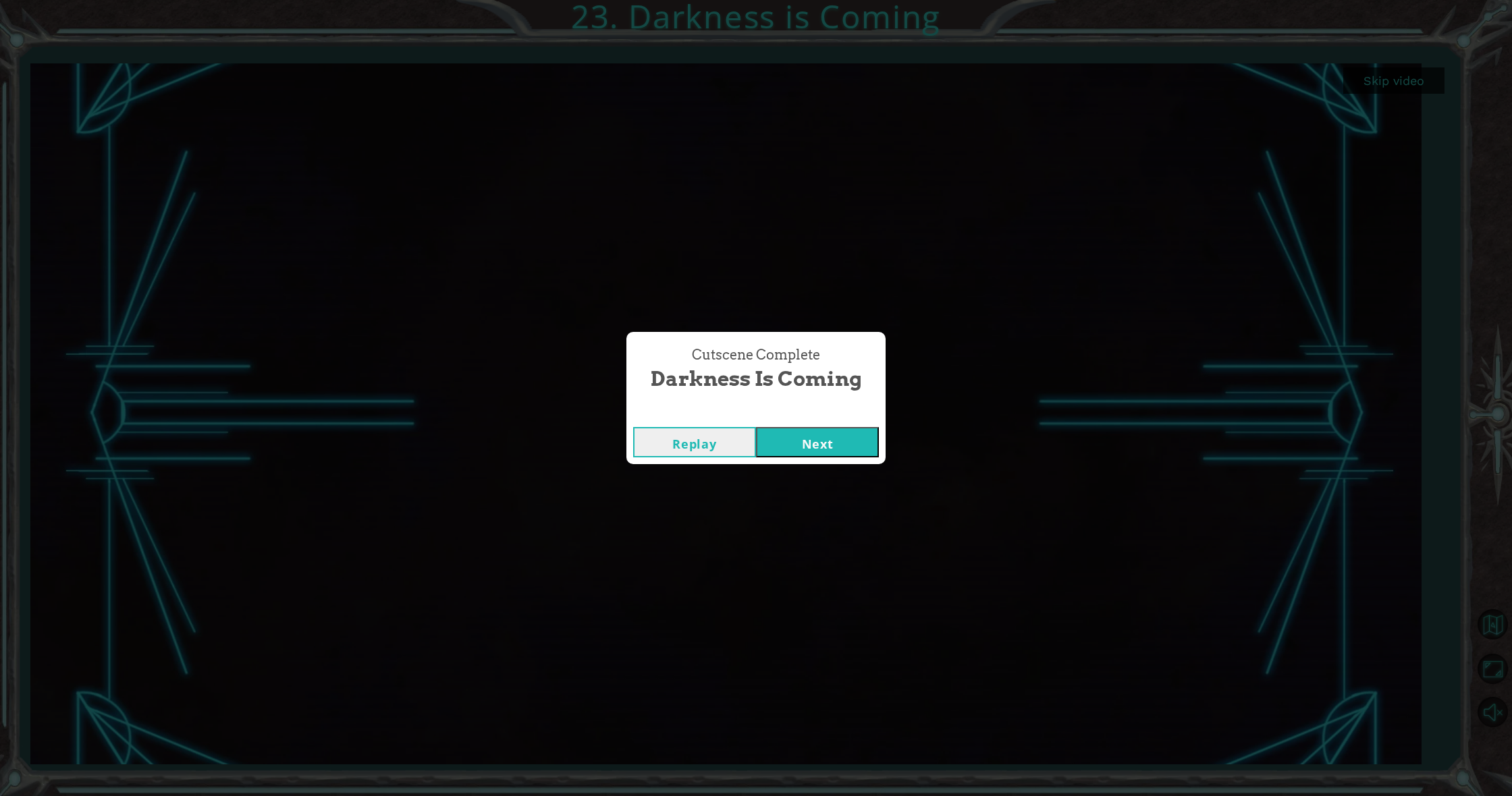
click at [832, 436] on button "Next" at bounding box center [818, 442] width 123 height 30
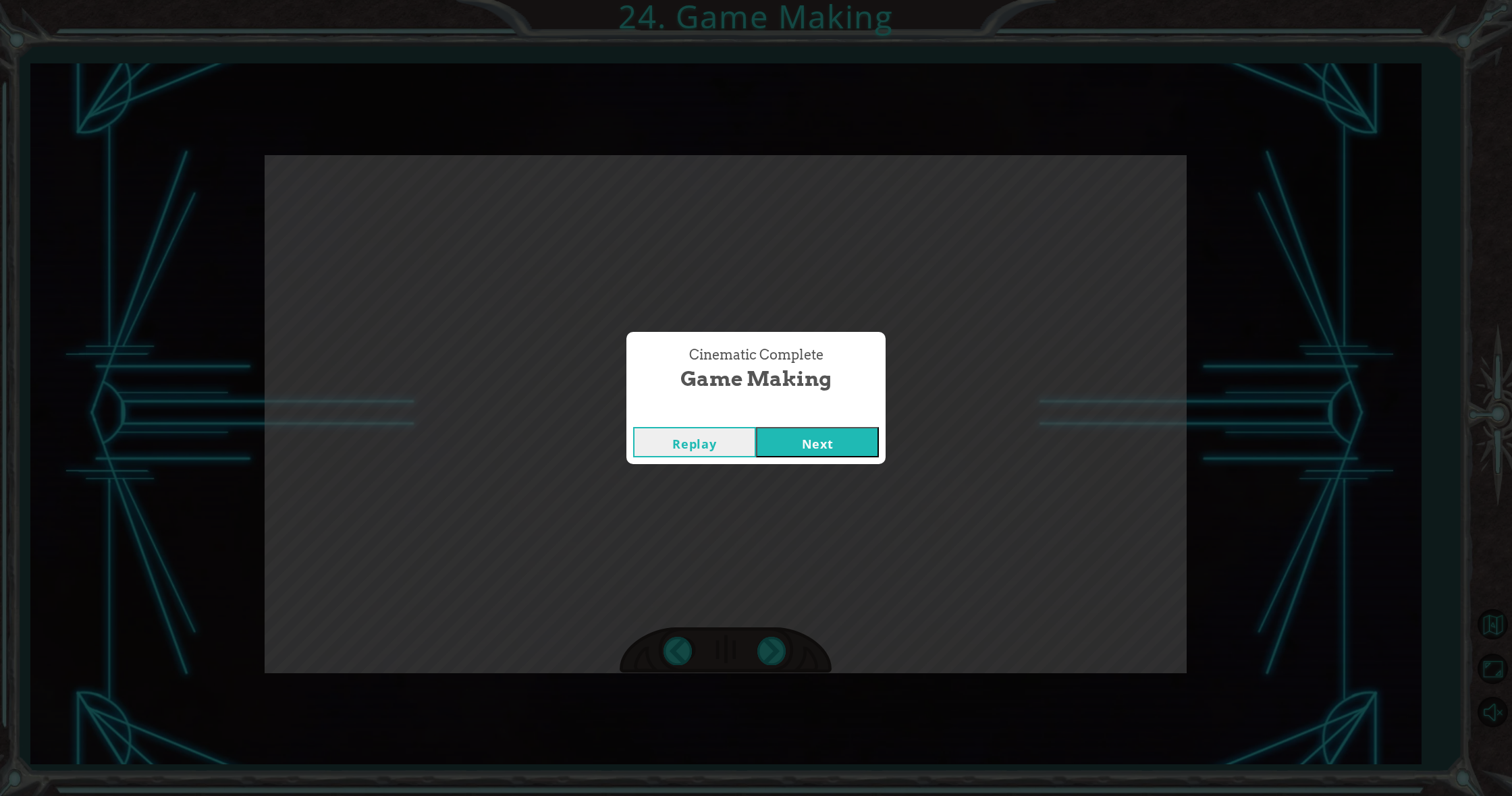
click at [837, 416] on div "Cinematic Complete" at bounding box center [755, 413] width 259 height 13
click at [817, 423] on div "Replay Next" at bounding box center [755, 442] width 259 height 44
click at [824, 433] on button "Next" at bounding box center [818, 442] width 123 height 30
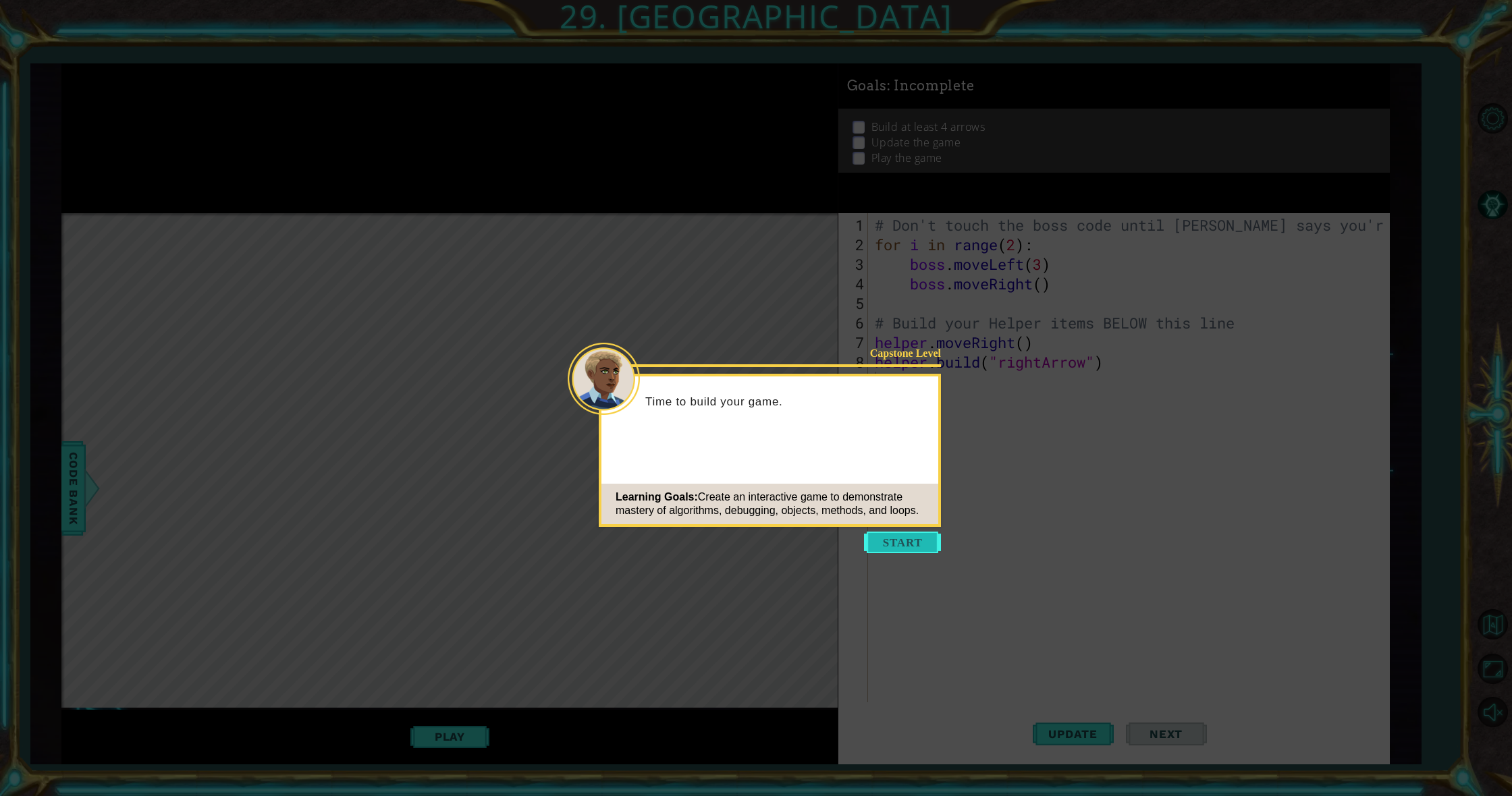
click at [910, 543] on button "Start" at bounding box center [902, 542] width 77 height 22
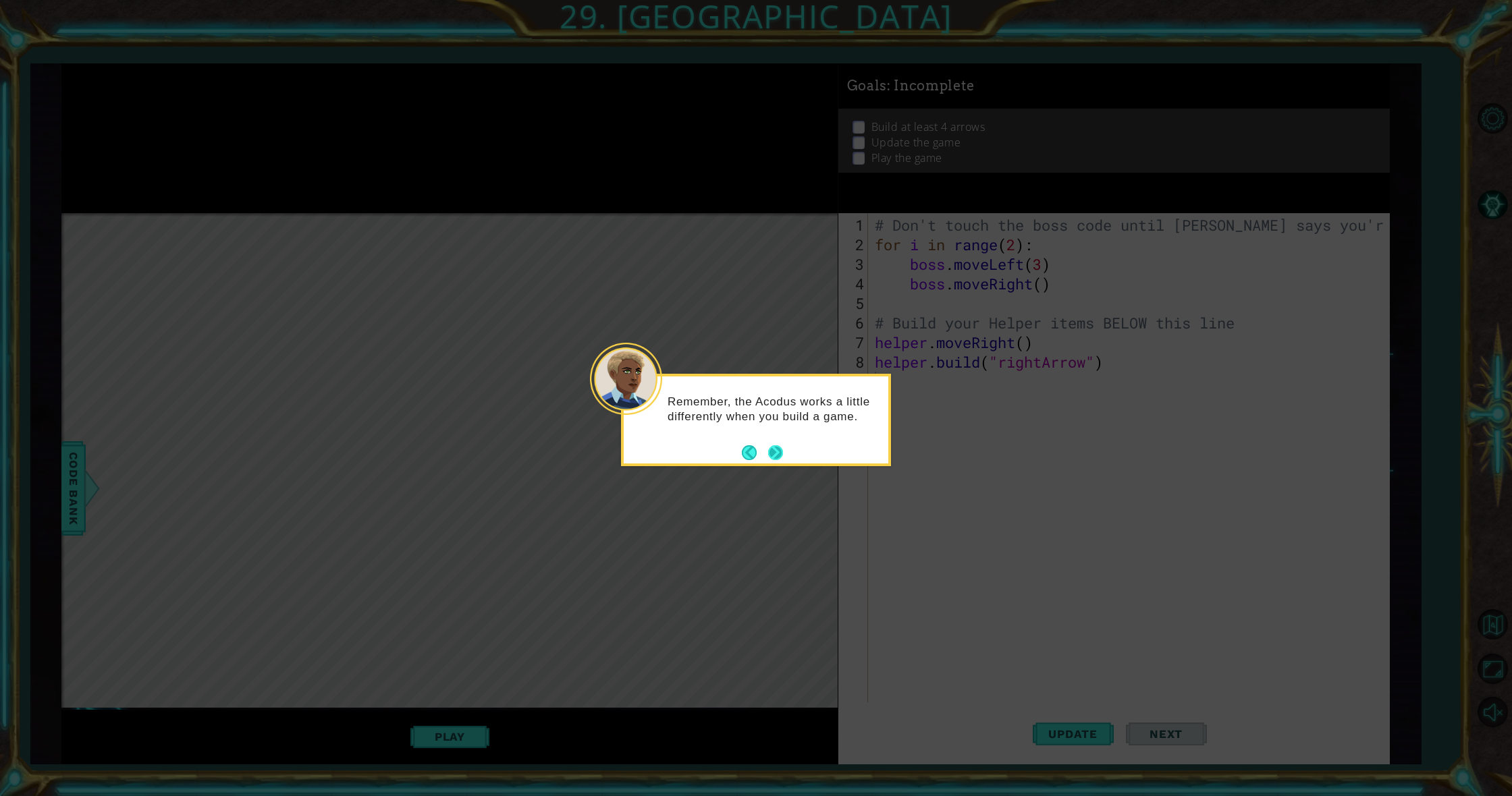
click at [778, 455] on button "Next" at bounding box center [775, 452] width 15 height 15
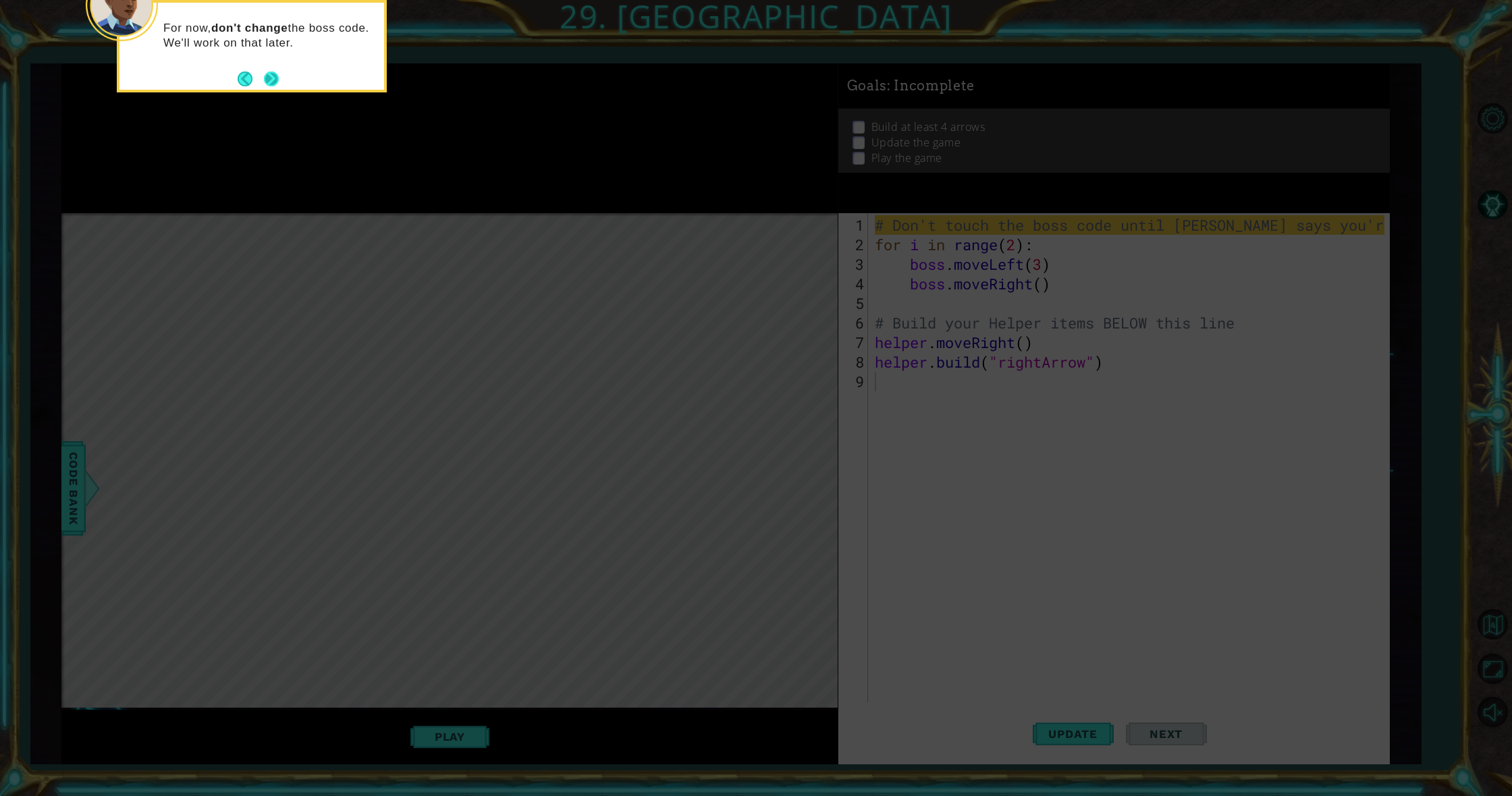
click at [276, 79] on button "Next" at bounding box center [272, 78] width 15 height 15
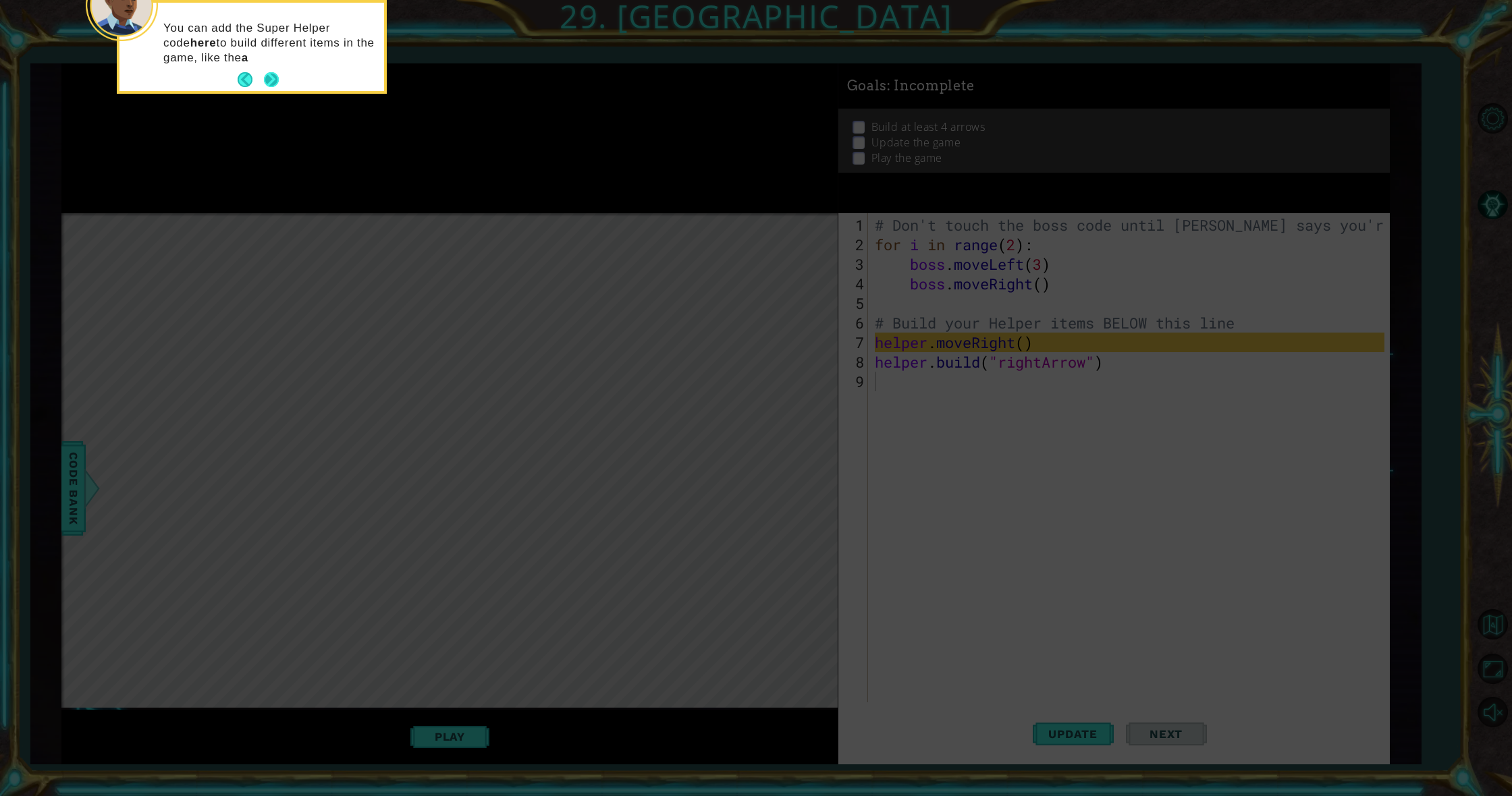
click at [275, 81] on button "Next" at bounding box center [271, 80] width 15 height 15
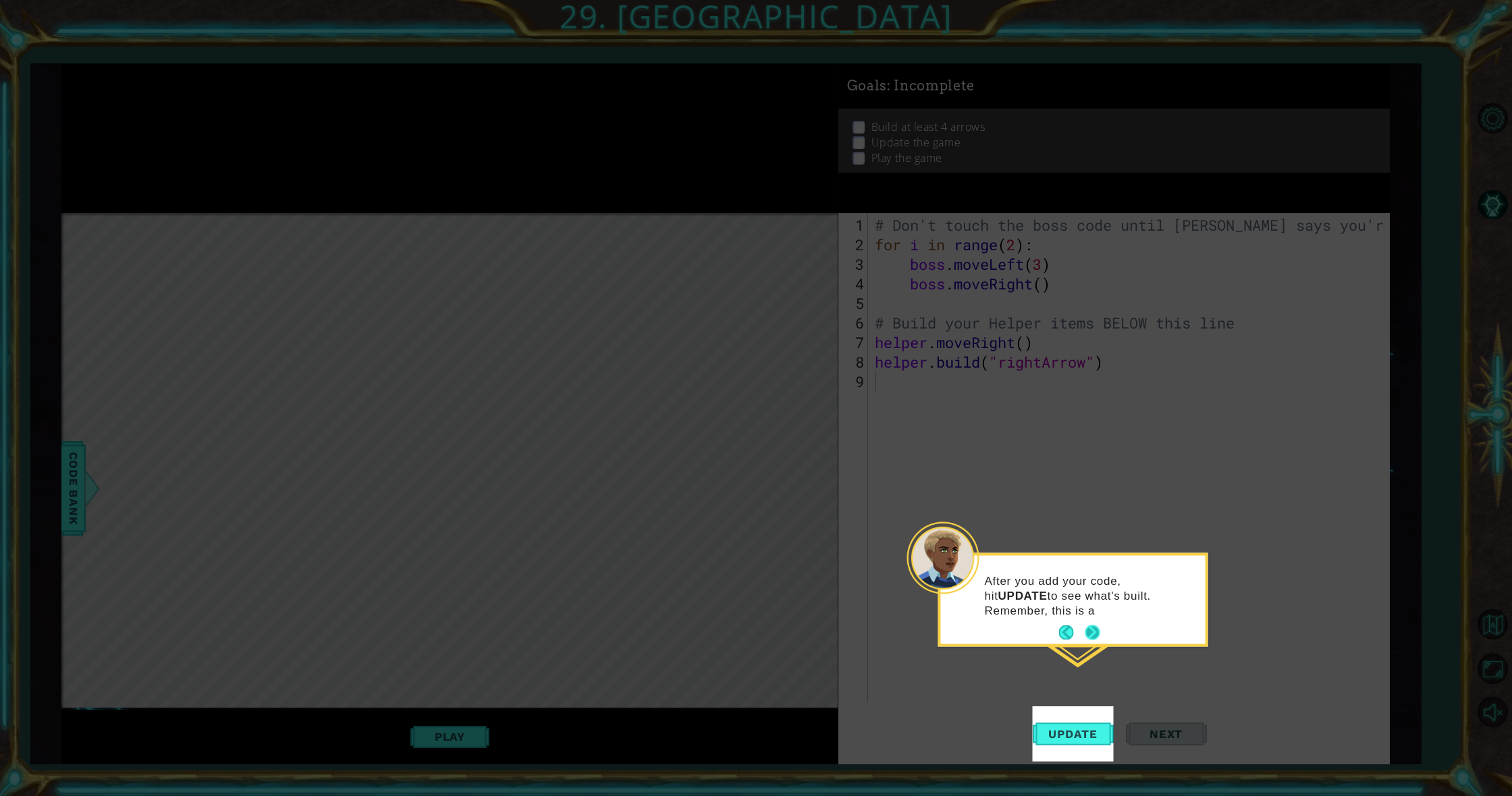
click at [1091, 635] on button "Next" at bounding box center [1092, 632] width 16 height 16
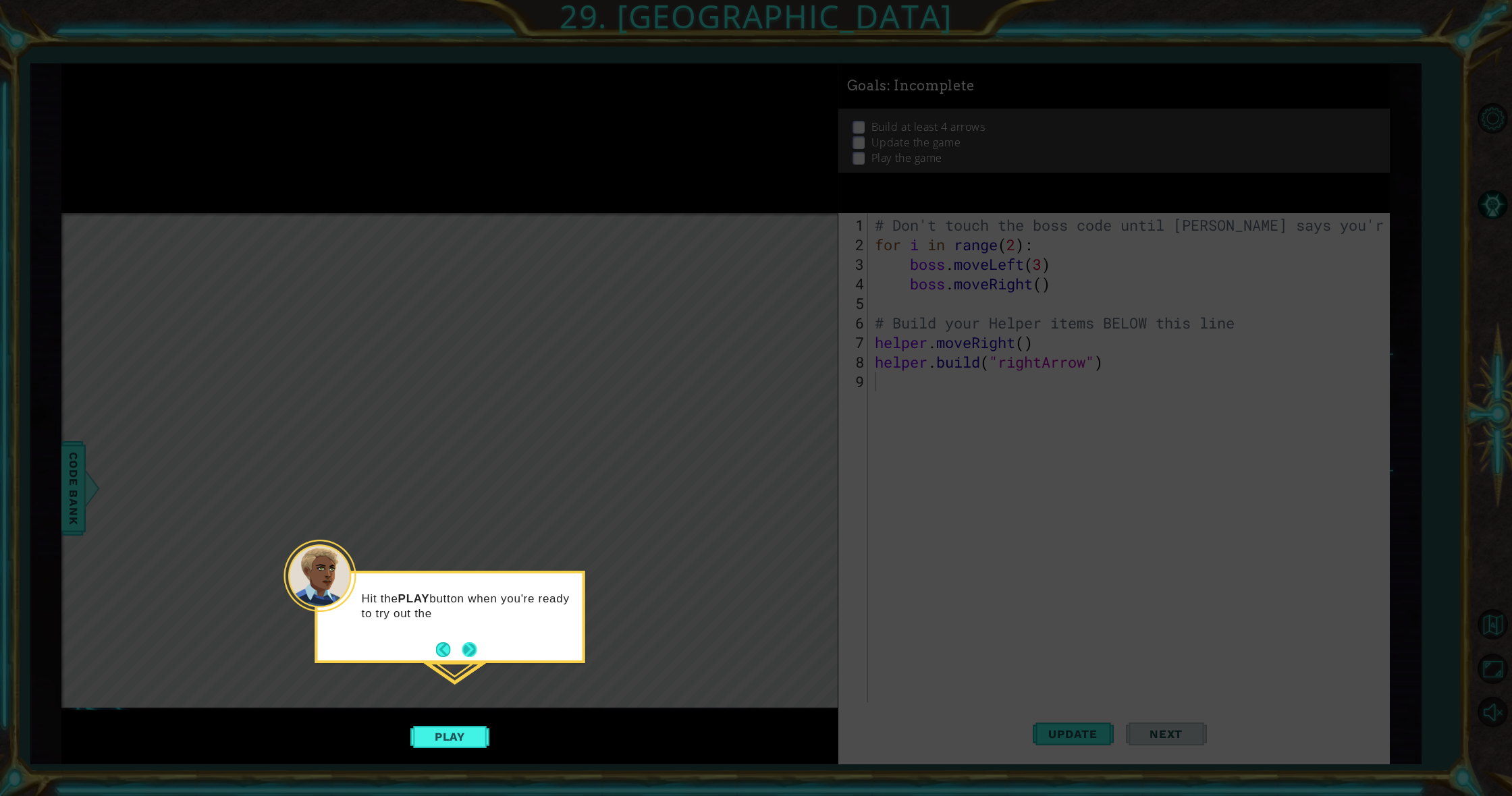
click at [473, 651] on button "Next" at bounding box center [469, 650] width 15 height 15
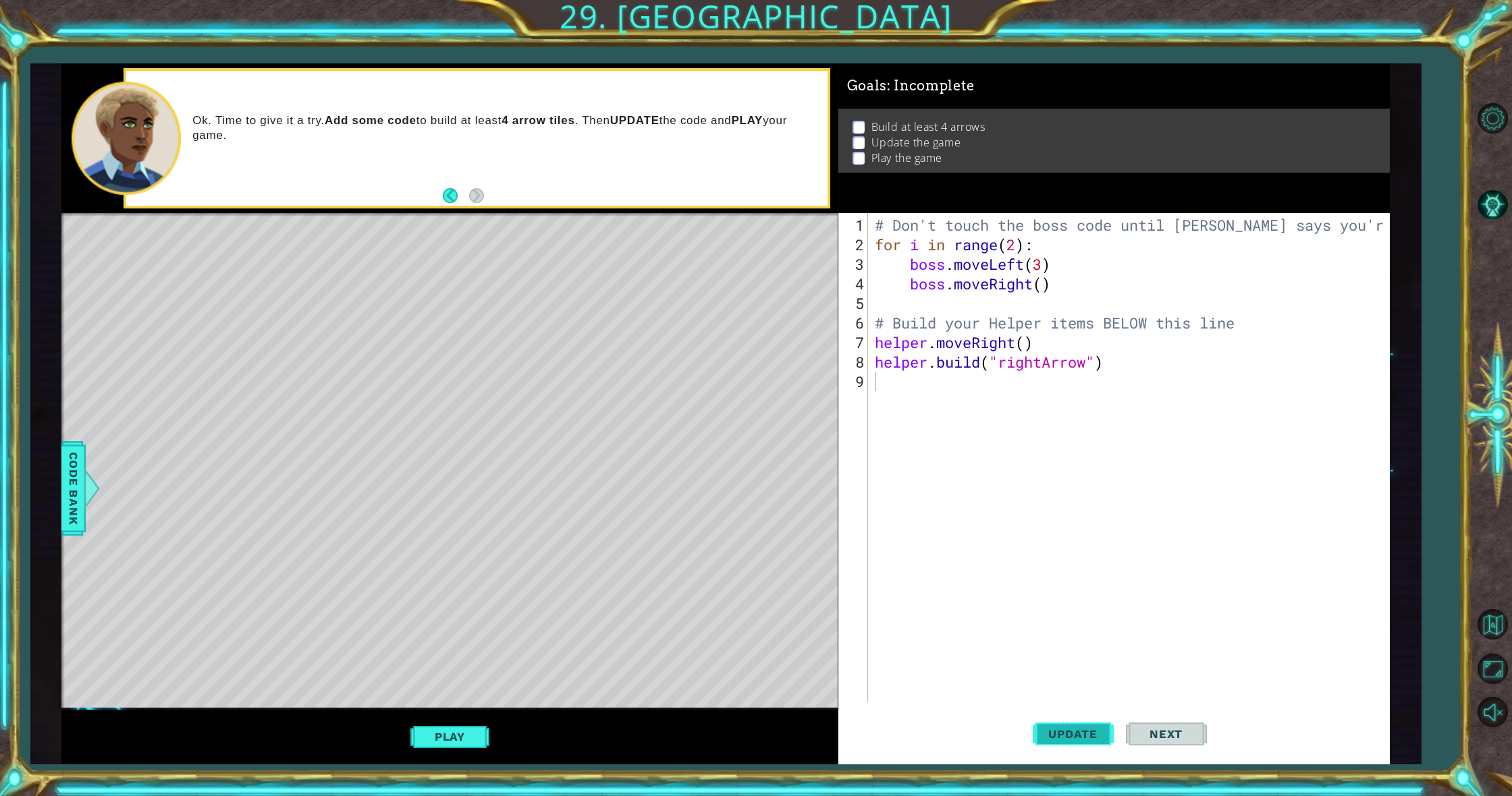
click at [1077, 745] on button "Update" at bounding box center [1073, 734] width 81 height 56
click at [869, 344] on div "1 2 3 4 5 6 7 8 9 # Don't touch the boss code until [PERSON_NAME] says you're r…" at bounding box center [1112, 458] width 547 height 489
click at [872, 340] on div "# Don't touch the boss code until [PERSON_NAME] says you're ready! for i in ran…" at bounding box center [1129, 458] width 513 height 489
click at [873, 369] on div "# Don't touch the boss code until [PERSON_NAME] says you're ready! for i in ran…" at bounding box center [1132, 479] width 520 height 528
click at [887, 336] on div "# Don't touch the boss code until [PERSON_NAME] says you're ready! for i in ran…" at bounding box center [1132, 479] width 520 height 528
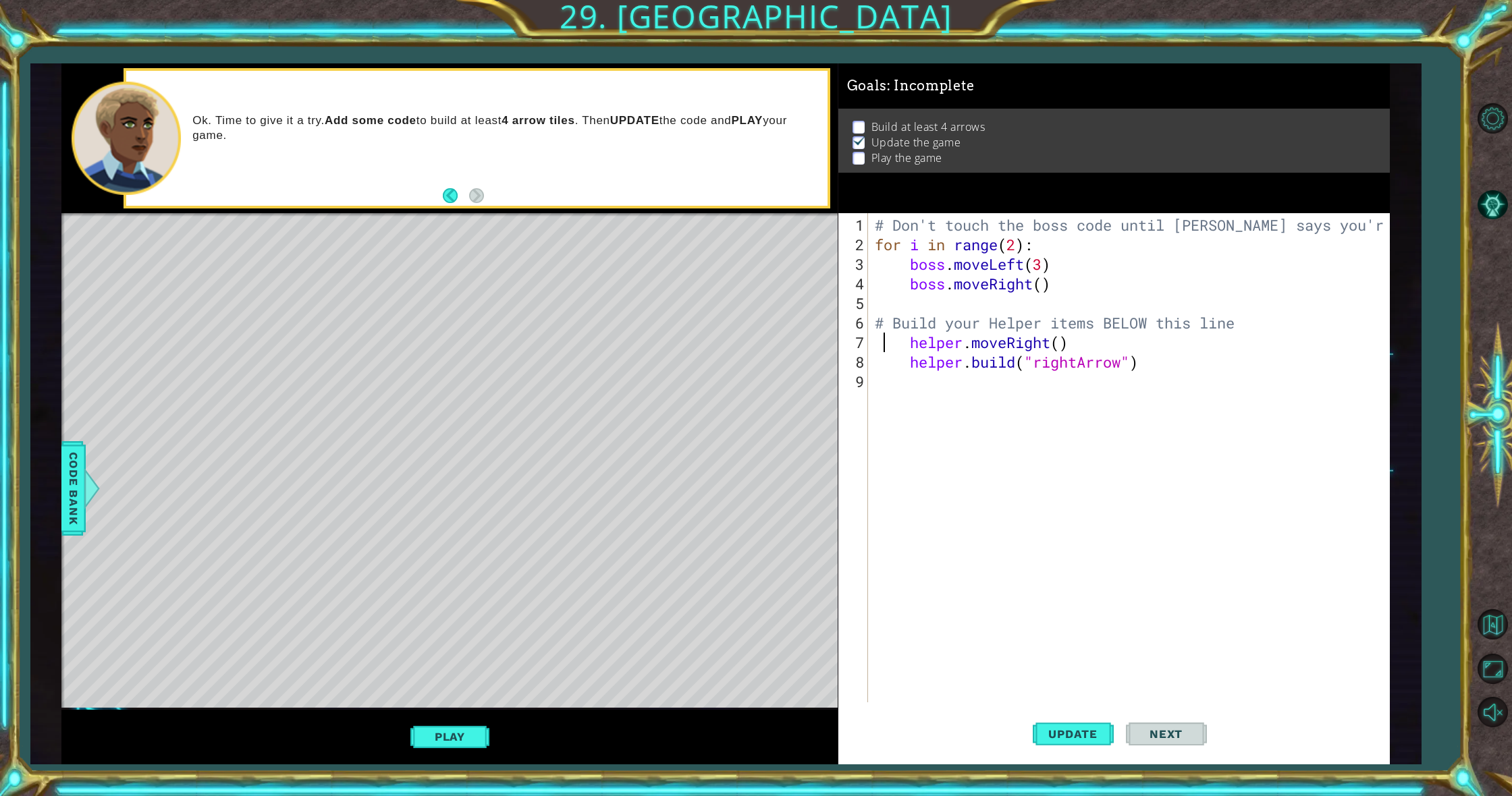
type textarea "helper.moveRight()"
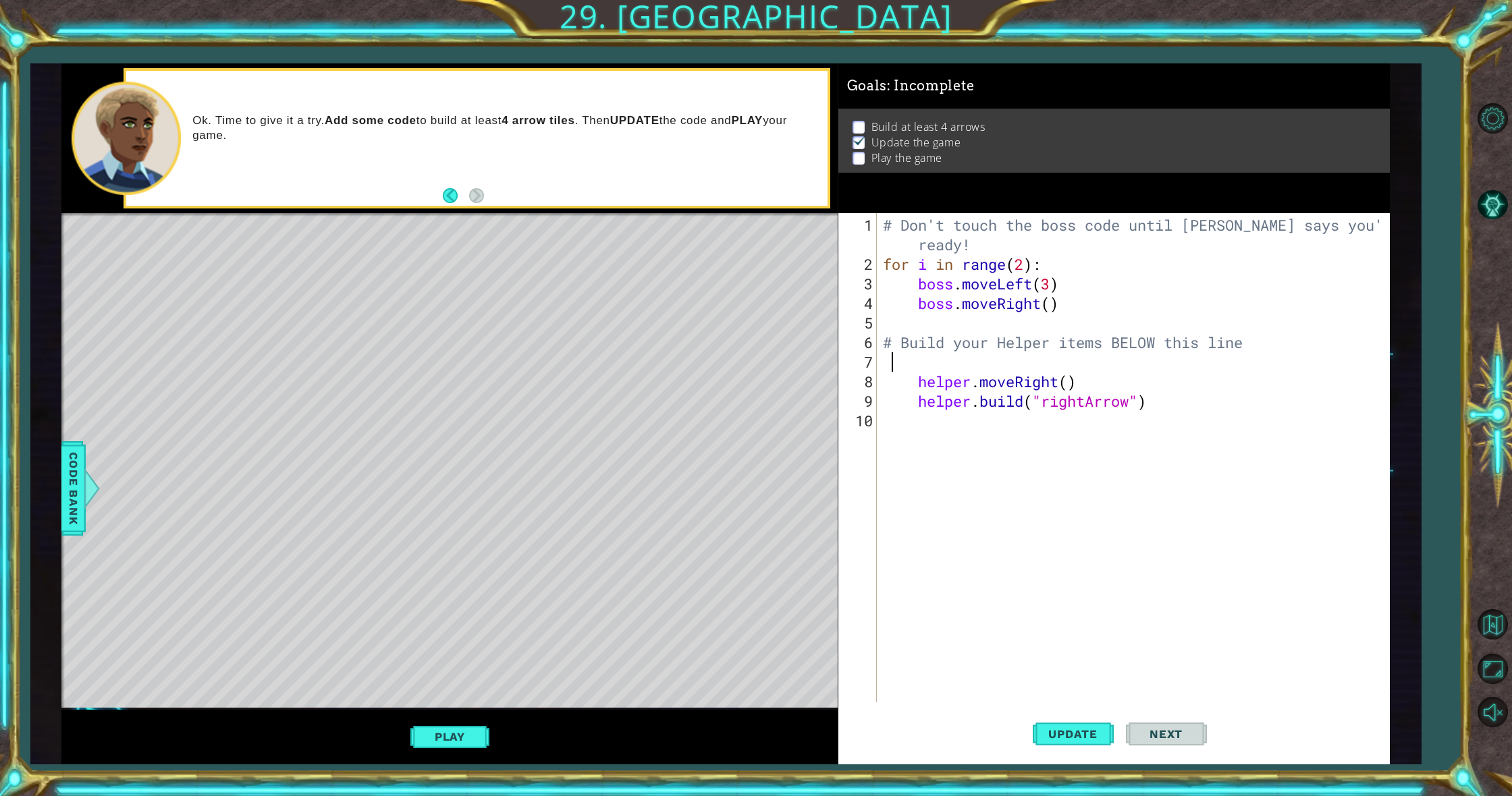
click at [918, 365] on div "# Don't touch the boss code until [PERSON_NAME] says you're ready! for i in ran…" at bounding box center [1136, 489] width 511 height 548
click at [1015, 368] on div "# Don't touch the boss code until [PERSON_NAME] says you're ready! for i in ran…" at bounding box center [1136, 489] width 511 height 548
click at [1100, 740] on button "Update" at bounding box center [1073, 734] width 81 height 56
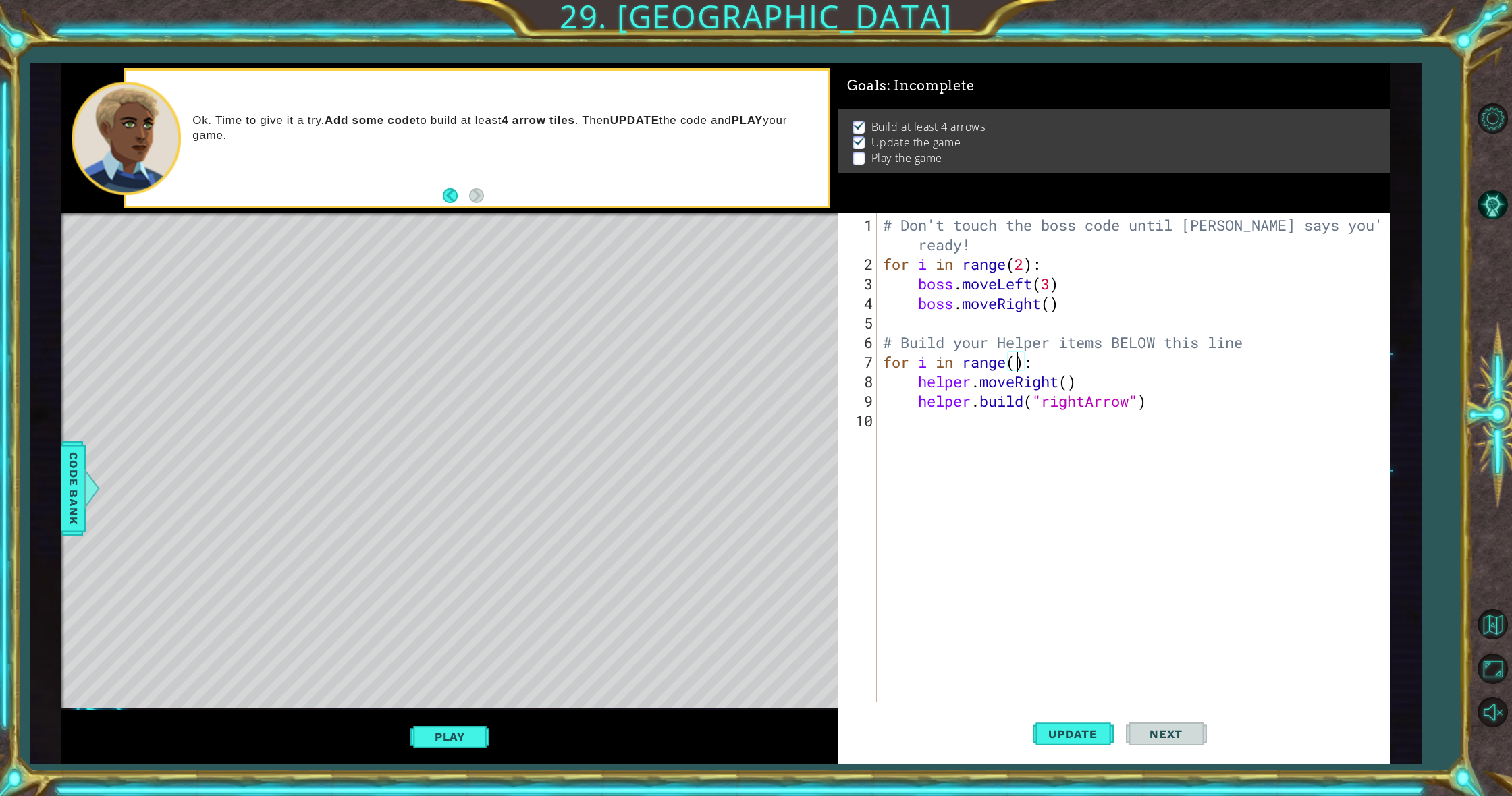
type textarea "for i in range(5):"
click at [986, 432] on div "# Don't touch the boss code until [PERSON_NAME] says you're ready! for i in ran…" at bounding box center [1136, 489] width 511 height 548
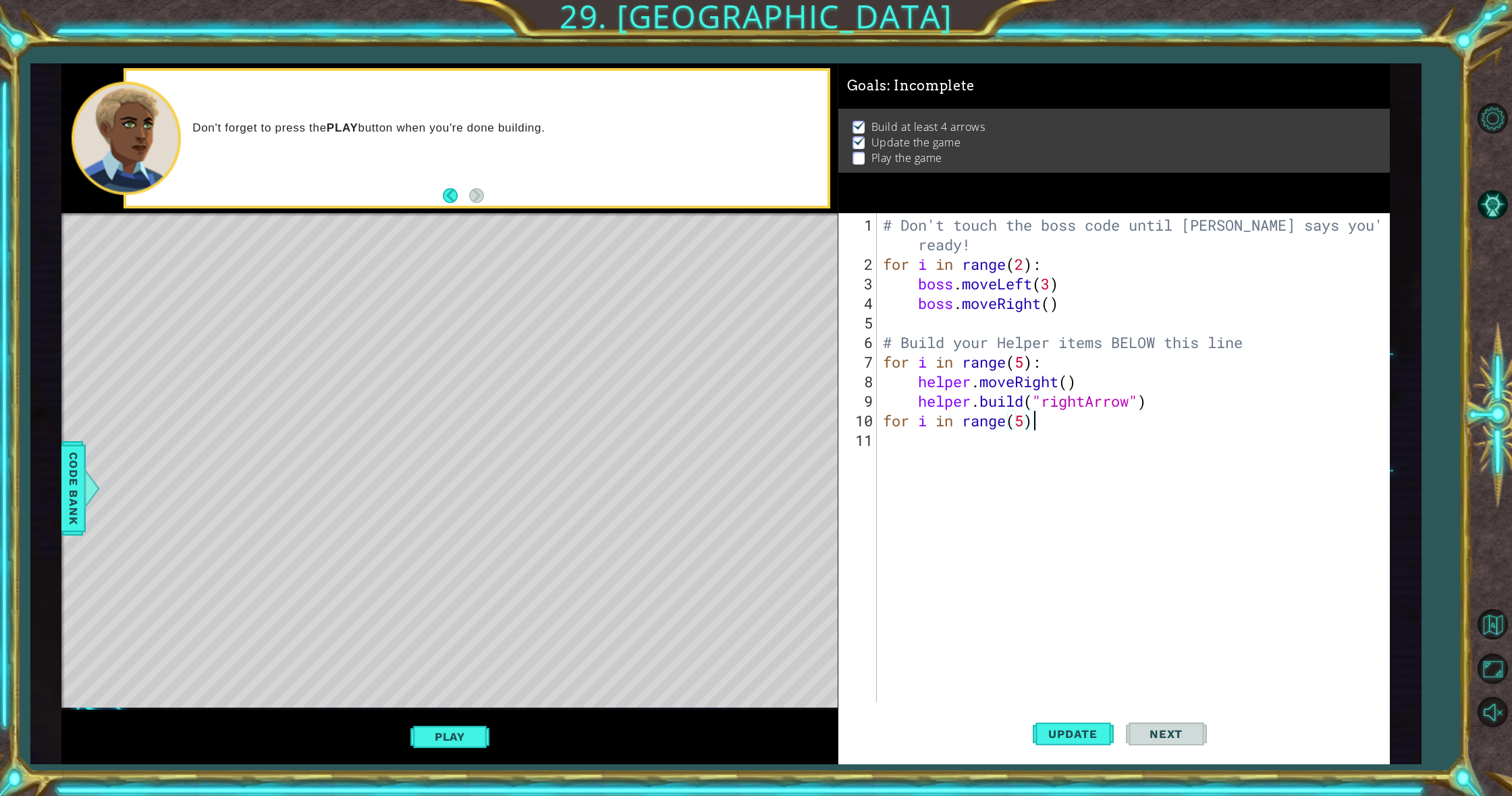
type textarea "for i in range(5):"
click at [915, 445] on div "# Don't touch the boss code until [PERSON_NAME] says you're ready! for i in ran…" at bounding box center [1136, 489] width 511 height 548
click at [911, 404] on div "# Don't touch the boss code until [PERSON_NAME] says you're ready! for i in ran…" at bounding box center [1136, 489] width 511 height 548
click at [883, 421] on div "# Don't touch the boss code until [PERSON_NAME] says you're ready! for i in ran…" at bounding box center [1136, 489] width 511 height 548
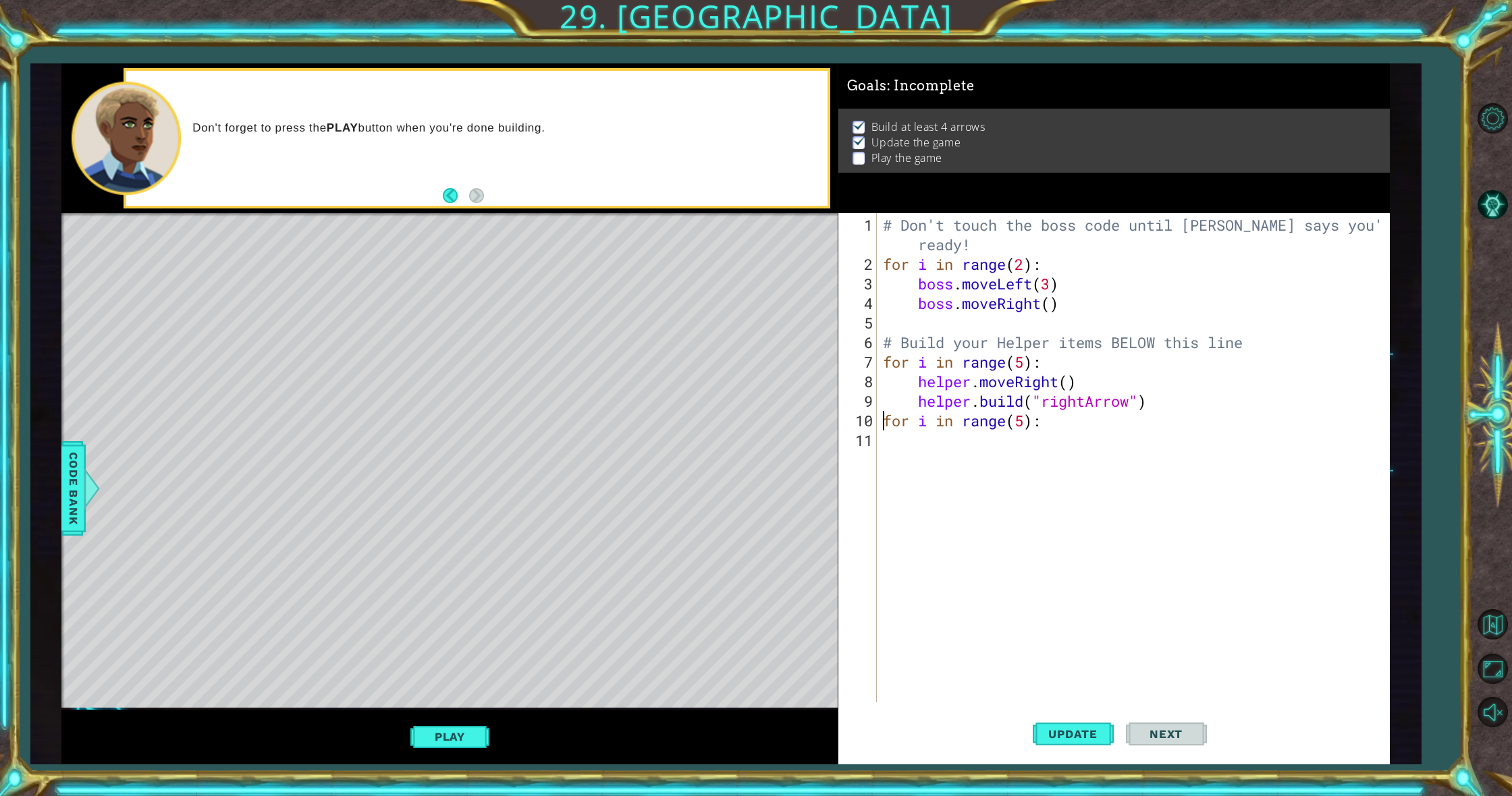
type textarea "for i in range(5):"
click at [897, 471] on div "# Don't touch the boss code until [PERSON_NAME] says you're ready! for i in ran…" at bounding box center [1136, 489] width 511 height 548
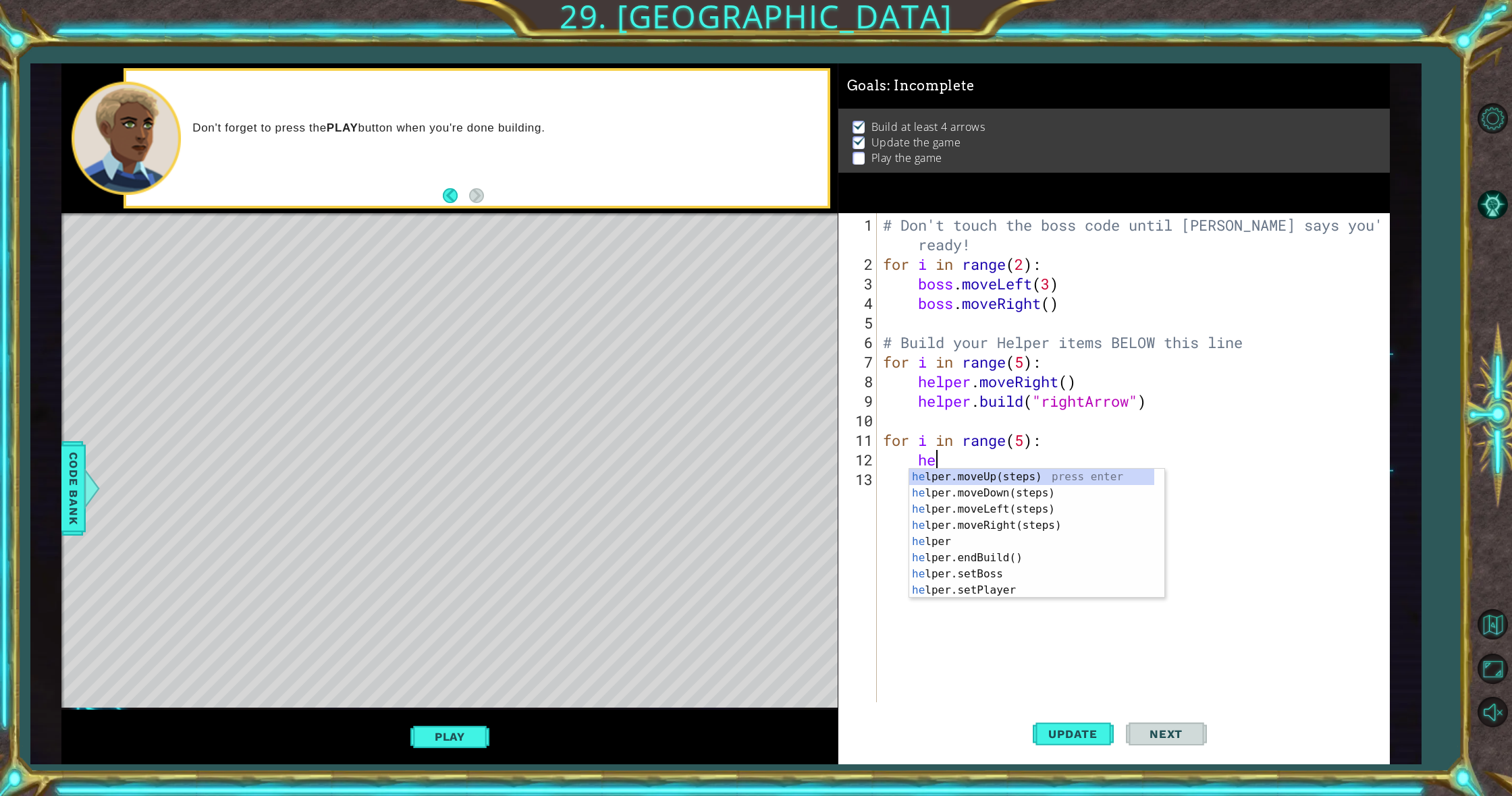
type textarea "help"
click at [1015, 559] on div "help er.moveUp(steps) press enter help er.moveDown(steps) press enter help er.m…" at bounding box center [1032, 550] width 245 height 162
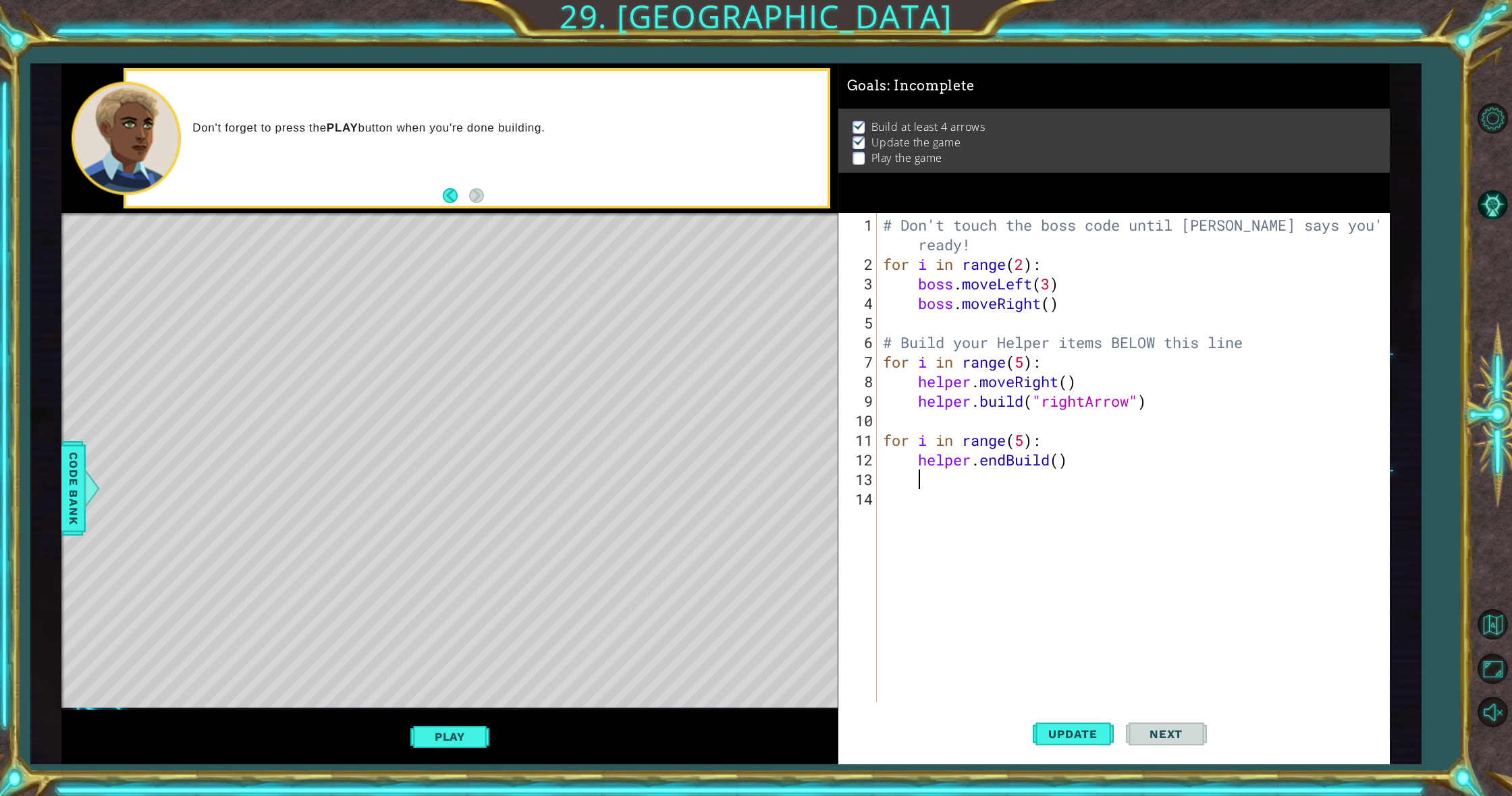
scroll to position [0, 1]
click at [1051, 461] on div "# Don't touch the boss code until [PERSON_NAME] says you're ready! for i in ran…" at bounding box center [1136, 489] width 511 height 548
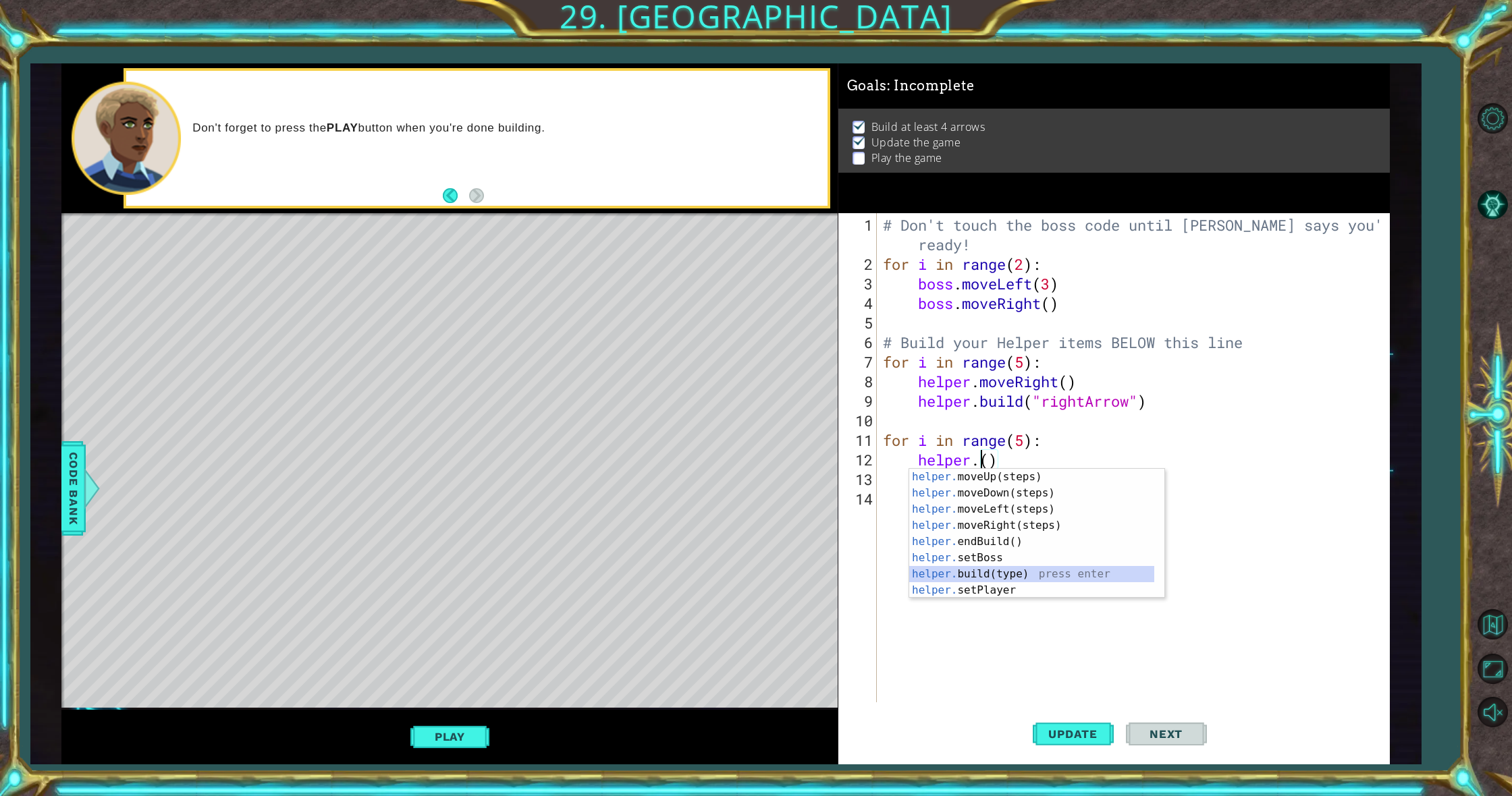
click at [1044, 578] on div "helper. moveUp(steps) press enter helper. moveDown(steps) press enter helper. m…" at bounding box center [1032, 550] width 245 height 162
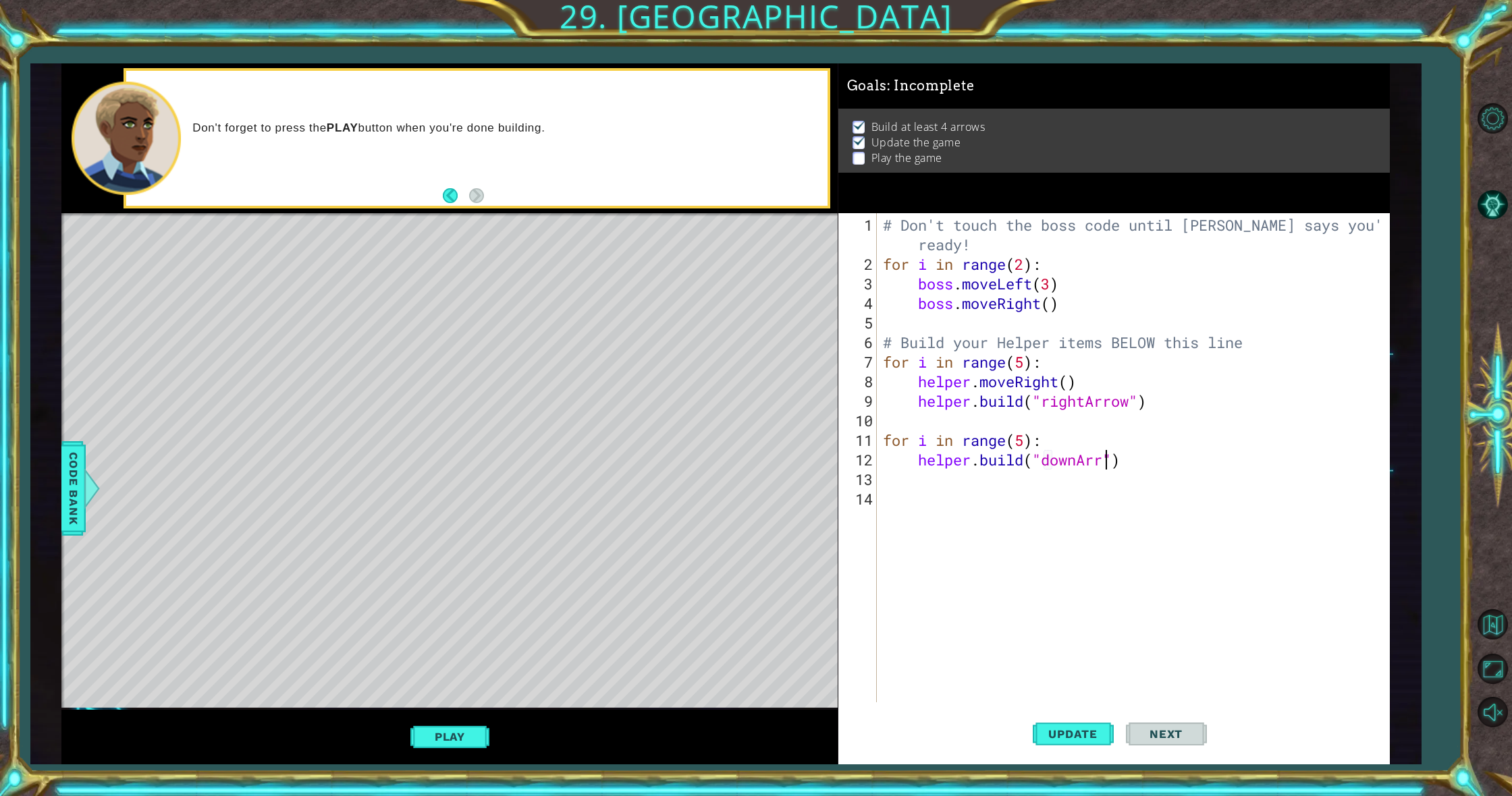
scroll to position [0, 11]
type textarea "[DOMAIN_NAME]("downArrow")"
click at [1023, 484] on div "# Don't touch the boss code until [PERSON_NAME] says you're ready! for i in ran…" at bounding box center [1136, 489] width 511 height 548
click at [888, 442] on div "# Don't touch the boss code until [PERSON_NAME] says you're ready! for i in ran…" at bounding box center [1136, 489] width 511 height 548
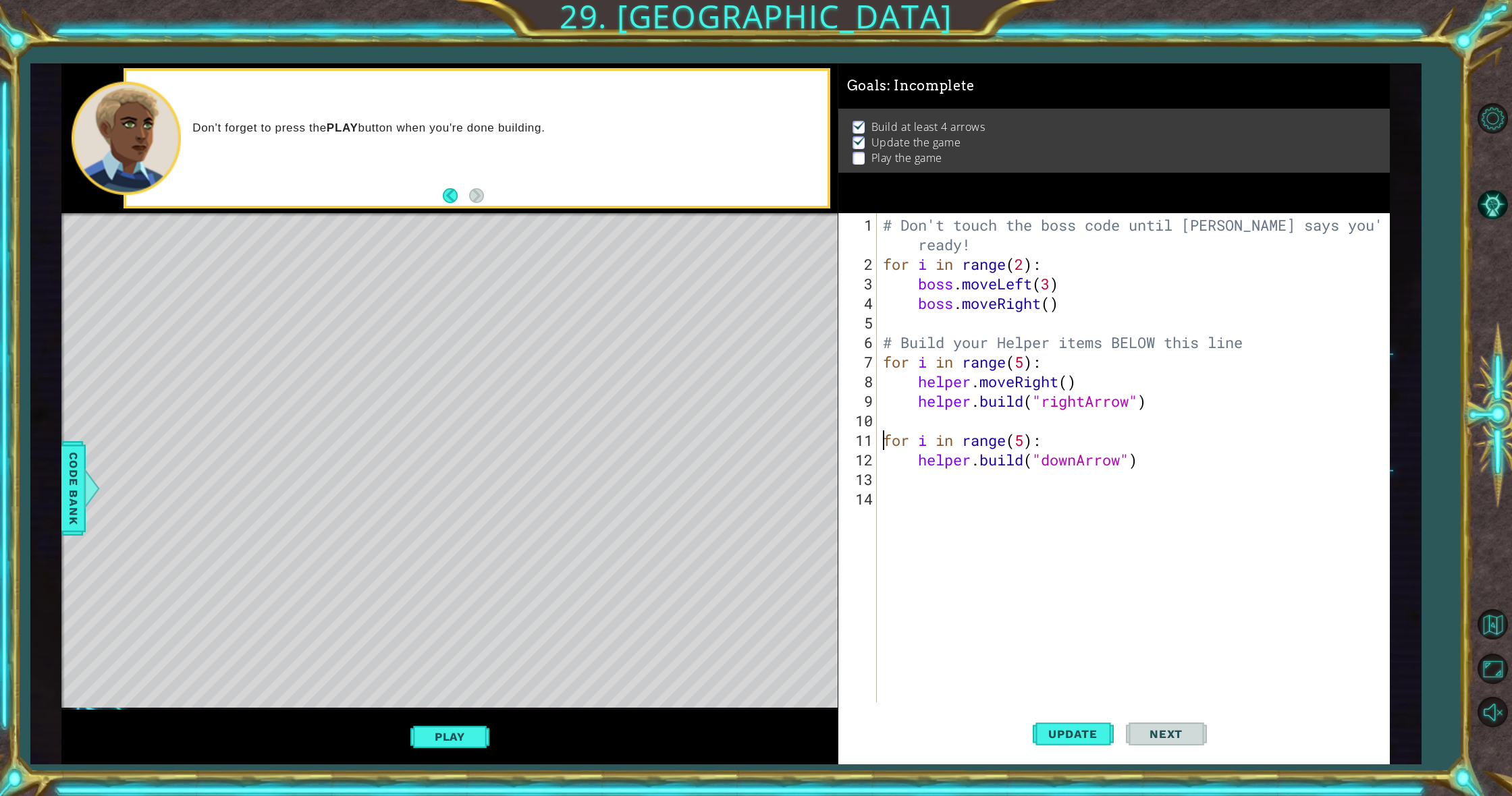
click at [883, 441] on div "# Don't touch the boss code until [PERSON_NAME] says you're ready! for i in ran…" at bounding box center [1136, 489] width 511 height 548
click at [921, 458] on div "# Don't touch the boss code until [PERSON_NAME] says you're ready! for i in ran…" at bounding box center [1136, 489] width 511 height 548
click at [926, 474] on div "# Don't touch the boss code until [PERSON_NAME] says you're ready! for i in ran…" at bounding box center [1136, 489] width 511 height 548
type textarea "[DOMAIN_NAME]("downArrow")"
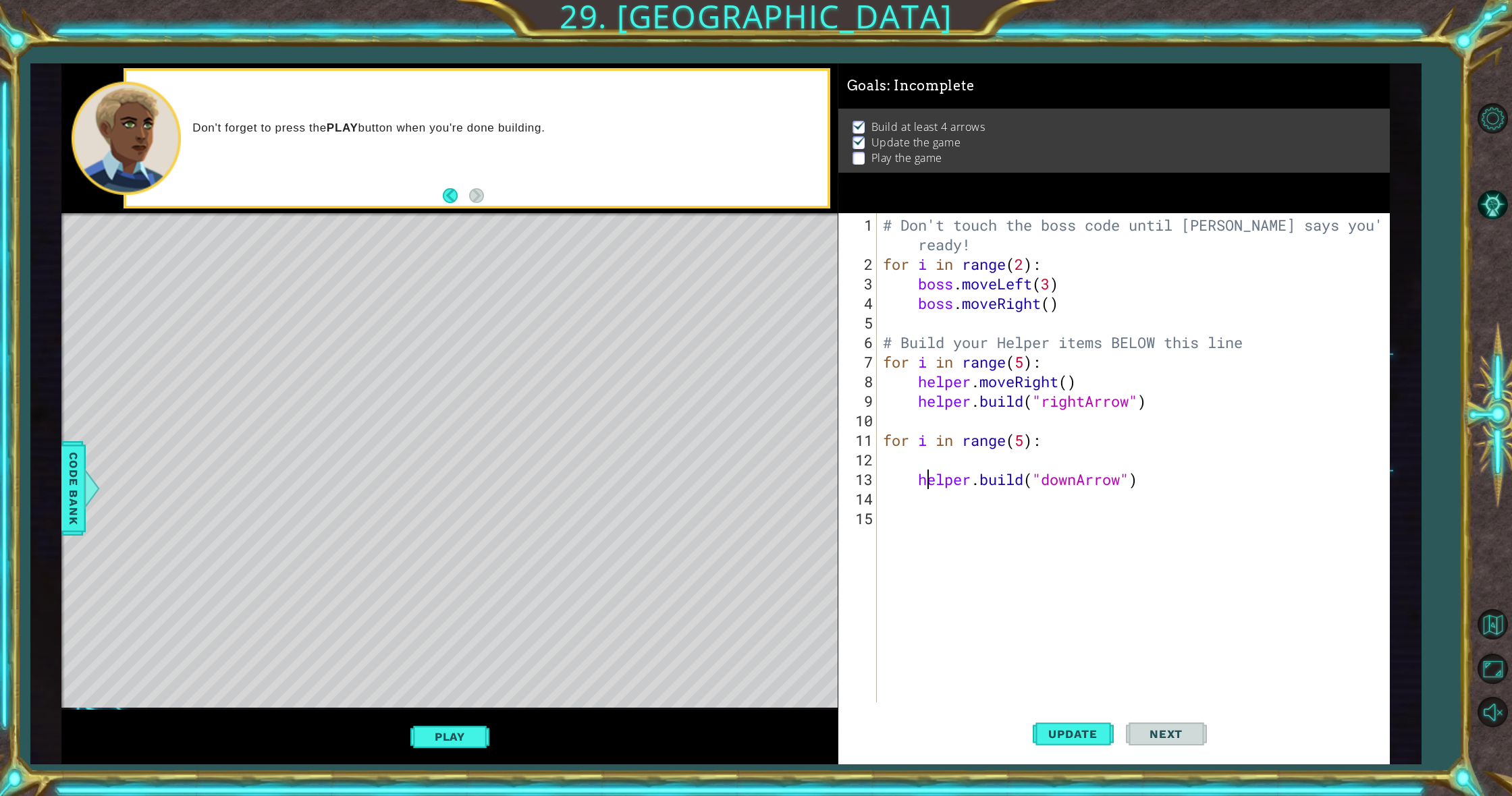
click at [948, 457] on div "# Don't touch the boss code until [PERSON_NAME] says you're ready! for i in ran…" at bounding box center [1136, 489] width 511 height 548
type textarea "h"
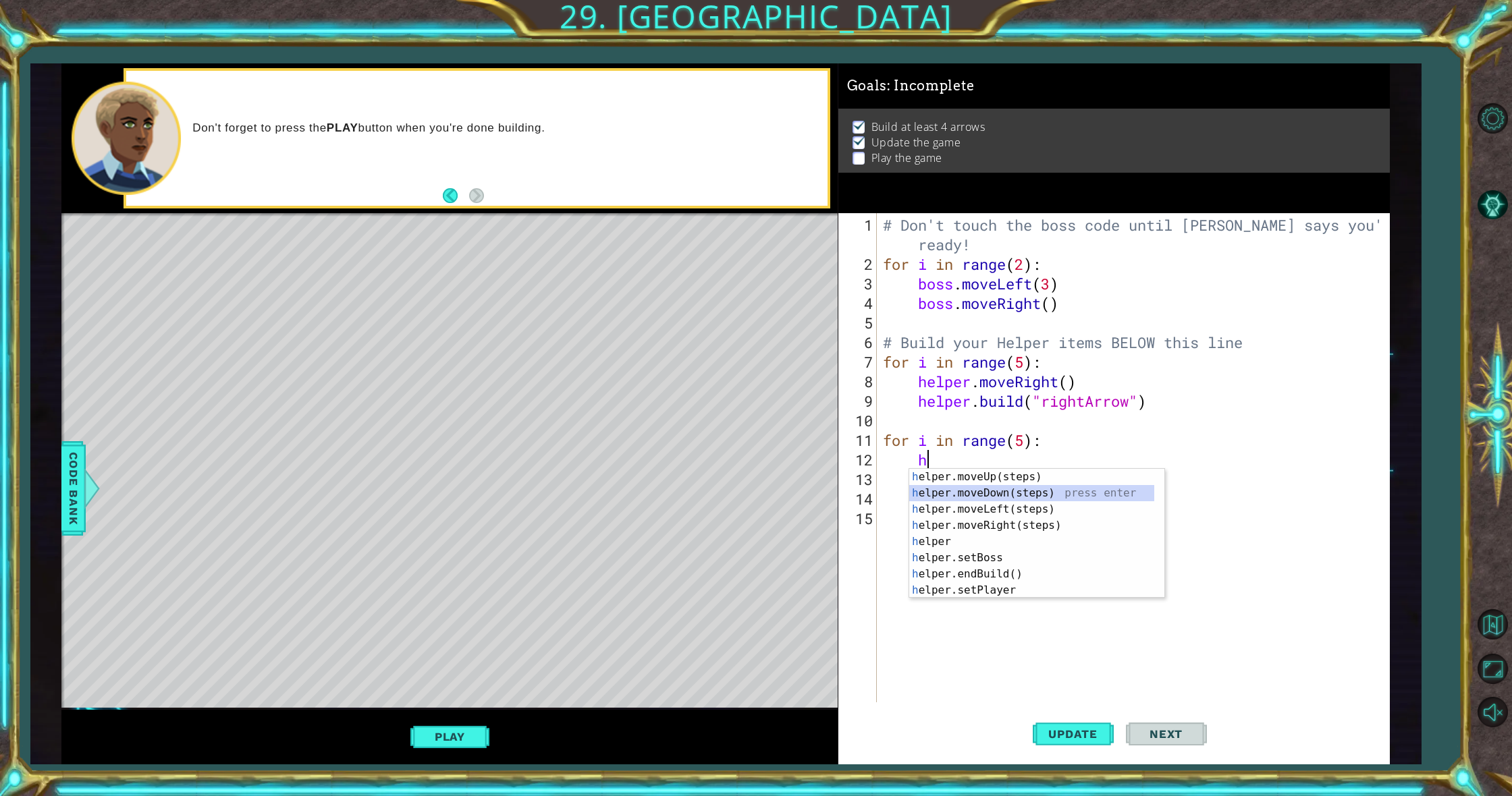
click at [988, 487] on div "h elper.moveUp(steps) press enter h elper.moveDown(steps) press enter h elper.m…" at bounding box center [1032, 550] width 245 height 162
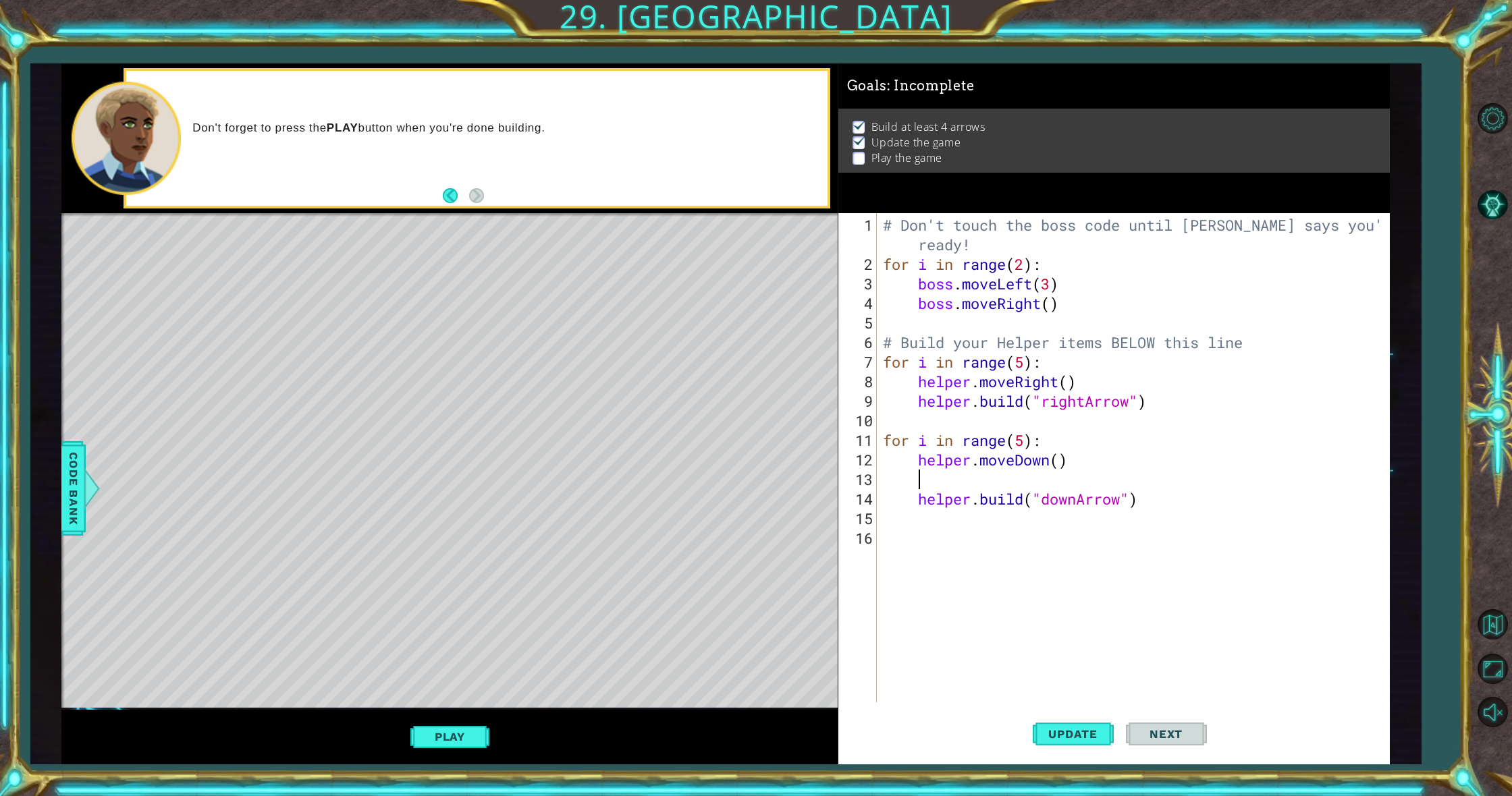
scroll to position [0, 0]
click at [896, 430] on div "# Don't touch the boss code until [PERSON_NAME] says you're ready! for i in ran…" at bounding box center [1136, 489] width 511 height 548
click at [882, 434] on div "# Don't touch the boss code until [PERSON_NAME] says you're ready! for i in ran…" at bounding box center [1136, 489] width 511 height 548
type textarea "for i in range(5):"
click at [880, 430] on div "# Don't touch the boss code until [PERSON_NAME] says you're ready! for i in ran…" at bounding box center [1136, 489] width 511 height 548
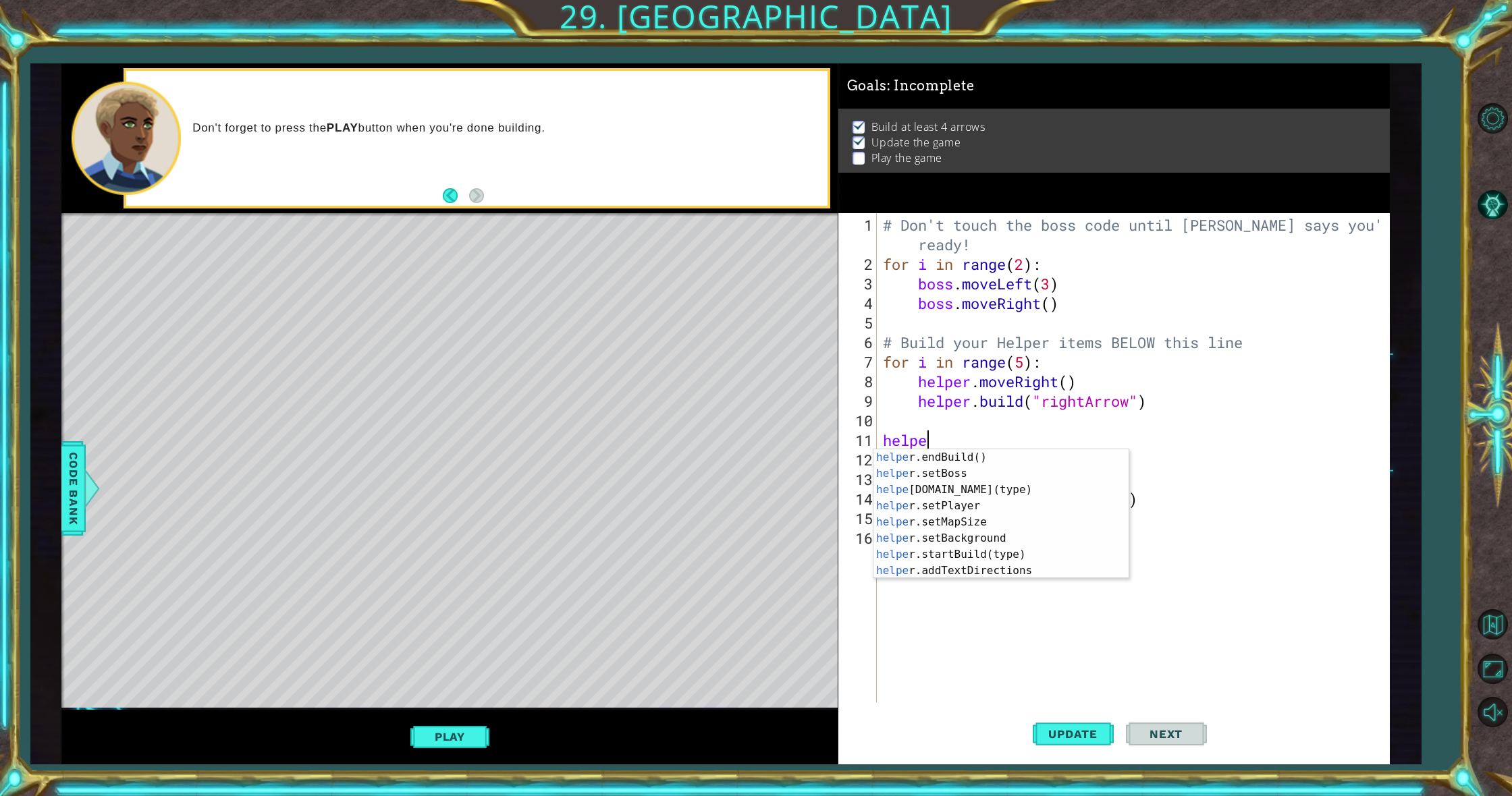
scroll to position [81, 0]
click at [937, 494] on div "helpe [PERSON_NAME]endBuild() press enter helpe r.setBoss press enter helpe [DO…" at bounding box center [996, 530] width 245 height 162
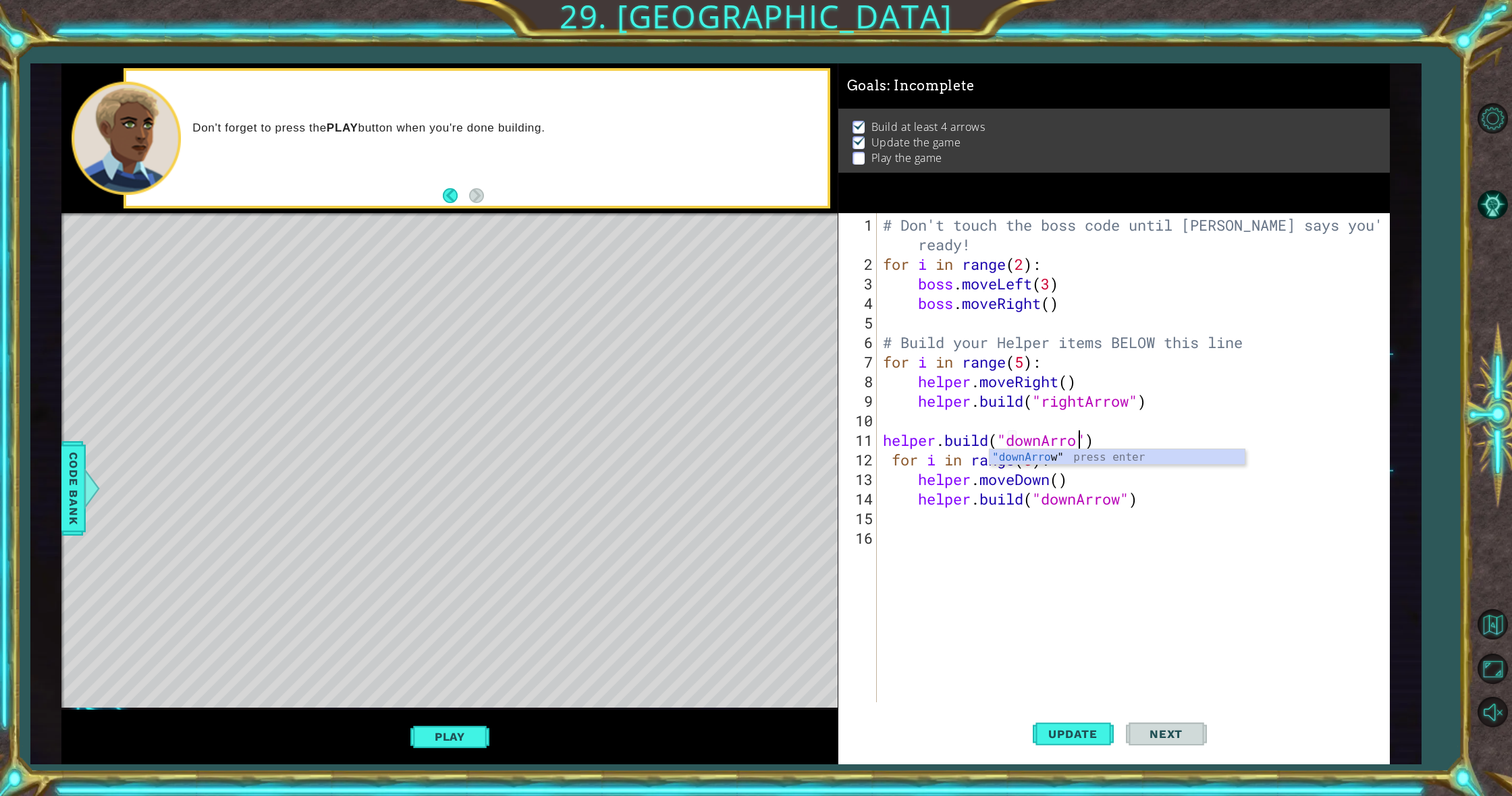
scroll to position [0, 9]
click at [1086, 728] on span "Update" at bounding box center [1073, 734] width 76 height 13
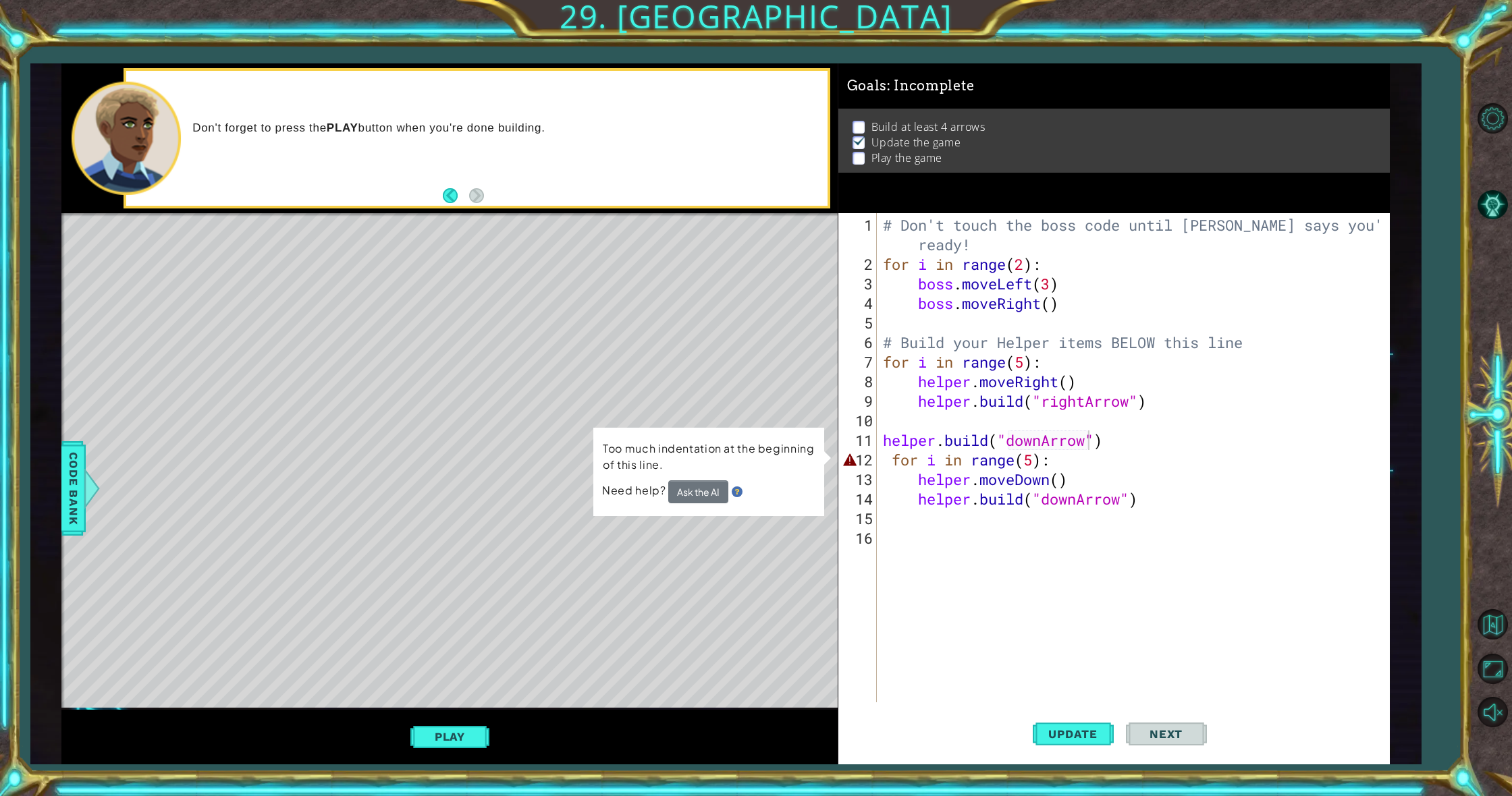
click at [699, 493] on button "Ask the AI" at bounding box center [698, 492] width 60 height 23
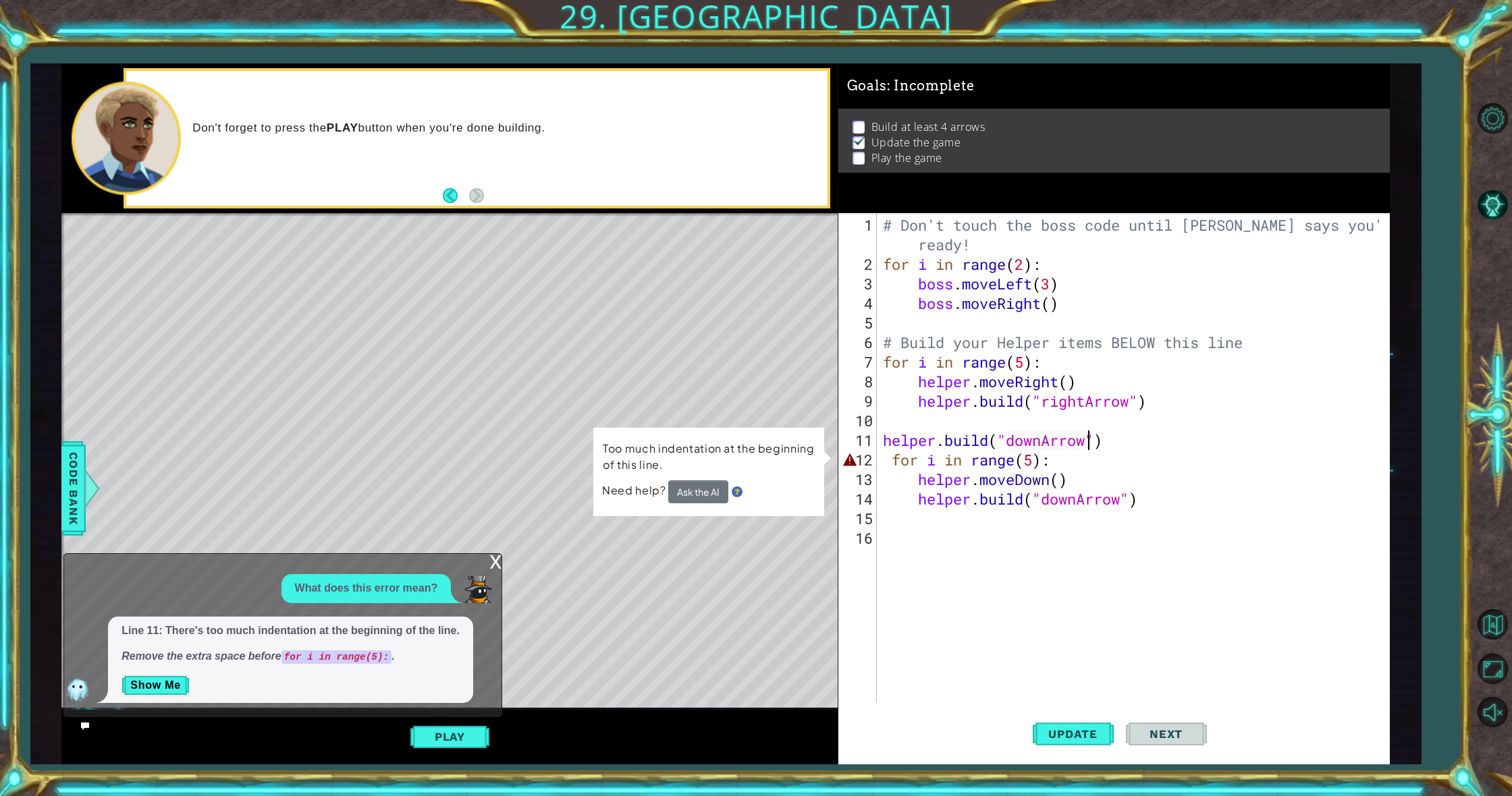
click at [884, 462] on div "# Don't touch the boss code until [PERSON_NAME] says you're ready! for i in ran…" at bounding box center [1136, 489] width 511 height 548
click at [897, 459] on div "# Don't touch the boss code until [PERSON_NAME] says you're ready! for i in ran…" at bounding box center [1136, 489] width 511 height 548
click at [894, 460] on div "# Don't touch the boss code until [PERSON_NAME] says you're ready! for i in ran…" at bounding box center [1136, 489] width 511 height 548
type textarea "for i in range(5):"
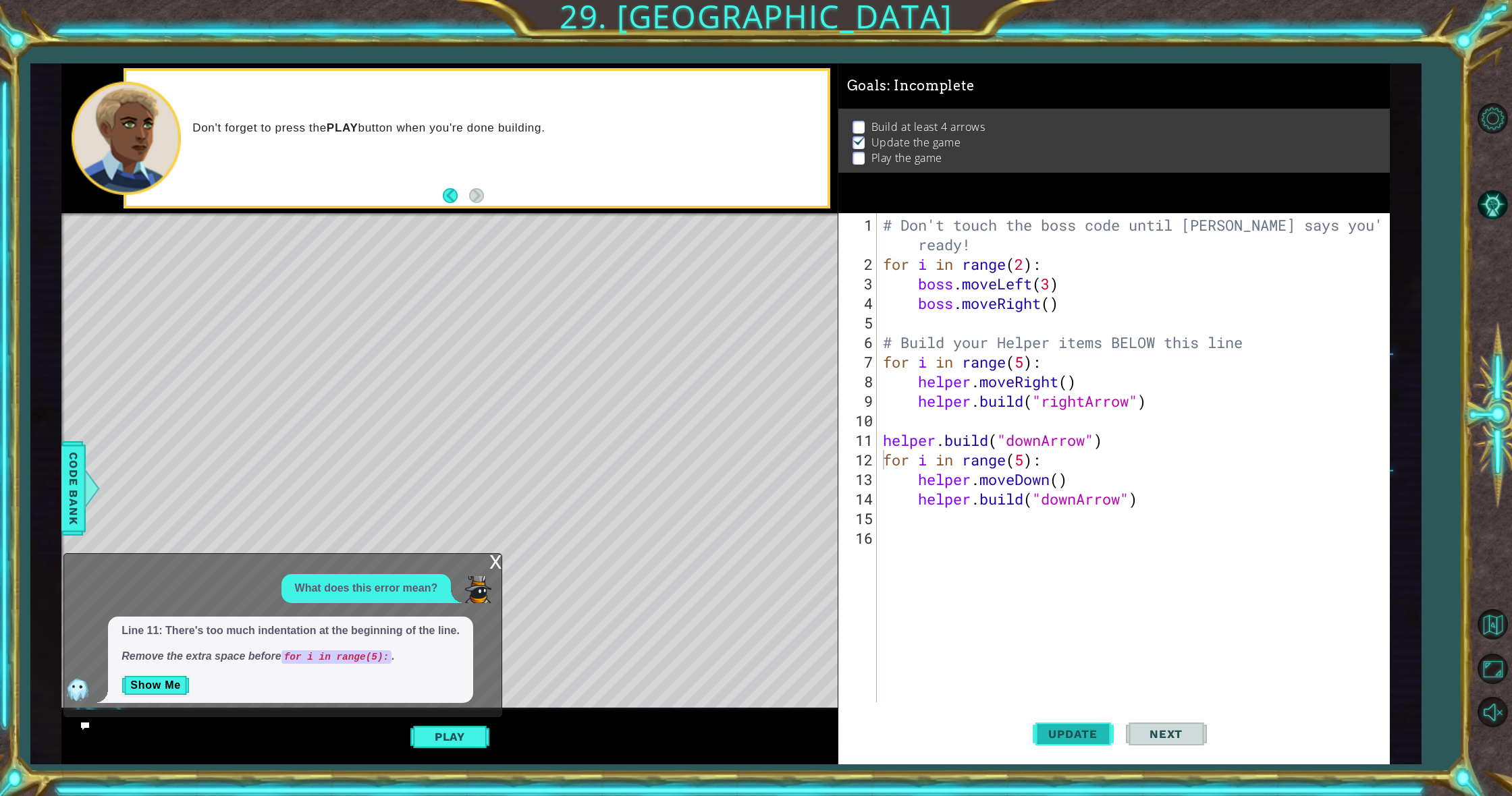
click at [1079, 737] on span "Update" at bounding box center [1073, 734] width 76 height 13
click at [494, 562] on div "x" at bounding box center [495, 561] width 12 height 13
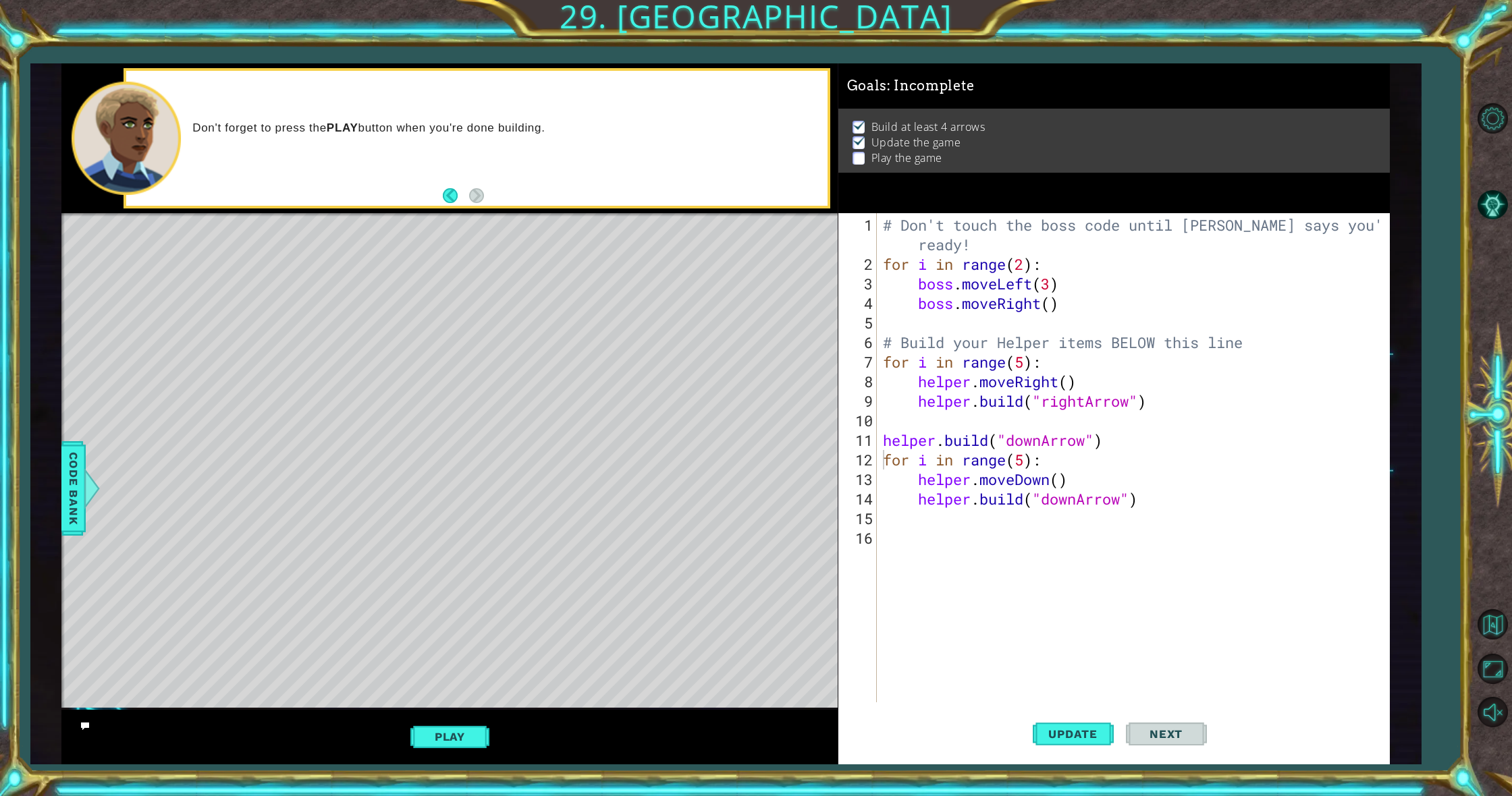
click at [1022, 463] on div "# Don't touch the boss code until [PERSON_NAME] says you're ready! for i in ran…" at bounding box center [1136, 489] width 511 height 548
click at [1033, 541] on div "# Don't touch the boss code until [PERSON_NAME] says you're ready! for i in ran…" at bounding box center [1136, 489] width 511 height 548
click at [1012, 535] on div "# Don't touch the boss code until [PERSON_NAME] says you're ready! for i in ran…" at bounding box center [1136, 489] width 511 height 548
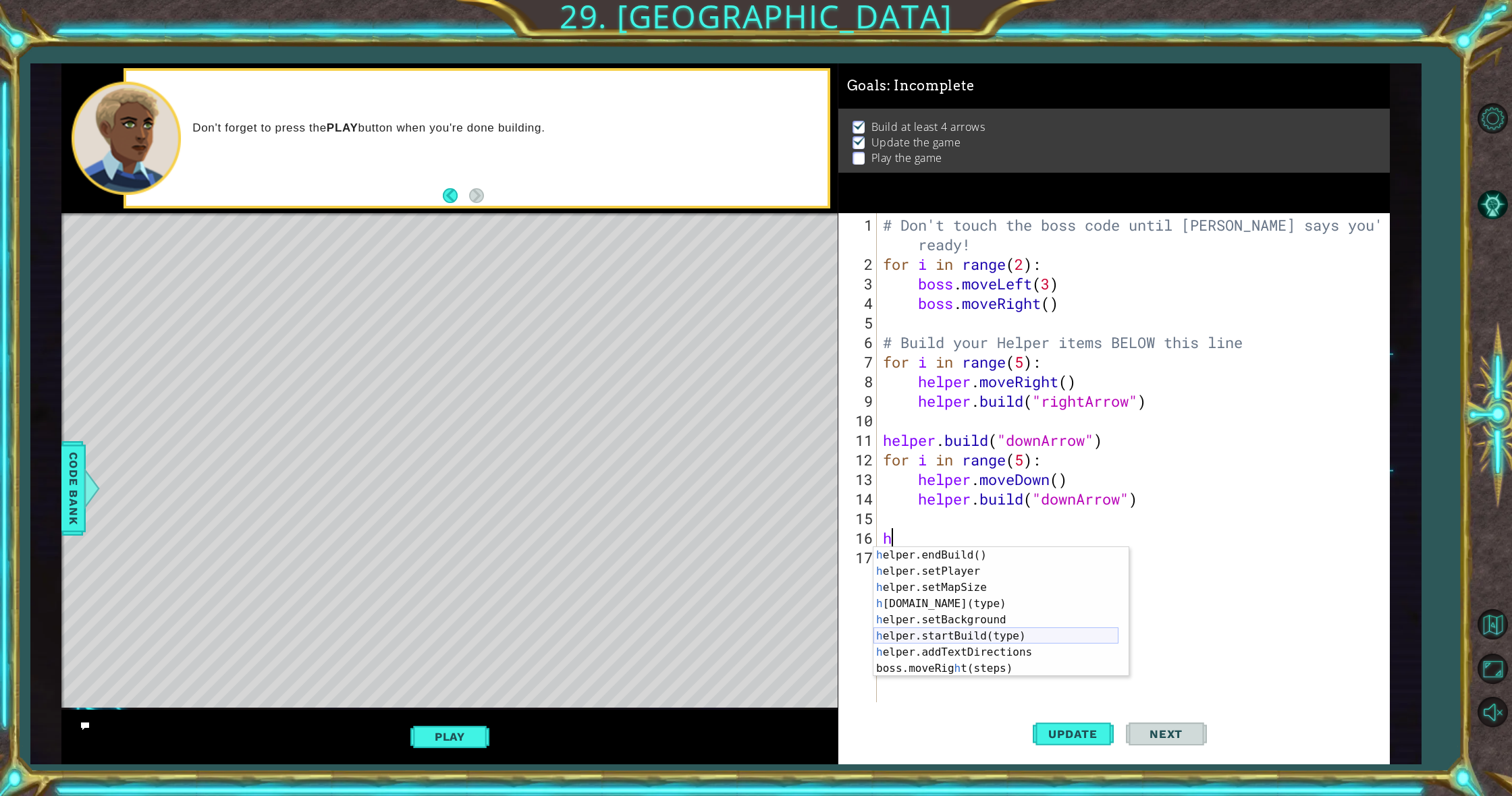
scroll to position [97, 0]
click at [981, 600] on div "h elper.endBuild() press enter h elper.setPlayer press enter h elper.setMapSize…" at bounding box center [996, 628] width 245 height 162
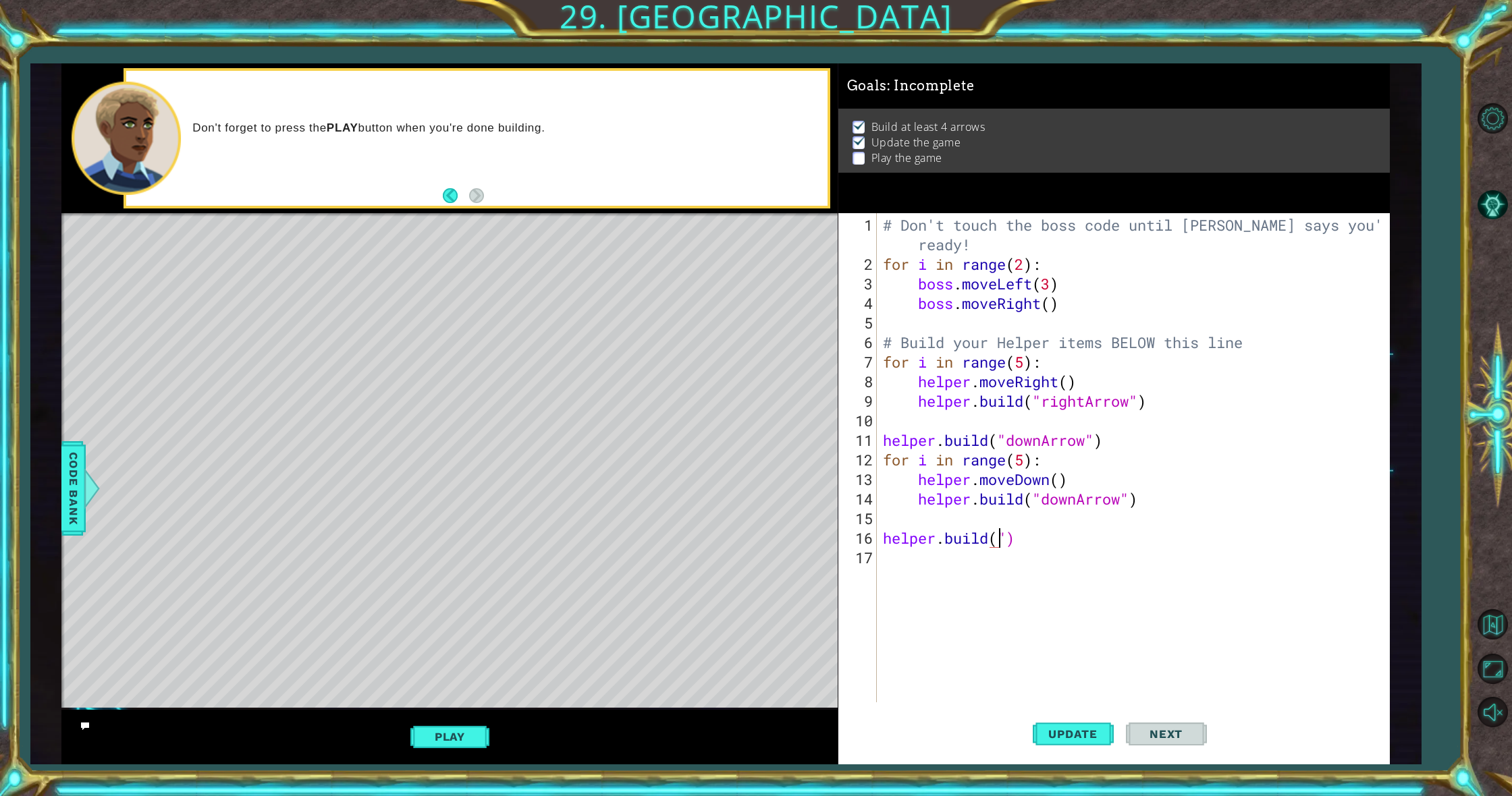
scroll to position [0, 6]
click at [1080, 572] on div "" downArrow" press enter " rightArrow" press enter" at bounding box center [1117, 579] width 255 height 65
type textarea "[DOMAIN_NAME]("rightArrow")"
click at [1105, 726] on button "Update" at bounding box center [1073, 734] width 81 height 56
click at [460, 727] on button "Play" at bounding box center [450, 736] width 79 height 25
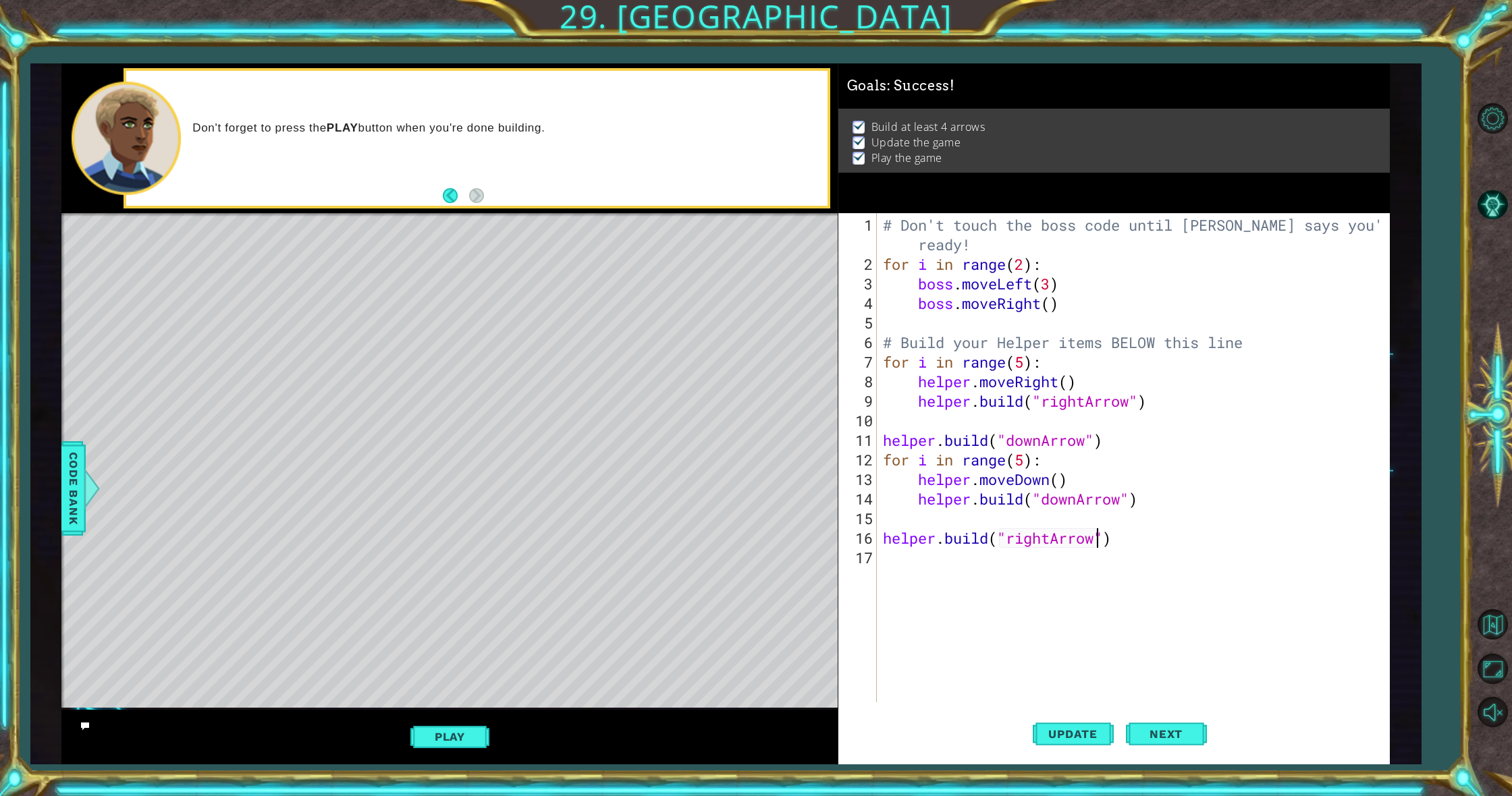
scroll to position [0, 10]
click at [1171, 740] on button "Next" at bounding box center [1167, 735] width 81 height 56
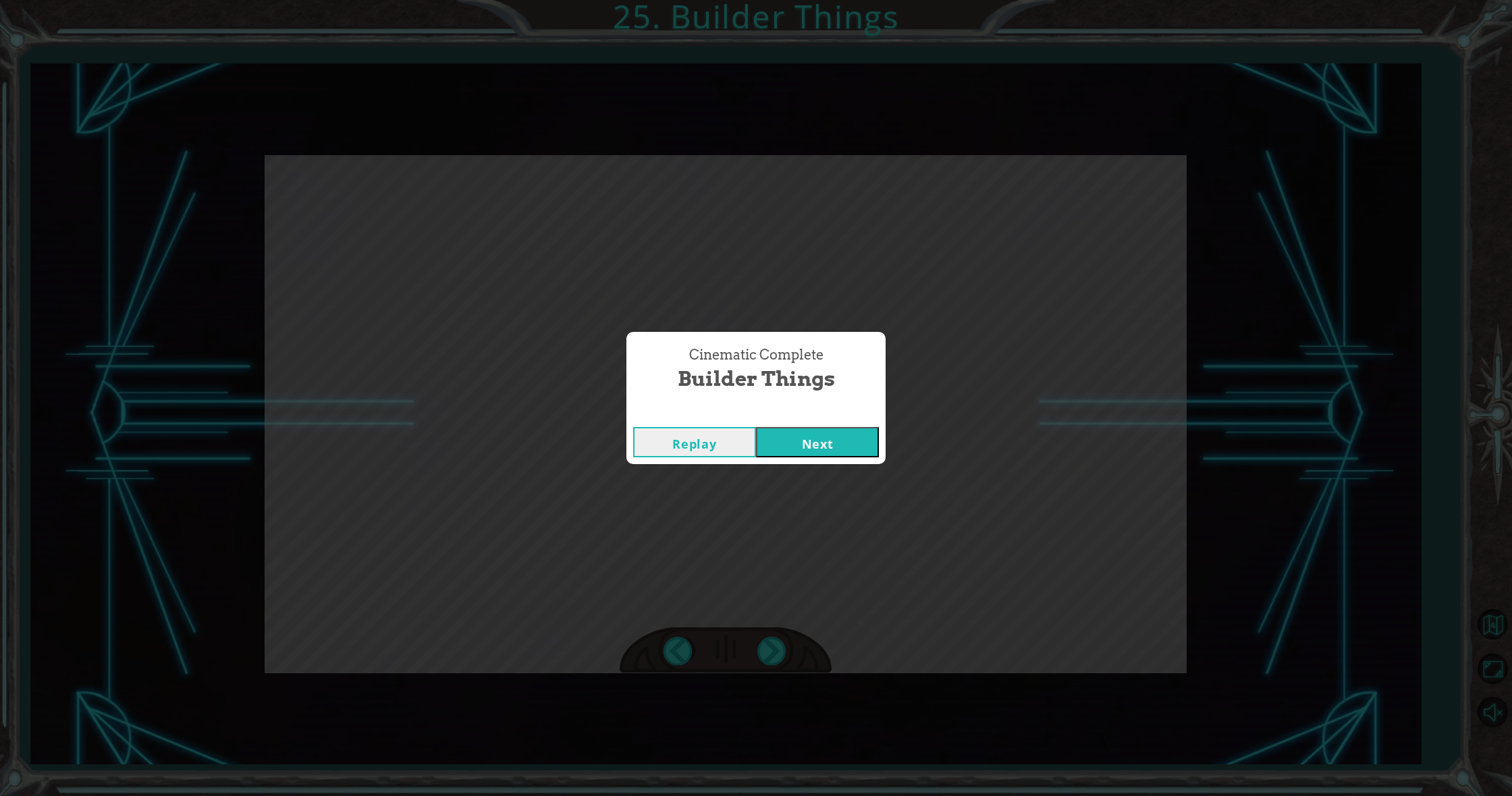
click at [825, 446] on button "Next" at bounding box center [818, 442] width 123 height 30
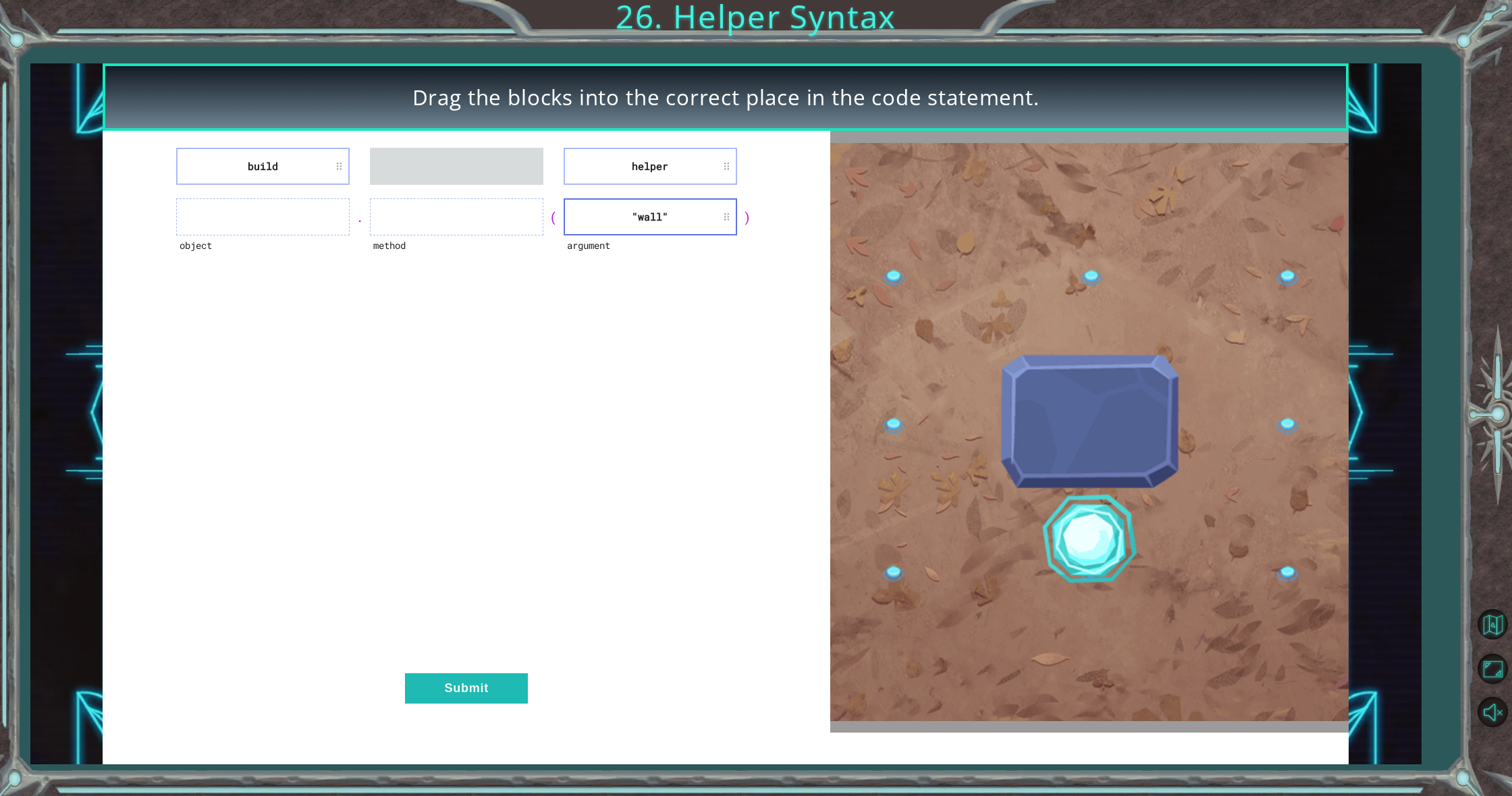
drag, startPoint x: 305, startPoint y: 164, endPoint x: 467, endPoint y: 224, distance: 172.8
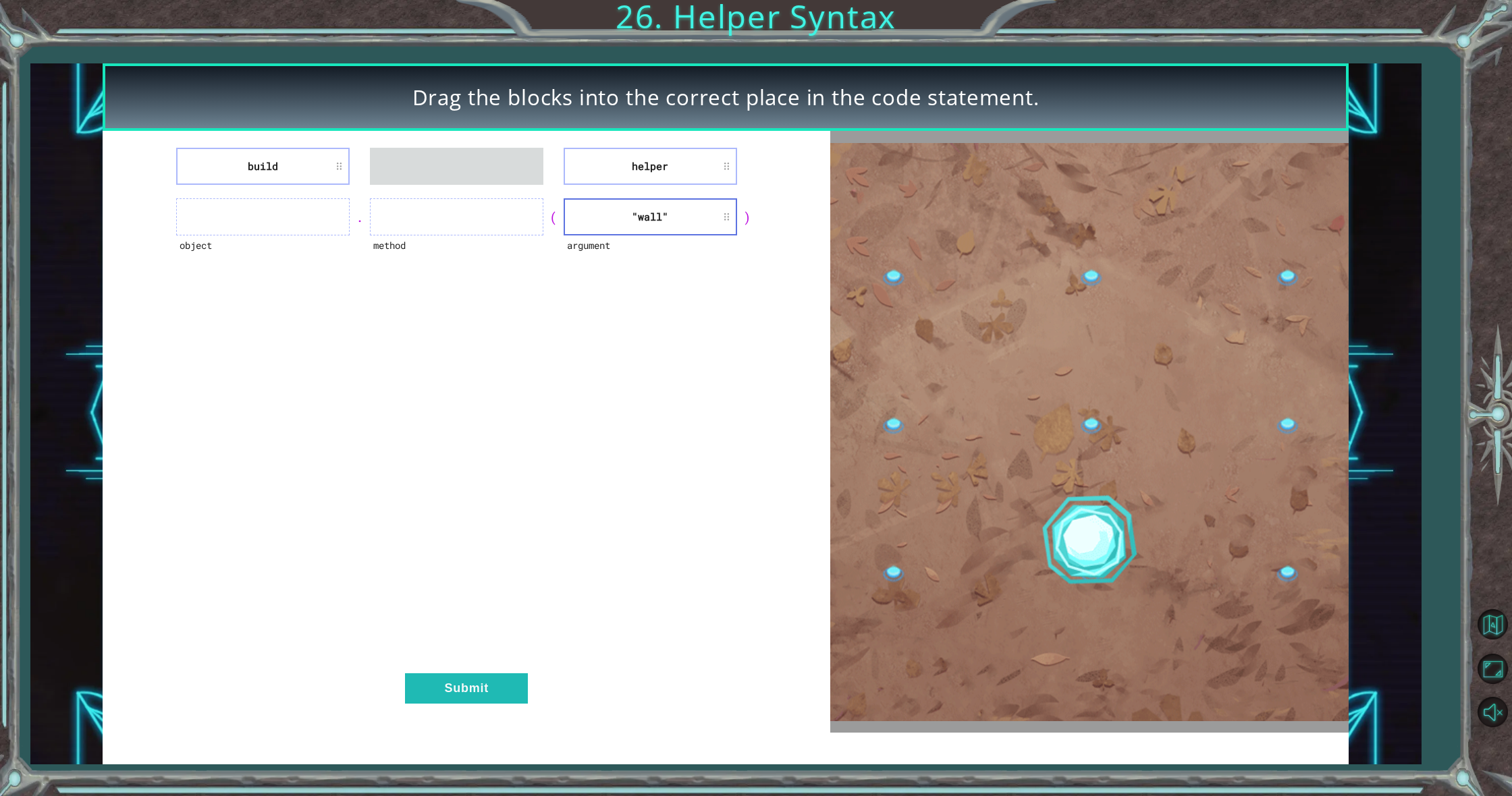
click at [467, 224] on div "build helper object . method ( argument "wall" ) Submit" at bounding box center [467, 432] width 727 height 602
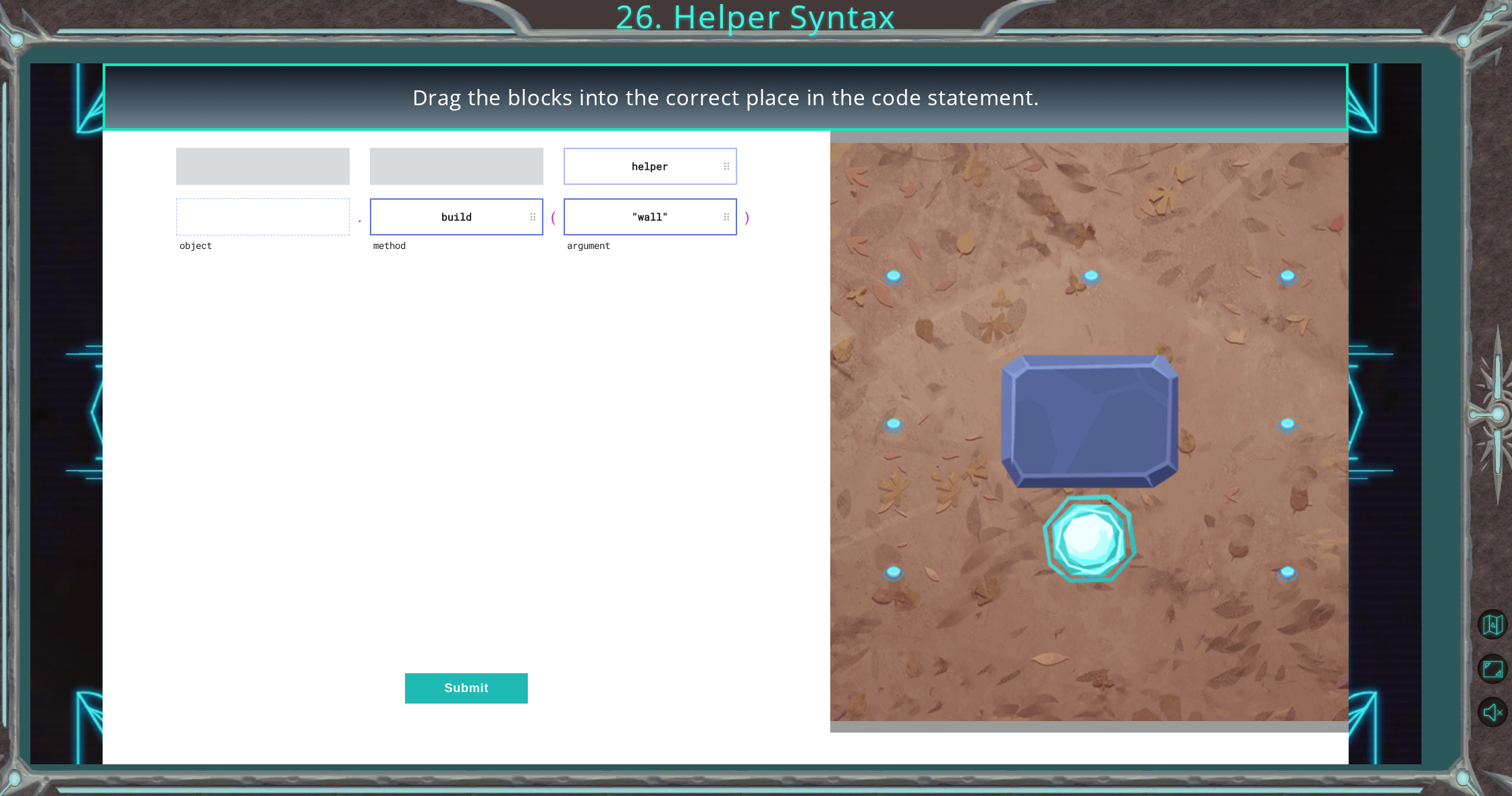
drag, startPoint x: 667, startPoint y: 161, endPoint x: 616, endPoint y: 181, distance: 54.8
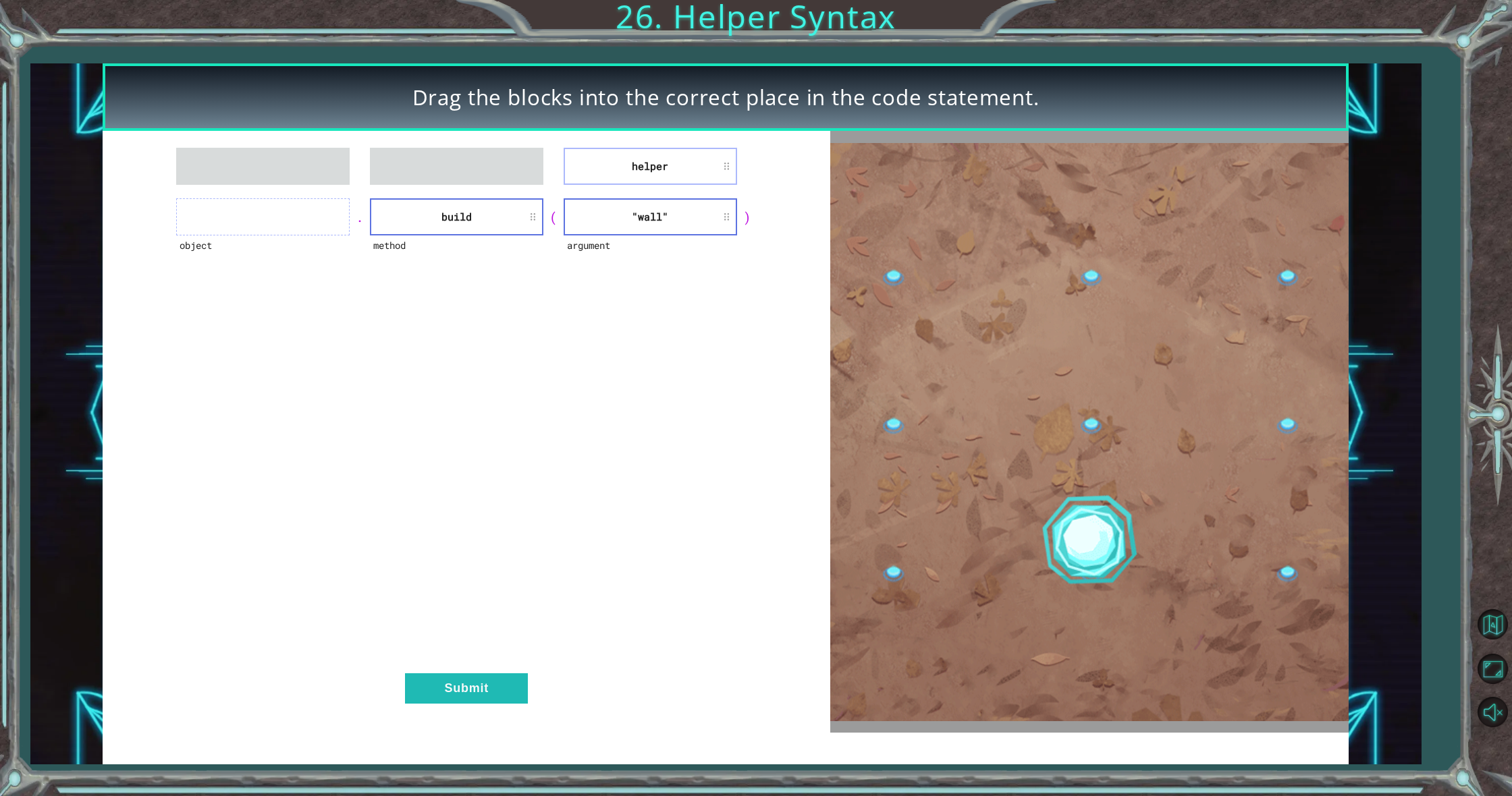
click at [481, 218] on div "helper object . method build ( argument "wall" ) Submit" at bounding box center [467, 432] width 727 height 602
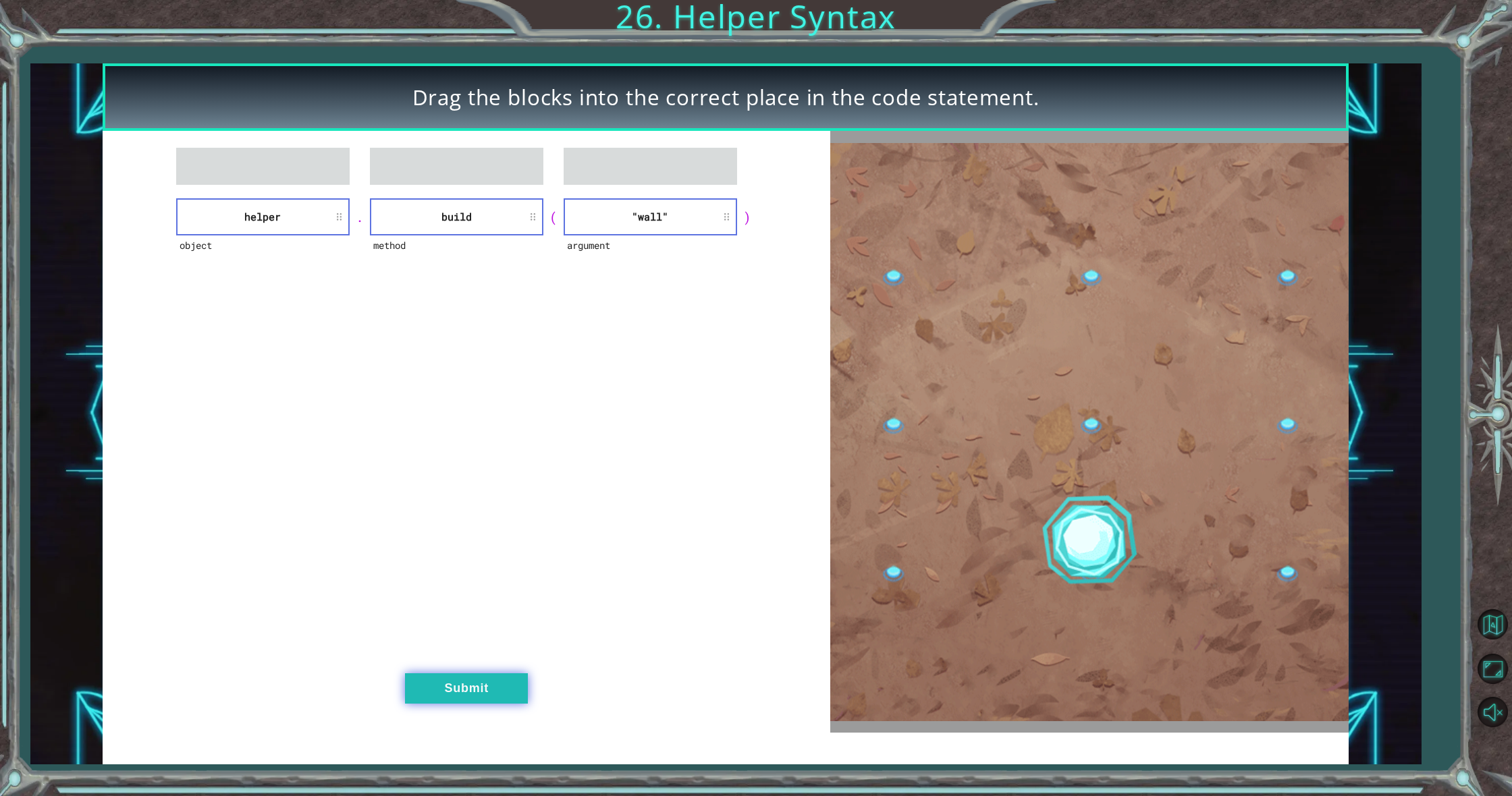
click at [498, 685] on button "Submit" at bounding box center [467, 688] width 123 height 30
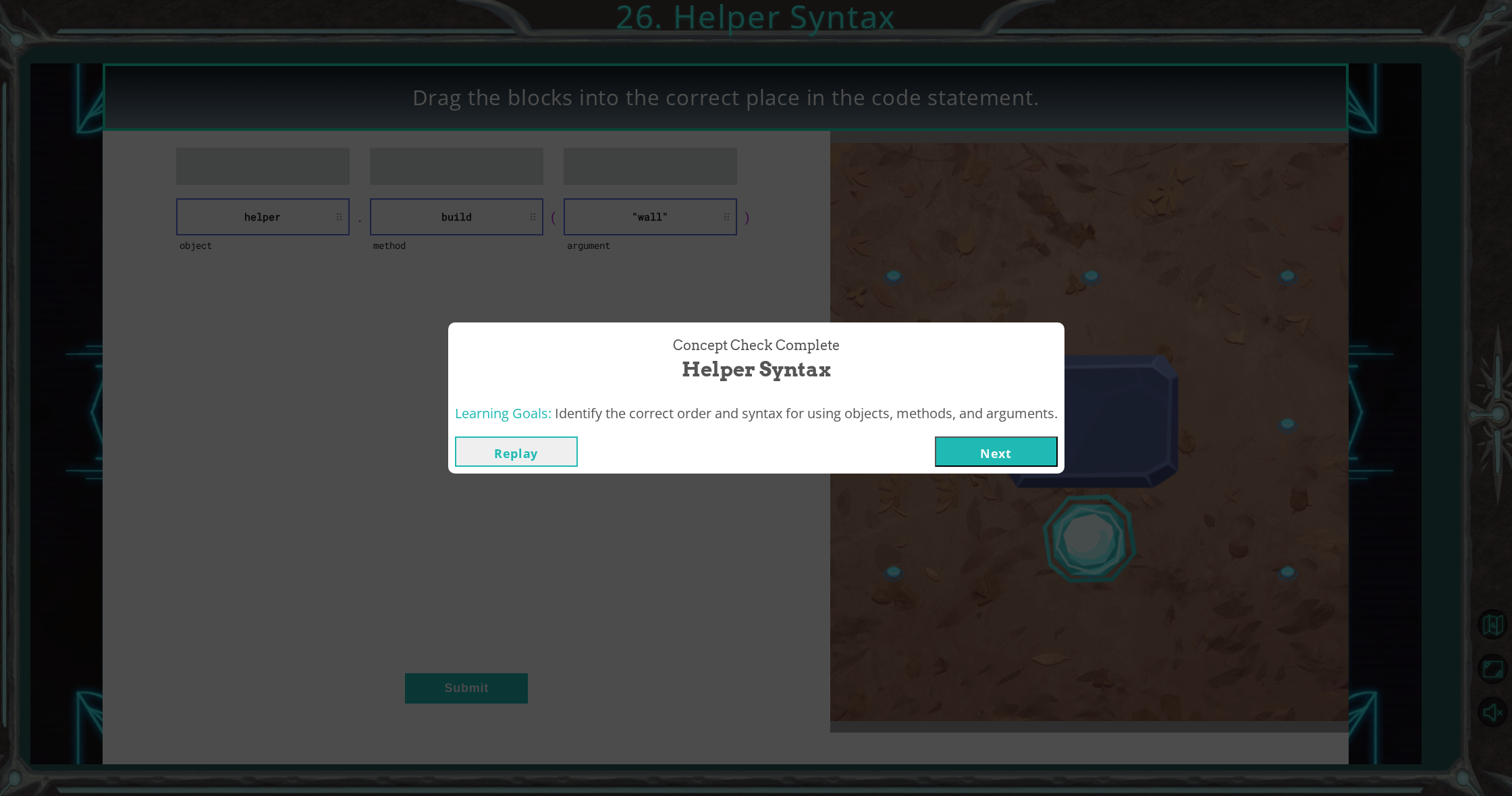
click at [1055, 450] on button "Next" at bounding box center [996, 452] width 123 height 30
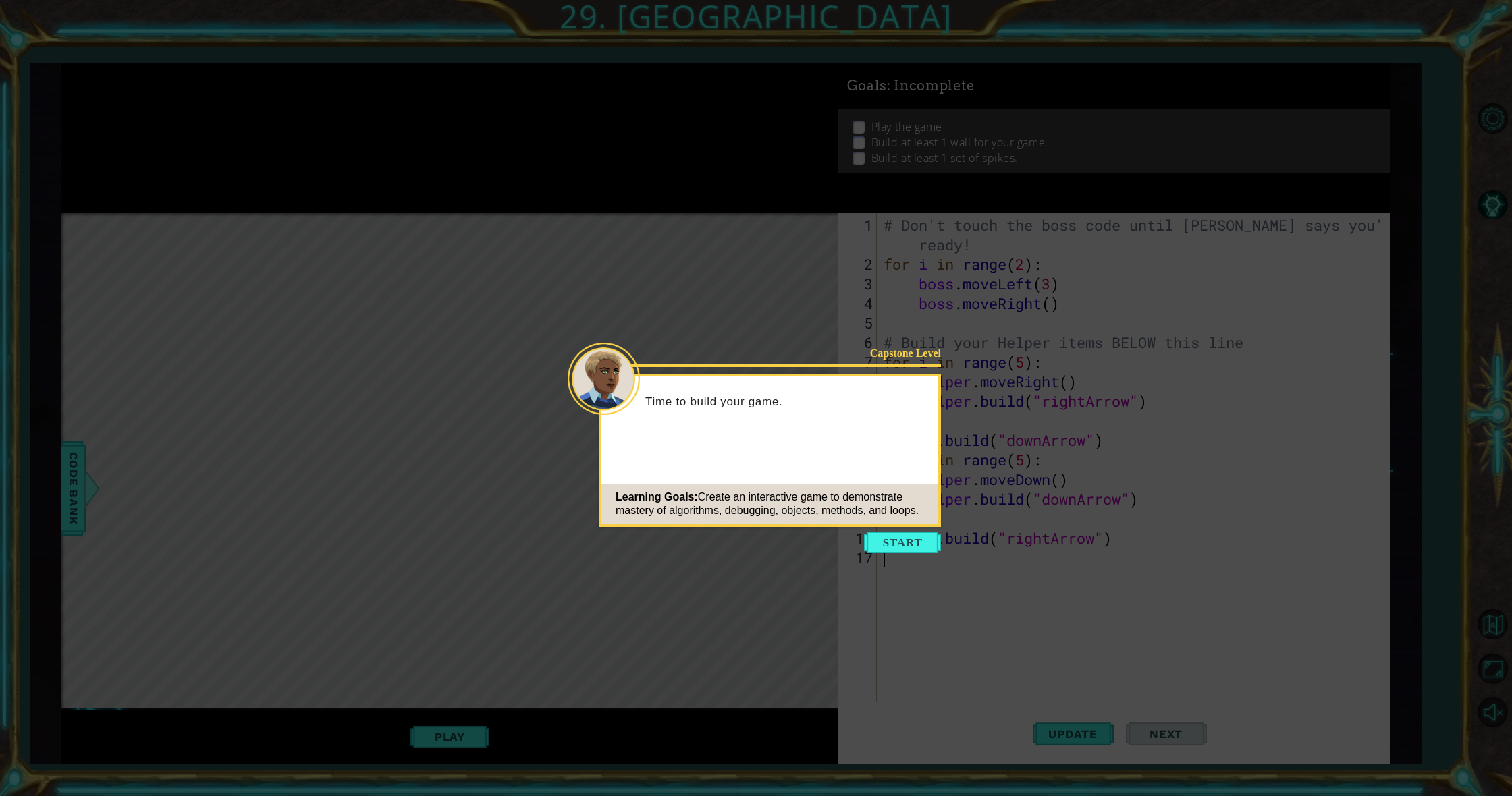
click at [904, 543] on button "Start" at bounding box center [902, 542] width 77 height 22
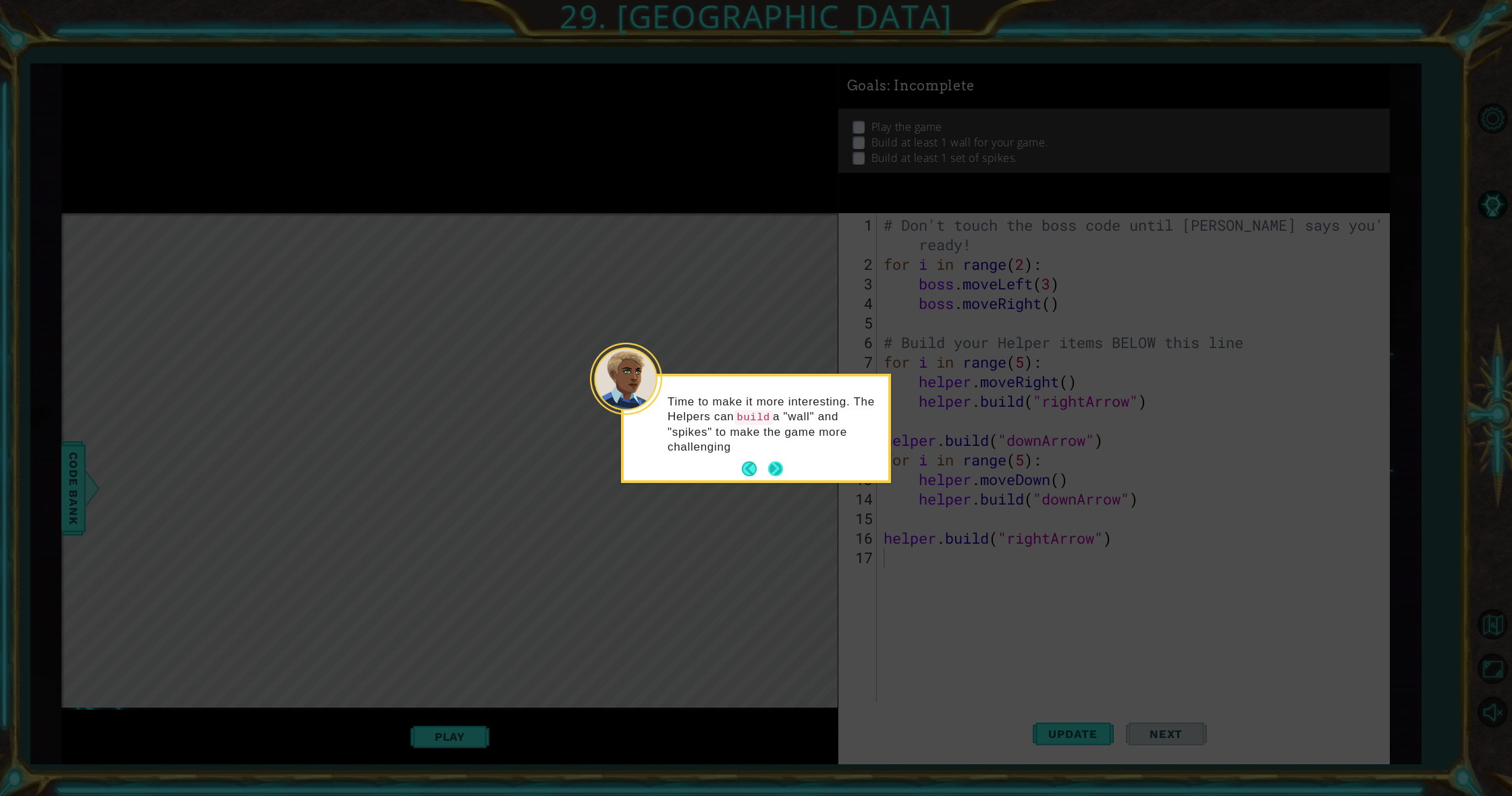
click at [770, 445] on p "Time to make it more interesting. The Helpers can build a "wall" and "spikes" t…" at bounding box center [773, 424] width 211 height 60
click at [771, 467] on button "Next" at bounding box center [775, 469] width 15 height 15
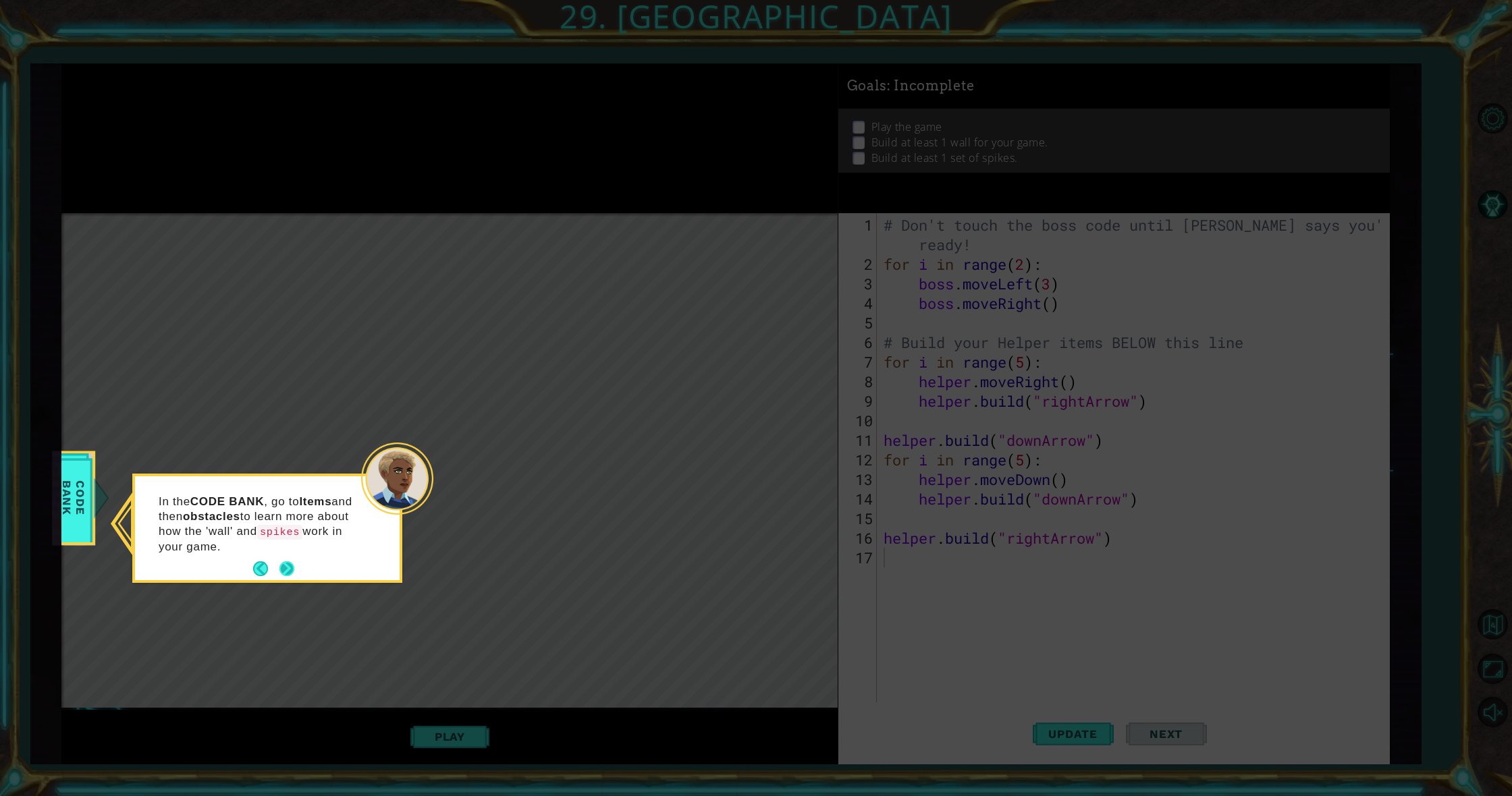
click at [288, 571] on button "Next" at bounding box center [287, 569] width 15 height 15
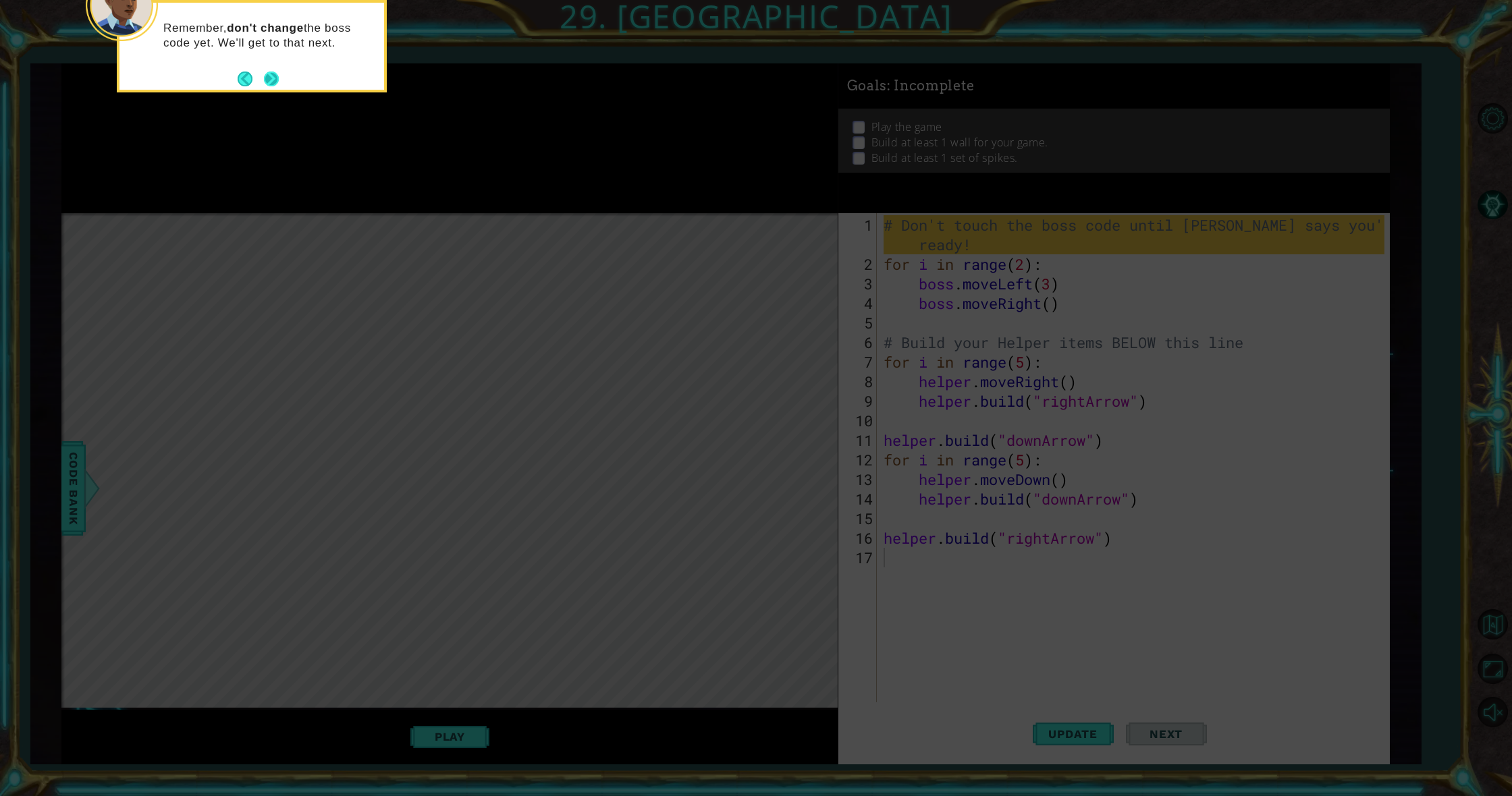
click at [264, 76] on button "Next" at bounding box center [272, 79] width 15 height 15
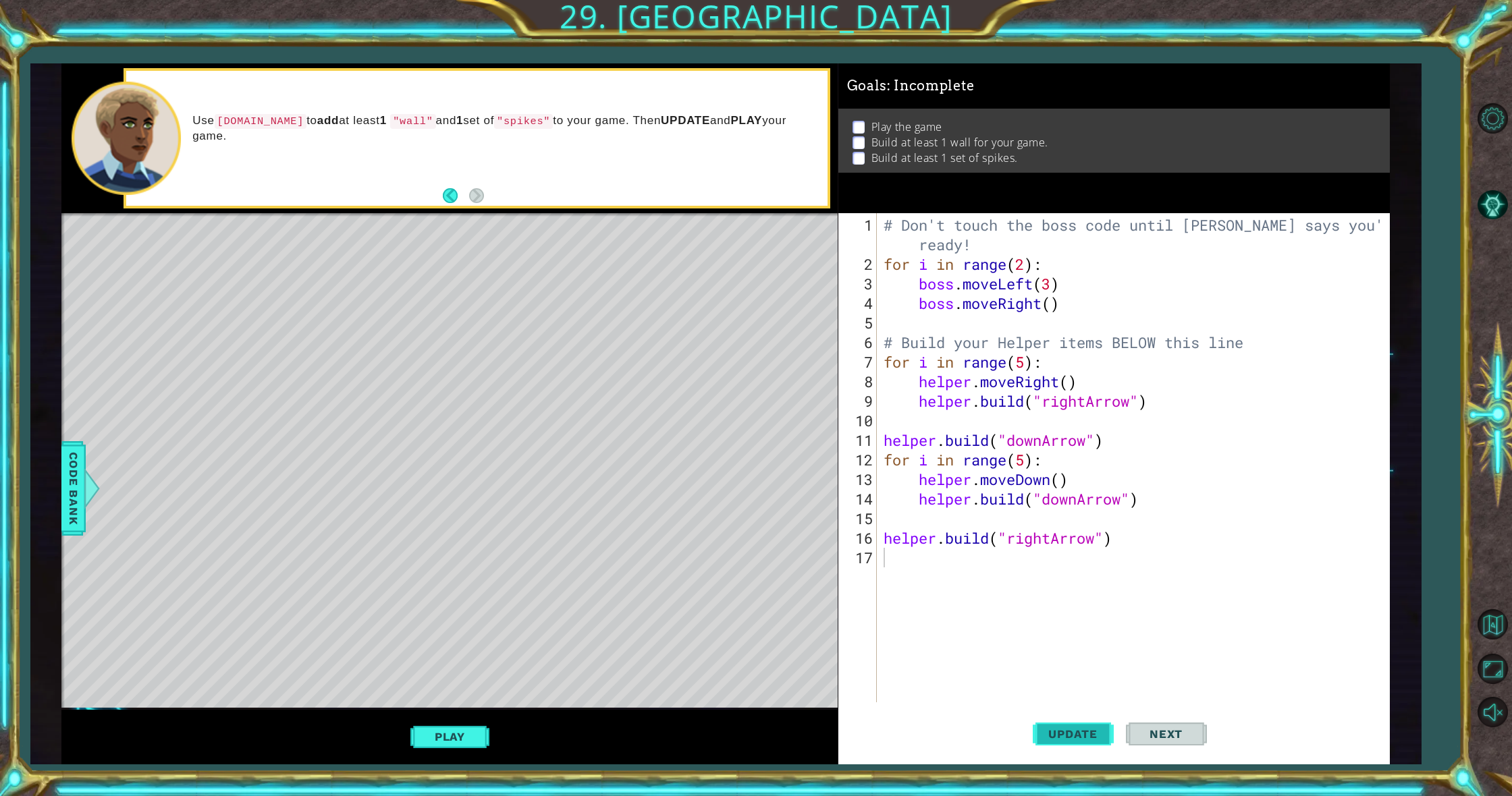
click at [1066, 729] on span "Update" at bounding box center [1073, 734] width 76 height 13
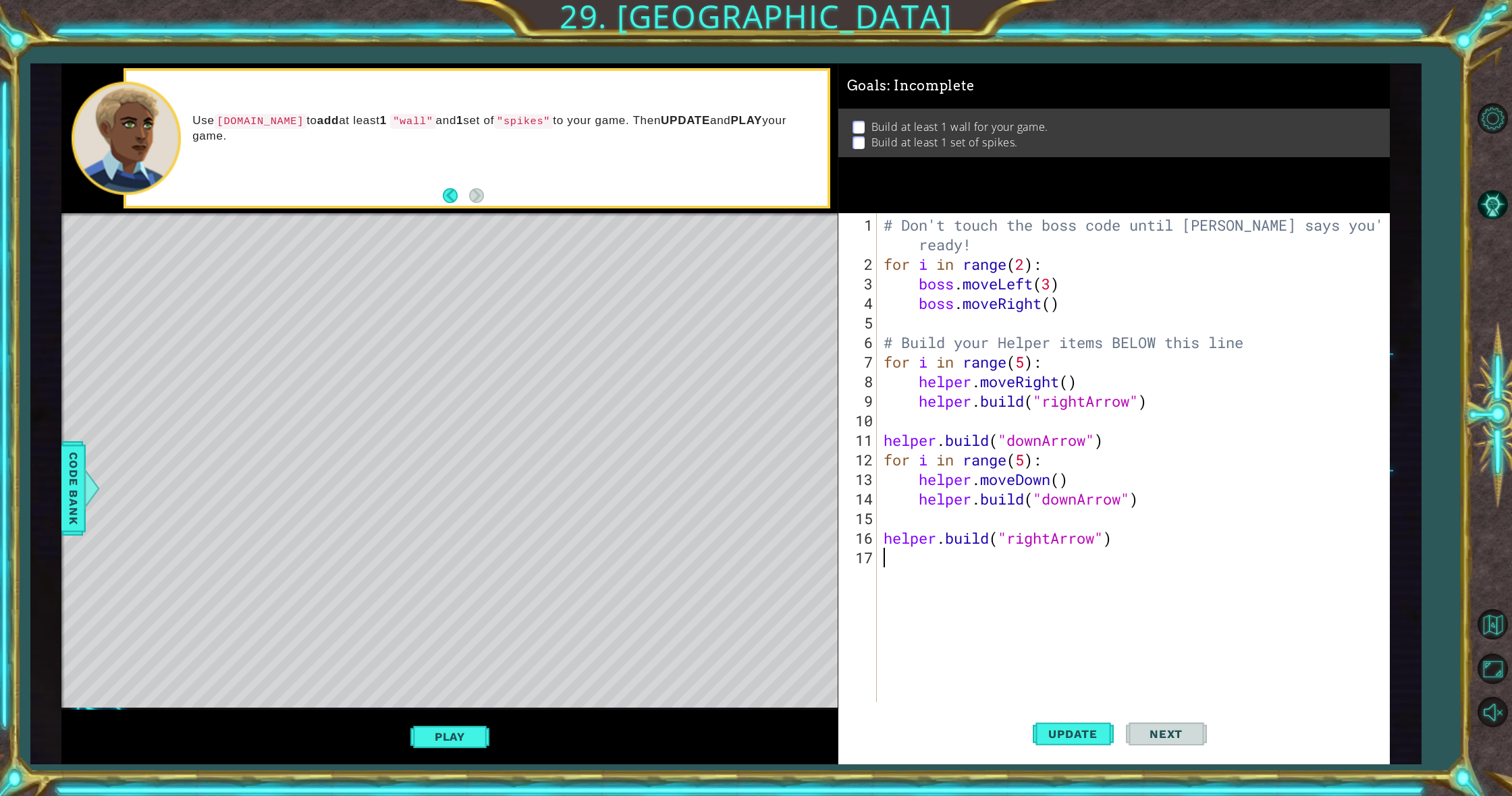
type textarea "h"
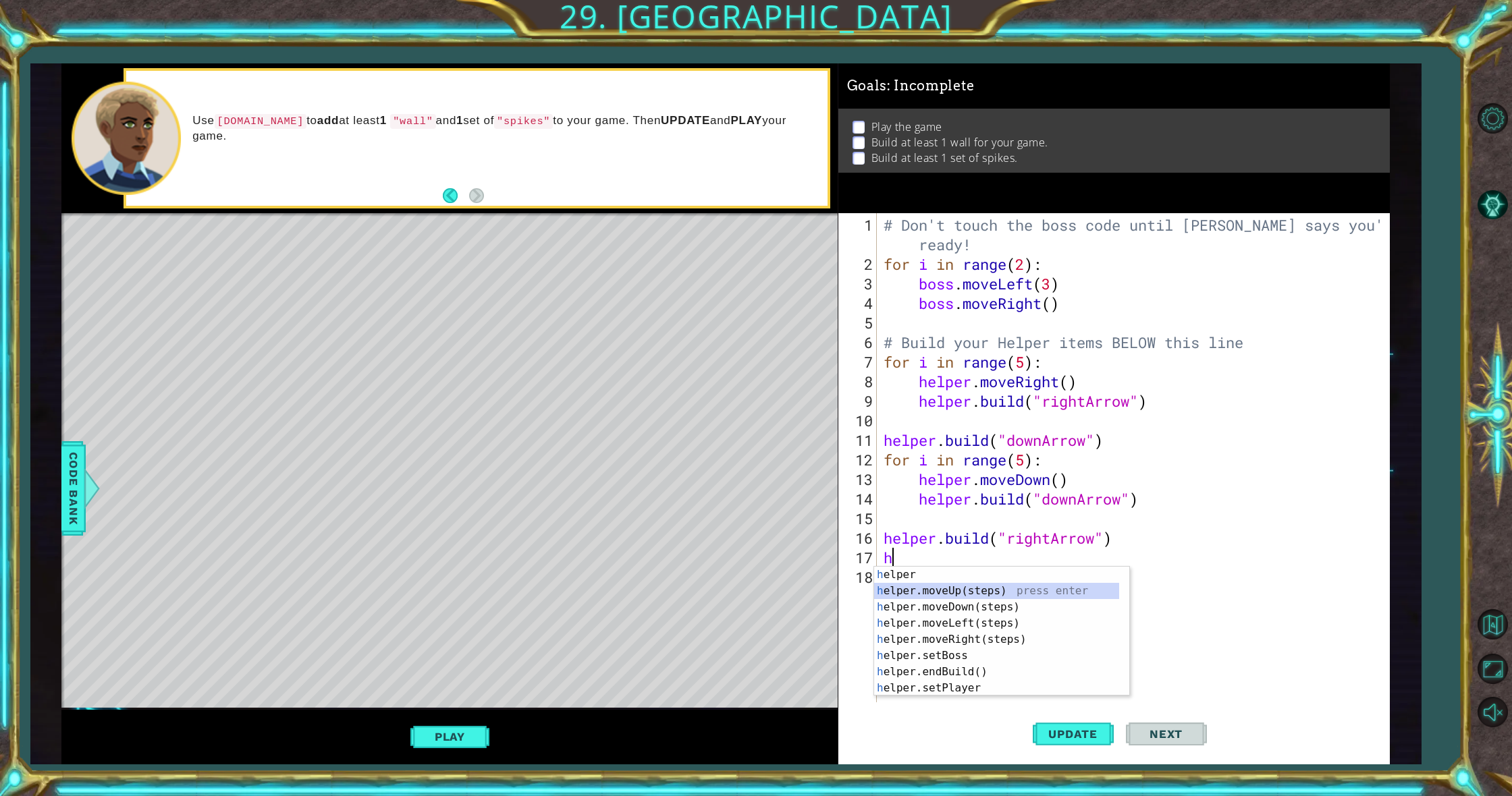
click at [986, 589] on div "h elper press enter h elper.moveUp(steps) press enter h elper.moveDown(steps) p…" at bounding box center [996, 648] width 245 height 162
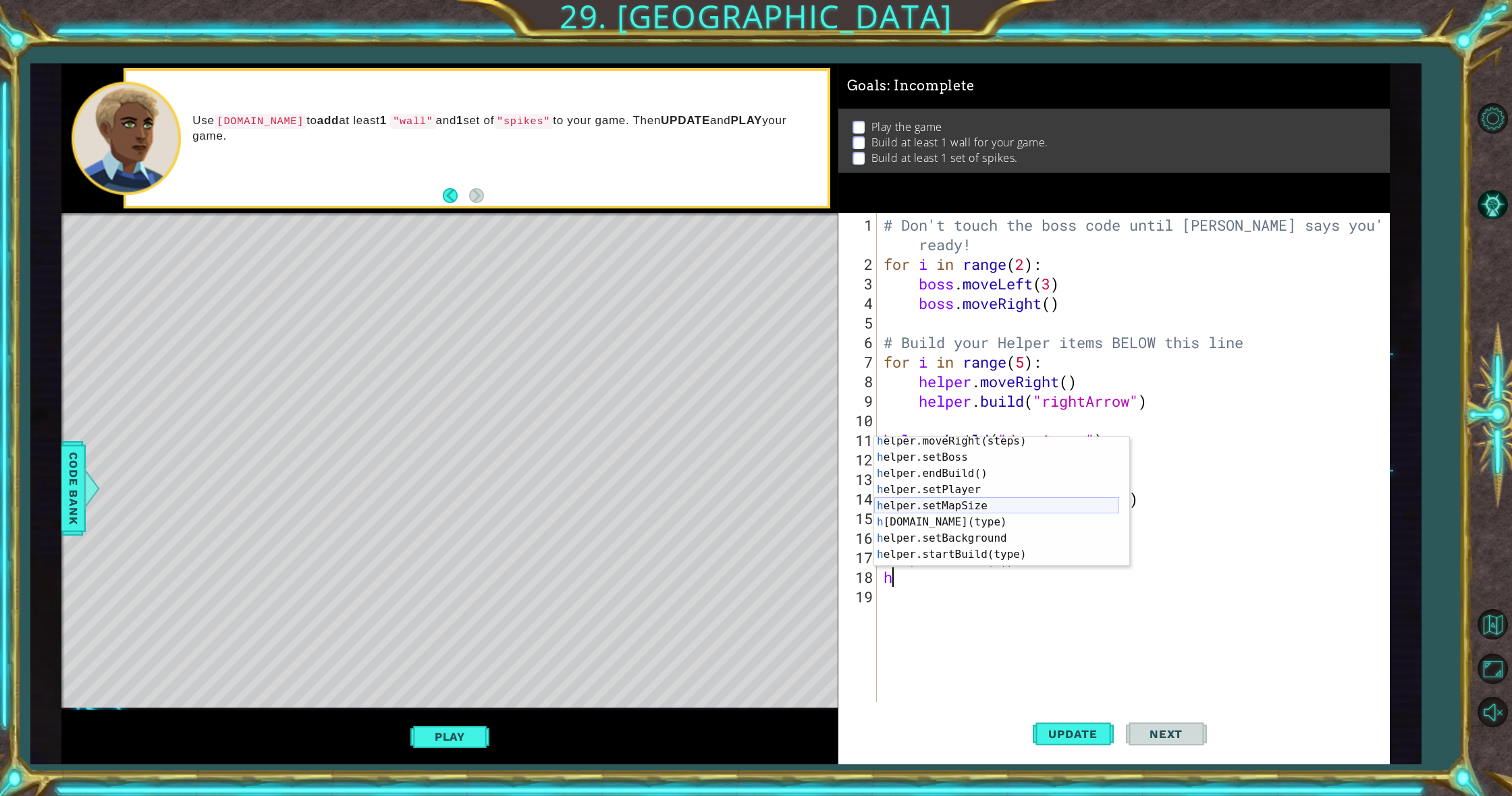
scroll to position [69, 0]
click at [928, 519] on div "h elper.moveRight(steps) press enter h elper.setBoss press enter h elper.endBui…" at bounding box center [996, 514] width 245 height 162
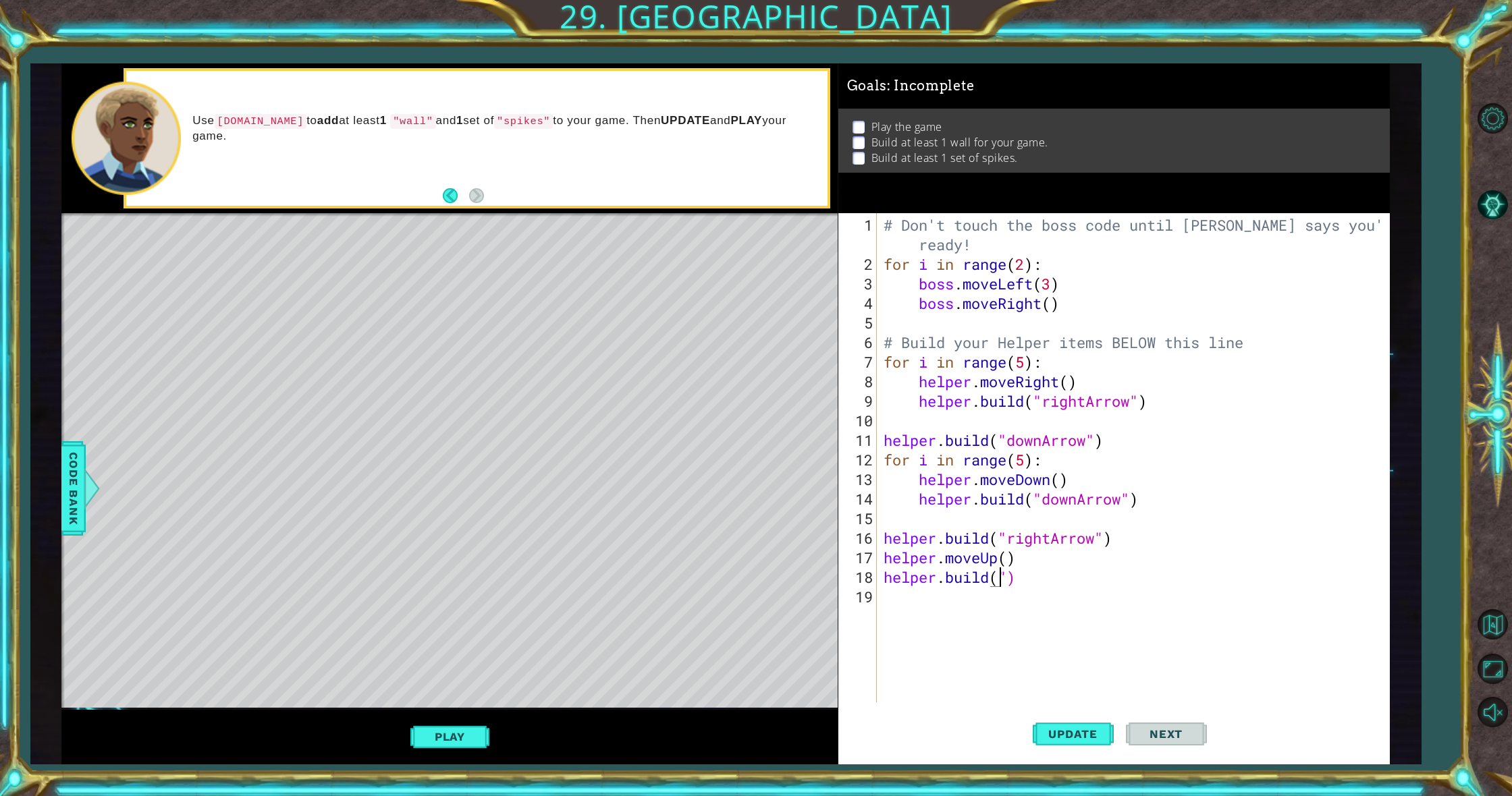
scroll to position [0, 6]
click at [1045, 558] on div "" downArrow" press enter " rightArrow" press enter" at bounding box center [1117, 567] width 255 height 65
type textarea "[DOMAIN_NAME]("rightArrow")"
click at [984, 597] on div "# Don't touch the boss code until [PERSON_NAME] says you're ready! for i in ran…" at bounding box center [1137, 489] width 511 height 548
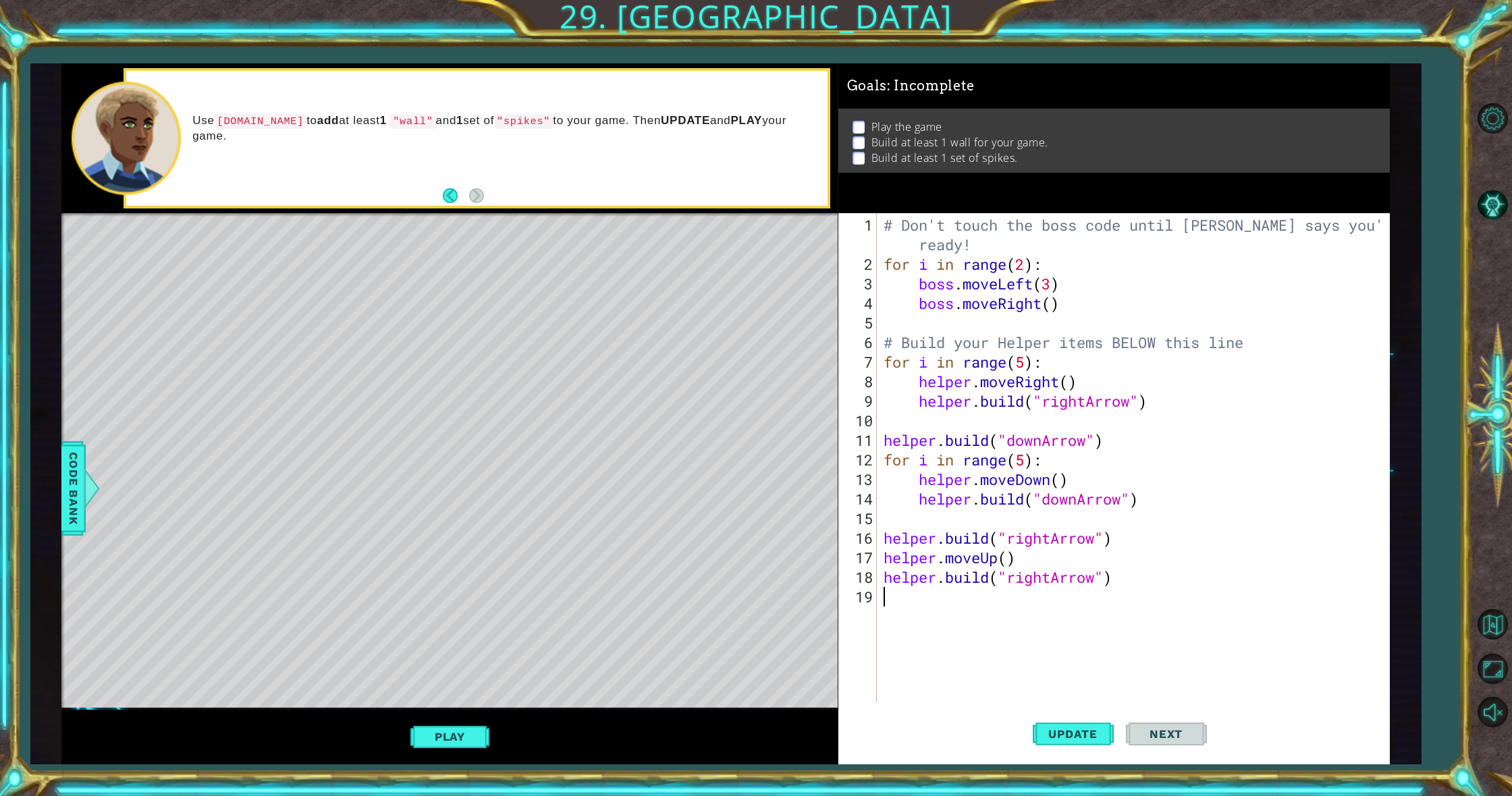
type textarea "h"
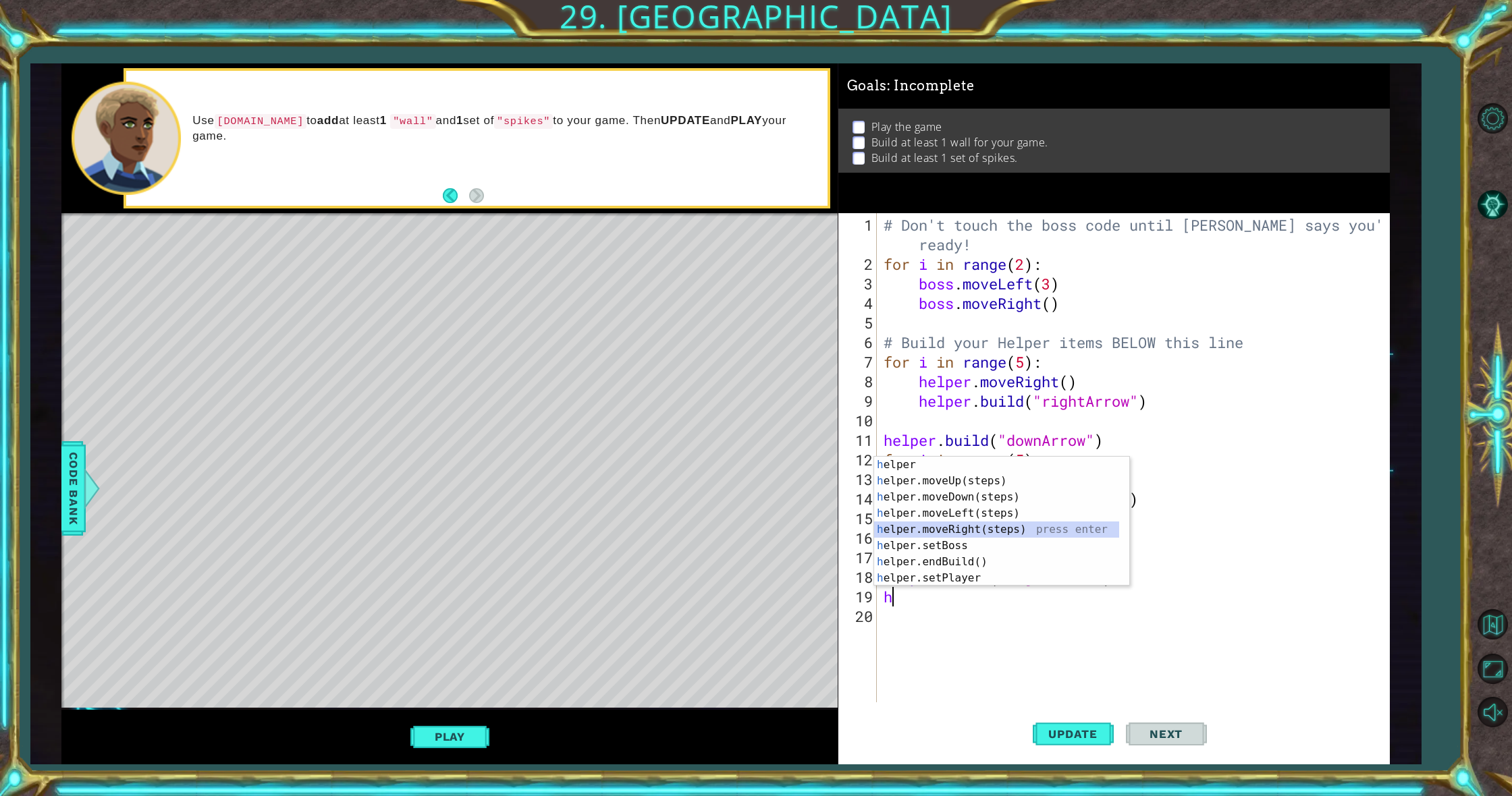
click at [985, 534] on div "h elper press enter h elper.moveUp(steps) press enter h elper.moveDown(steps) p…" at bounding box center [996, 538] width 245 height 162
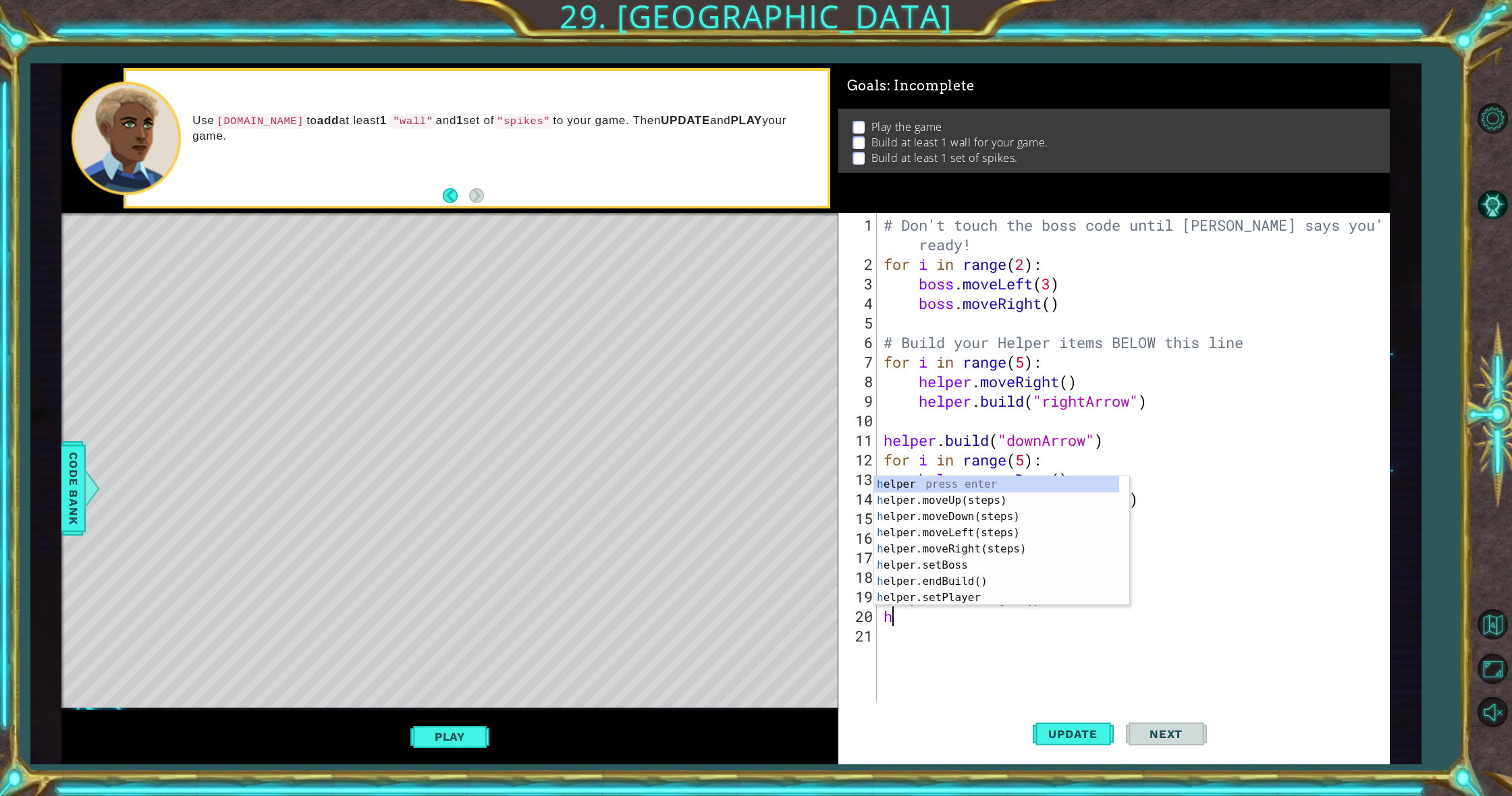
scroll to position [53, 0]
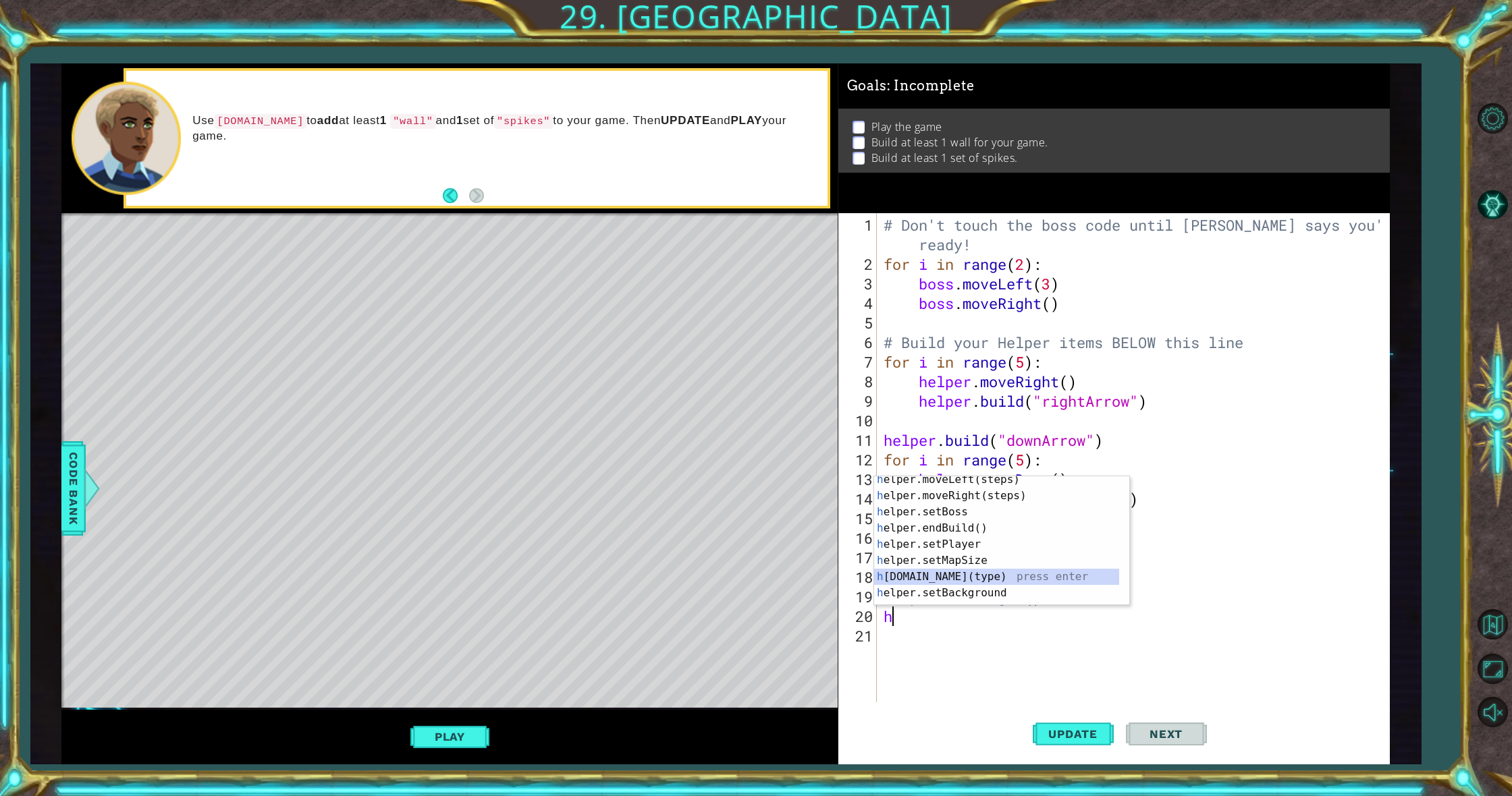
click at [1006, 582] on div "h elper.moveLeft(steps) press enter h elper.moveRight(steps) press enter h elpe…" at bounding box center [996, 552] width 245 height 162
type textarea "[DOMAIN_NAME]("wall")"
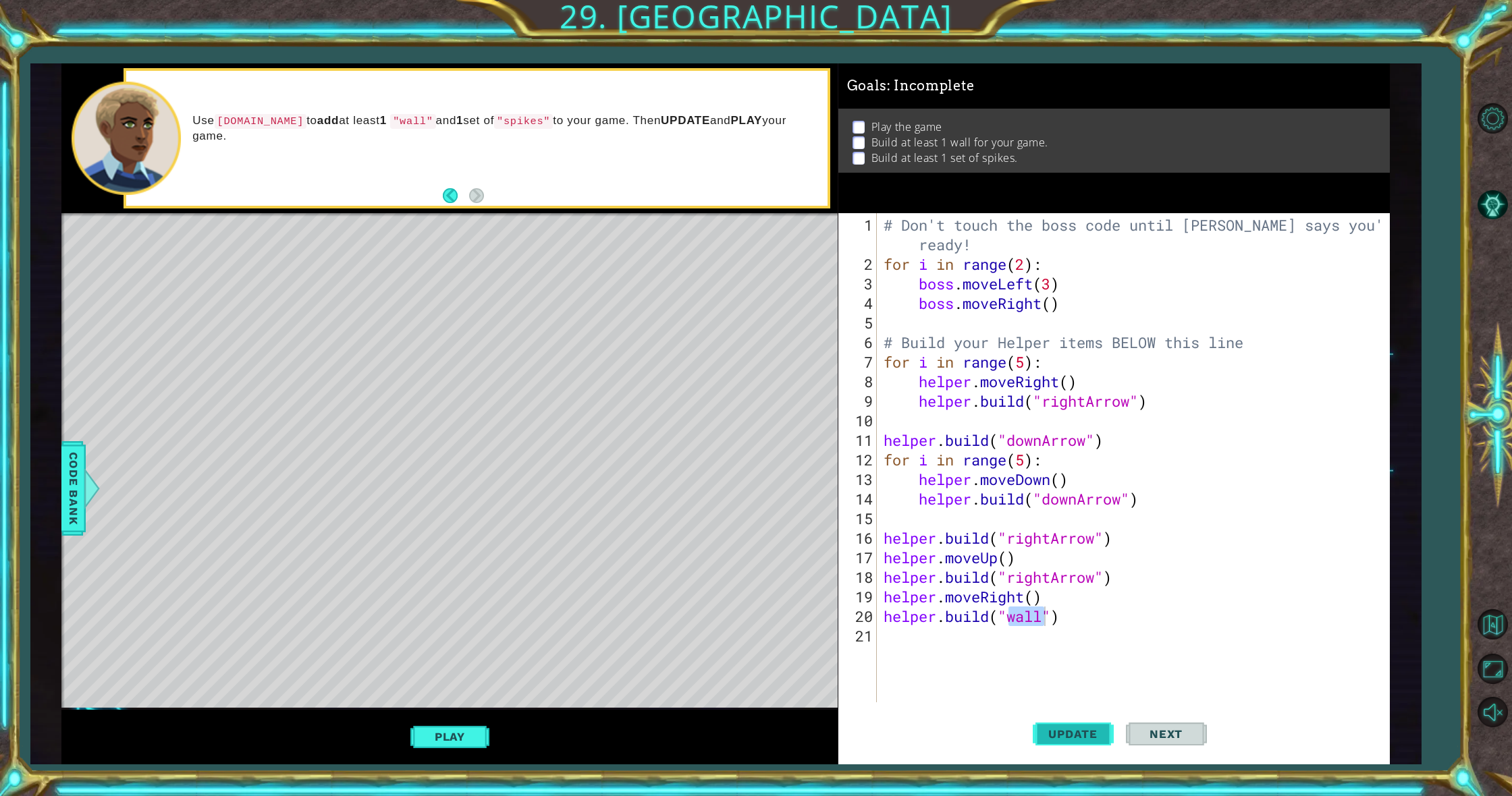
click at [1061, 739] on span "Update" at bounding box center [1073, 734] width 76 height 13
click at [438, 729] on button "Play" at bounding box center [450, 736] width 79 height 25
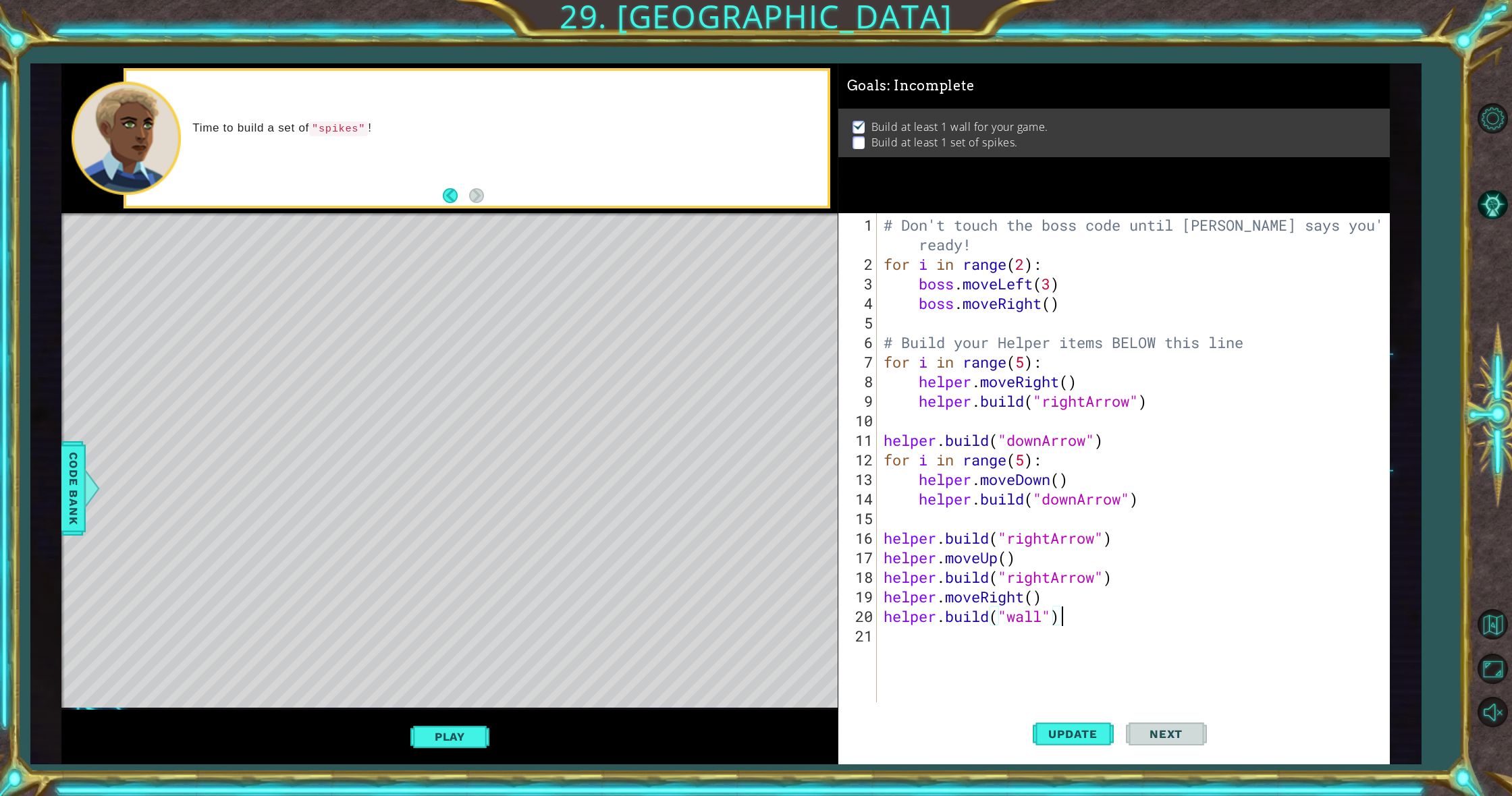
click at [926, 649] on div "# Don't touch the boss code until [PERSON_NAME] says you're ready! for i in ran…" at bounding box center [1137, 489] width 511 height 548
click at [1067, 738] on span "Update" at bounding box center [1073, 734] width 76 height 13
type textarea "h"
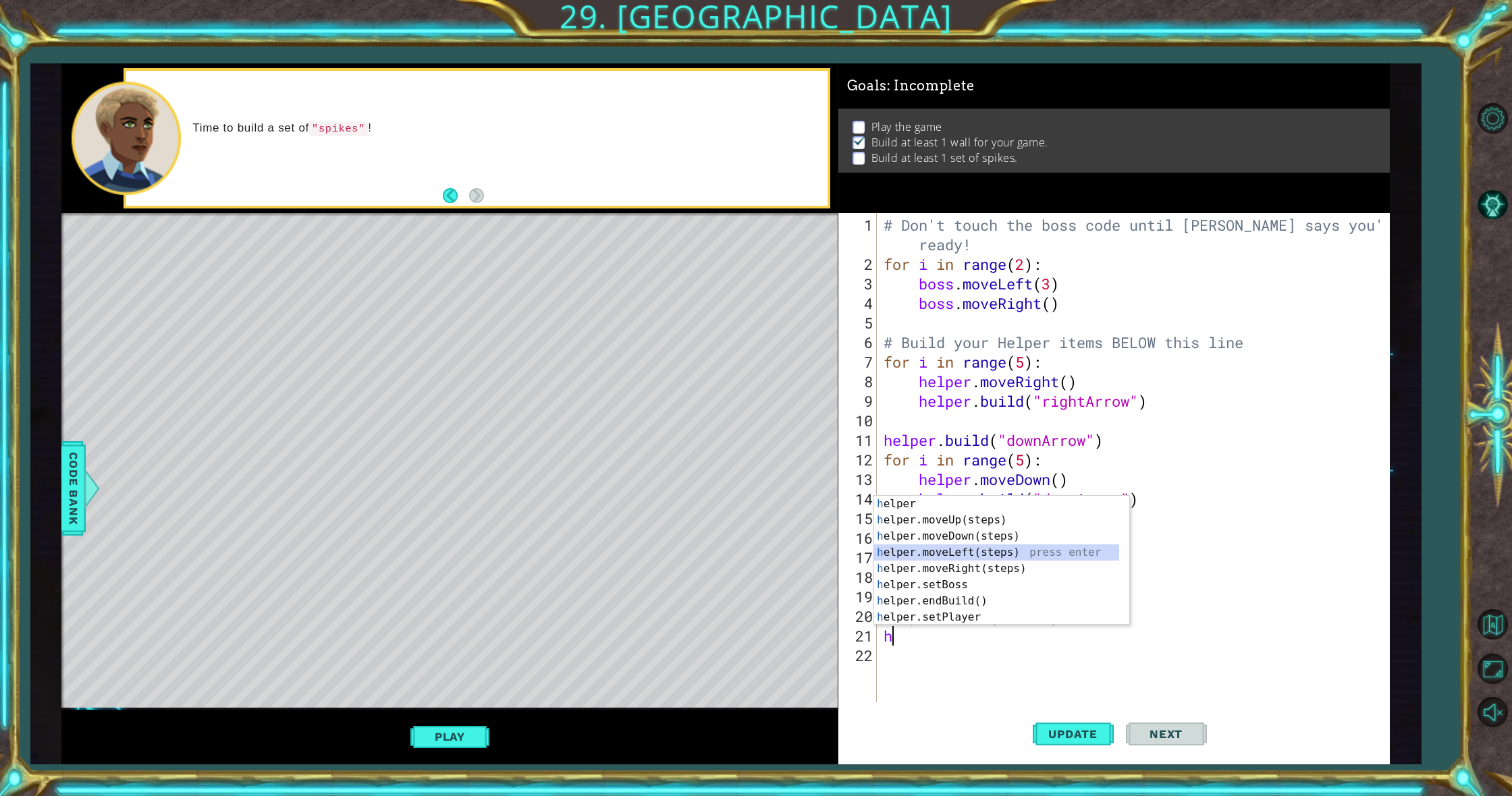
click at [953, 555] on div "h elper press enter h elper.moveUp(steps) press enter h elper.moveDown(steps) p…" at bounding box center [996, 577] width 245 height 162
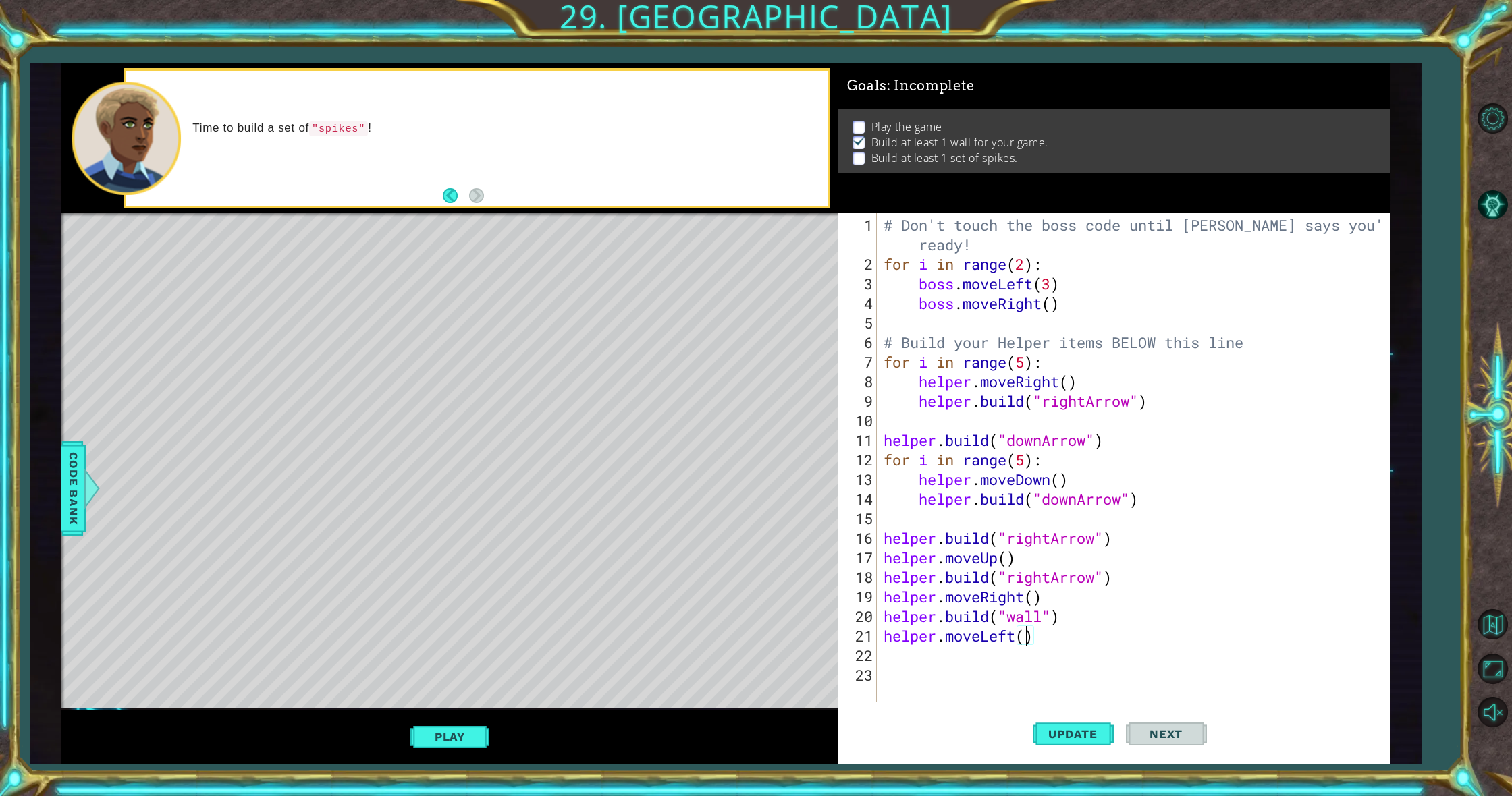
click at [1028, 639] on div "# Don't touch the boss code until [PERSON_NAME] says you're ready! for i in ran…" at bounding box center [1137, 489] width 511 height 548
type textarea "helper.moveLeft(2)"
click at [957, 663] on div "# Don't touch the boss code until [PERSON_NAME] says you're ready! for i in ran…" at bounding box center [1137, 489] width 511 height 548
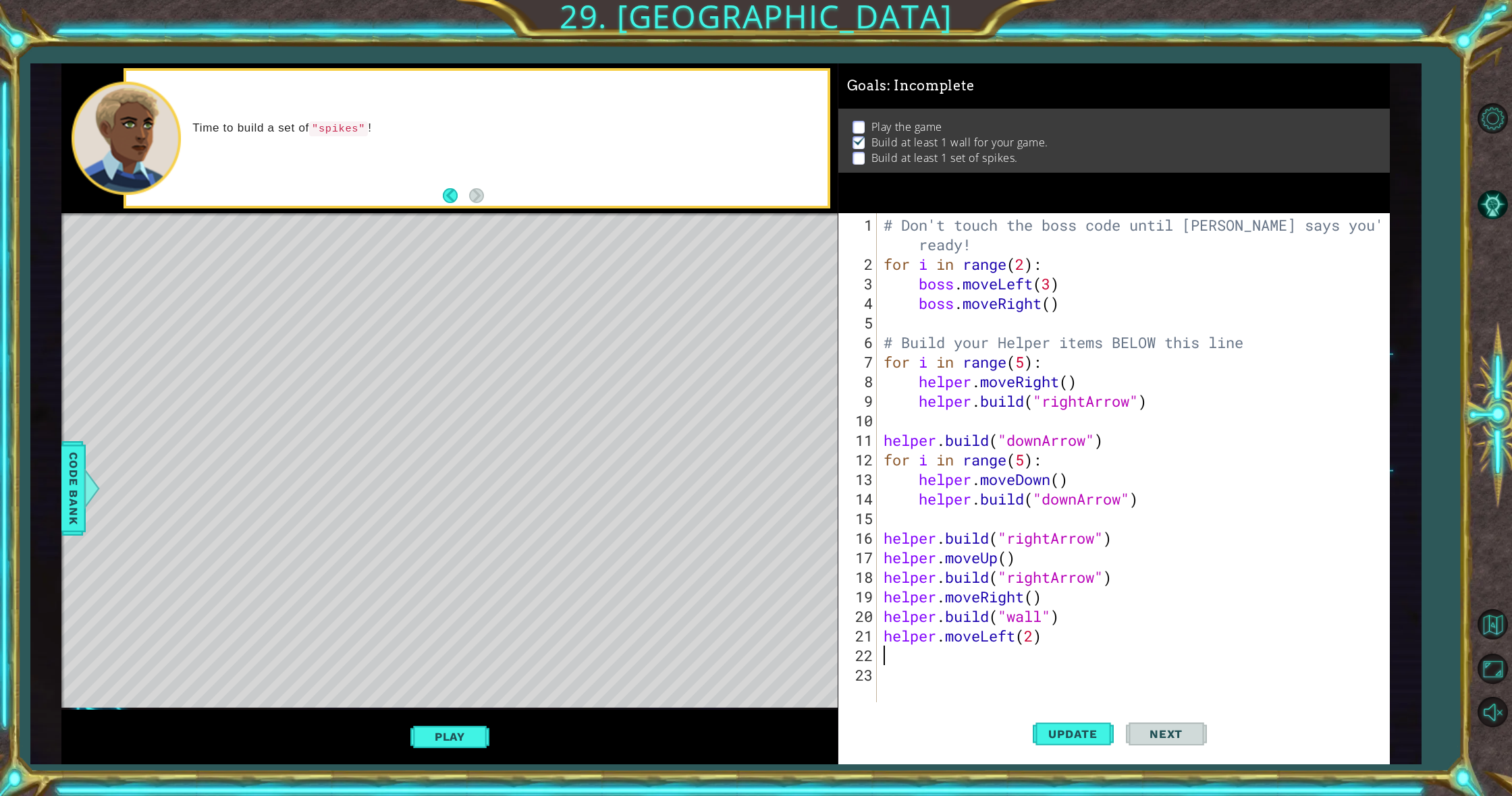
type textarea "h"
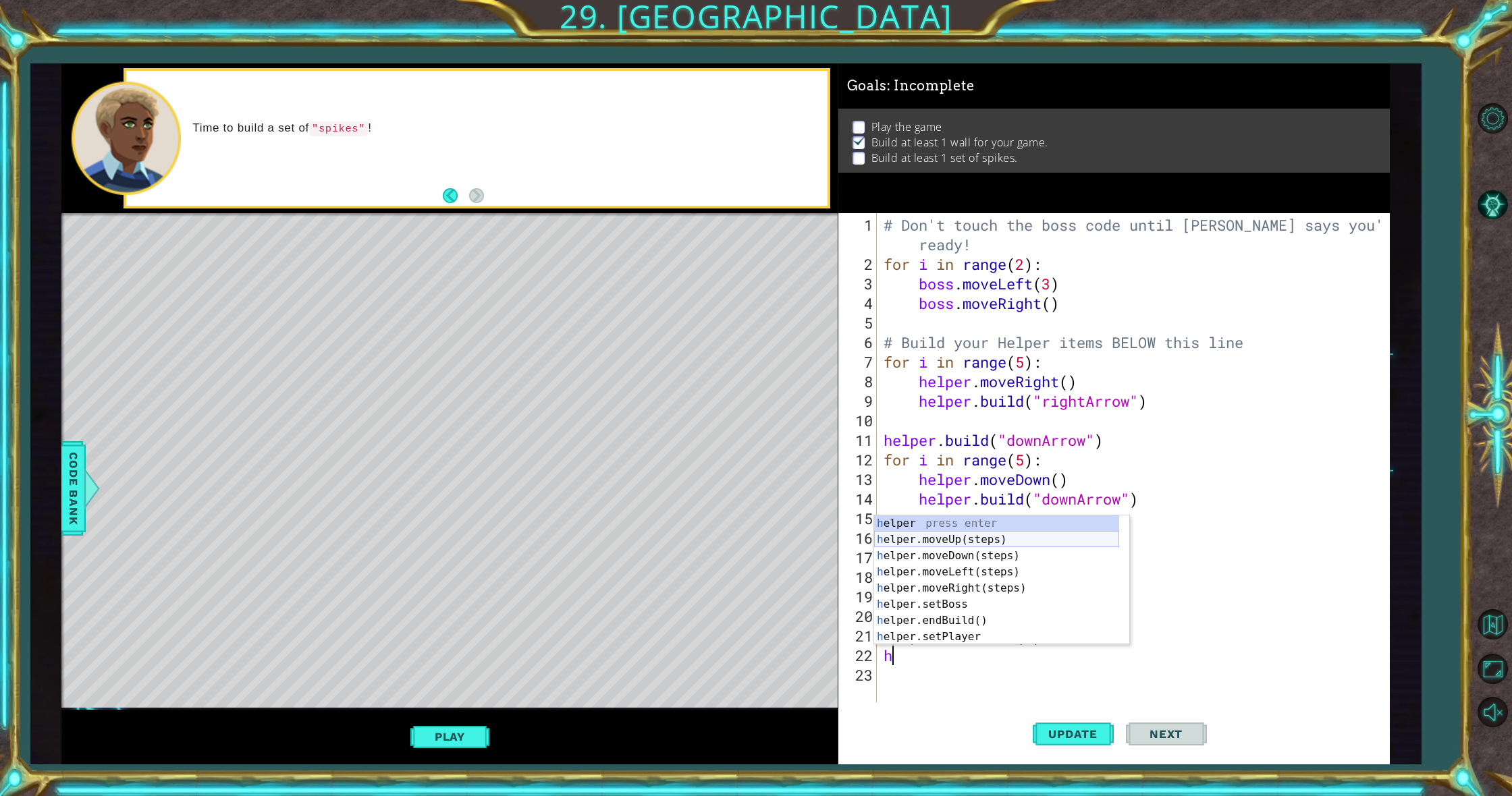
click at [956, 544] on div "h elper press enter h elper.moveUp(steps) press enter h elper.moveDown(steps) p…" at bounding box center [996, 596] width 245 height 162
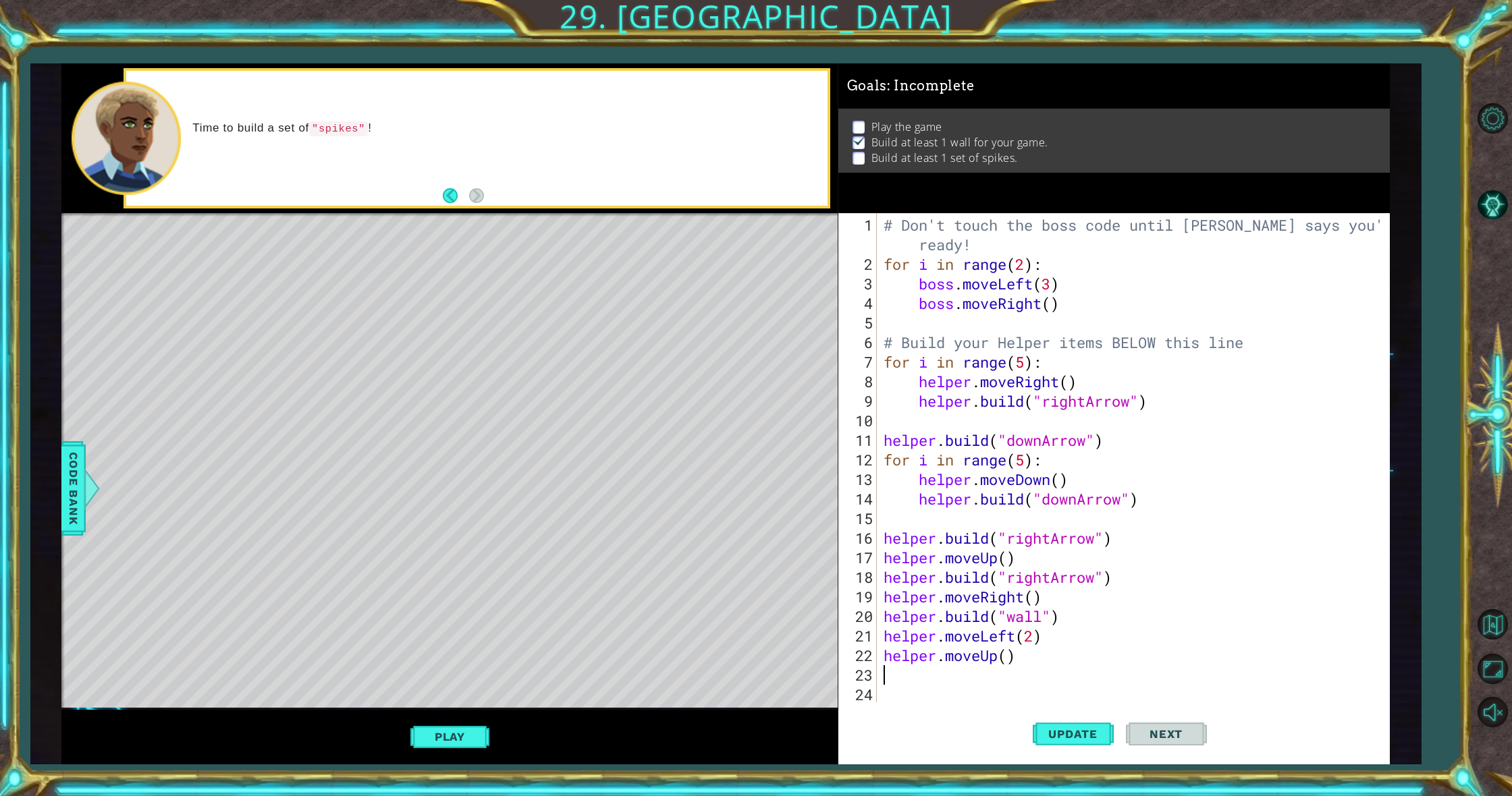
click at [1008, 658] on div "# Don't touch the boss code until [PERSON_NAME] says you're ready! for i in ran…" at bounding box center [1137, 489] width 511 height 548
type textarea "helper.moveUp(3)"
click at [934, 676] on div "# Don't touch the boss code until [PERSON_NAME] says you're ready! for i in ran…" at bounding box center [1137, 489] width 511 height 548
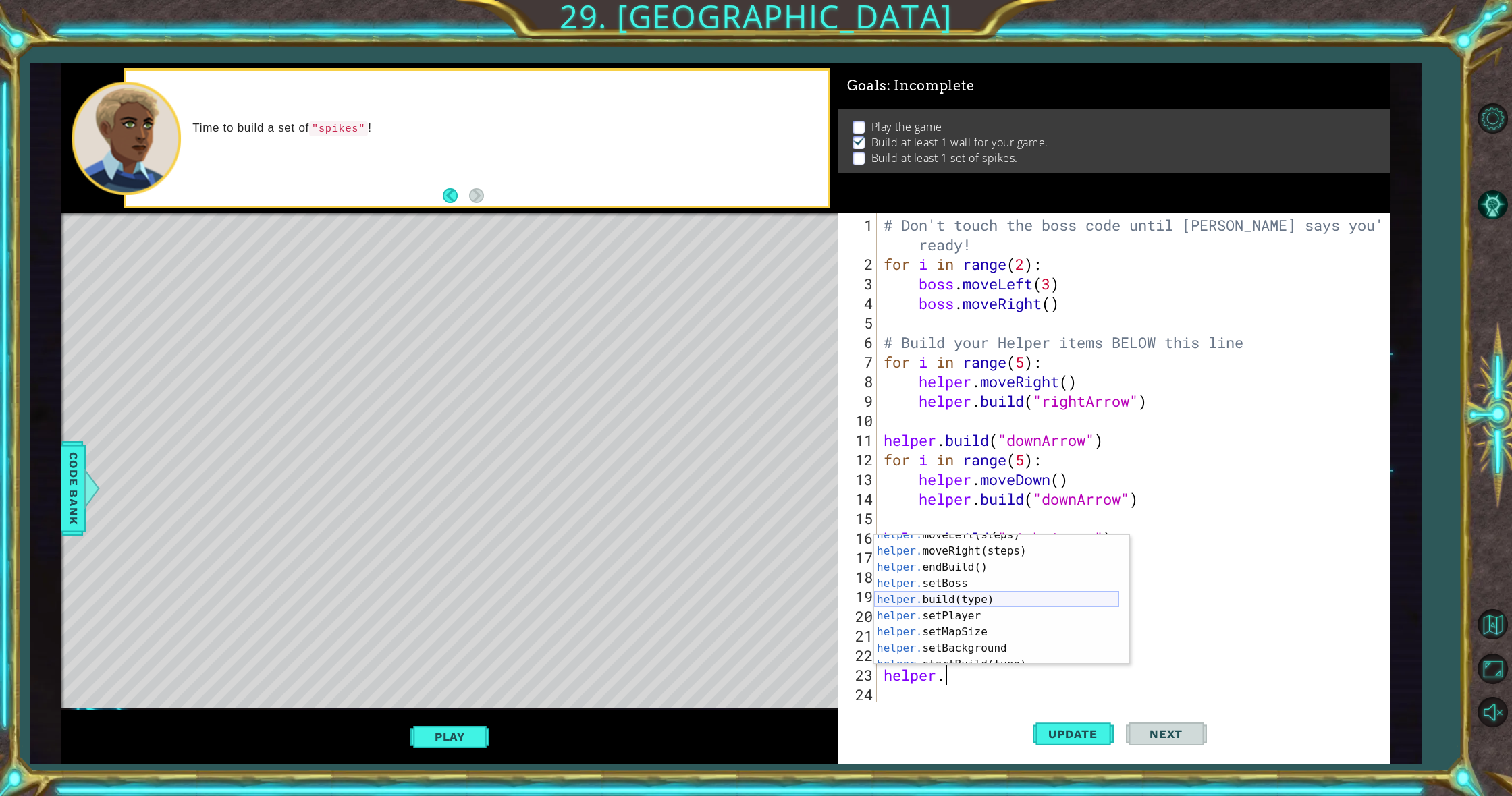
scroll to position [65, 0]
click at [975, 578] on div "helper. endBuild() press enter helper. setBoss press enter helper. build(type) …" at bounding box center [996, 616] width 245 height 162
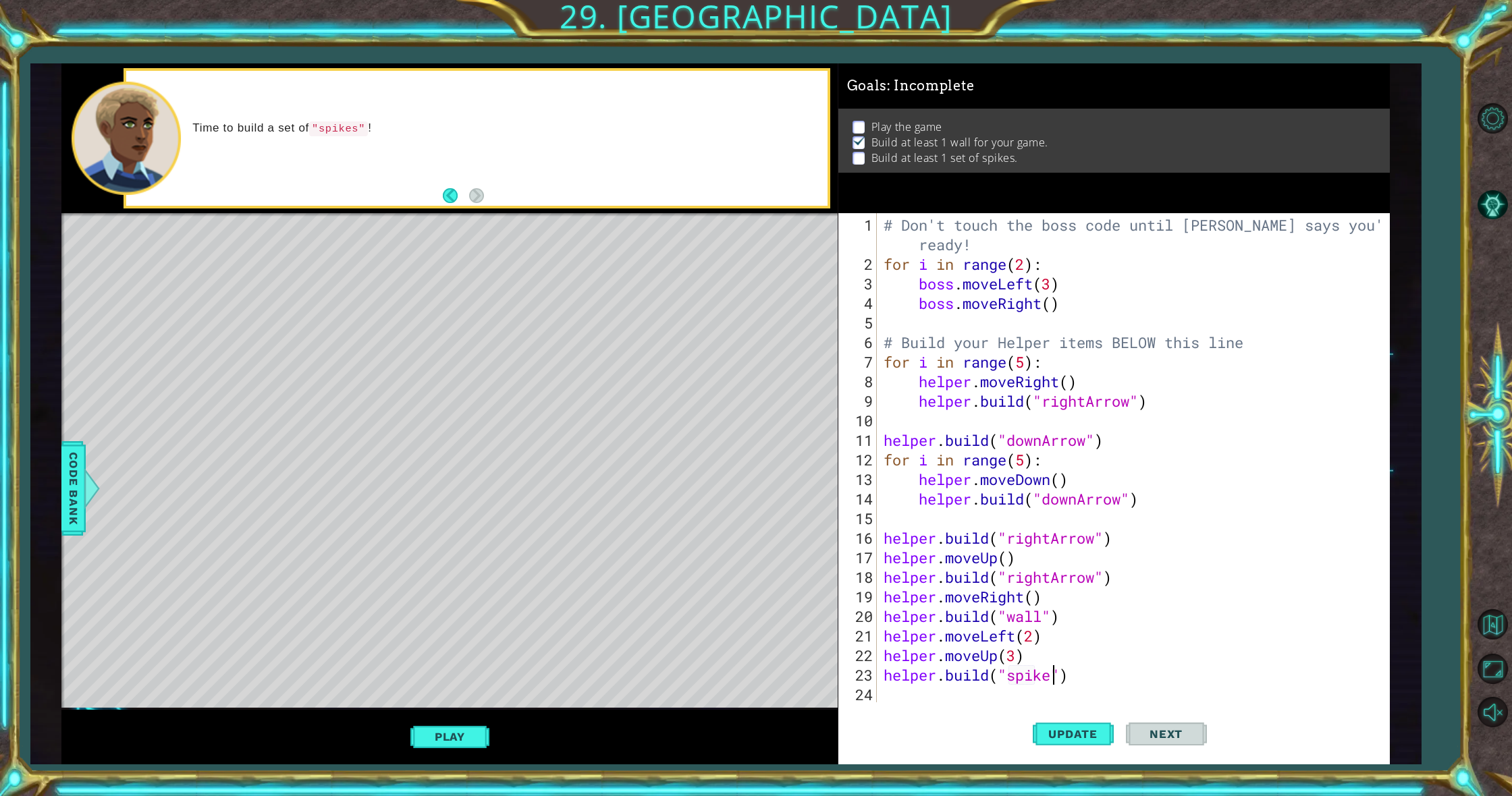
scroll to position [0, 8]
click at [1046, 725] on button "Update" at bounding box center [1073, 734] width 81 height 56
click at [460, 739] on button "Play" at bounding box center [450, 736] width 79 height 25
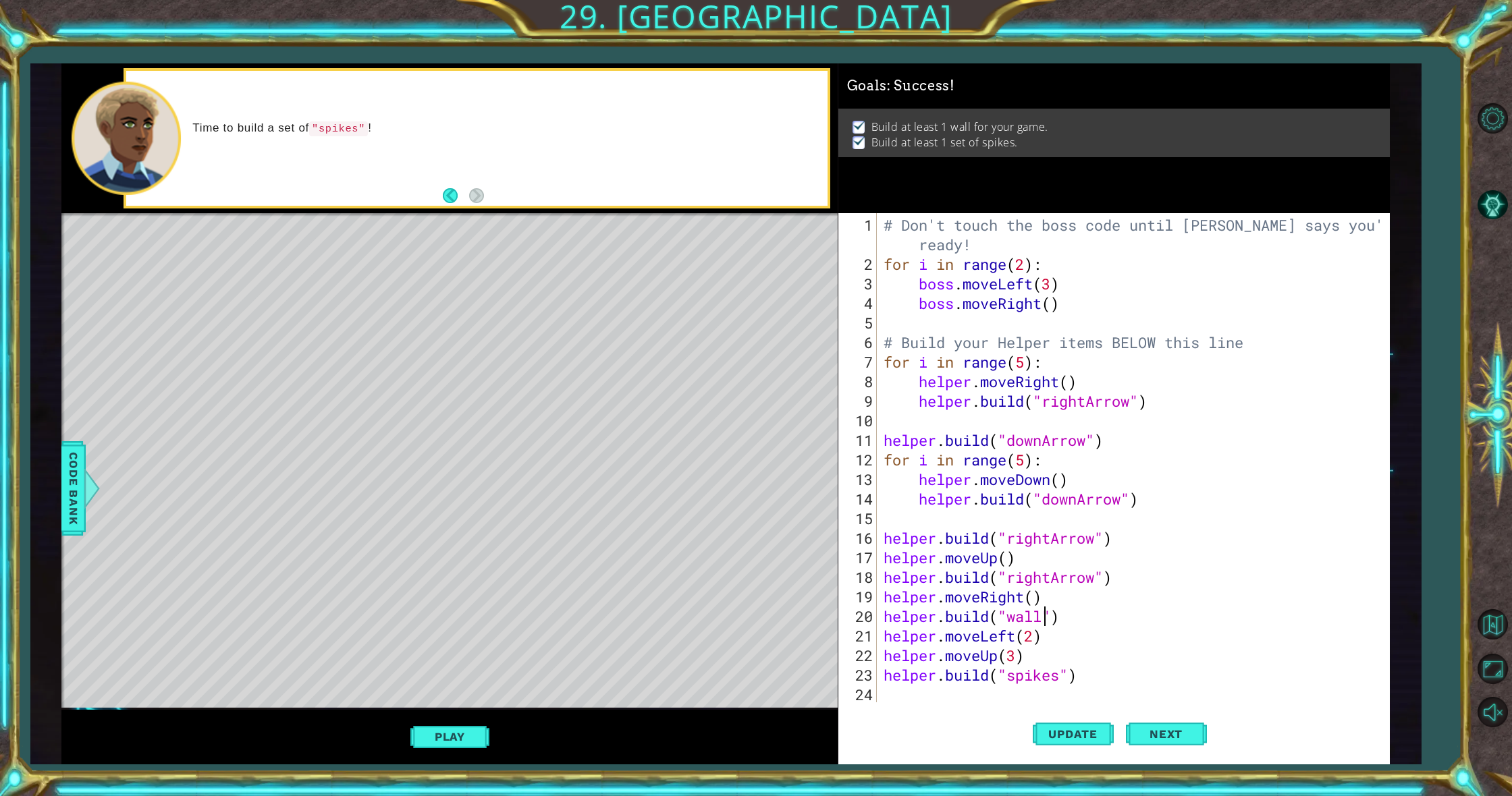
click at [1045, 614] on div "# Don't touch the boss code until [PERSON_NAME] says you're ready! for i in ran…" at bounding box center [1137, 489] width 511 height 548
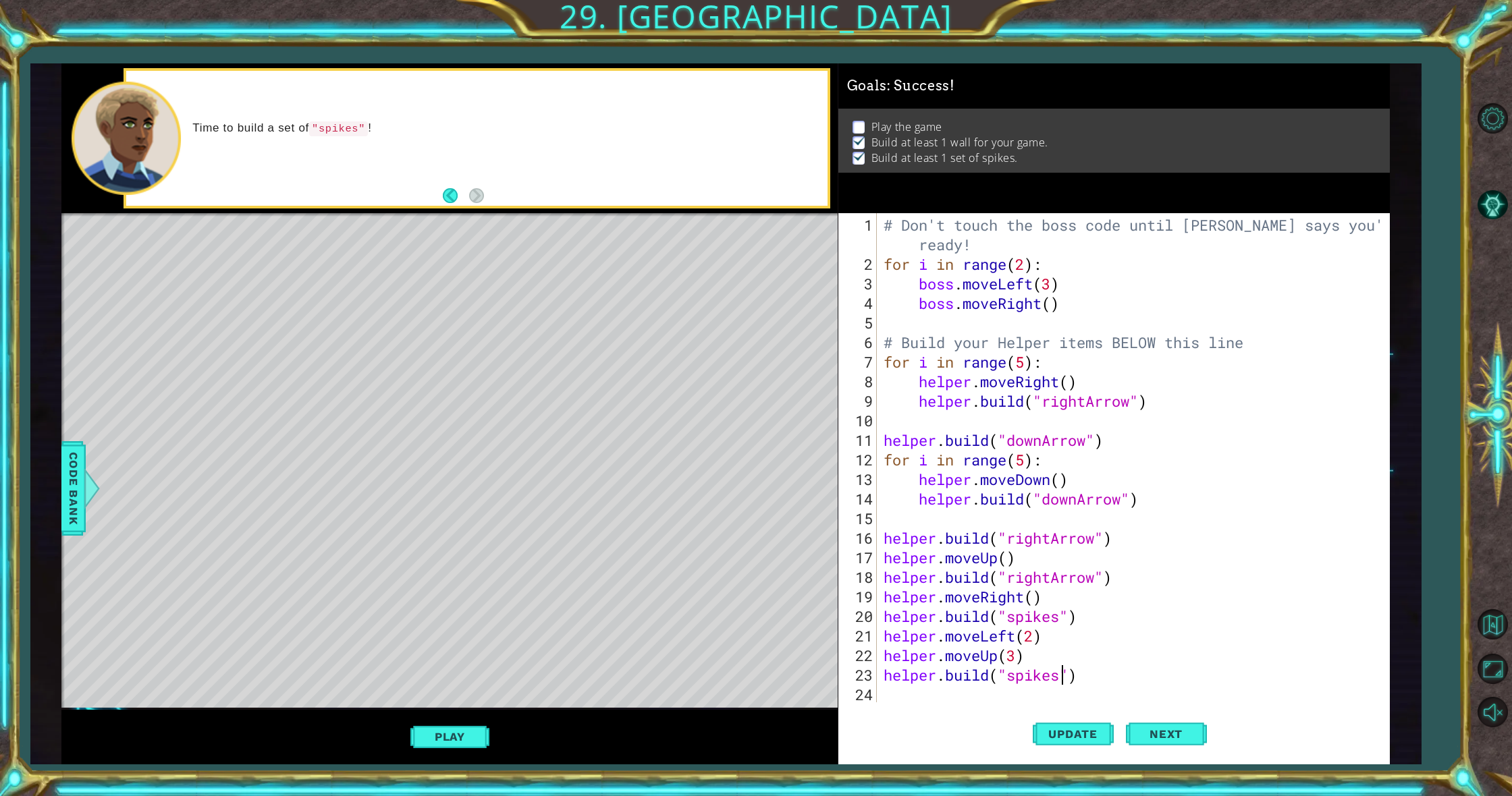
click at [1063, 678] on div "# Don't touch the boss code until [PERSON_NAME] says you're ready! for i in ran…" at bounding box center [1137, 489] width 511 height 548
type textarea "[DOMAIN_NAME]("wall")"
click at [1050, 723] on button "Update" at bounding box center [1073, 734] width 81 height 56
click at [439, 745] on button "Play" at bounding box center [450, 736] width 79 height 25
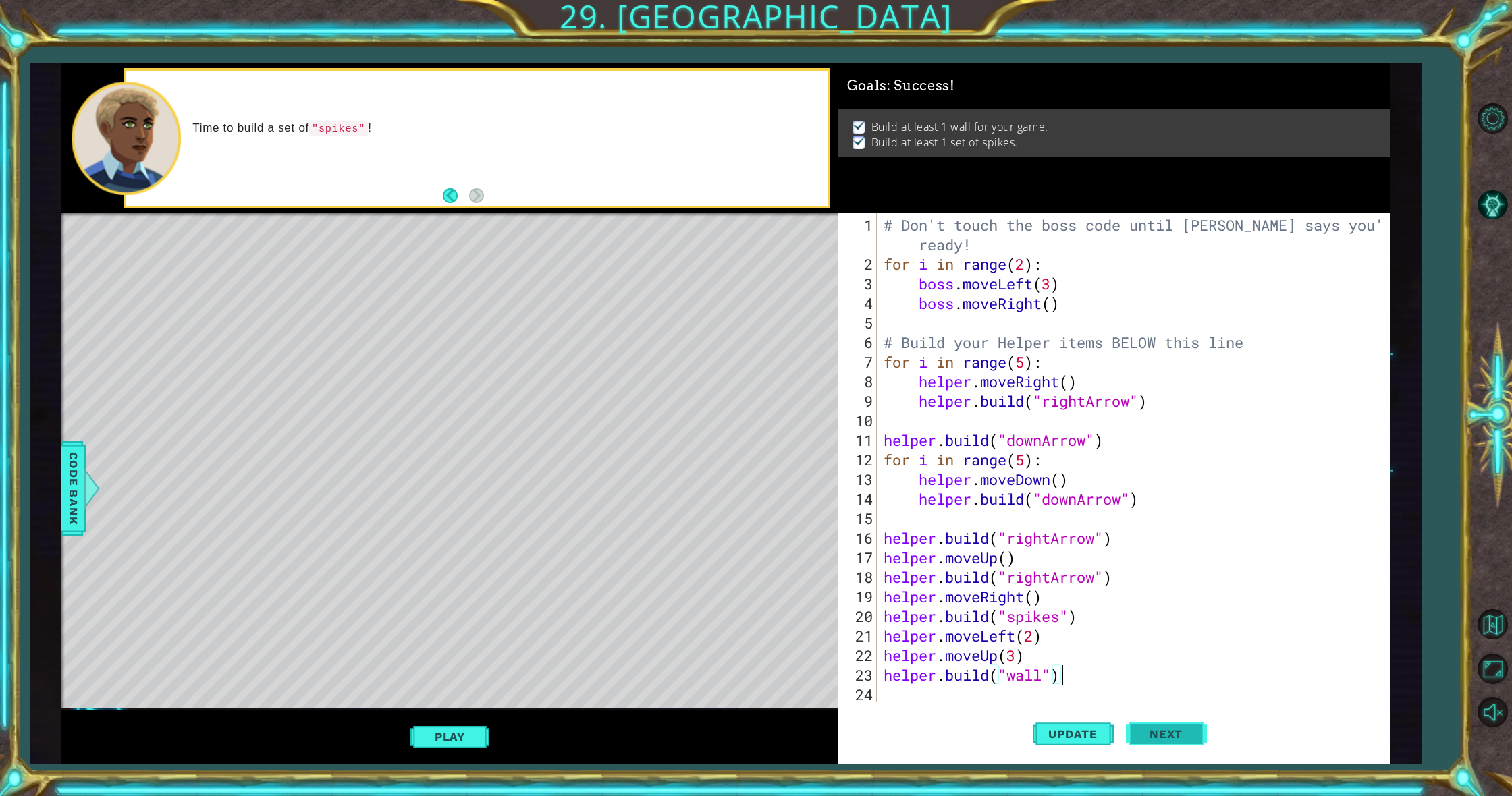
click at [1197, 737] on button "Next" at bounding box center [1167, 736] width 81 height 56
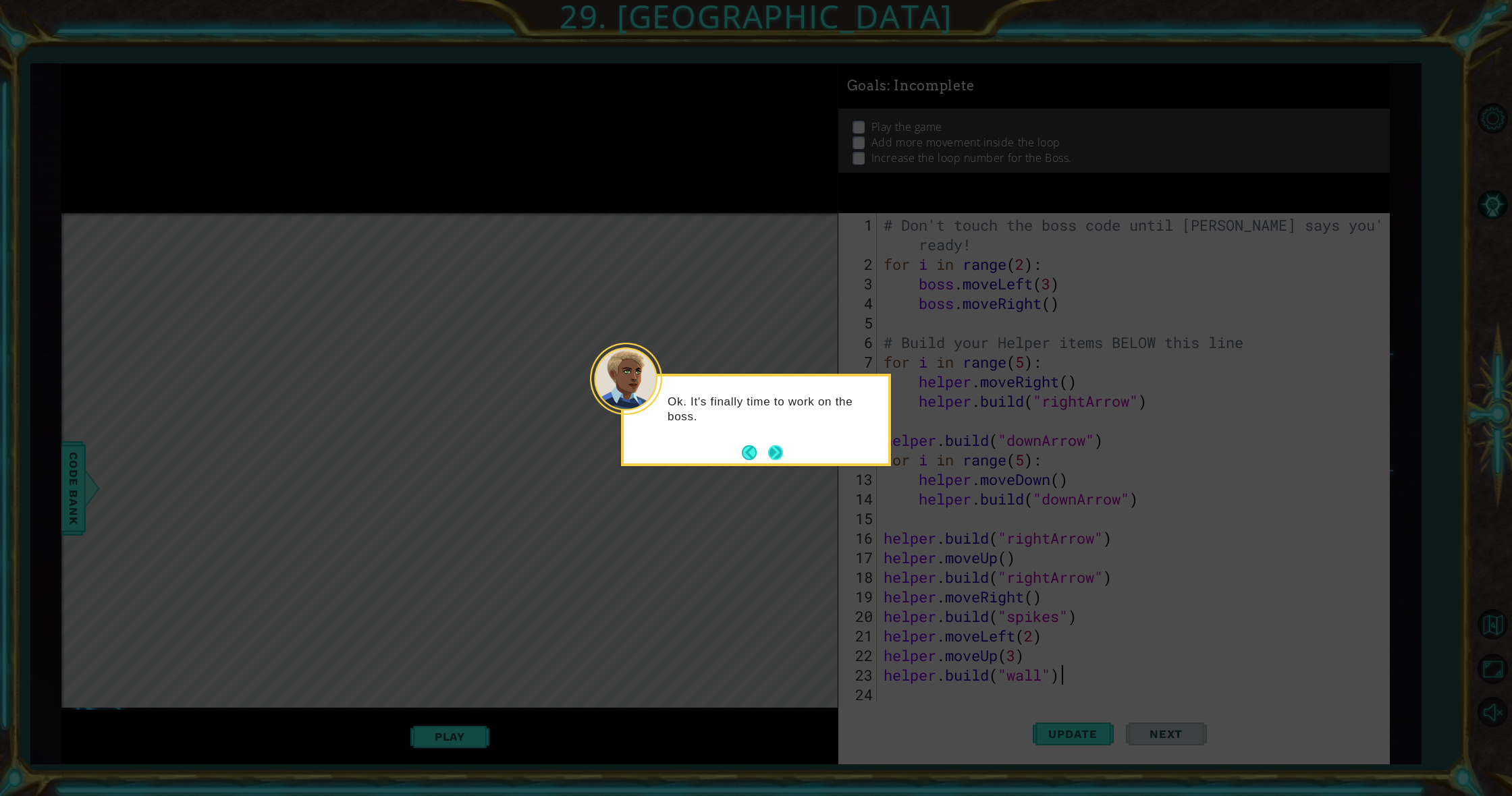
click at [778, 454] on button "Next" at bounding box center [775, 453] width 15 height 15
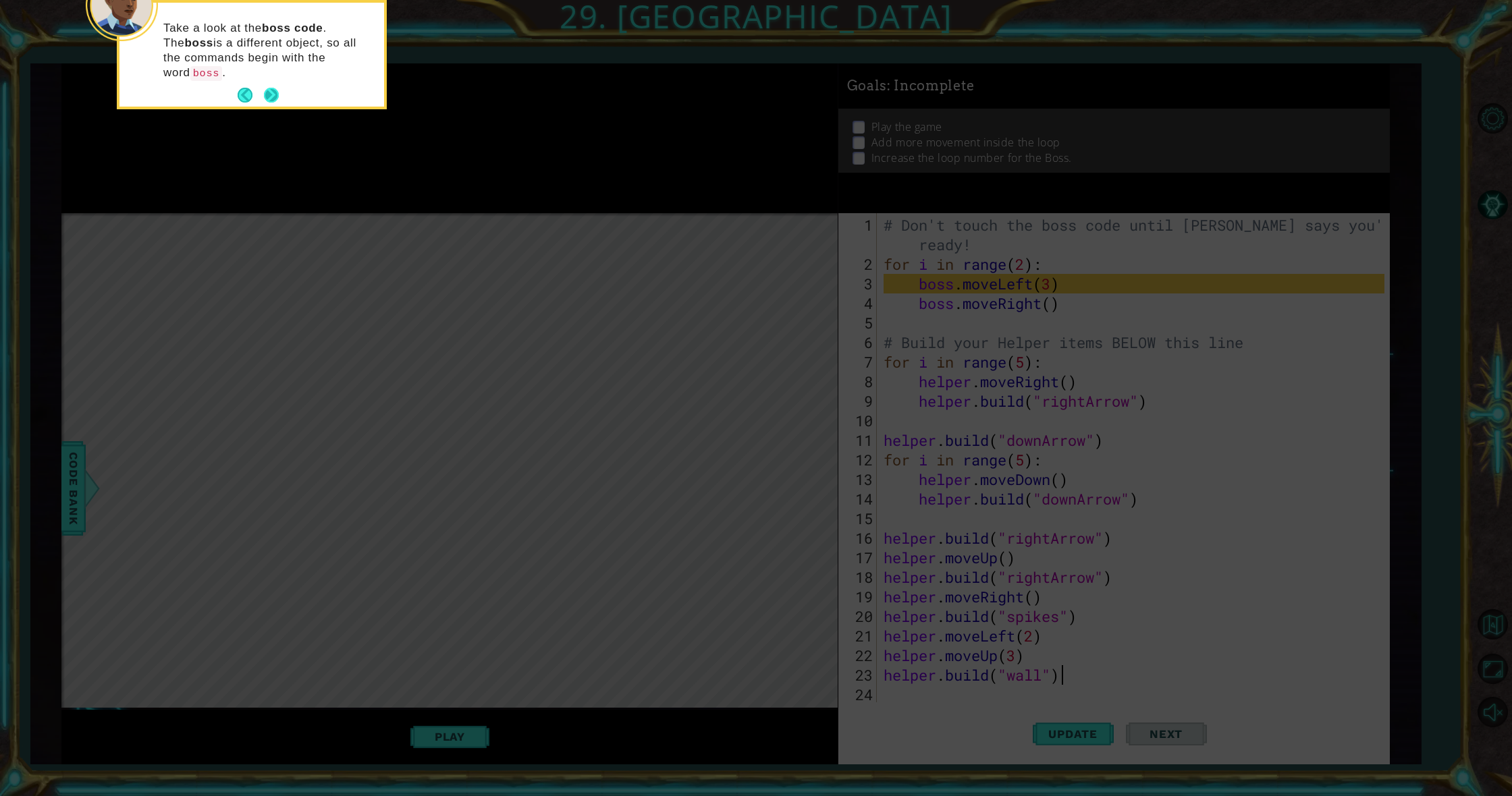
click at [265, 88] on button "Next" at bounding box center [272, 95] width 15 height 15
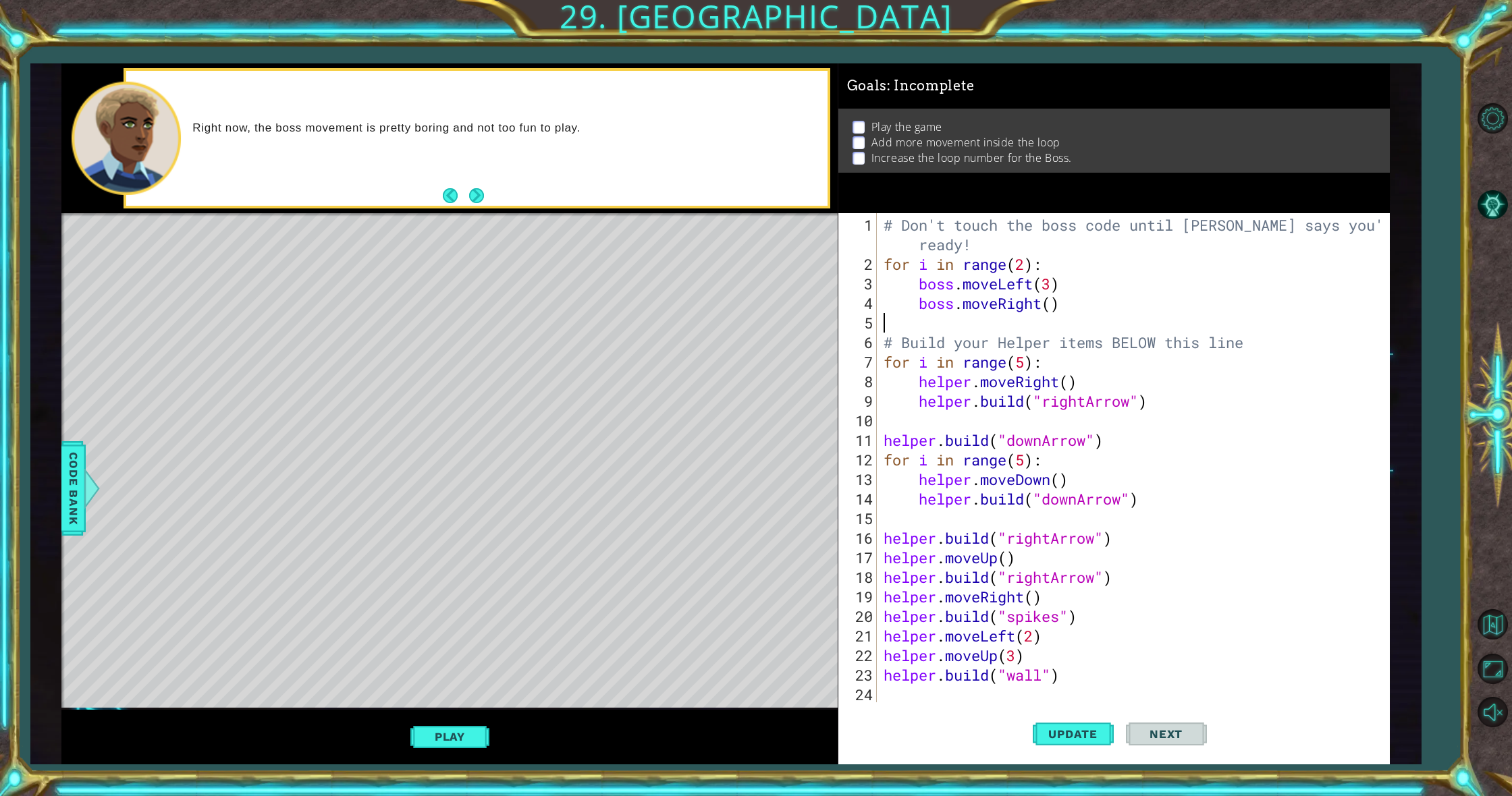
click at [928, 323] on div "# Don't touch the boss code until [PERSON_NAME] says you're ready! for i in ran…" at bounding box center [1137, 489] width 511 height 548
click at [1051, 302] on div "# Don't touch the boss code until [PERSON_NAME] says you're ready! for i in ran…" at bounding box center [1137, 489] width 511 height 548
type textarea "boss.moveRight(3)"
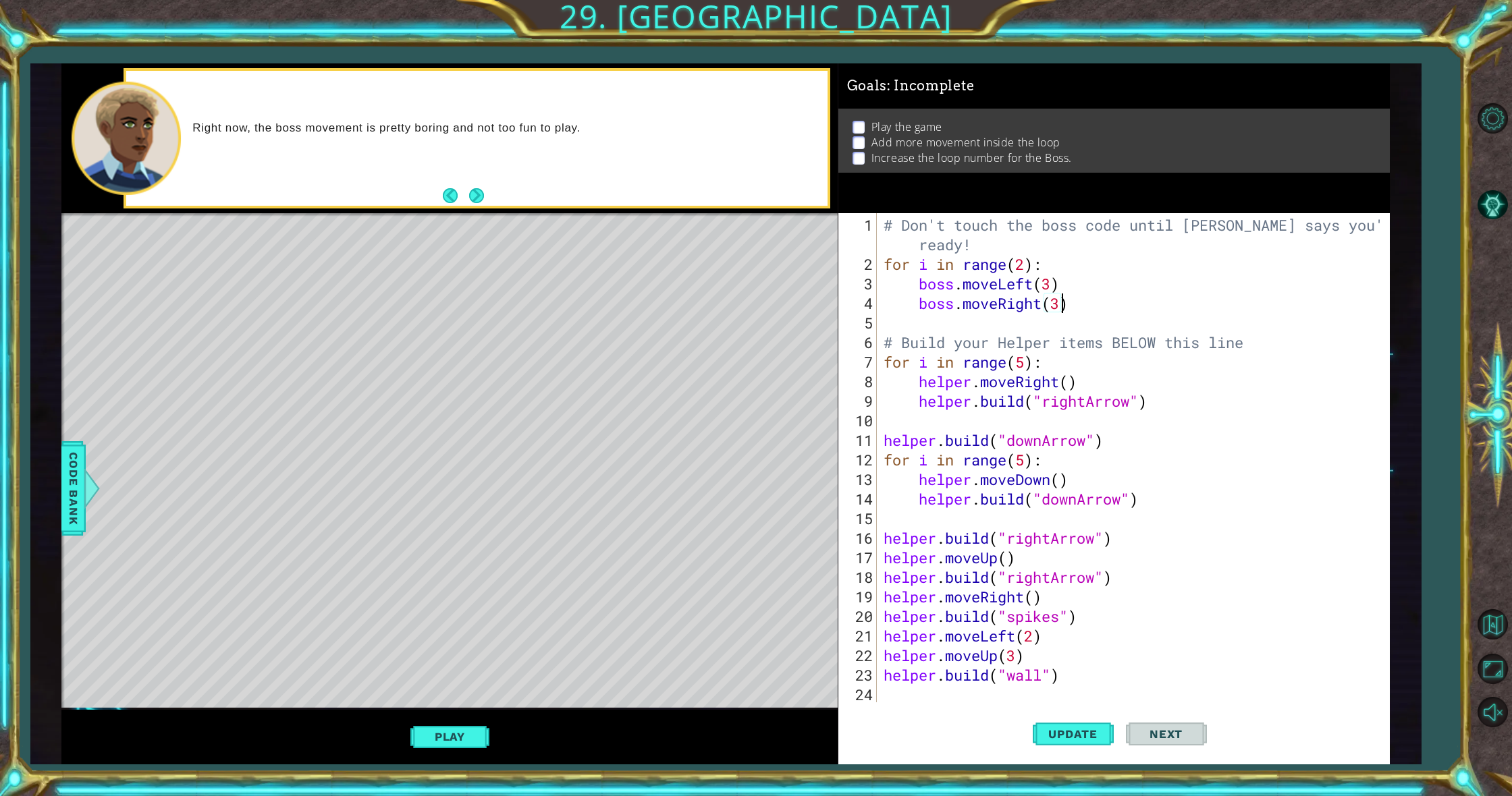
scroll to position [0, 8]
click at [1092, 307] on div "# Don't touch the boss code until [PERSON_NAME] says you're ready! for i in ran…" at bounding box center [1137, 489] width 511 height 548
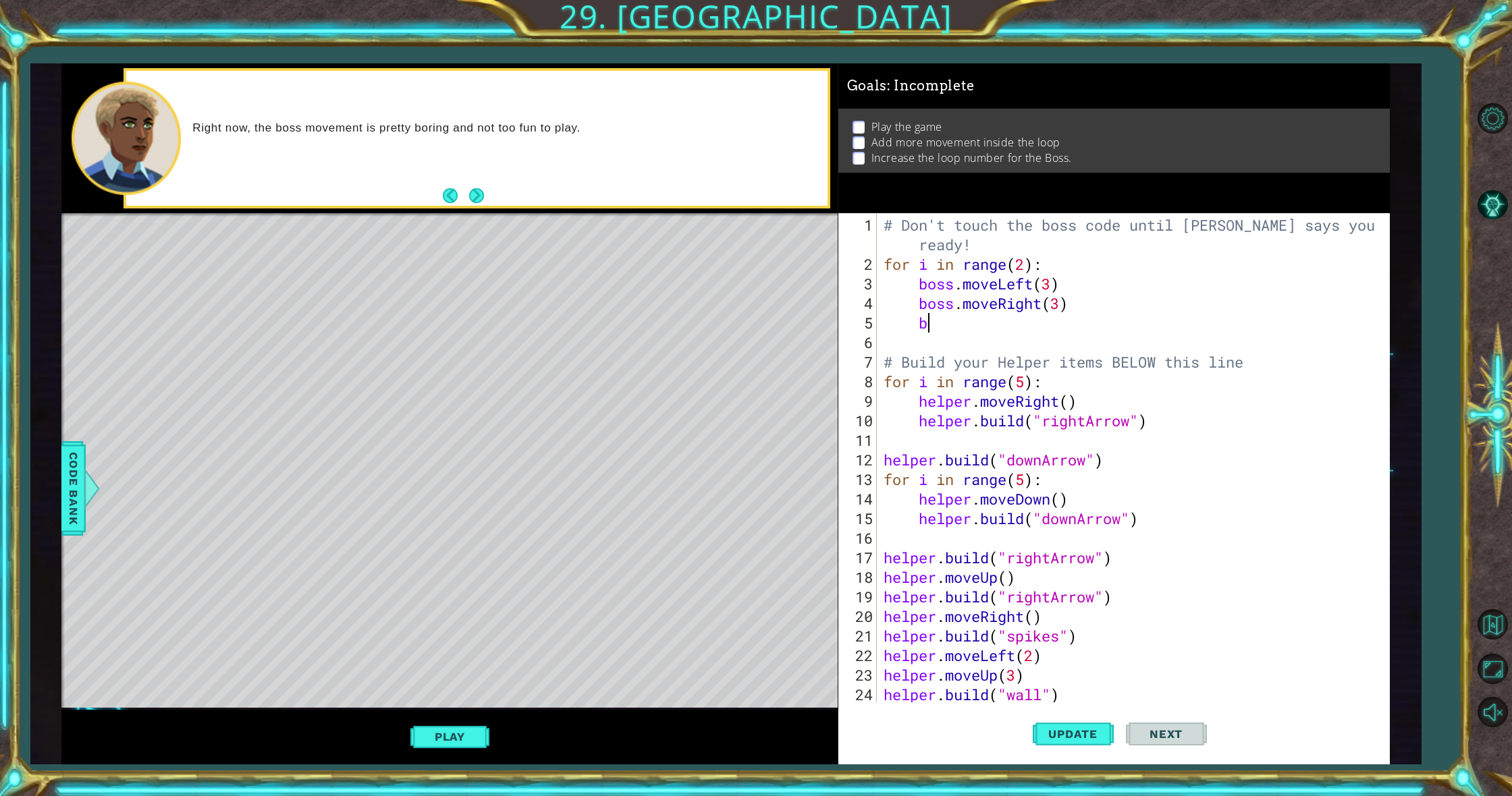
scroll to position [0, 0]
type textarea "bo"
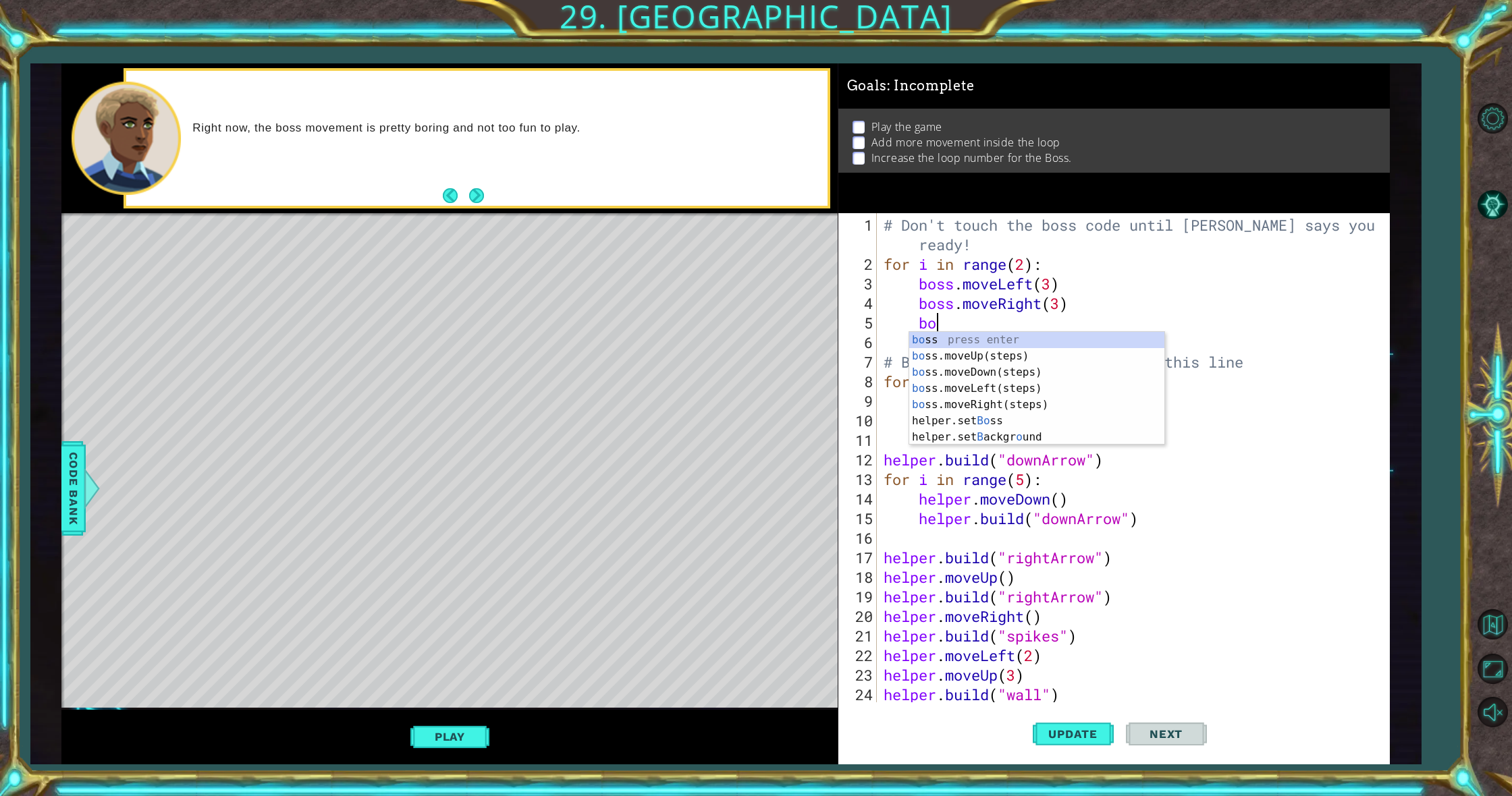
scroll to position [0, 2]
click at [1023, 382] on div "bo ss press enter bo ss.moveUp(steps) press enter bo ss.moveDown(steps) press e…" at bounding box center [1037, 405] width 255 height 146
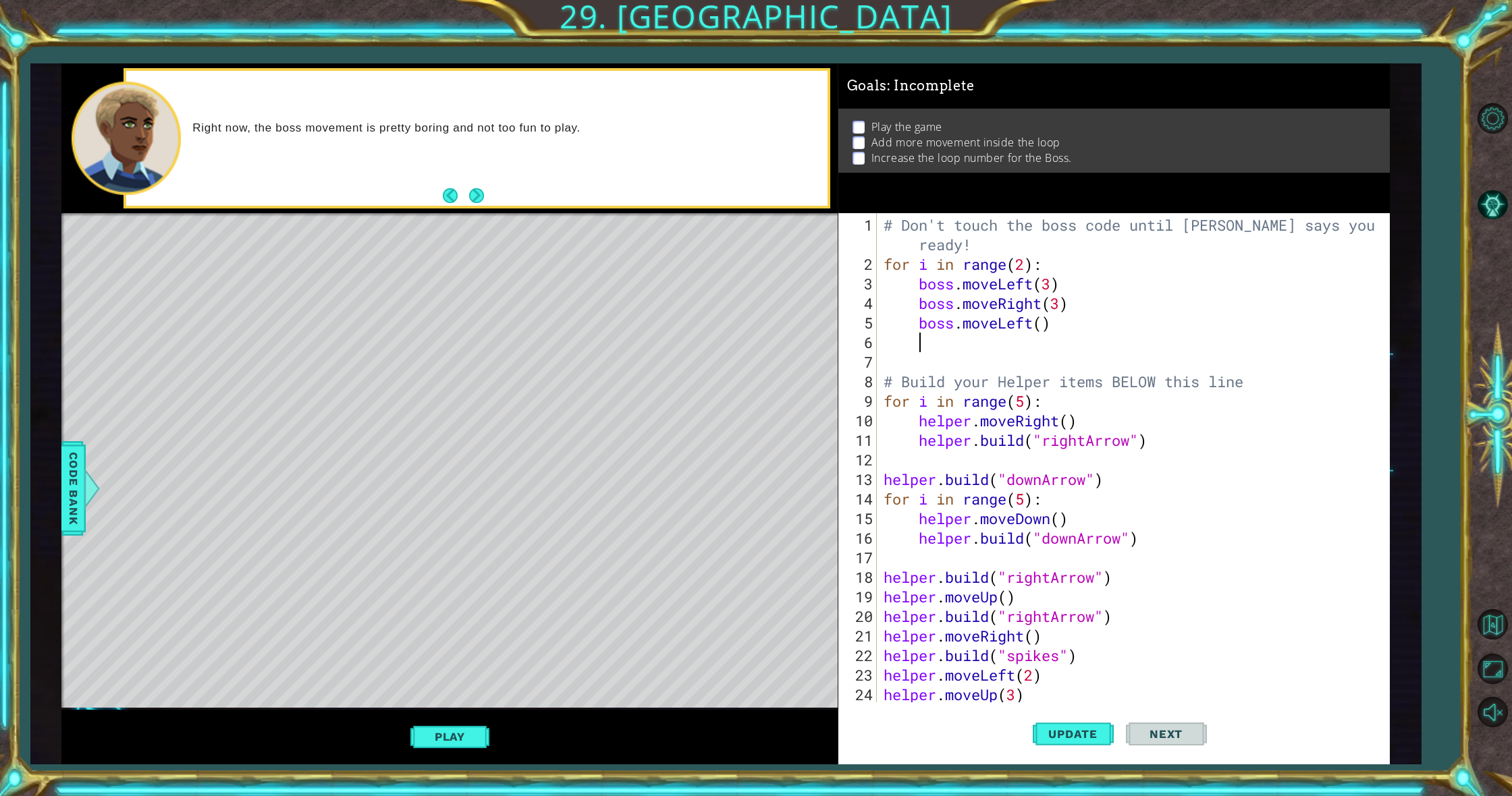
click at [1057, 302] on div "# Don't touch the boss code until [PERSON_NAME] says you're ready! for i in ran…" at bounding box center [1131, 489] width 501 height 548
click at [1042, 324] on div "# Don't touch the boss code until [PERSON_NAME] says you're ready! for i in ran…" at bounding box center [1131, 489] width 501 height 548
type textarea "boss.moveLeft(2)"
click at [1033, 346] on div "# Don't touch the boss code until [PERSON_NAME] says you're ready! for i in ran…" at bounding box center [1131, 489] width 501 height 548
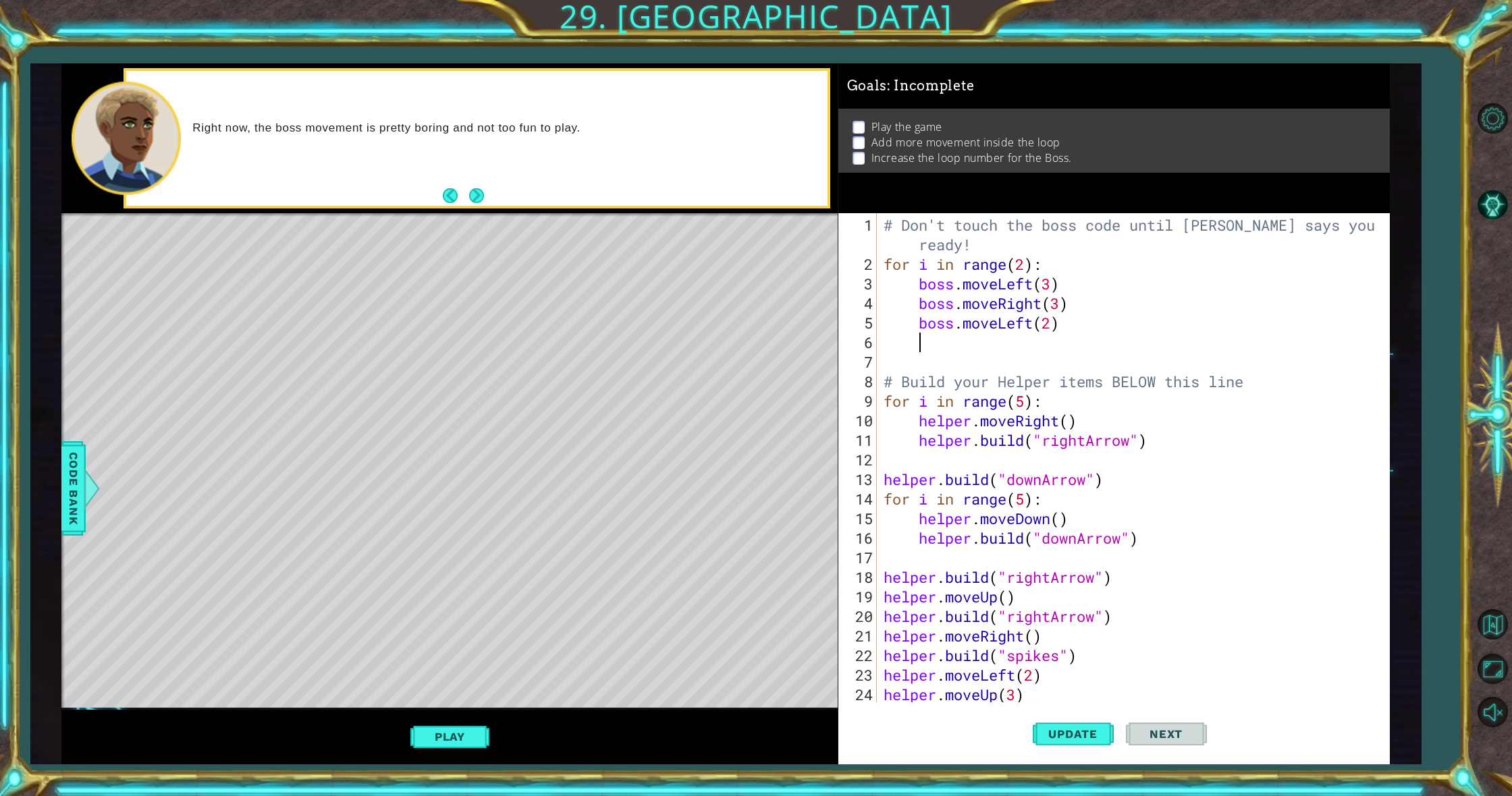
scroll to position [0, 1]
click at [1059, 745] on button "Update" at bounding box center [1073, 734] width 81 height 56
click at [438, 732] on button "Play" at bounding box center [450, 736] width 79 height 25
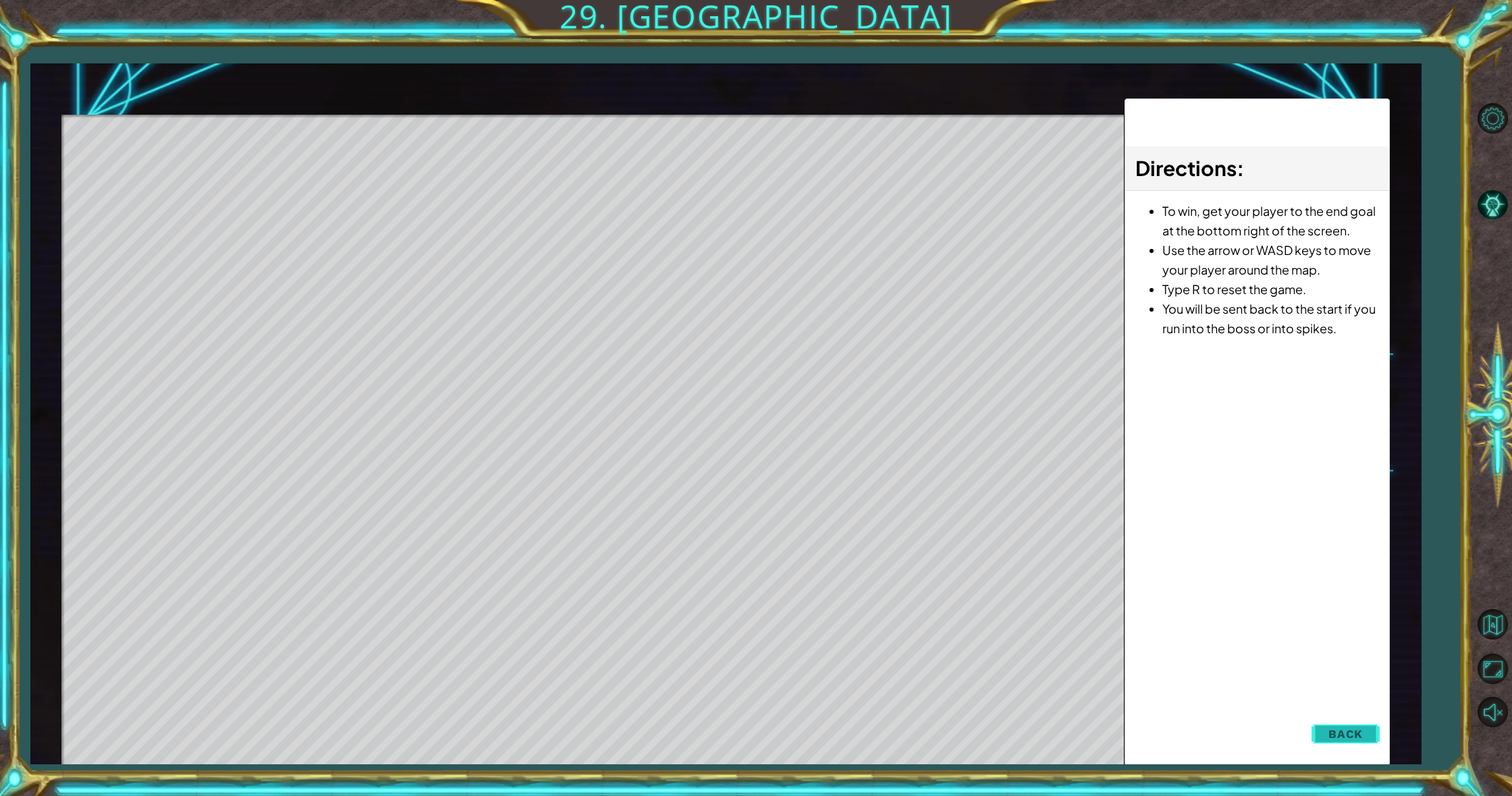
click at [1364, 734] on button "Back" at bounding box center [1346, 734] width 68 height 27
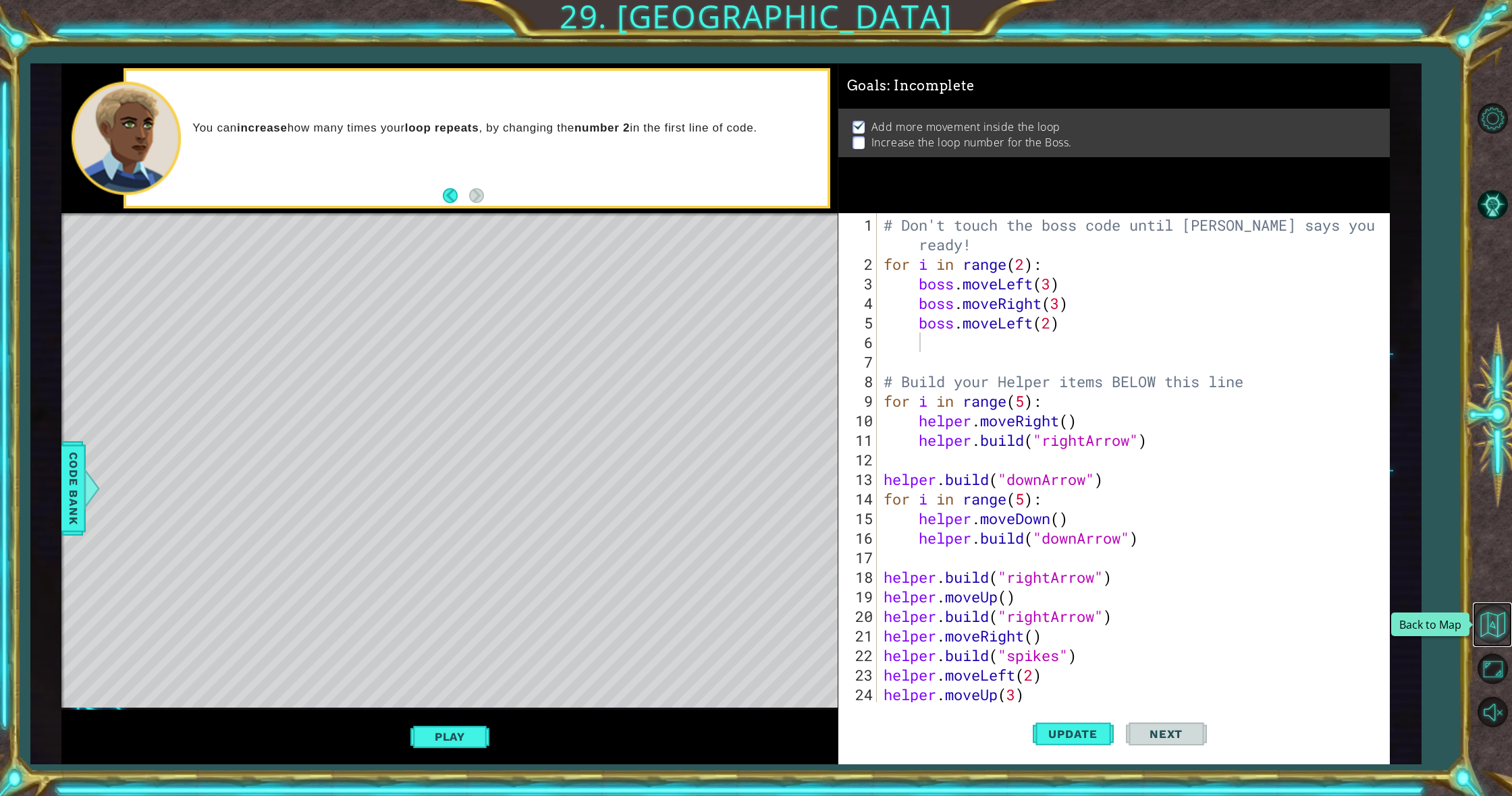
click at [1494, 618] on button "Back to Map" at bounding box center [1493, 624] width 39 height 39
